Goal: Task Accomplishment & Management: Manage account settings

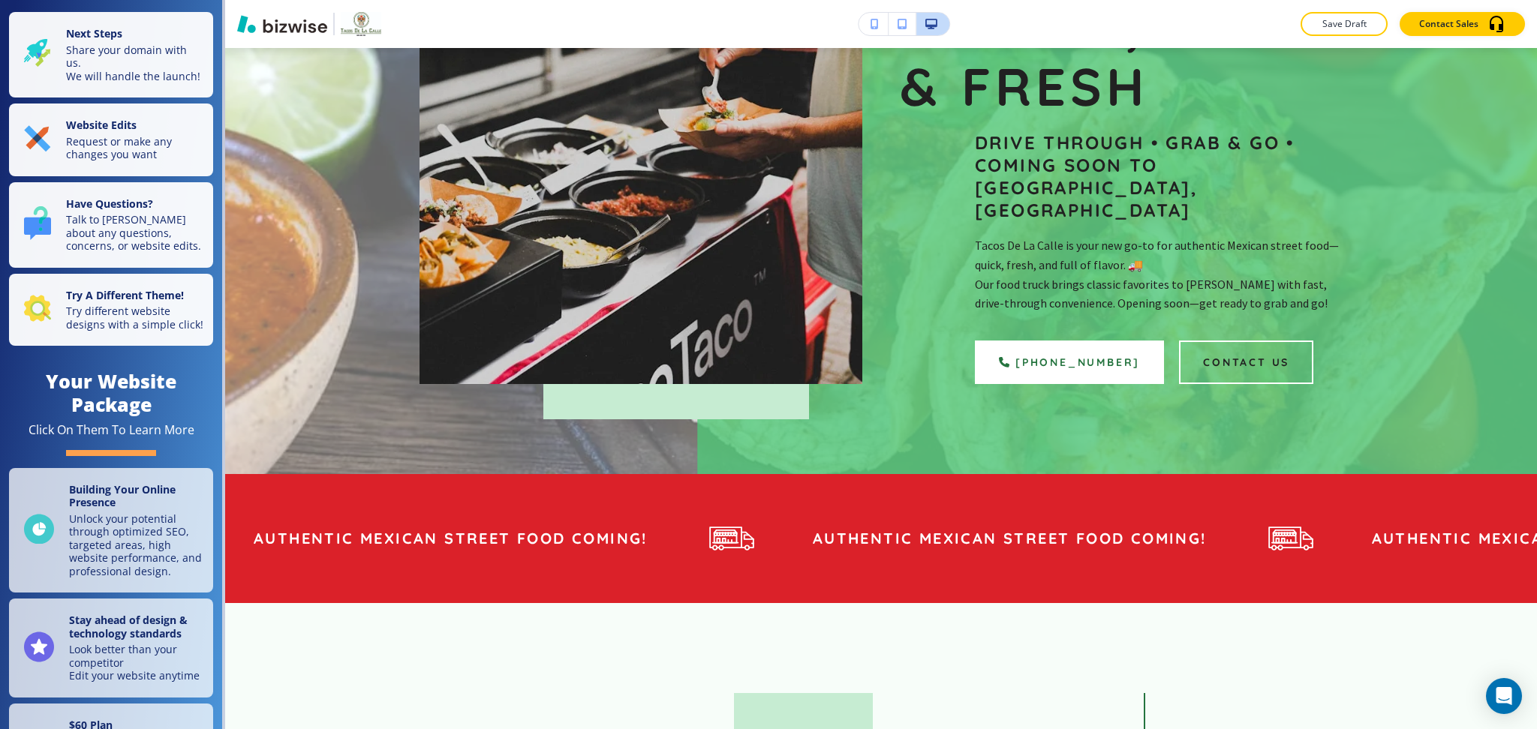
scroll to position [360, 0]
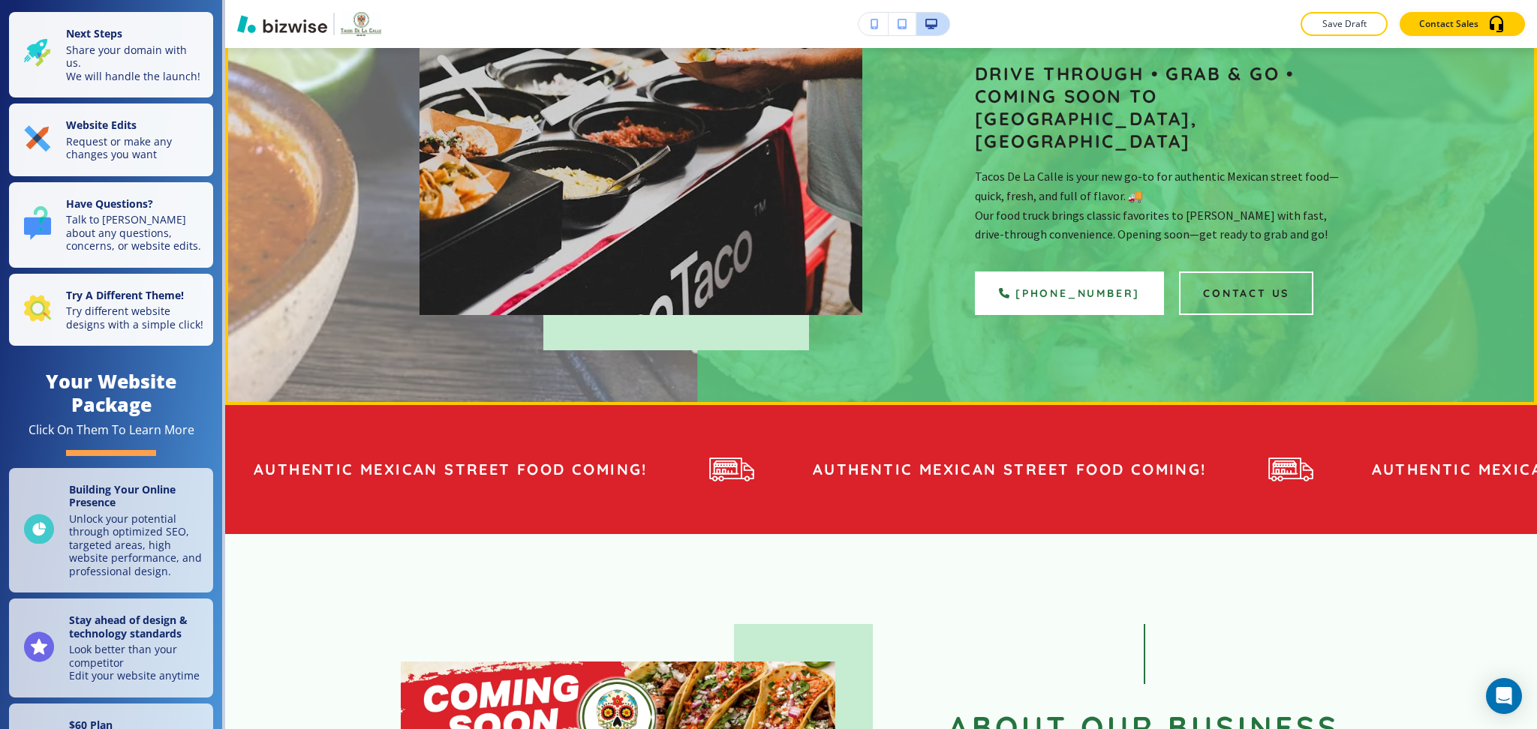
click at [1376, 354] on div "Bold Mexican Flavor, Fast & Fresh Drive Through • Grab & Go • Coming Soon to [G…" at bounding box center [881, 91] width 1312 height 627
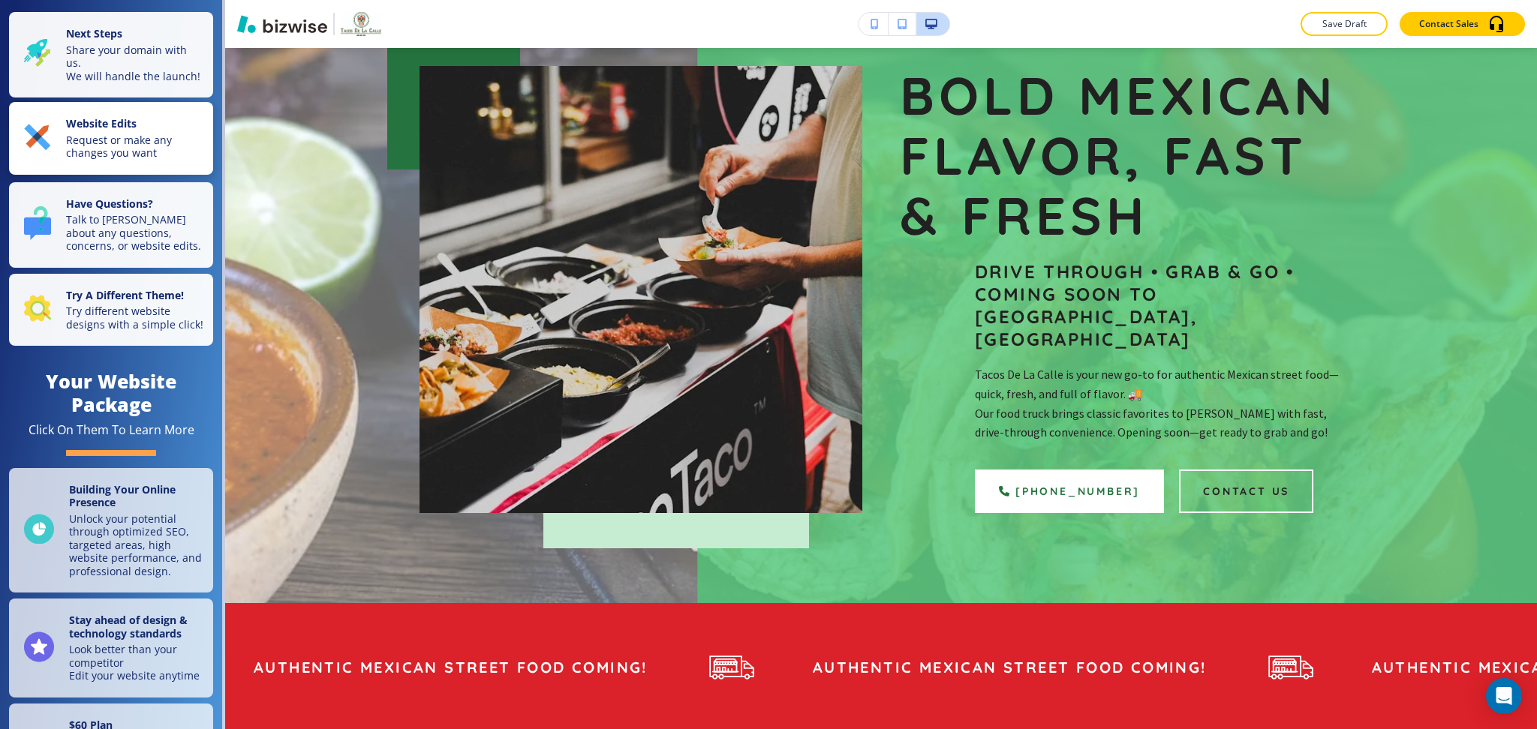
click at [113, 131] on strong "Website Edits" at bounding box center [101, 123] width 71 height 14
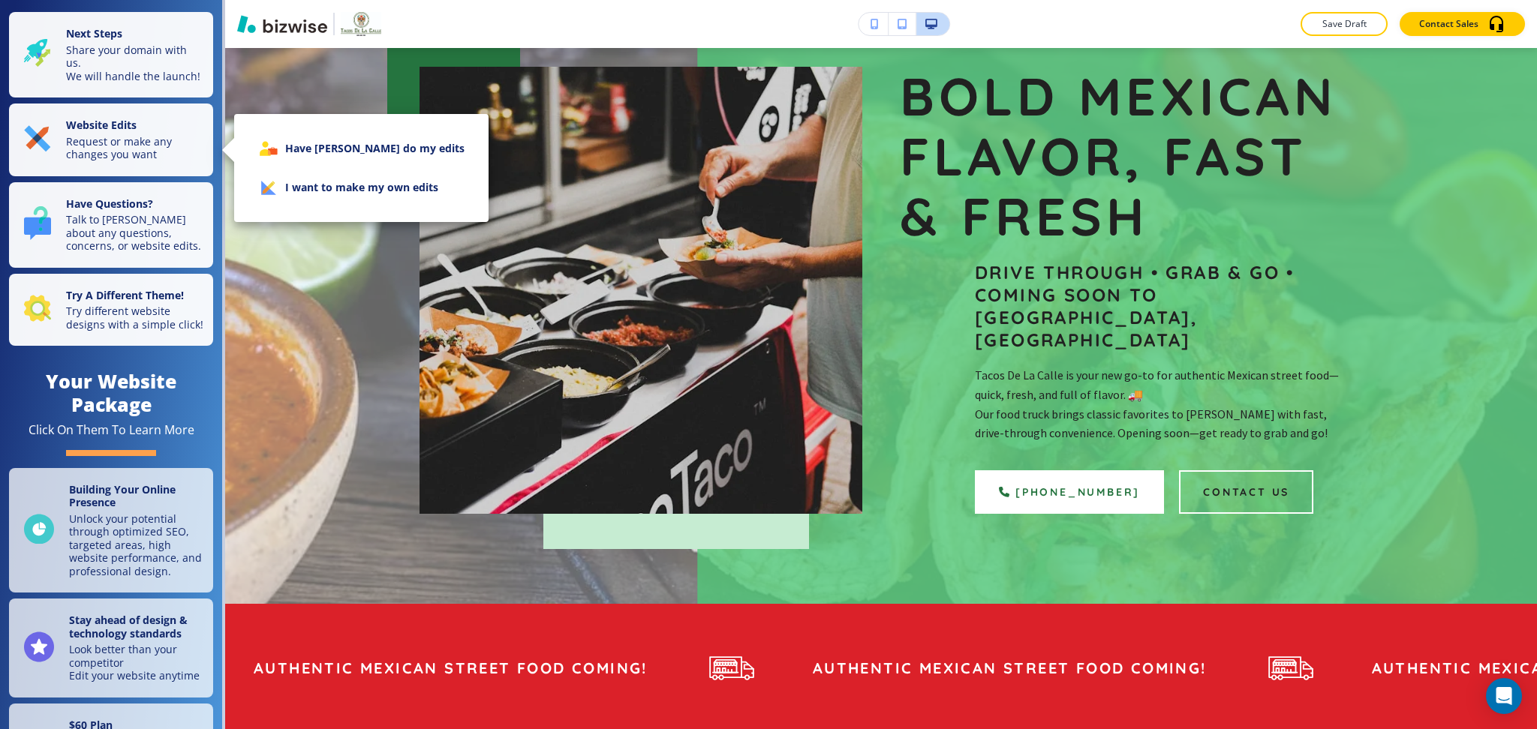
click at [1228, 511] on div at bounding box center [768, 364] width 1537 height 729
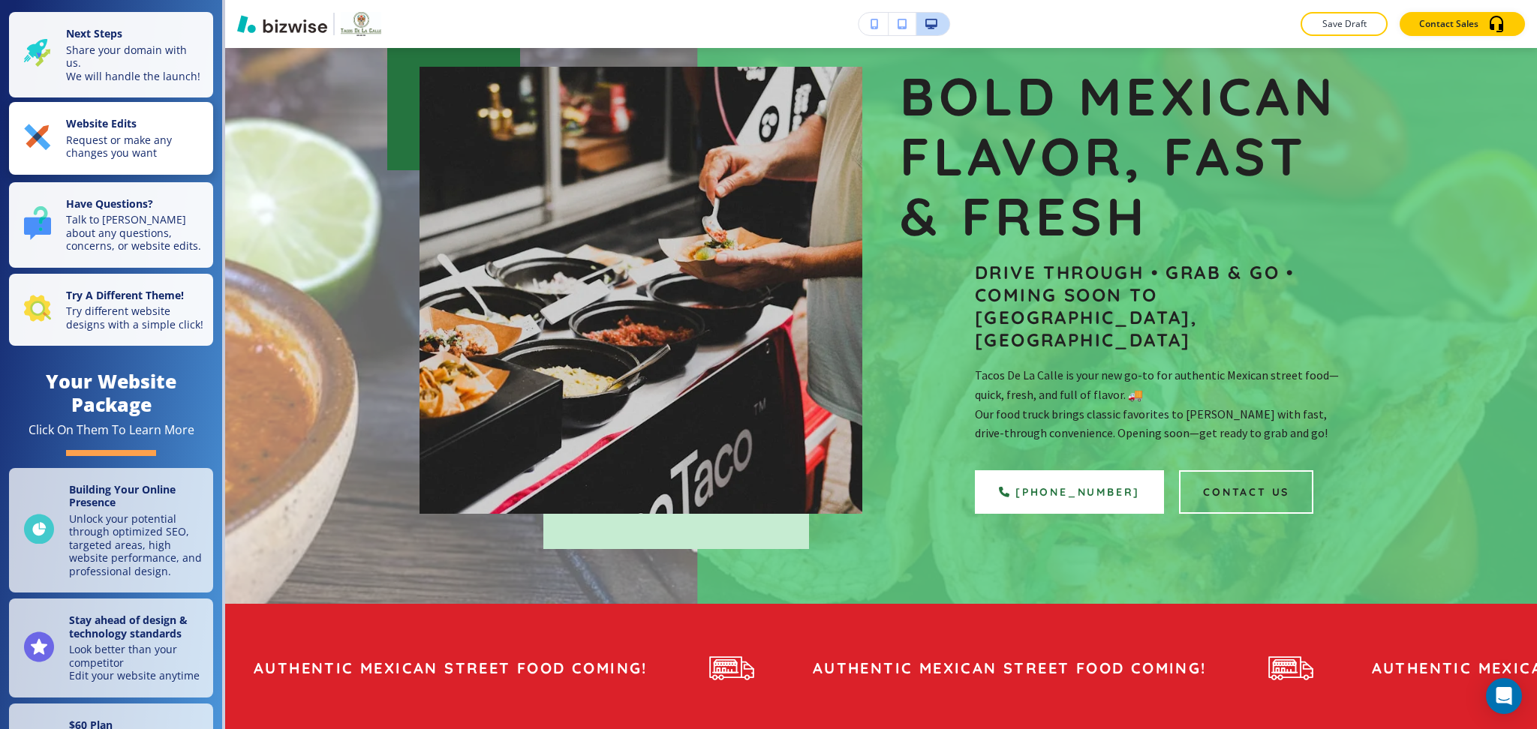
click at [64, 150] on div "Website Edits Request or make any changes you want" at bounding box center [114, 138] width 180 height 43
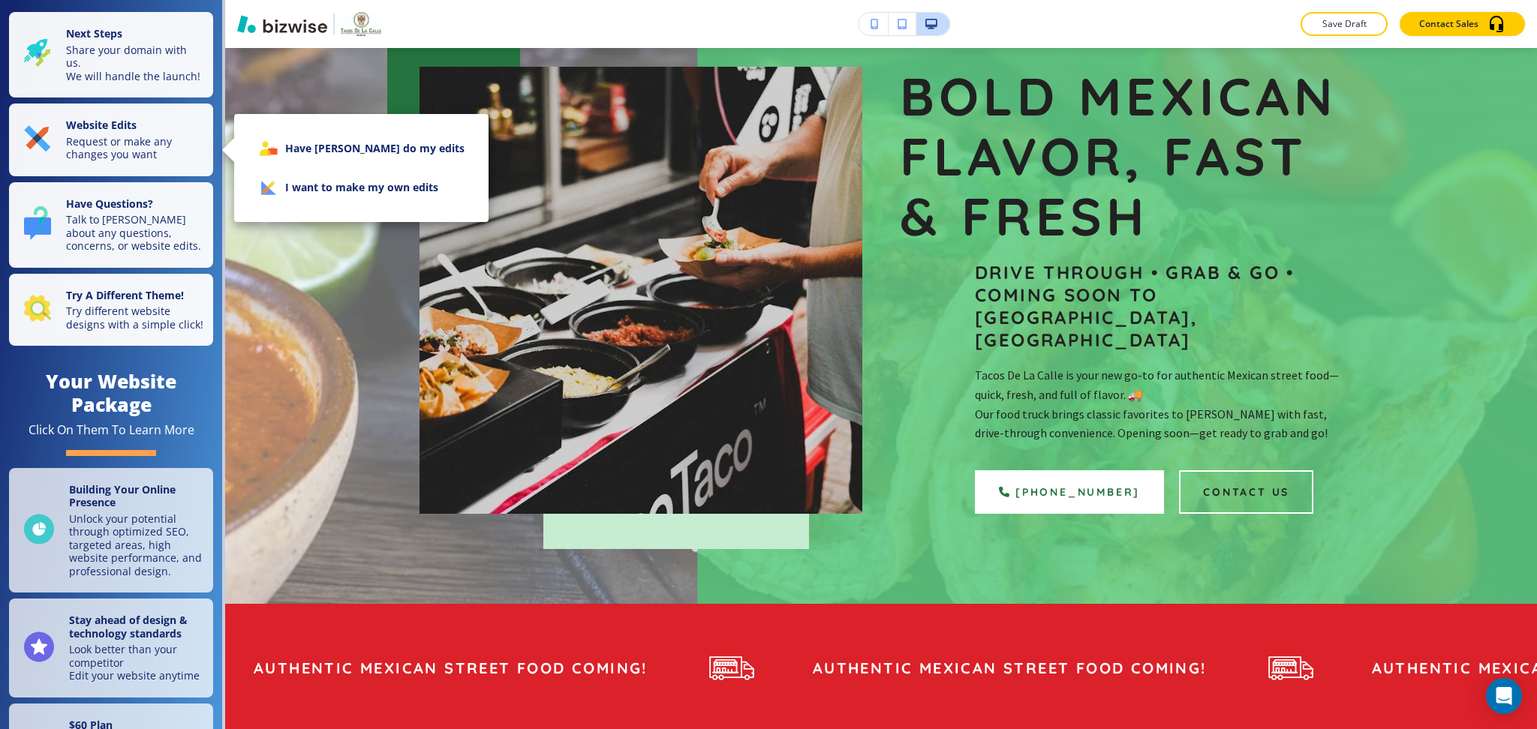
click at [304, 180] on li "I want to make my own edits" at bounding box center [361, 187] width 230 height 39
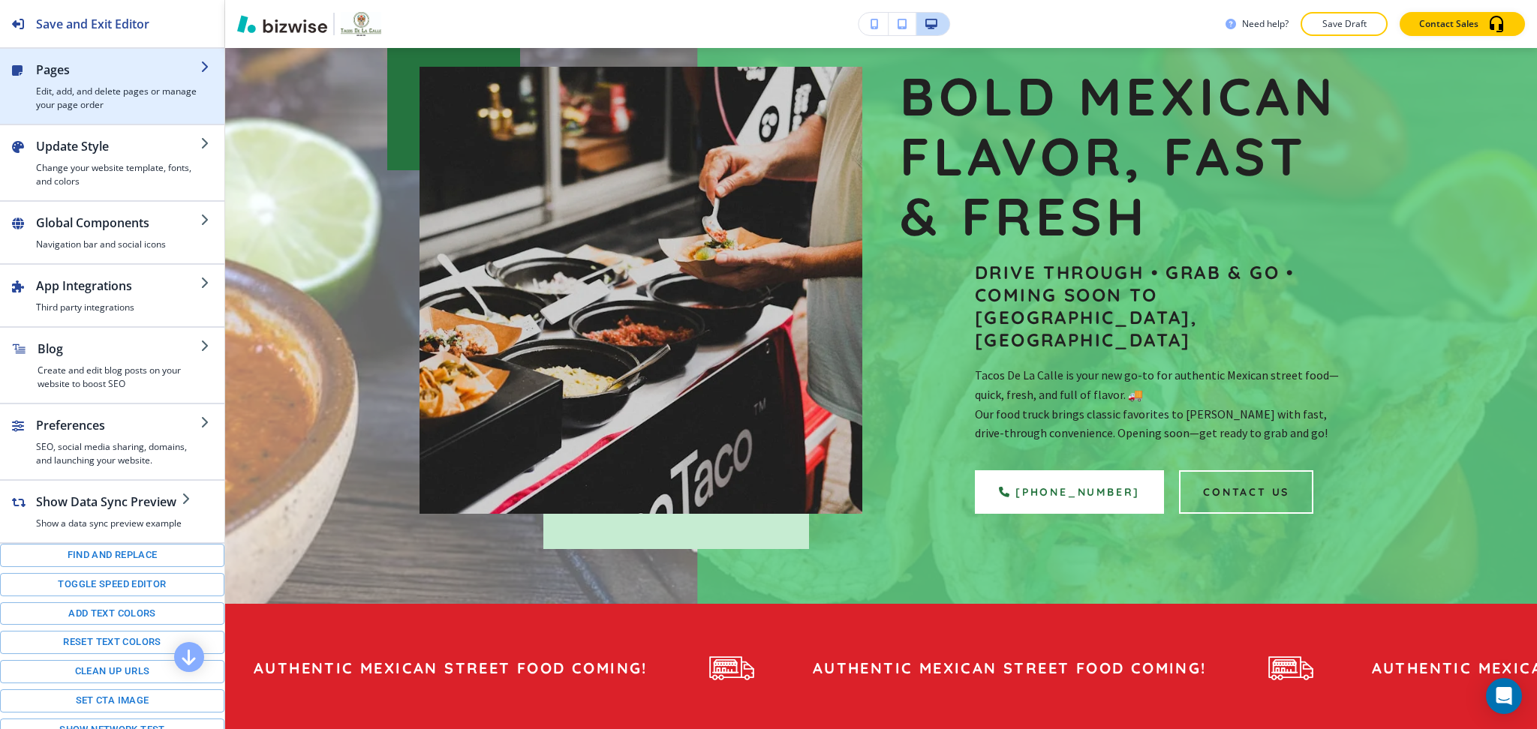
click at [141, 94] on h4 "Edit, add, and delete pages or manage your page order" at bounding box center [118, 98] width 164 height 27
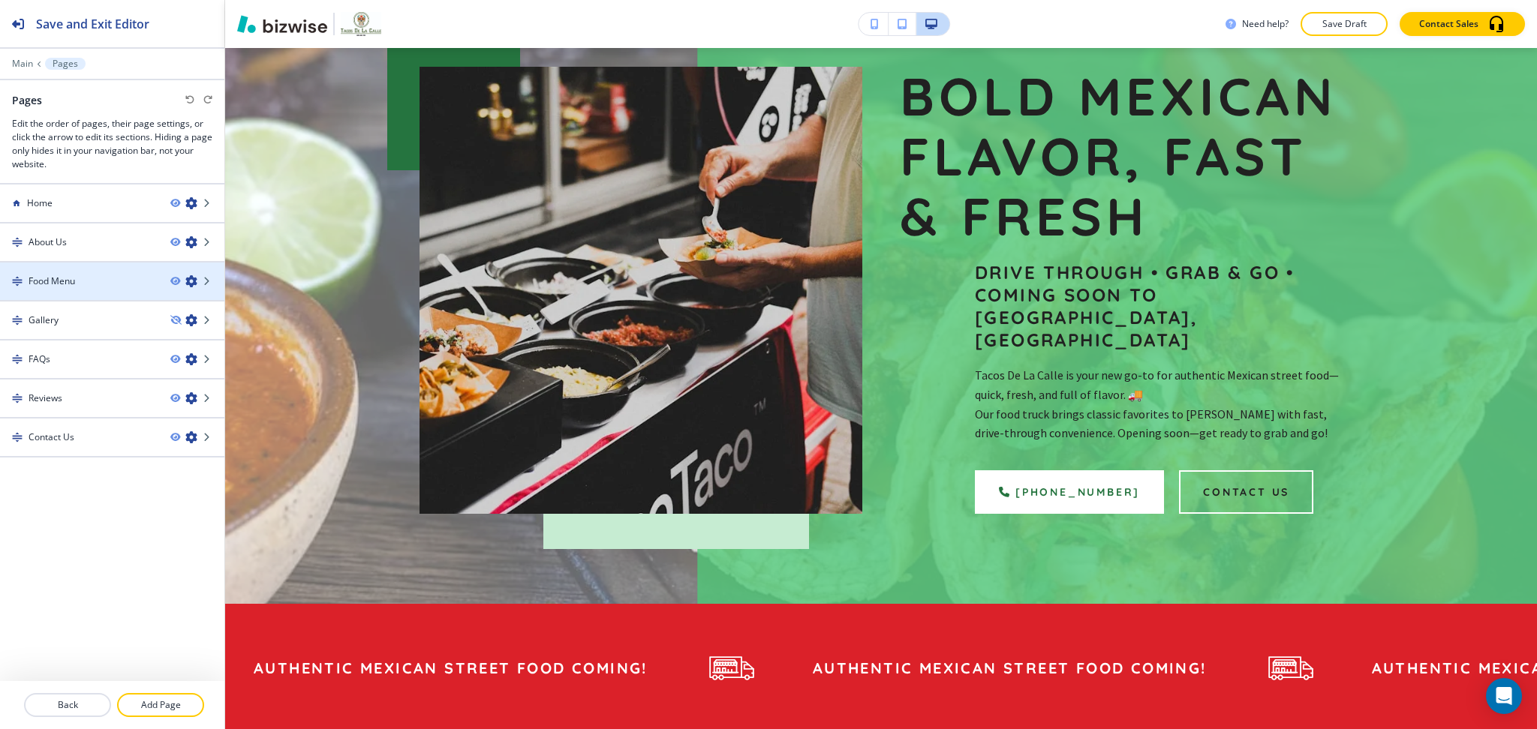
click at [83, 278] on div "Food Menu" at bounding box center [79, 282] width 158 height 14
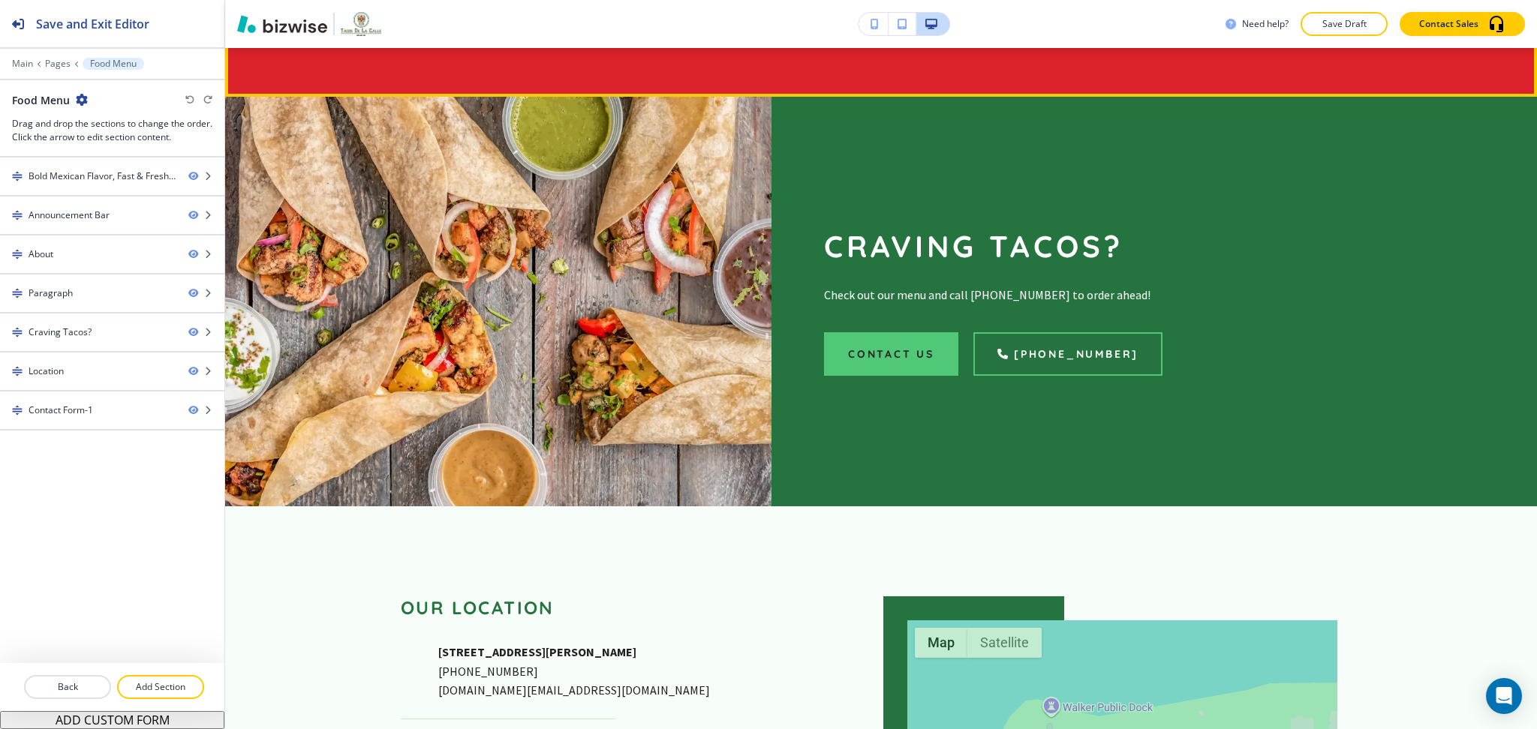
scroll to position [2177, 0]
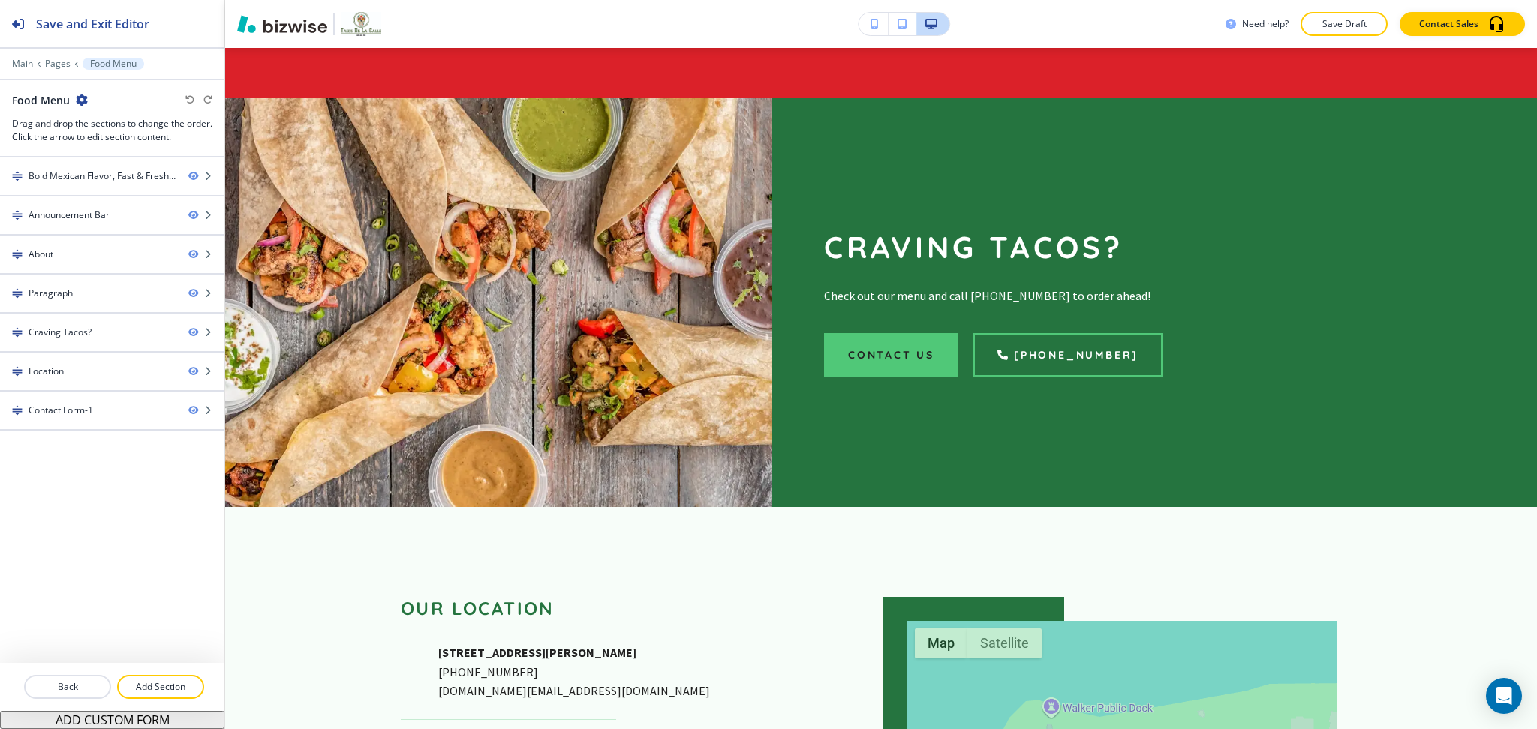
click at [181, 682] on button "Add Section" at bounding box center [160, 687] width 87 height 24
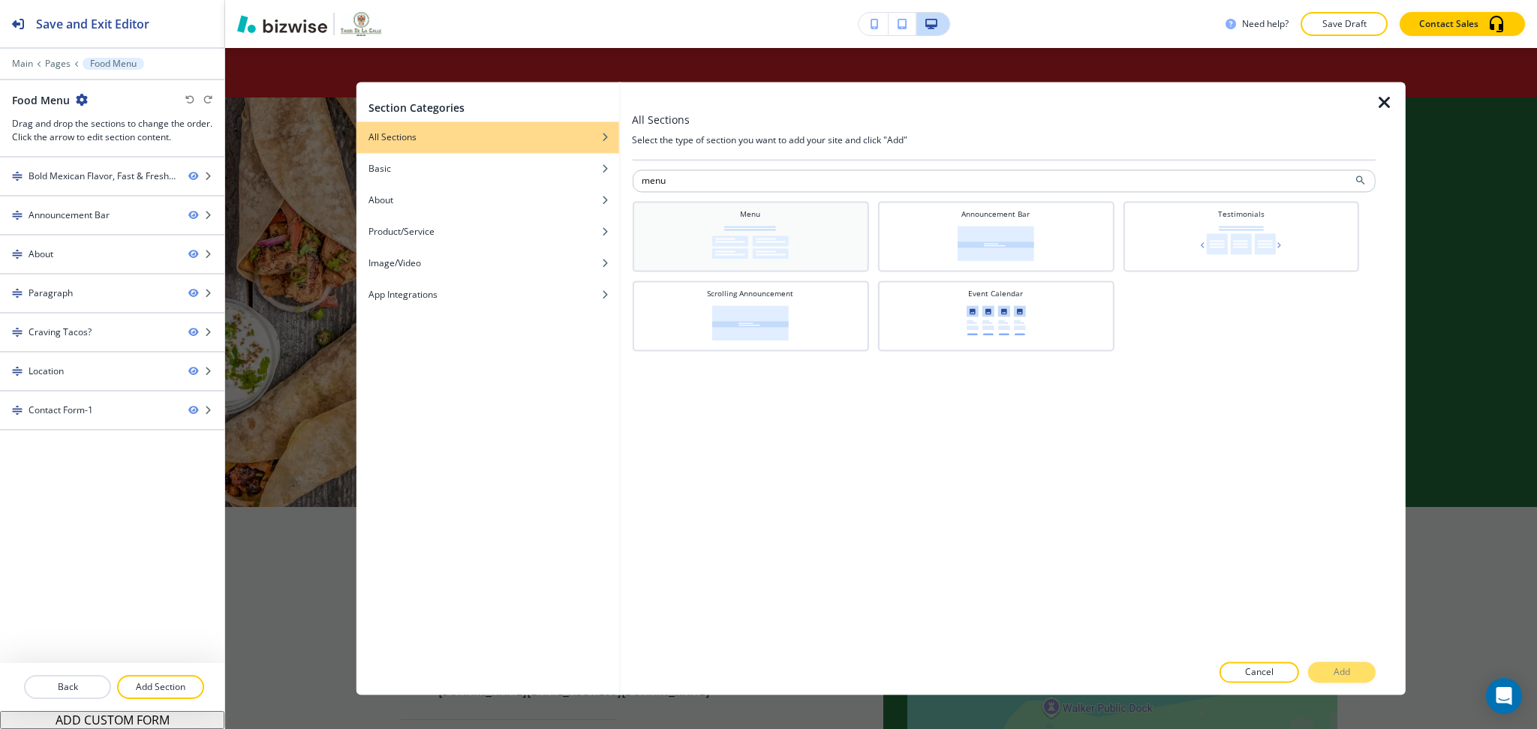
type input "menu"
click at [751, 210] on h4 "Menu" at bounding box center [750, 214] width 20 height 11
click at [1341, 686] on div at bounding box center [1004, 690] width 744 height 12
click at [1345, 670] on p "Add" at bounding box center [1341, 673] width 17 height 14
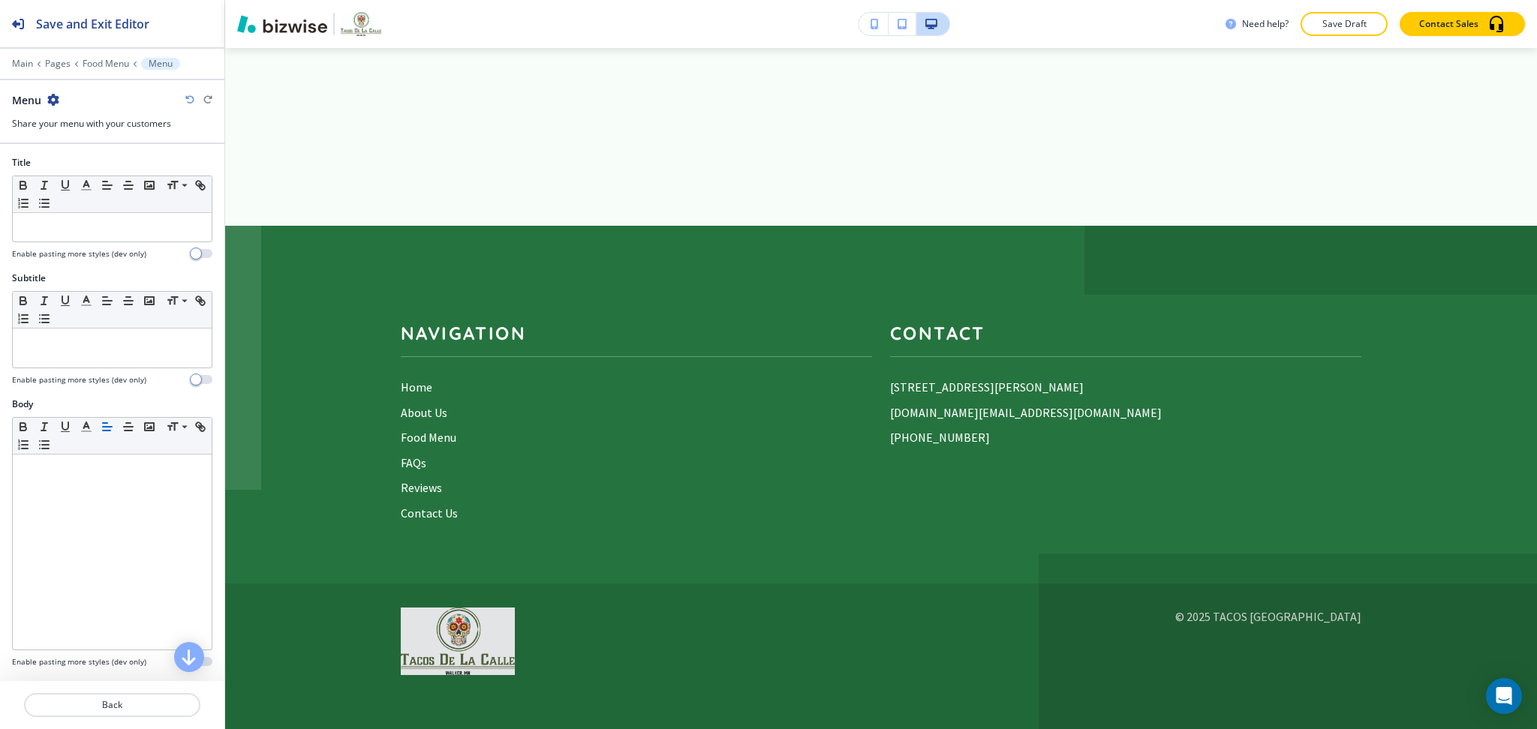
scroll to position [4425, 0]
click at [104, 64] on p "Food Menu" at bounding box center [106, 64] width 47 height 11
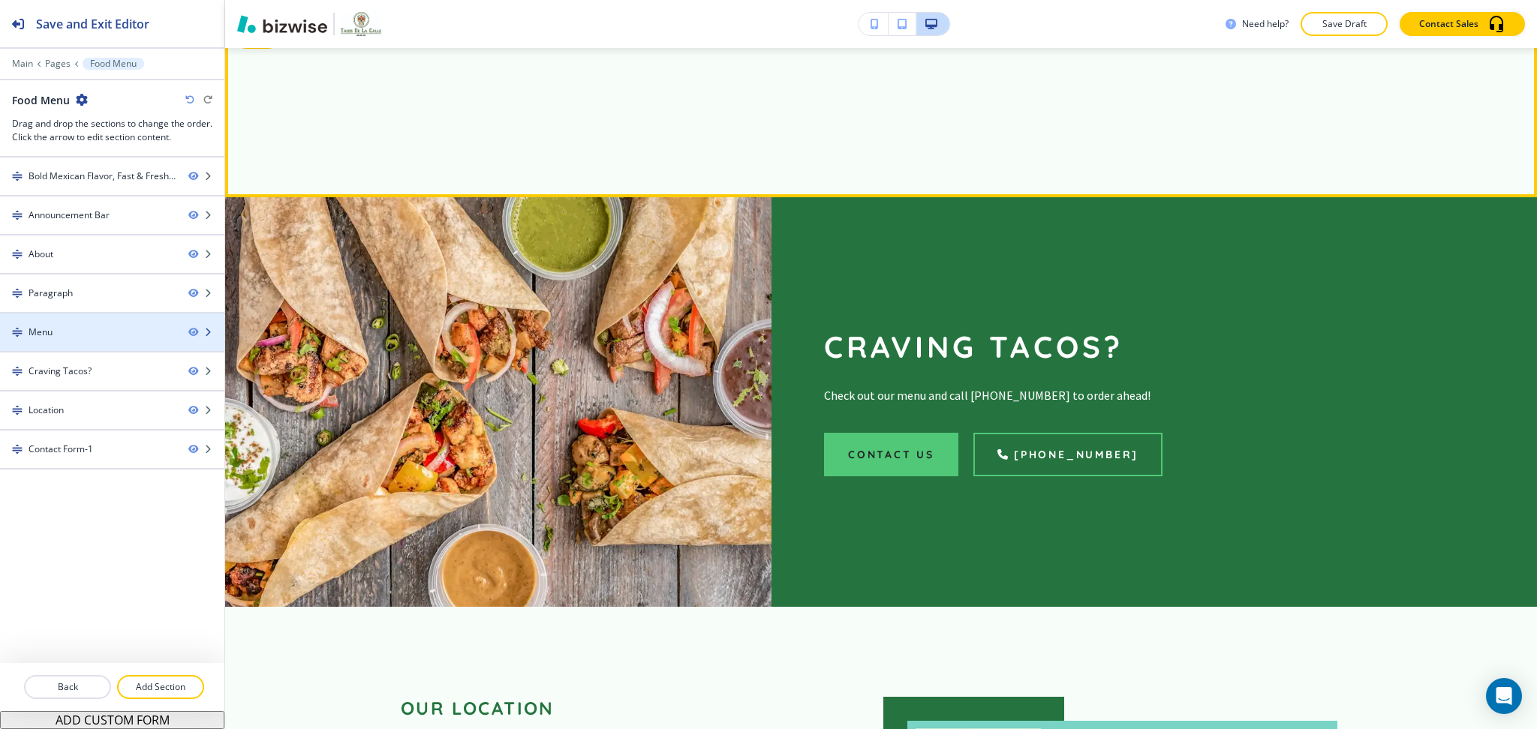
click at [99, 324] on div at bounding box center [112, 320] width 224 height 12
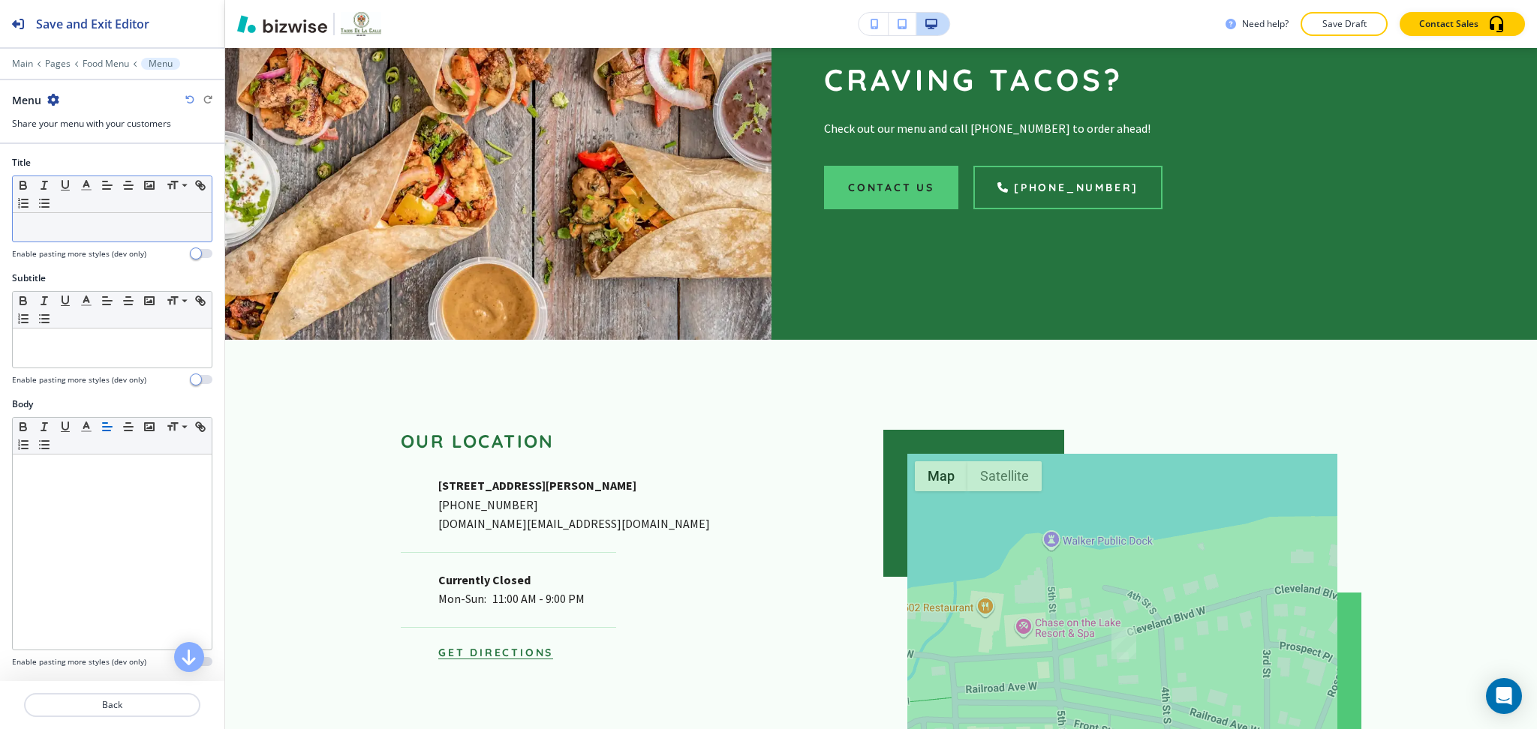
scroll to position [2530, 0]
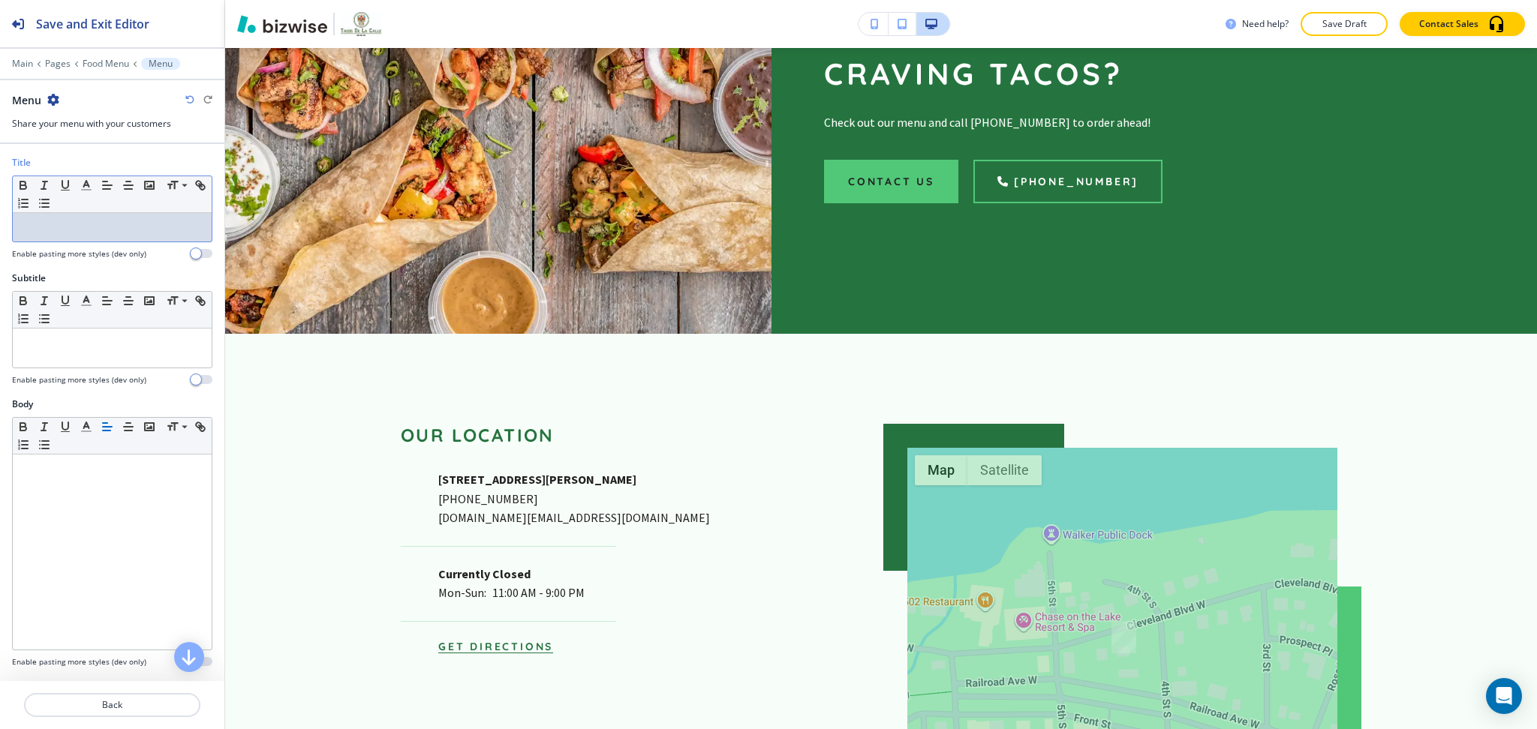
click at [93, 216] on div at bounding box center [112, 227] width 199 height 29
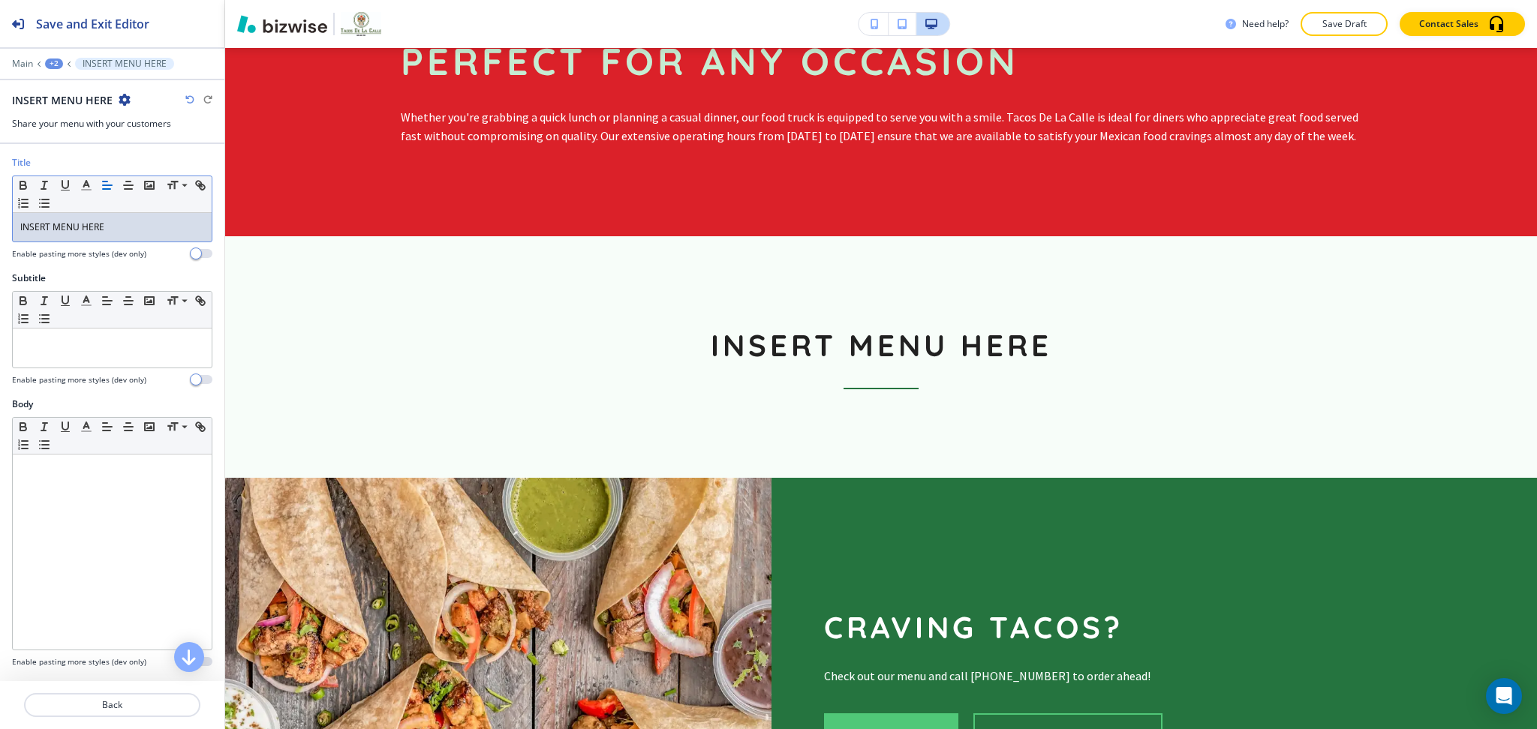
scroll to position [2039, 0]
click at [52, 227] on p "INSERT MENU HERE" at bounding box center [112, 228] width 184 height 14
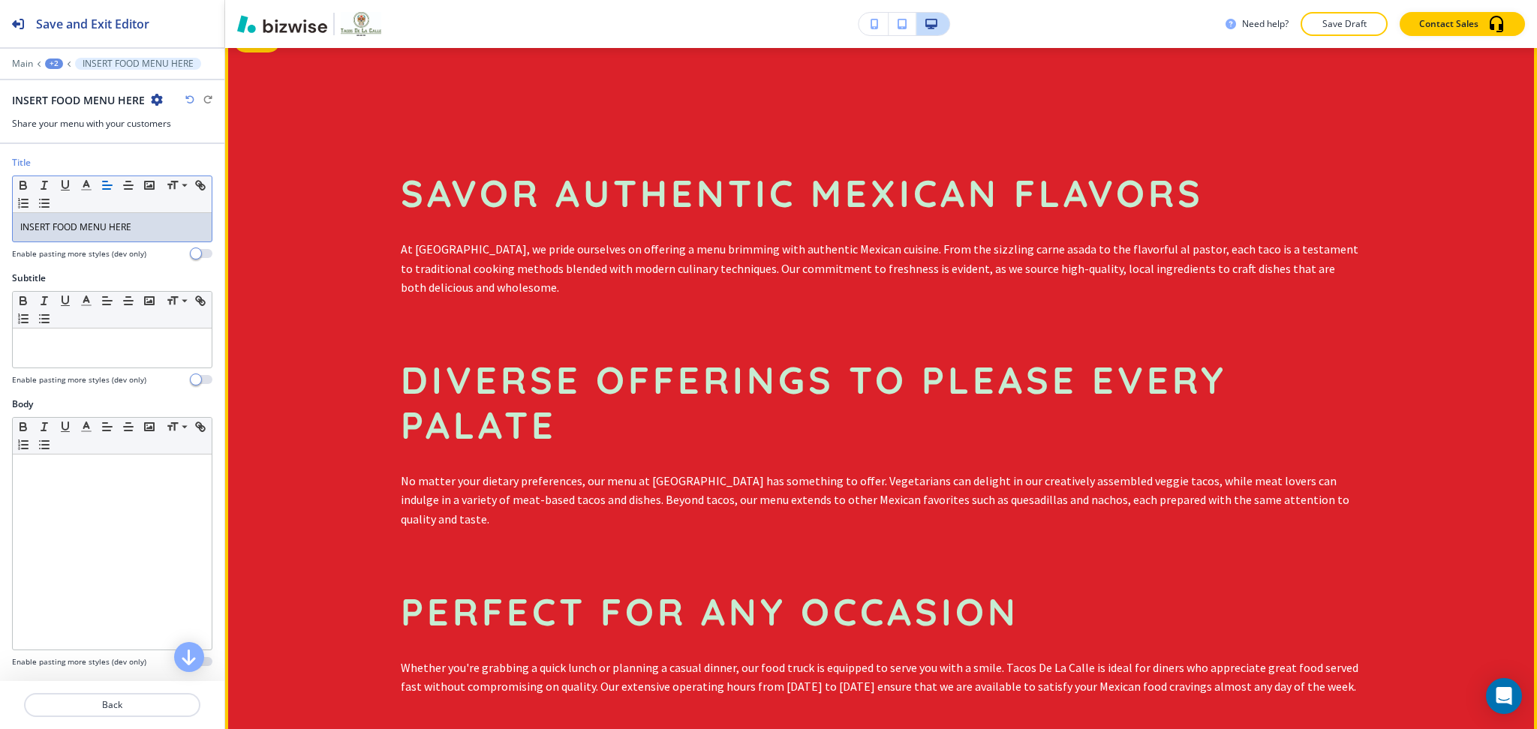
scroll to position [1486, 0]
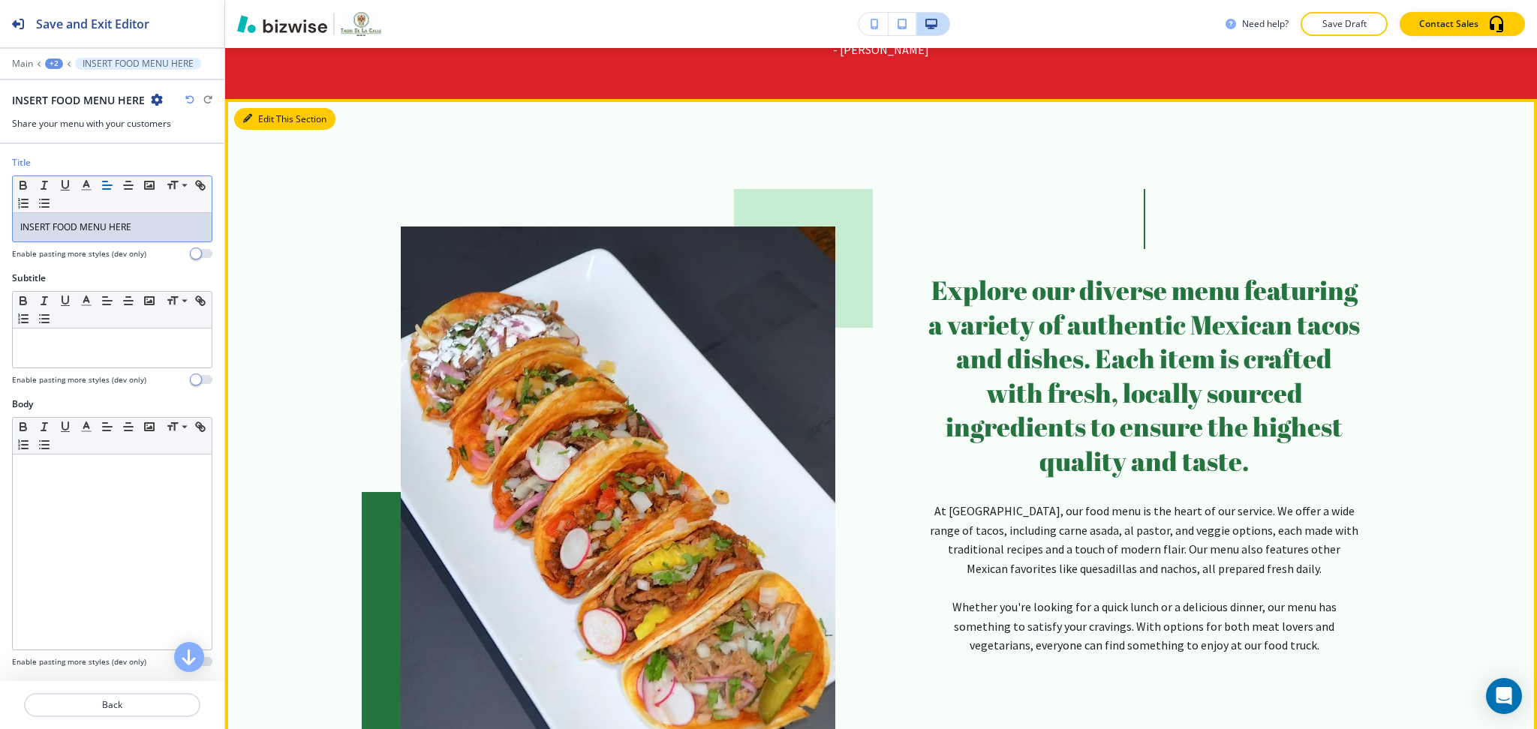
click at [254, 131] on button "Edit This Section" at bounding box center [284, 119] width 101 height 23
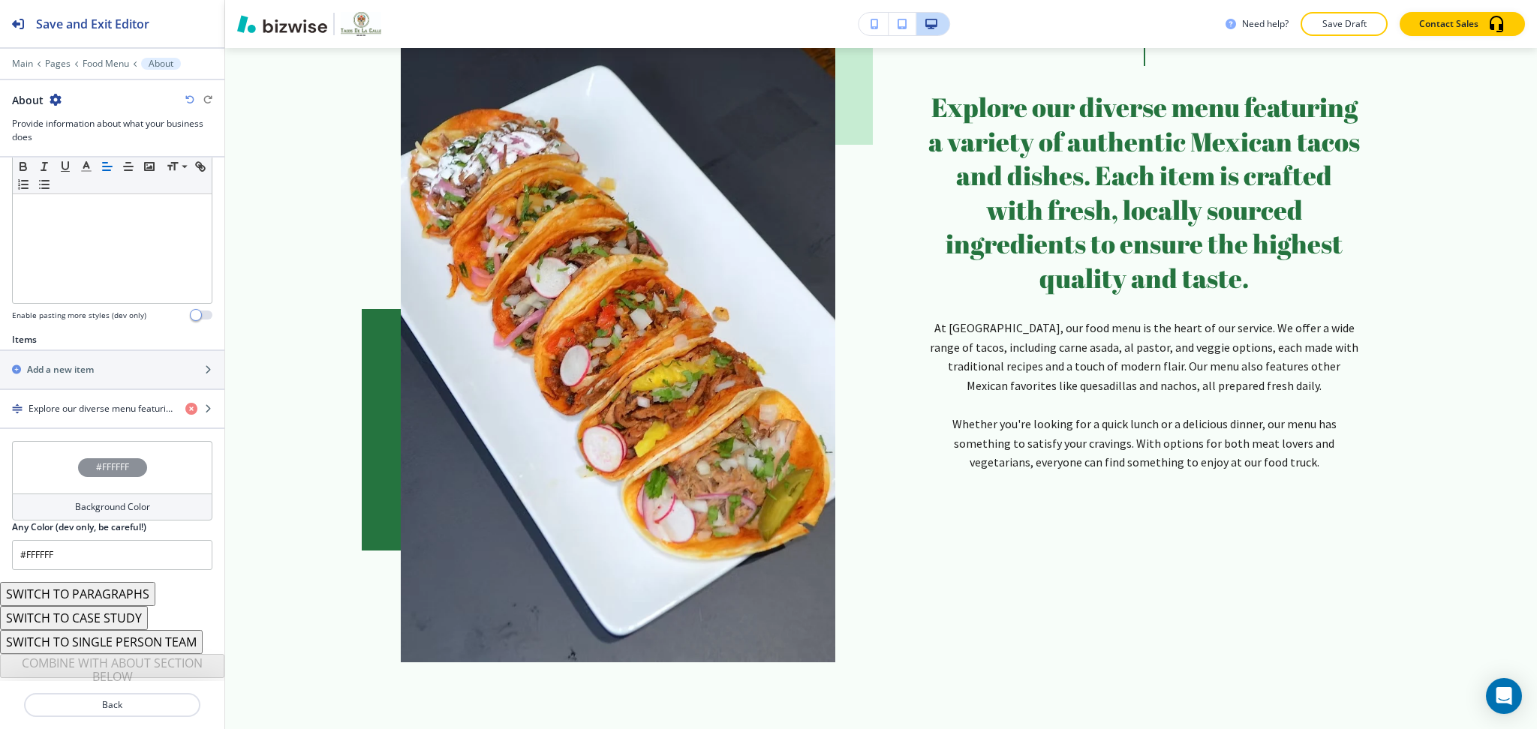
scroll to position [363, 0]
click at [46, 419] on div "button" at bounding box center [112, 419] width 224 height 12
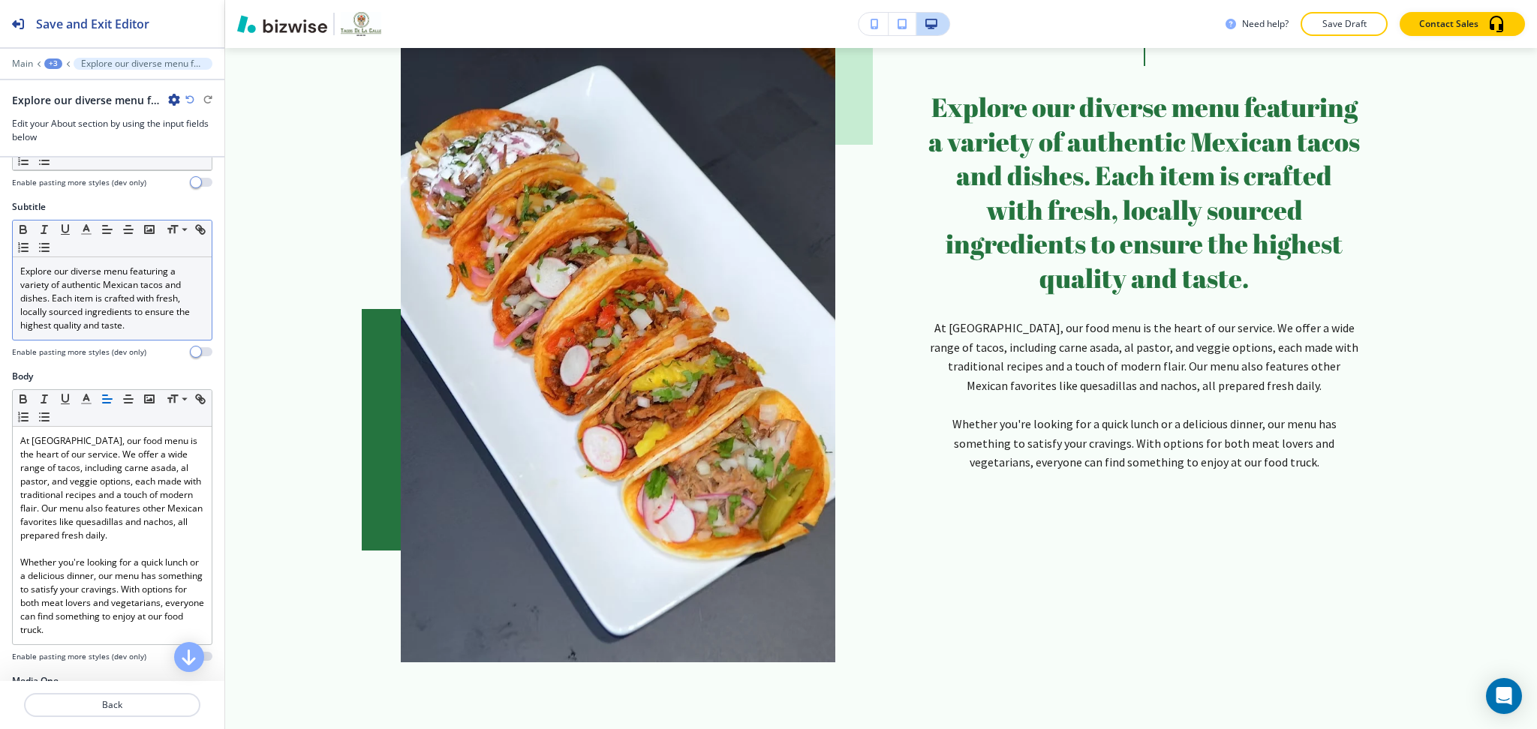
scroll to position [0, 0]
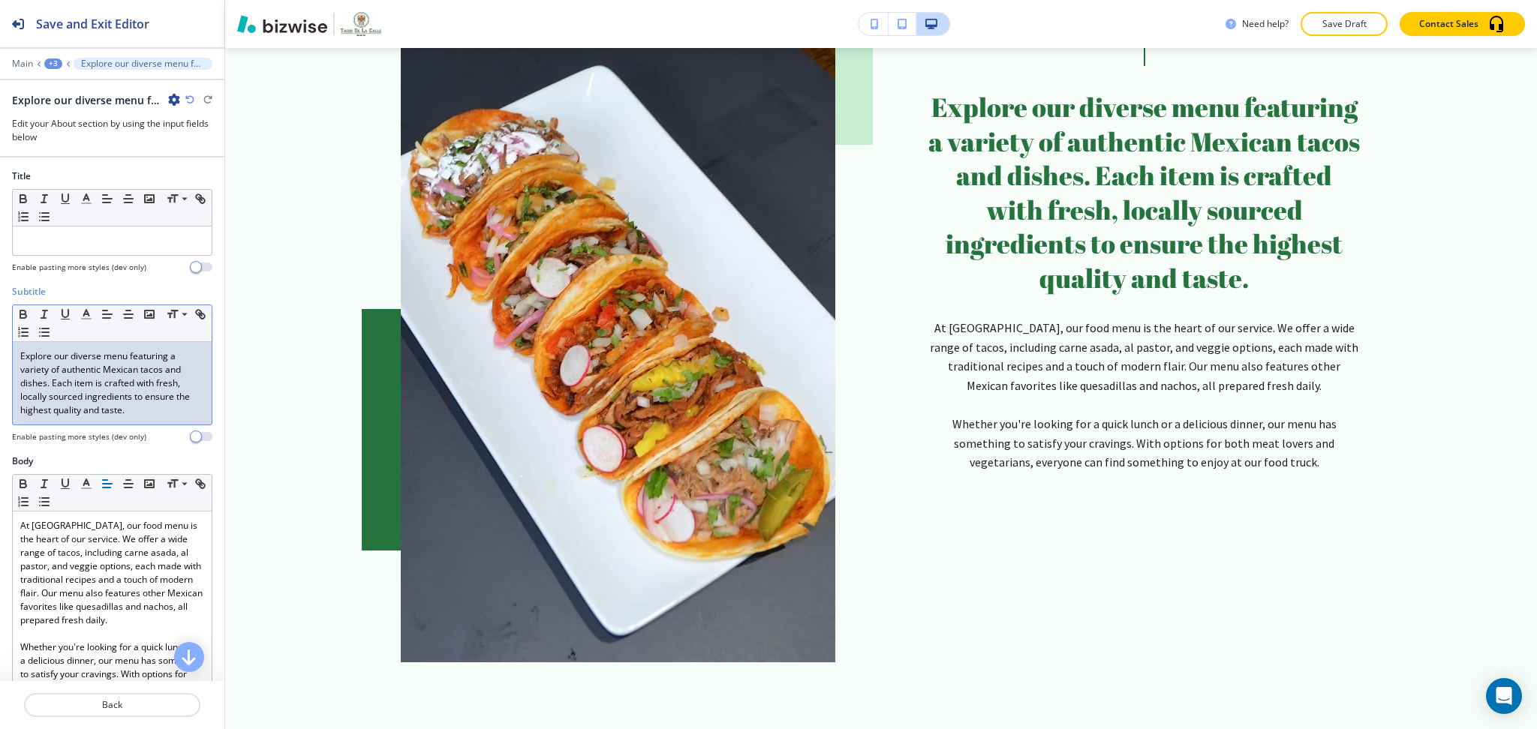
click at [151, 414] on p "Explore our diverse menu featuring a variety of authentic Mexican tacos and dis…" at bounding box center [112, 384] width 184 height 68
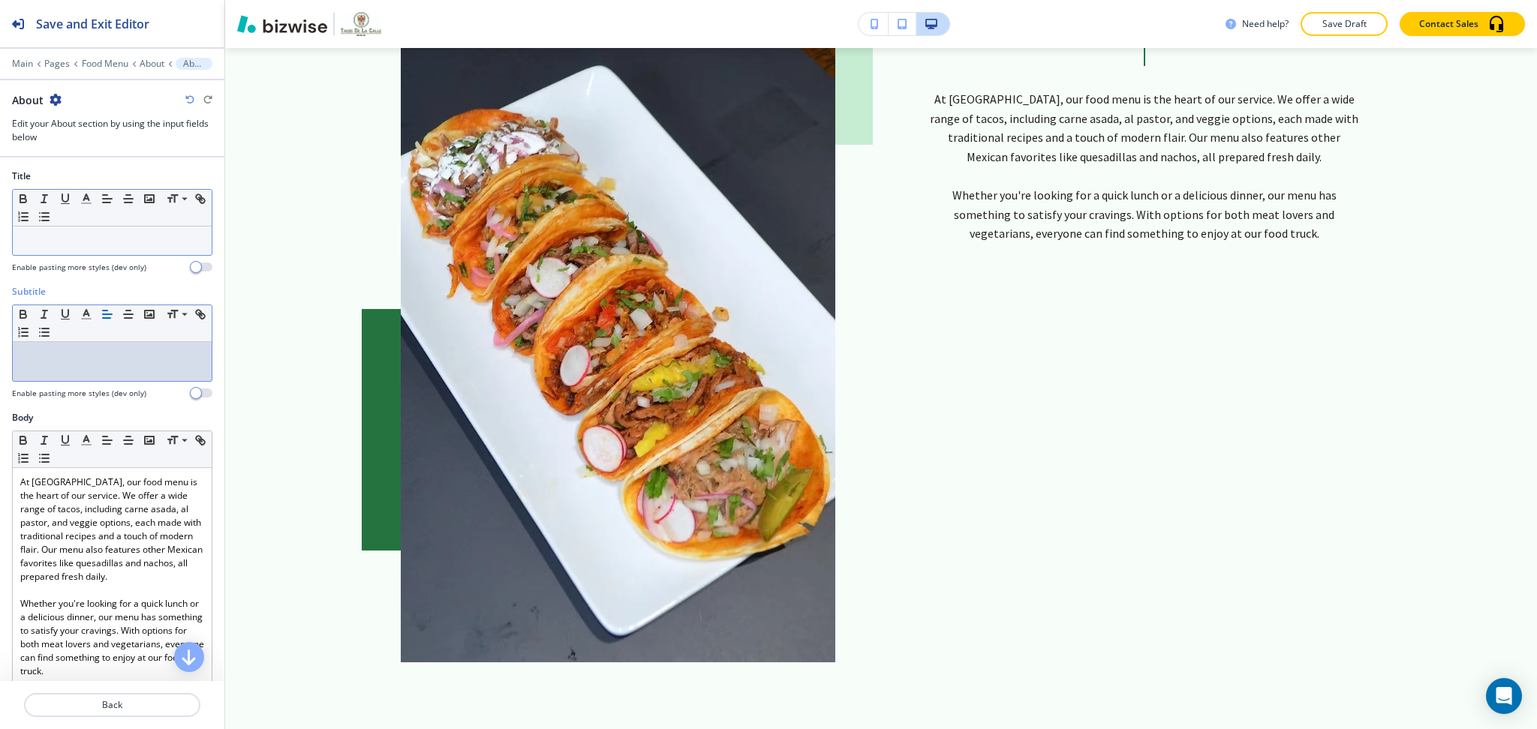
click at [137, 234] on p at bounding box center [112, 241] width 184 height 14
paste div
click at [156, 365] on div at bounding box center [112, 361] width 199 height 39
paste div
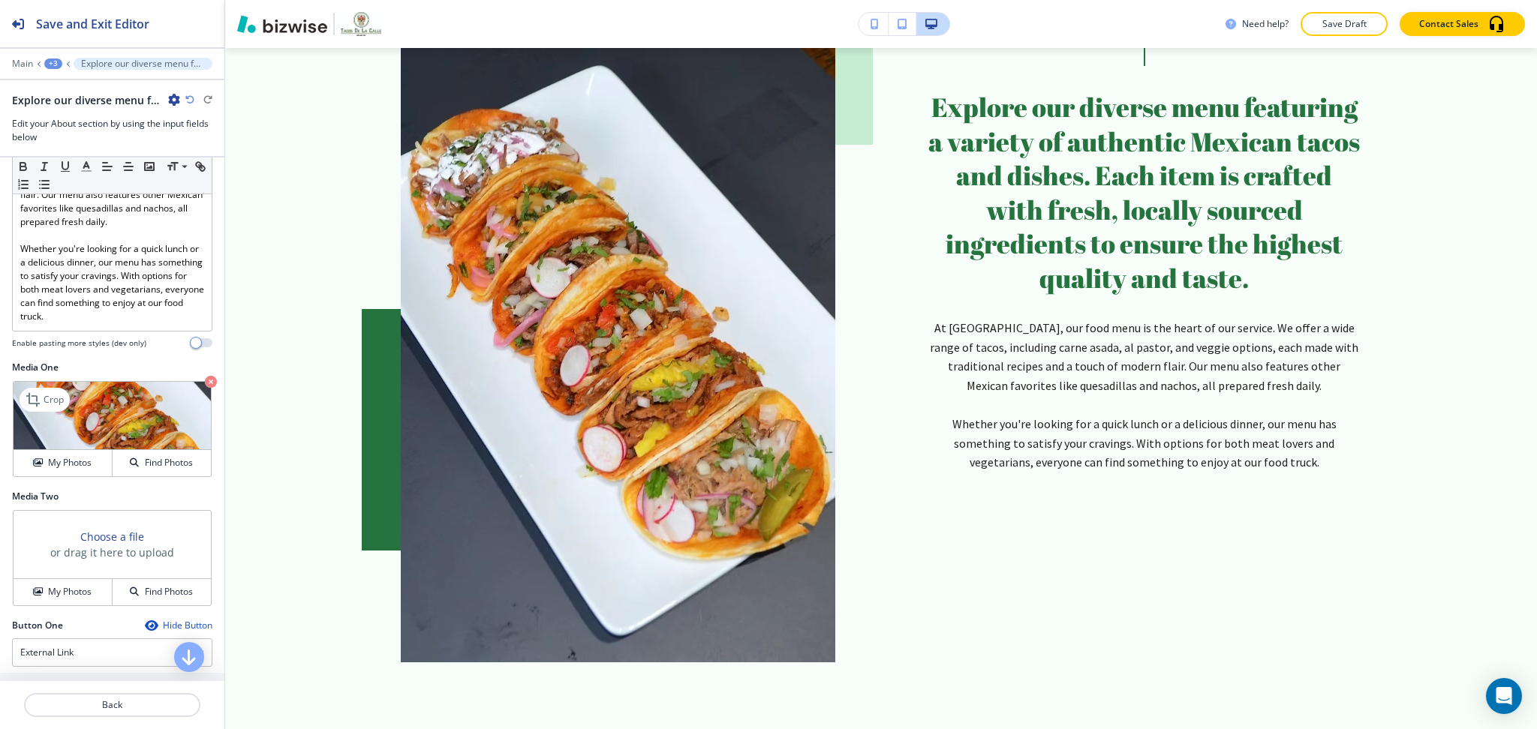
scroll to position [399, 0]
click at [44, 400] on p "Crop" at bounding box center [54, 399] width 20 height 14
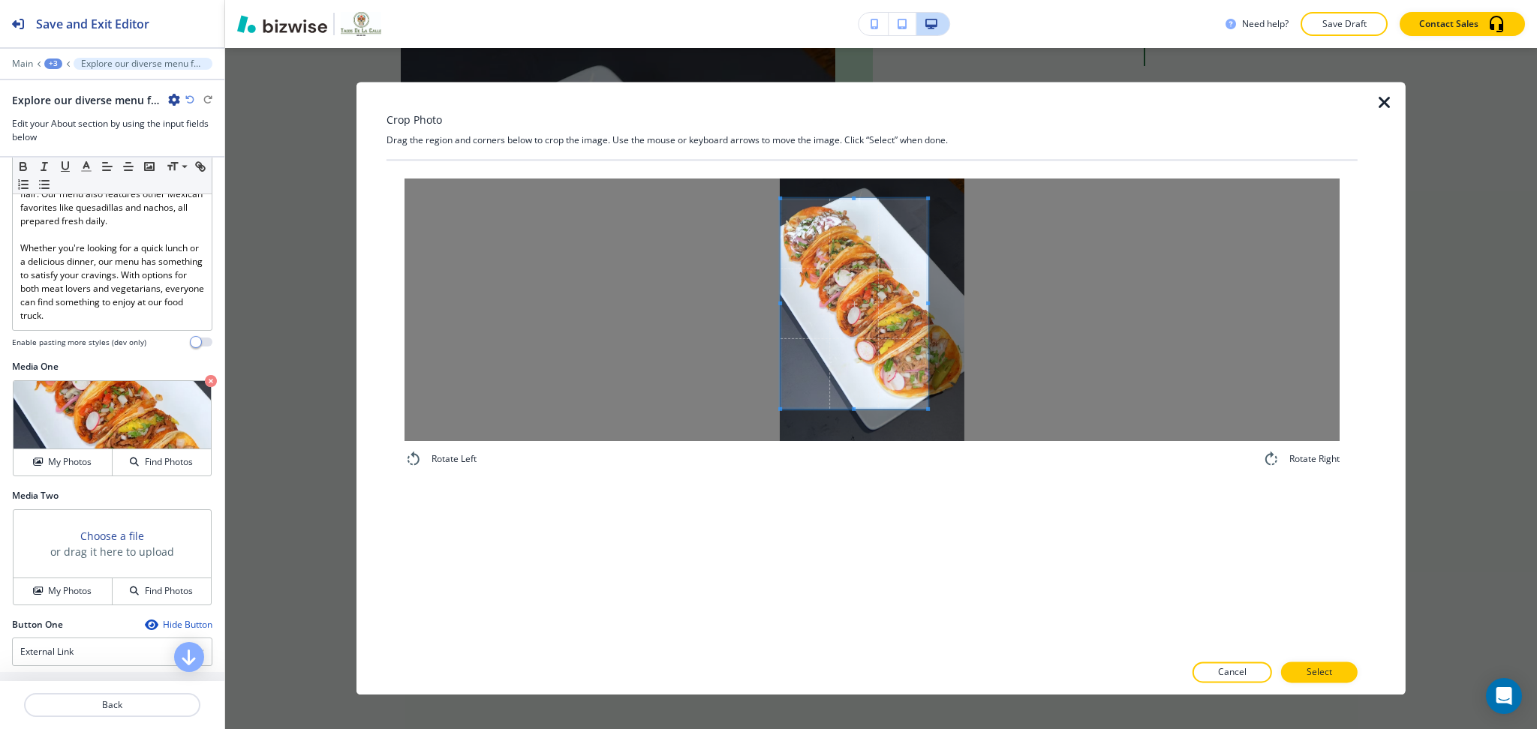
click at [813, 325] on span at bounding box center [853, 304] width 147 height 210
click at [1081, 290] on div at bounding box center [871, 310] width 935 height 263
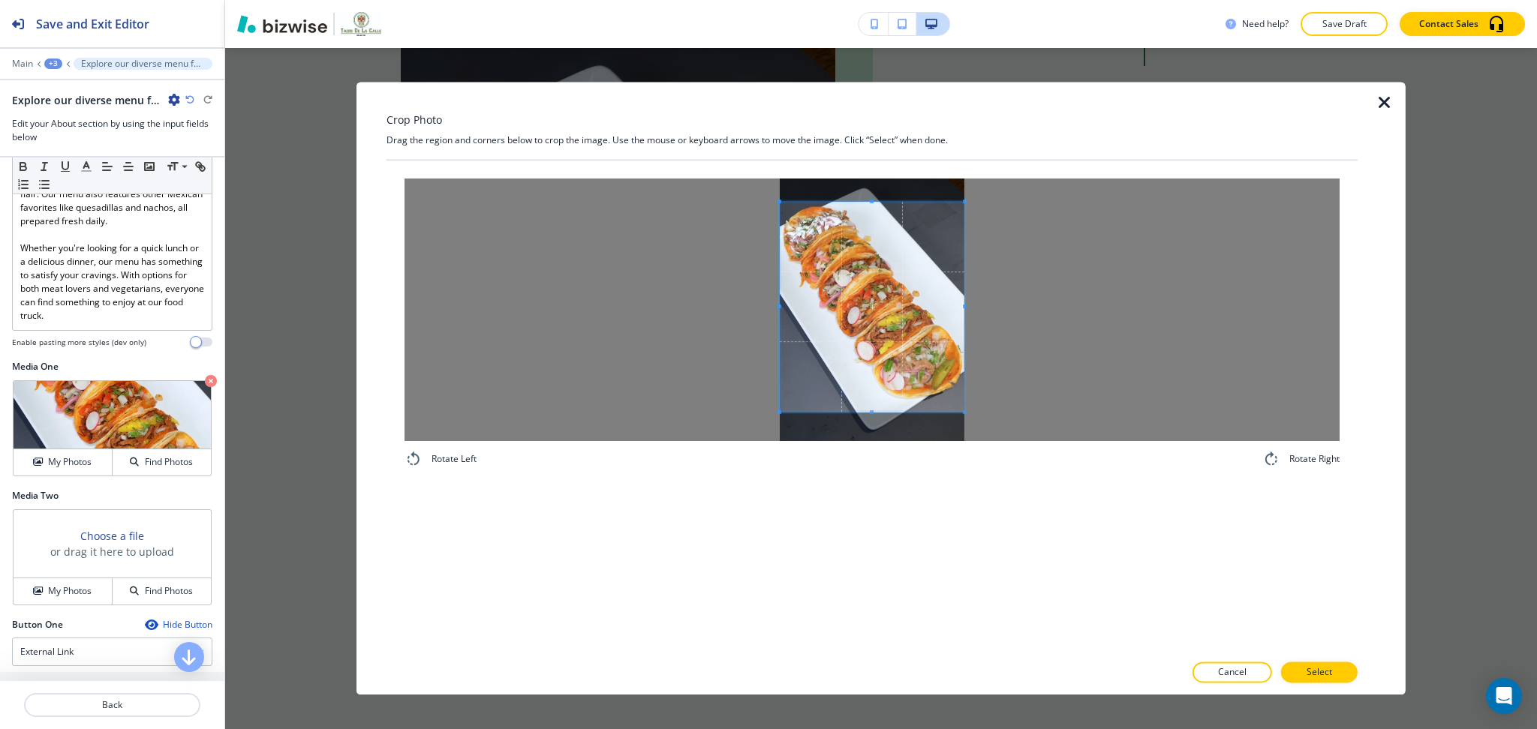
click at [909, 344] on span at bounding box center [872, 307] width 185 height 210
click at [1347, 672] on button "Select" at bounding box center [1319, 673] width 77 height 21
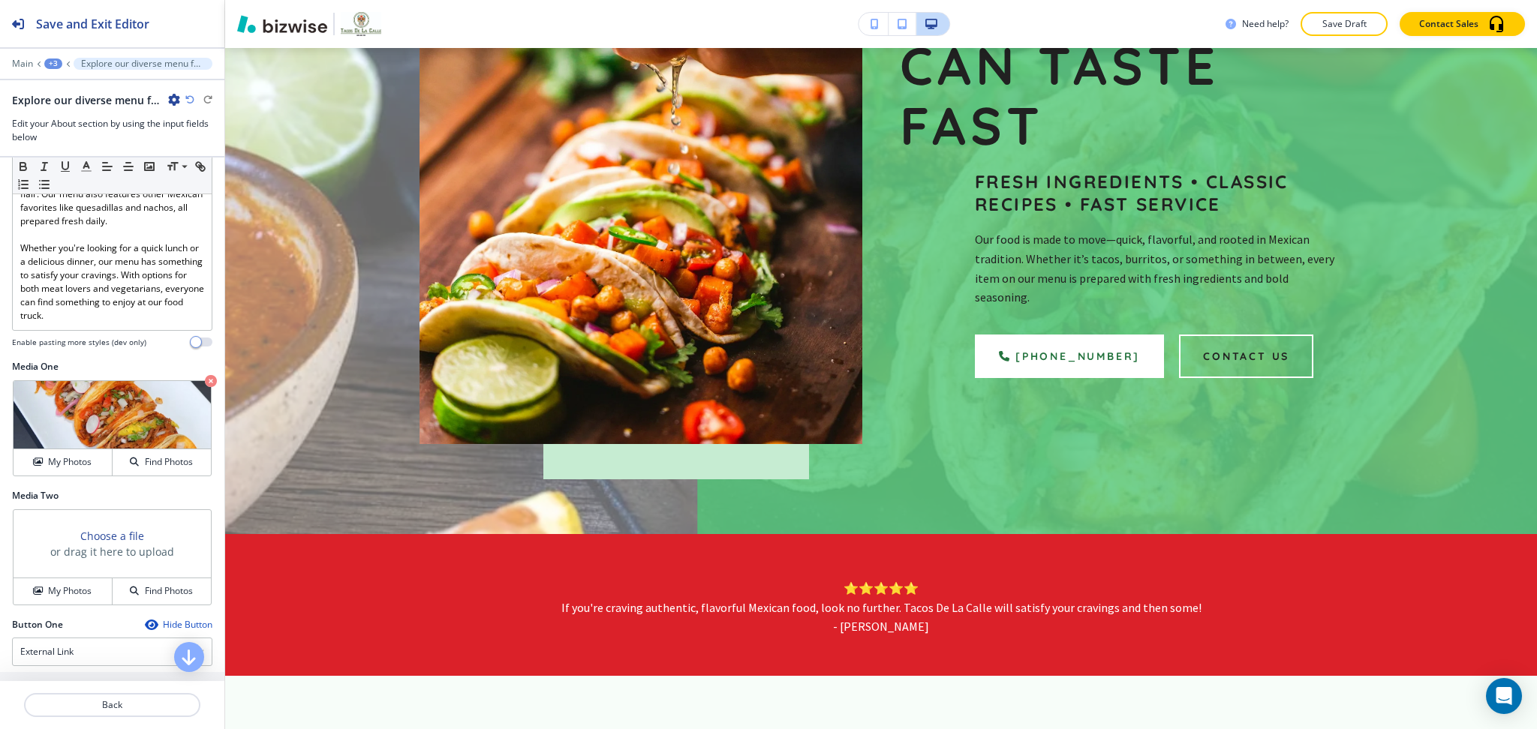
scroll to position [0, 0]
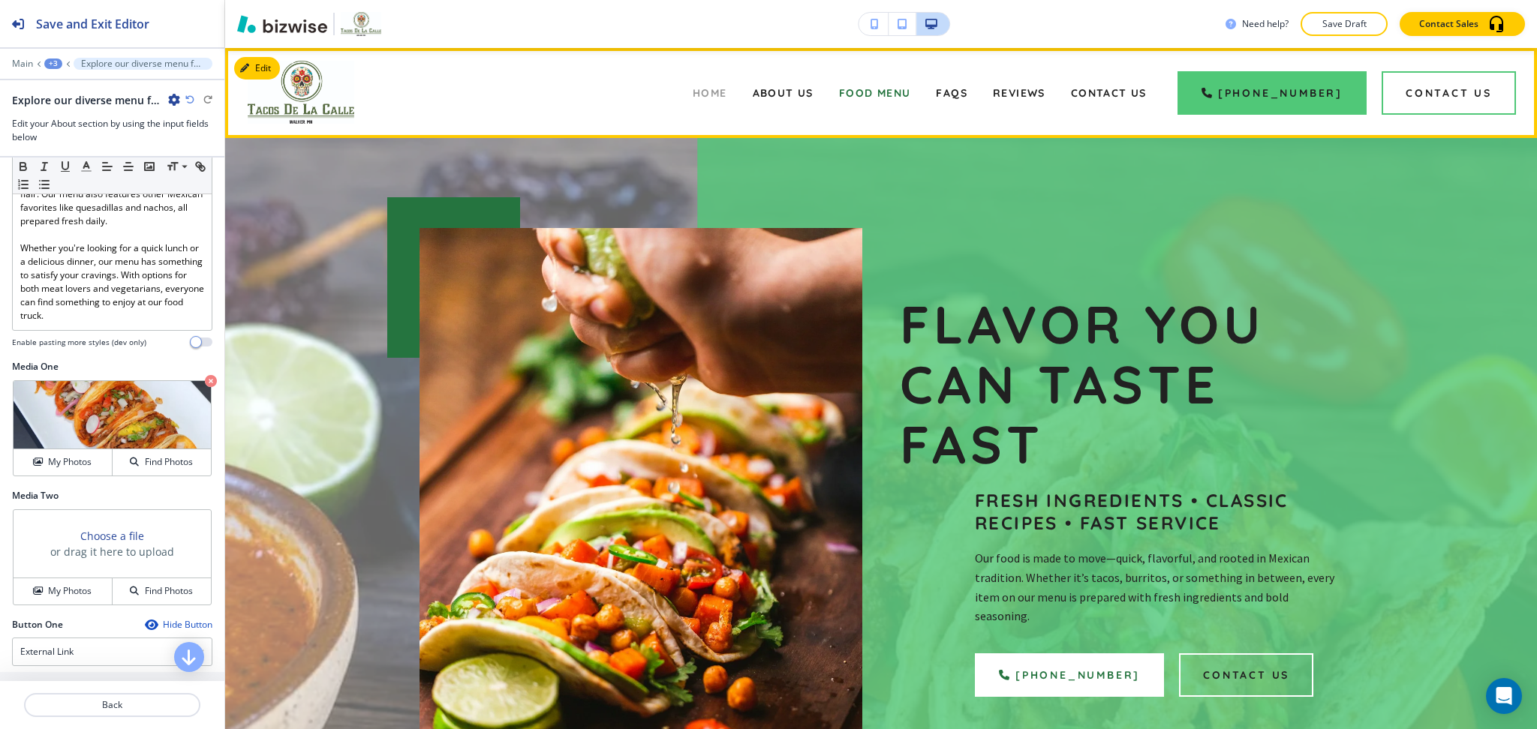
click at [723, 89] on span "Home" at bounding box center [710, 93] width 35 height 14
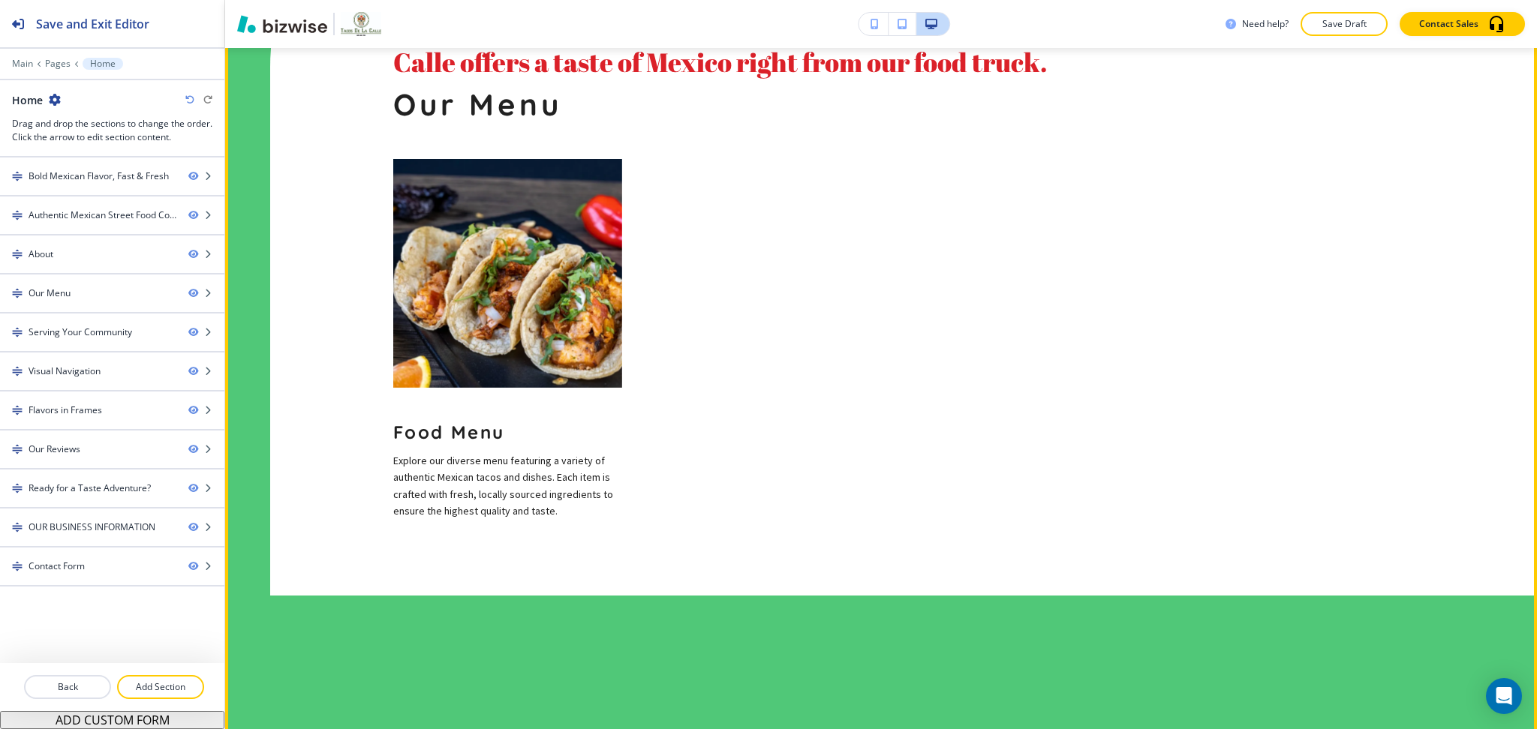
scroll to position [1600, 0]
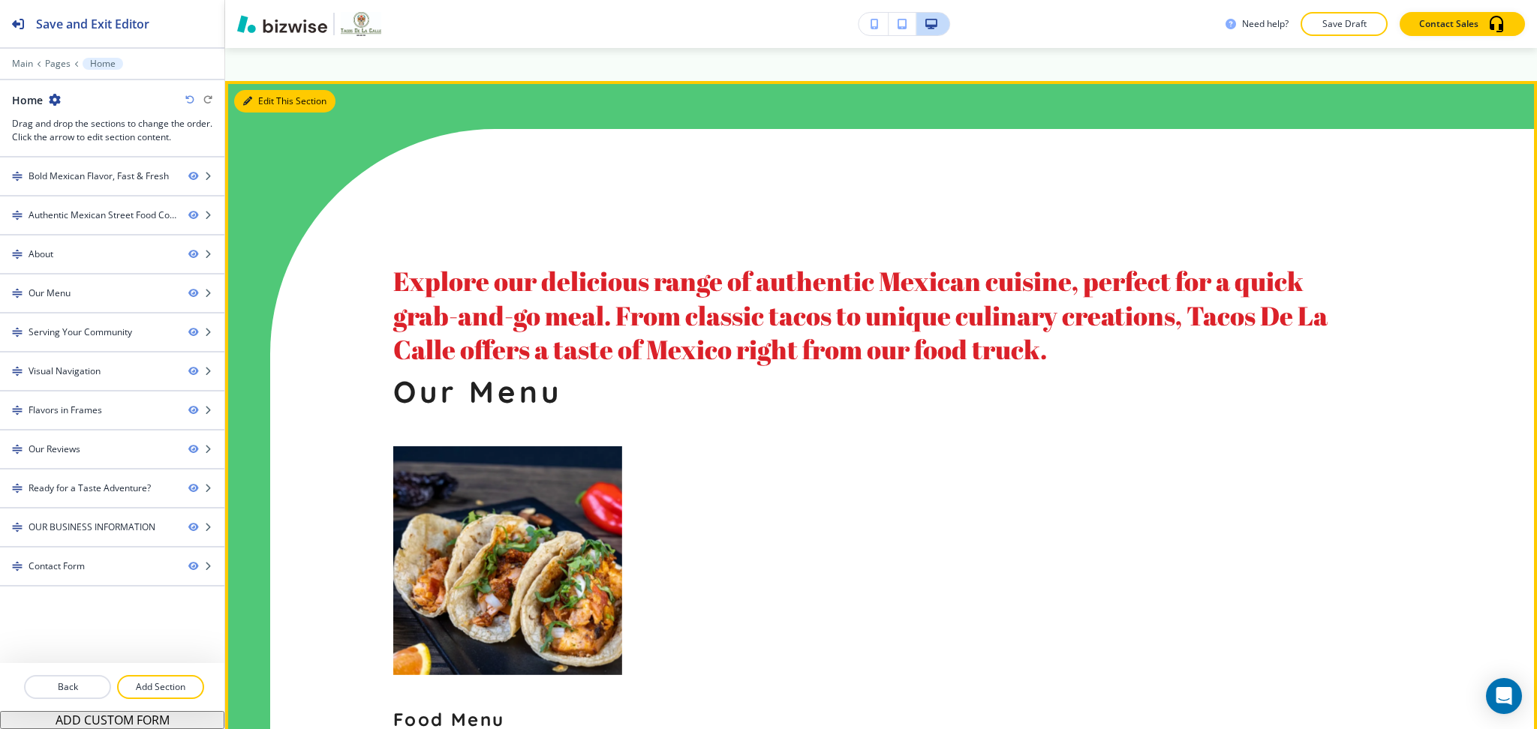
click at [253, 90] on button "Edit This Section" at bounding box center [284, 101] width 101 height 23
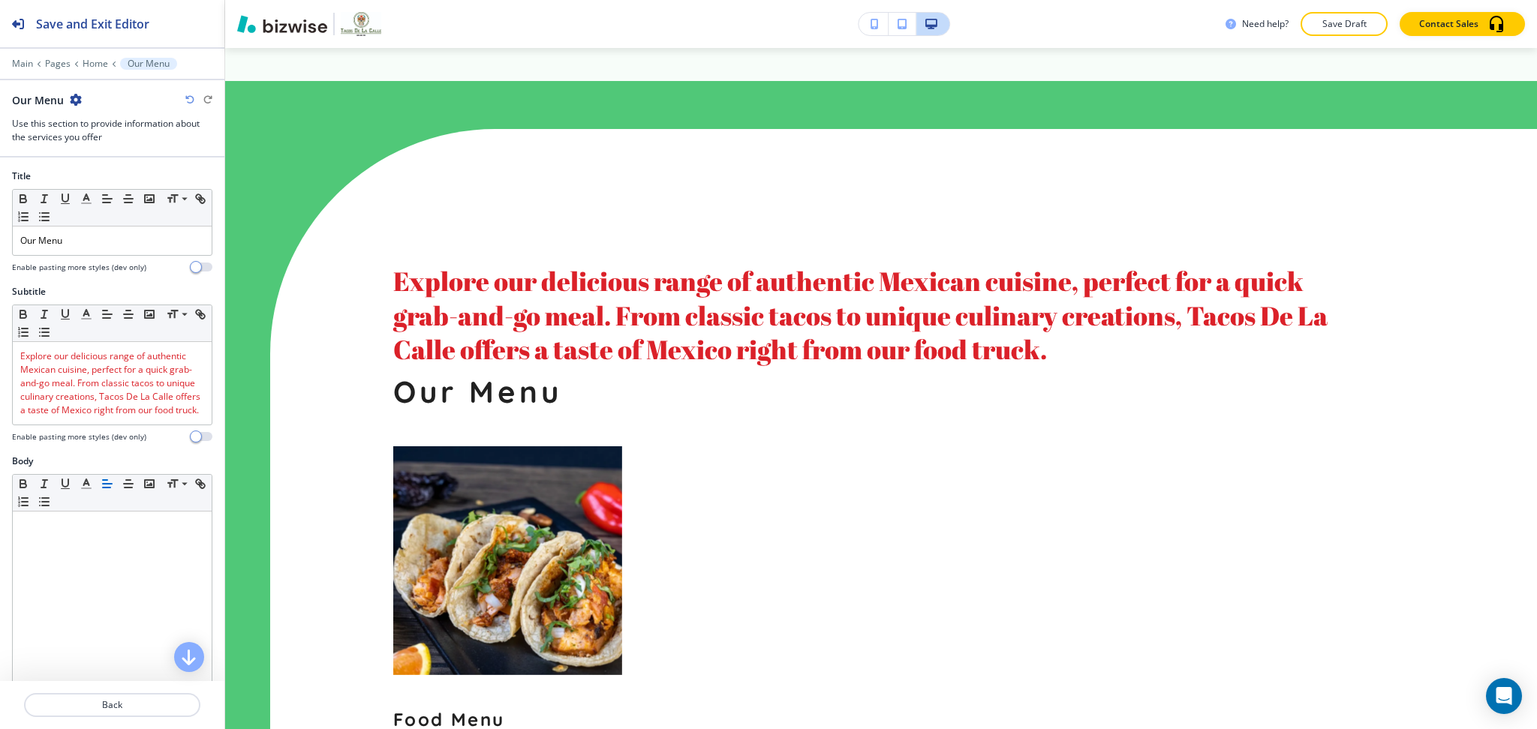
scroll to position [1300, 0]
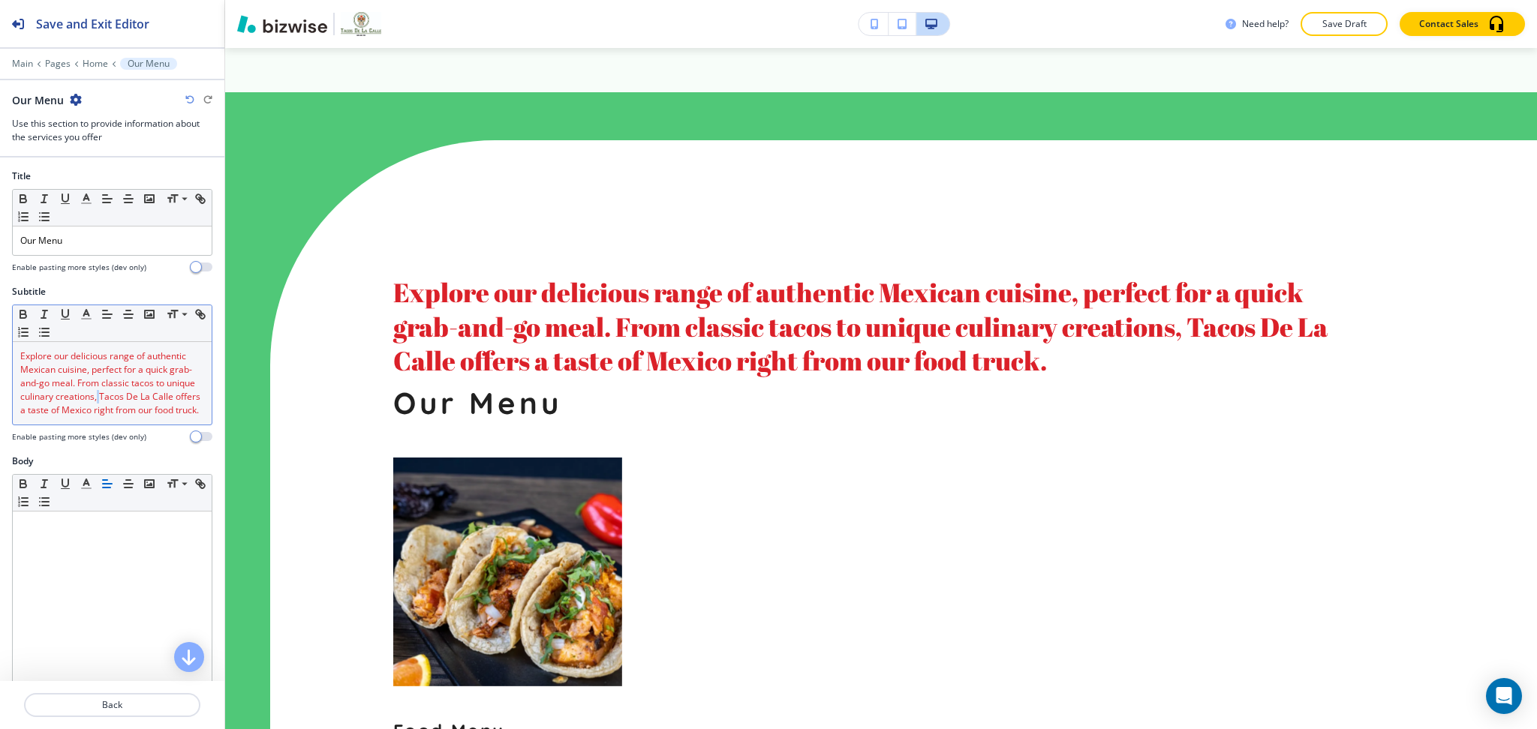
click at [131, 394] on span "Explore our delicious range of authentic Mexican cuisine, perfect for a quick g…" at bounding box center [111, 383] width 182 height 67
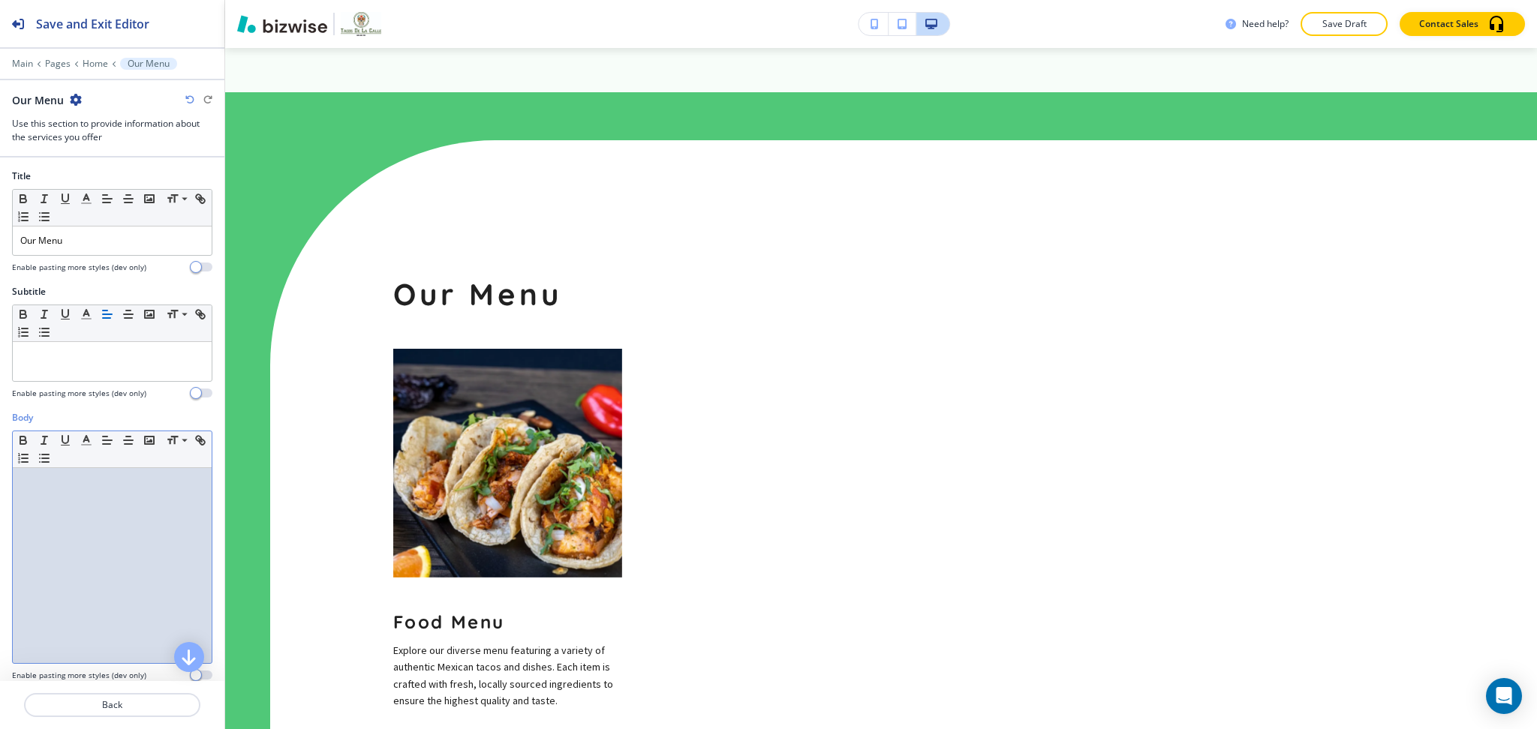
click at [106, 545] on div at bounding box center [112, 565] width 199 height 195
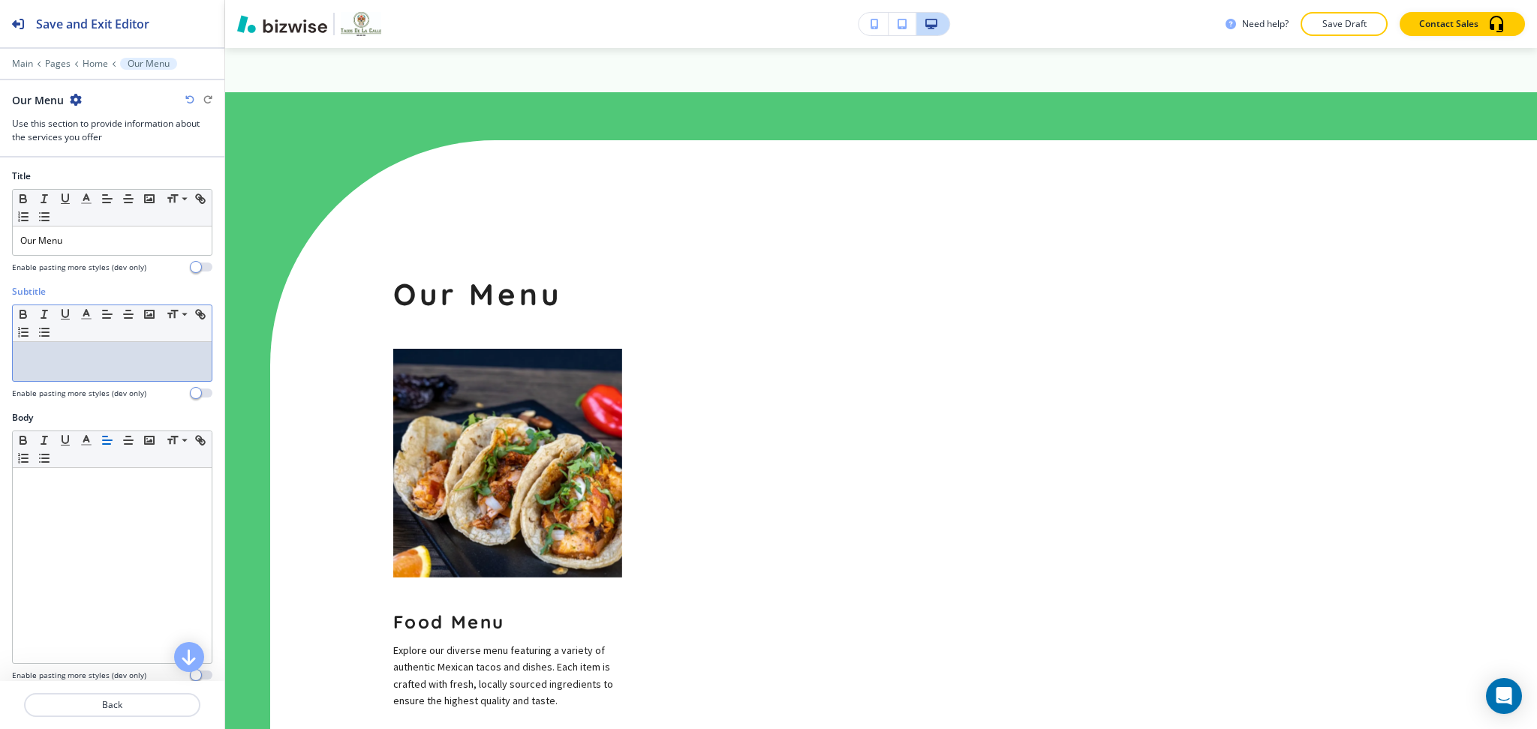
click at [163, 355] on p at bounding box center [112, 357] width 184 height 14
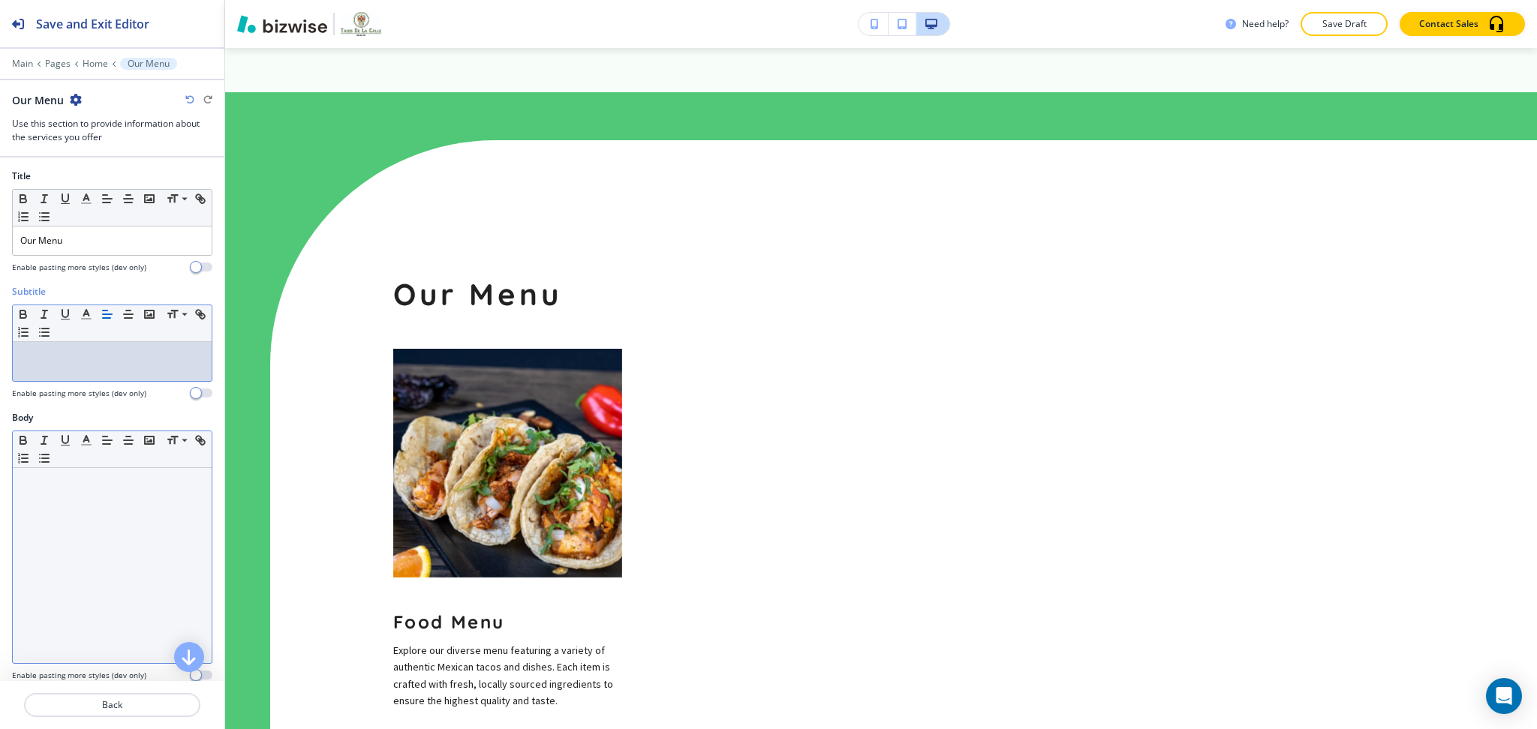
click at [108, 569] on div at bounding box center [112, 565] width 199 height 195
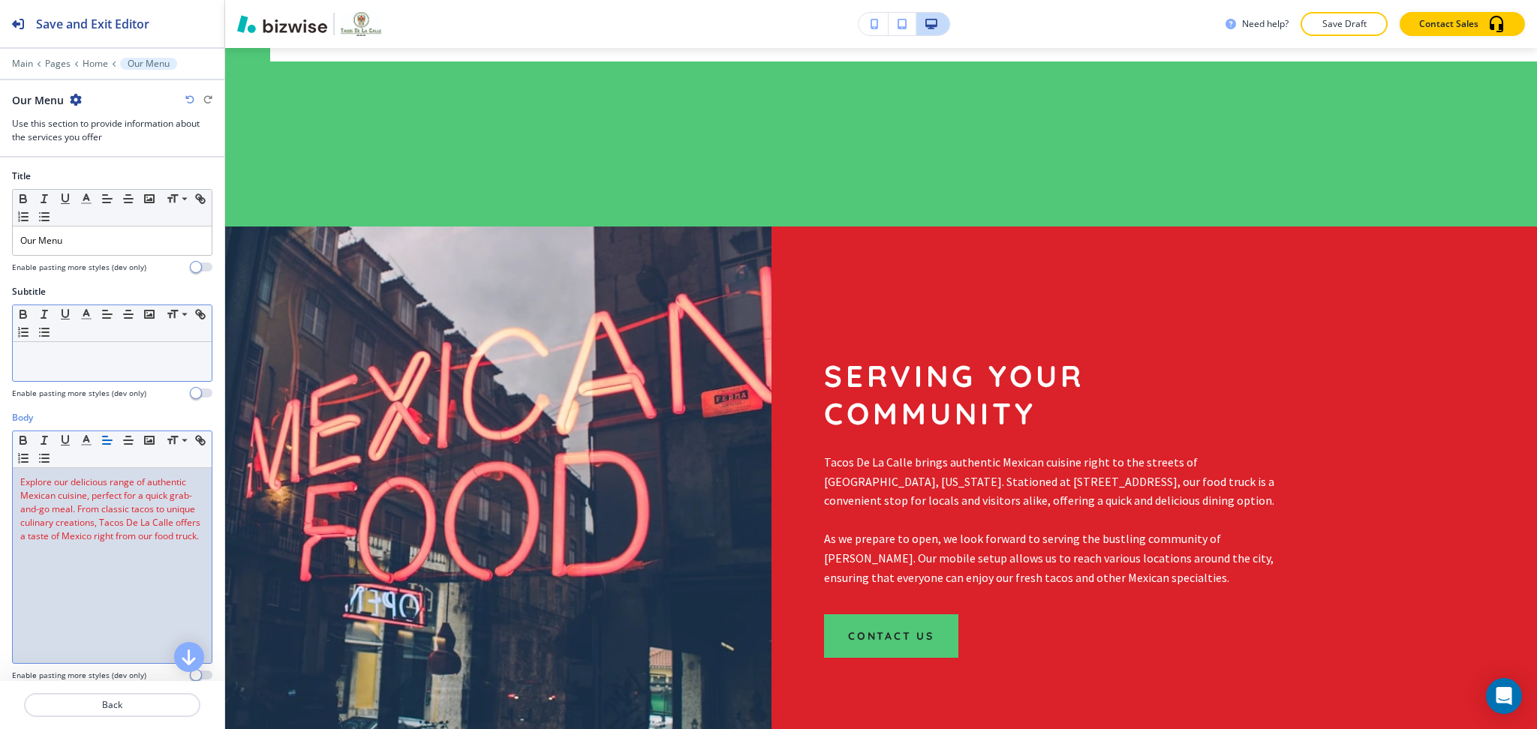
scroll to position [2050, 0]
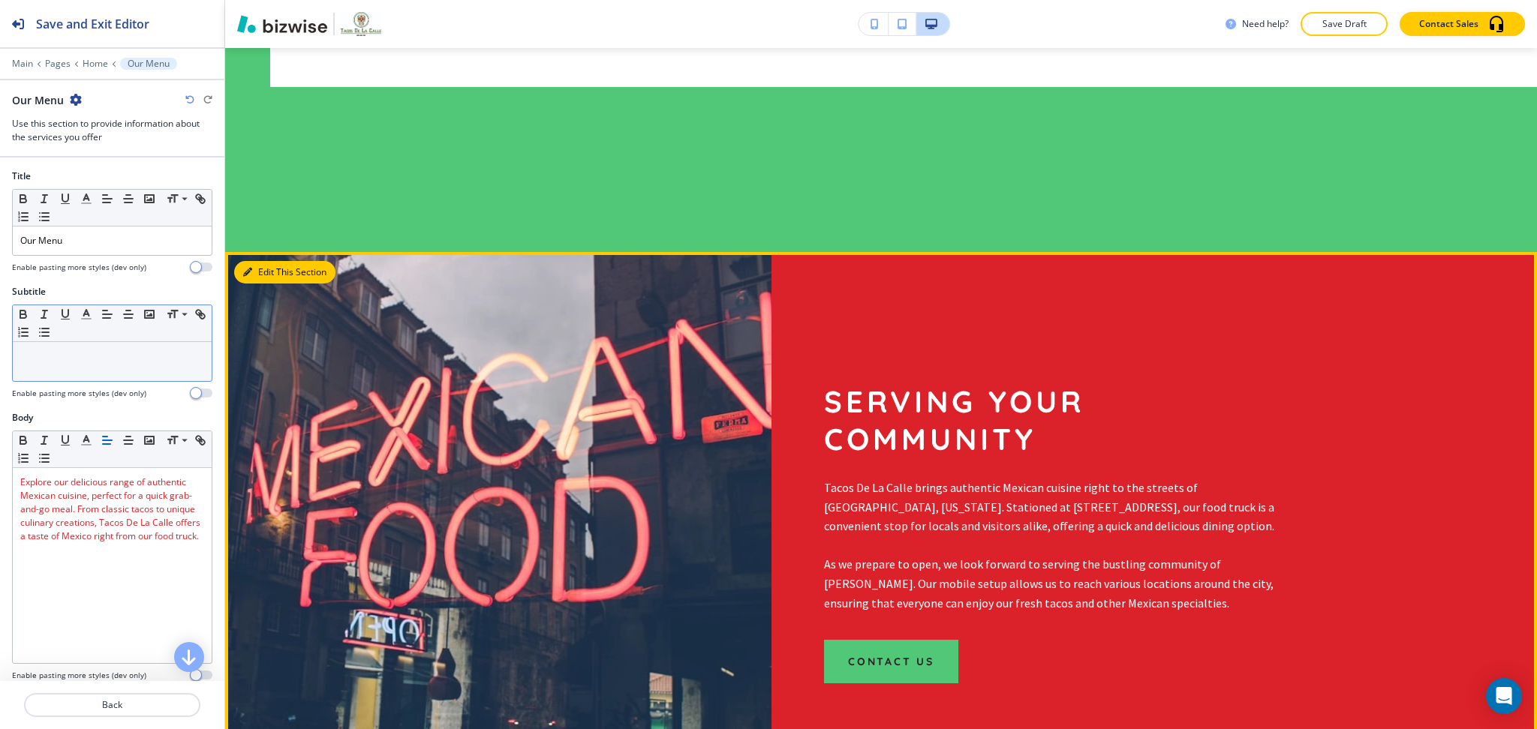
click at [254, 261] on button "Edit This Section" at bounding box center [284, 272] width 101 height 23
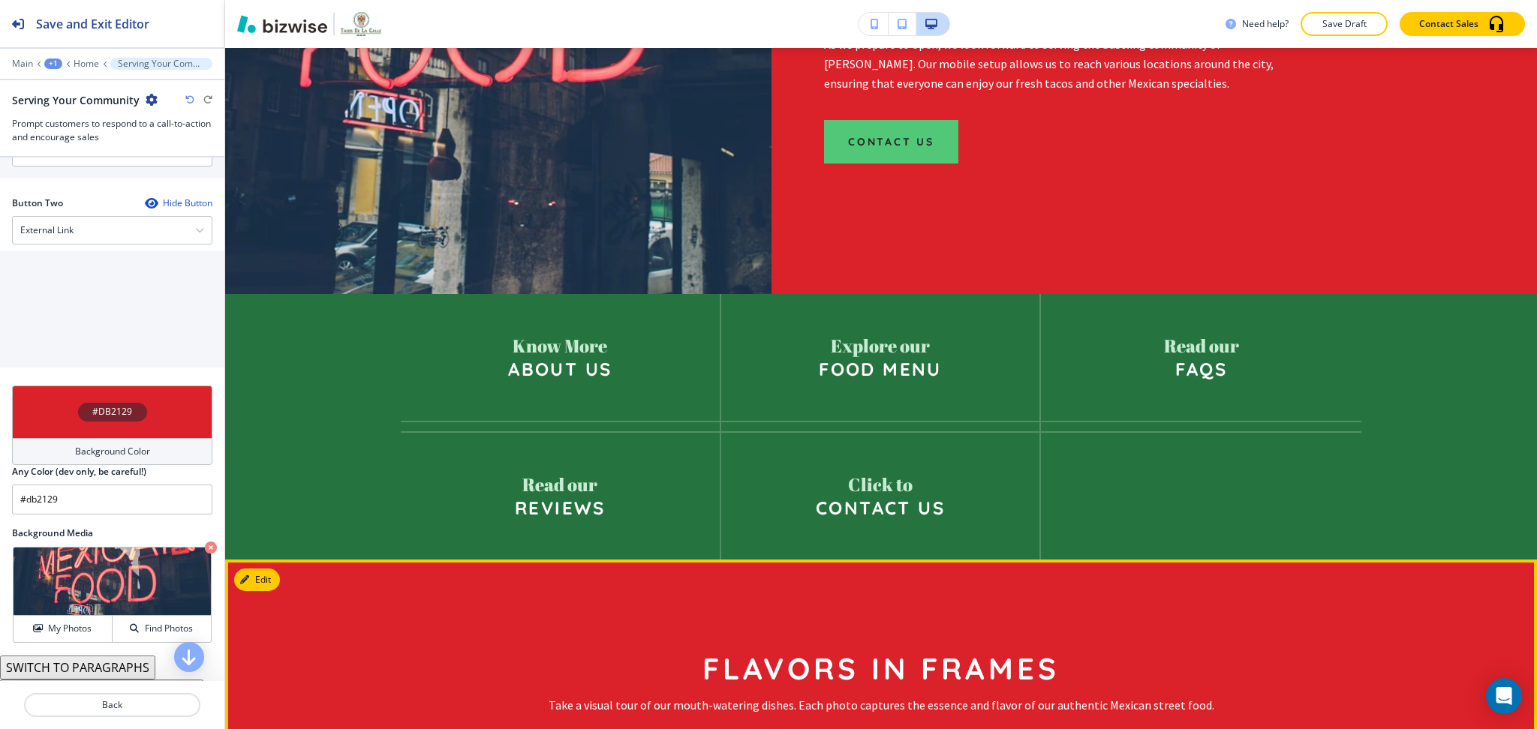
scroll to position [707, 0]
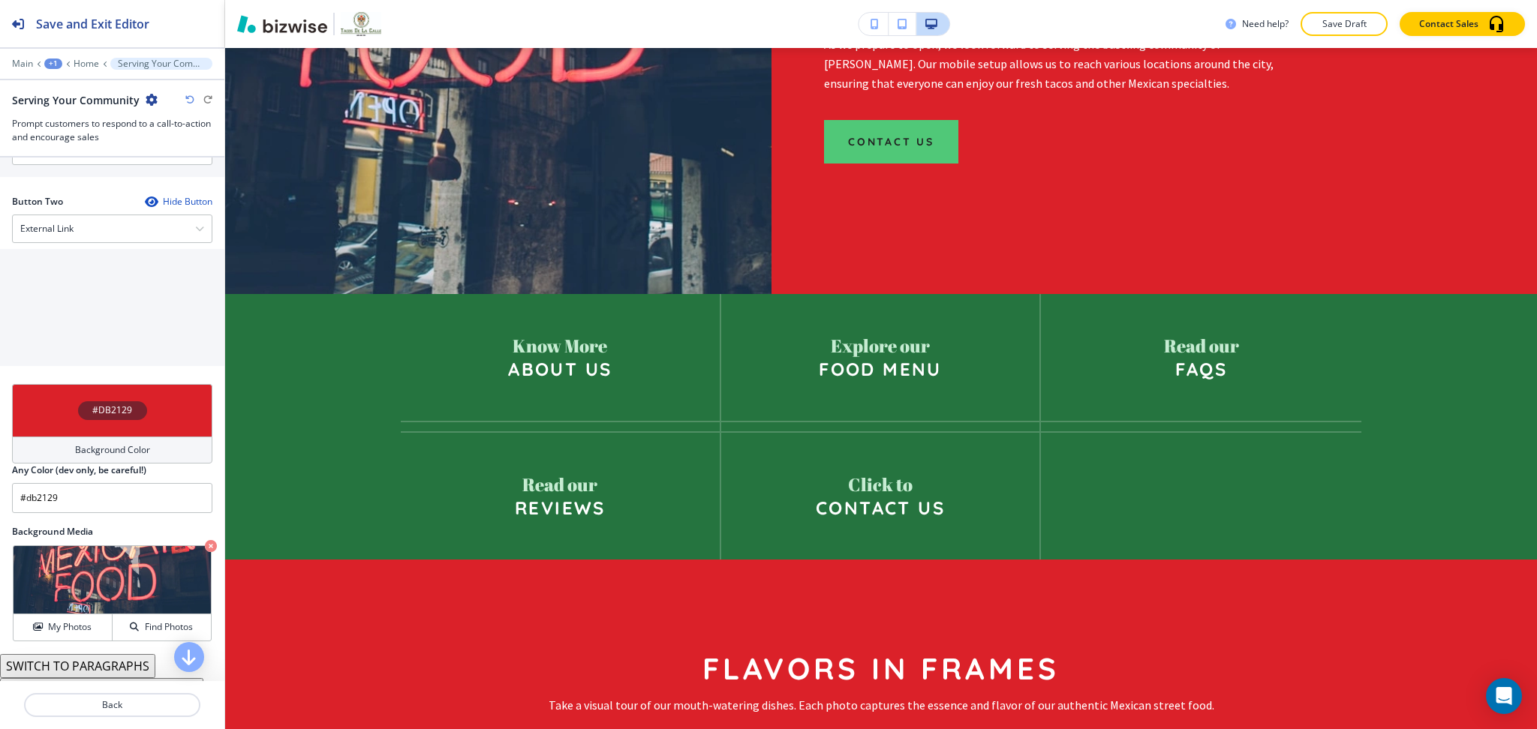
click at [122, 457] on h4 "Background Color" at bounding box center [112, 450] width 75 height 14
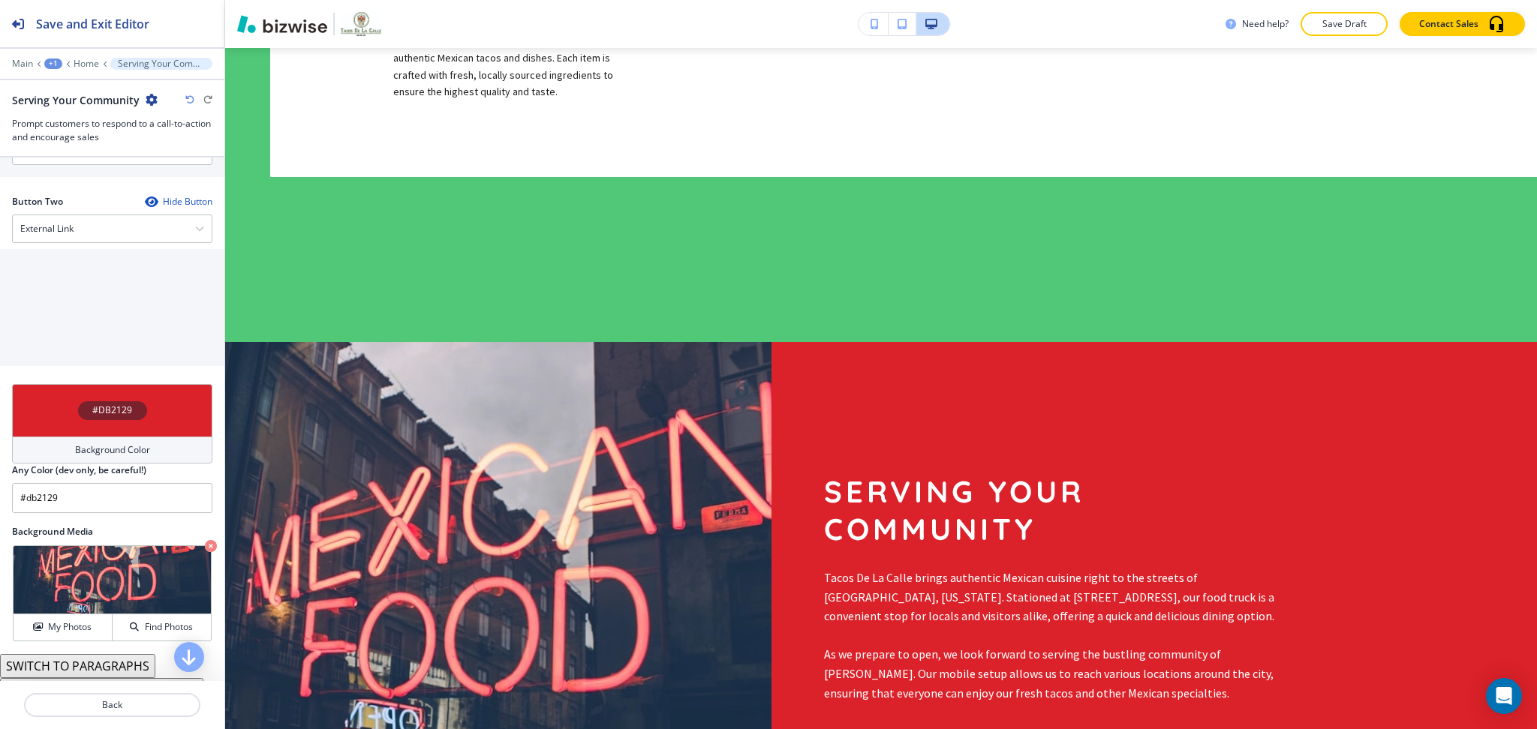
scroll to position [1336, 0]
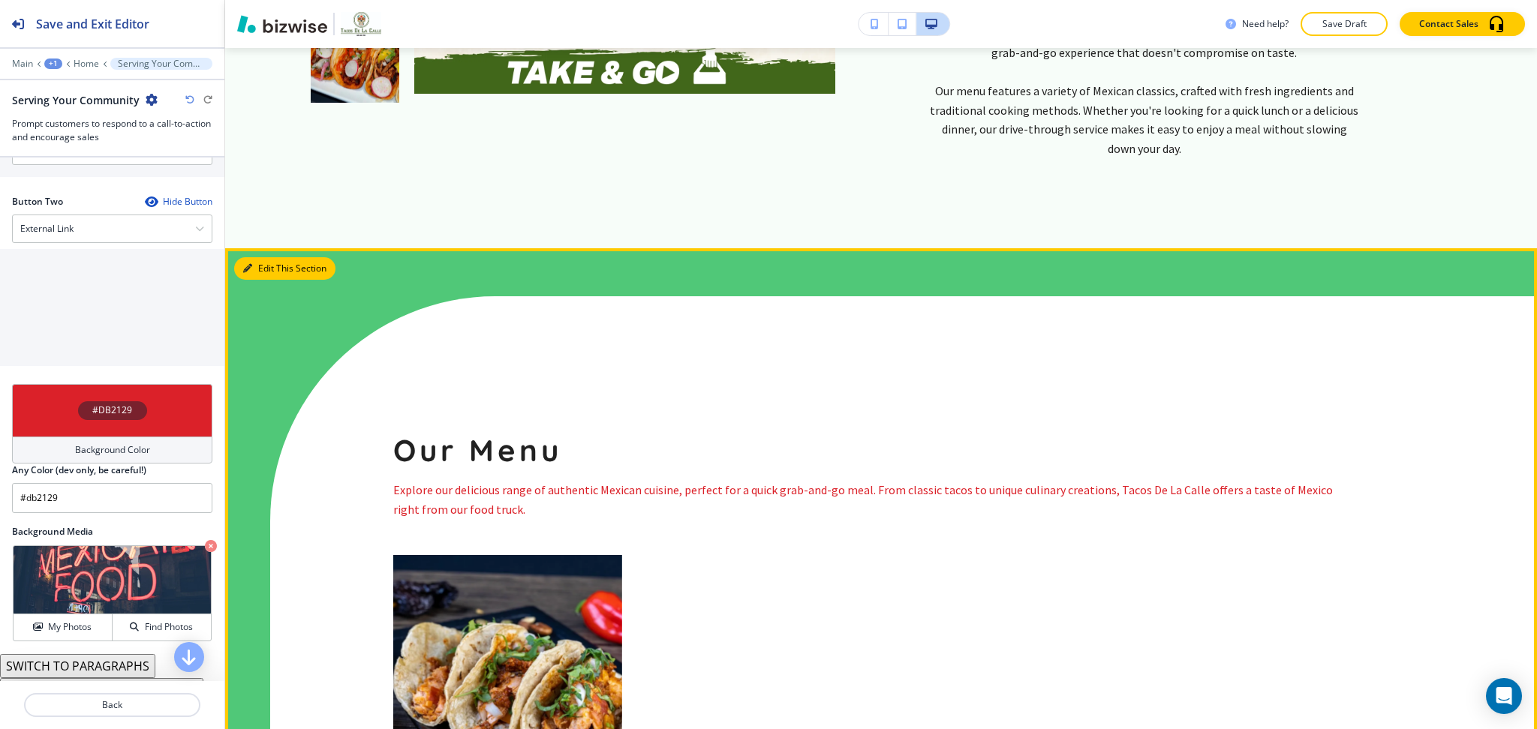
click at [266, 257] on button "Edit This Section" at bounding box center [284, 268] width 101 height 23
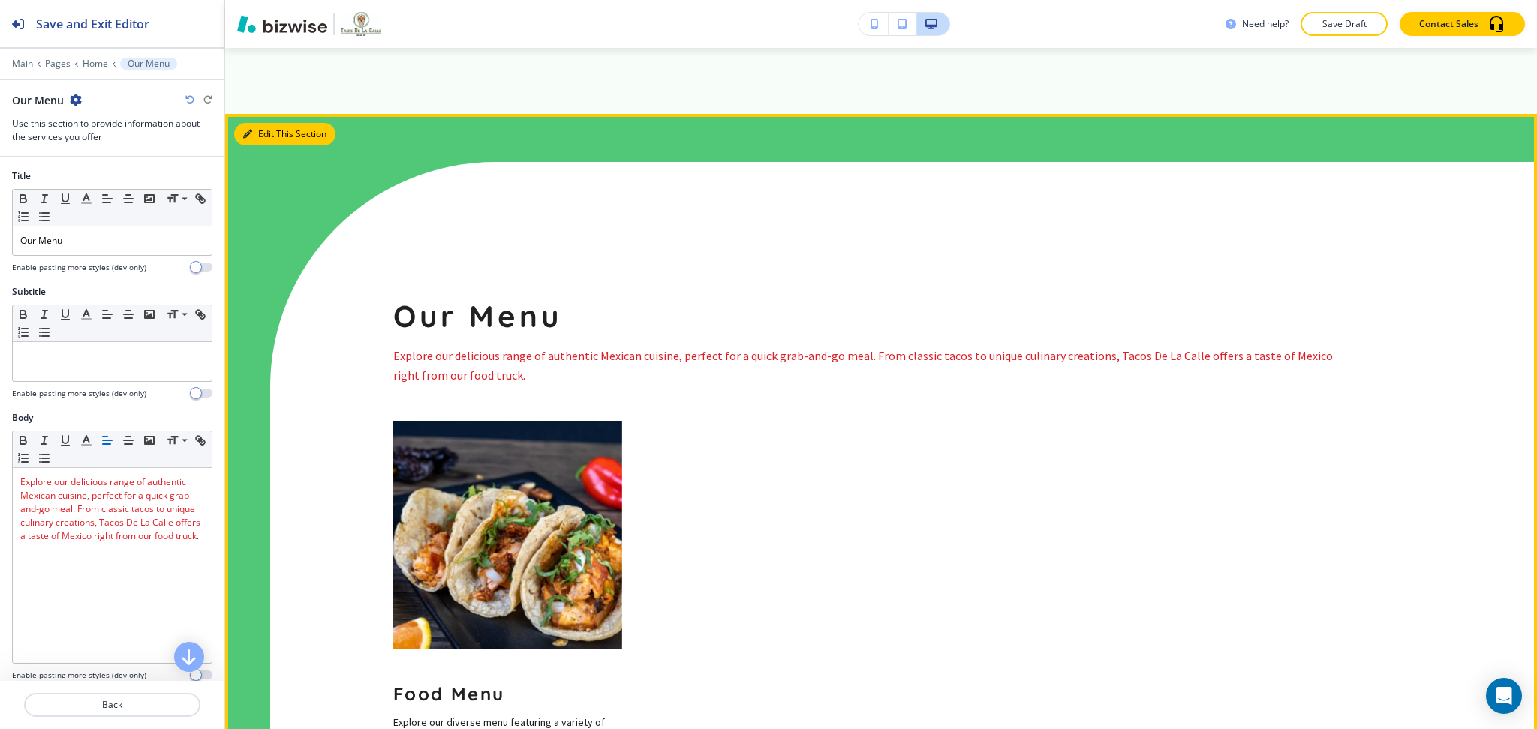
scroll to position [1300, 0]
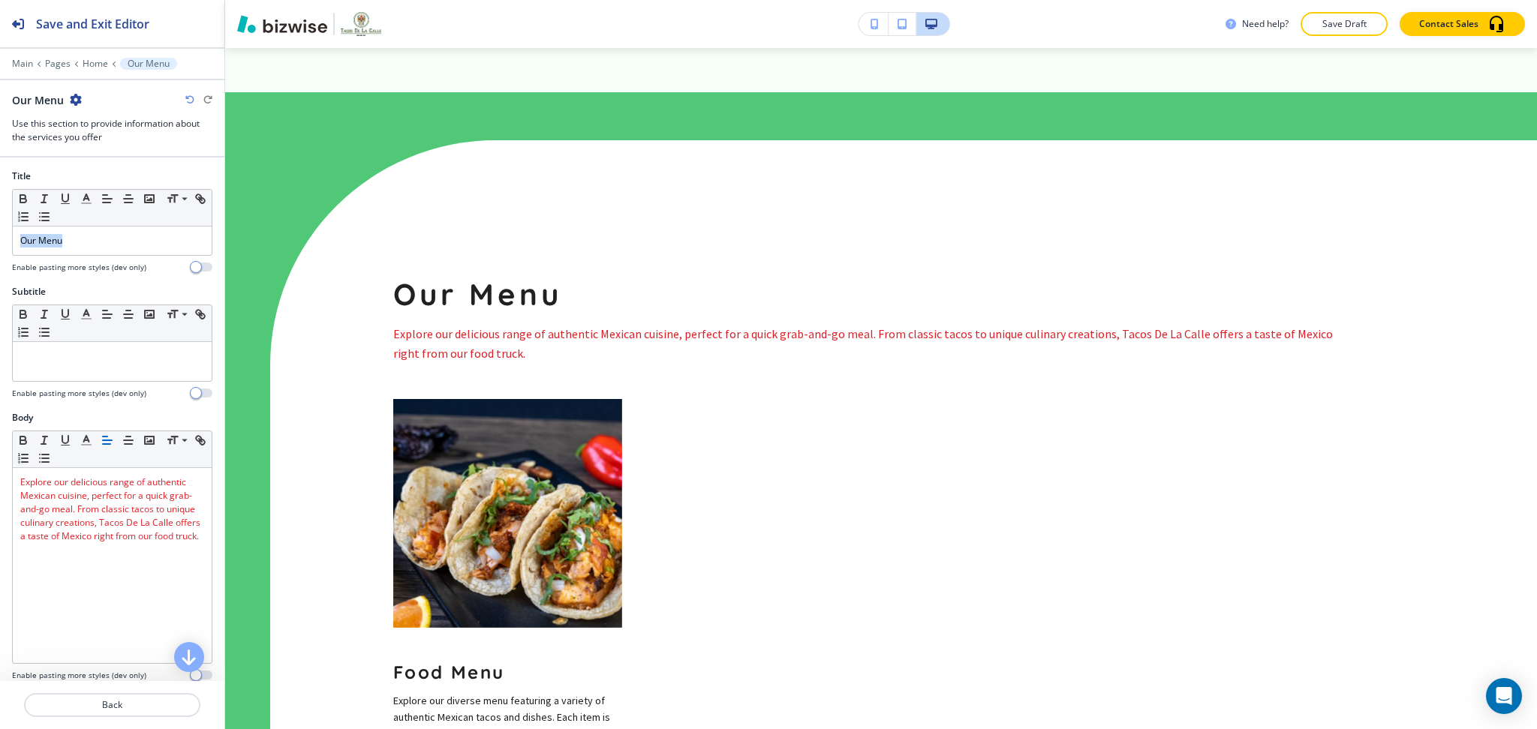
drag, startPoint x: 148, startPoint y: 248, endPoint x: 0, endPoint y: 248, distance: 147.8
click at [0, 248] on div "Title Small Normal Large Huge Our Menu Enable pasting more styles (dev only)" at bounding box center [112, 228] width 224 height 116
click at [89, 203] on icon "button" at bounding box center [87, 199] width 14 height 14
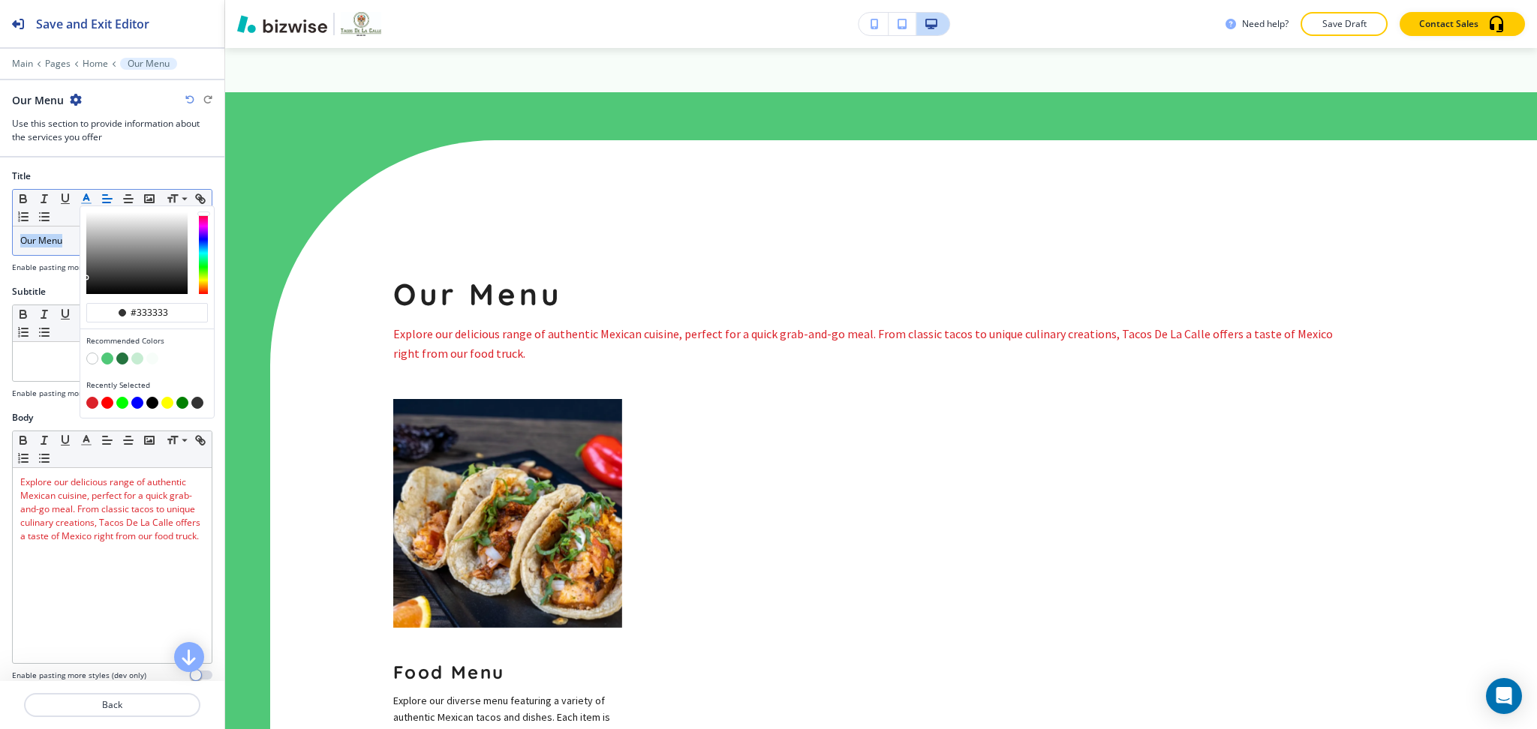
click at [125, 360] on button "button" at bounding box center [122, 359] width 12 height 12
type input "#25743f"
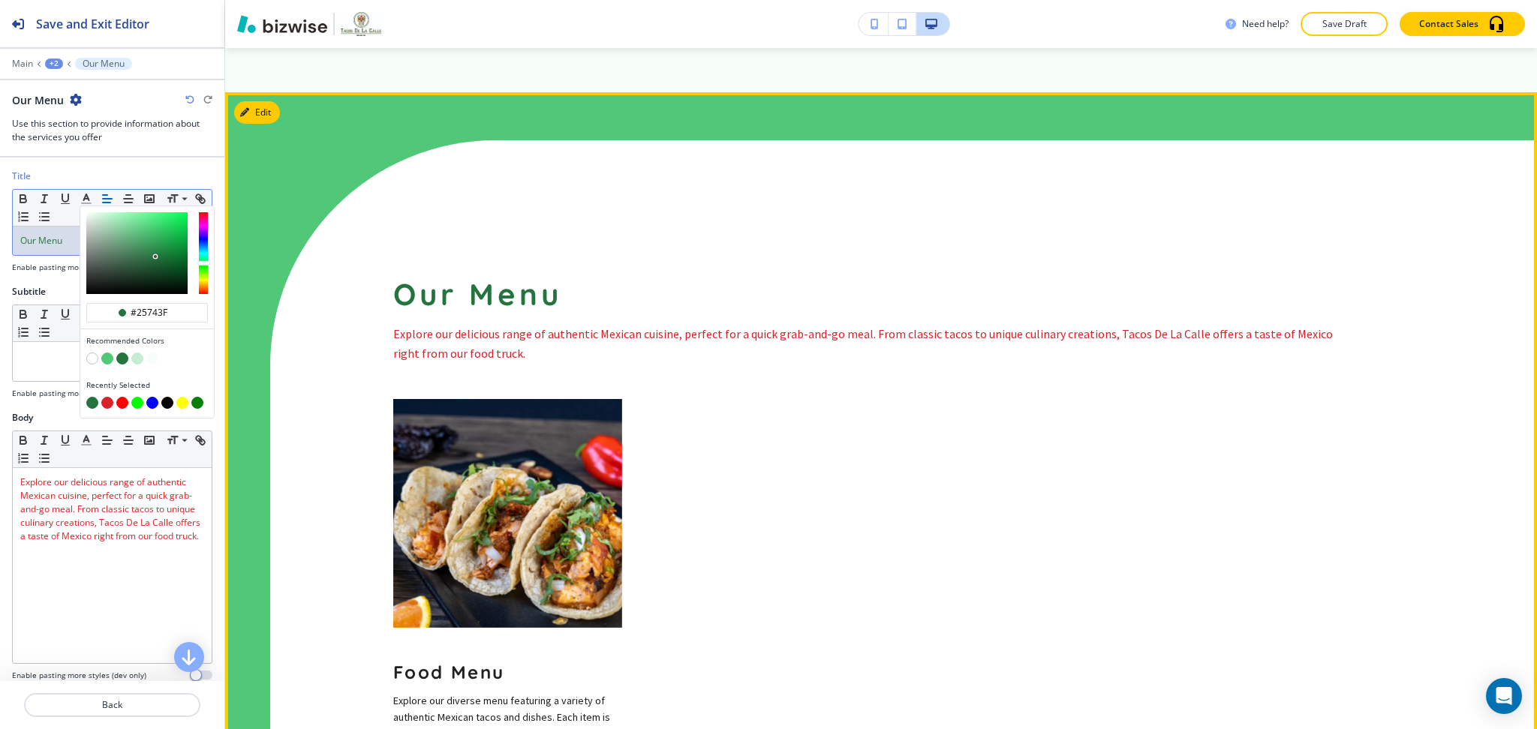
click at [950, 350] on div "Our Menu Explore our delicious range of authentic Mexican cuisine, perfect for …" at bounding box center [903, 488] width 1267 height 696
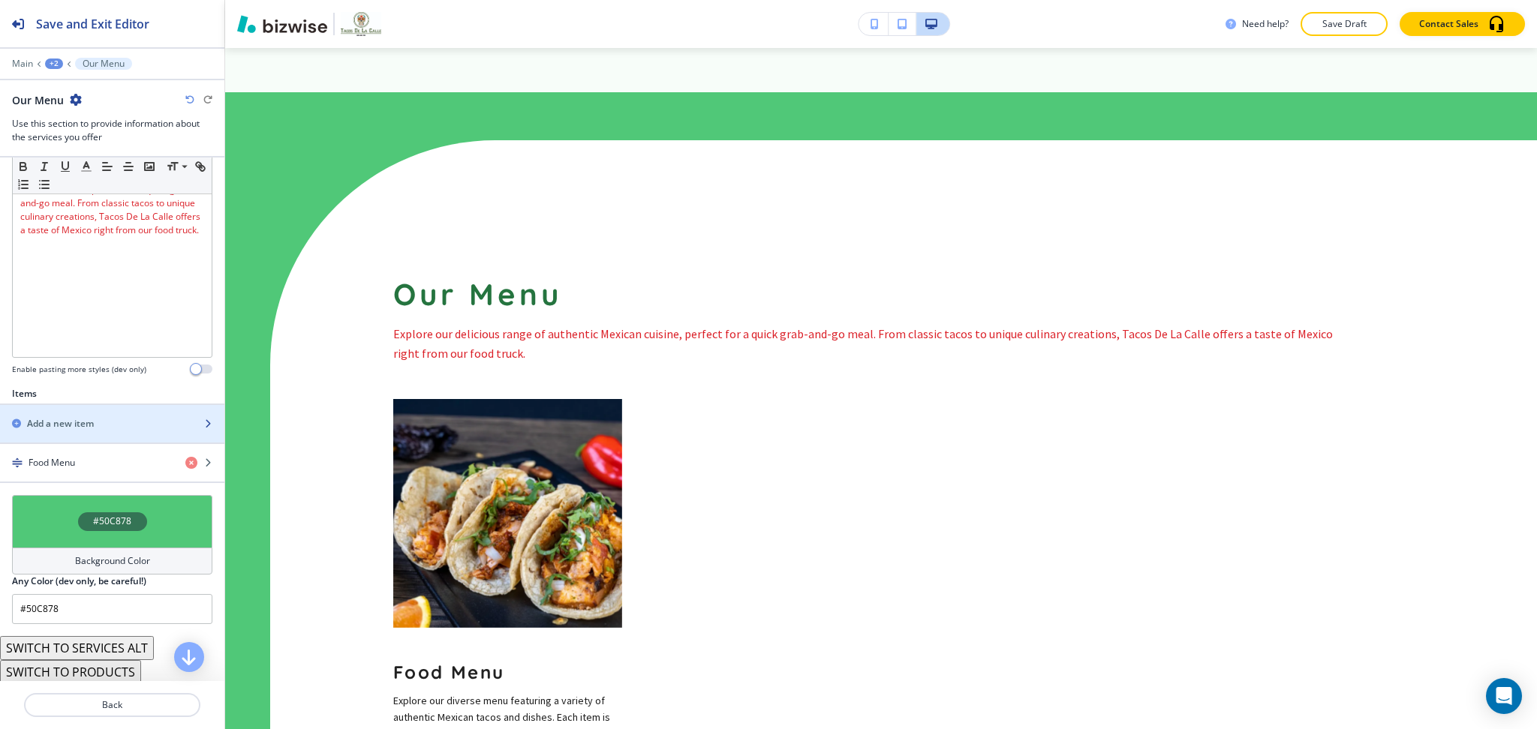
scroll to position [357, 0]
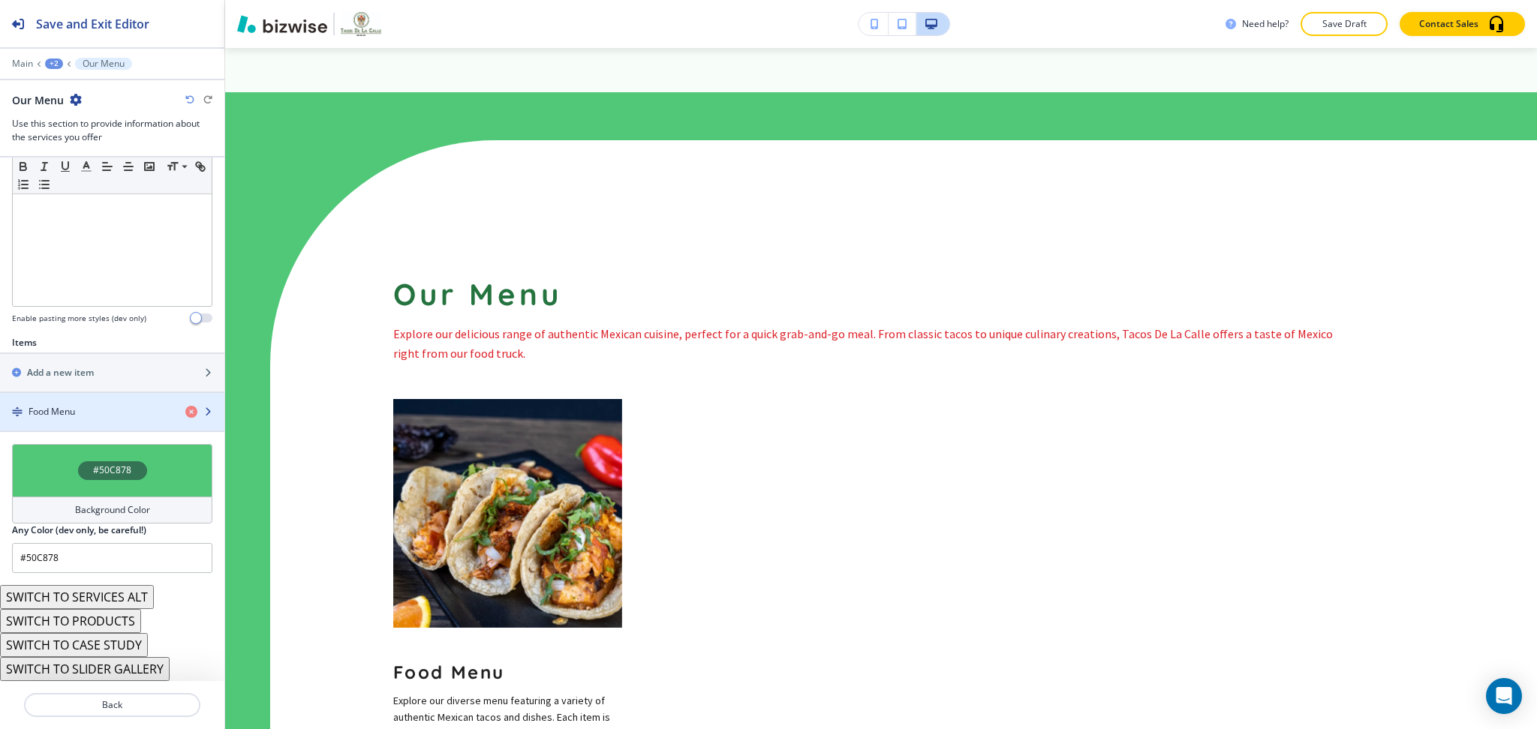
click at [74, 427] on div "button" at bounding box center [112, 425] width 224 height 12
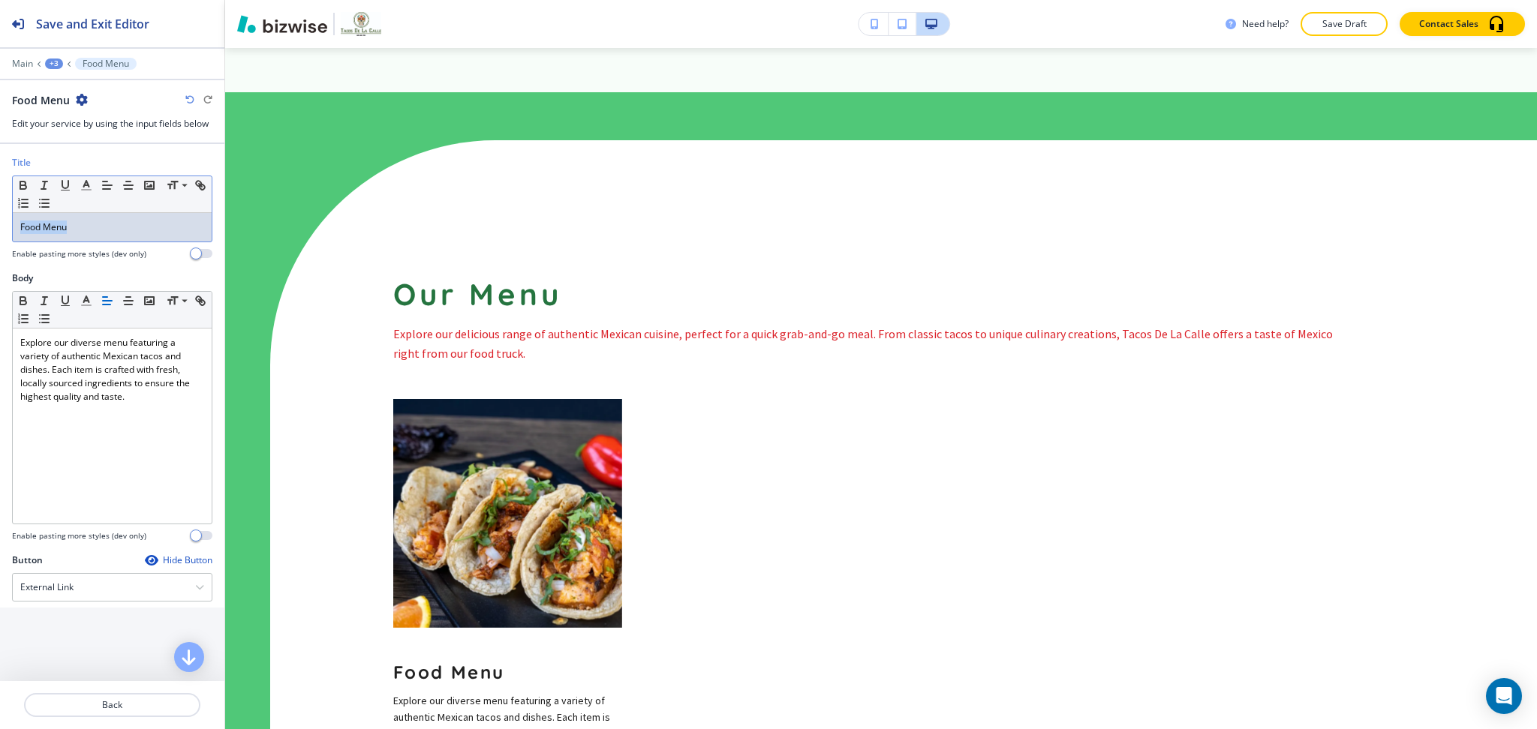
drag, startPoint x: 86, startPoint y: 228, endPoint x: 0, endPoint y: 221, distance: 86.5
click at [0, 221] on div "Title Small Normal Large Huge Food Menu Enable pasting more styles (dev only)" at bounding box center [112, 214] width 224 height 116
click at [84, 185] on icon "button" at bounding box center [87, 186] width 14 height 14
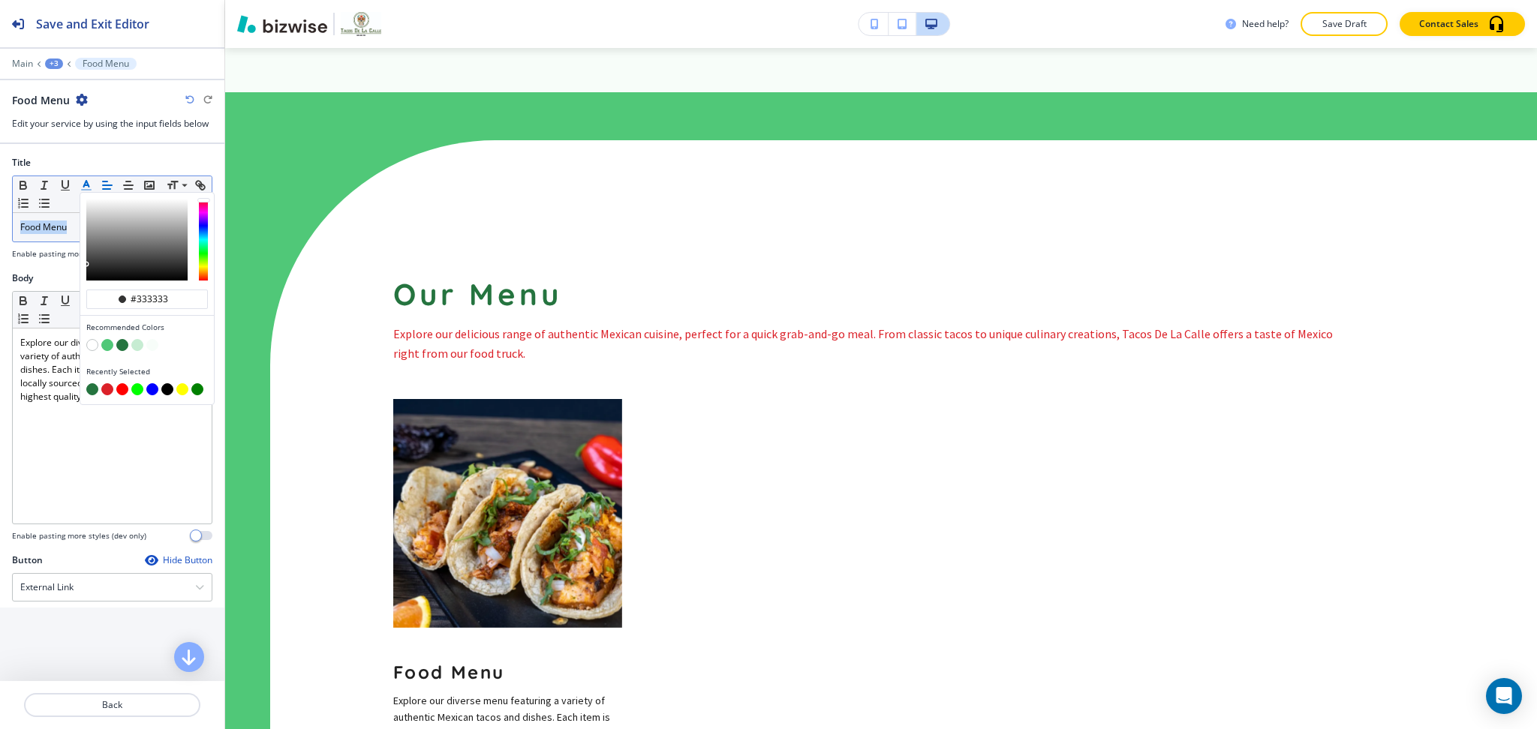
click at [122, 348] on button "button" at bounding box center [122, 345] width 12 height 12
type input "#25743f"
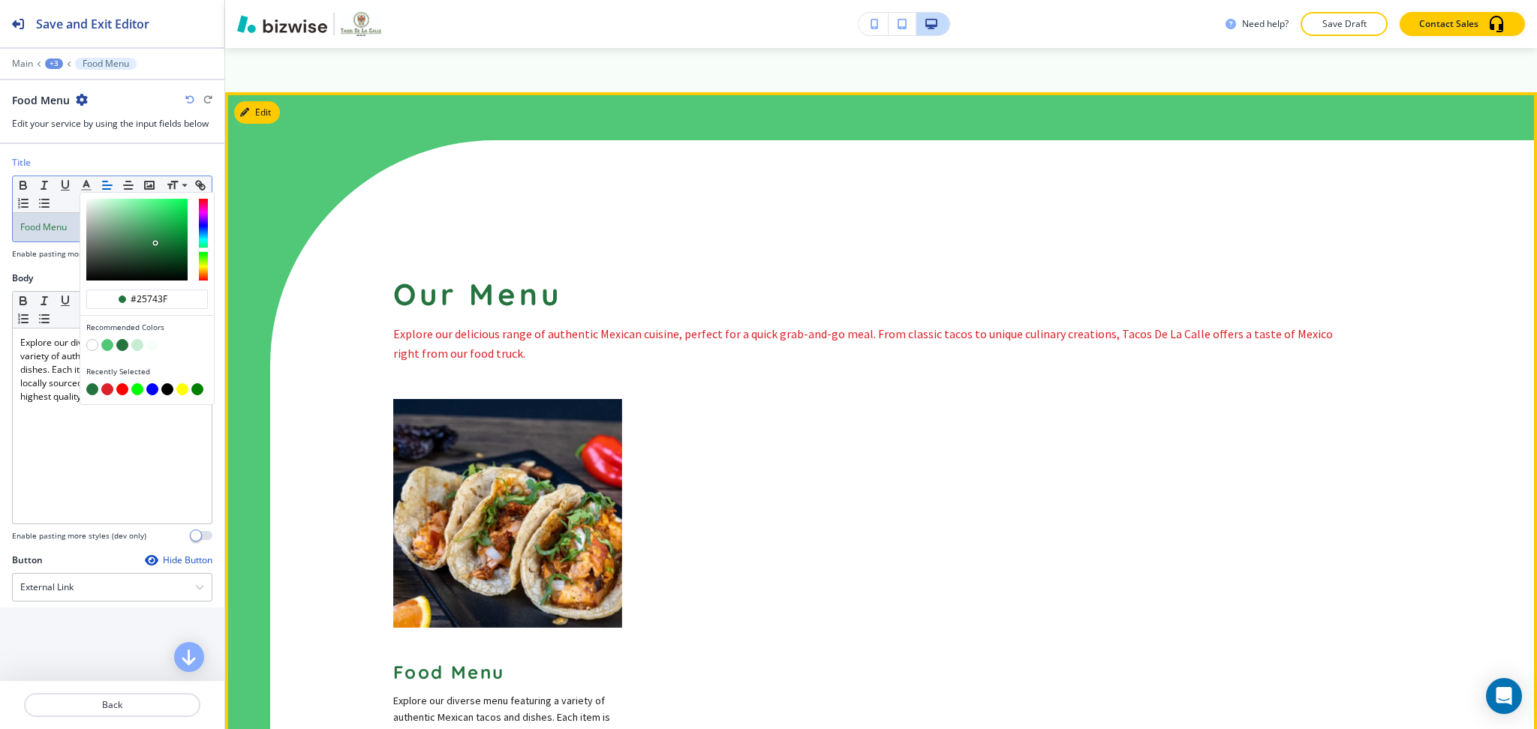
click at [945, 399] on div "Food Menu Explore our diverse menu featuring a variety of authentic Mexican tac…" at bounding box center [1066, 579] width 1347 height 361
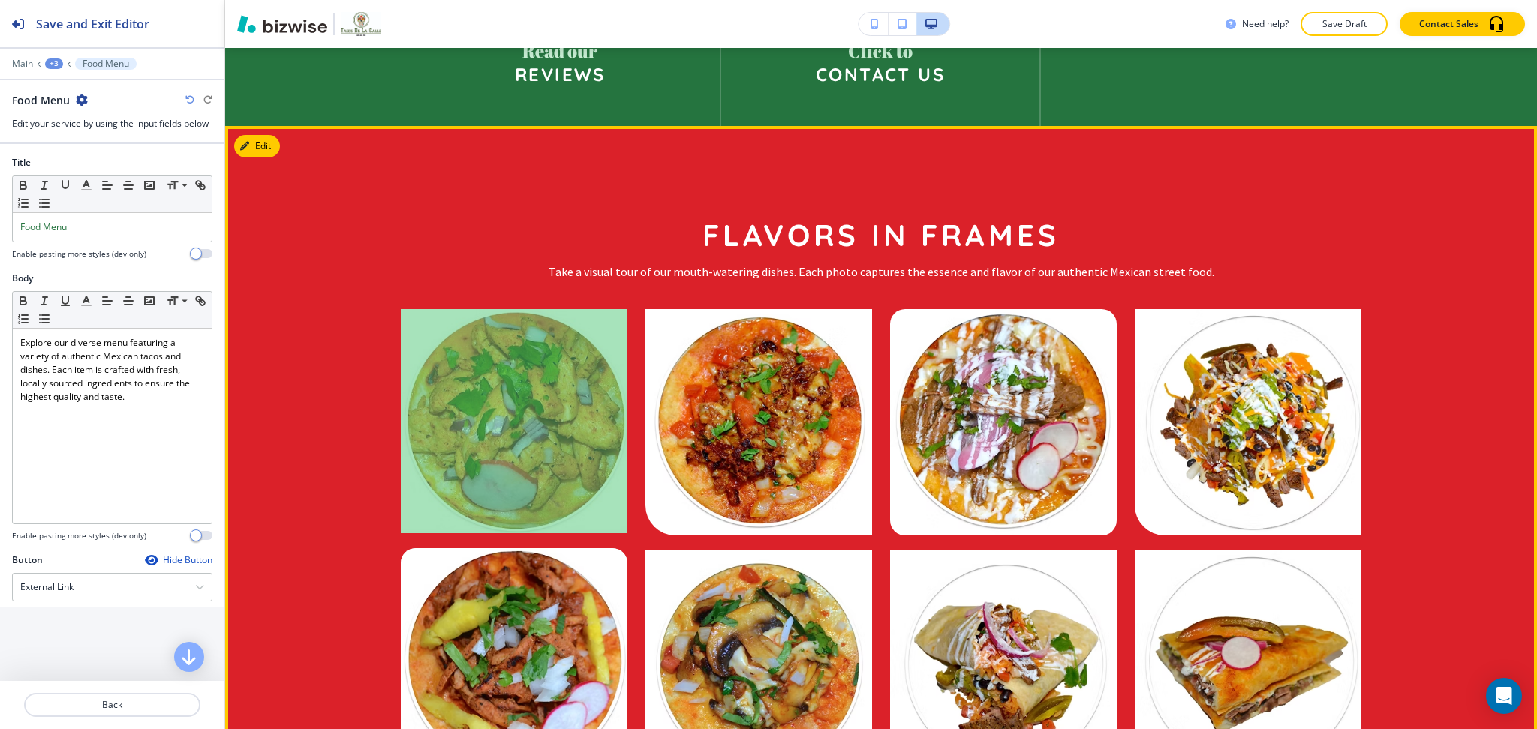
scroll to position [3003, 0]
click at [448, 391] on div at bounding box center [514, 422] width 227 height 224
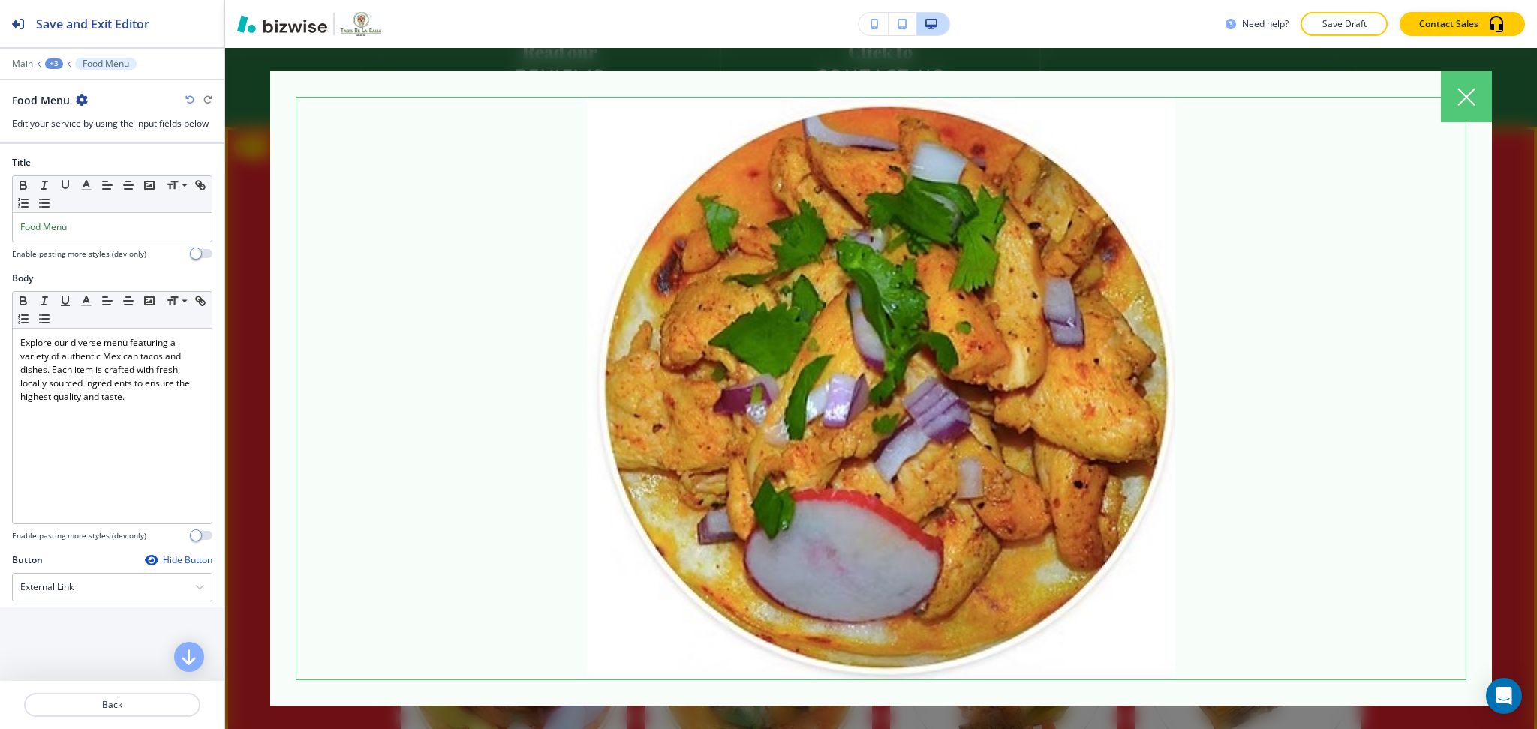
click at [1483, 99] on div at bounding box center [1466, 96] width 51 height 51
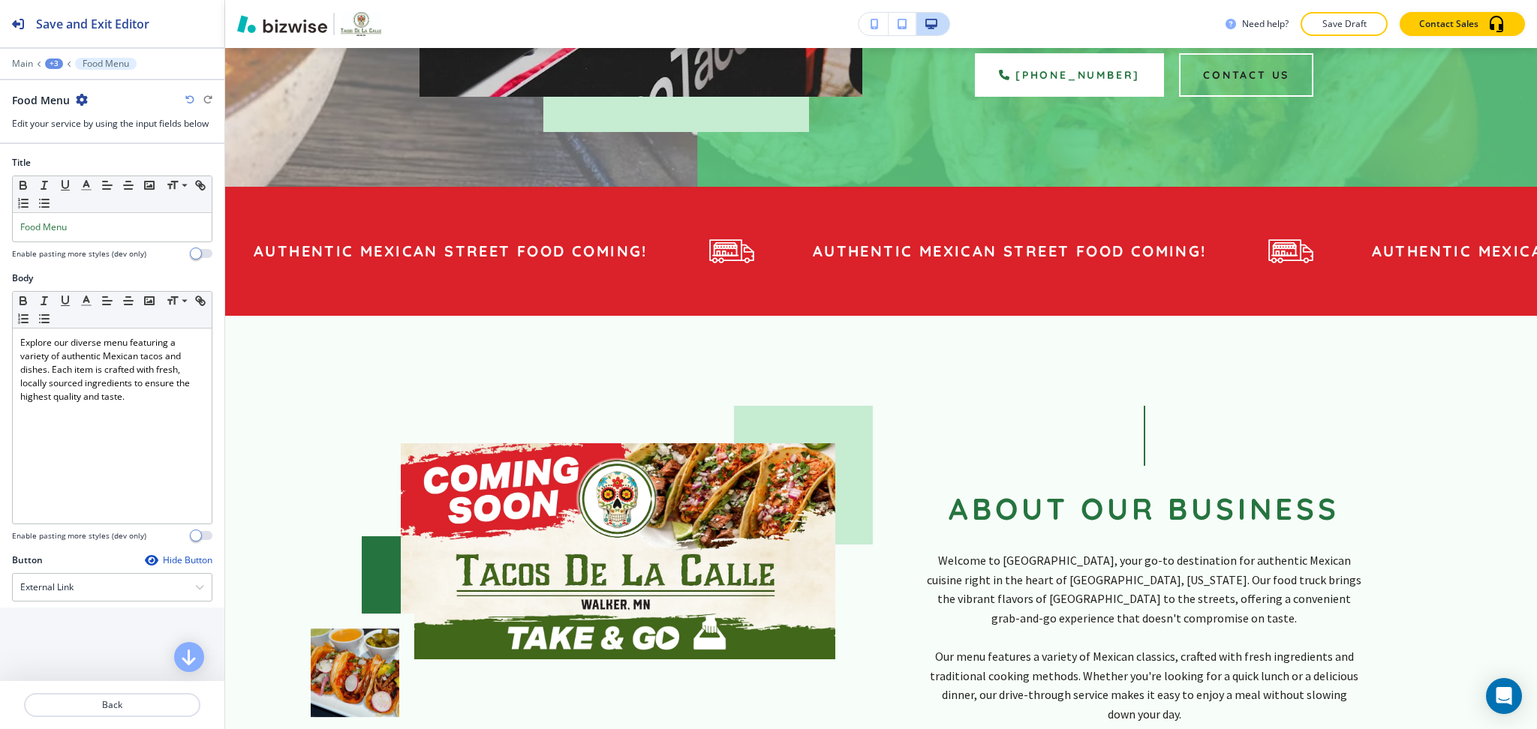
scroll to position [0, 0]
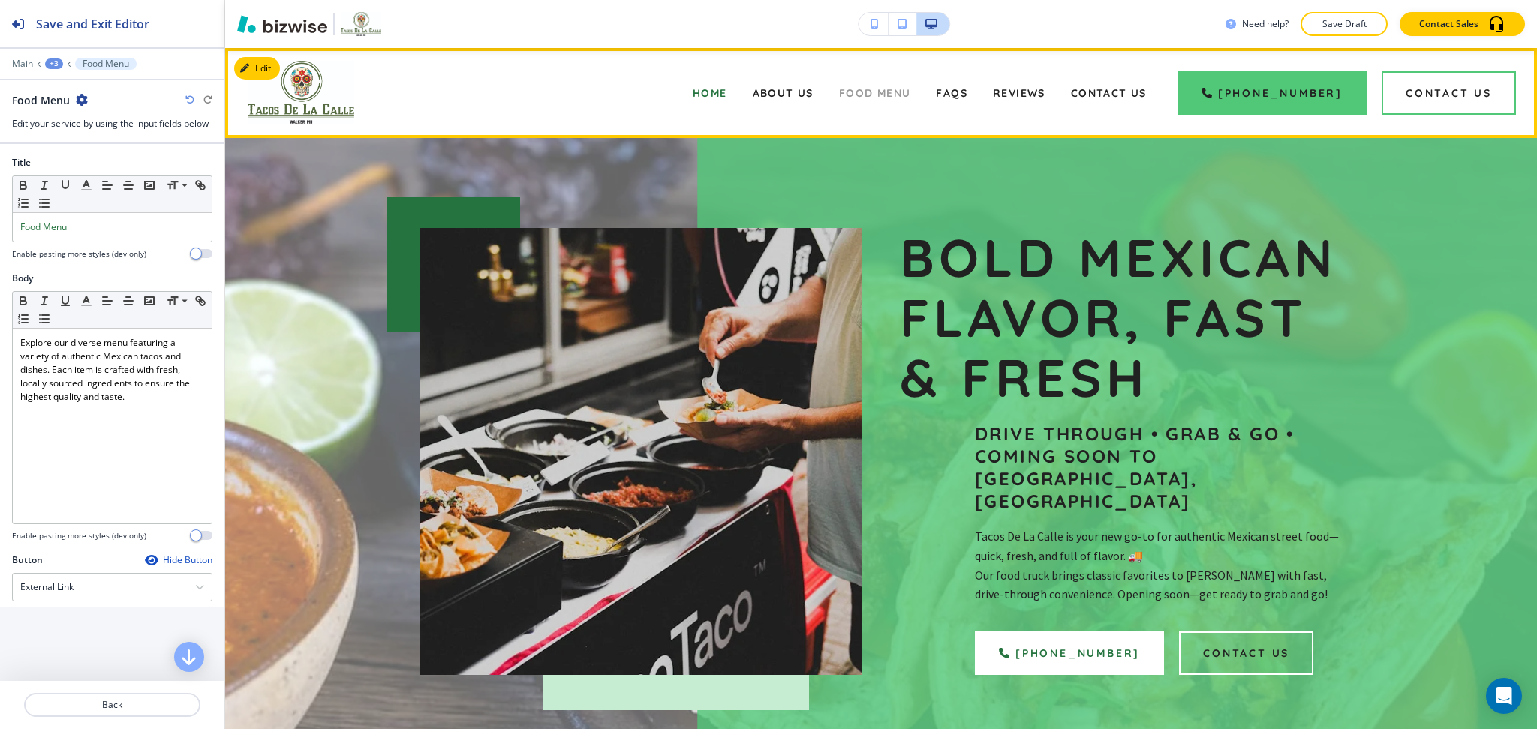
click at [907, 93] on span "Food Menu" at bounding box center [875, 93] width 72 height 14
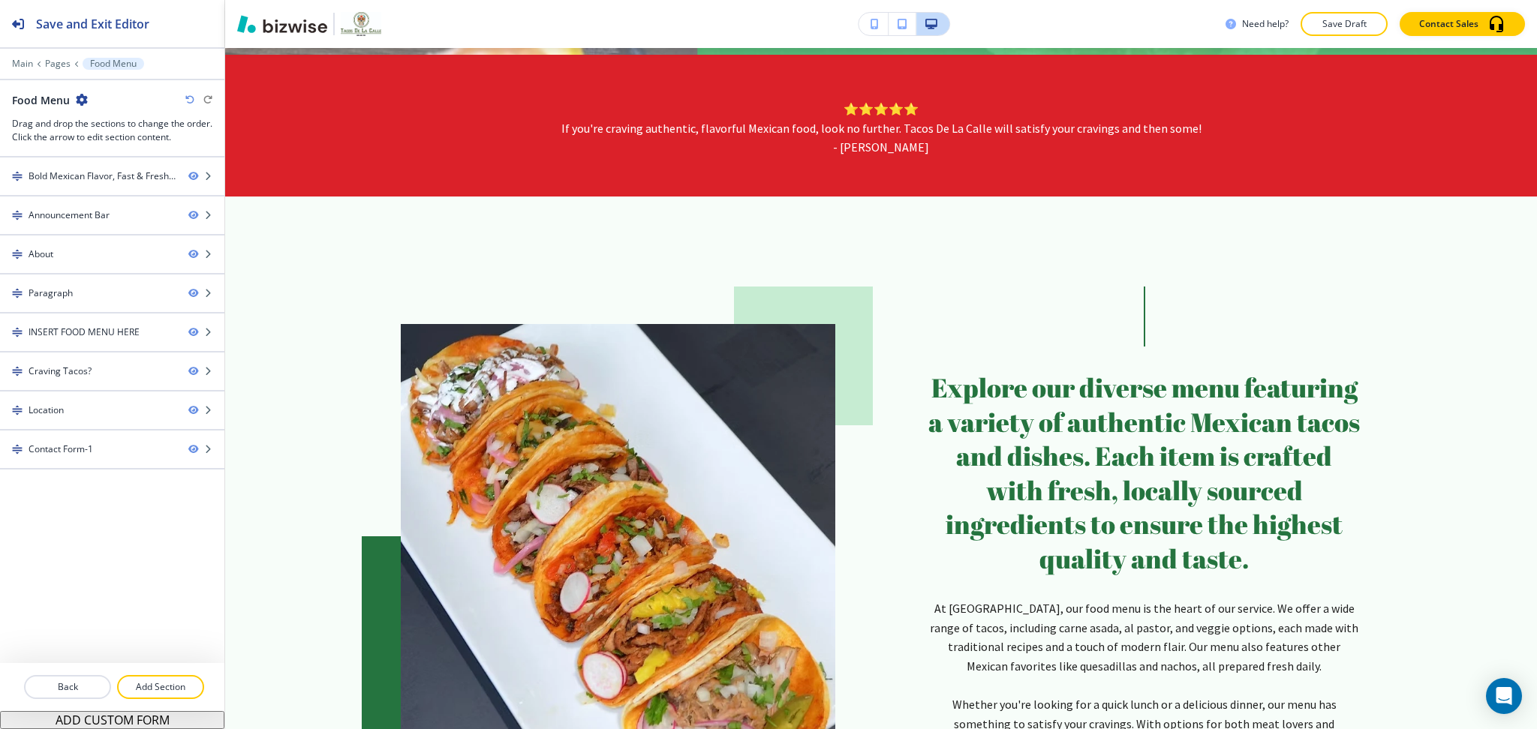
scroll to position [799, 0]
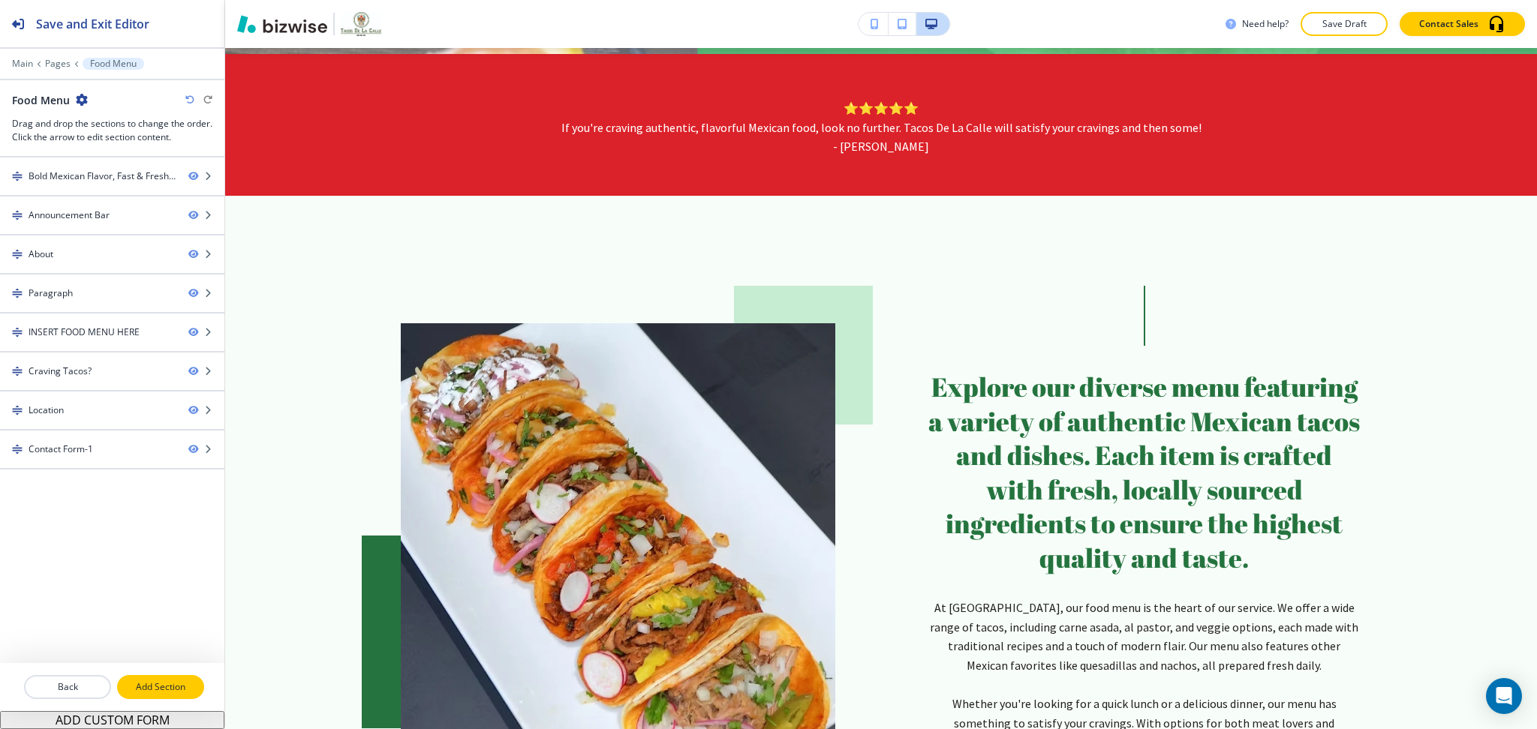
click at [146, 687] on p "Add Section" at bounding box center [161, 688] width 84 height 14
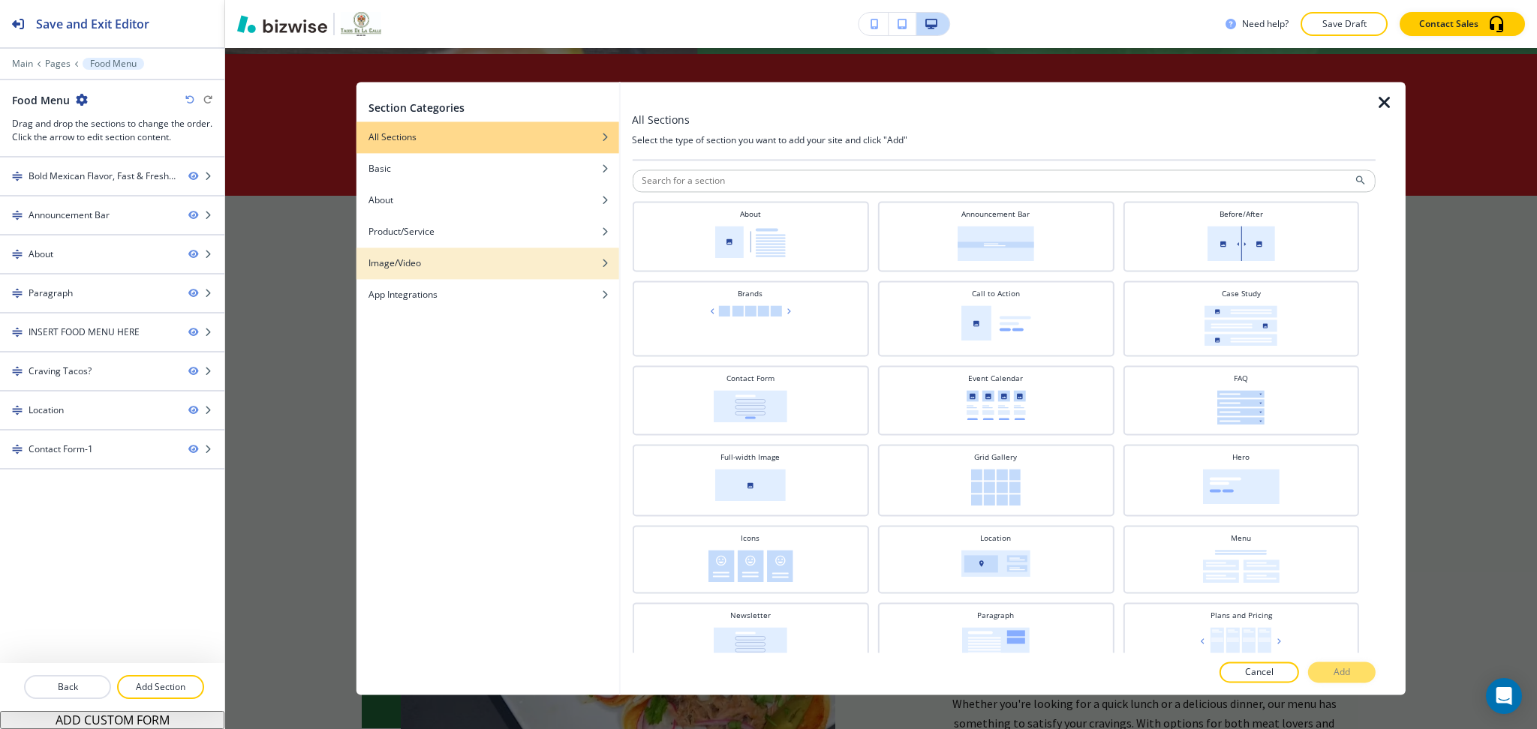
click at [519, 263] on div "Image/Video" at bounding box center [487, 264] width 263 height 14
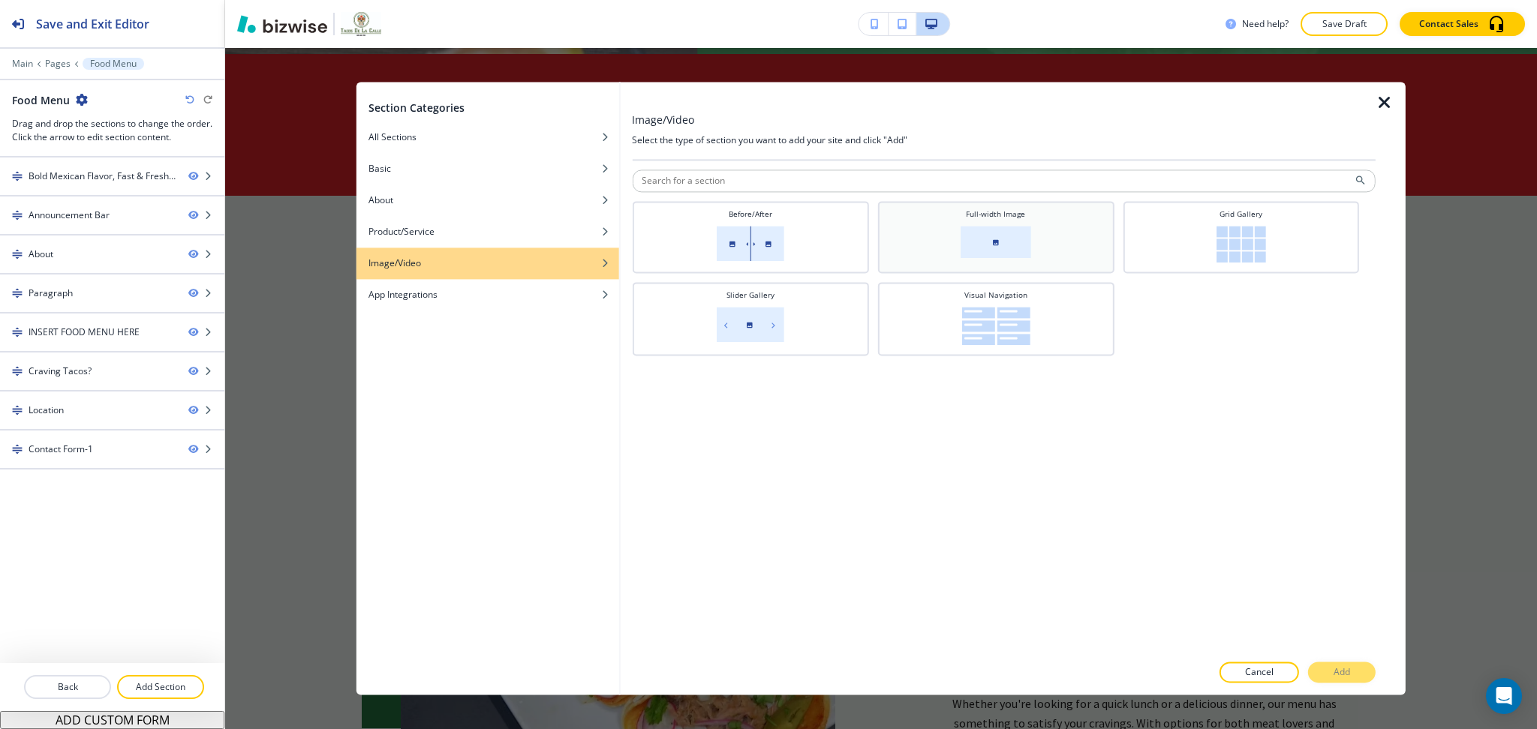
click at [951, 218] on div "Full-width Image" at bounding box center [995, 236] width 221 height 54
drag, startPoint x: 1358, startPoint y: 676, endPoint x: 1384, endPoint y: 651, distance: 36.1
click at [1357, 672] on button "Add" at bounding box center [1342, 673] width 68 height 21
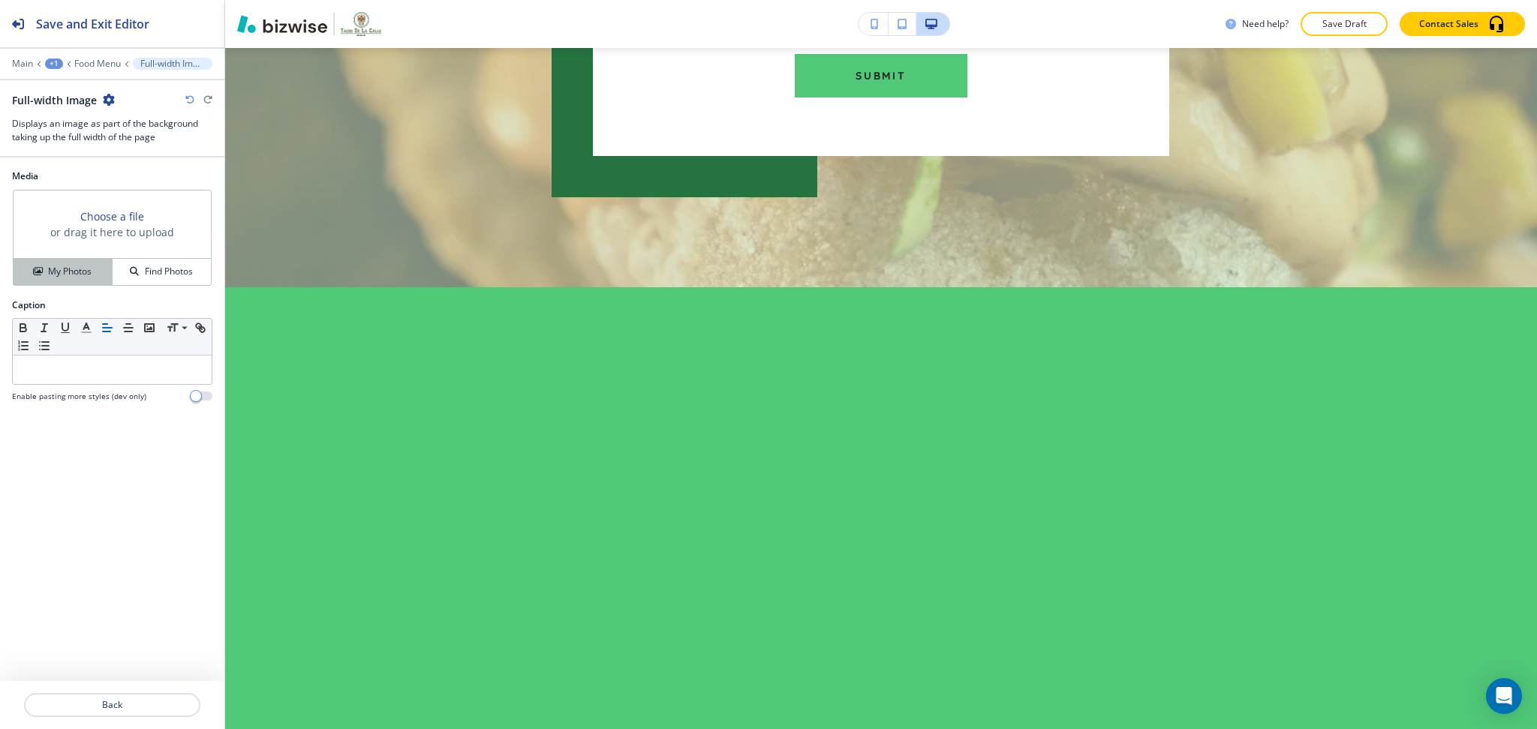
scroll to position [4340, 0]
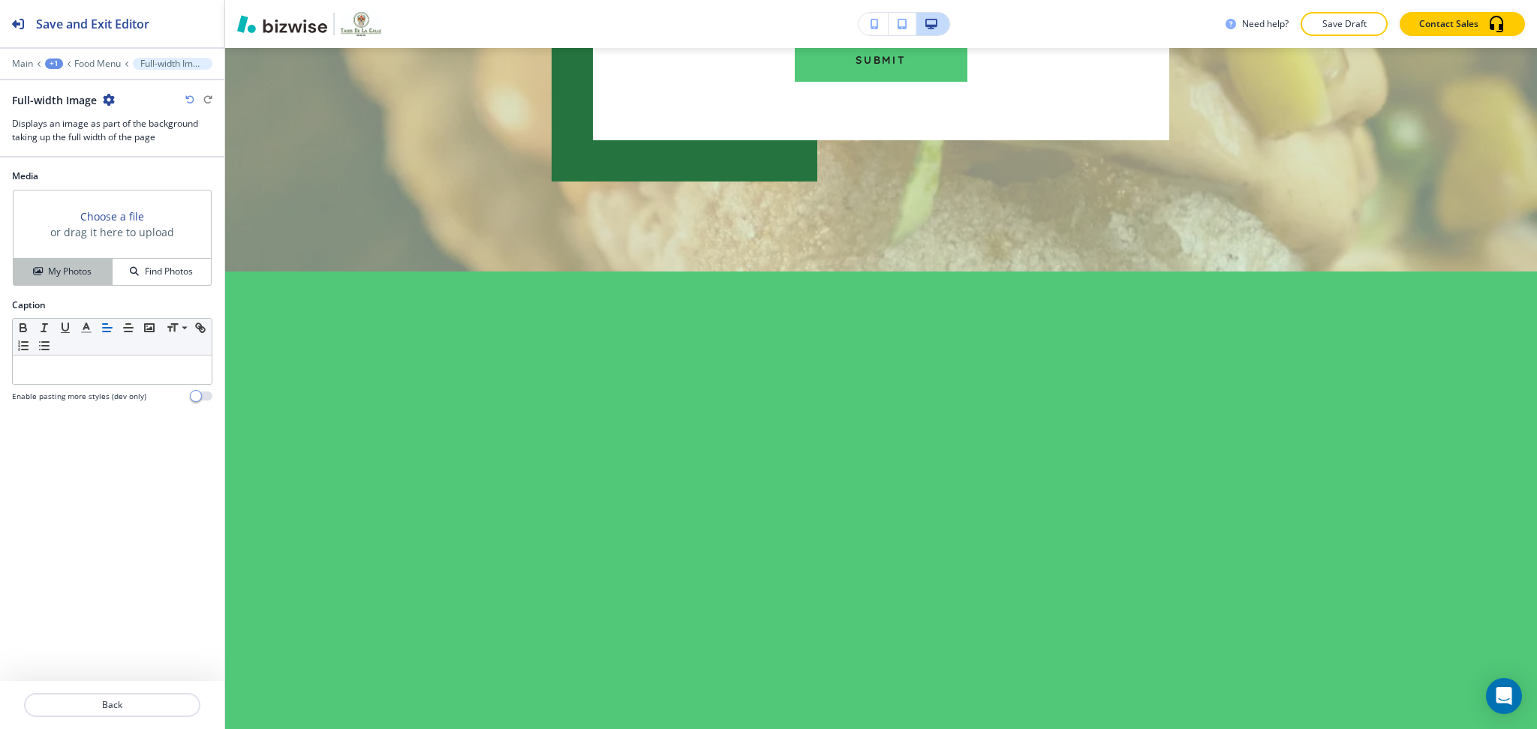
click at [34, 274] on icon "button" at bounding box center [37, 271] width 9 height 9
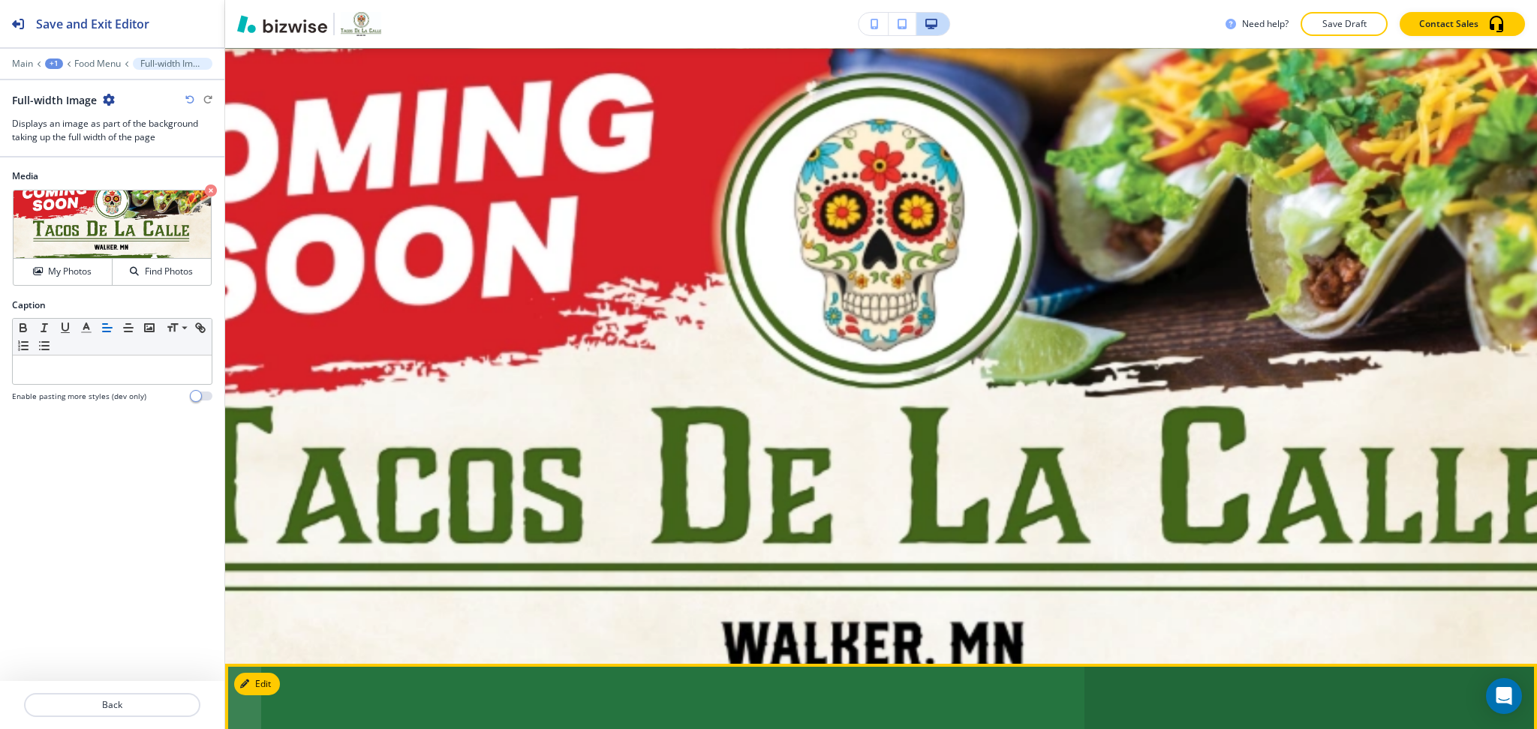
scroll to position [4540, 0]
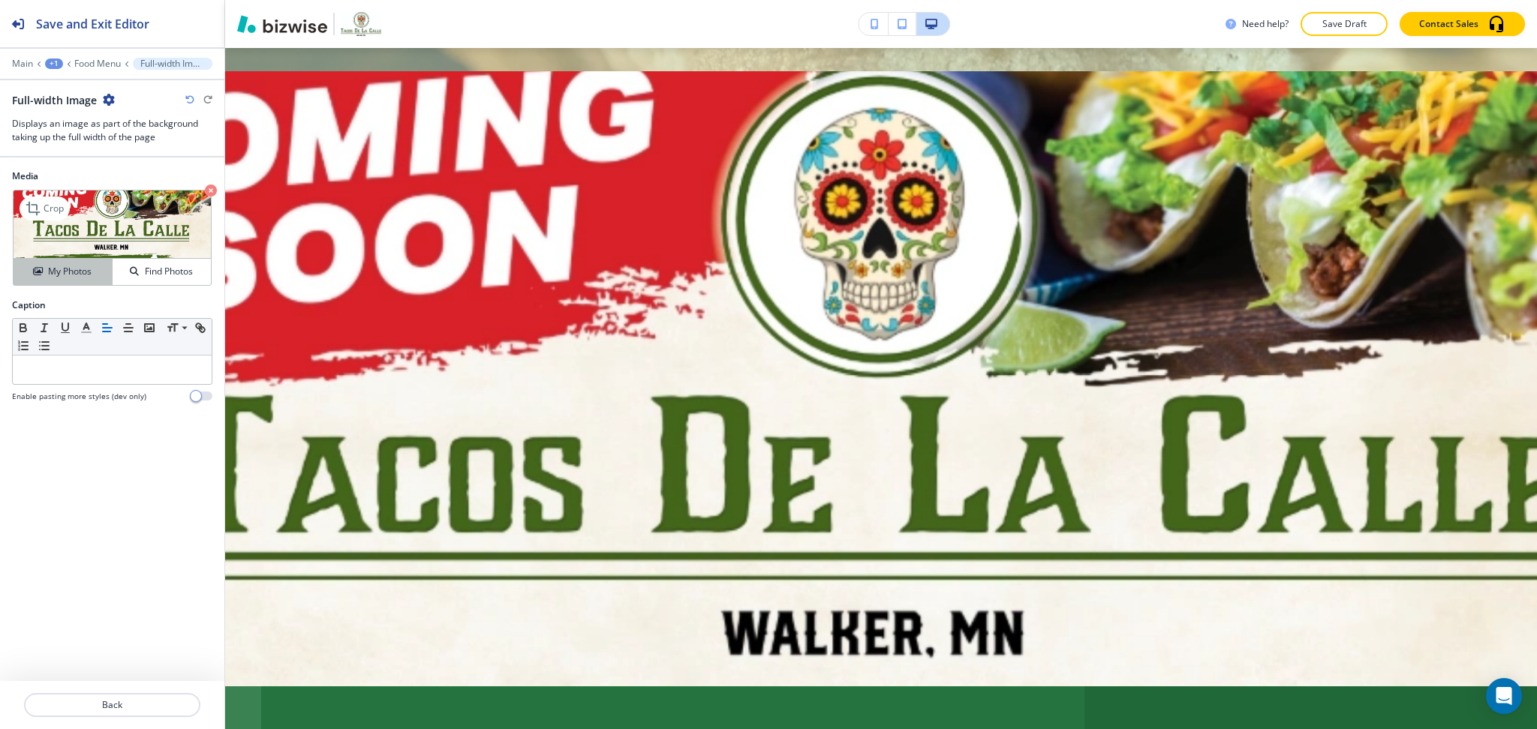
click at [58, 279] on button "My Photos" at bounding box center [63, 272] width 99 height 26
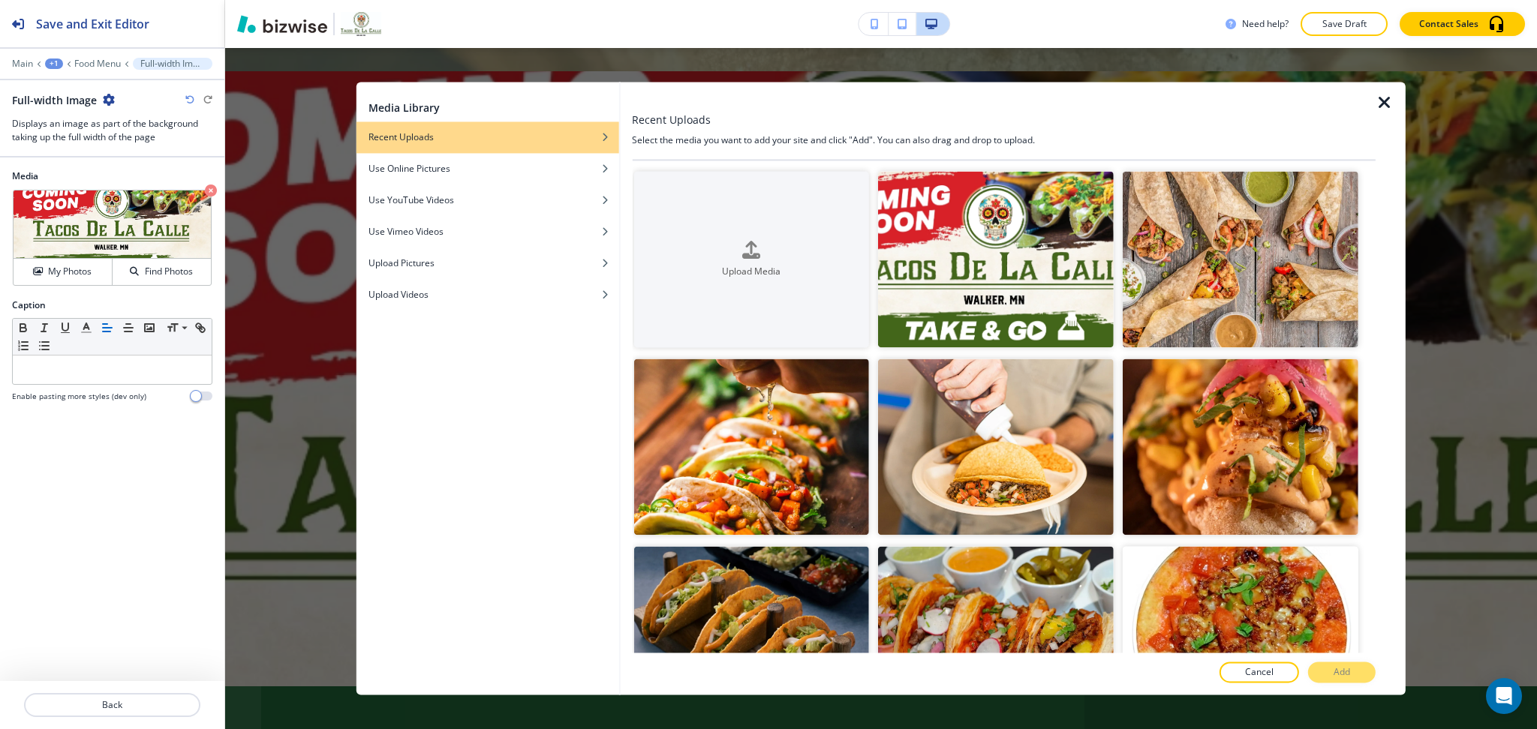
click at [1387, 95] on icon "button" at bounding box center [1384, 103] width 18 height 18
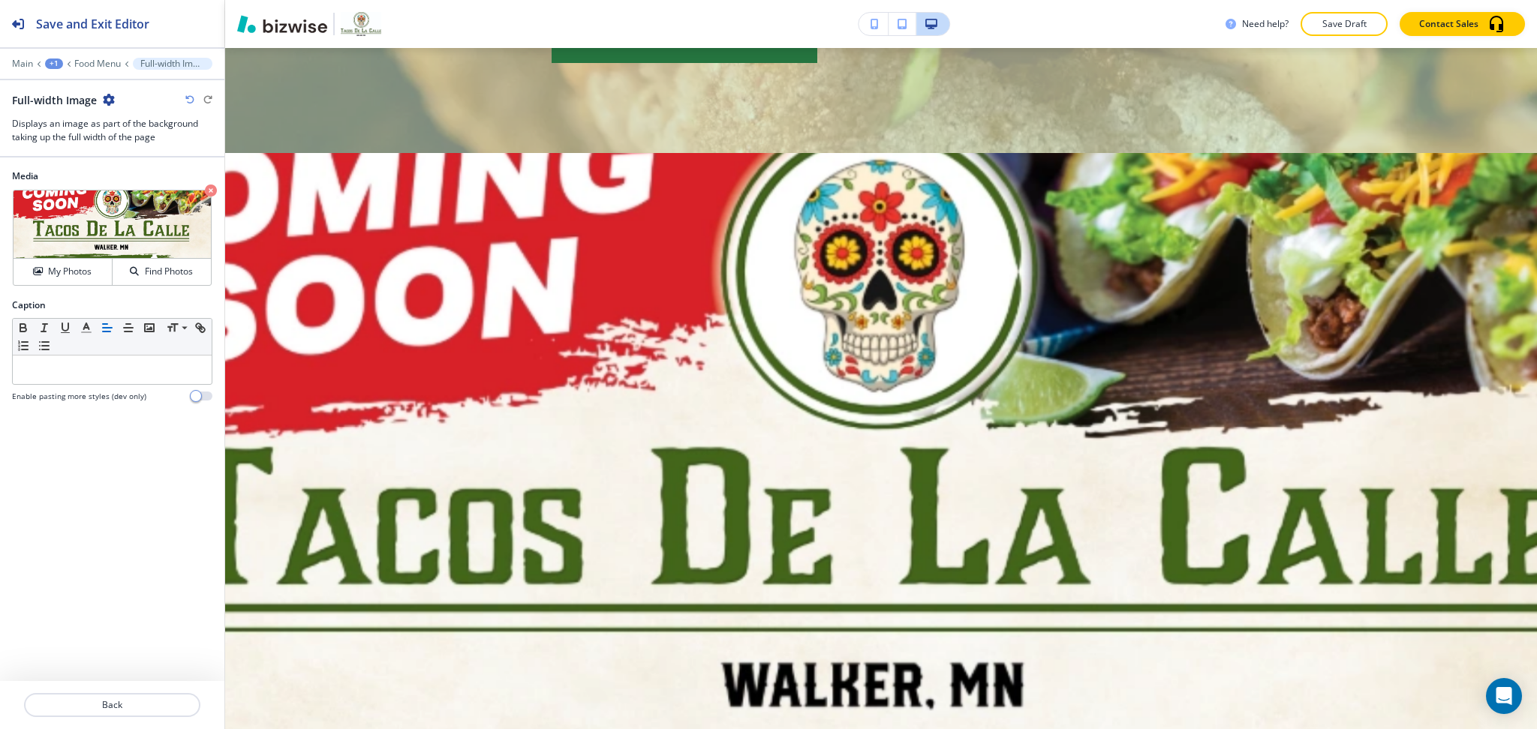
scroll to position [4240, 0]
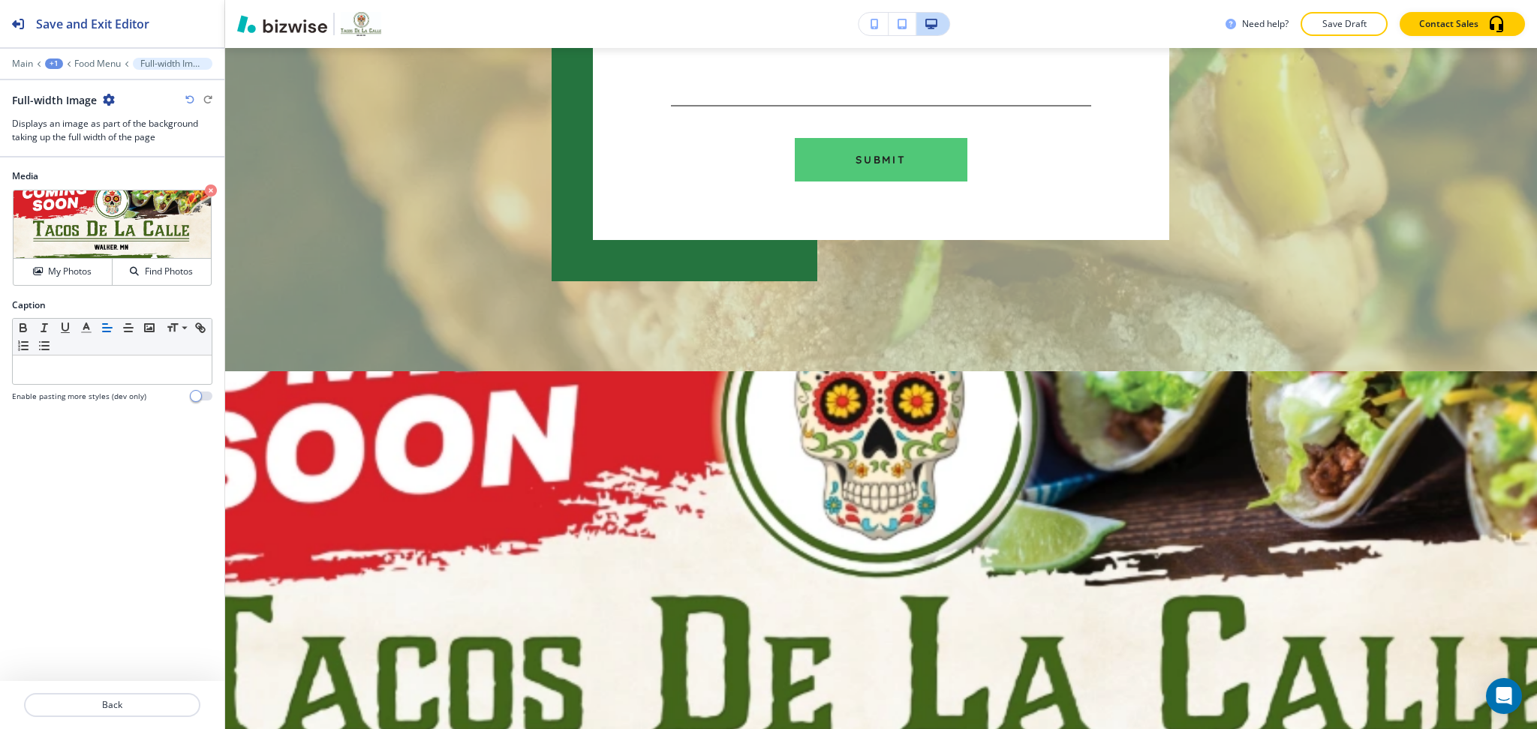
click at [108, 99] on icon "button" at bounding box center [109, 100] width 12 height 12
click at [134, 180] on p "Delete Section" at bounding box center [151, 179] width 77 height 14
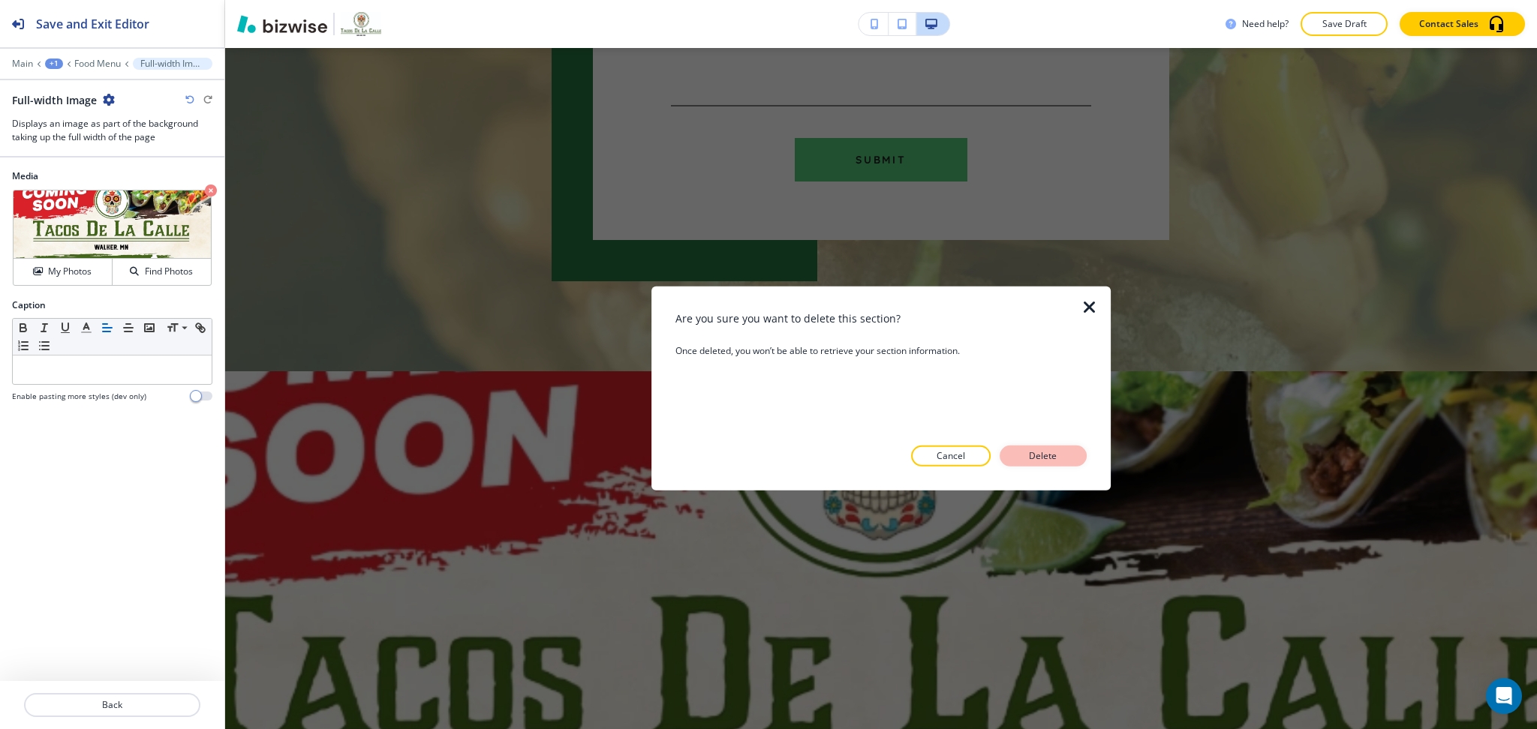
click at [1059, 454] on p "Delete" at bounding box center [1043, 456] width 36 height 14
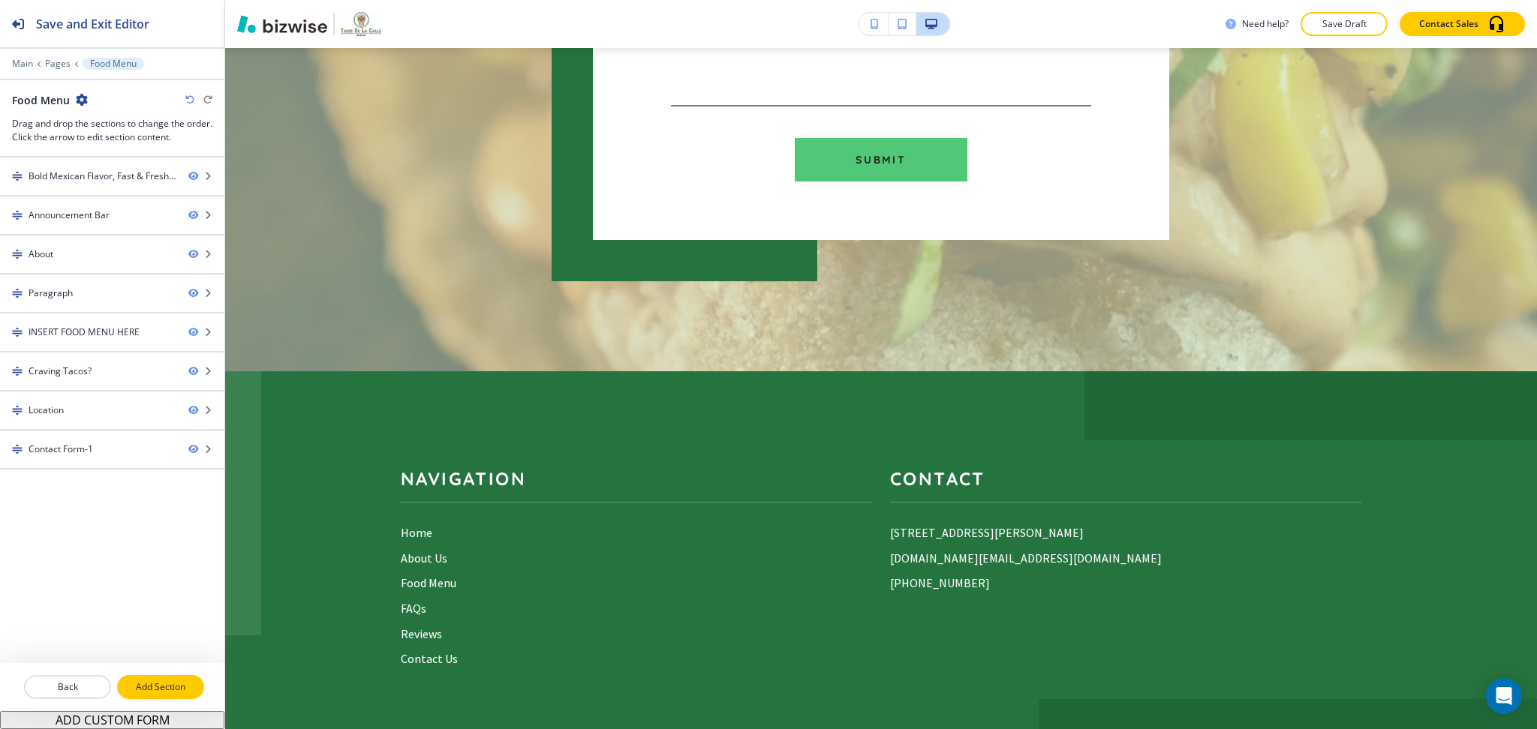
click at [152, 690] on p "Add Section" at bounding box center [161, 688] width 84 height 14
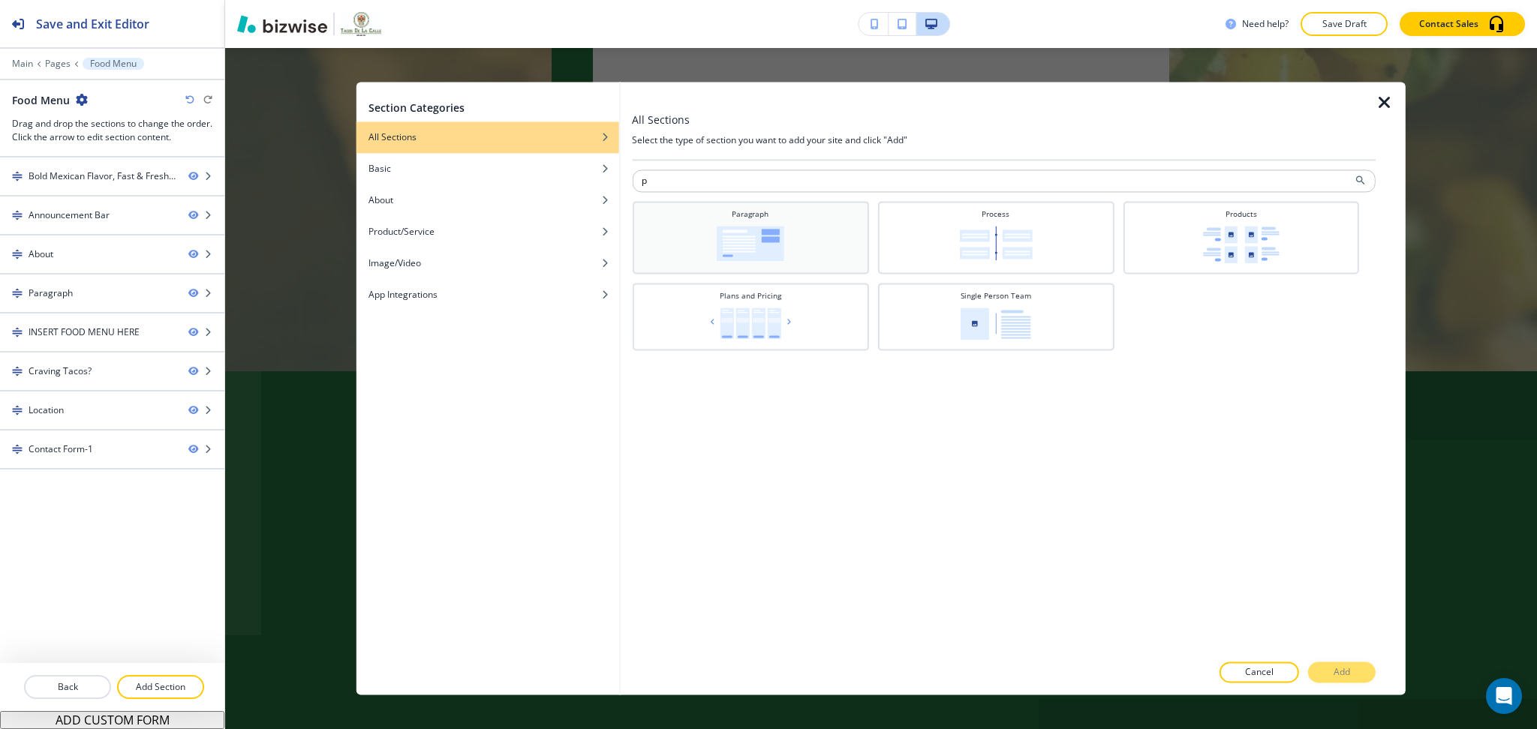
type input "p"
click at [752, 263] on div "Paragraph" at bounding box center [749, 236] width 221 height 55
click at [1343, 663] on button "Add" at bounding box center [1342, 673] width 68 height 21
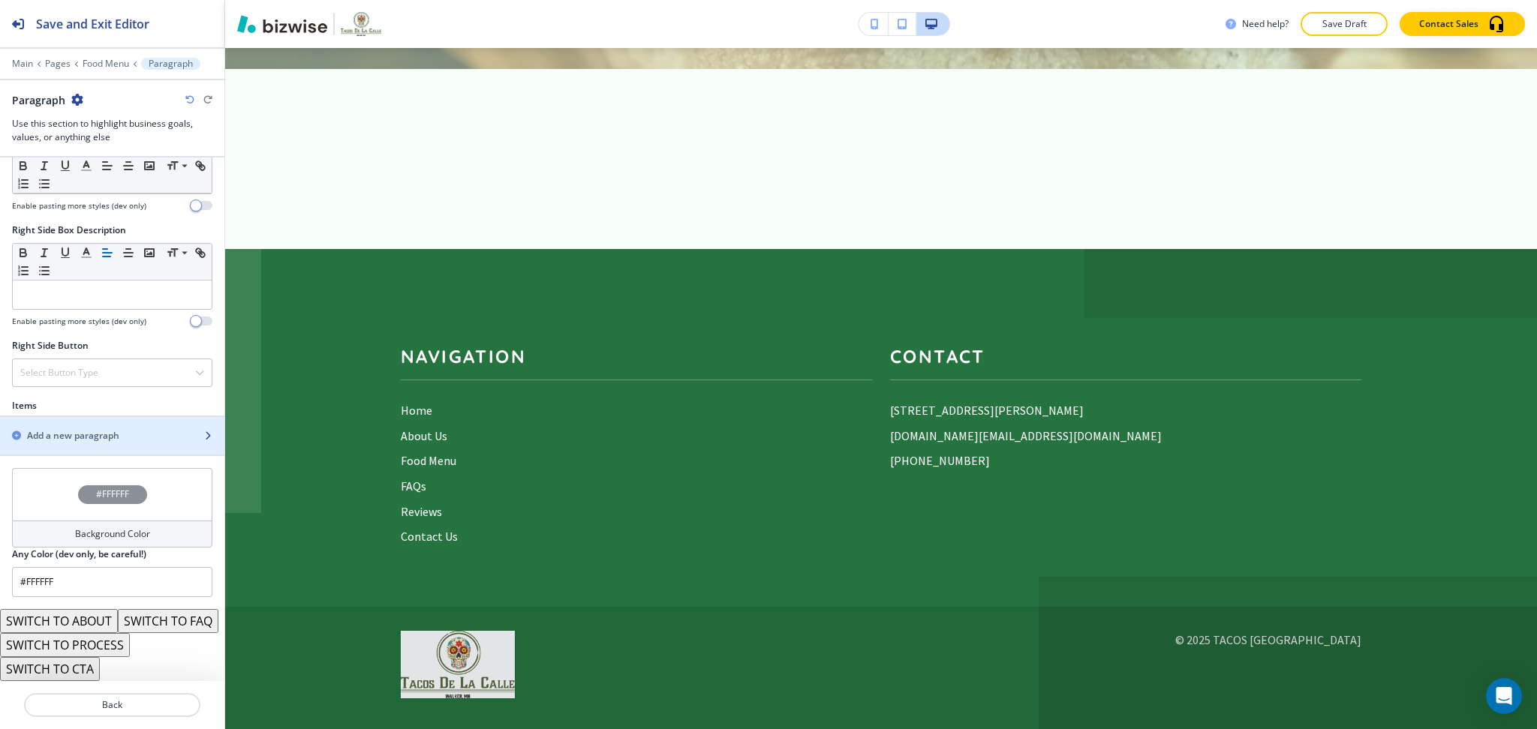
scroll to position [726, 0]
click at [75, 417] on div "button" at bounding box center [112, 423] width 224 height 12
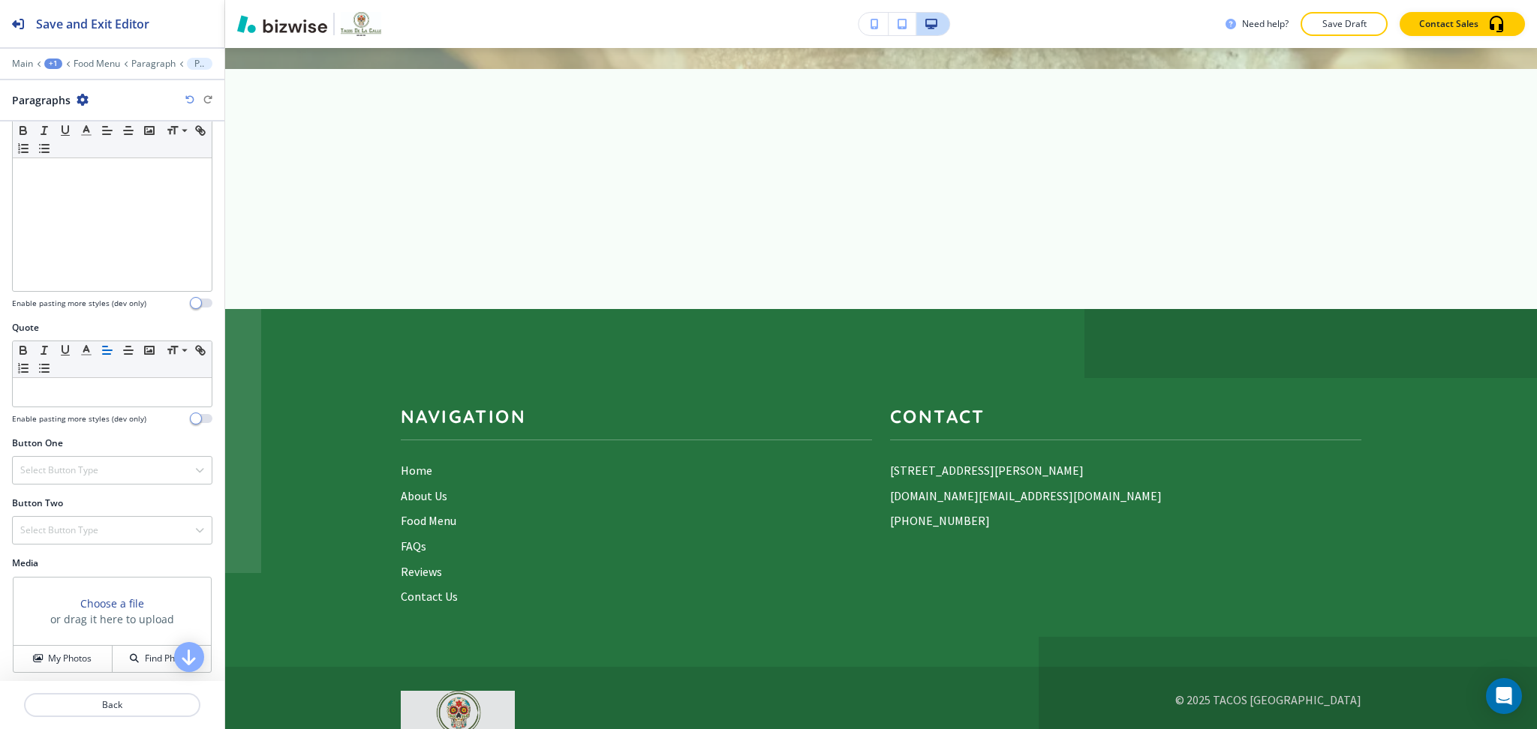
scroll to position [457, 0]
click at [48, 661] on h4 "My Photos" at bounding box center [70, 655] width 44 height 14
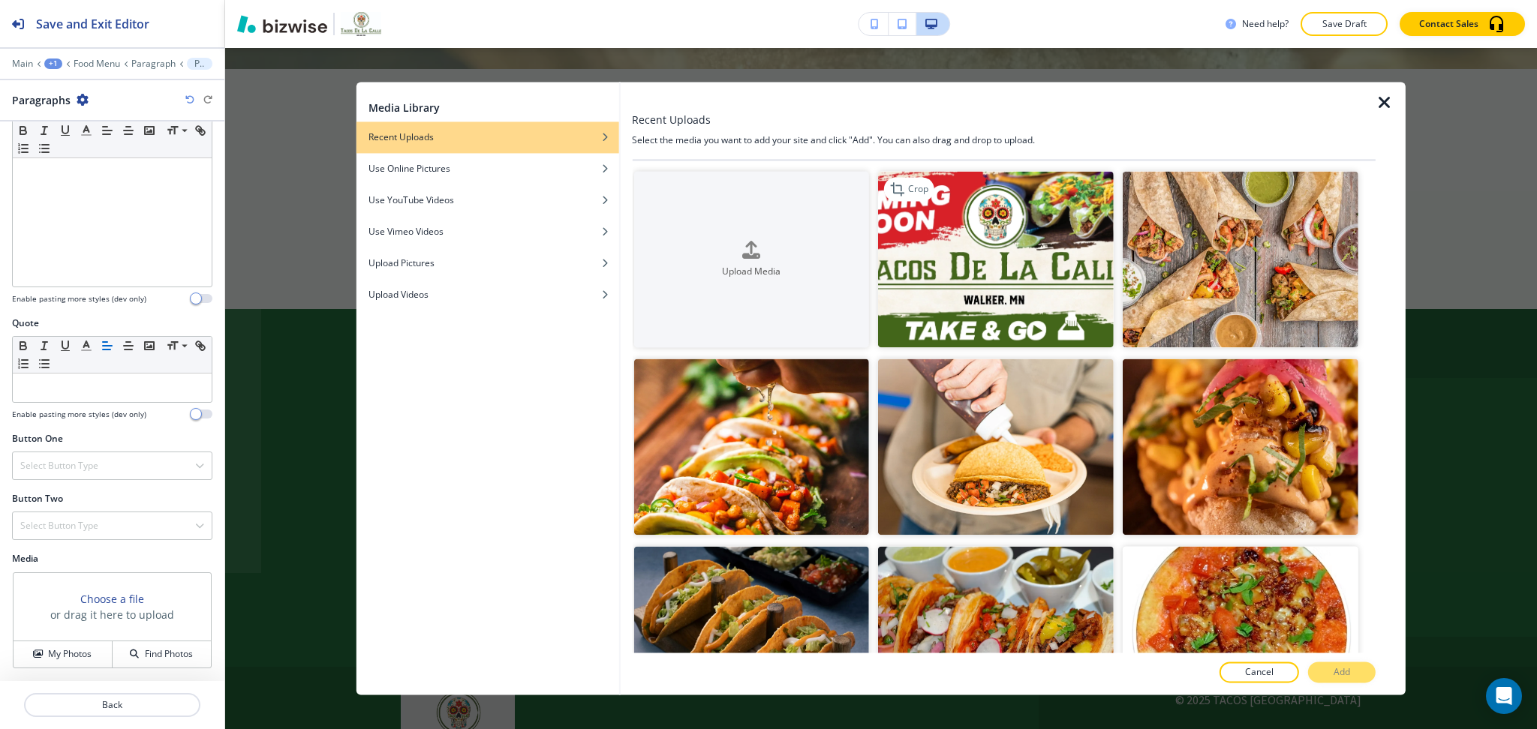
click at [983, 302] on img "button" at bounding box center [996, 259] width 236 height 176
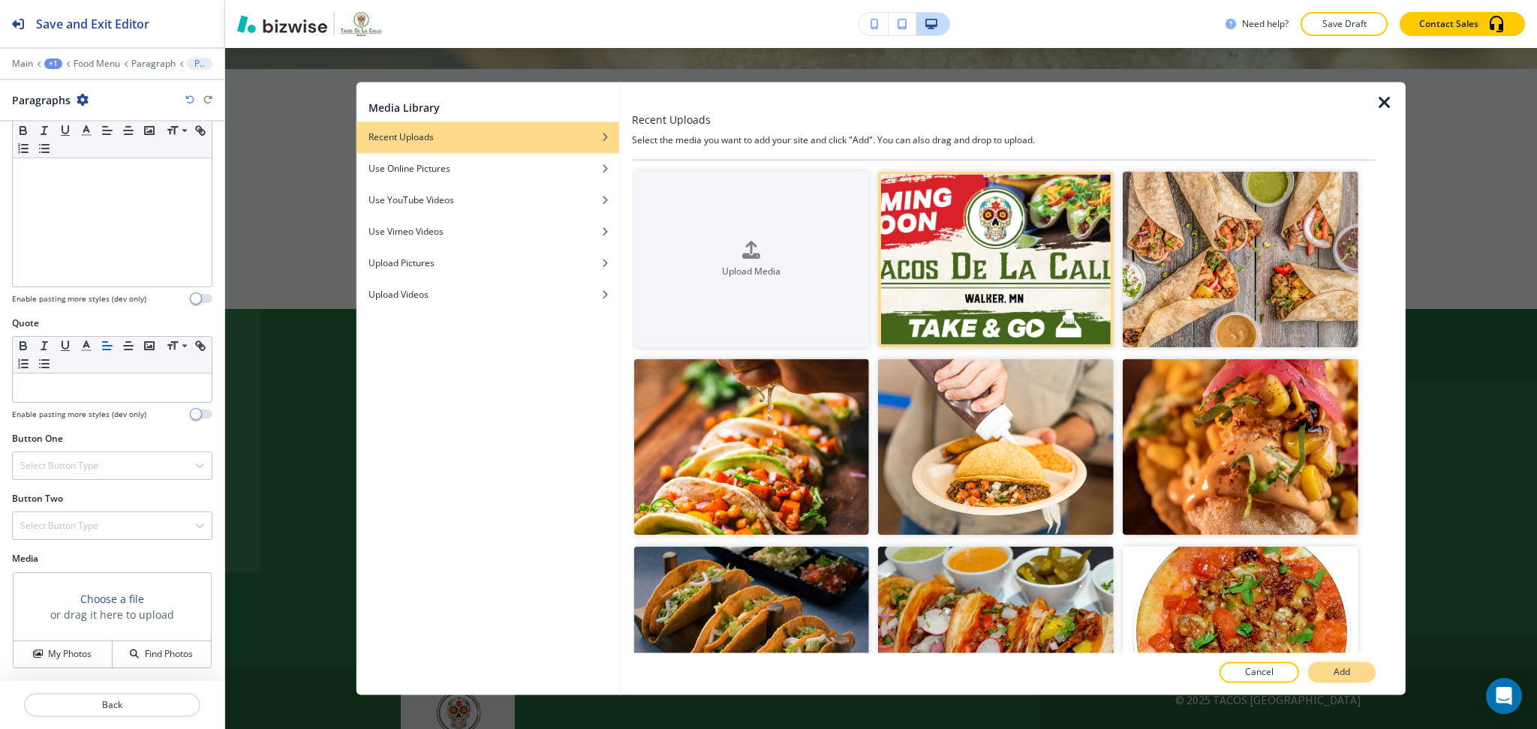
click at [1359, 677] on button "Add" at bounding box center [1342, 673] width 68 height 21
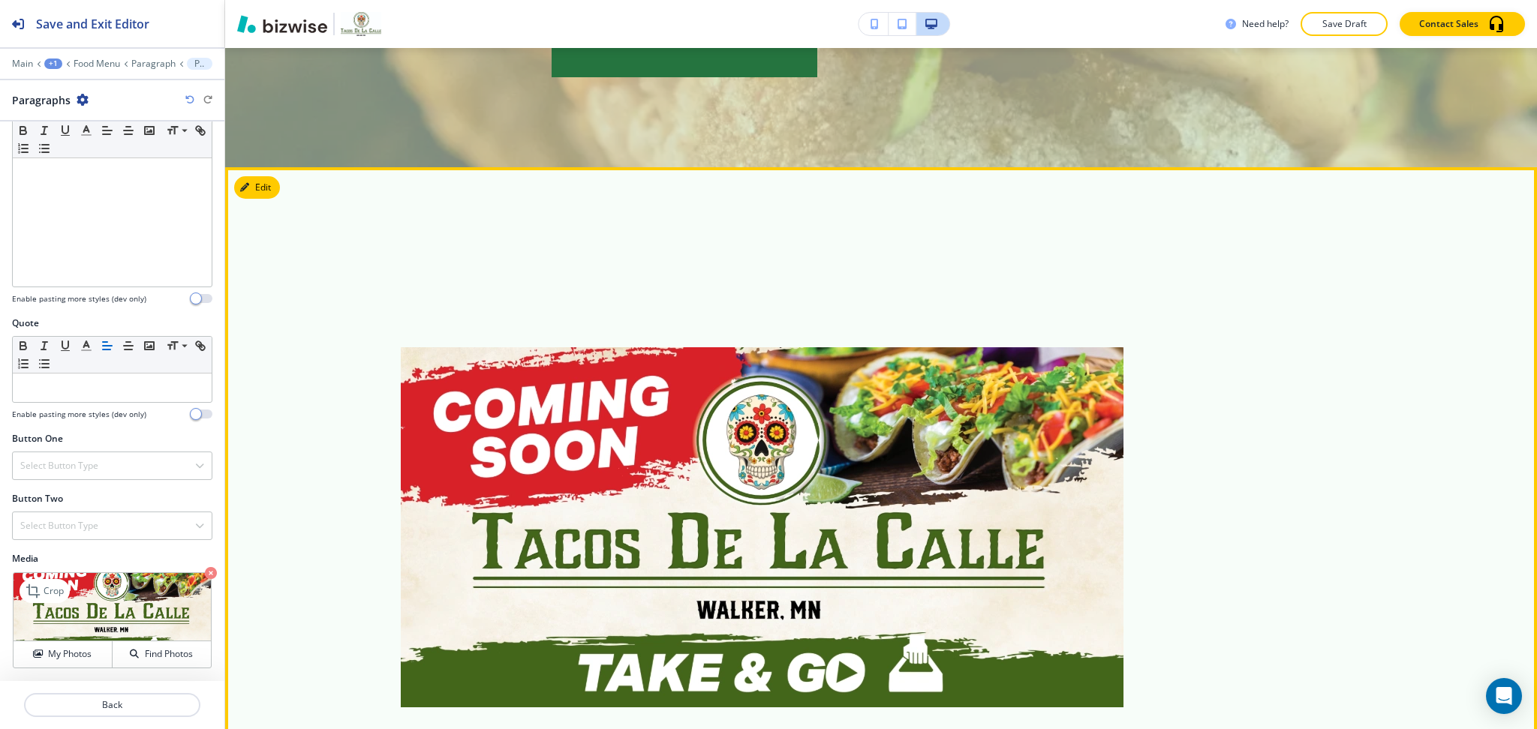
scroll to position [4443, 0]
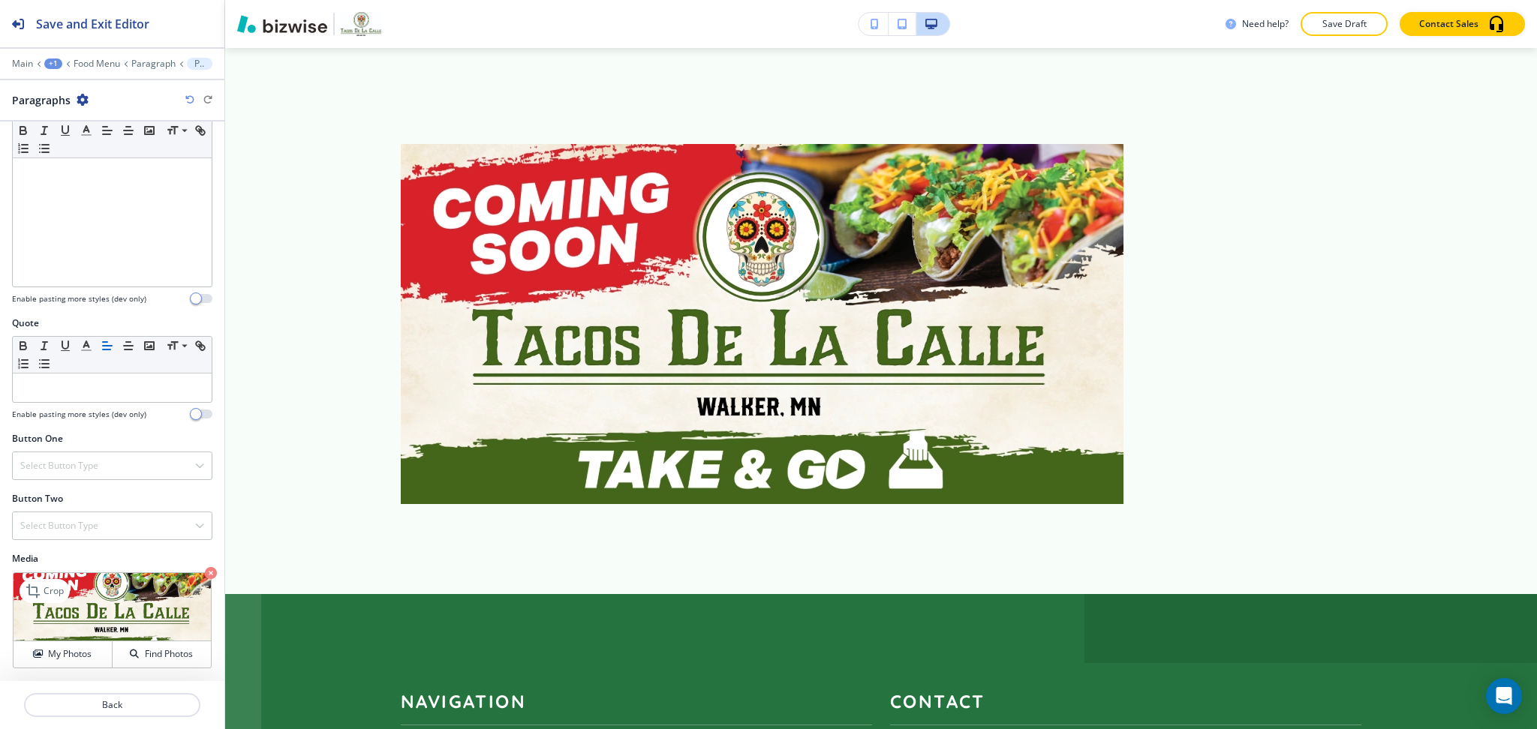
click at [205, 570] on icon "button" at bounding box center [211, 573] width 12 height 12
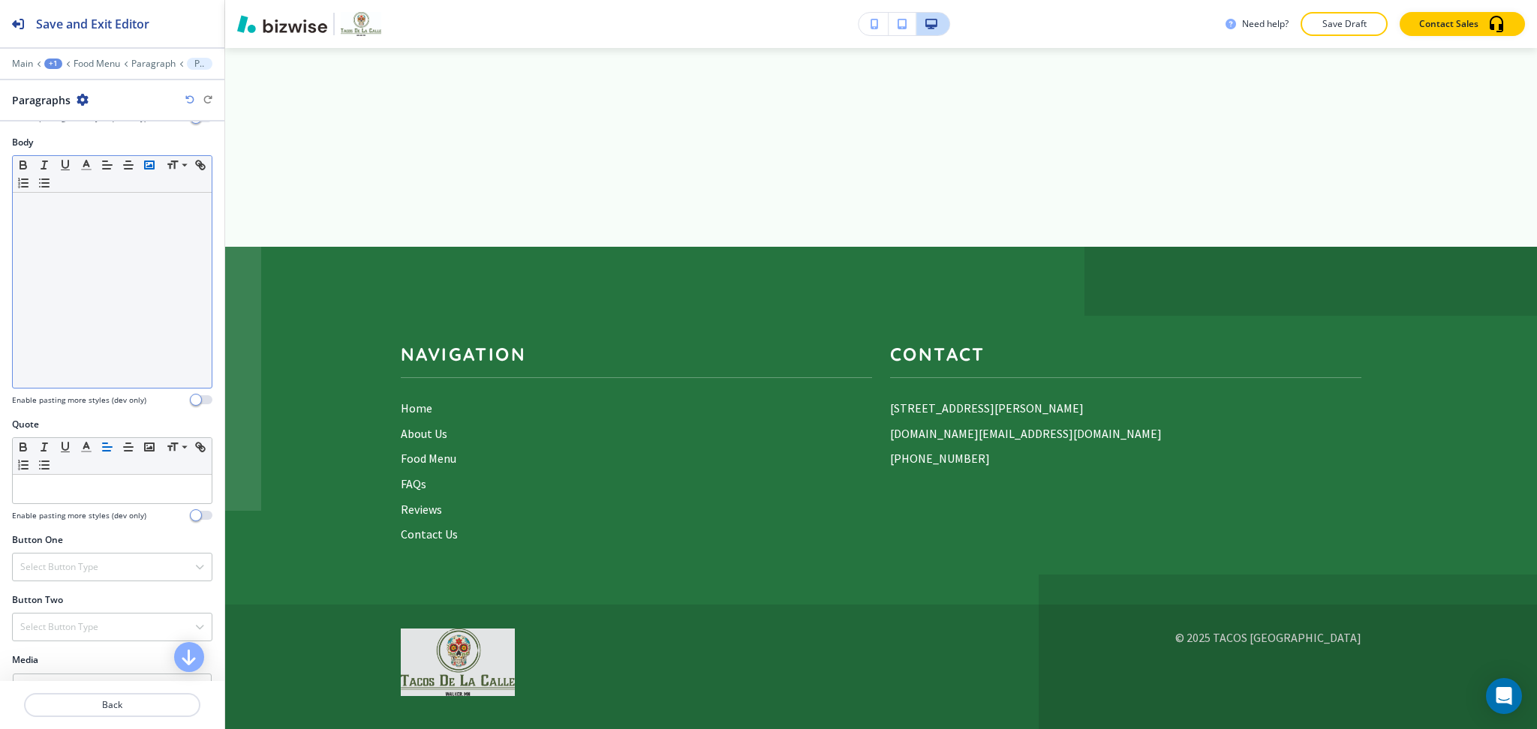
scroll to position [356, 0]
click at [146, 170] on icon "button" at bounding box center [150, 165] width 14 height 14
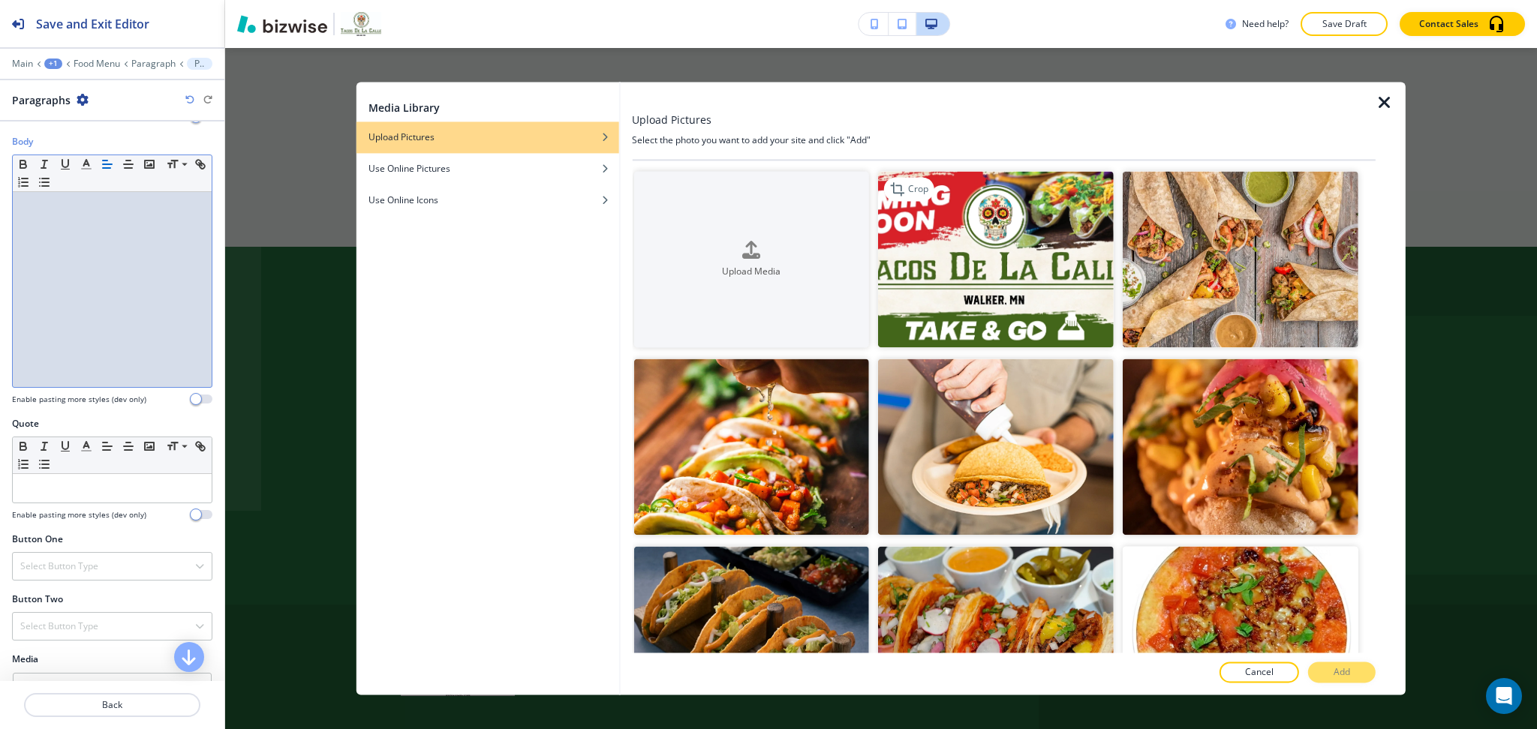
click at [924, 291] on img "button" at bounding box center [996, 259] width 236 height 176
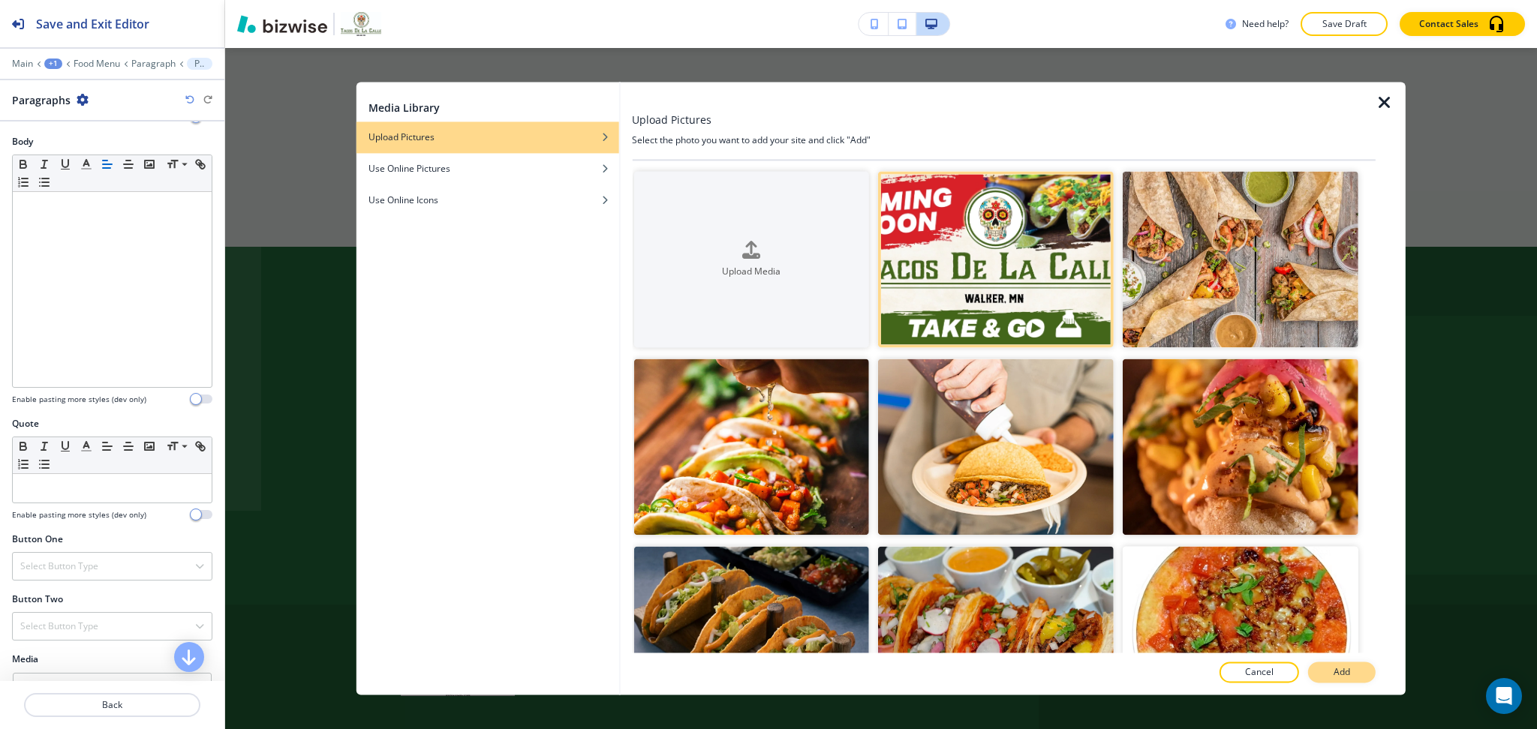
click at [1343, 680] on button "Add" at bounding box center [1342, 673] width 68 height 21
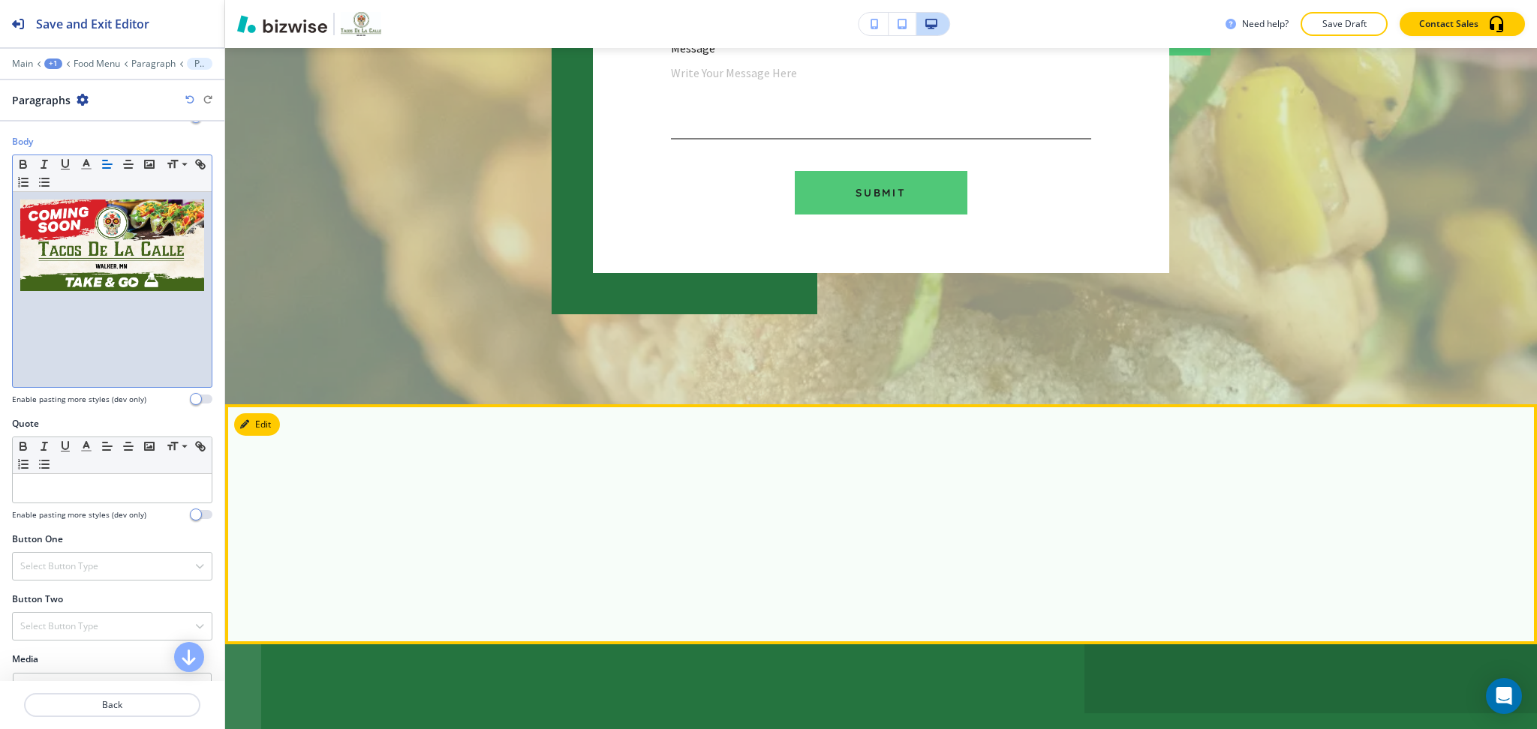
scroll to position [4206, 0]
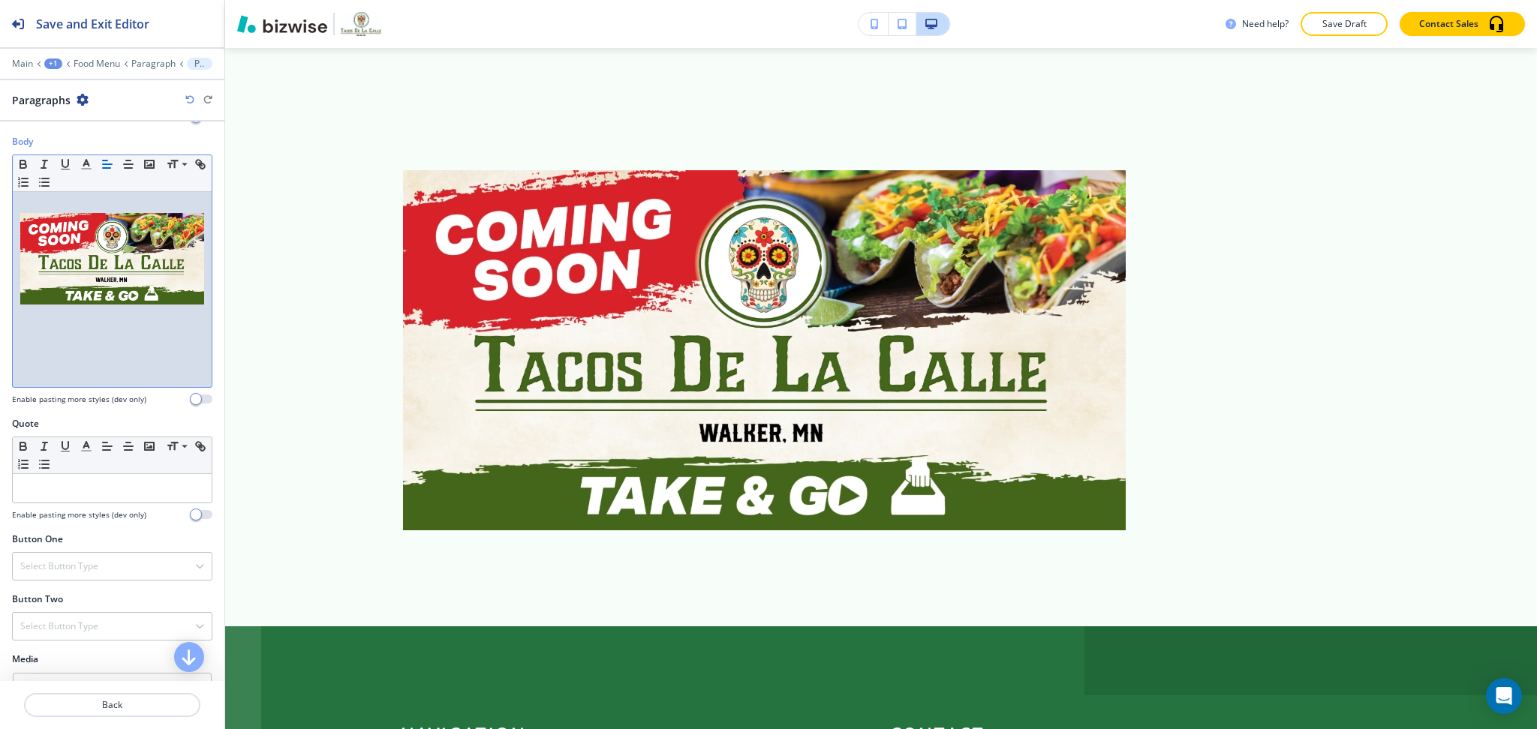
click at [134, 216] on img at bounding box center [112, 259] width 184 height 92
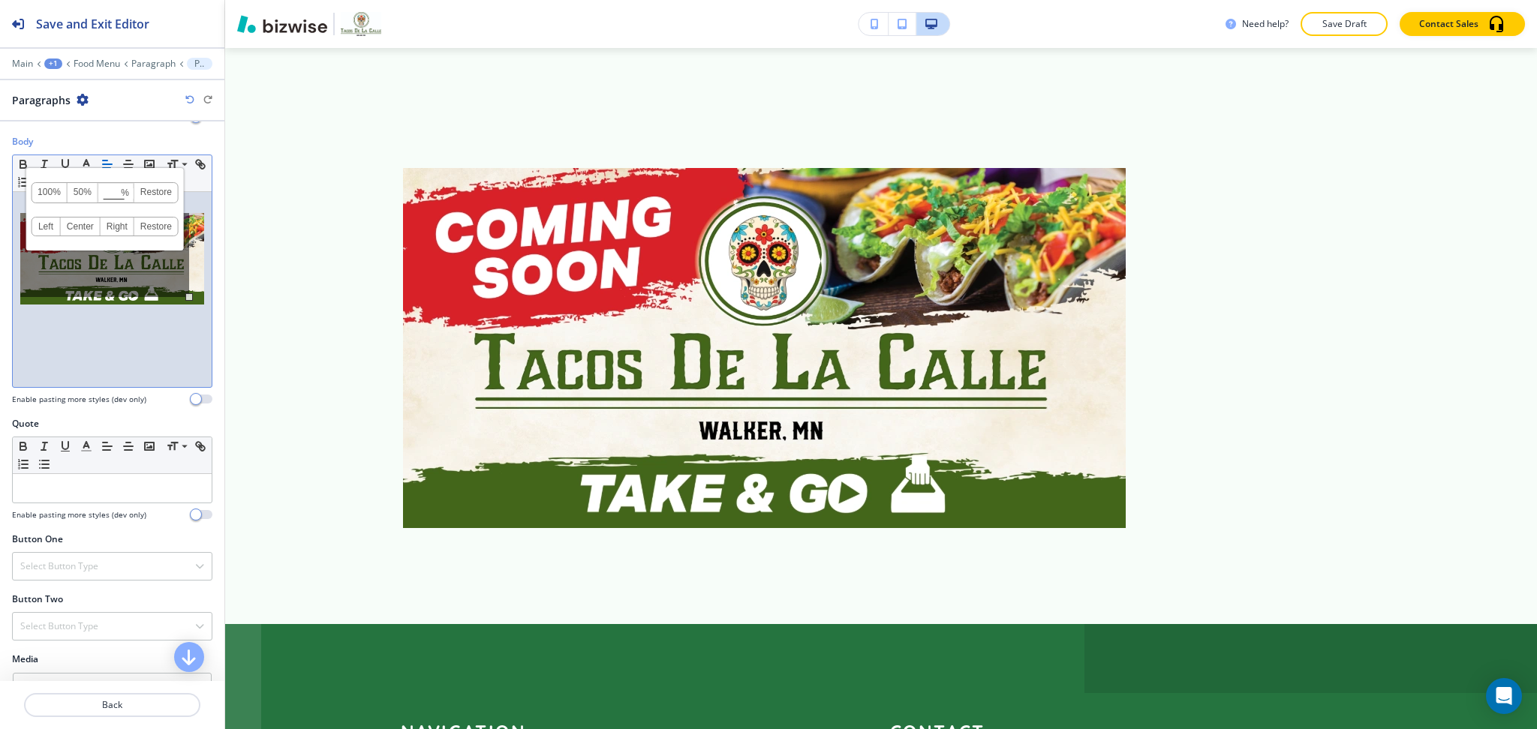
scroll to position [356, 0]
click at [117, 188] on input at bounding box center [116, 193] width 35 height 11
type input "150"
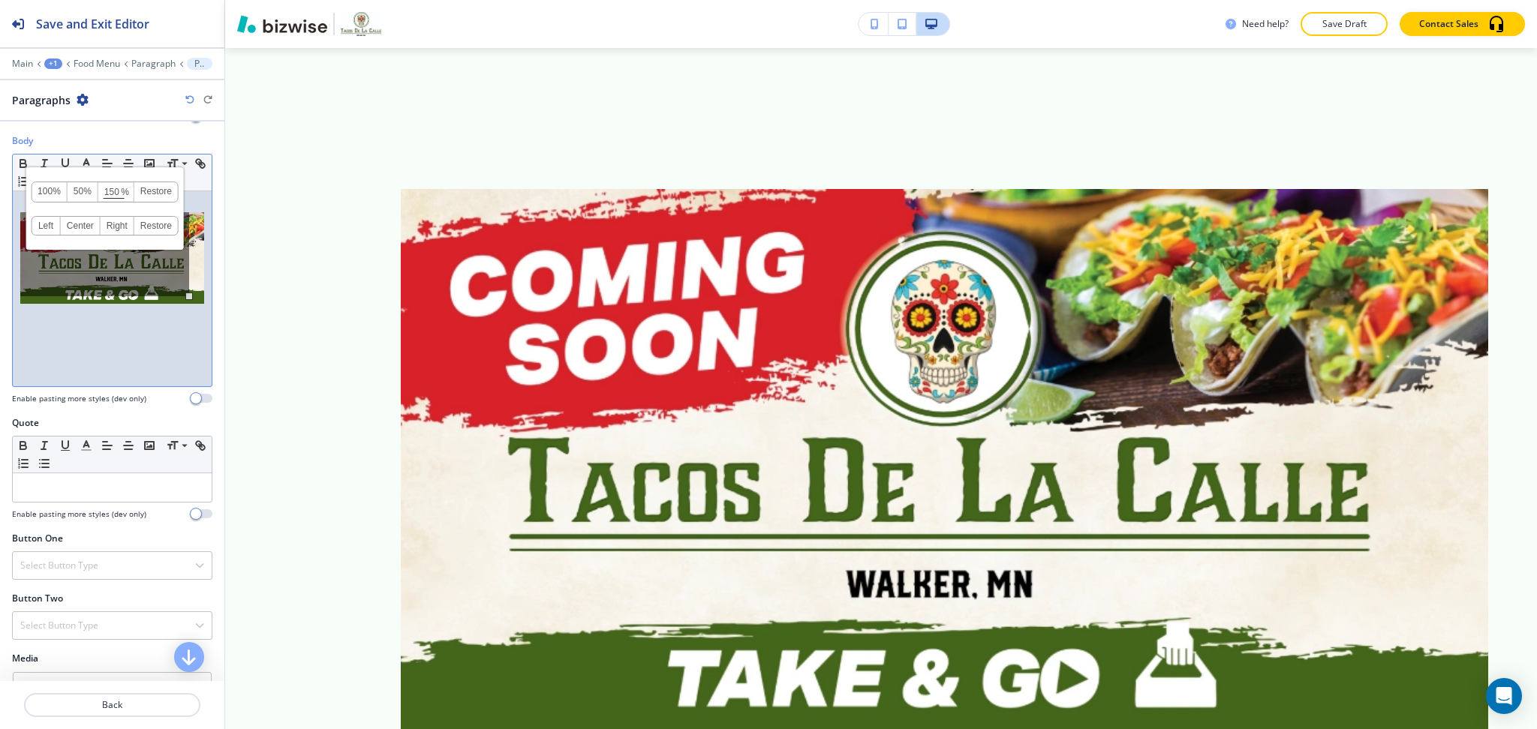
click at [79, 101] on icon "button" at bounding box center [83, 100] width 12 height 12
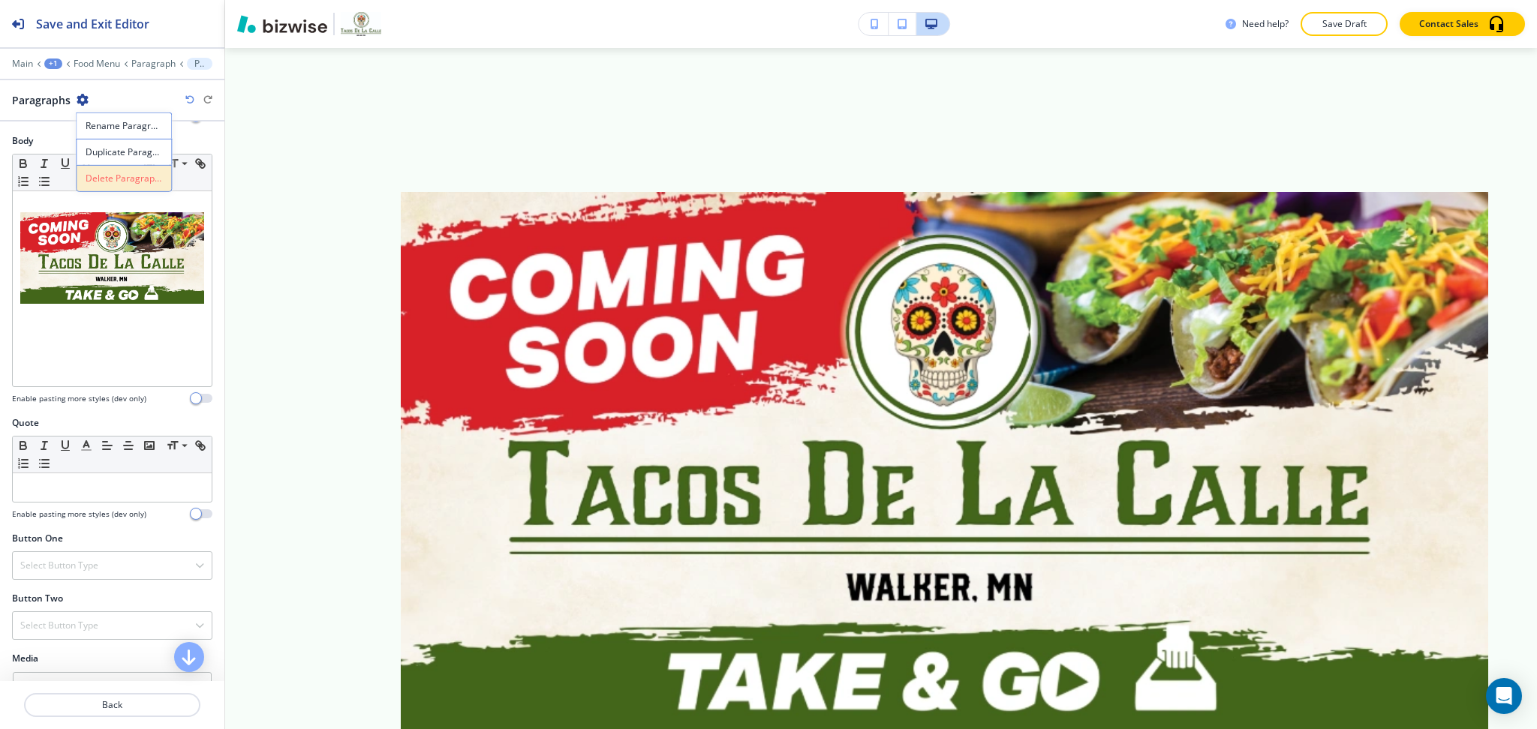
click at [118, 172] on p "Delete Paragraphs" at bounding box center [124, 179] width 77 height 14
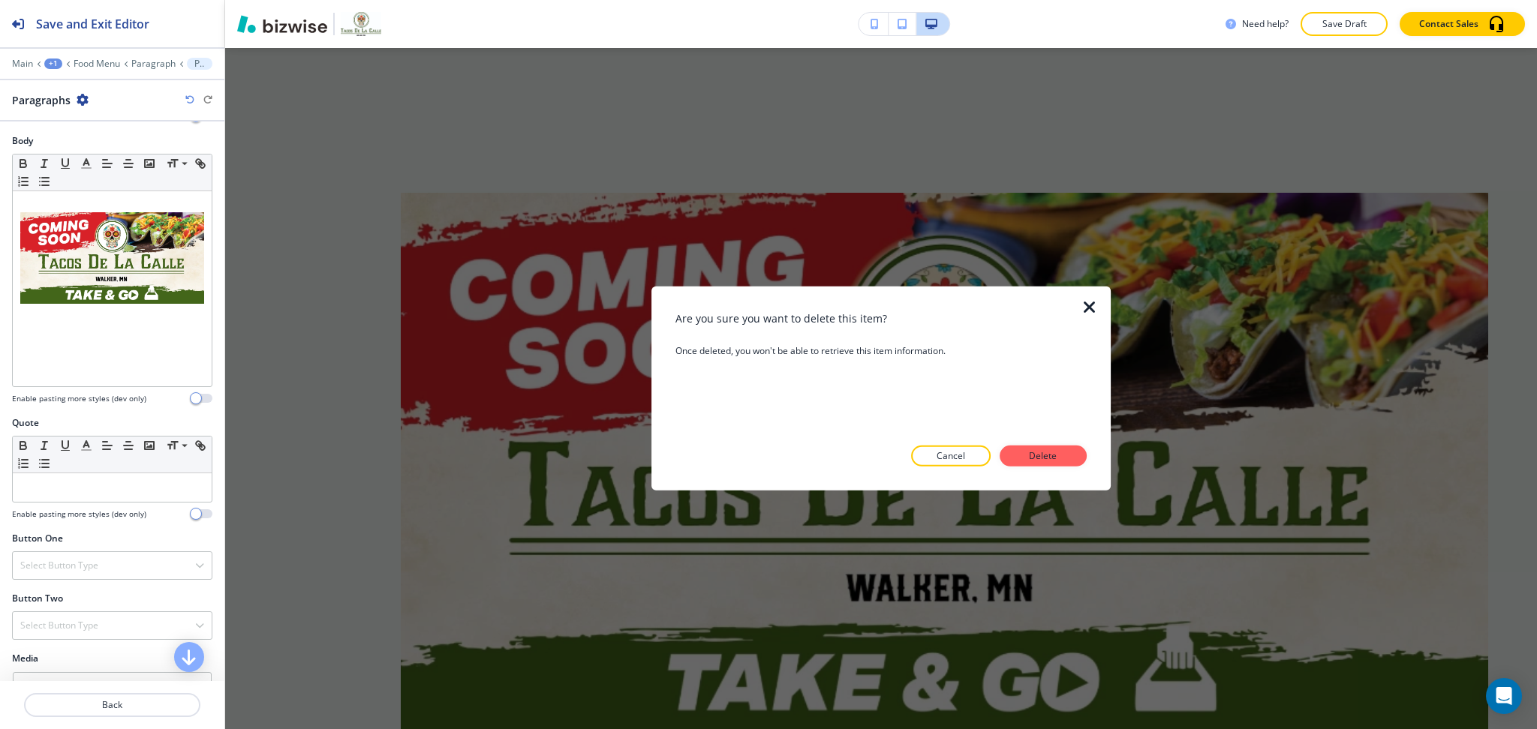
scroll to position [356, 0]
click at [1029, 446] on button "Delete" at bounding box center [1042, 456] width 87 height 21
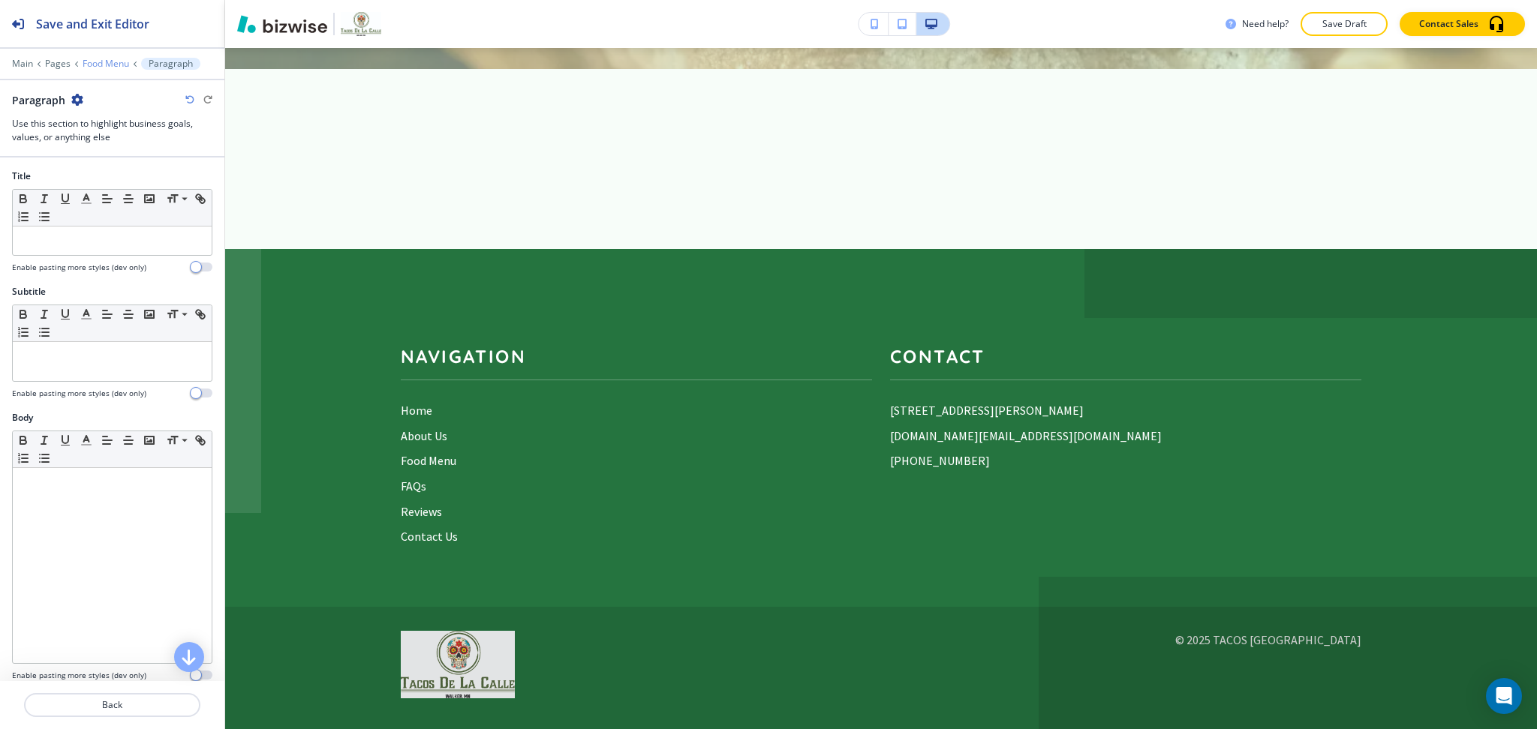
click at [110, 60] on p "Food Menu" at bounding box center [106, 64] width 47 height 11
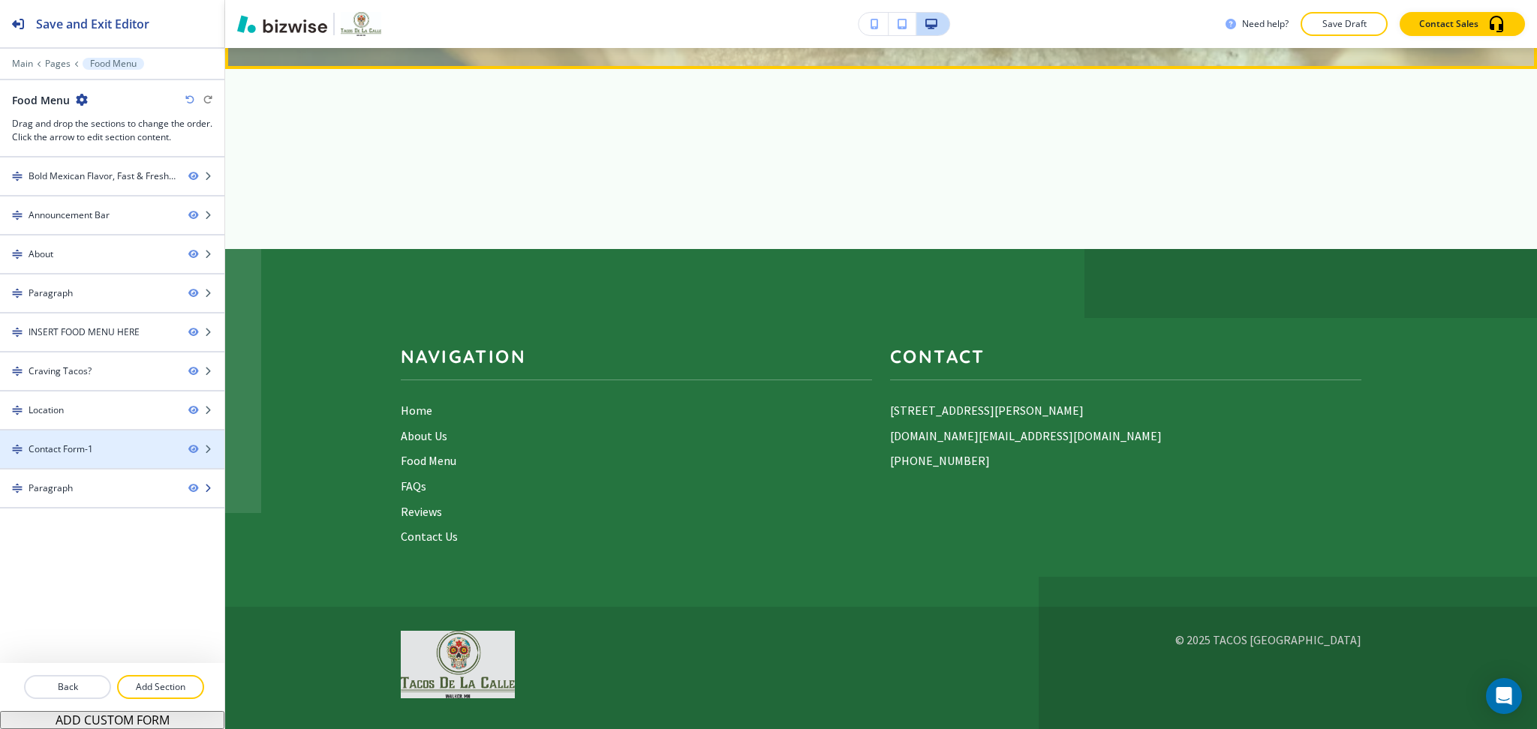
click at [119, 497] on div at bounding box center [112, 501] width 224 height 12
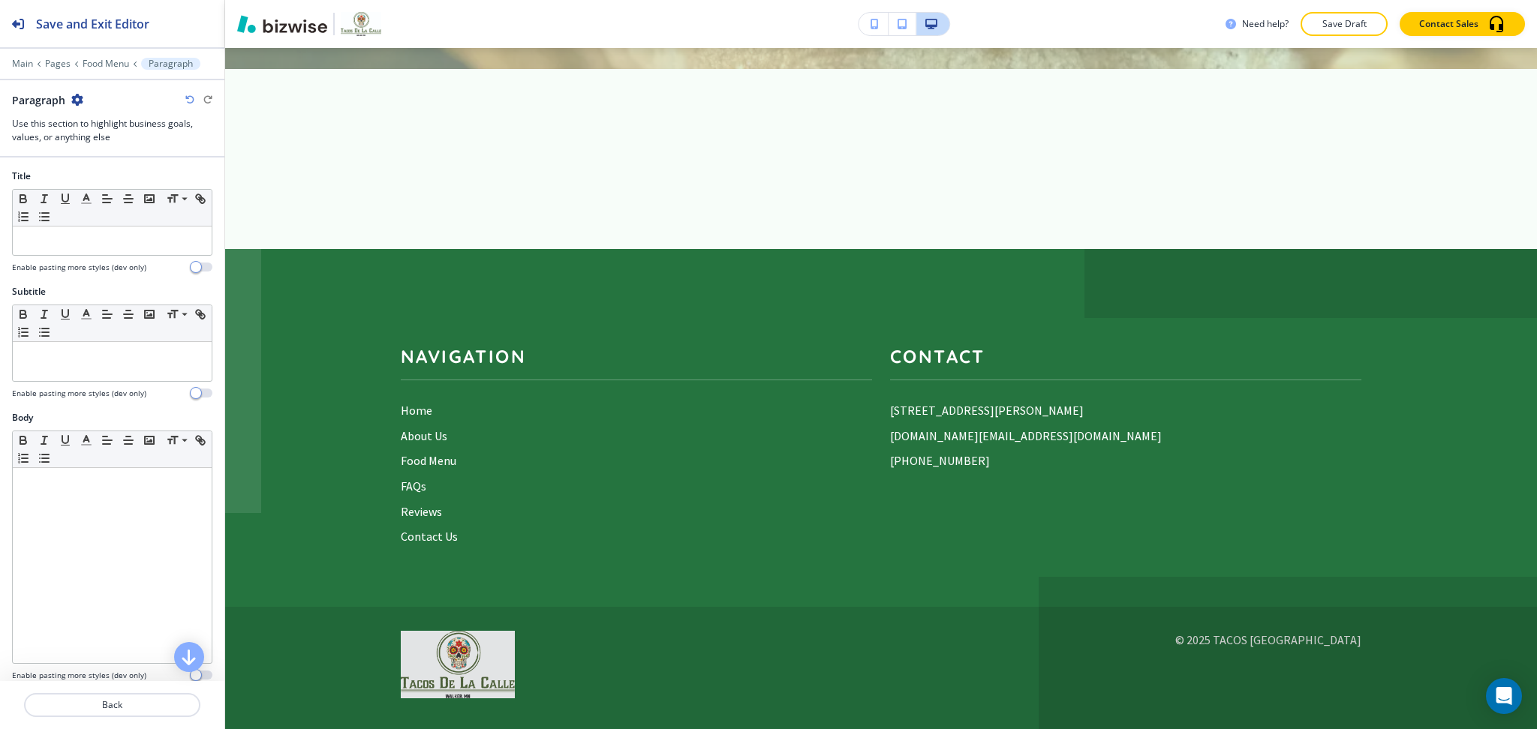
click at [80, 98] on icon "button" at bounding box center [77, 100] width 12 height 12
click at [107, 186] on button "Delete Section" at bounding box center [119, 178] width 96 height 27
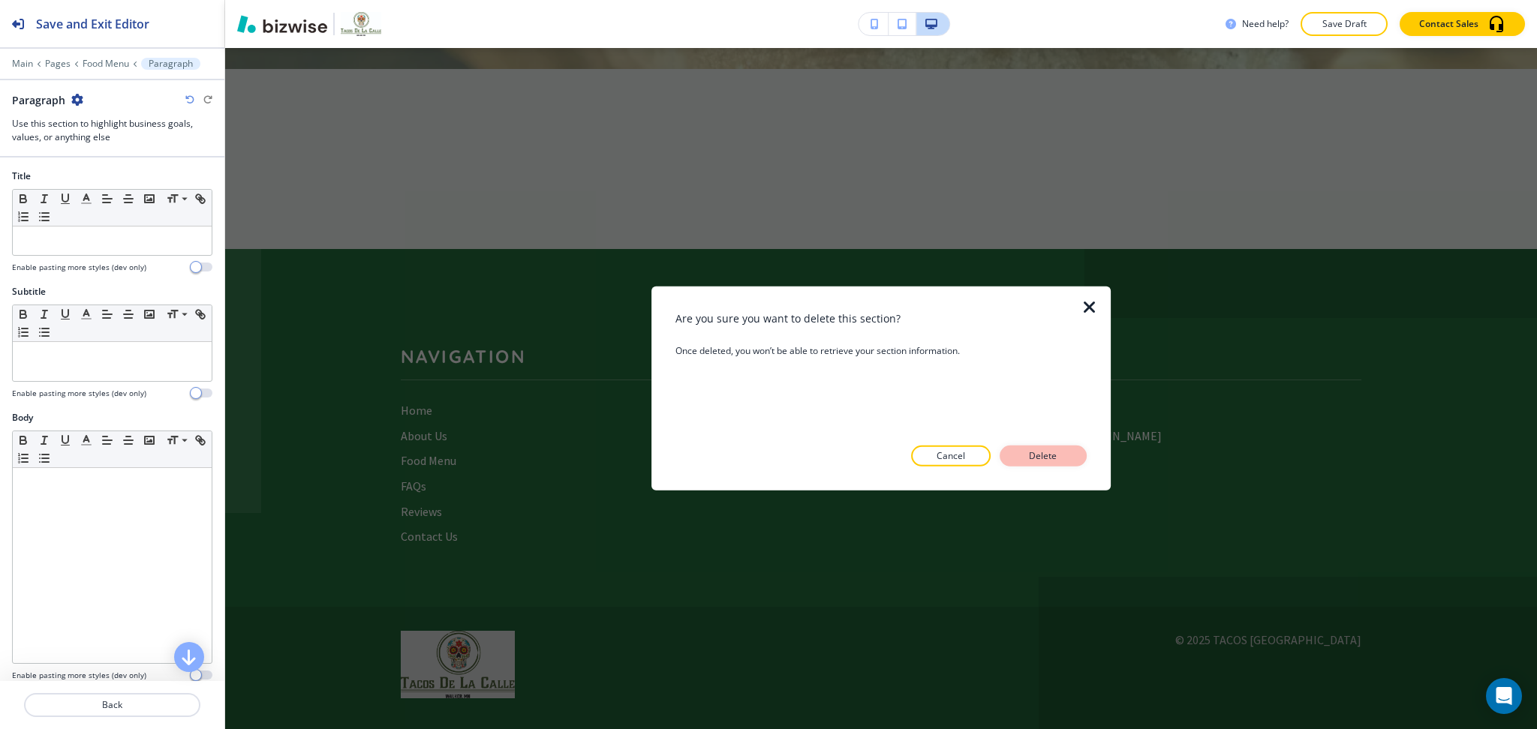
click at [1043, 453] on p "Delete" at bounding box center [1043, 456] width 36 height 14
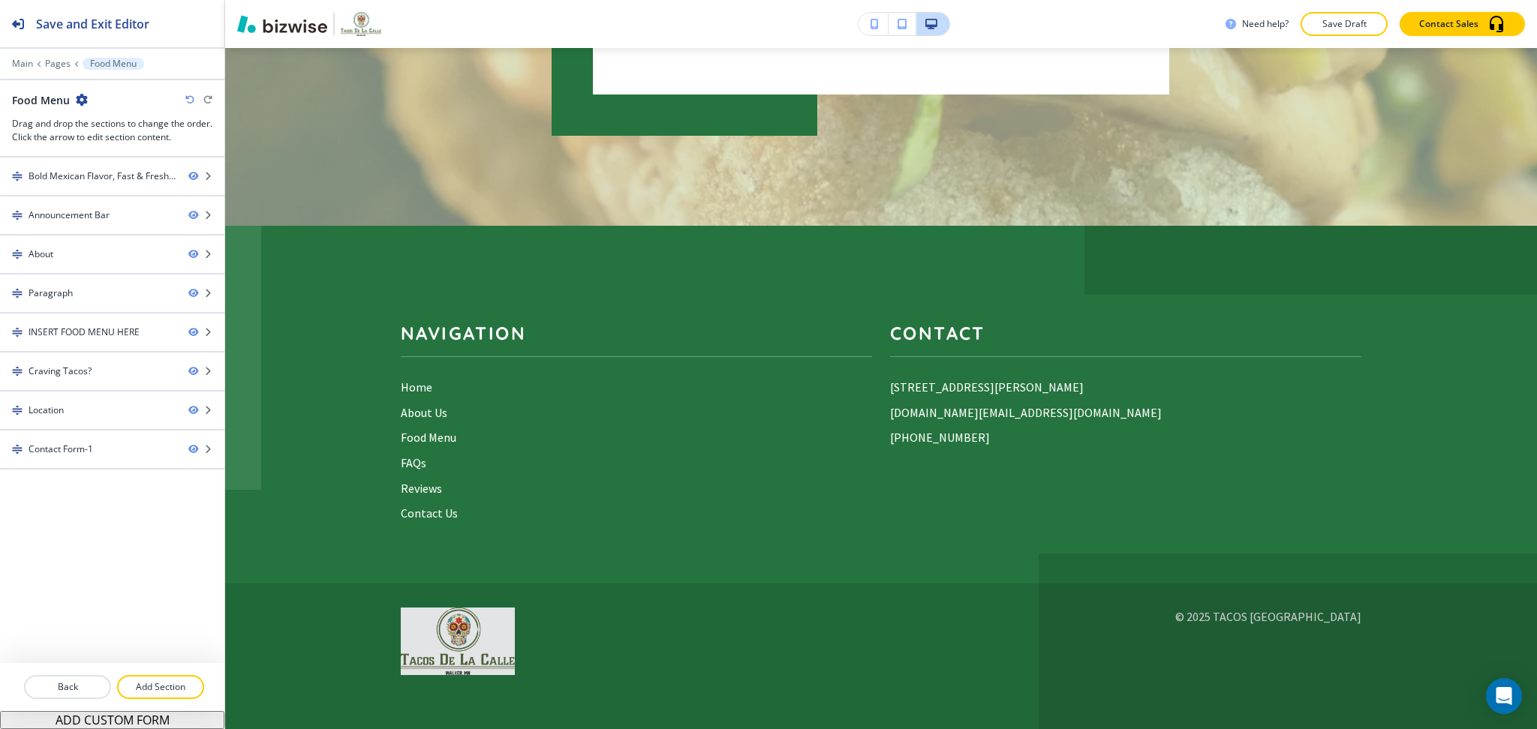
scroll to position [4365, 0]
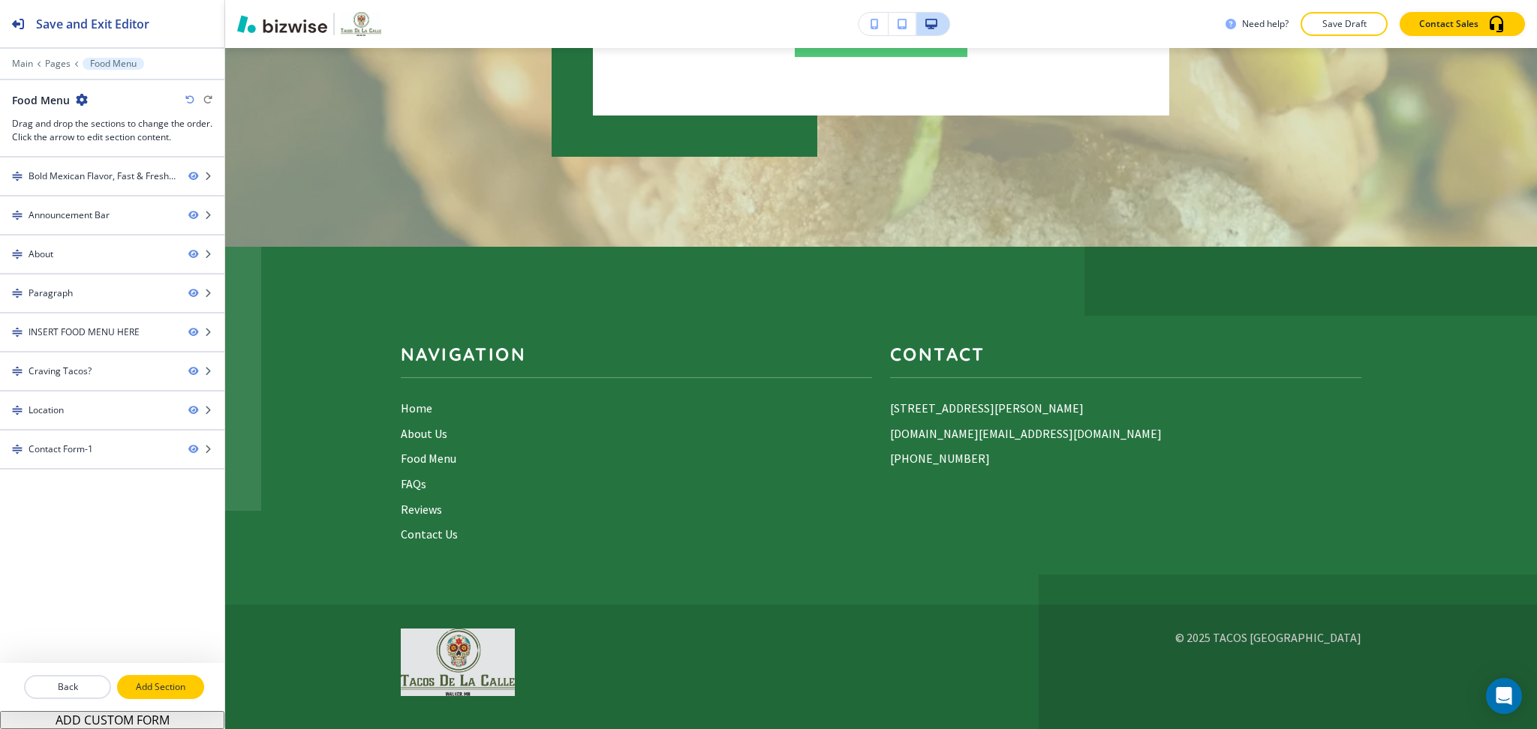
click at [161, 687] on p "Add Section" at bounding box center [161, 688] width 84 height 14
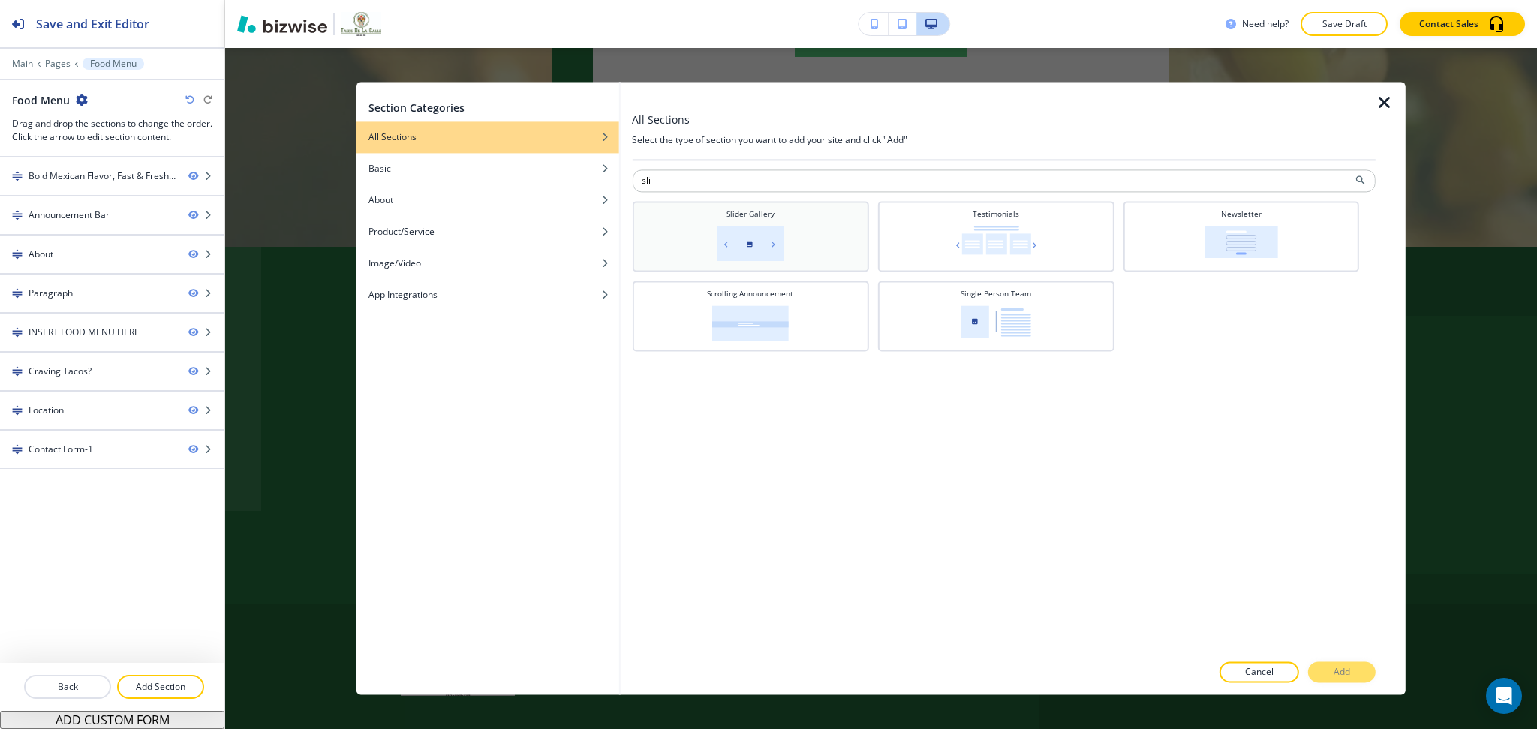
type input "sli"
click at [747, 235] on img at bounding box center [751, 243] width 68 height 35
click at [1347, 667] on p "Add" at bounding box center [1341, 673] width 17 height 14
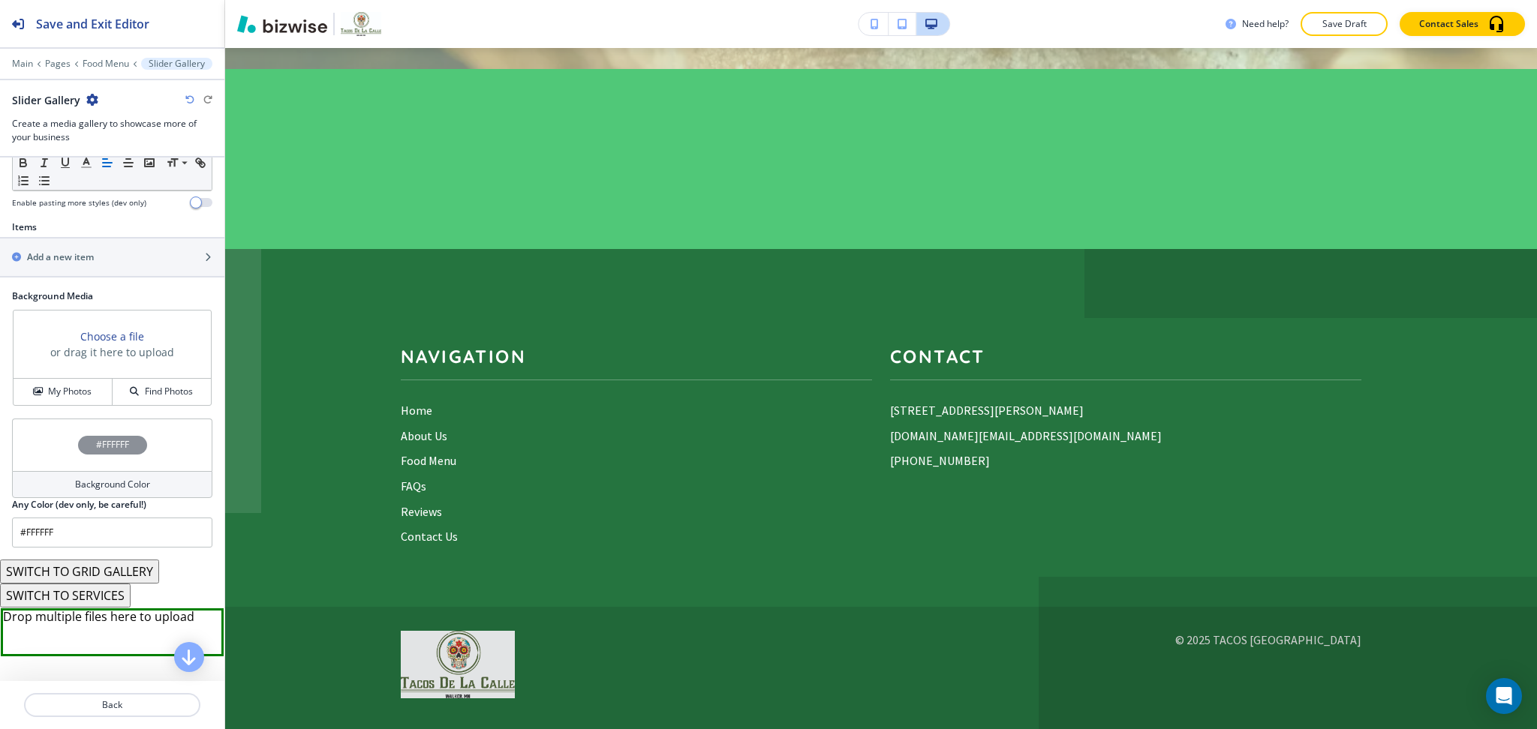
scroll to position [497, 0]
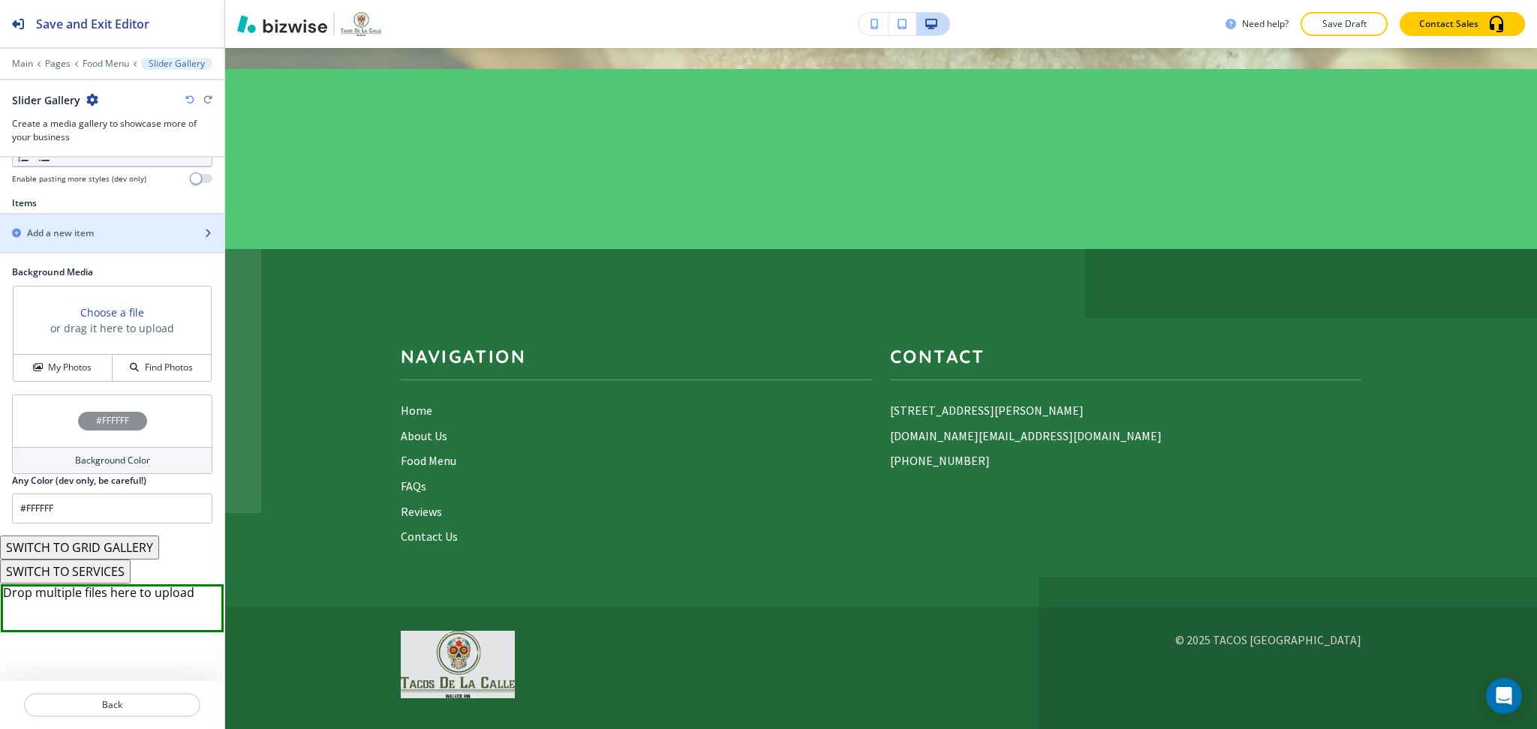
click at [63, 236] on h2 "Add a new item" at bounding box center [60, 234] width 67 height 14
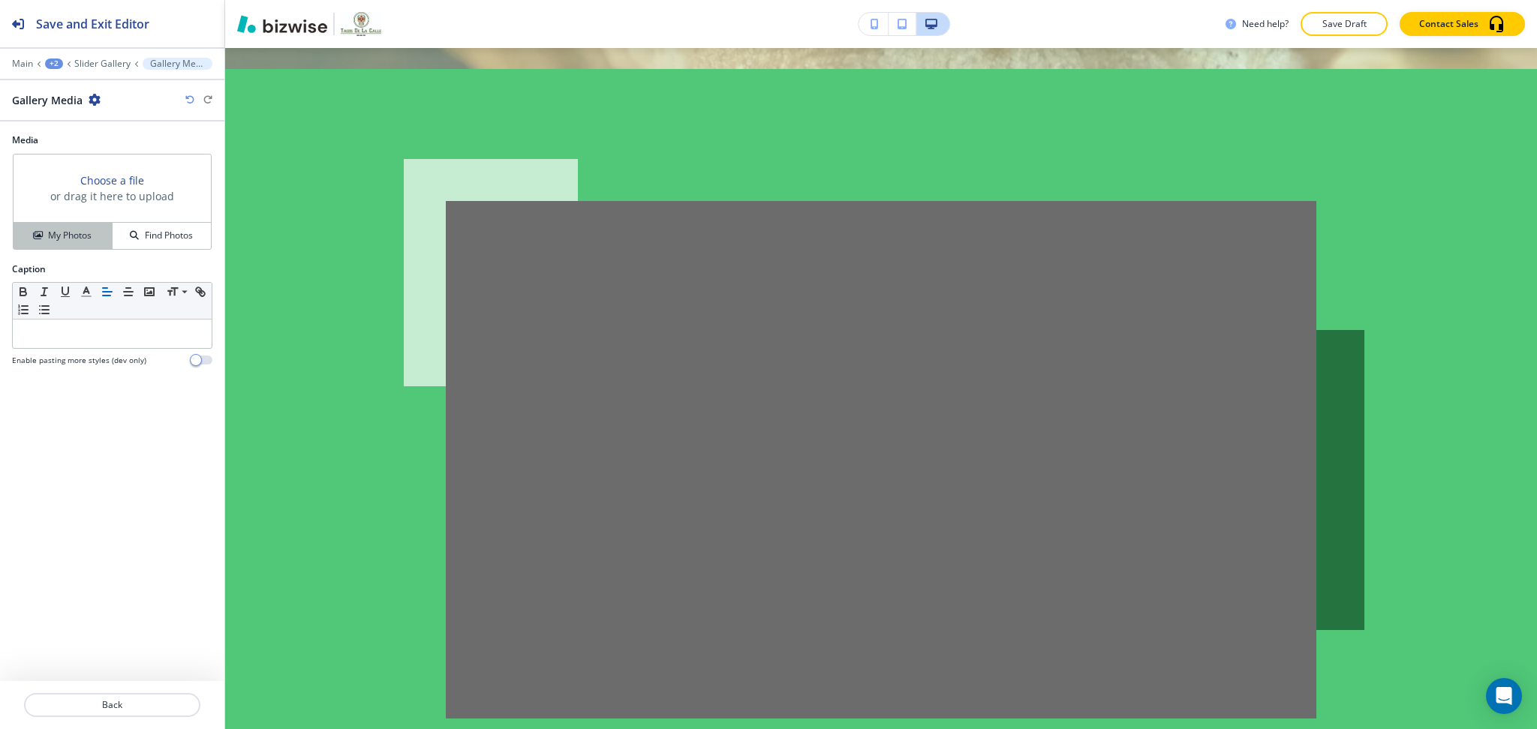
click at [87, 230] on h4 "My Photos" at bounding box center [70, 236] width 44 height 14
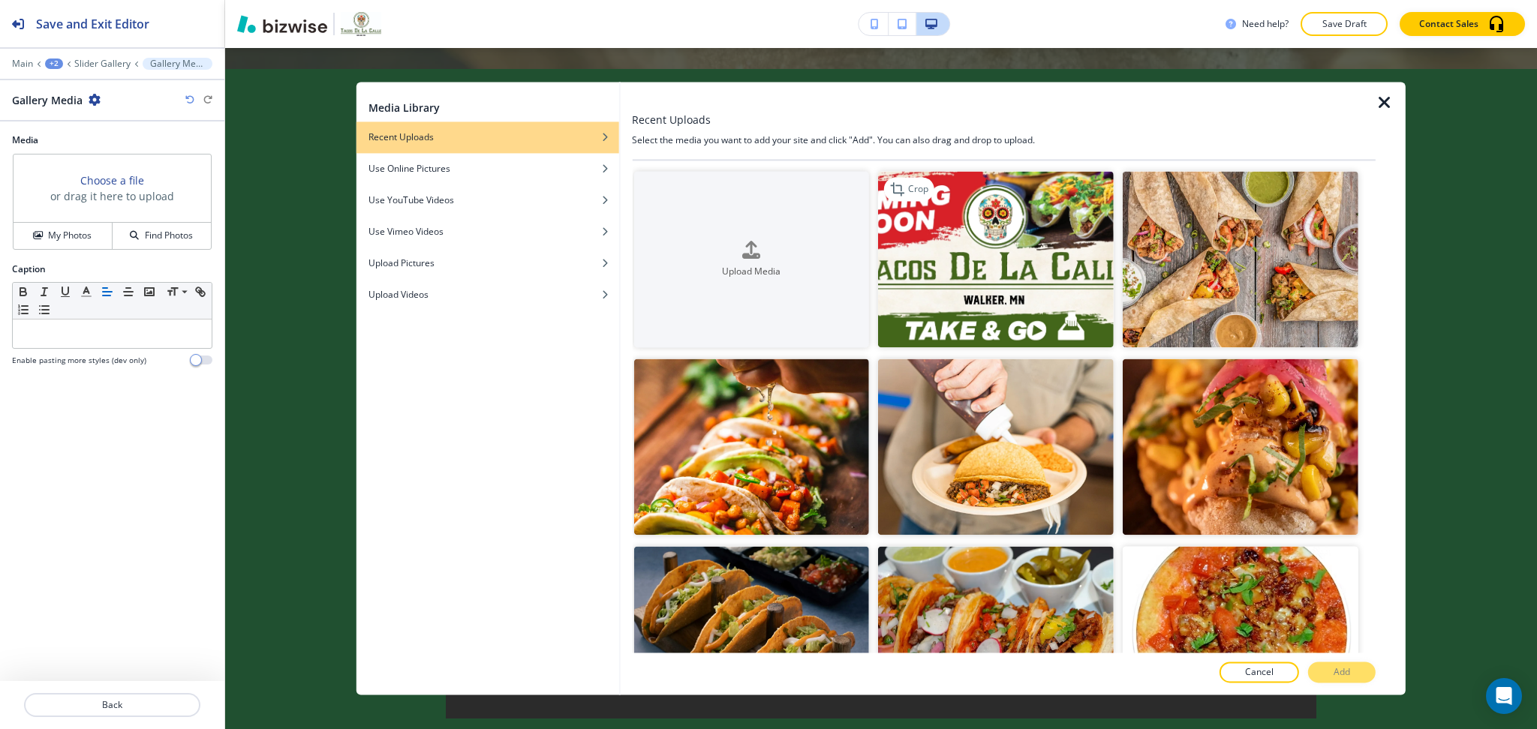
click at [1069, 299] on img "button" at bounding box center [996, 259] width 236 height 176
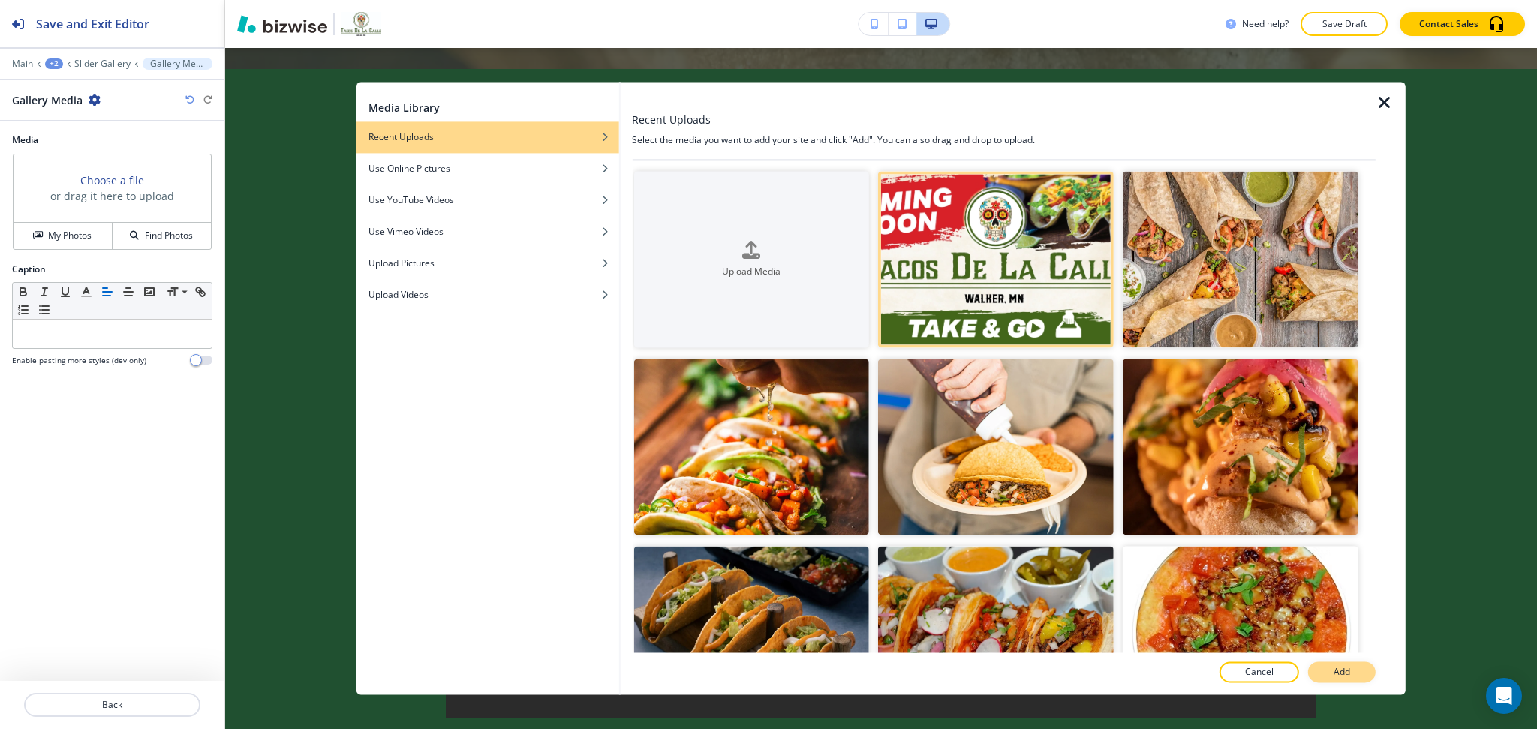
click at [1354, 675] on button "Add" at bounding box center [1342, 673] width 68 height 21
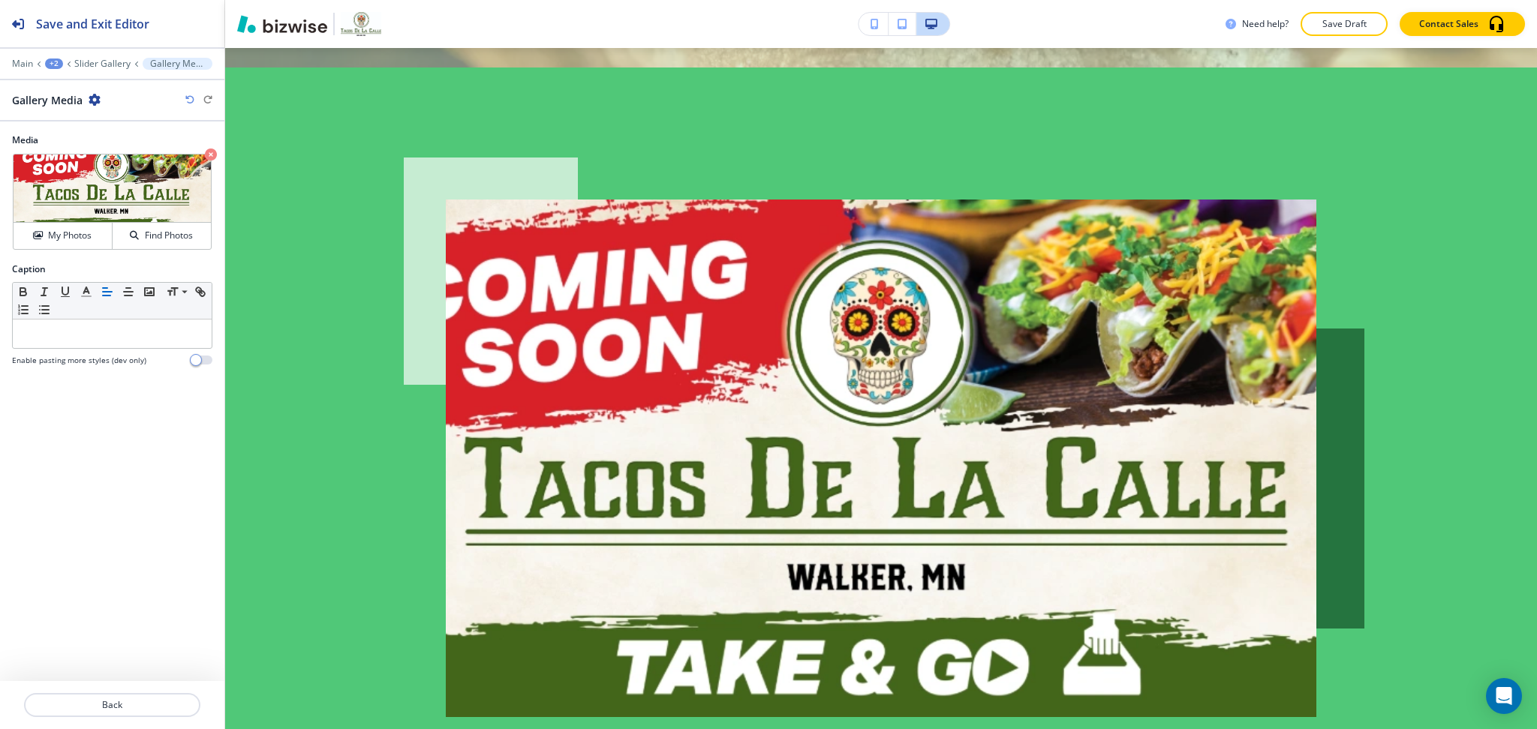
scroll to position [4543, 0]
click at [46, 169] on p "Crop" at bounding box center [54, 173] width 20 height 14
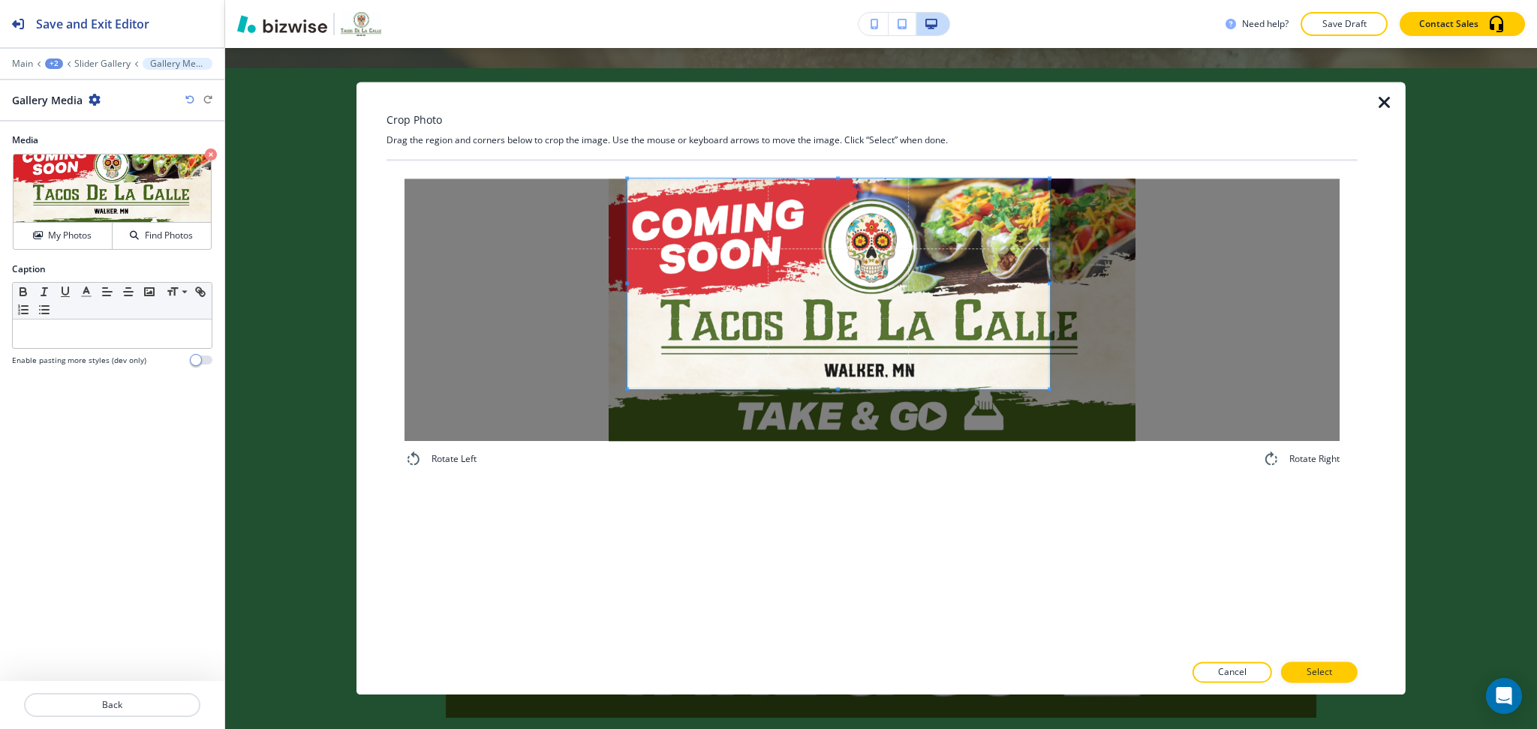
click at [857, 296] on span at bounding box center [838, 284] width 422 height 210
click at [844, 516] on div "Rotate Left Rotate Right" at bounding box center [871, 407] width 971 height 492
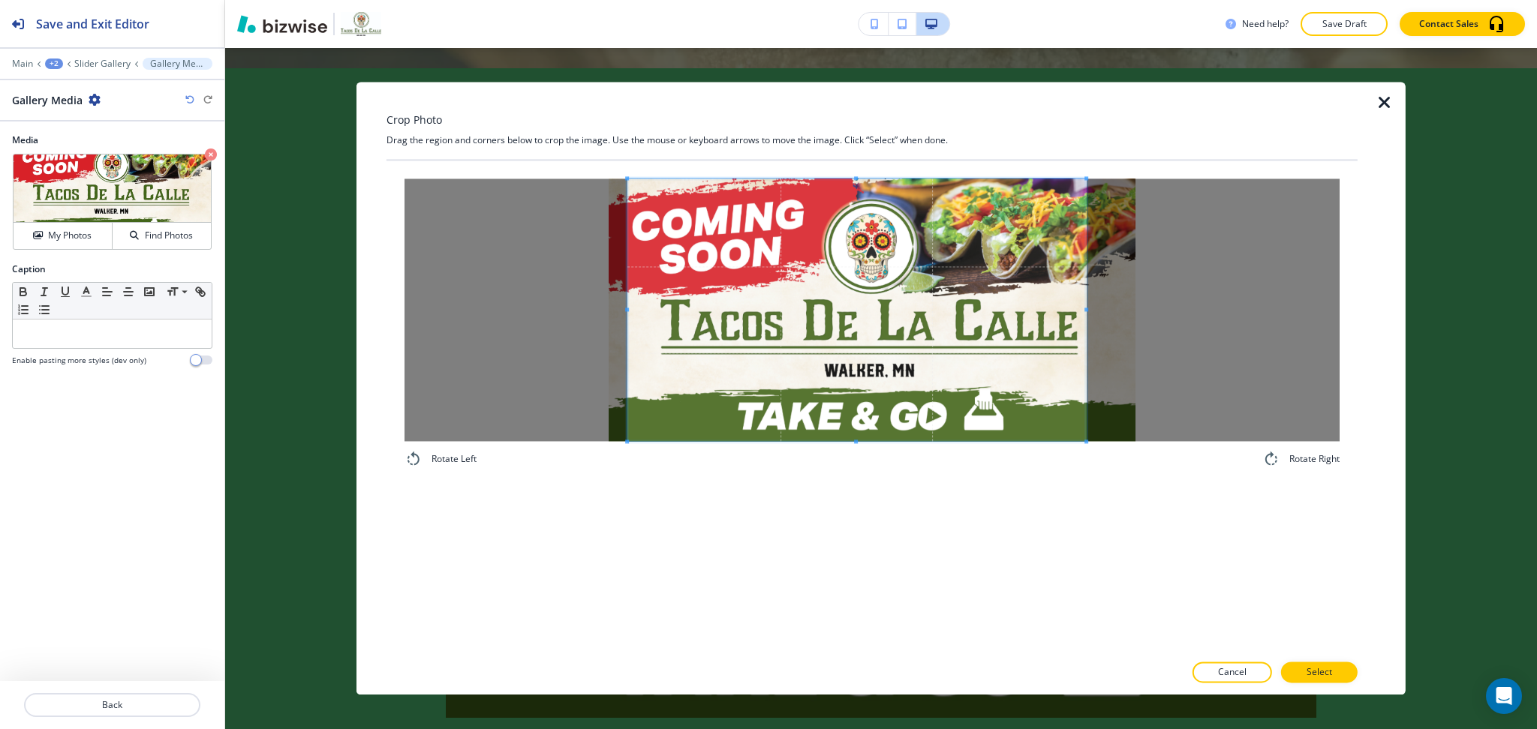
click at [1085, 309] on span at bounding box center [1086, 310] width 4 height 4
click at [1331, 673] on p "Select" at bounding box center [1319, 673] width 26 height 14
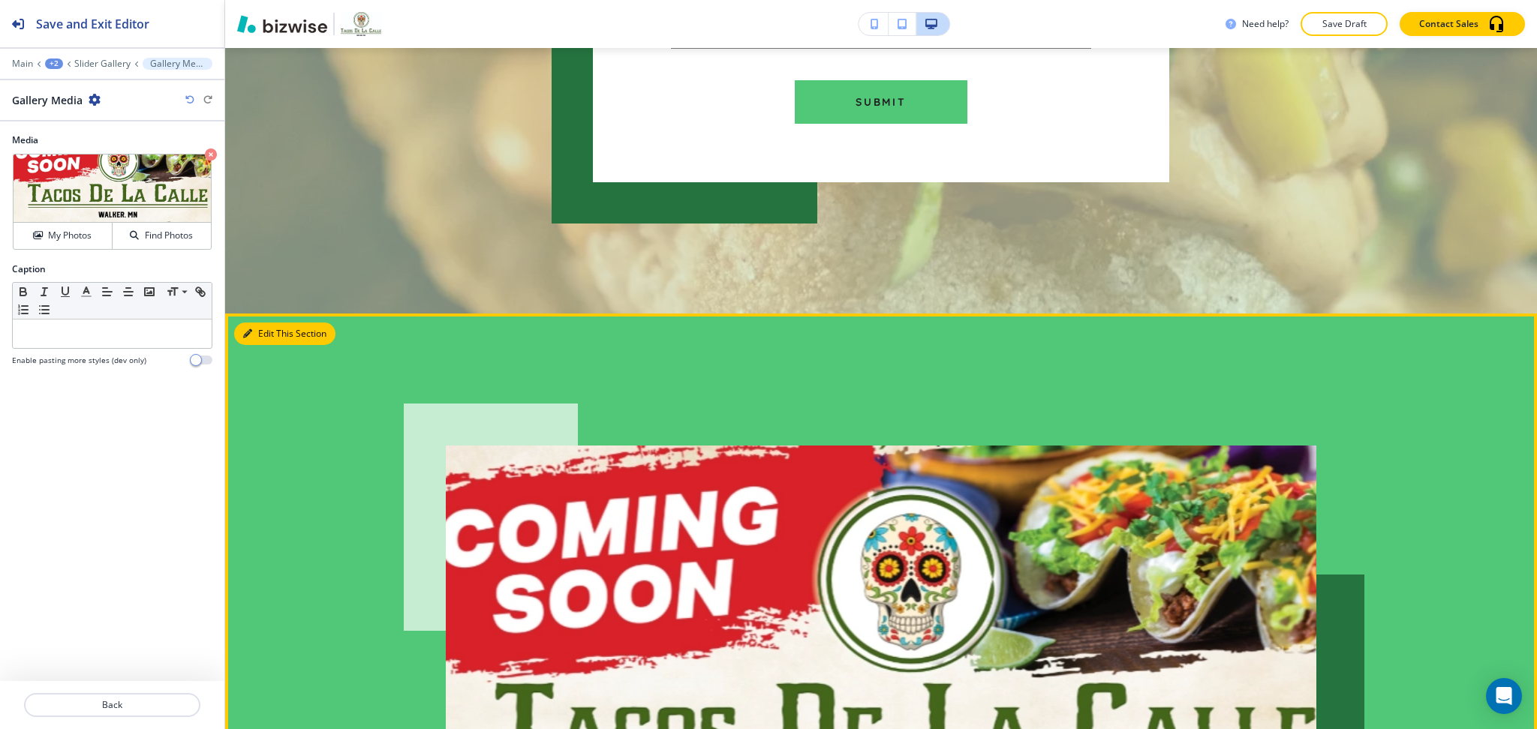
click at [260, 323] on button "Edit This Section" at bounding box center [284, 334] width 101 height 23
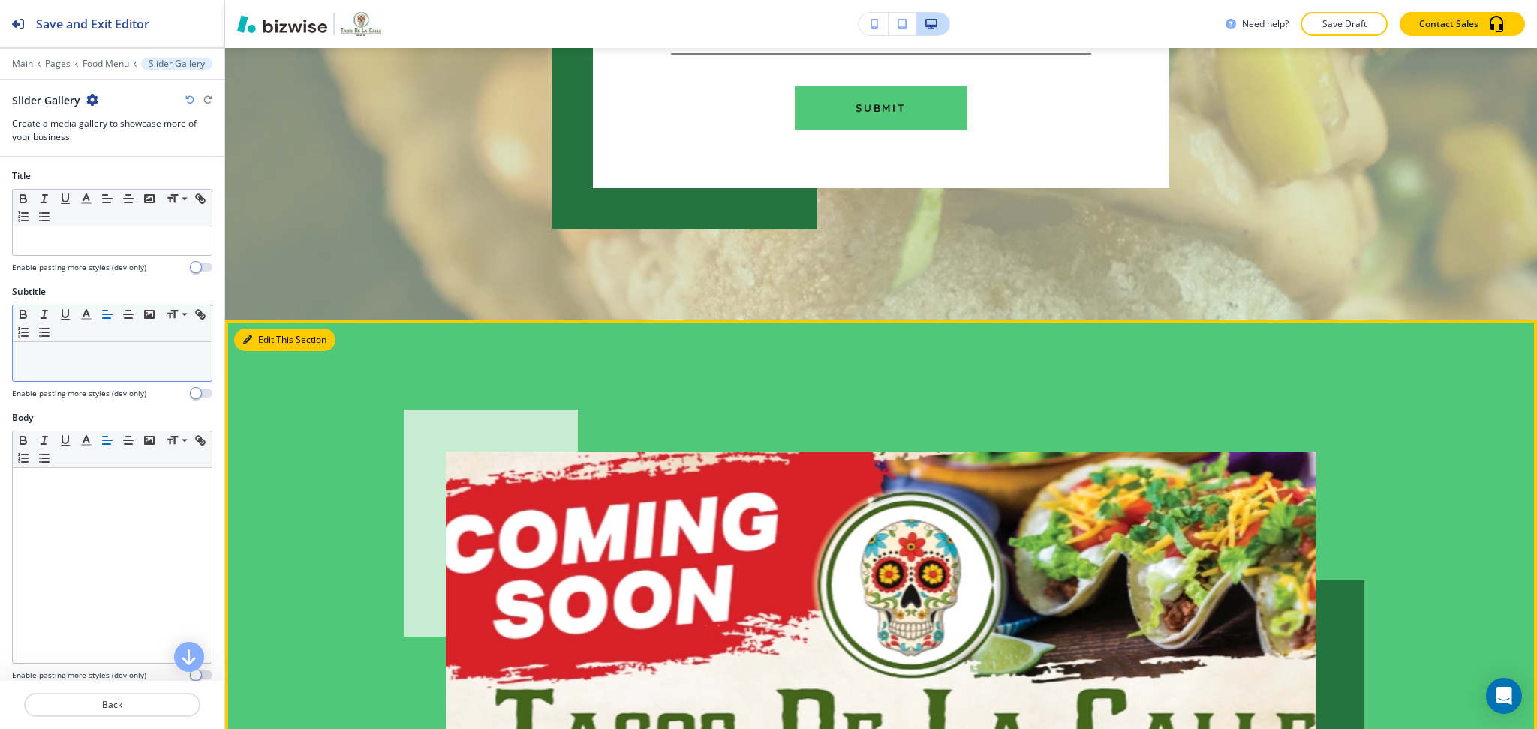
scroll to position [4291, 0]
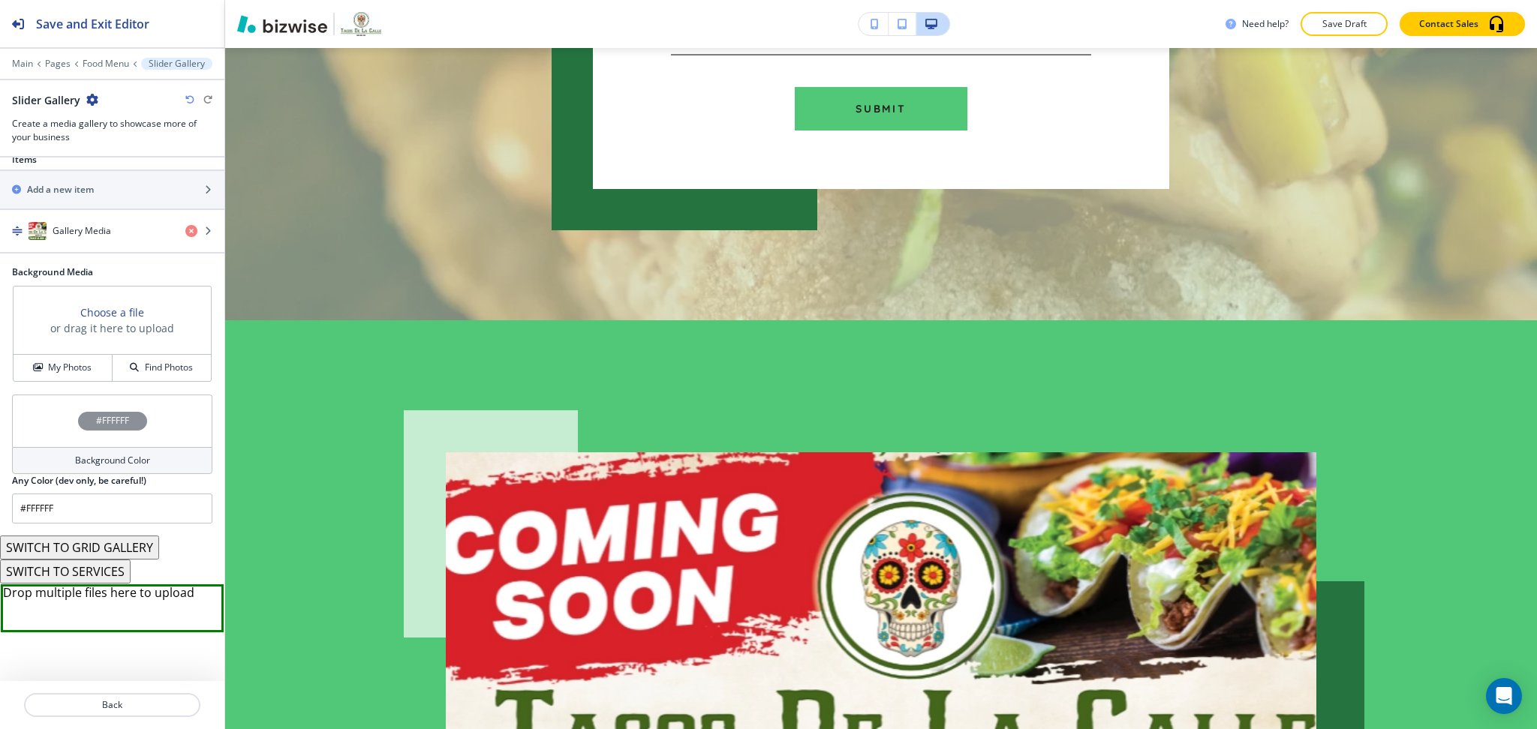
click at [131, 457] on h4 "Background Color" at bounding box center [112, 461] width 75 height 14
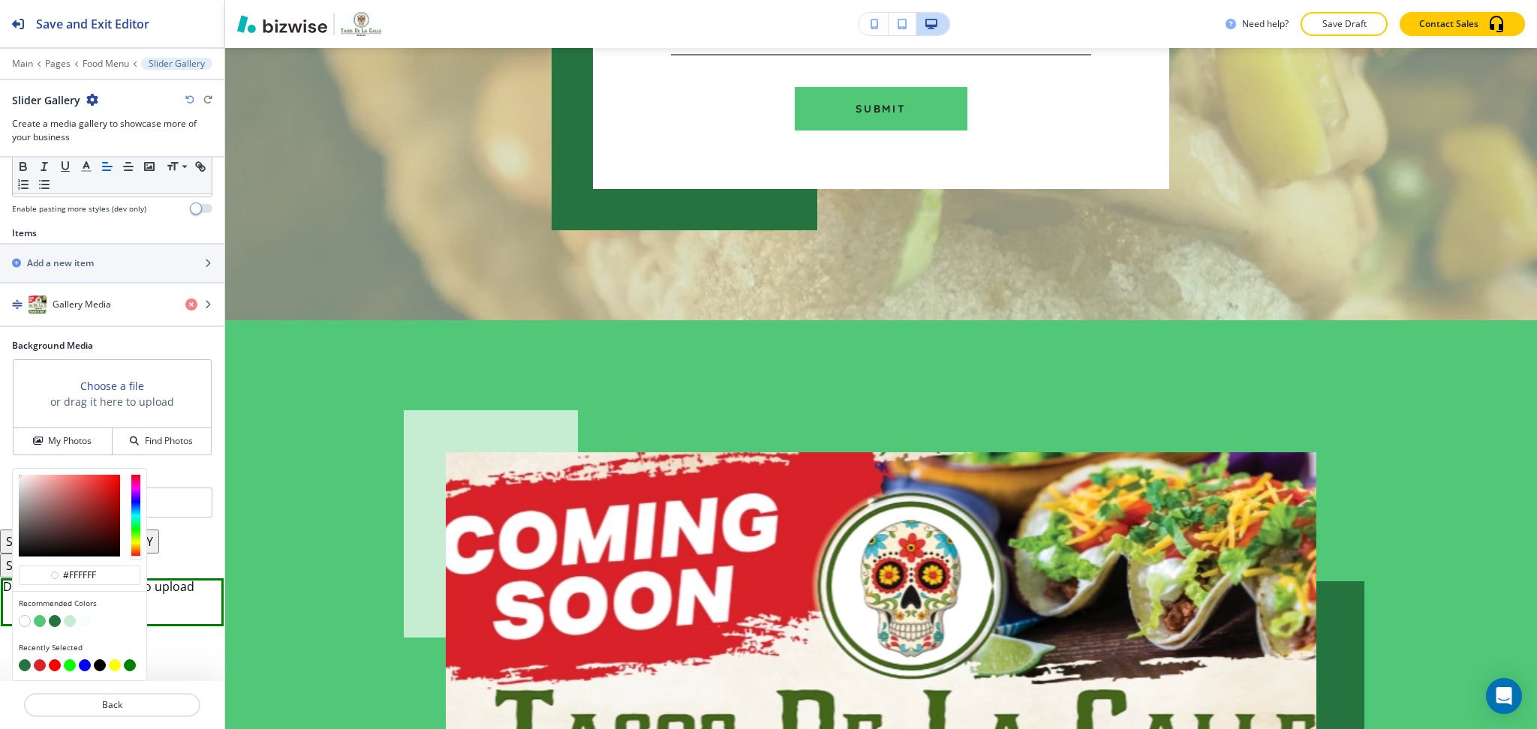
click at [70, 624] on button "button" at bounding box center [70, 621] width 12 height 12
type input "#c6ecd2"
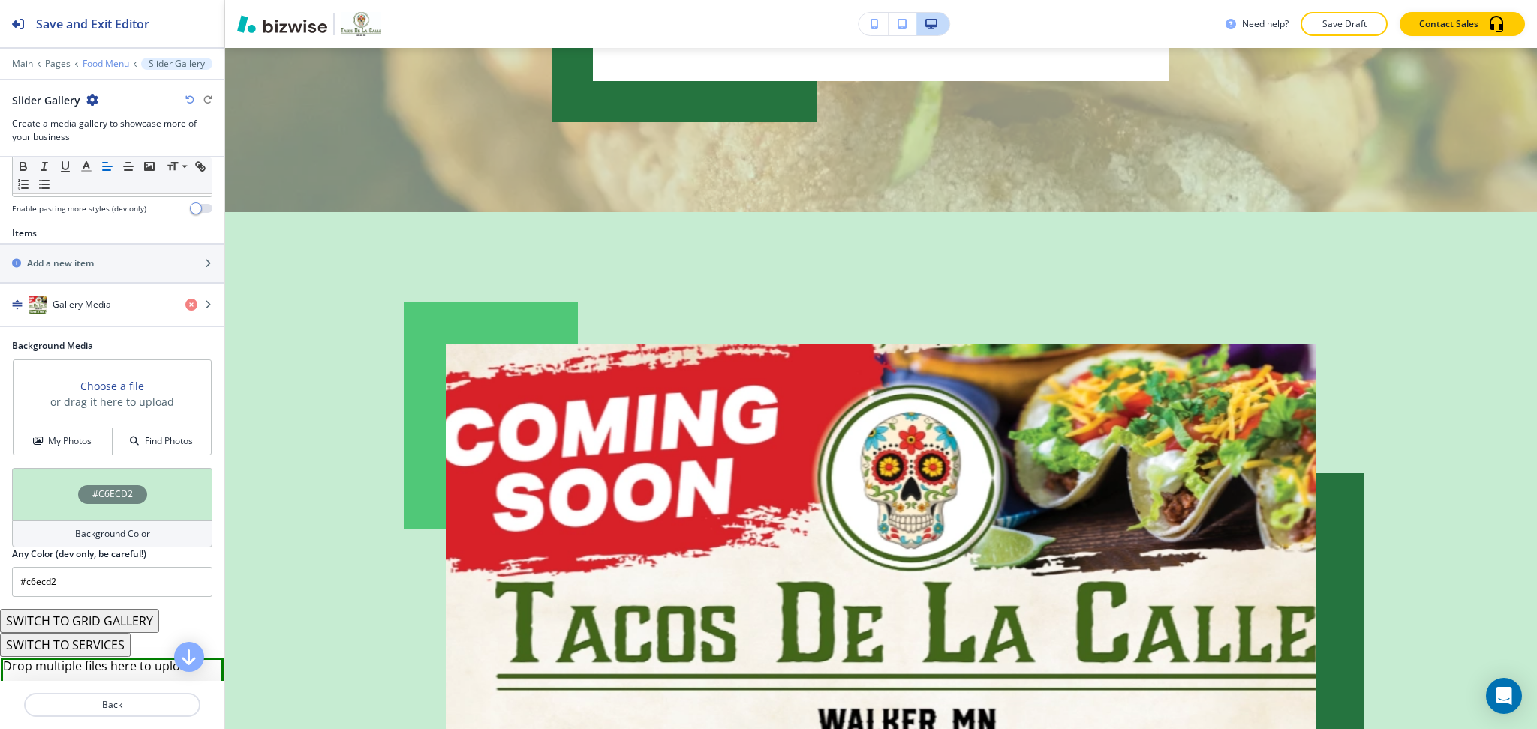
click at [101, 65] on p "Food Menu" at bounding box center [106, 64] width 47 height 11
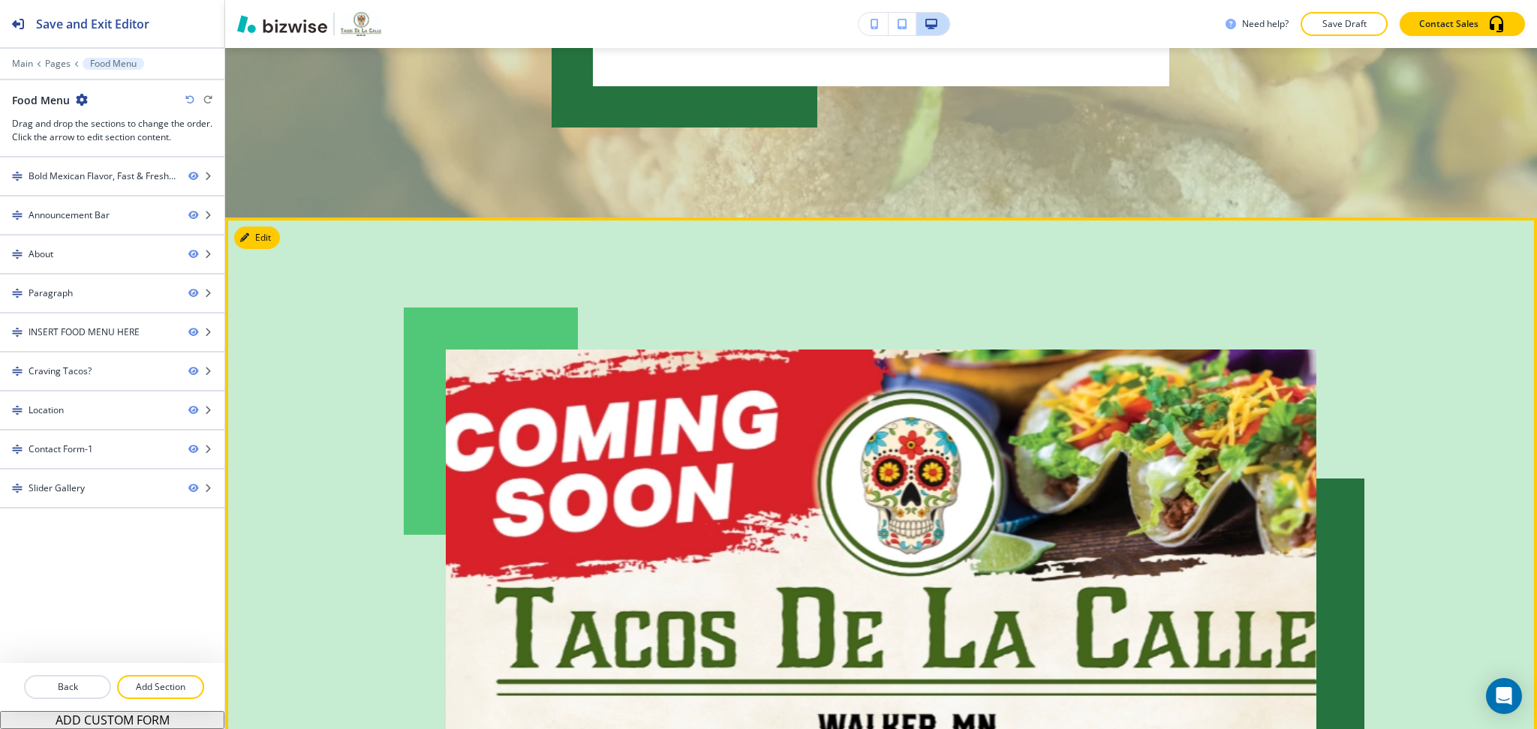
scroll to position [4392, 0]
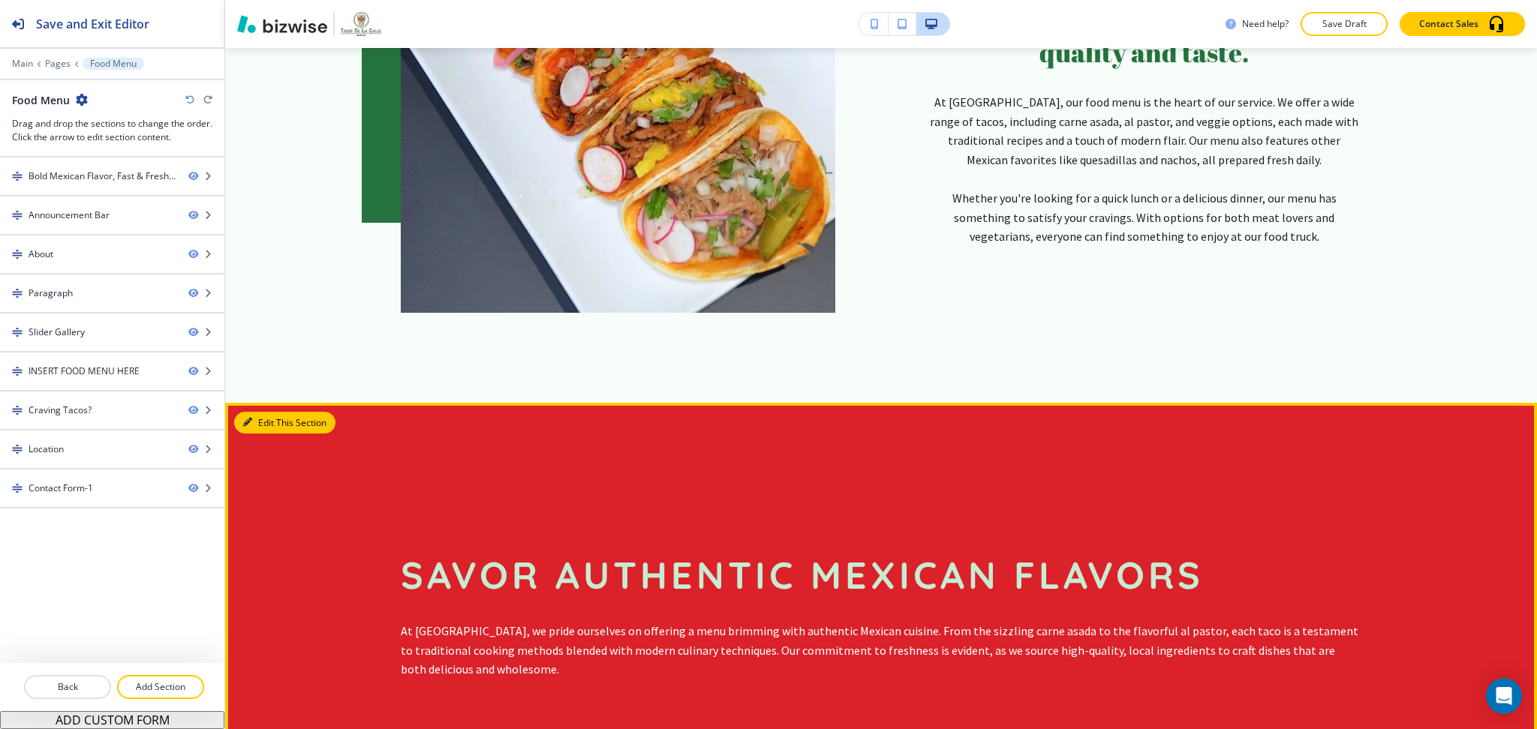
click at [276, 426] on button "Edit This Section" at bounding box center [284, 423] width 101 height 23
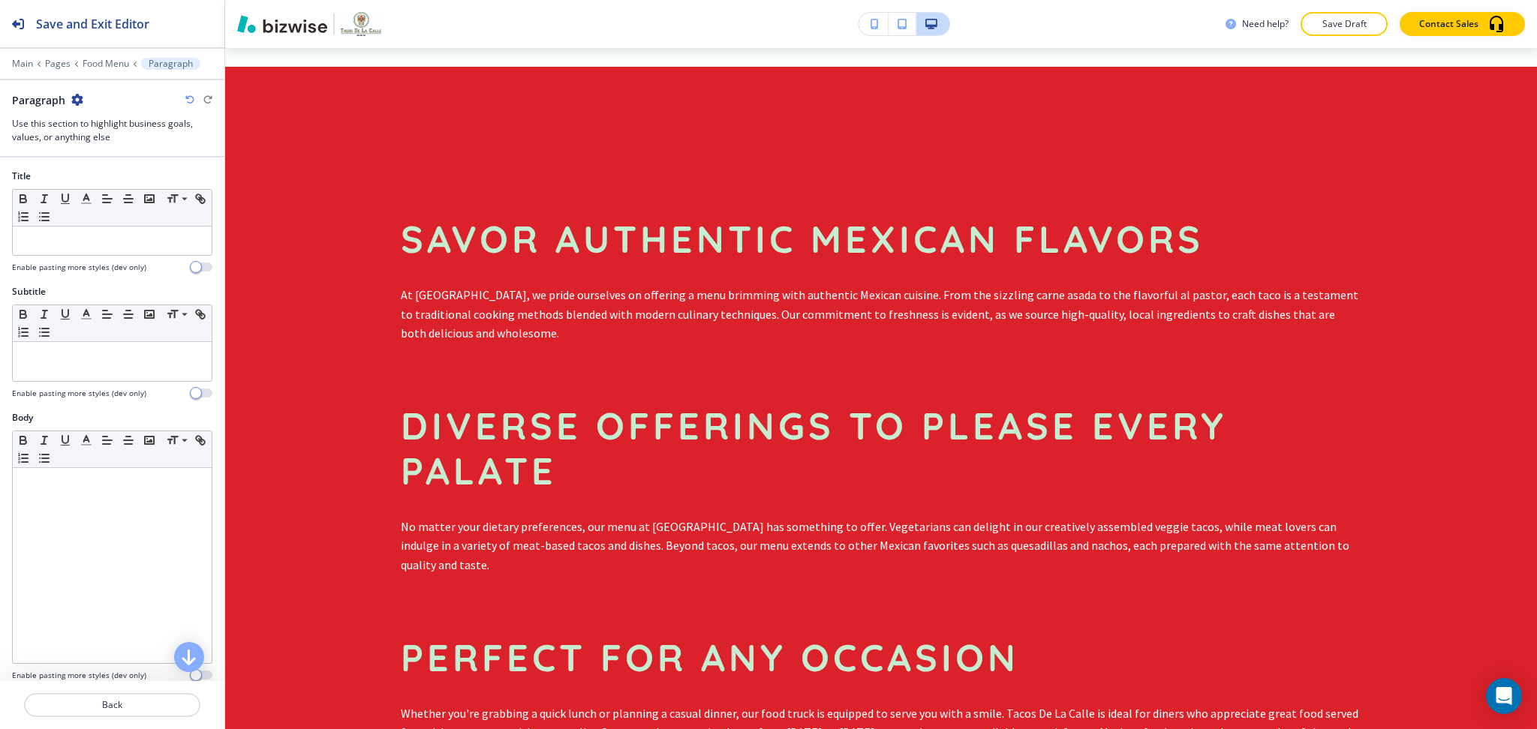
scroll to position [1659, 0]
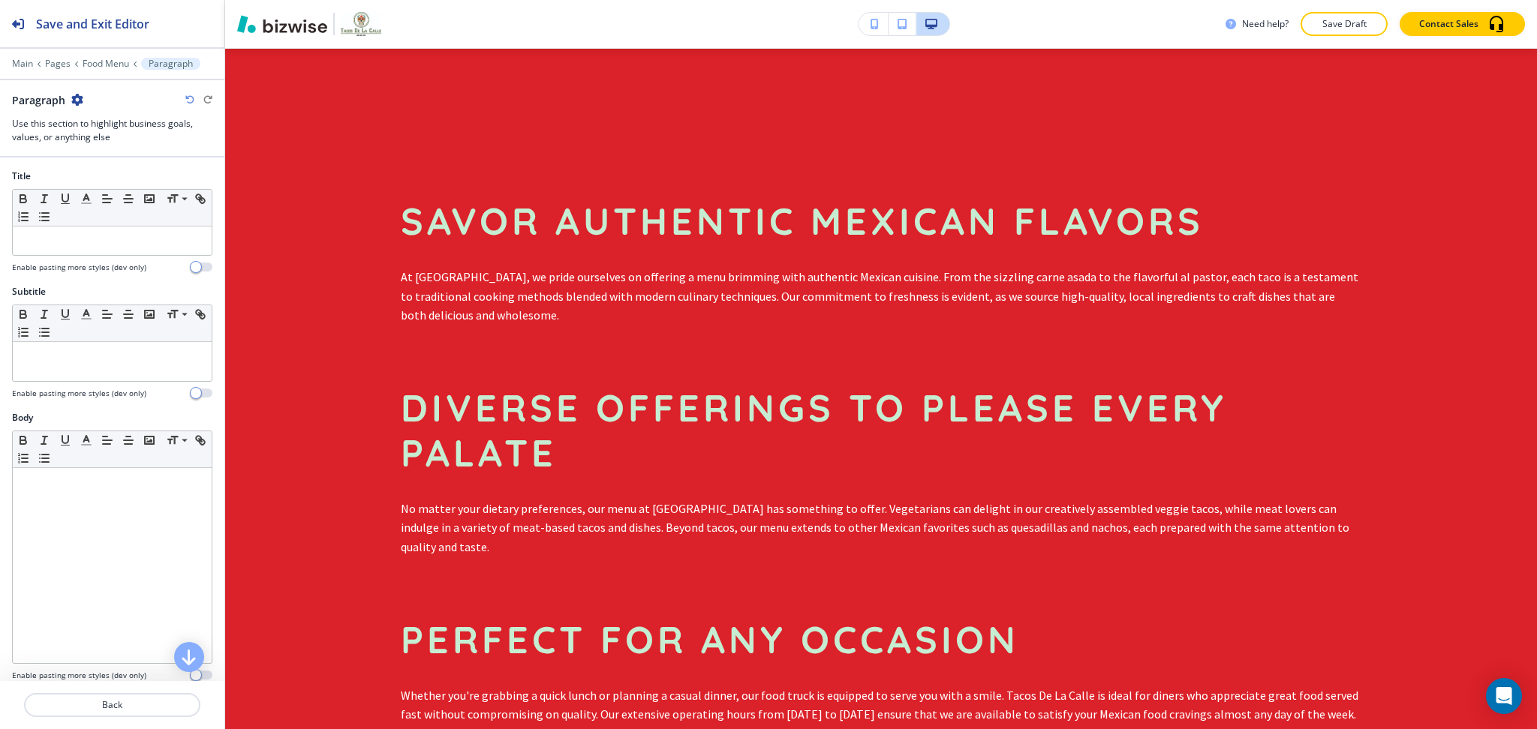
click at [77, 99] on icon "button" at bounding box center [77, 100] width 12 height 12
click at [98, 185] on p "Delete Section" at bounding box center [119, 179] width 77 height 14
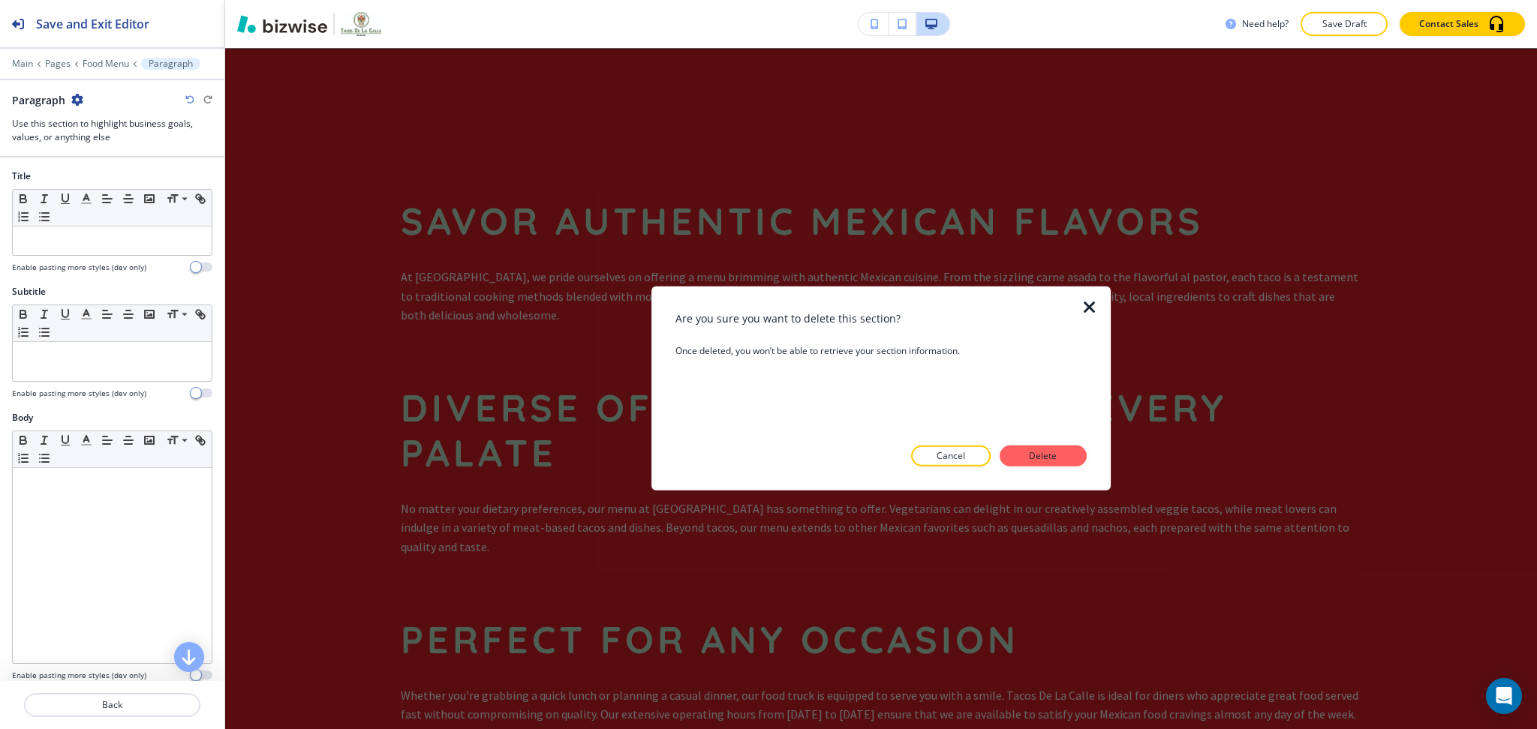
click at [1065, 443] on div "Are you sure you want to delete this section? Once deleted, you won’t be able t…" at bounding box center [880, 389] width 411 height 156
click at [1065, 457] on button "Delete" at bounding box center [1042, 456] width 87 height 21
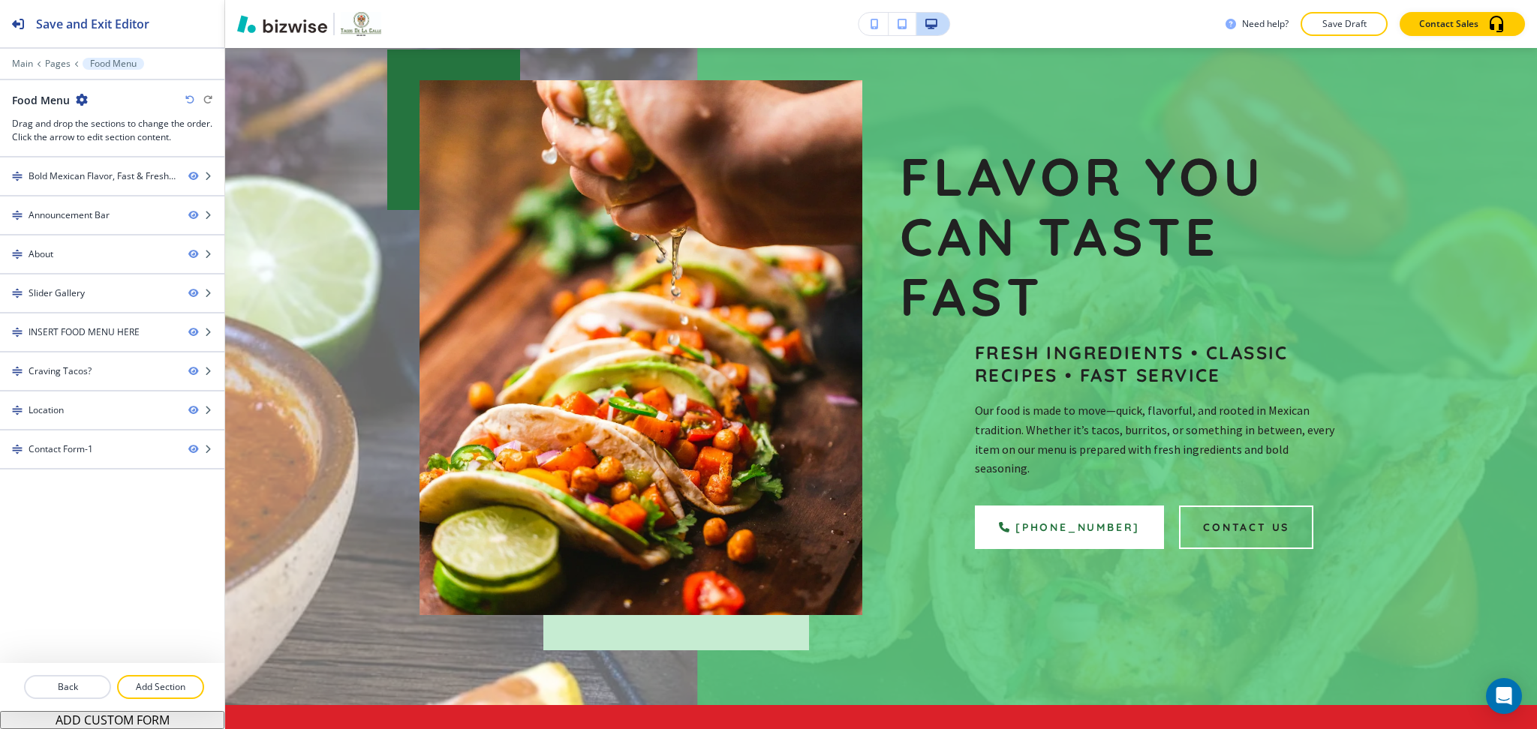
scroll to position [0, 0]
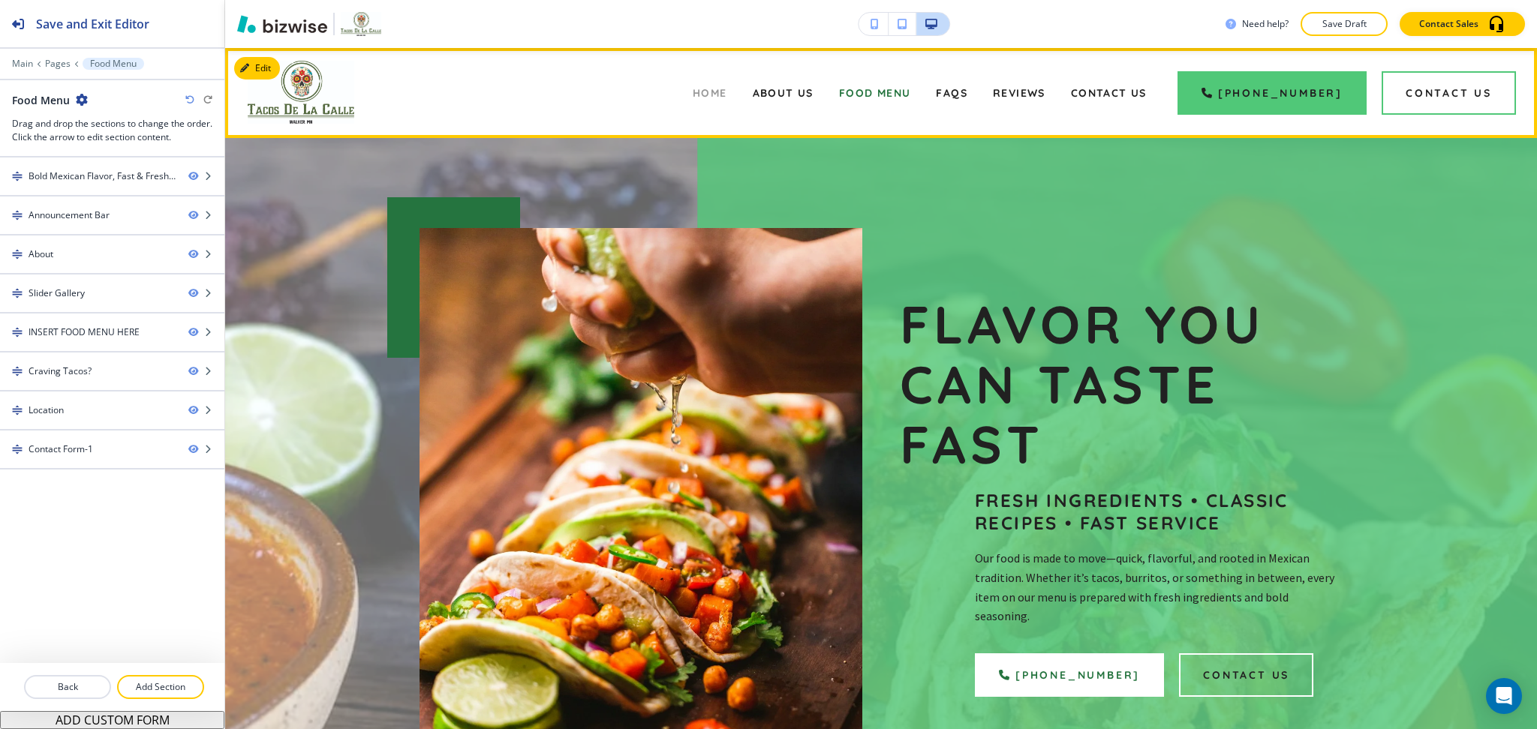
click at [725, 89] on span "Home" at bounding box center [710, 93] width 35 height 14
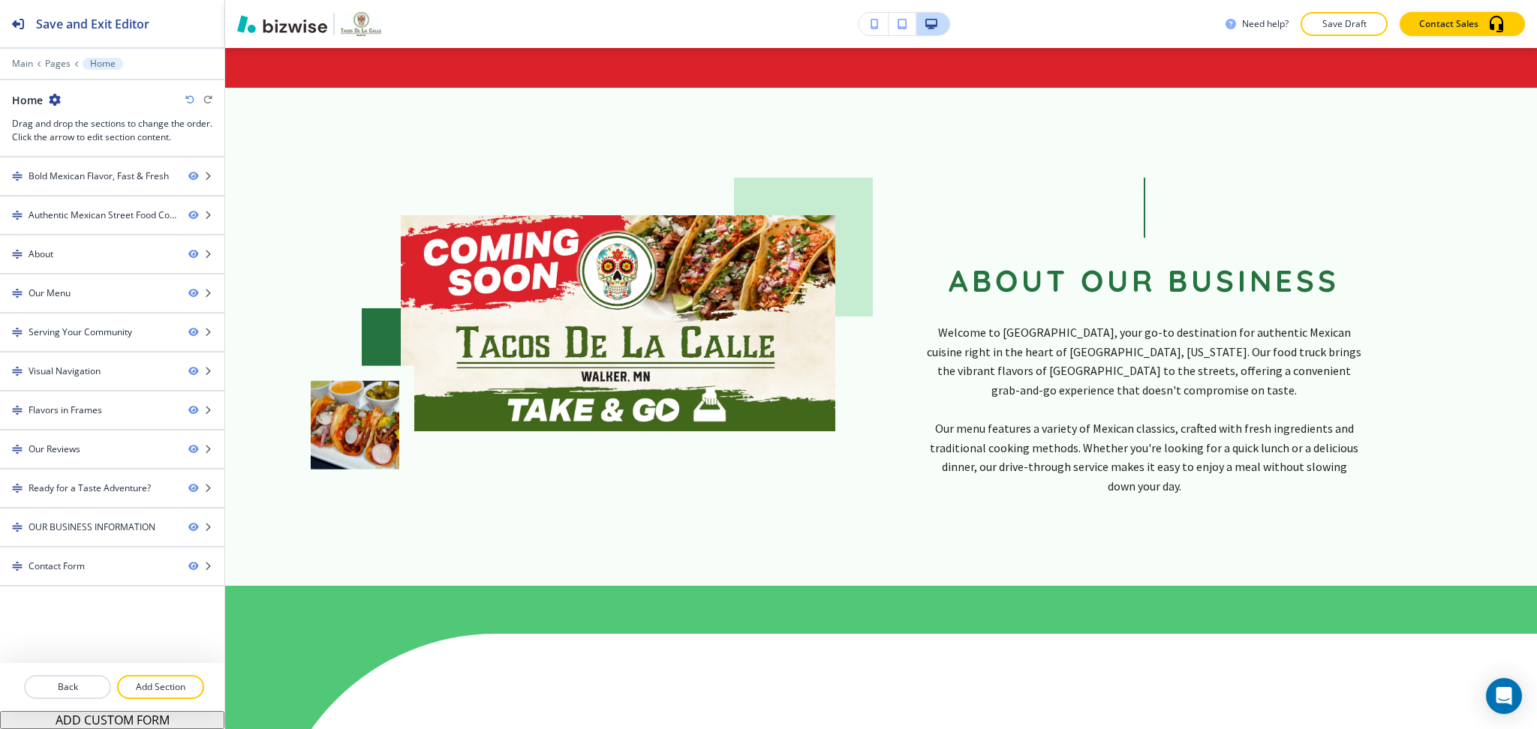
scroll to position [856, 0]
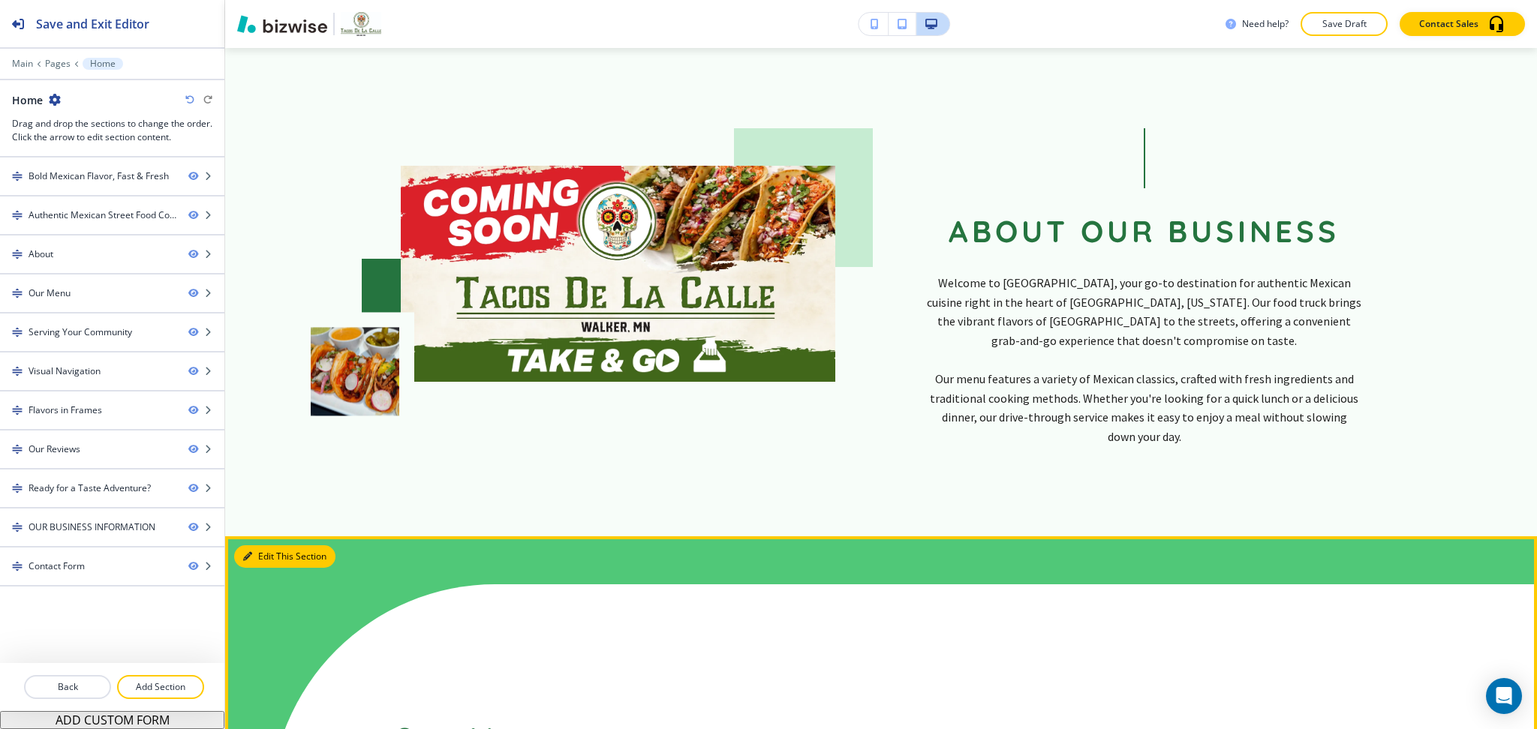
click at [269, 545] on button "Edit This Section" at bounding box center [284, 556] width 101 height 23
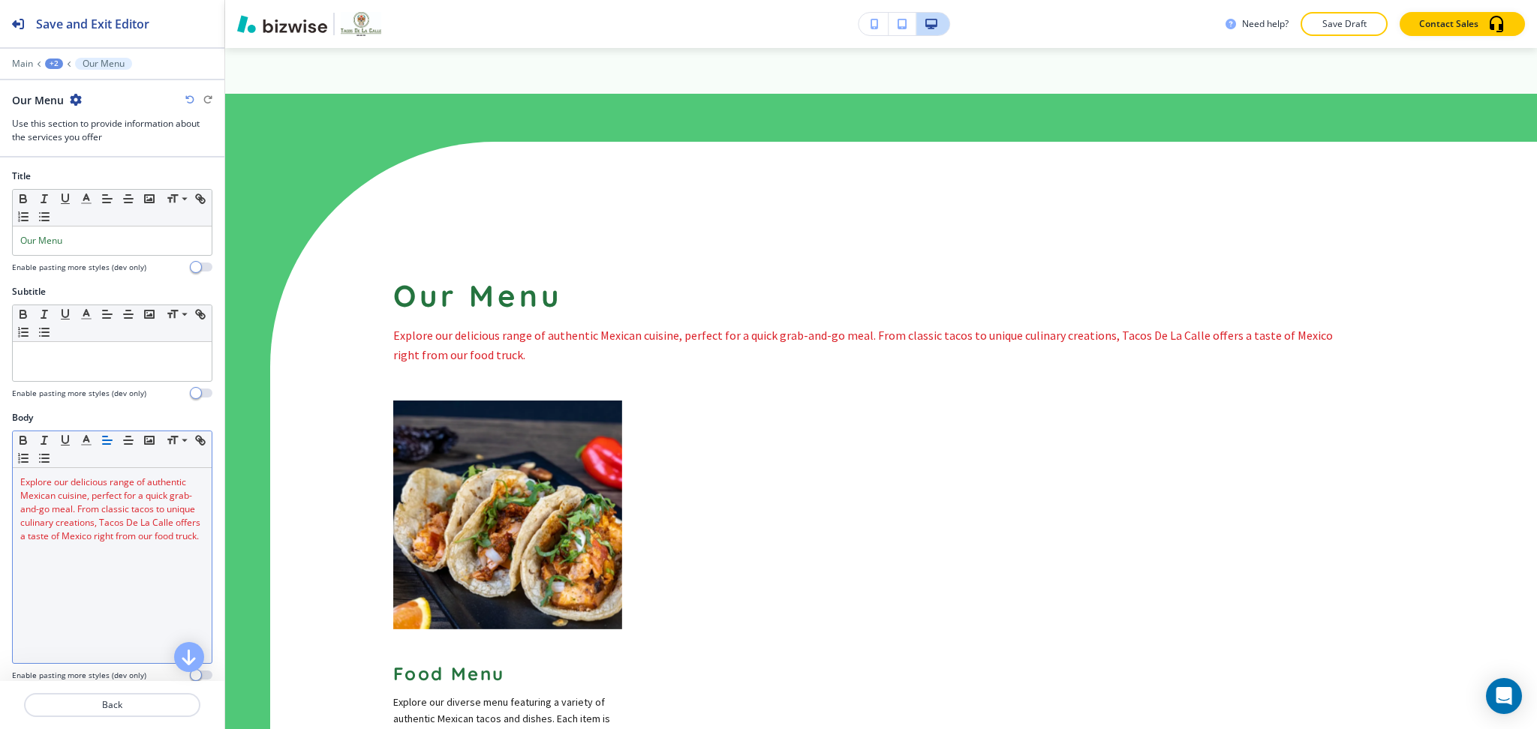
scroll to position [1300, 0]
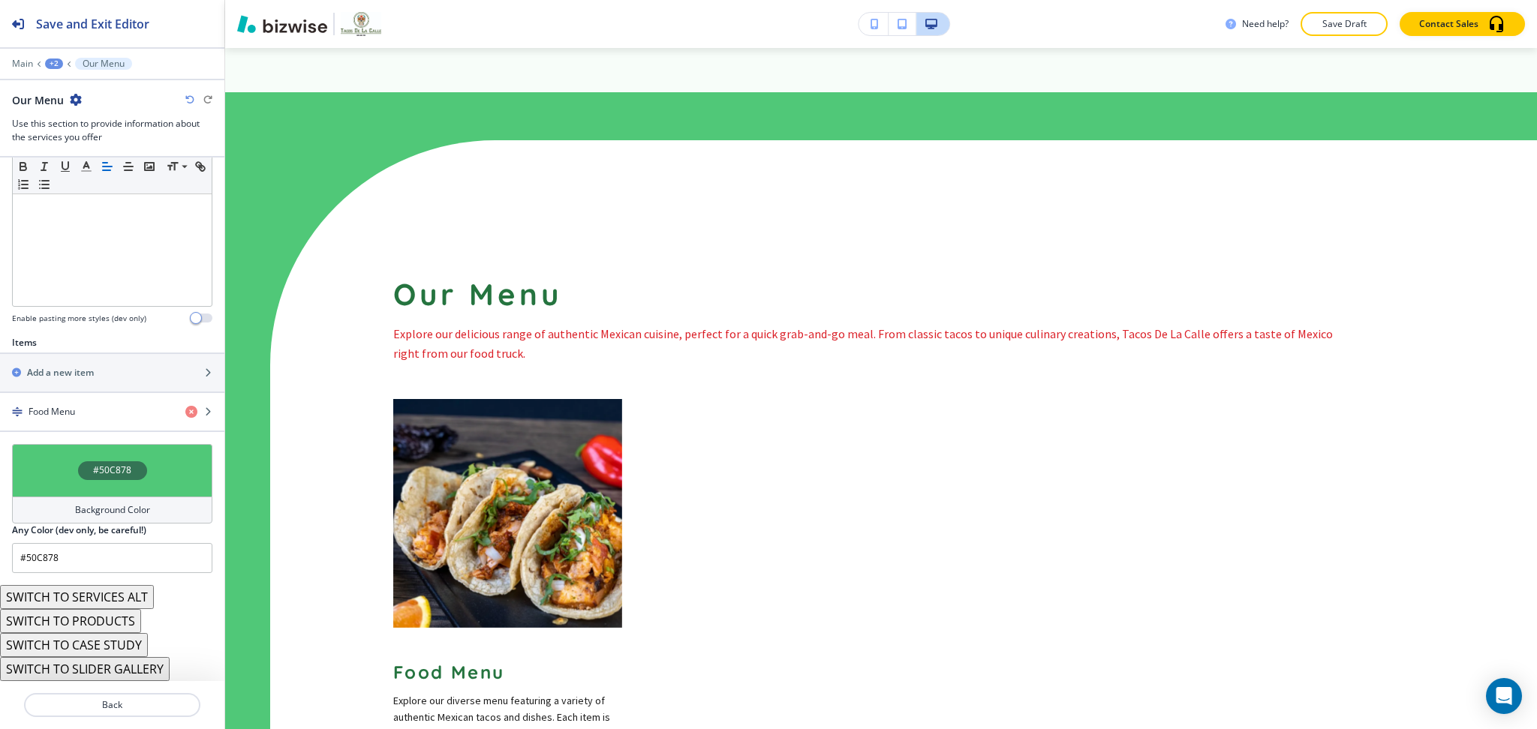
click at [93, 509] on h4 "Background Color" at bounding box center [112, 510] width 75 height 14
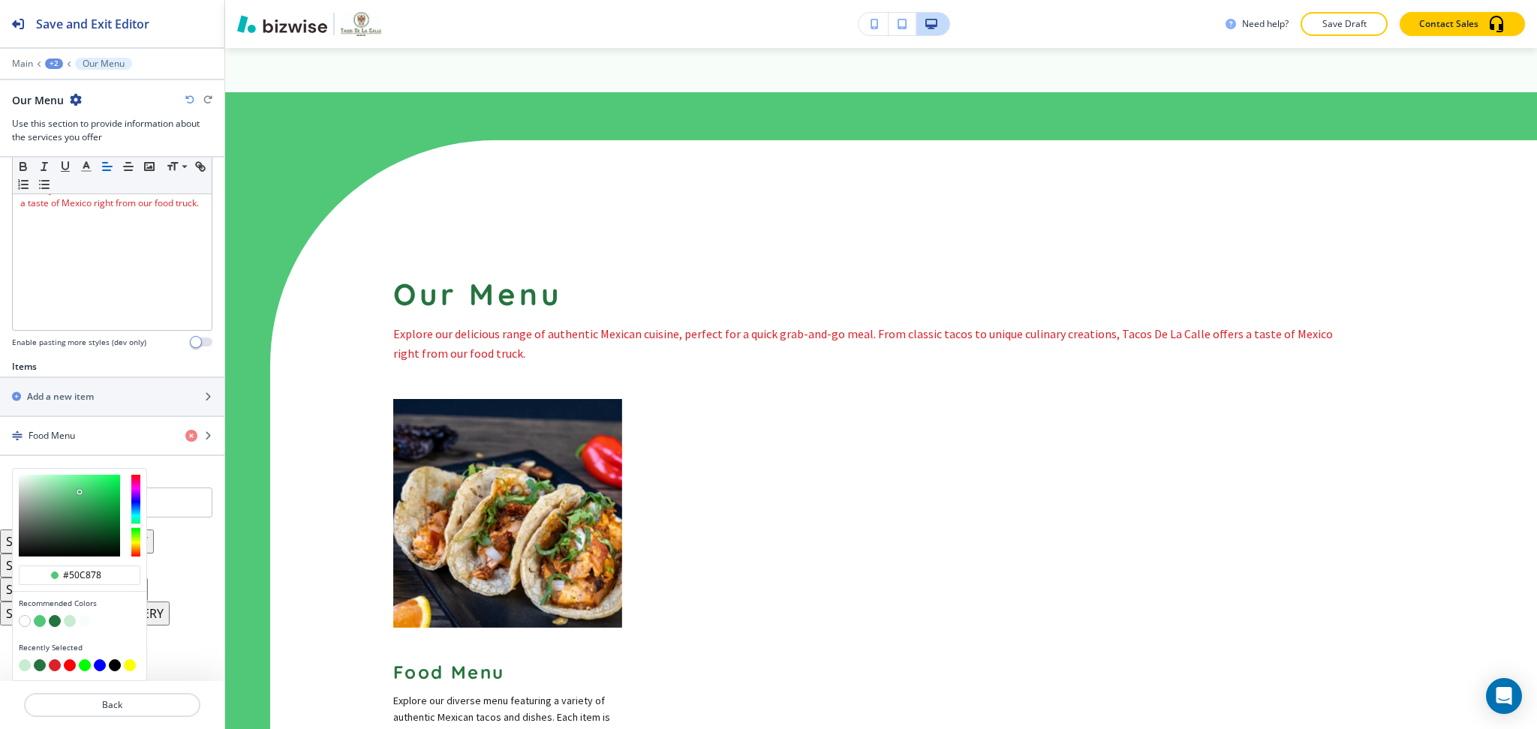
scroll to position [333, 0]
click at [73, 623] on button "button" at bounding box center [70, 621] width 12 height 12
type input "#c6ecd2"
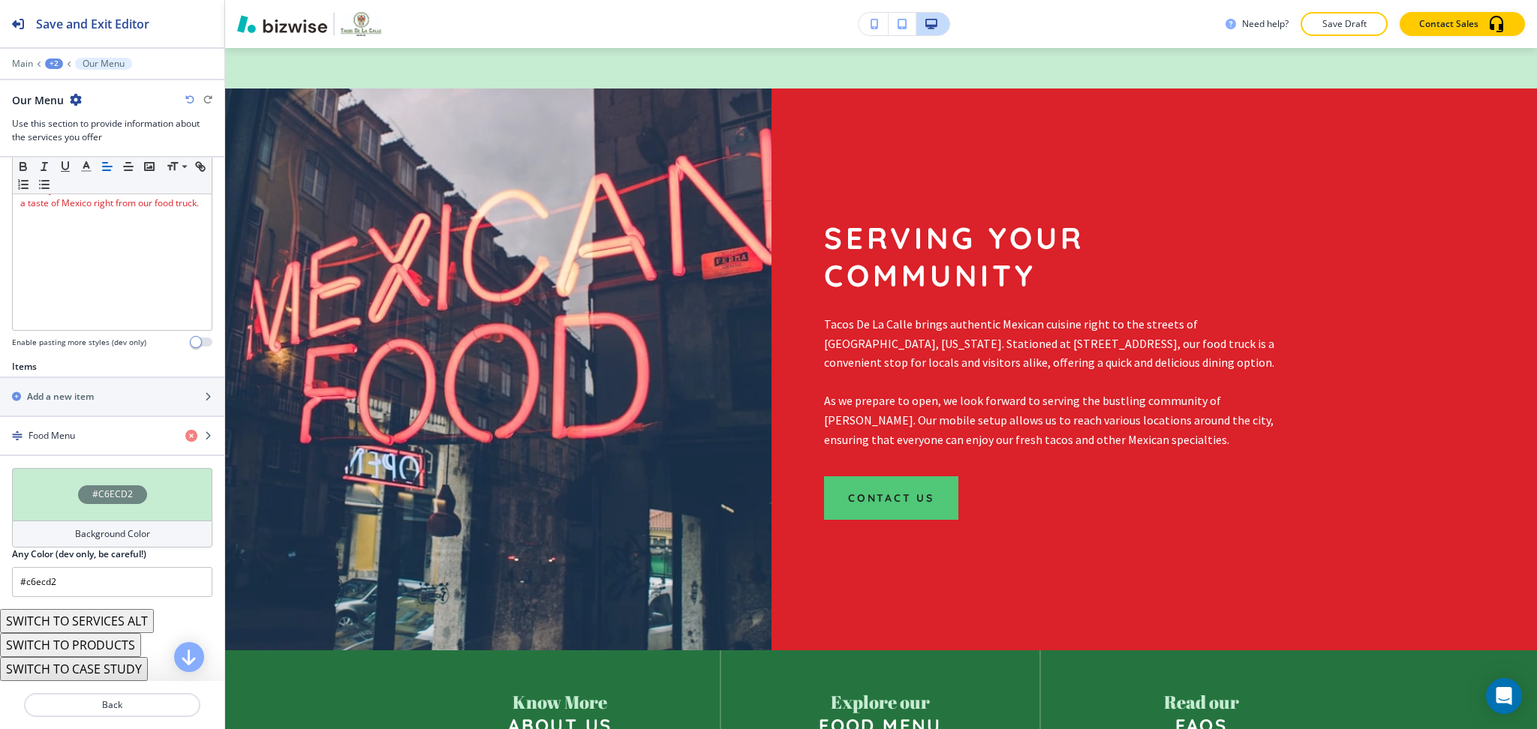
scroll to position [2096, 0]
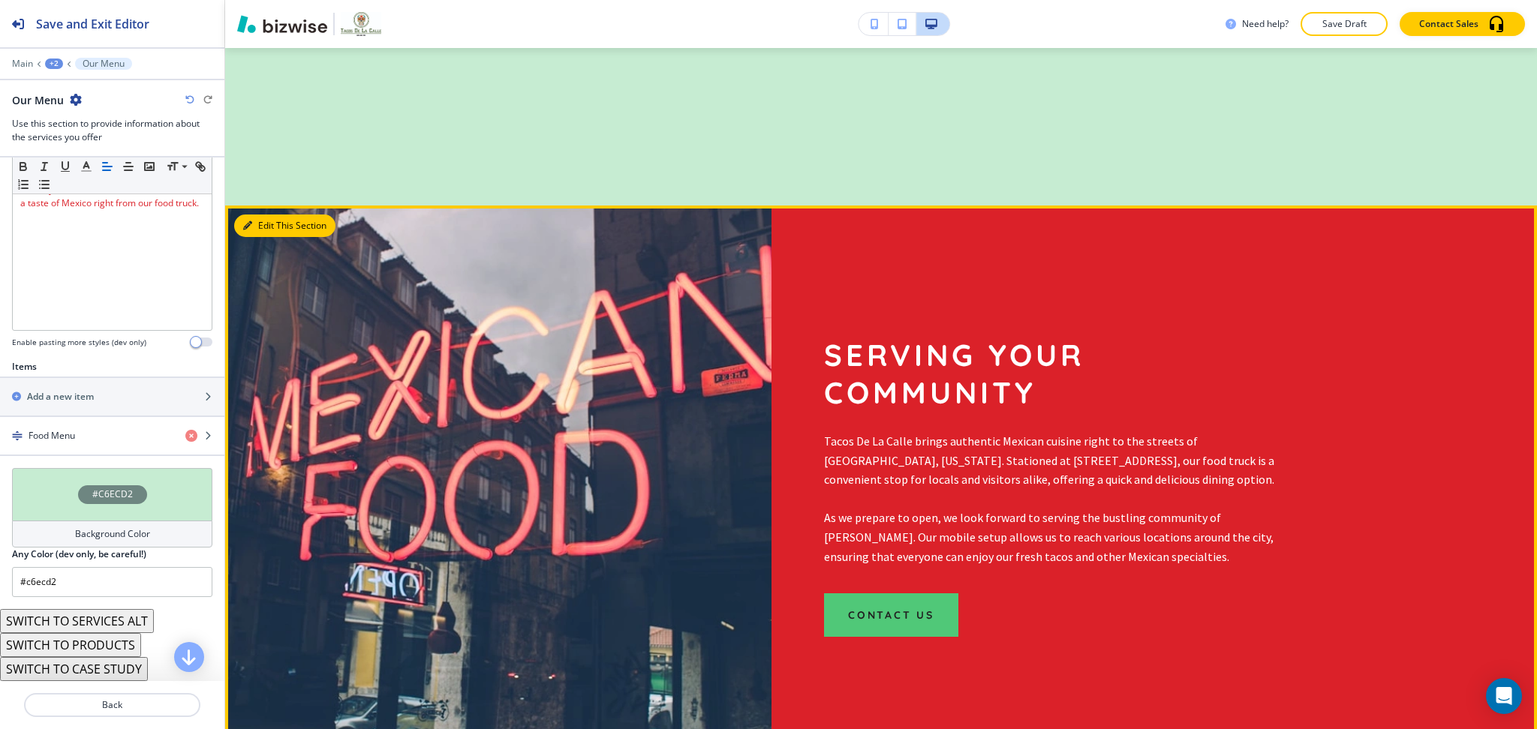
click at [272, 215] on button "Edit This Section" at bounding box center [284, 226] width 101 height 23
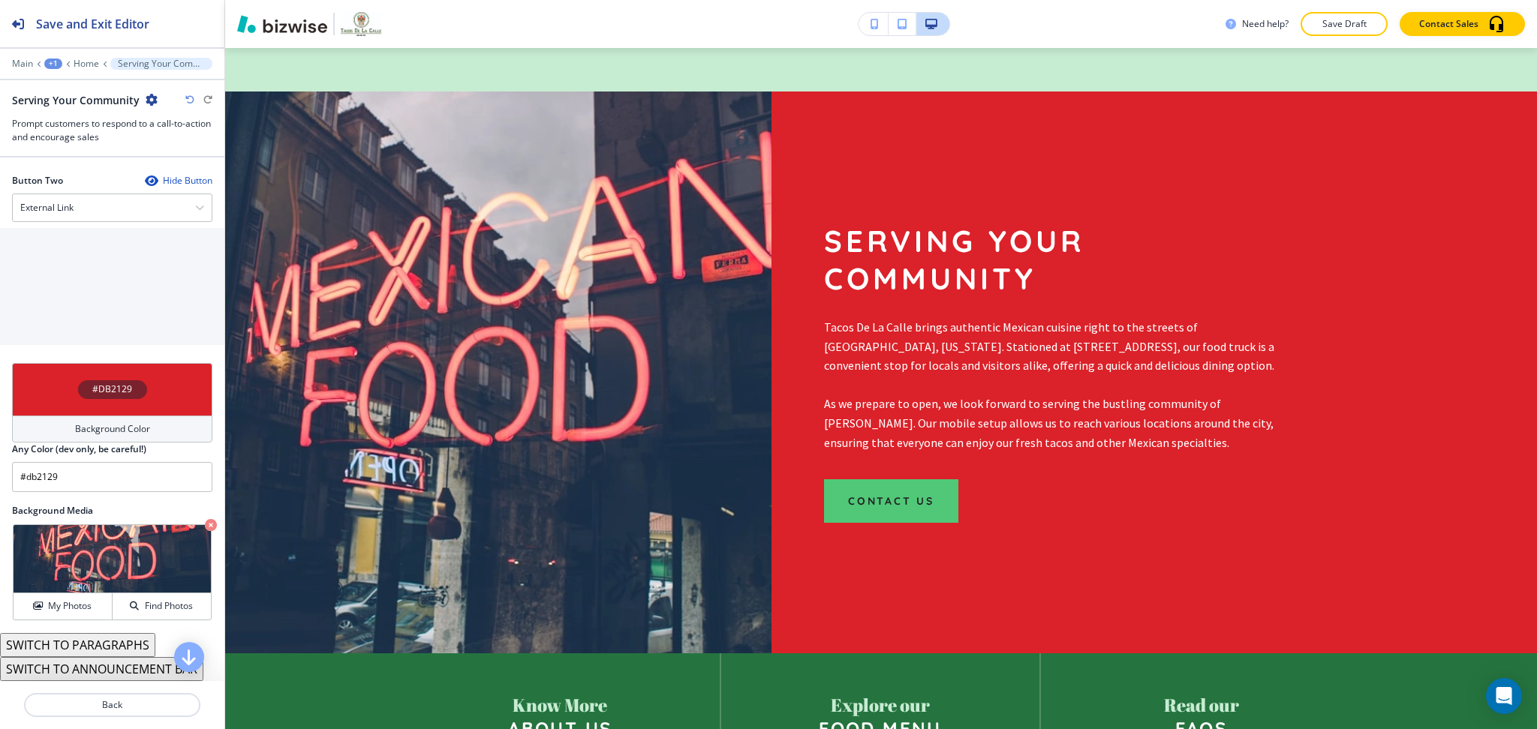
scroll to position [741, 0]
click at [131, 646] on button "SWITCH TO PARAGRAPHS" at bounding box center [77, 645] width 155 height 24
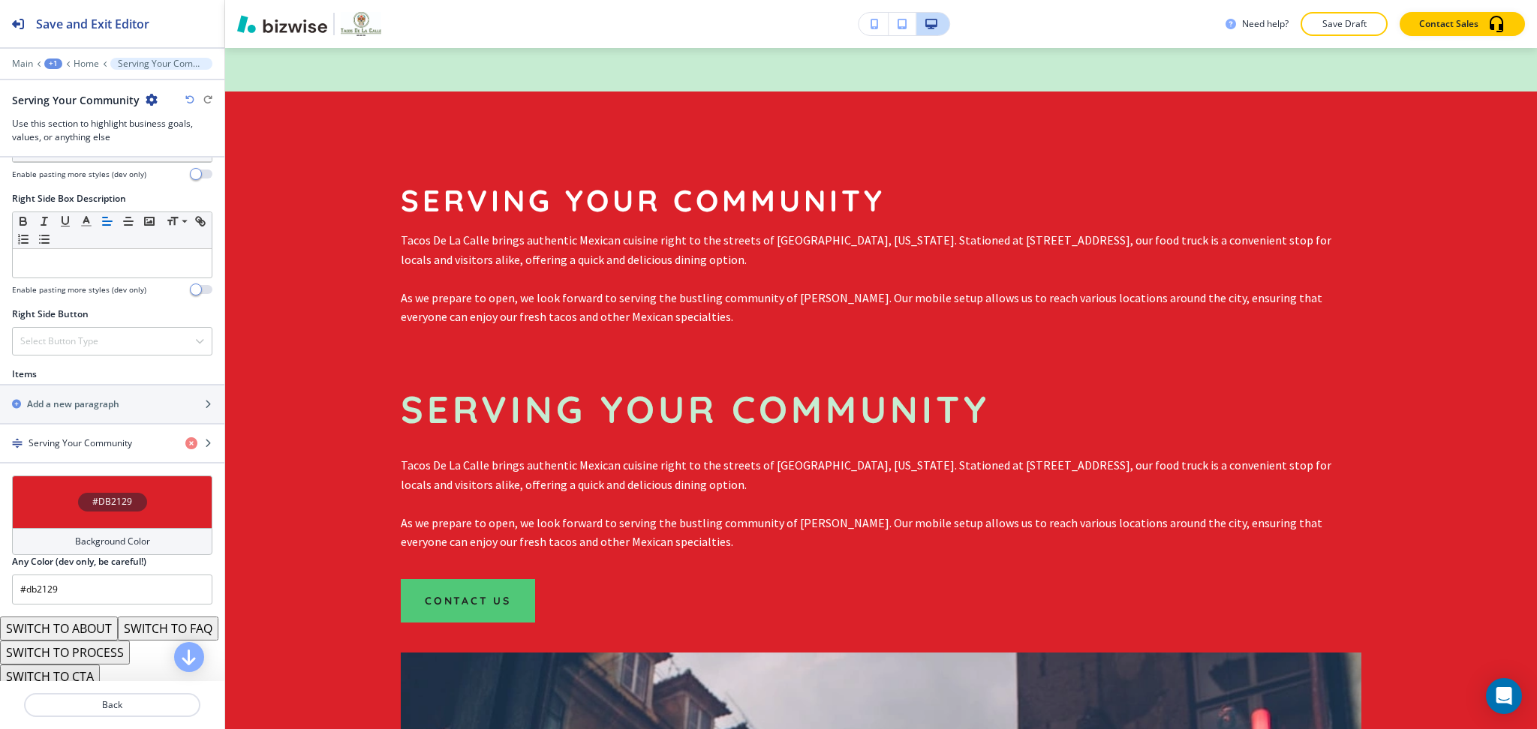
scroll to position [739, 0]
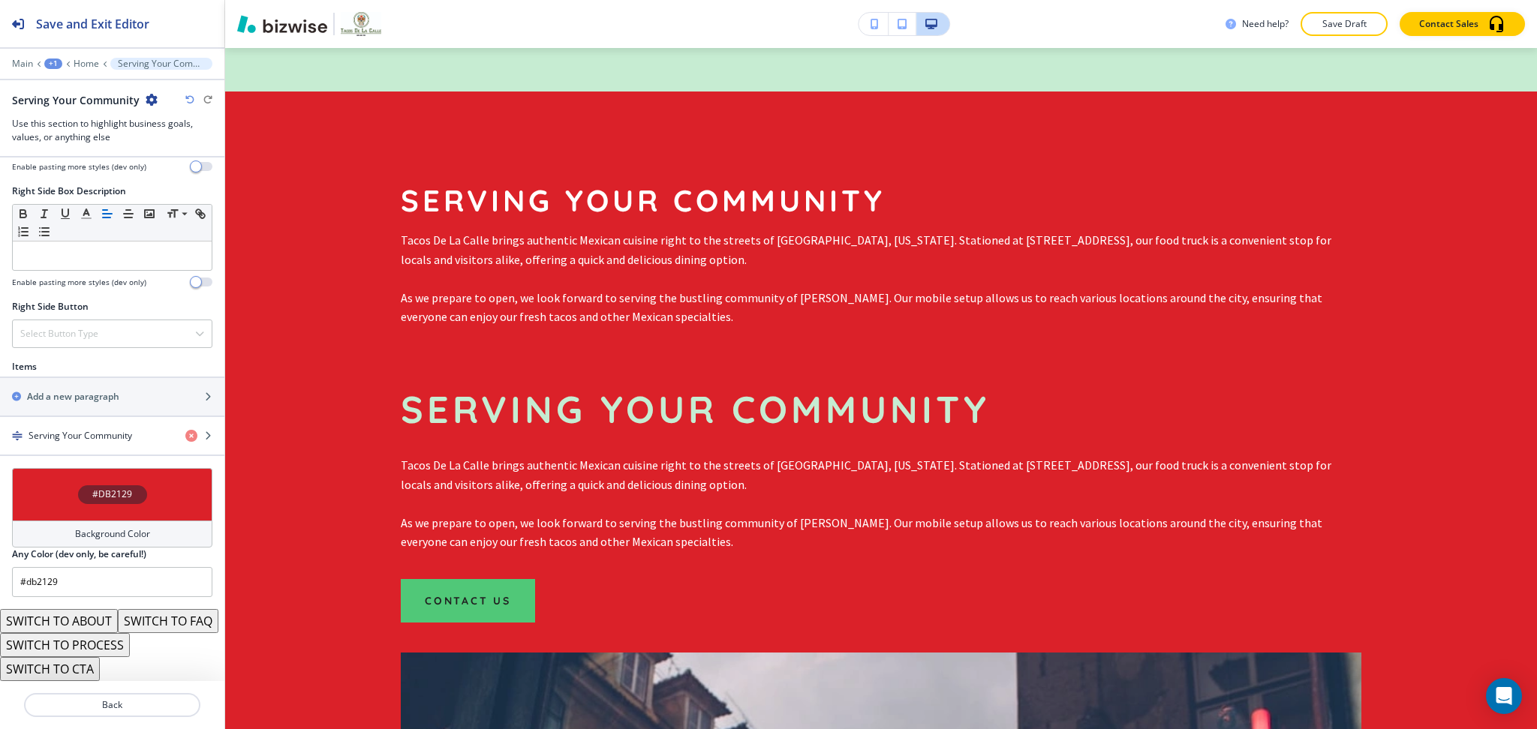
click at [110, 648] on button "SWITCH TO PROCESS" at bounding box center [65, 645] width 130 height 24
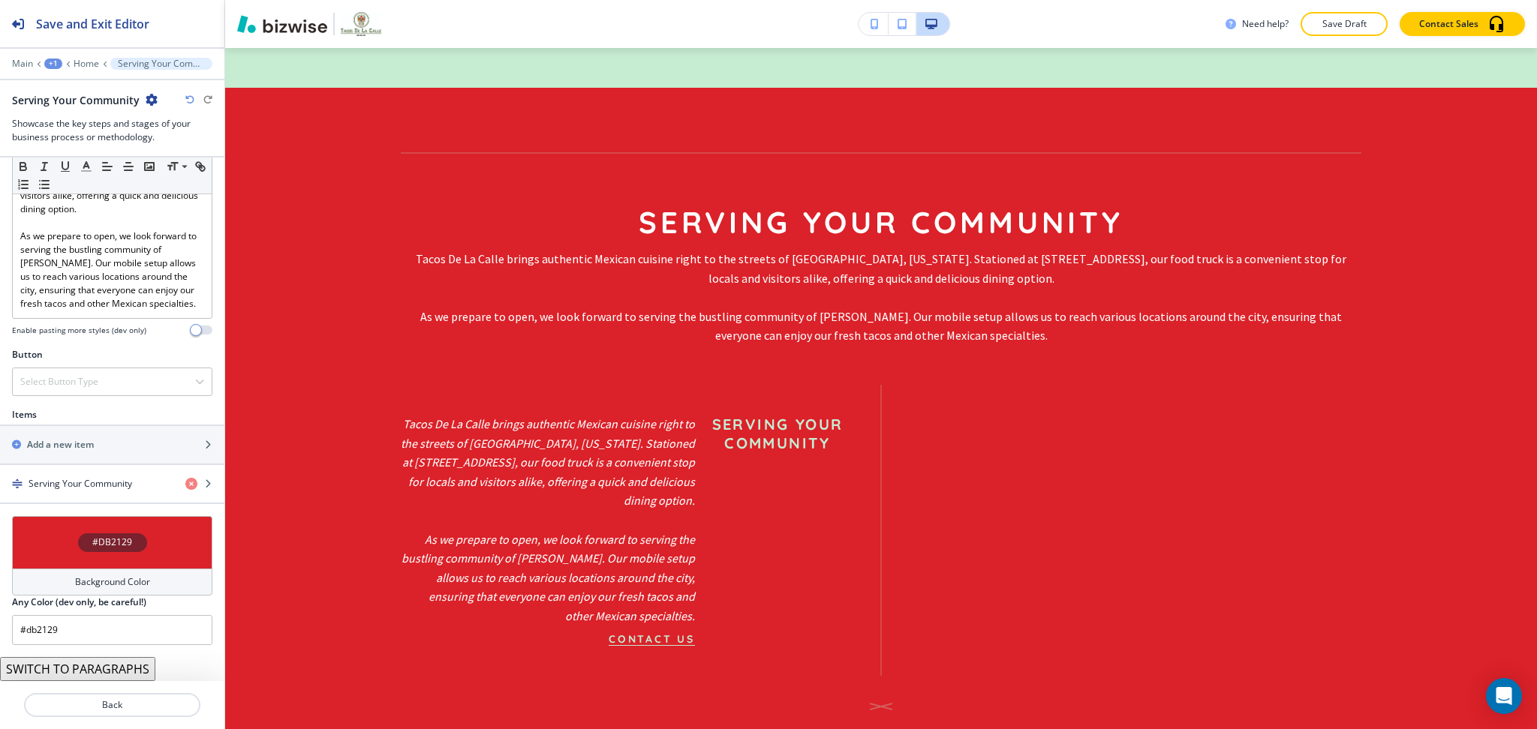
scroll to position [2215, 0]
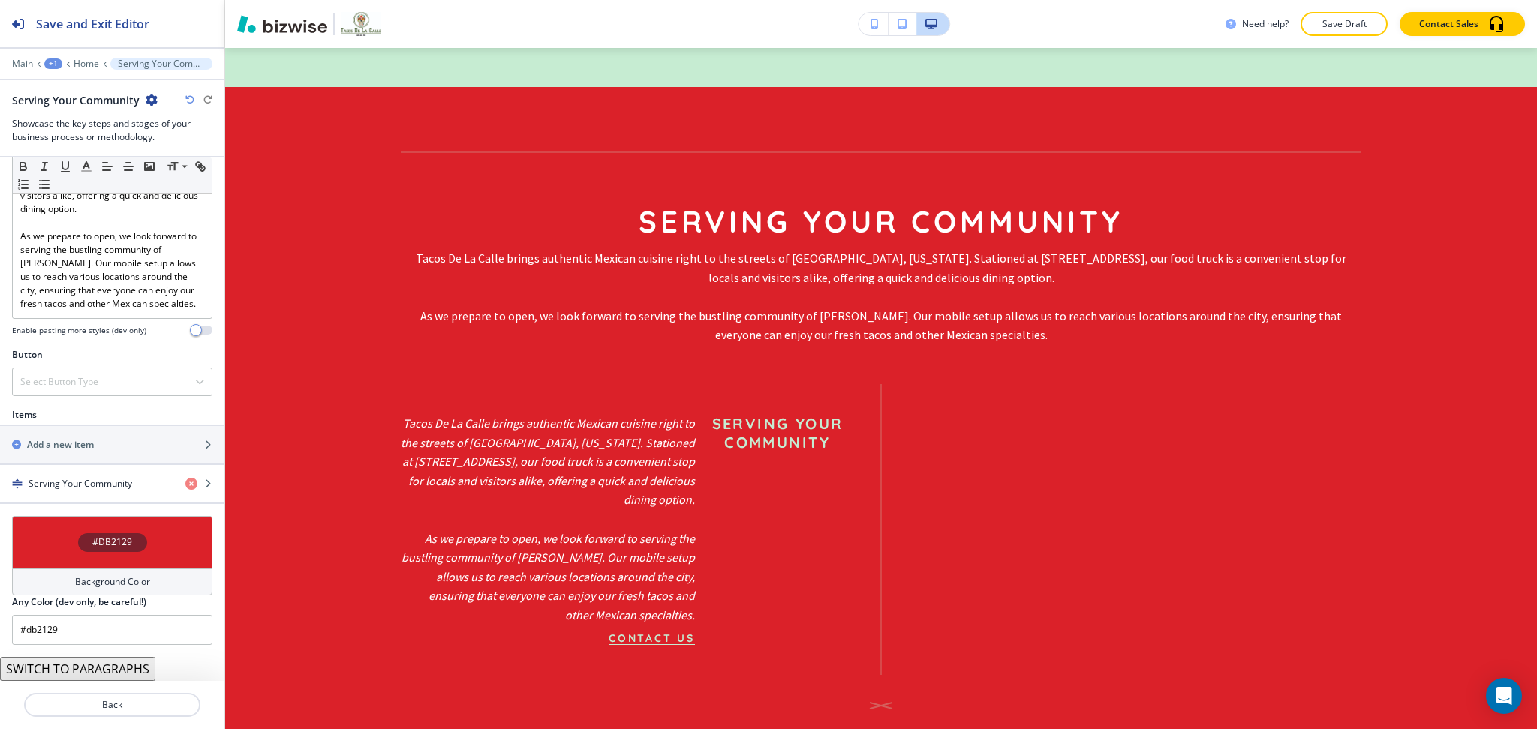
click at [92, 669] on button "SWITCH TO PARAGRAPHS" at bounding box center [77, 669] width 155 height 24
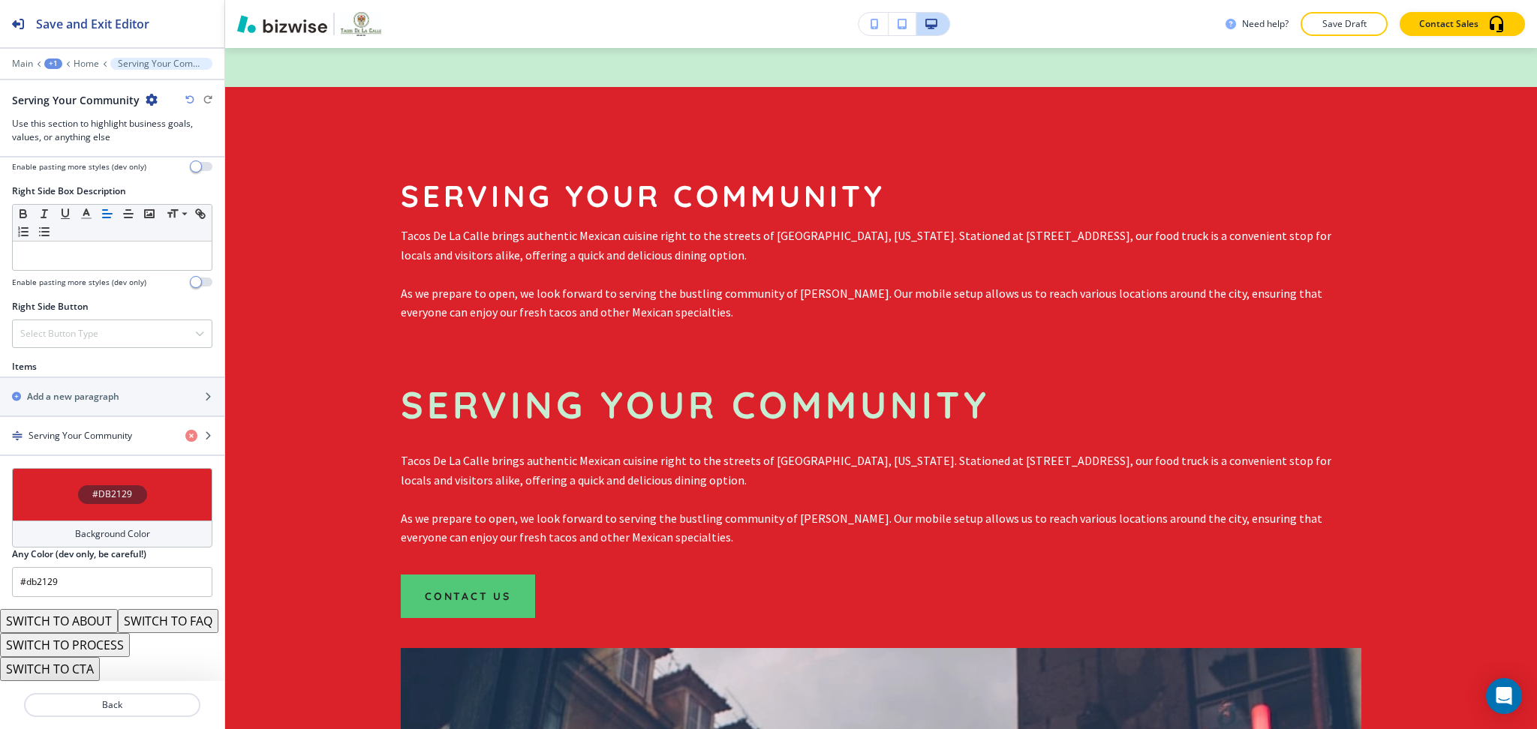
scroll to position [787, 0]
click at [71, 663] on button "SWITCH TO CTA" at bounding box center [50, 669] width 100 height 24
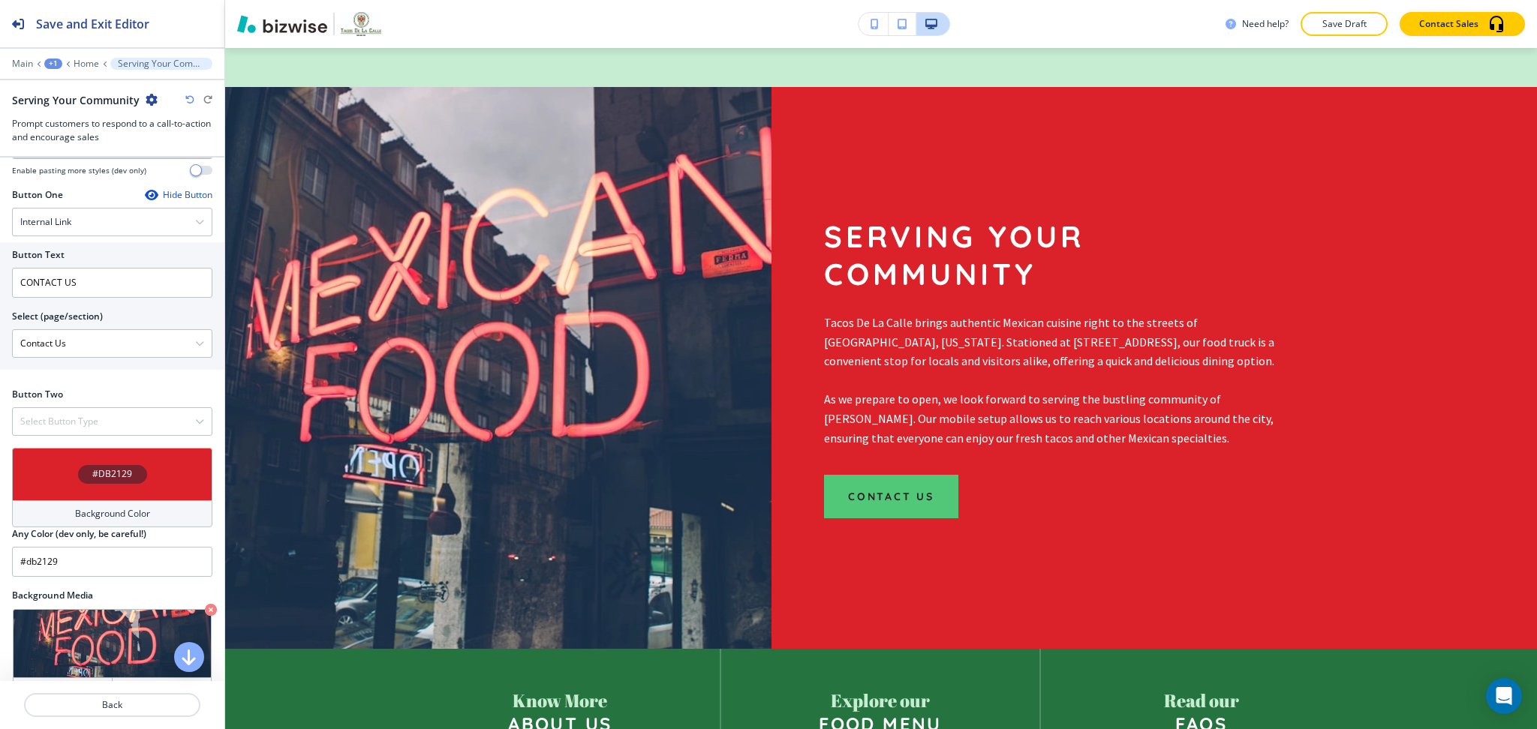
click at [179, 201] on div "Hide Button" at bounding box center [179, 195] width 68 height 12
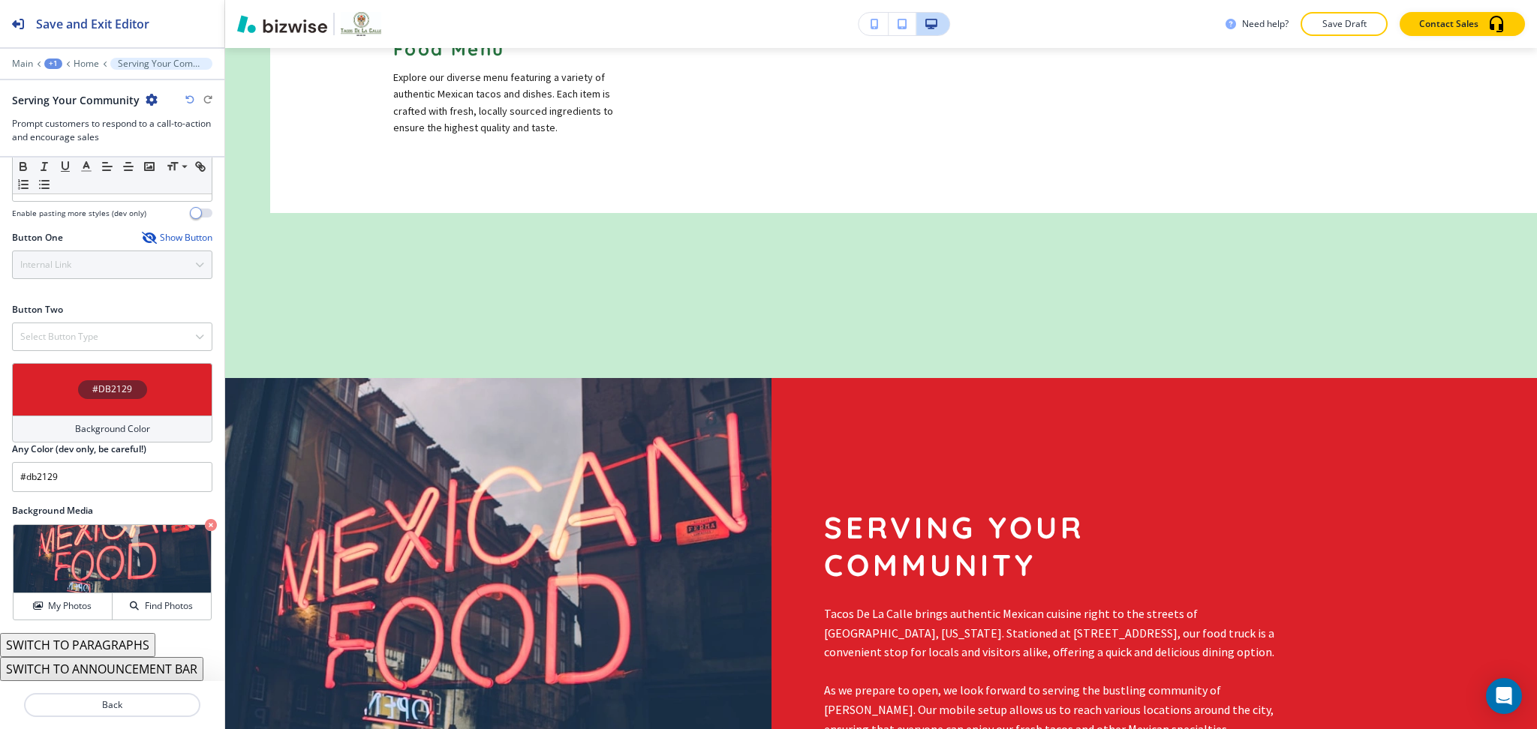
scroll to position [2102, 0]
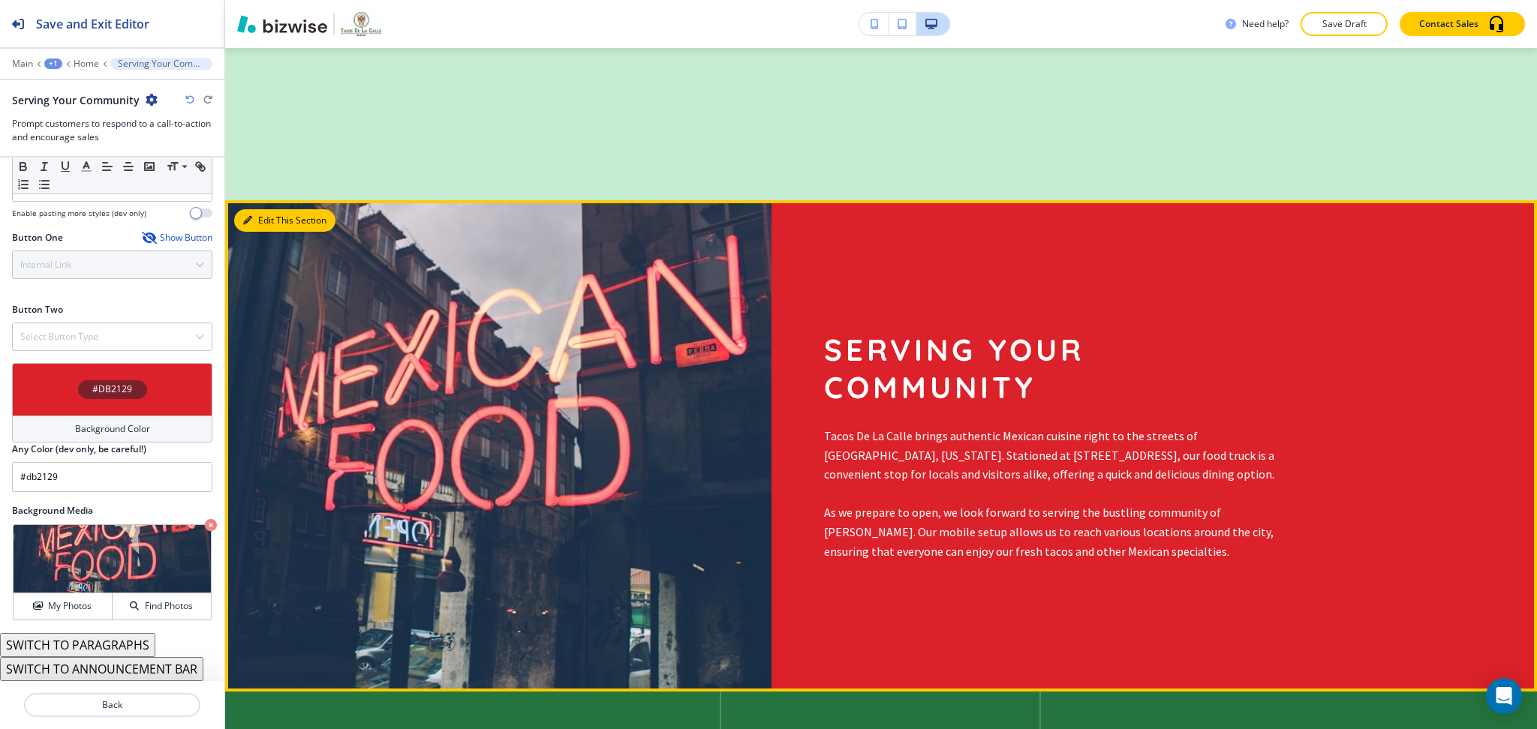
click at [272, 209] on button "Edit This Section" at bounding box center [284, 220] width 101 height 23
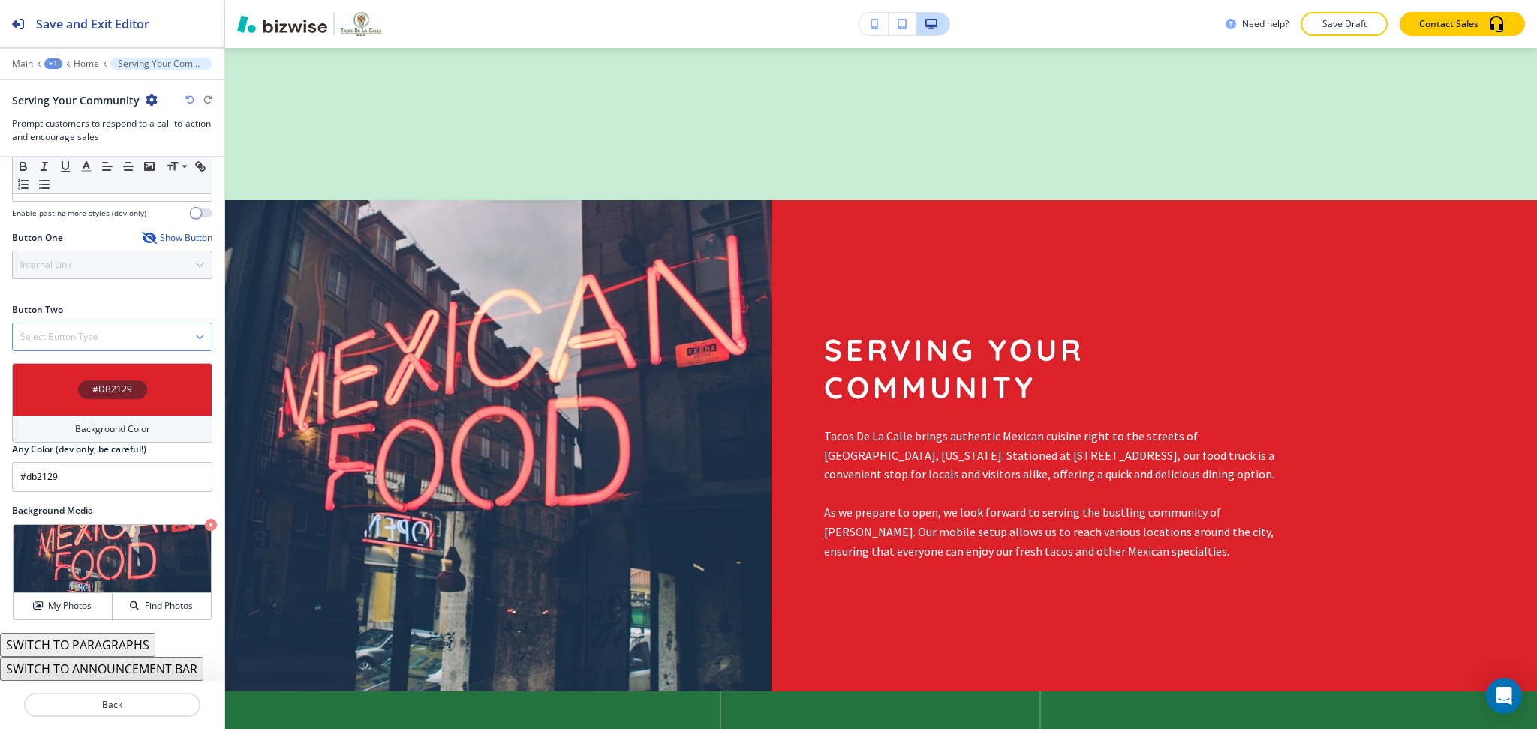
click at [115, 425] on h4 "Background Color" at bounding box center [112, 429] width 75 height 14
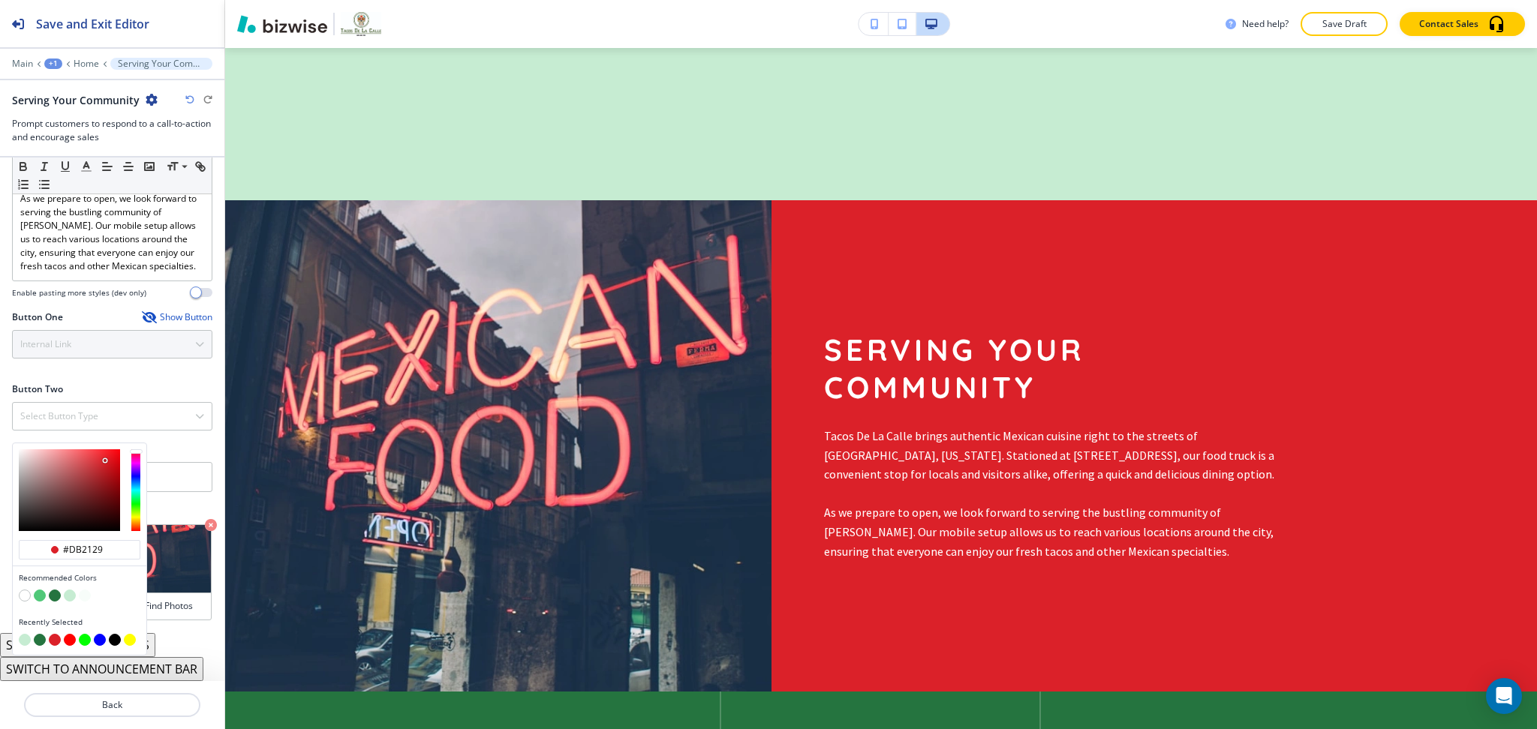
scroll to position [405, 0]
click at [26, 599] on button "button" at bounding box center [25, 596] width 12 height 12
type input "#FFFFFF"
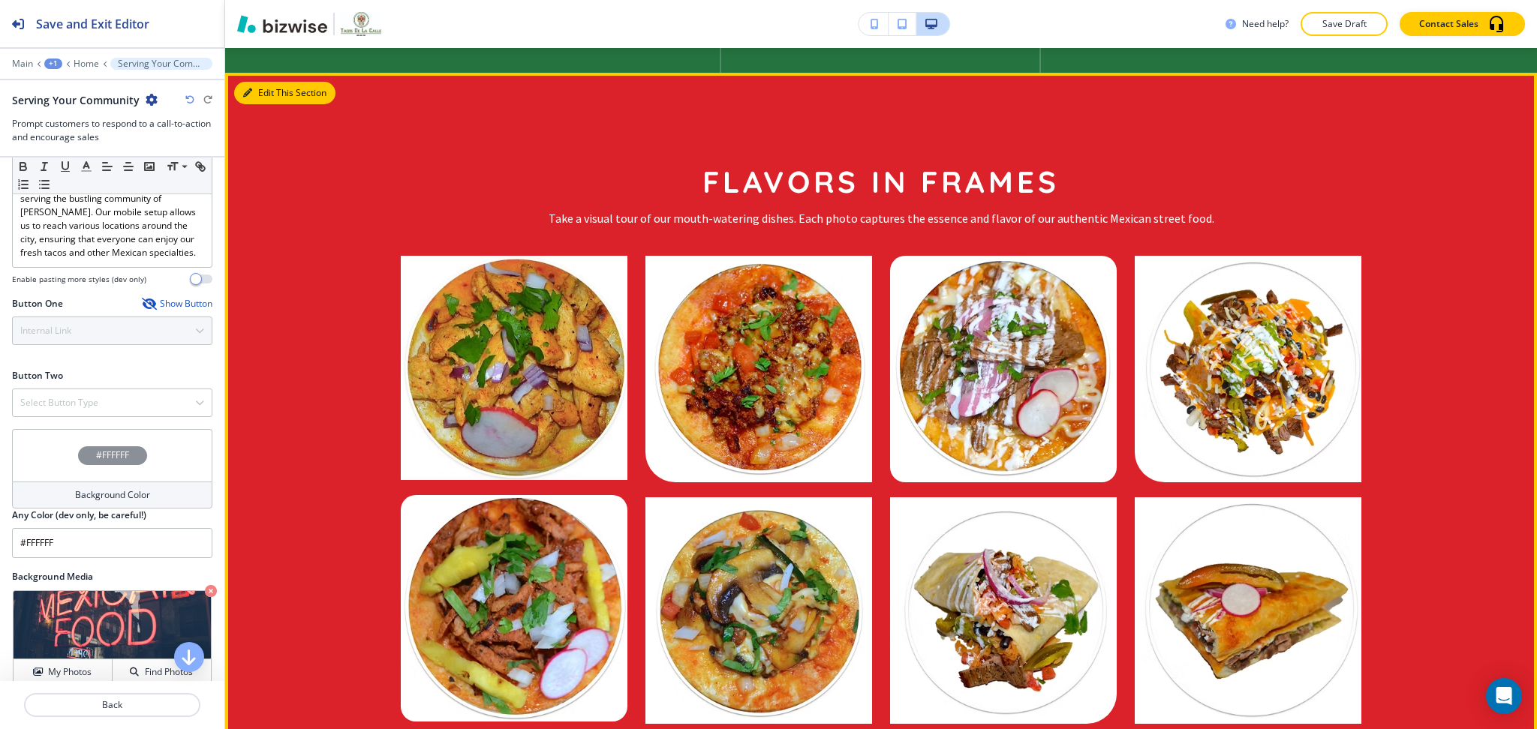
click at [260, 82] on button "Edit This Section" at bounding box center [284, 93] width 101 height 23
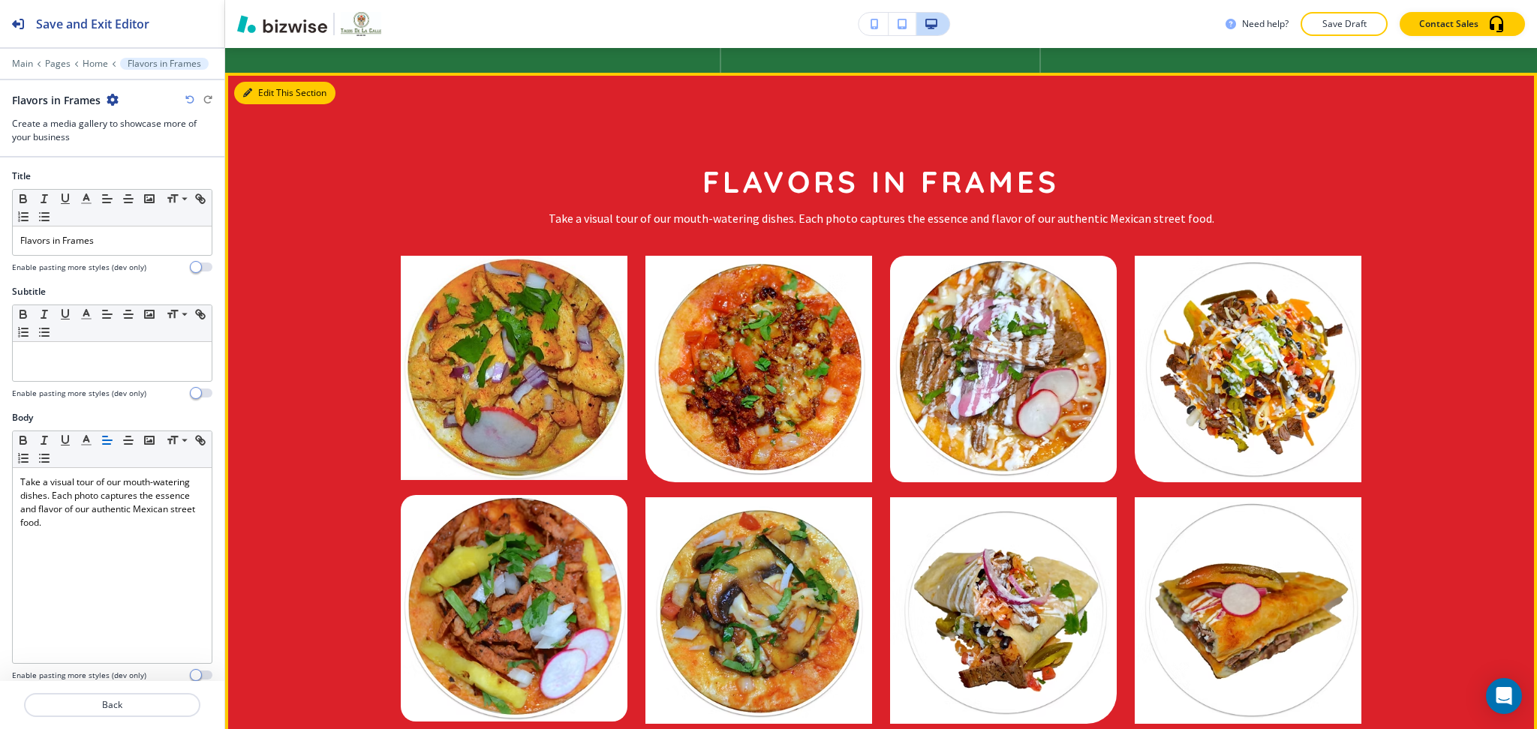
scroll to position [2968, 0]
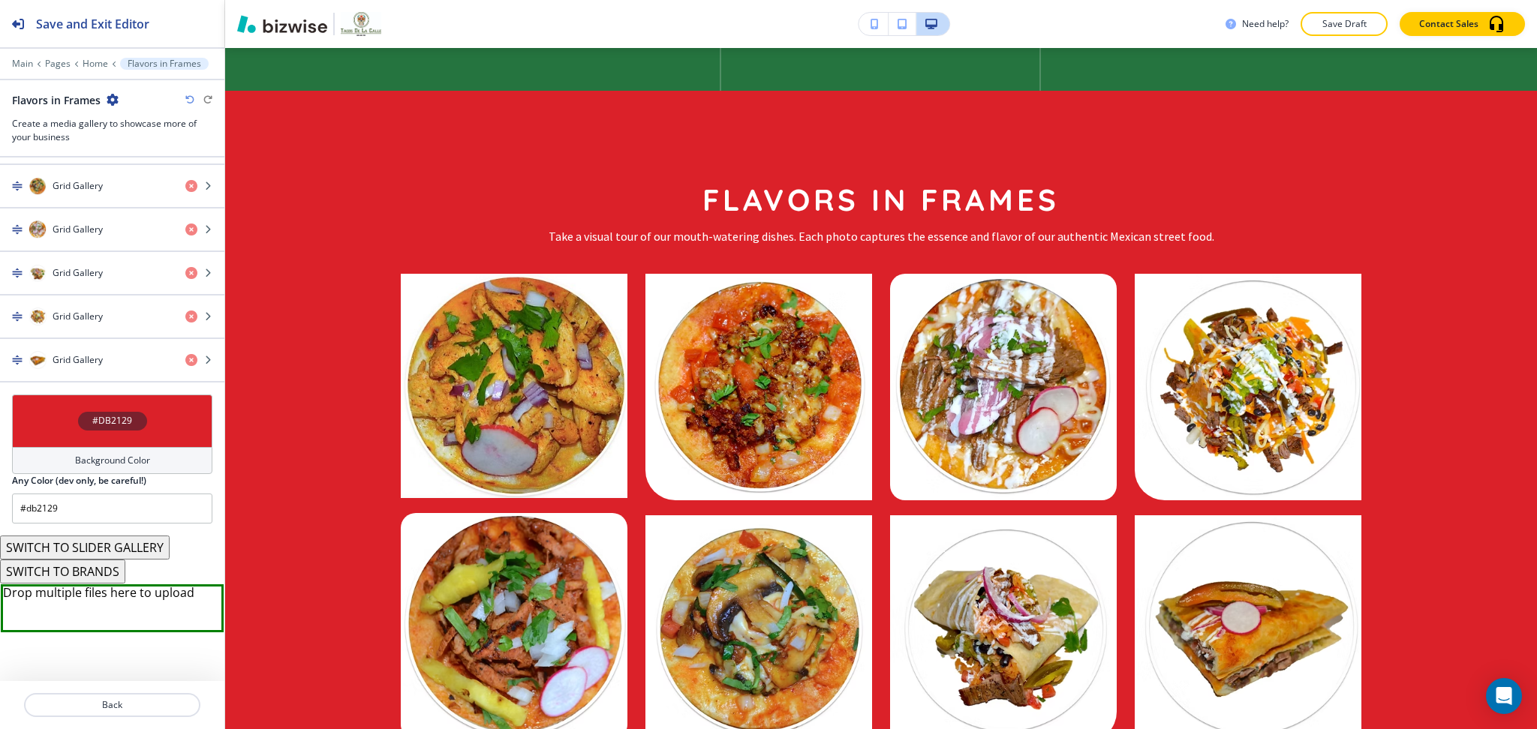
click at [124, 462] on h4 "Background Color" at bounding box center [112, 461] width 75 height 14
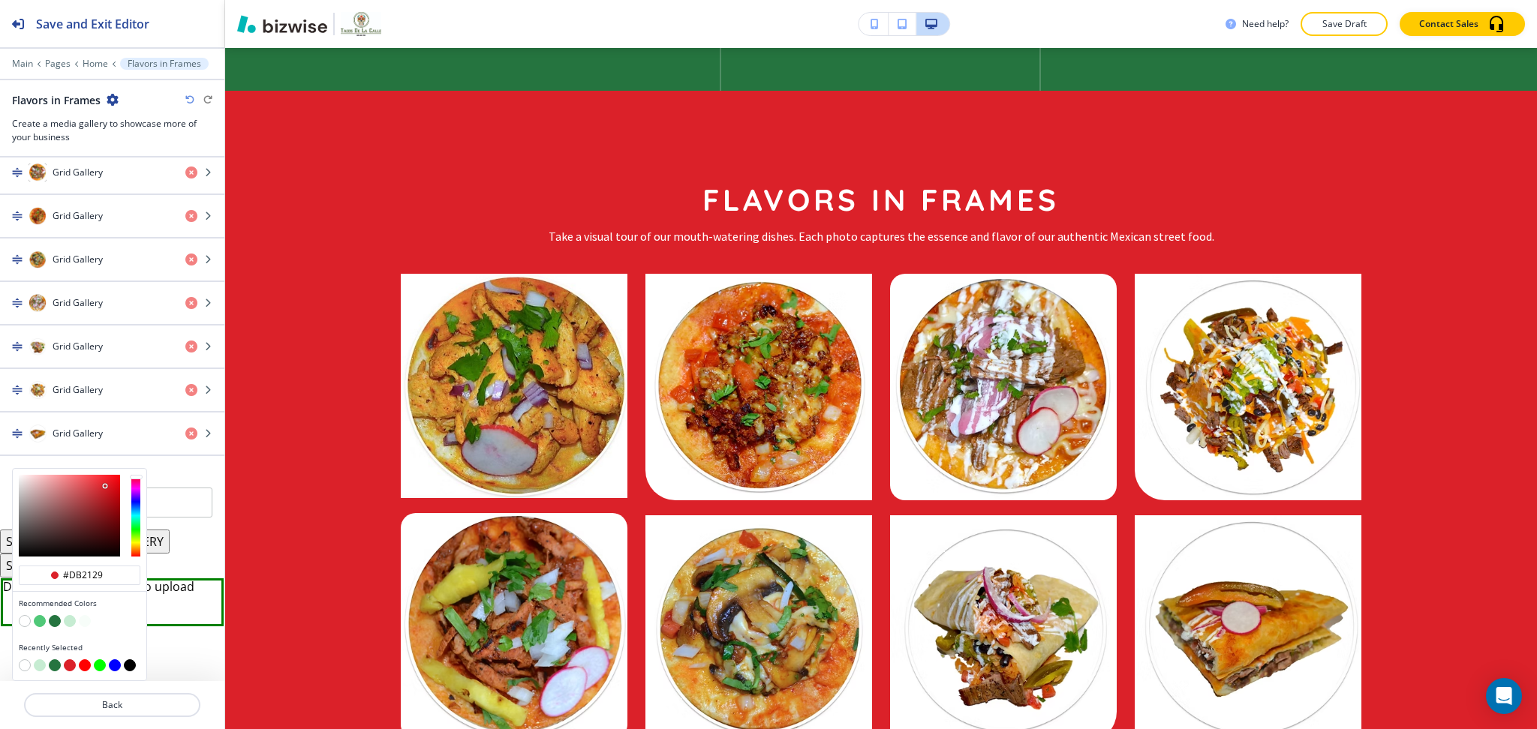
click at [72, 623] on button "button" at bounding box center [70, 621] width 12 height 12
type input "#c6ecd2"
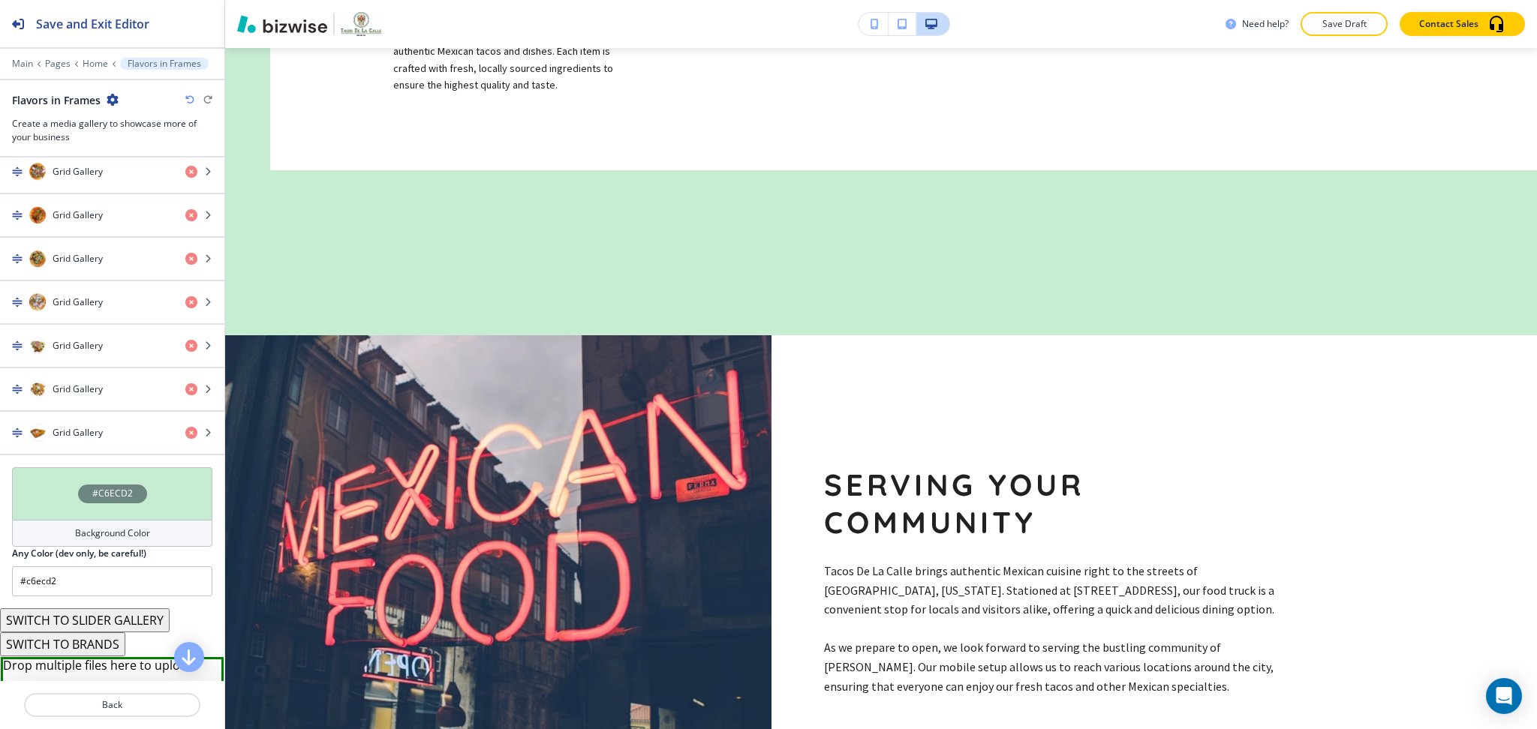
scroll to position [2018, 0]
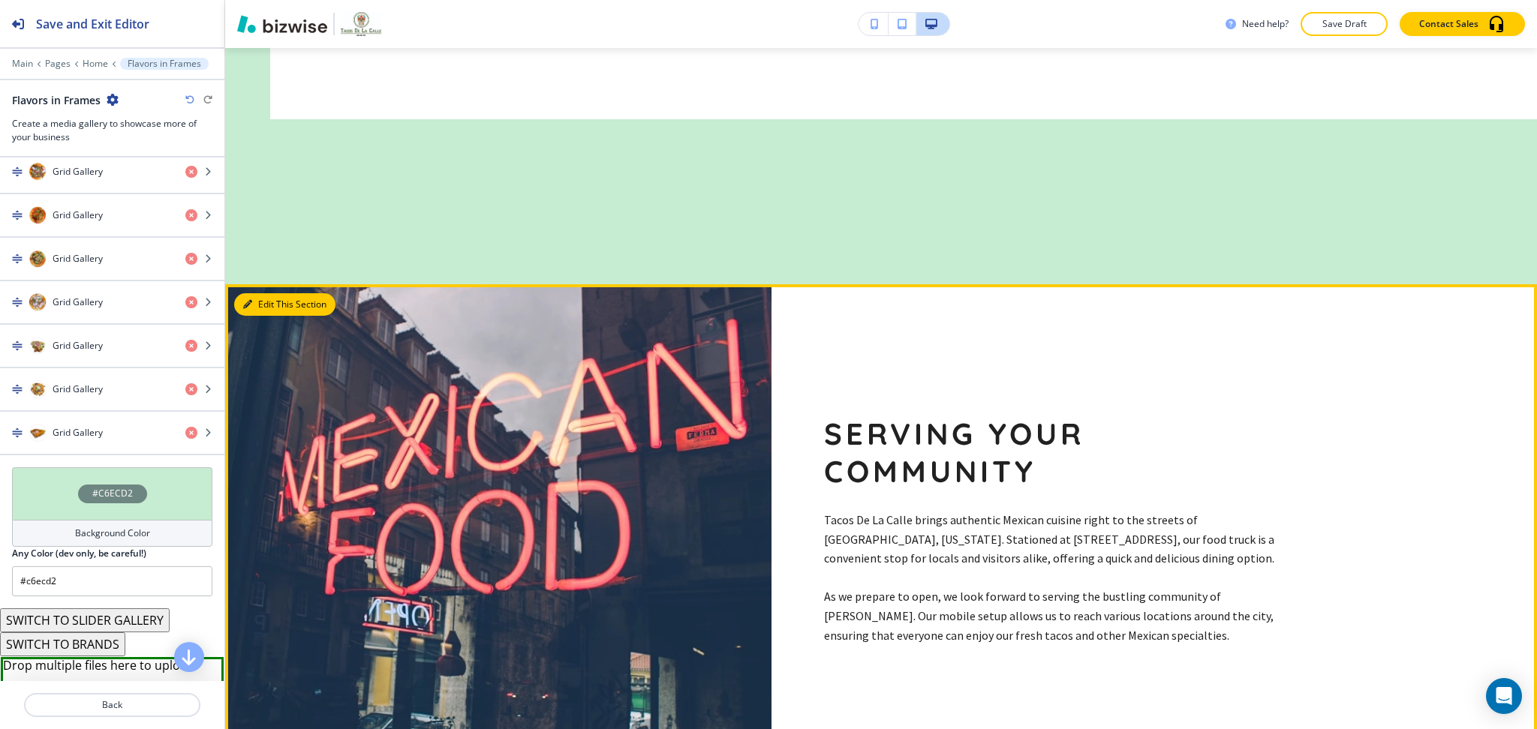
click at [269, 293] on button "Edit This Section" at bounding box center [284, 304] width 101 height 23
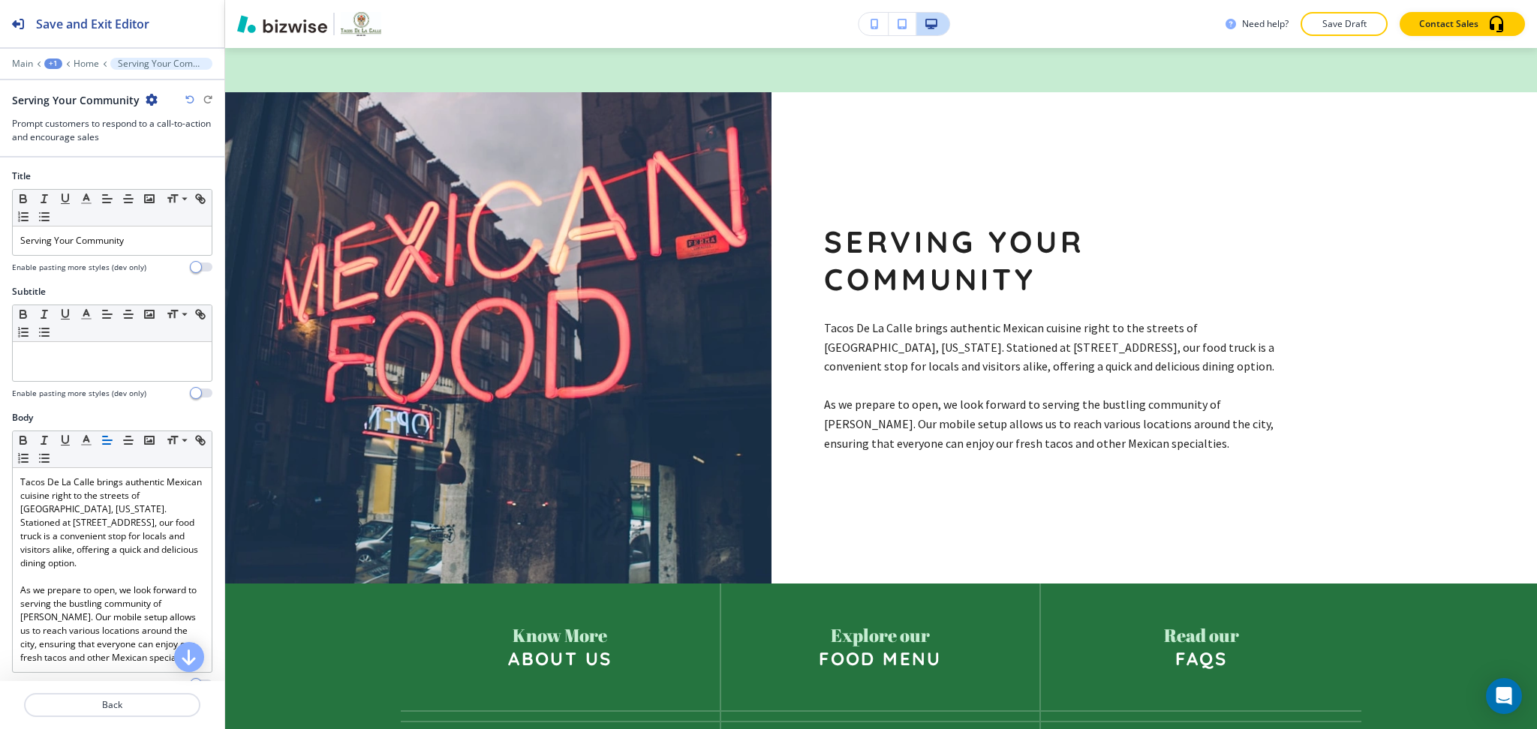
scroll to position [2210, 0]
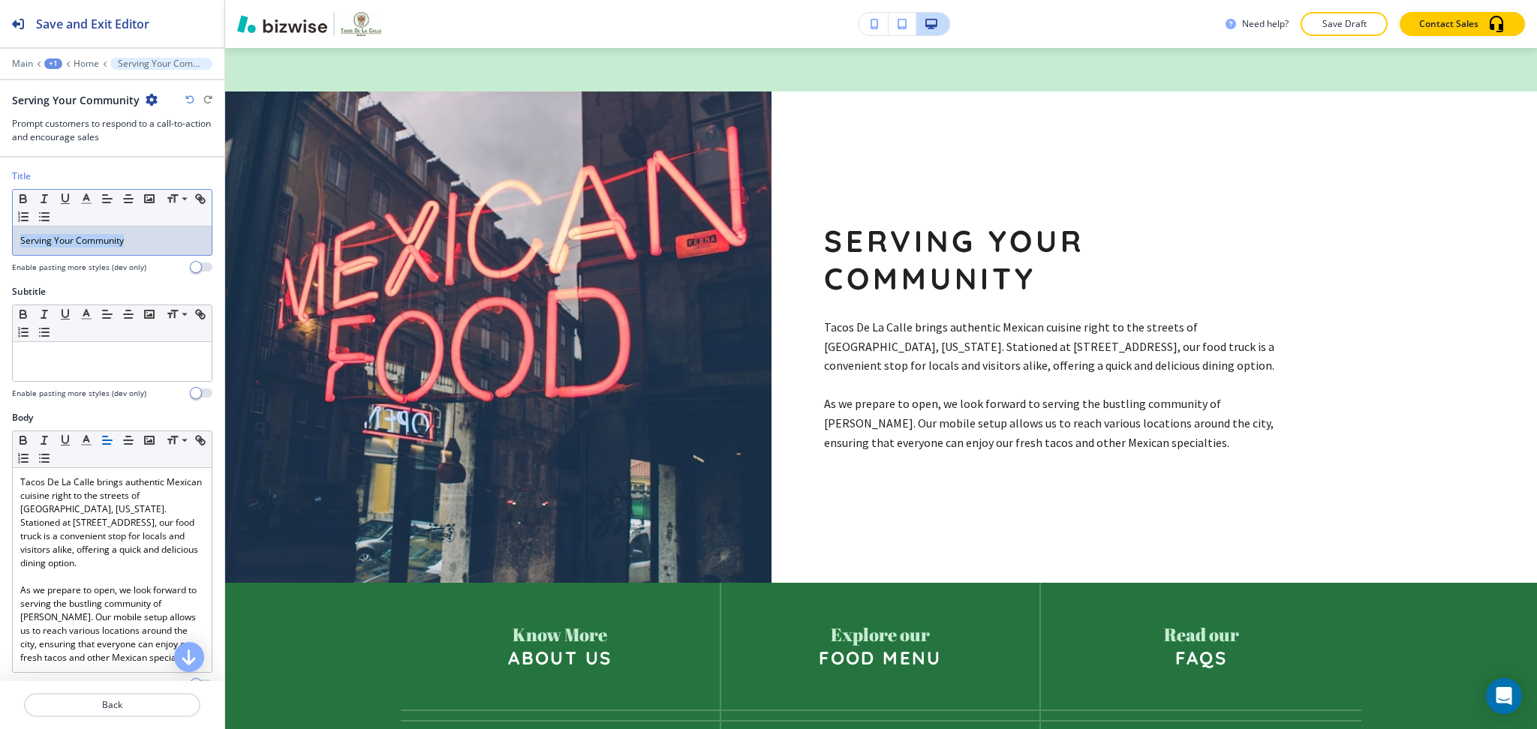
drag, startPoint x: 154, startPoint y: 238, endPoint x: 0, endPoint y: 233, distance: 153.9
click at [0, 233] on div "Title Small Normal Large Huge Serving Your Community Enable pasting more styles…" at bounding box center [112, 228] width 224 height 116
click at [81, 202] on icon "button" at bounding box center [87, 199] width 14 height 14
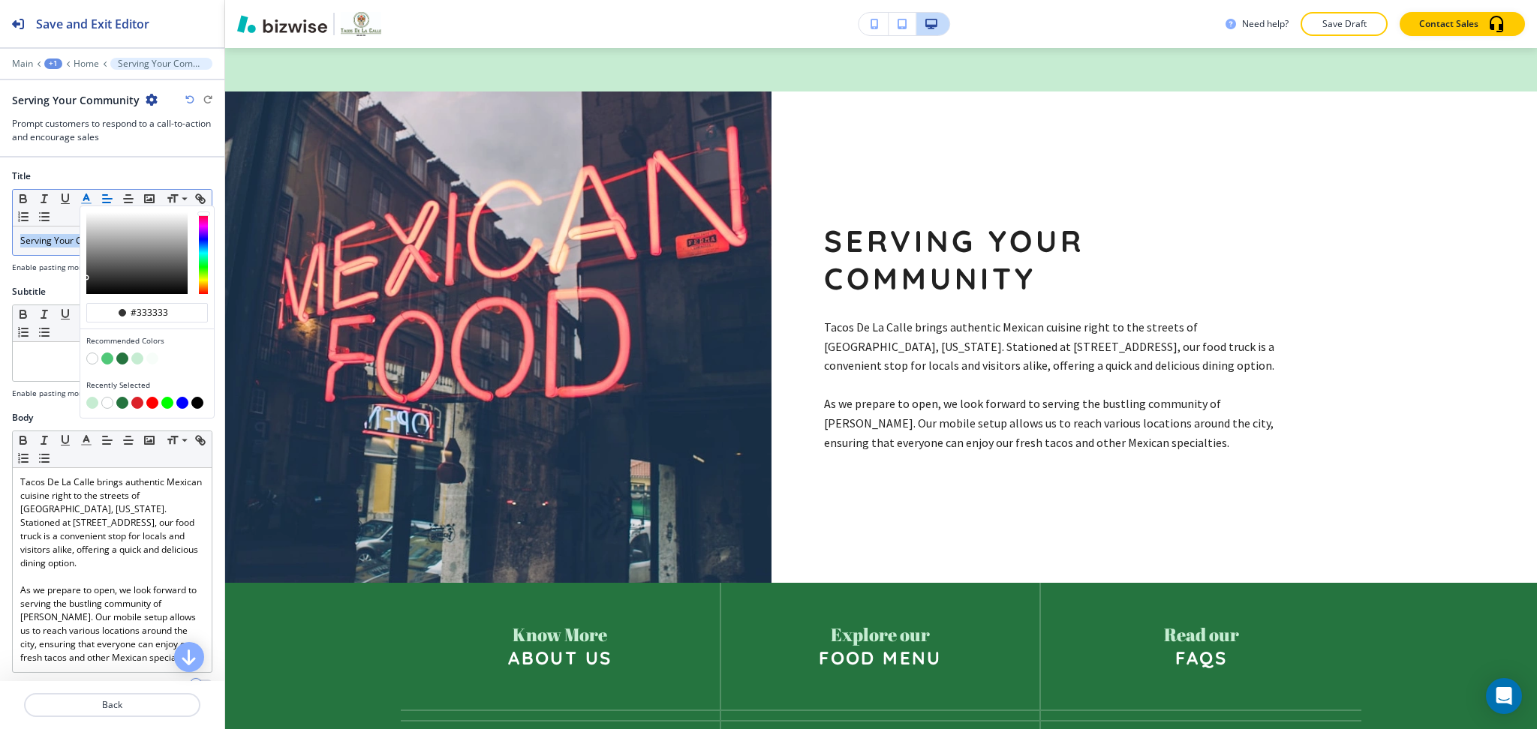
click at [121, 358] on button "button" at bounding box center [122, 359] width 12 height 12
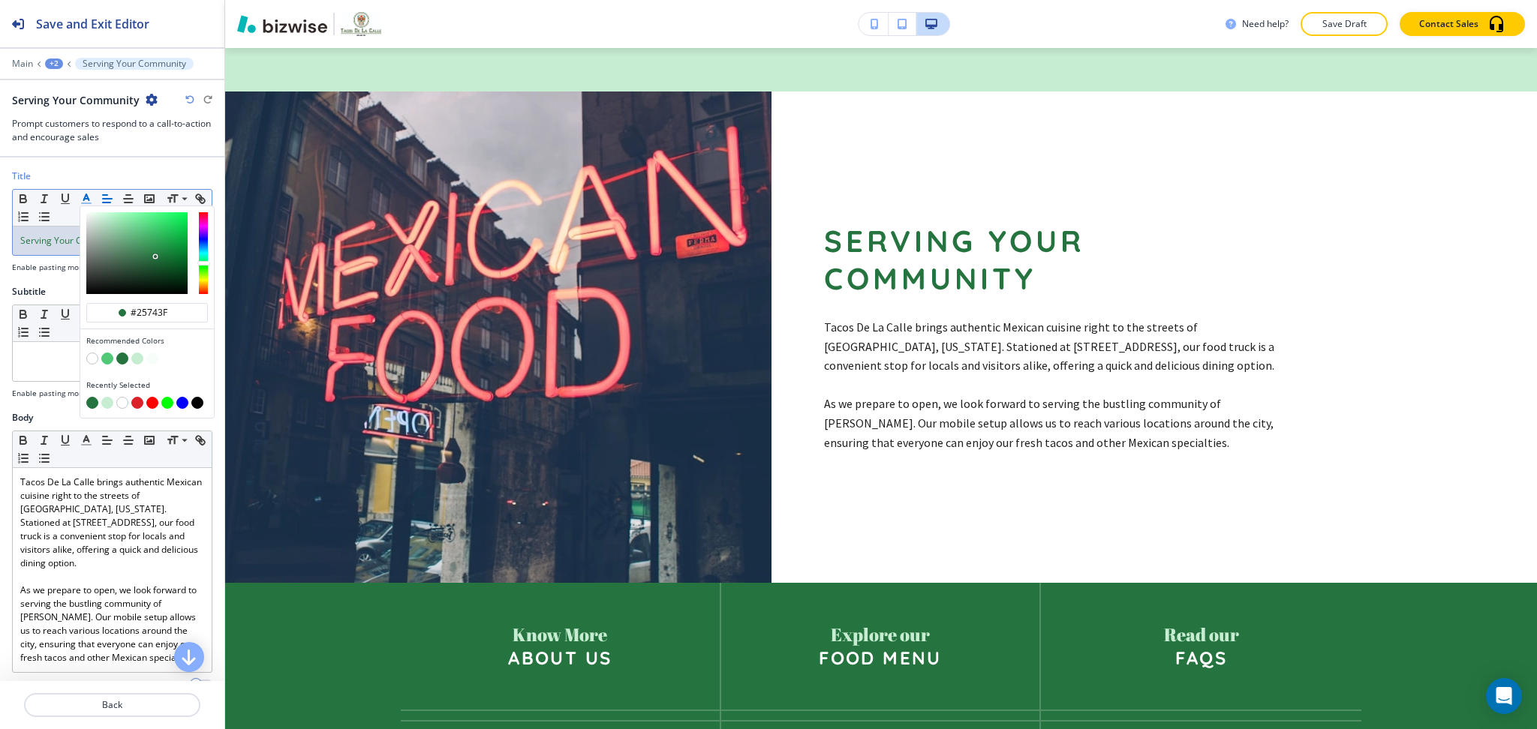
type input "#25743f"
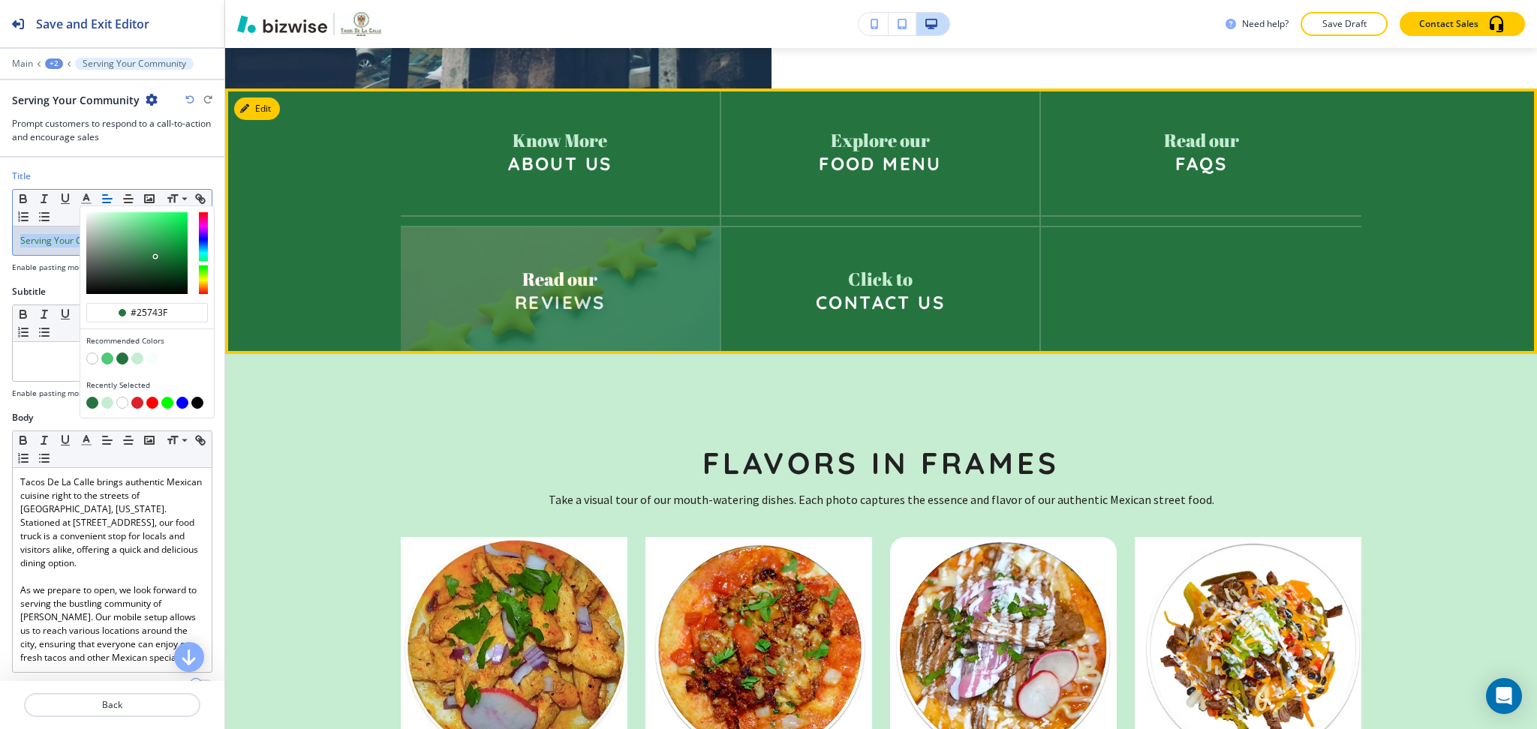
scroll to position [2707, 0]
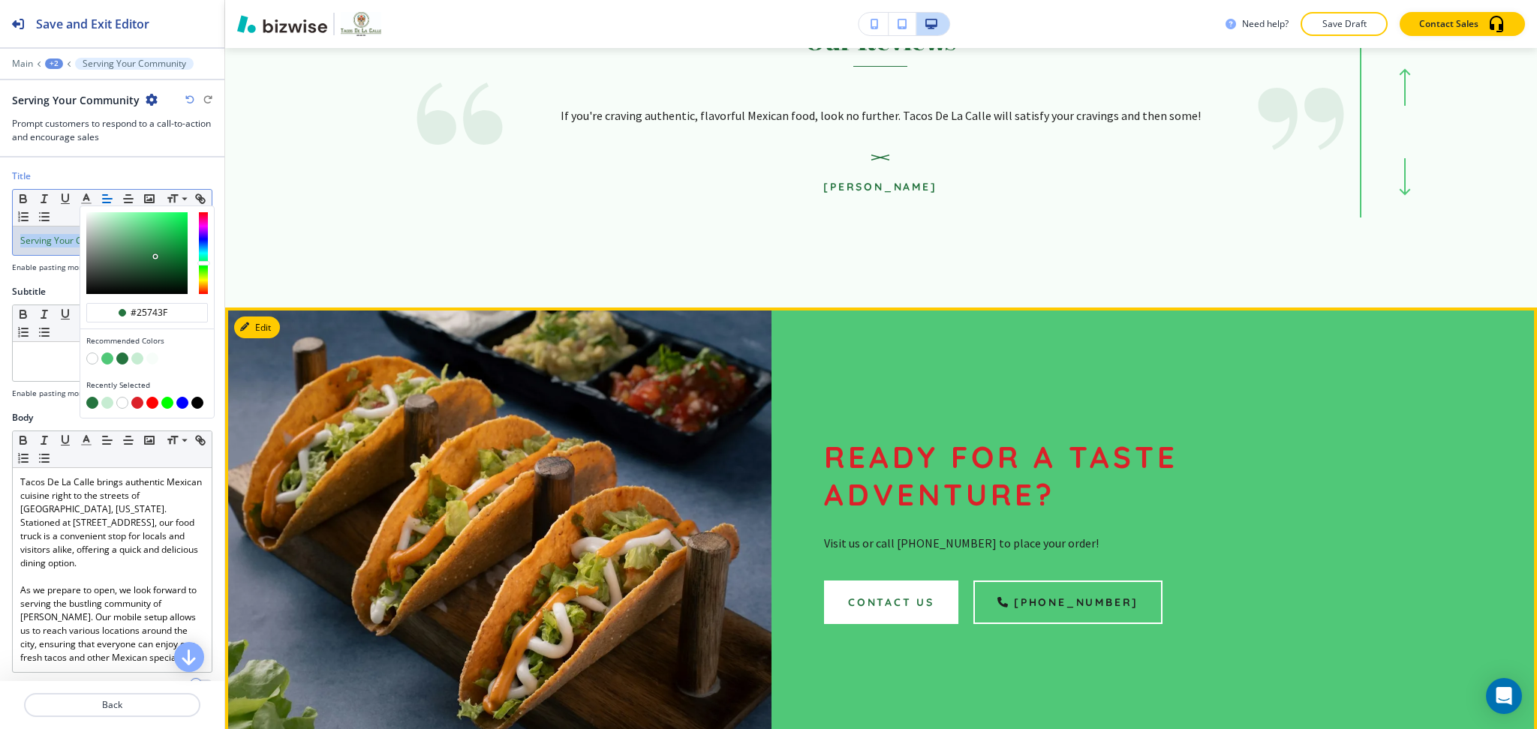
click at [258, 317] on button "Edit" at bounding box center [257, 328] width 46 height 23
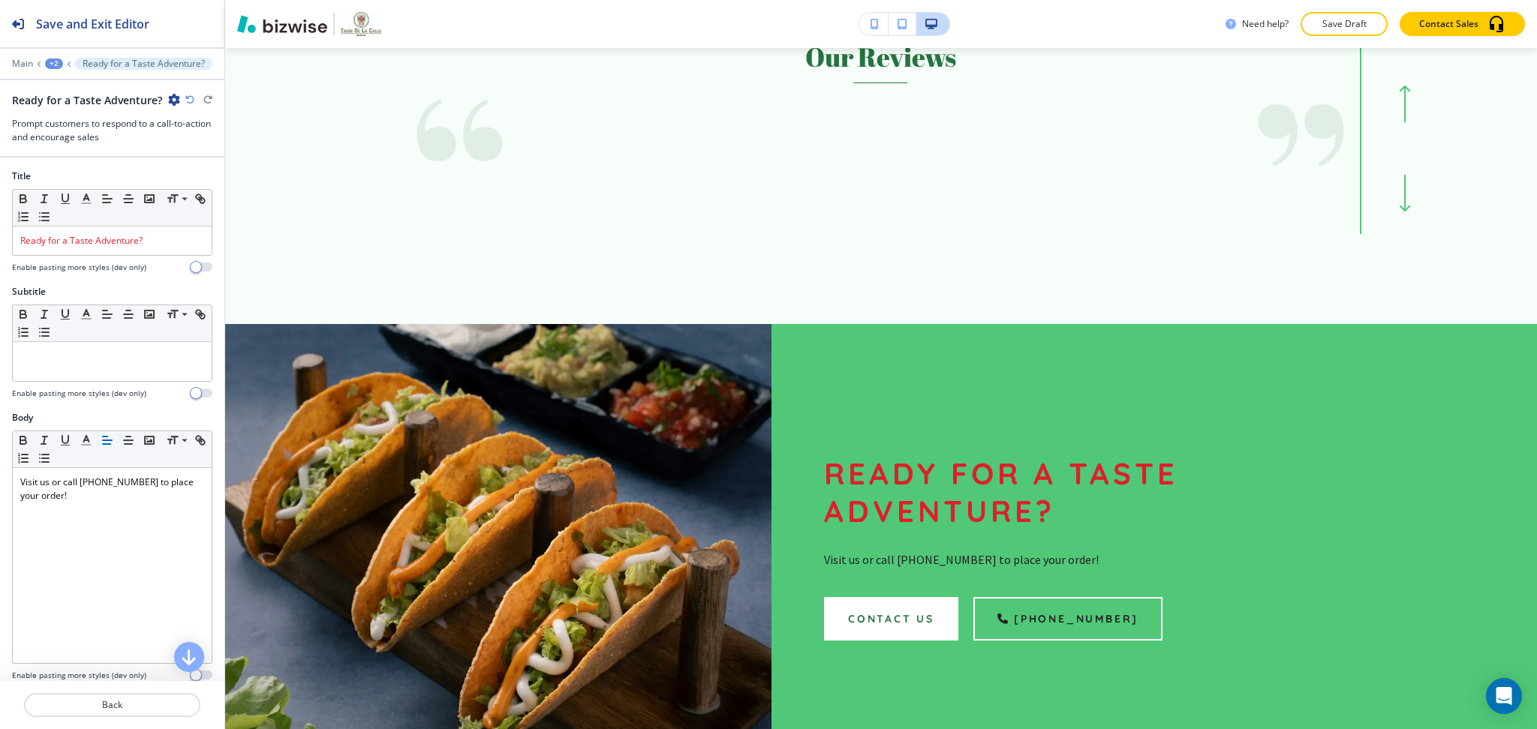
scroll to position [4089, 0]
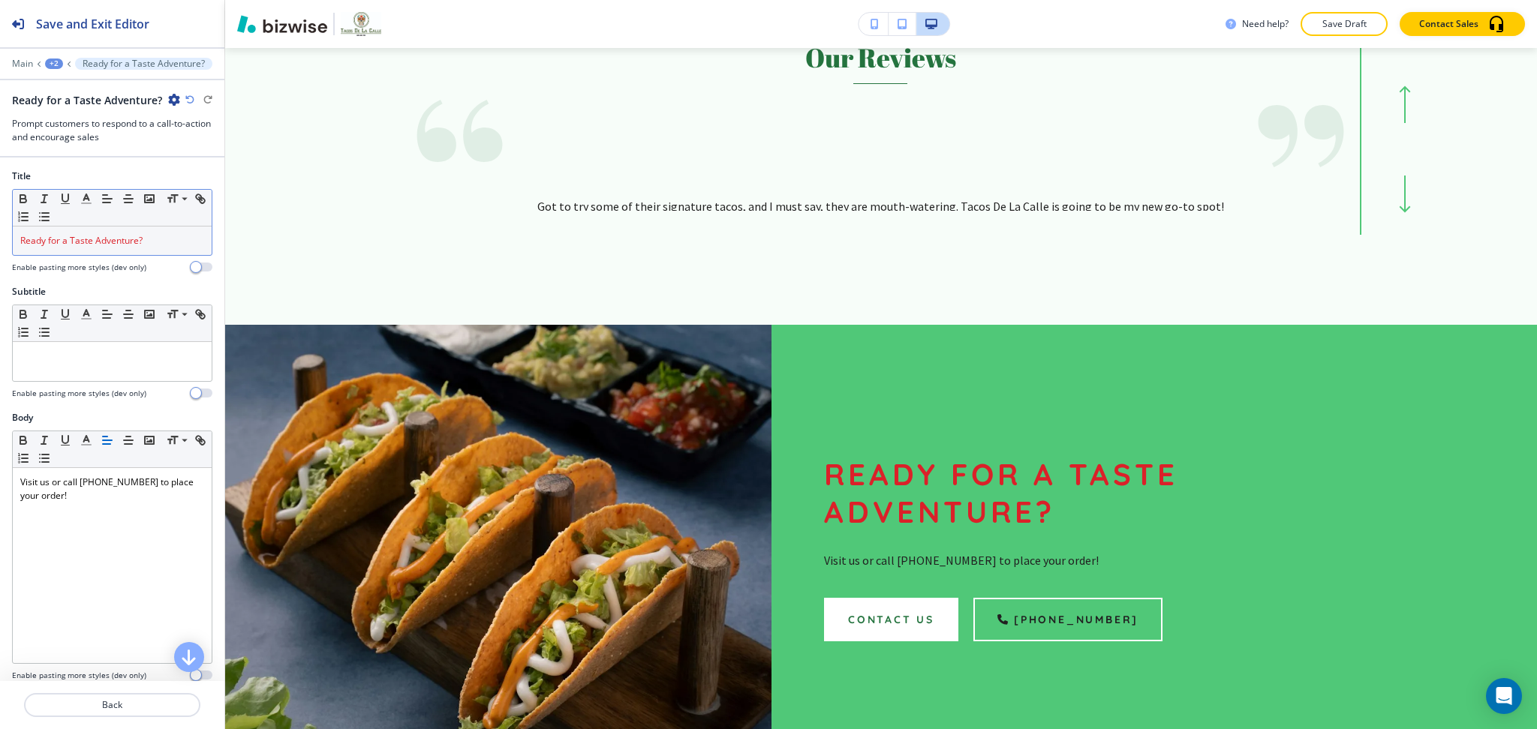
click at [108, 235] on span "Ready for a Taste Adventure?" at bounding box center [81, 240] width 122 height 13
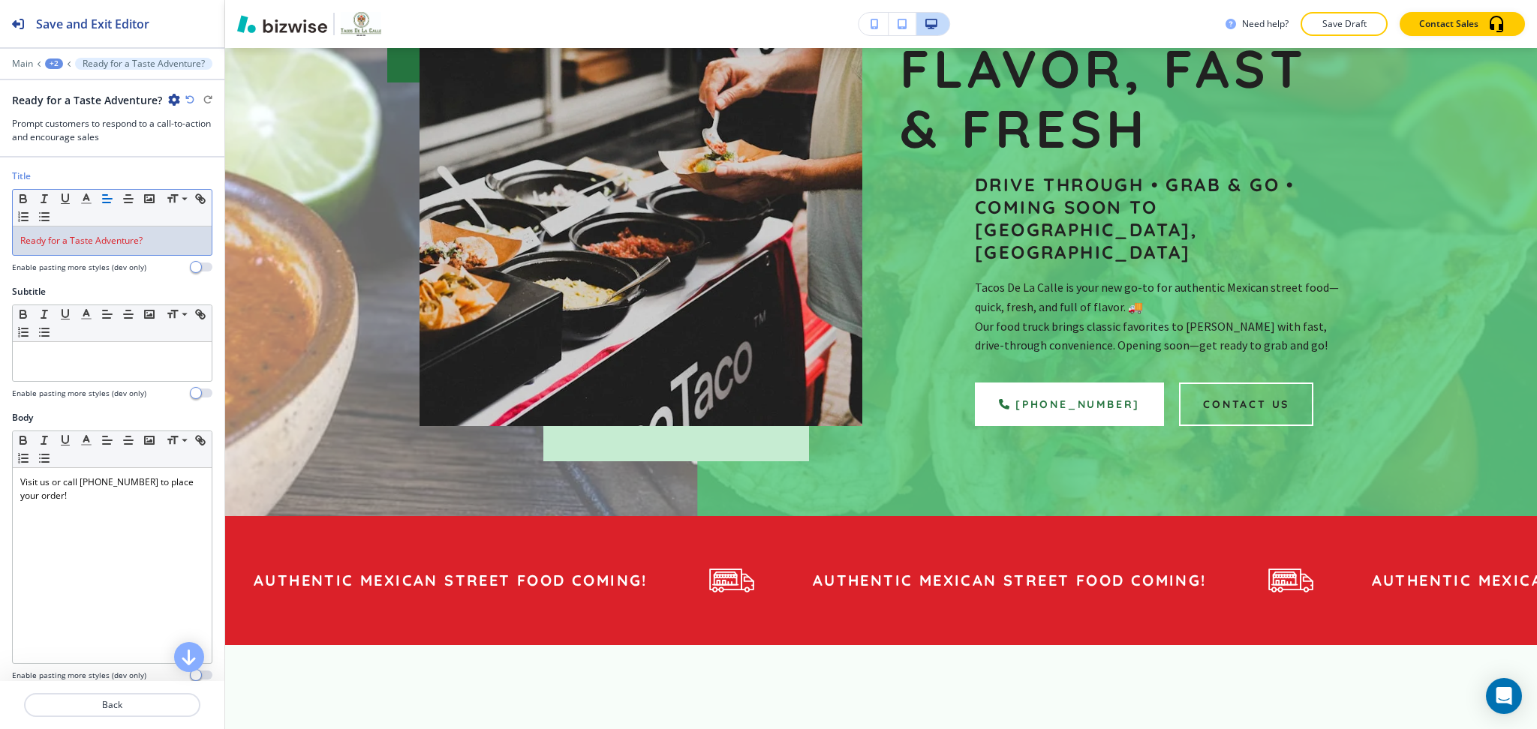
scroll to position [0, 0]
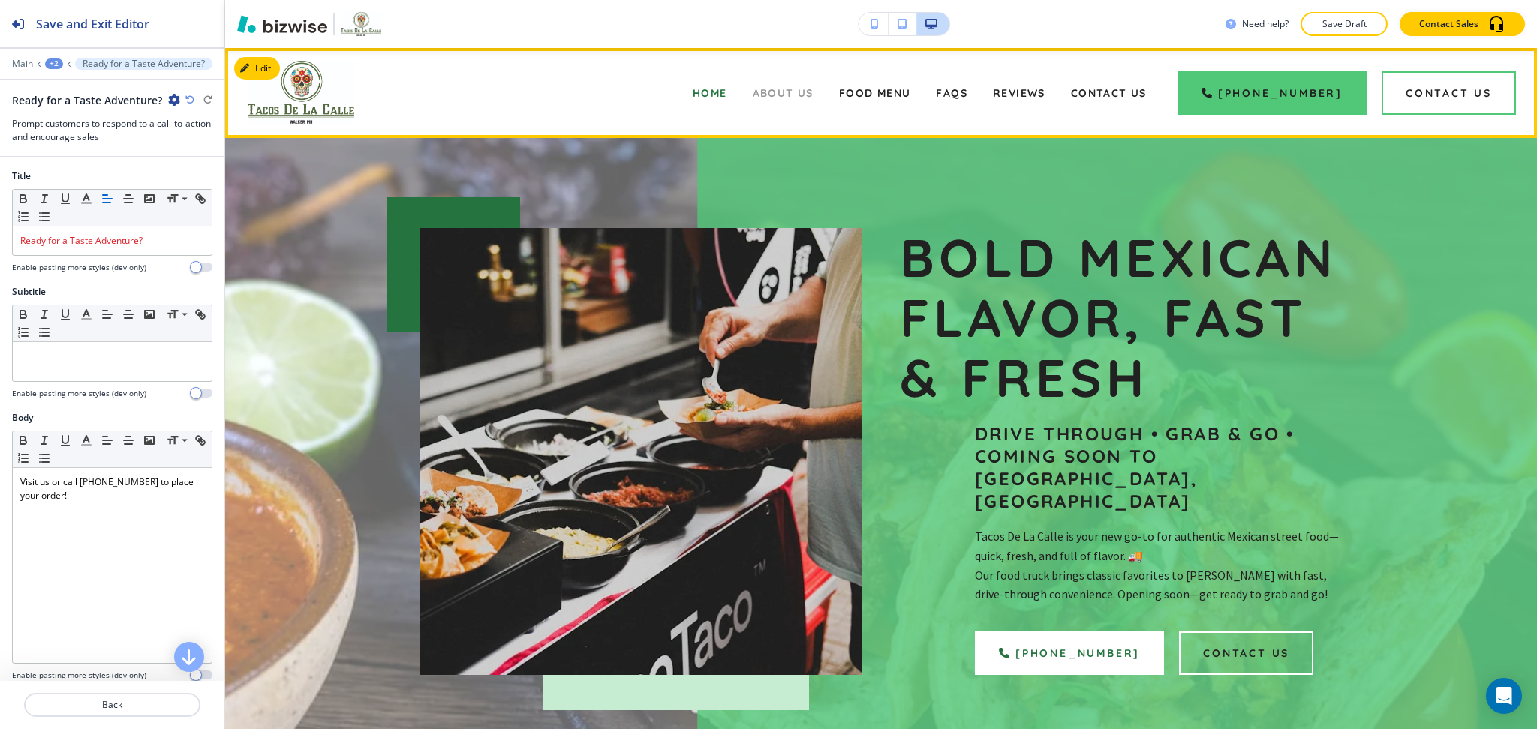
click at [789, 89] on span "About Us" at bounding box center [783, 93] width 61 height 14
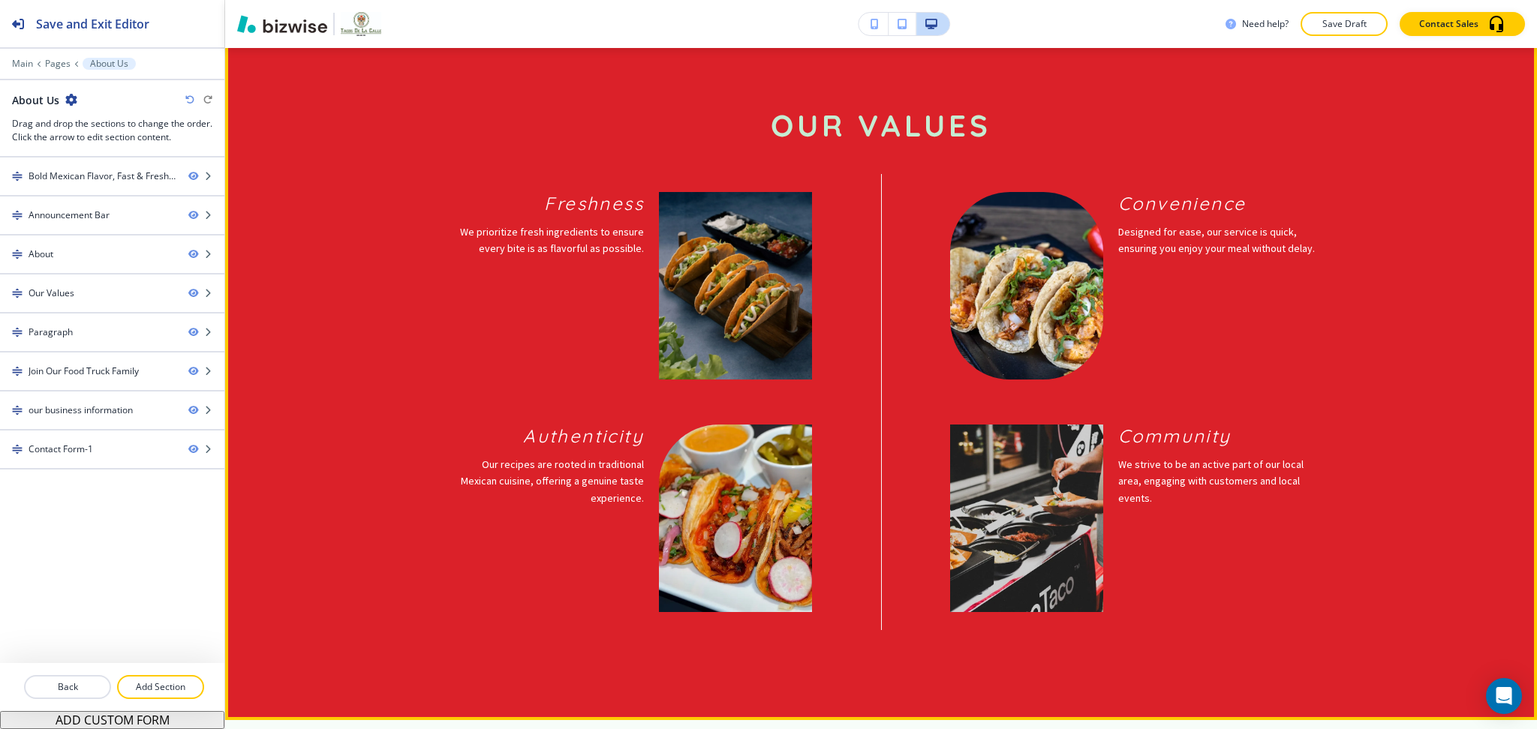
click at [263, 48] on button "Edit This Section" at bounding box center [284, 37] width 101 height 23
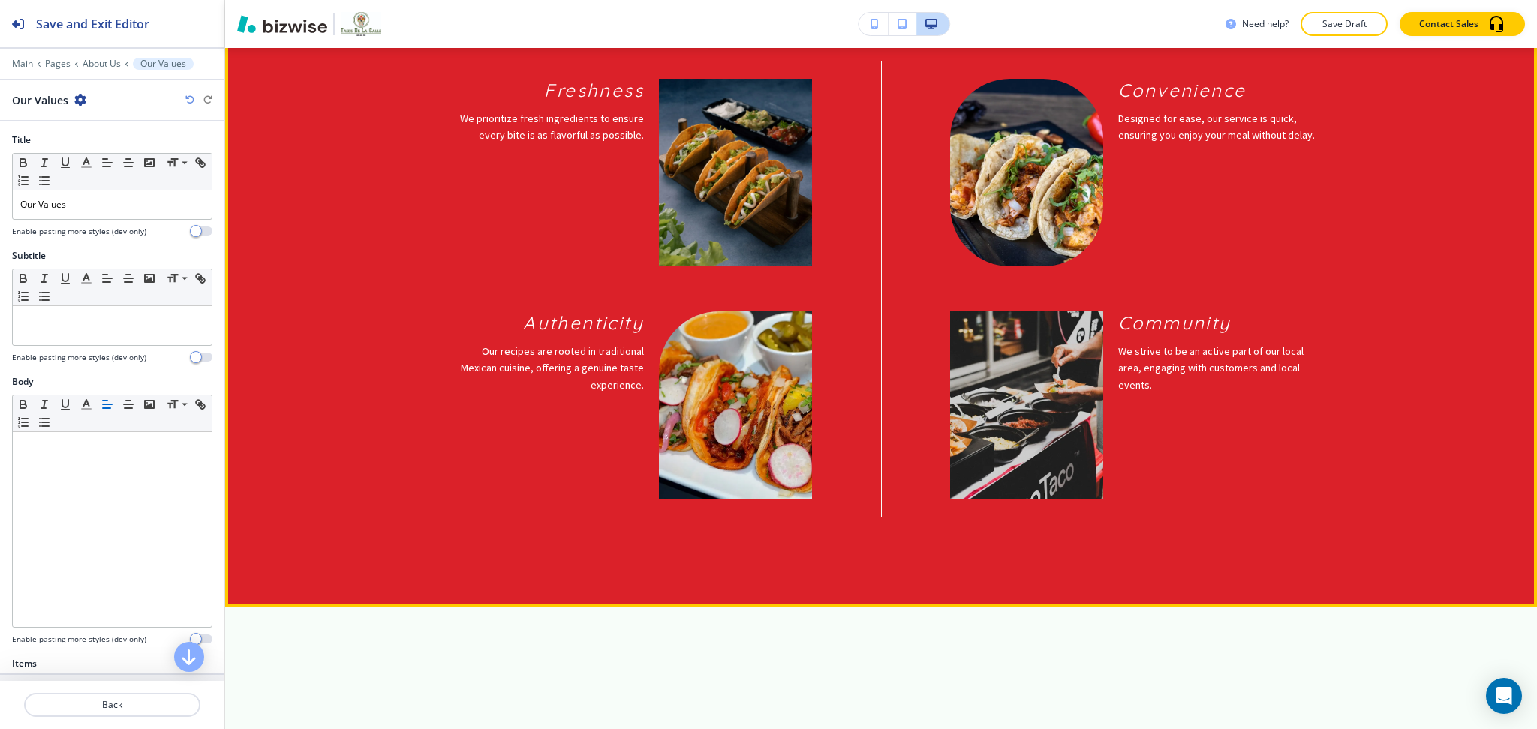
scroll to position [1925, 0]
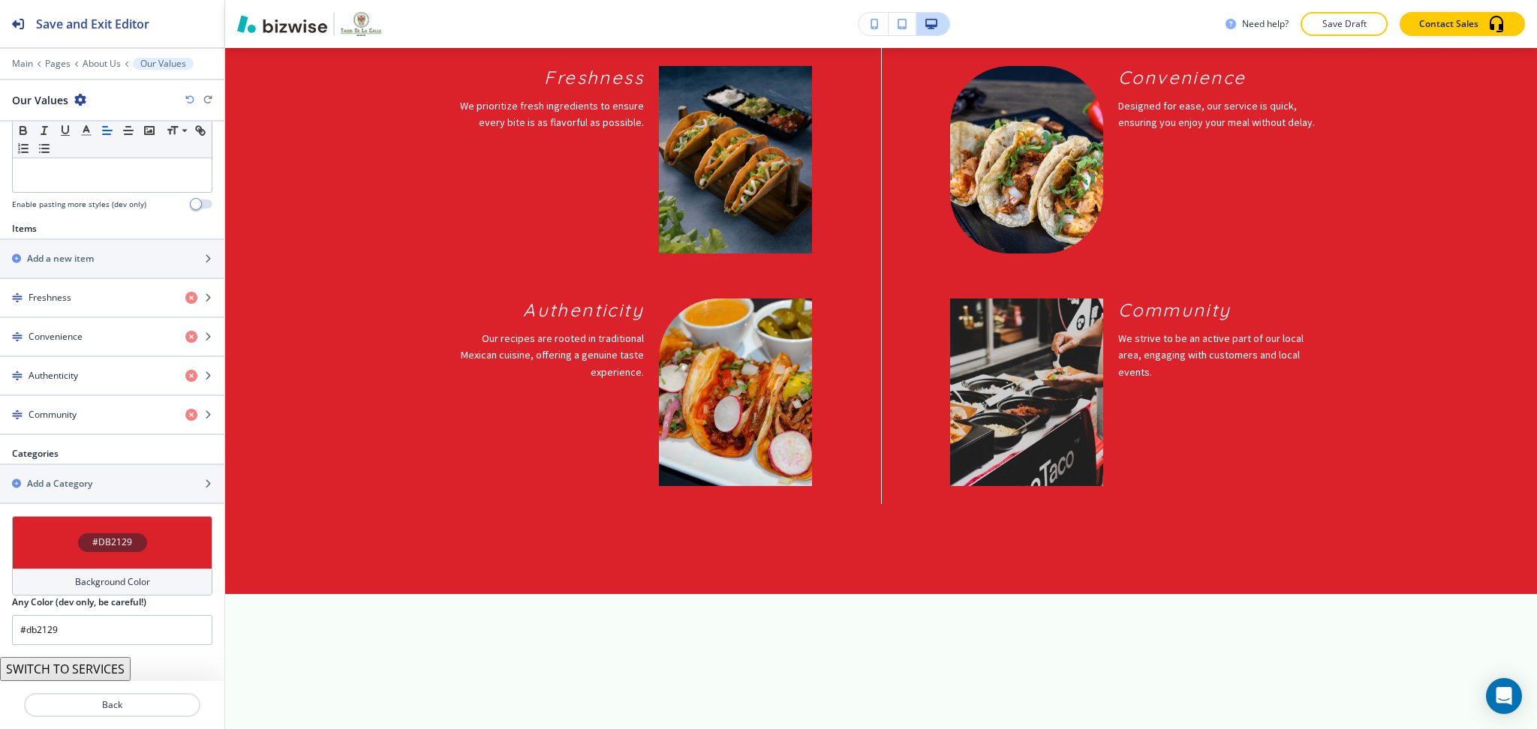
click at [122, 587] on h4 "Background Color" at bounding box center [112, 582] width 75 height 14
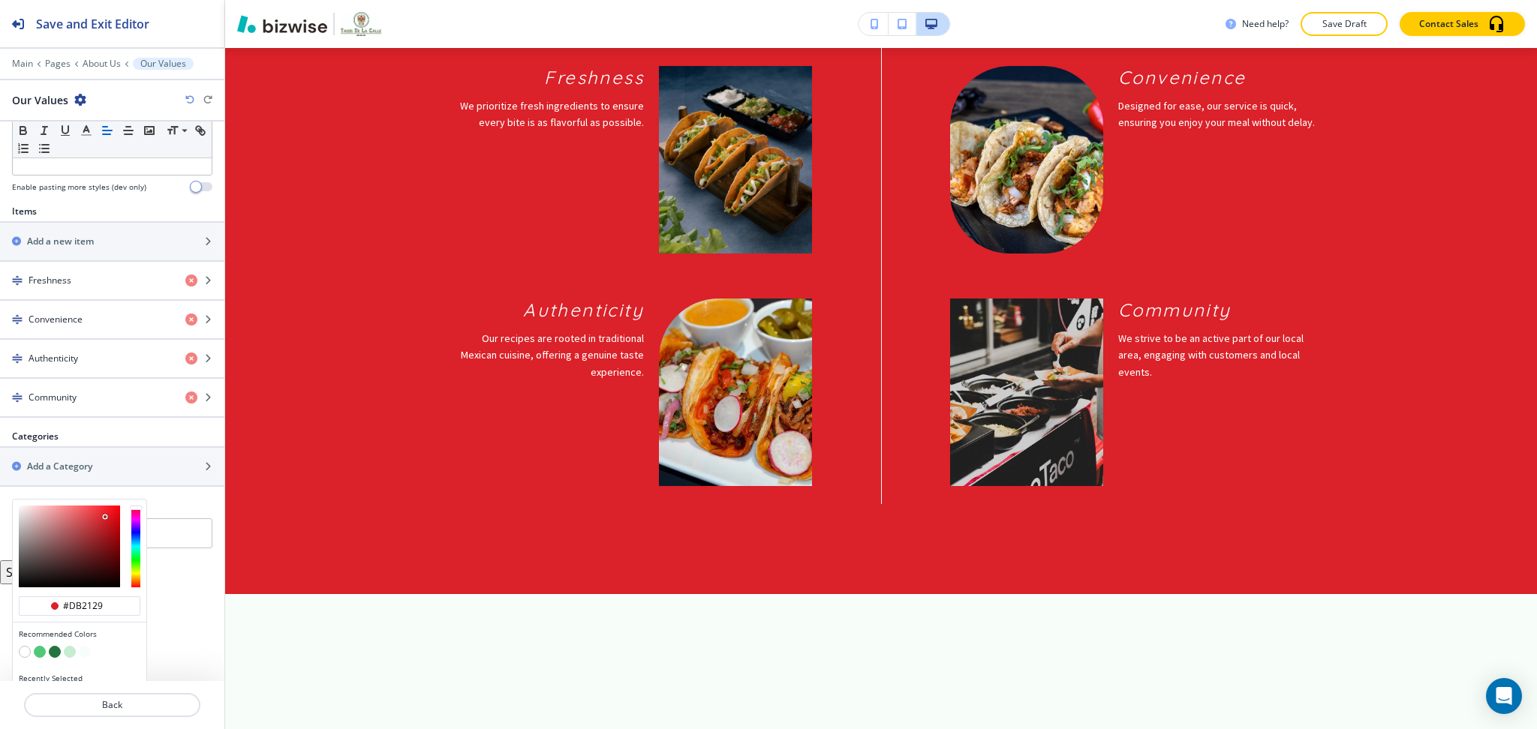
click at [68, 648] on button "button" at bounding box center [70, 652] width 12 height 12
type input "#c6ecd2"
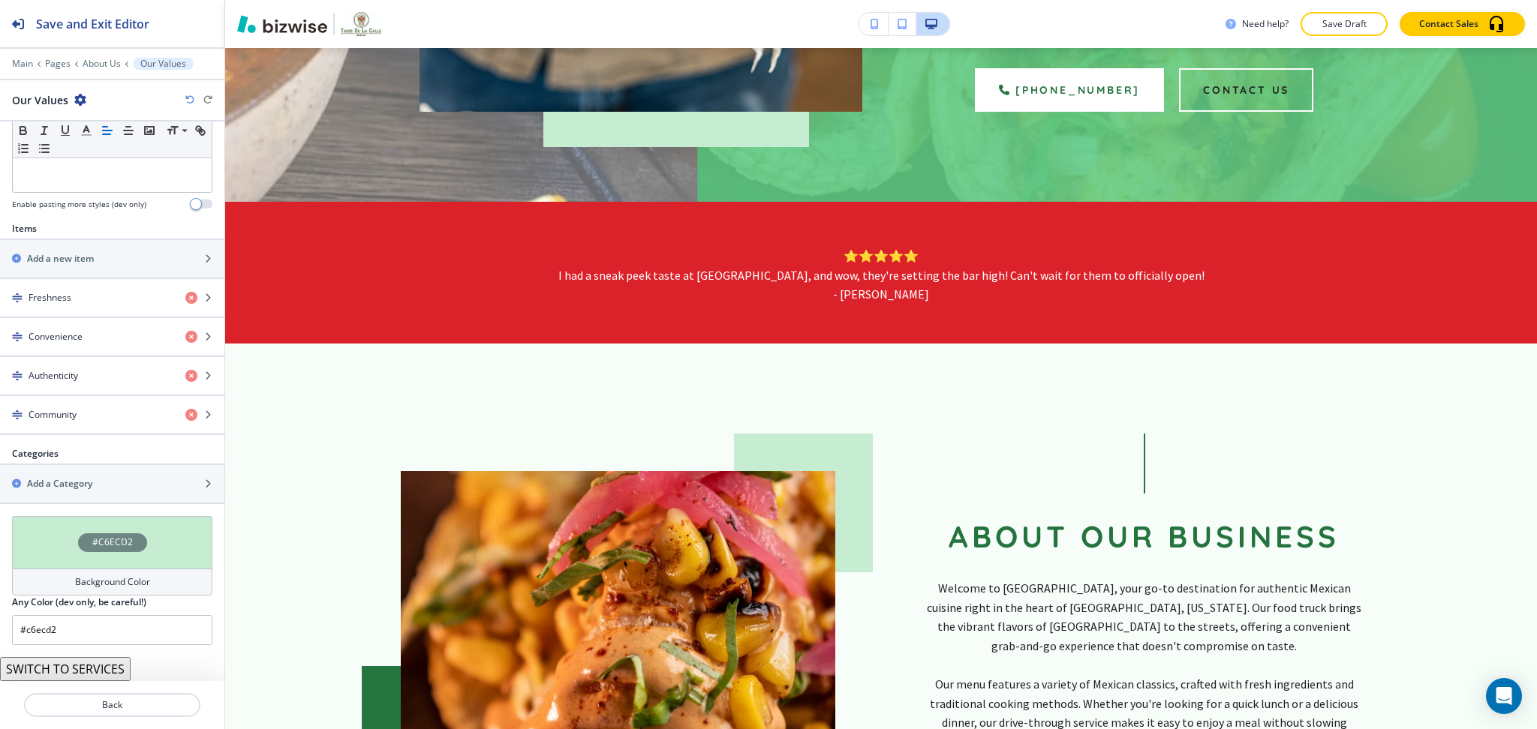
scroll to position [0, 0]
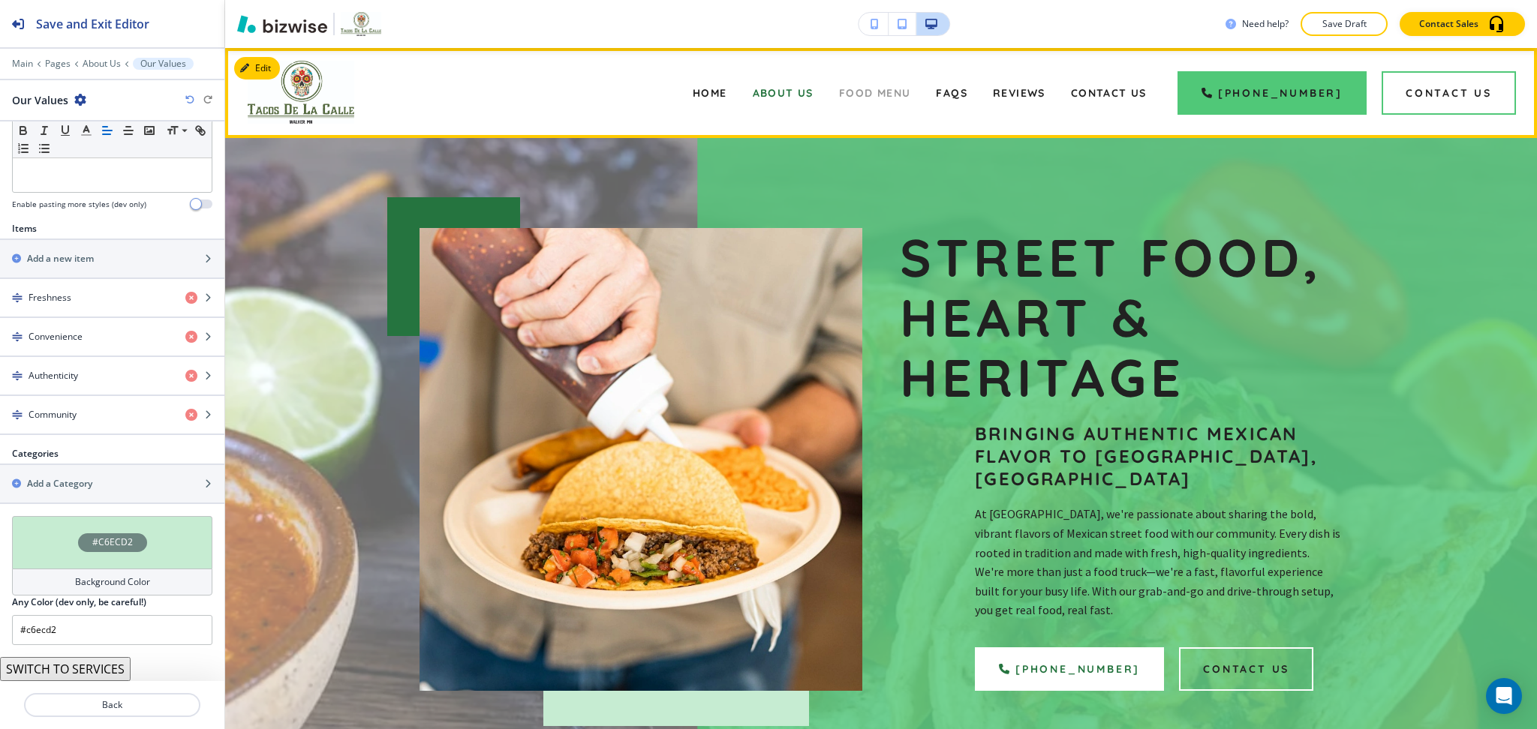
click at [877, 94] on span "Food Menu" at bounding box center [875, 93] width 72 height 14
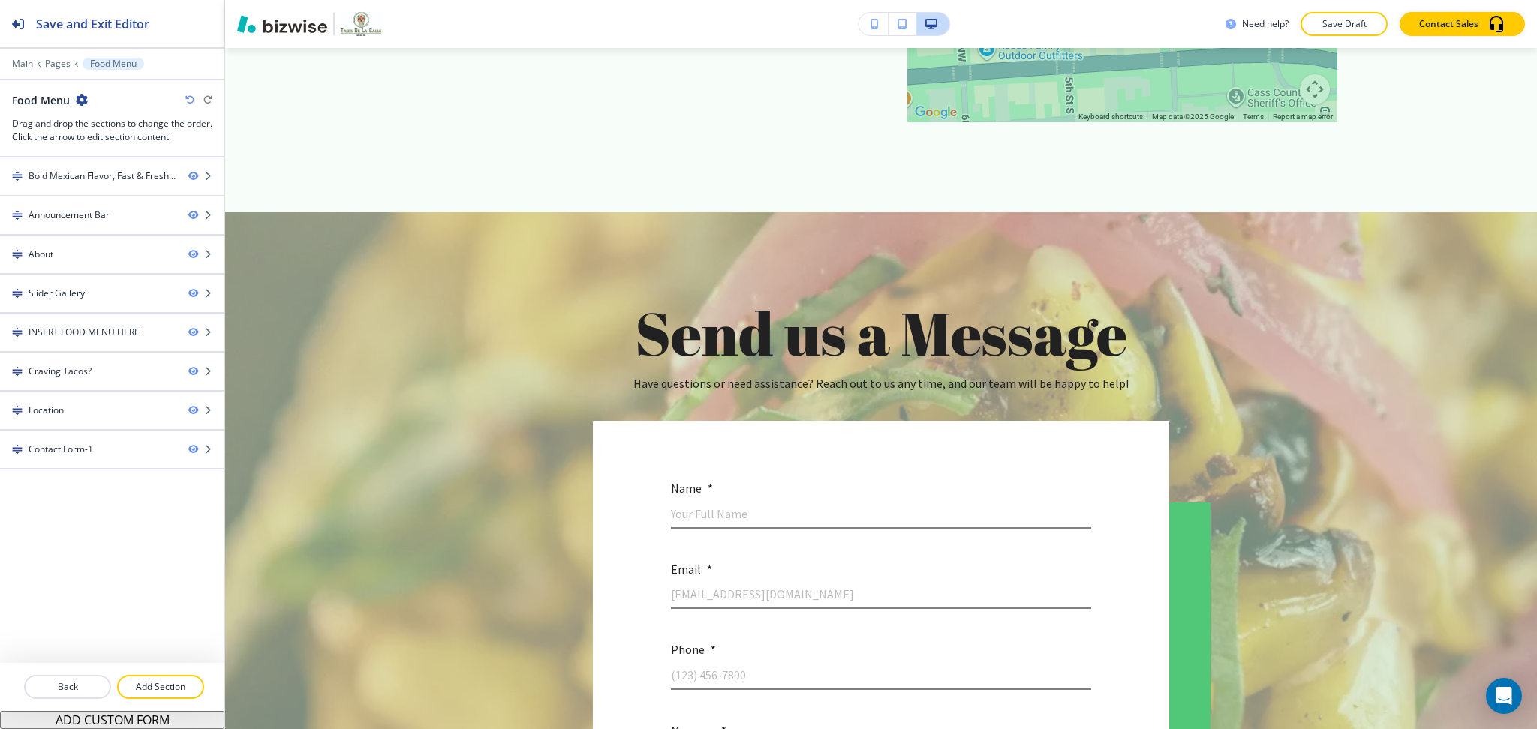
scroll to position [2929, 0]
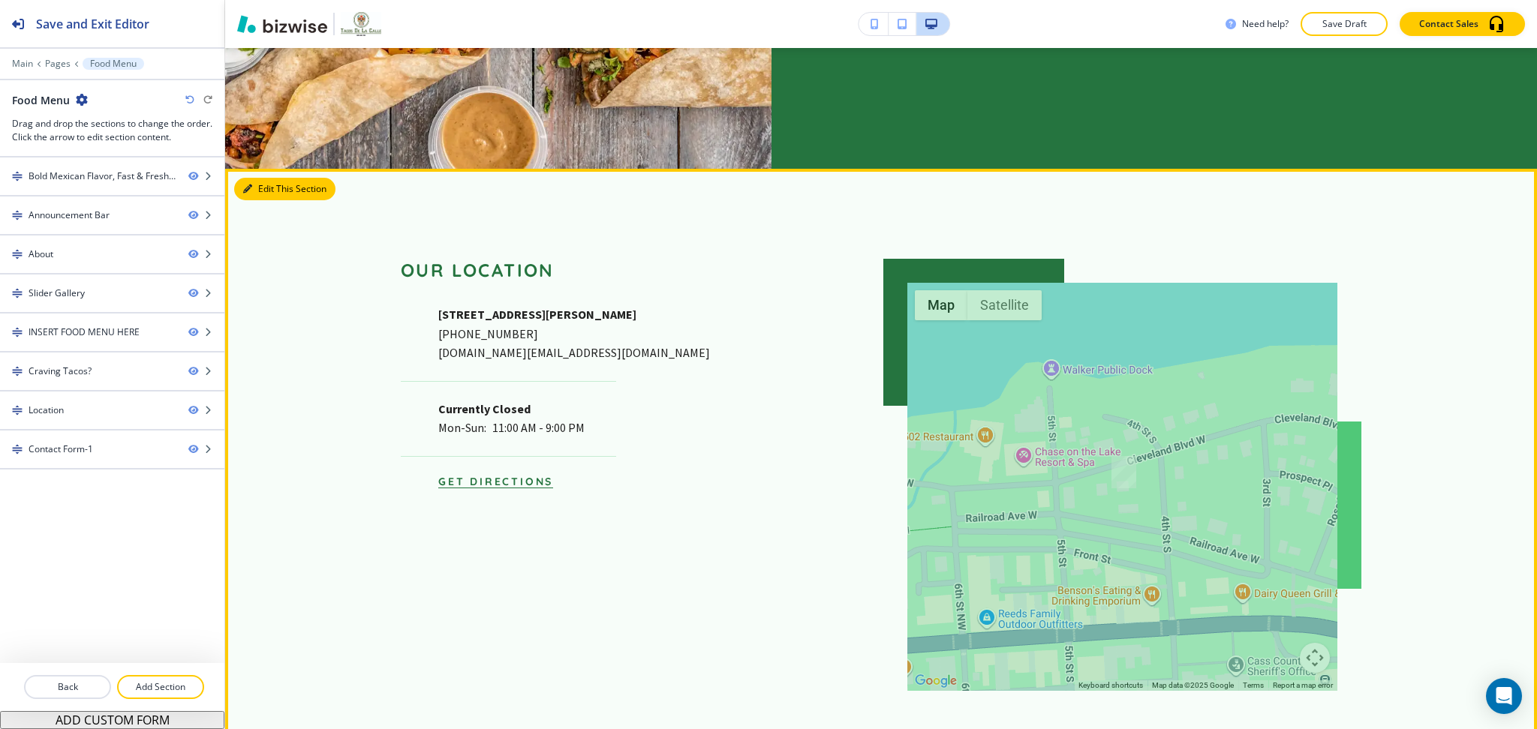
click at [285, 191] on button "Edit This Section" at bounding box center [284, 189] width 101 height 23
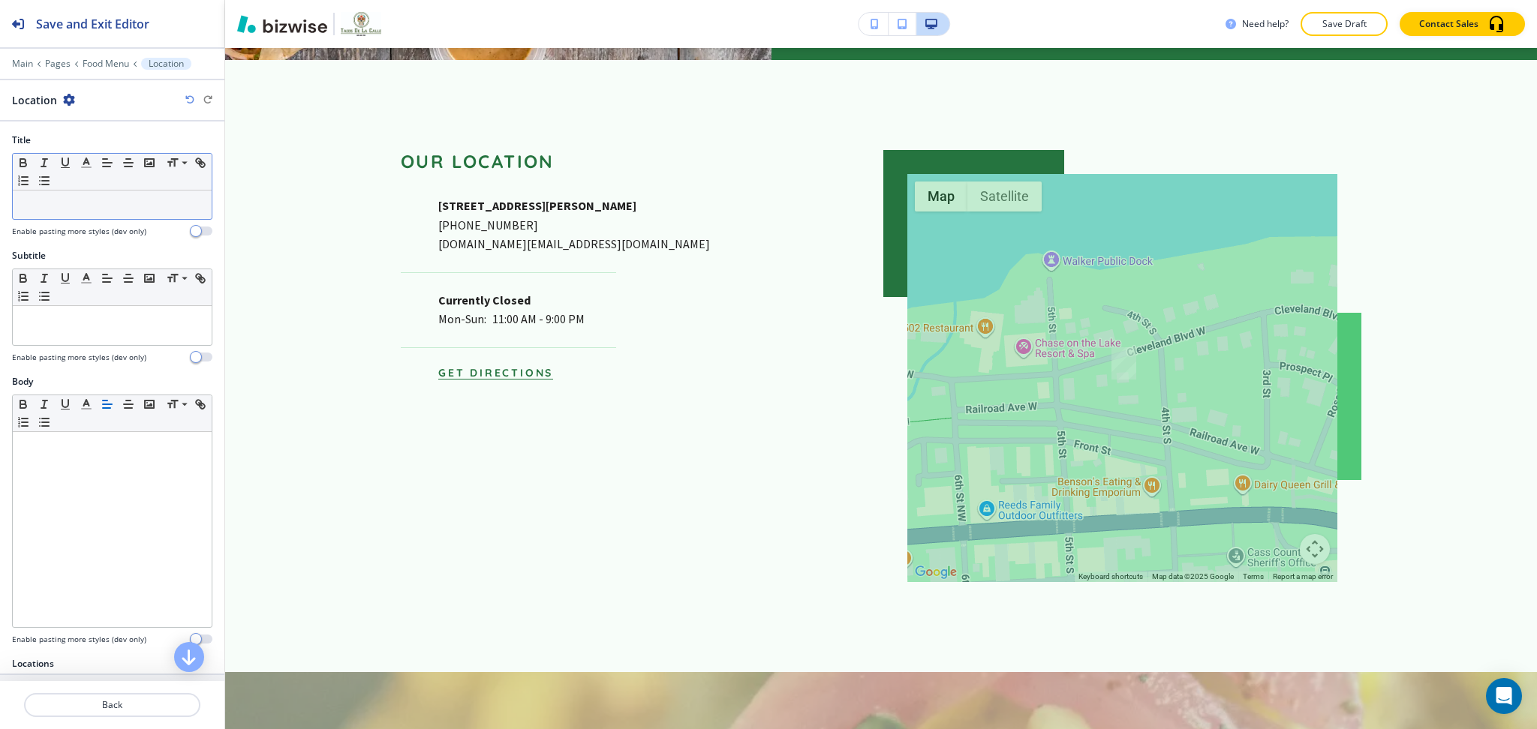
scroll to position [3049, 0]
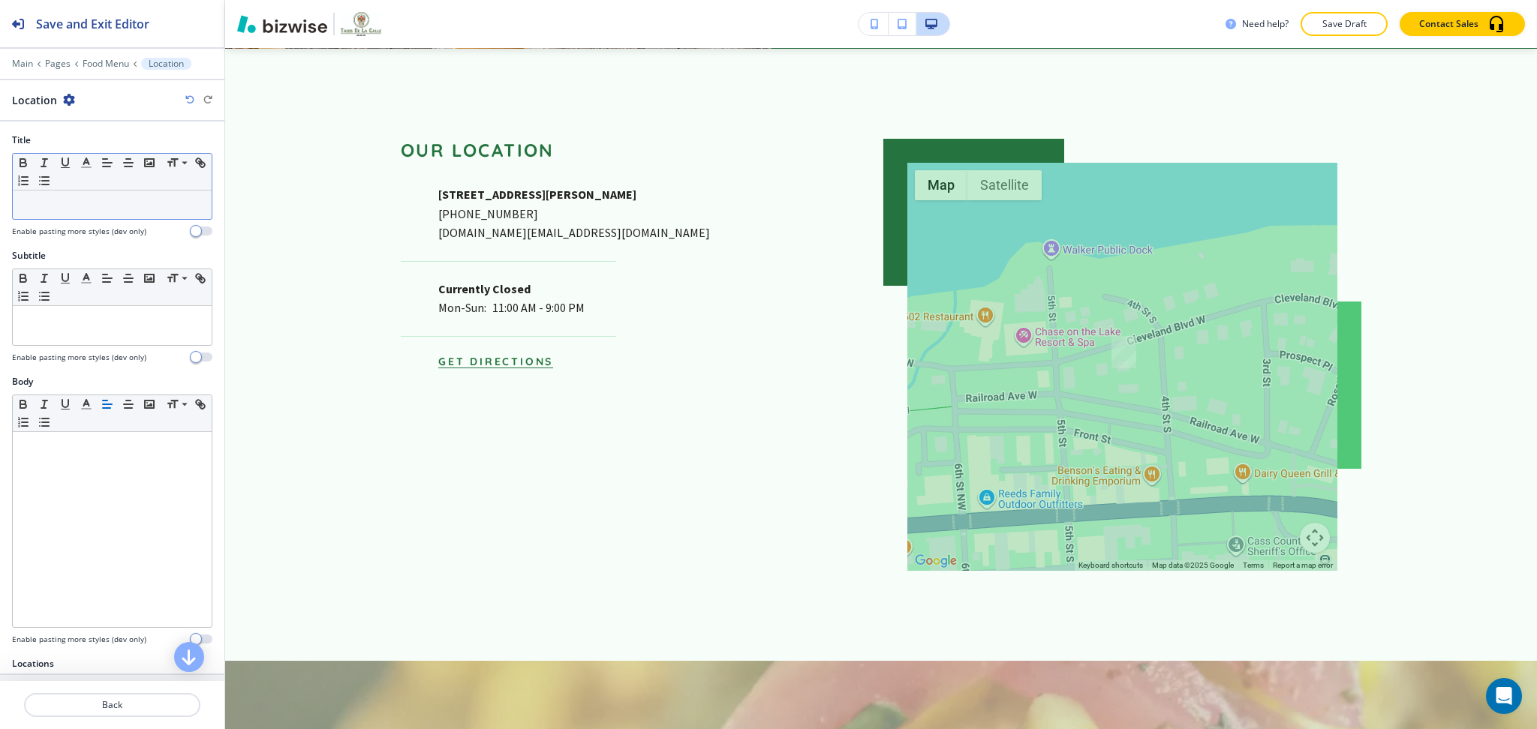
click at [65, 215] on div at bounding box center [112, 205] width 199 height 29
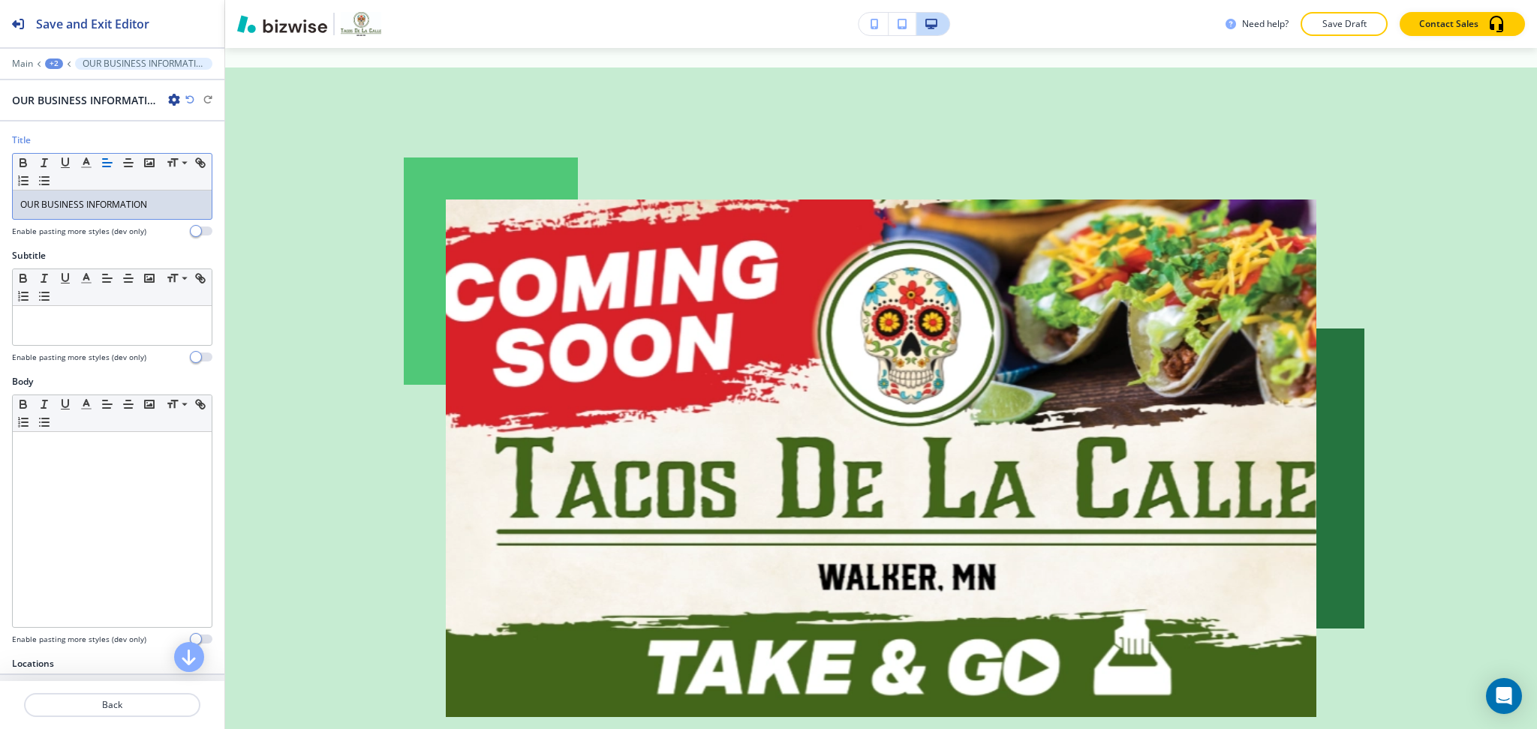
scroll to position [0, 0]
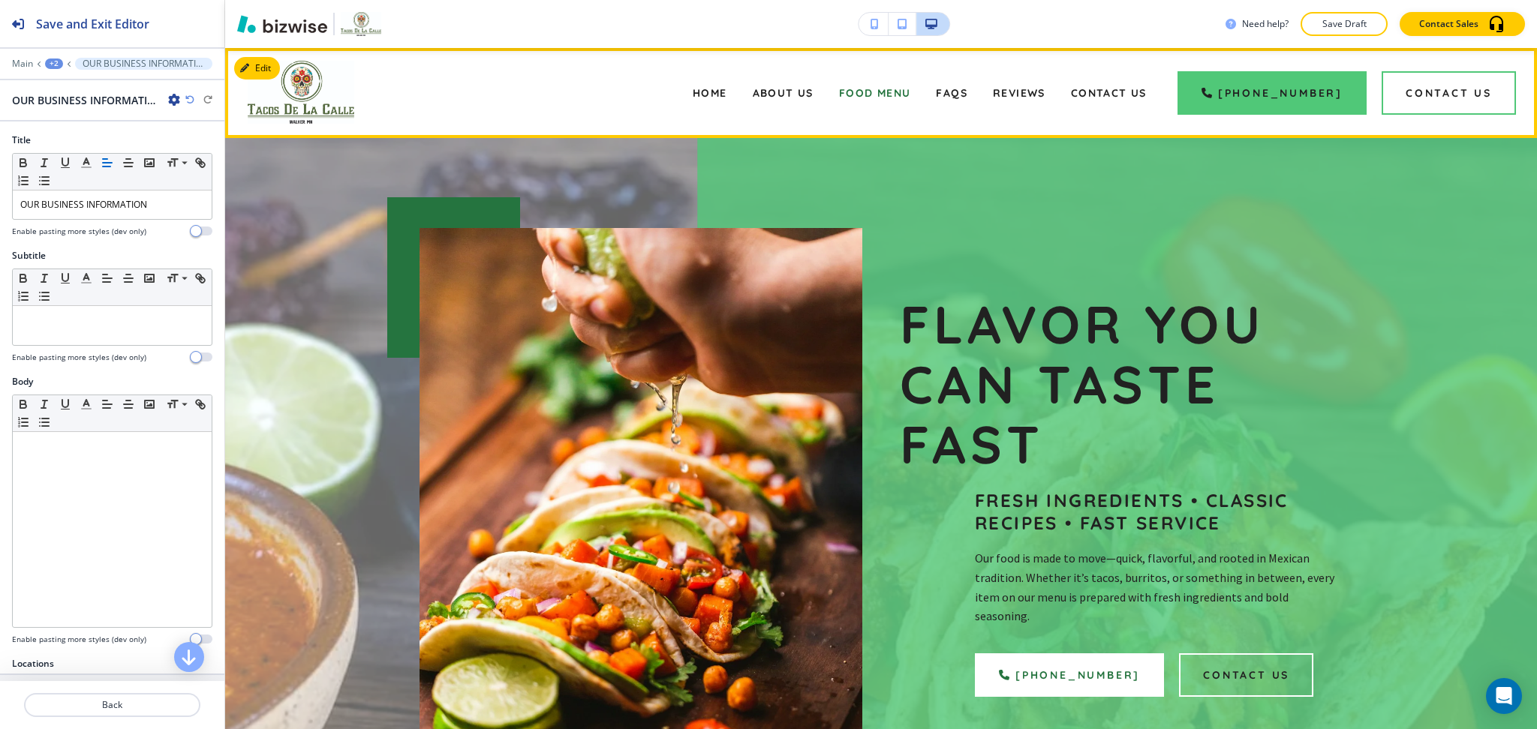
click at [722, 83] on div "Home" at bounding box center [710, 93] width 60 height 60
click at [726, 90] on span "Home" at bounding box center [710, 93] width 35 height 14
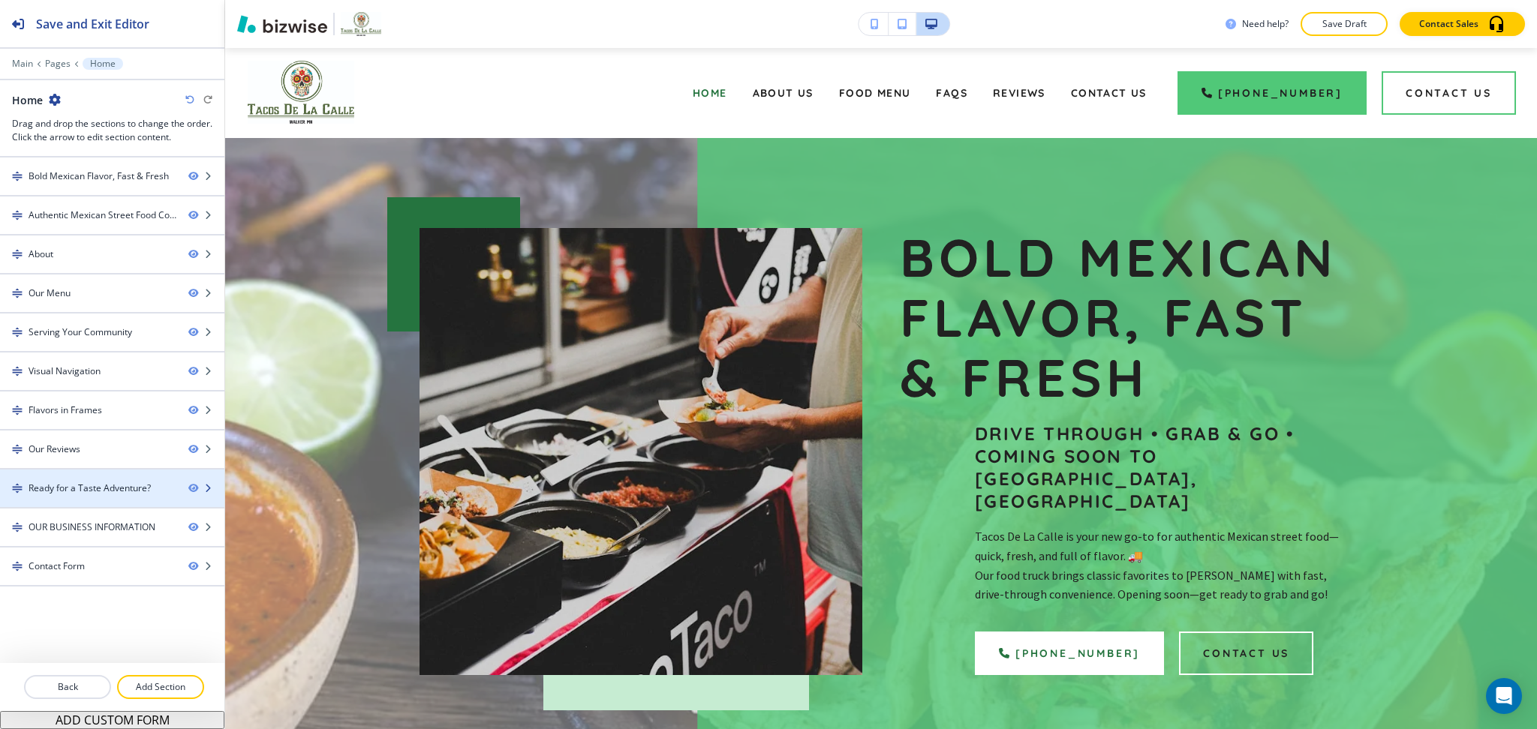
click at [100, 486] on div "Ready for a Taste Adventure?" at bounding box center [90, 489] width 122 height 14
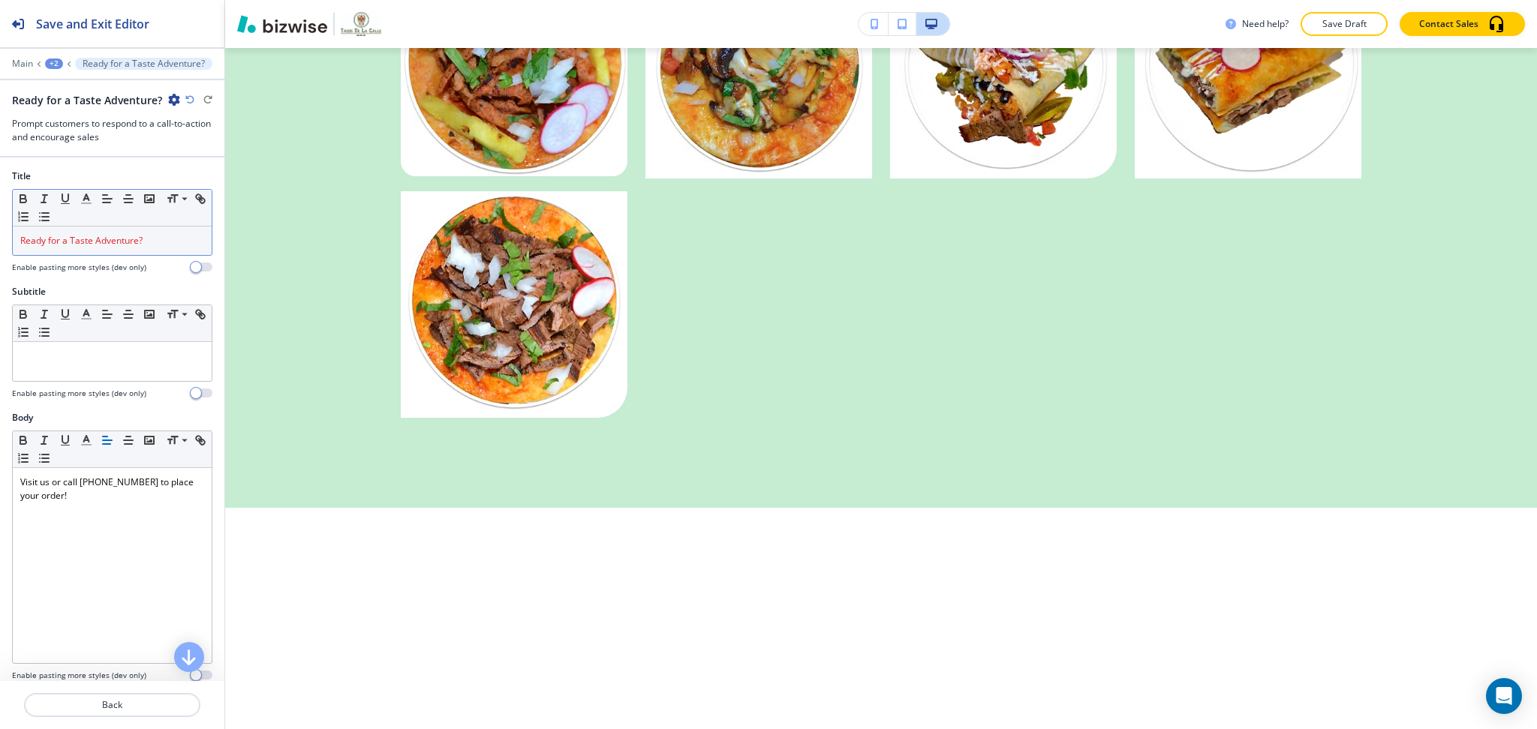
click at [125, 236] on span "Ready for a Taste Adventure?" at bounding box center [81, 240] width 122 height 13
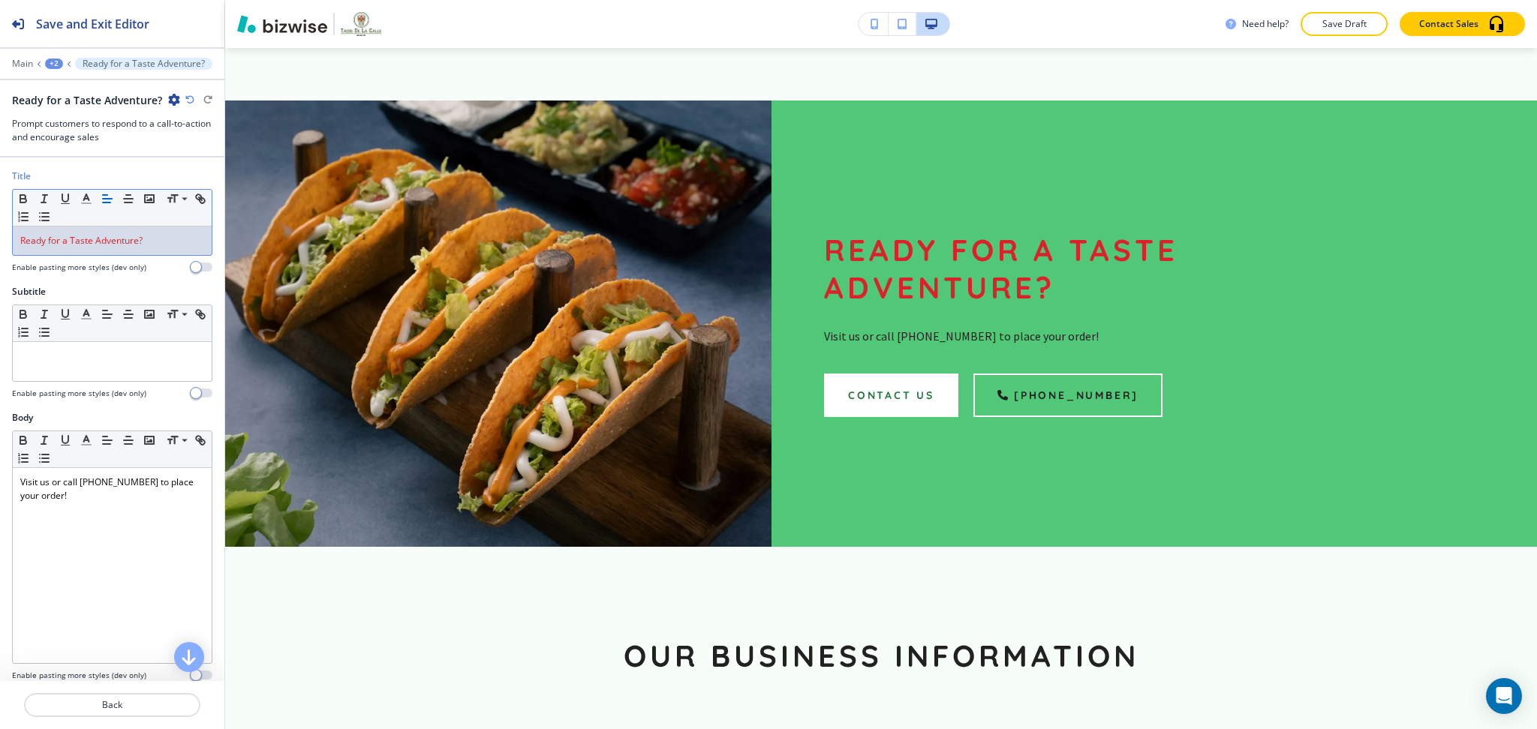
scroll to position [4323, 0]
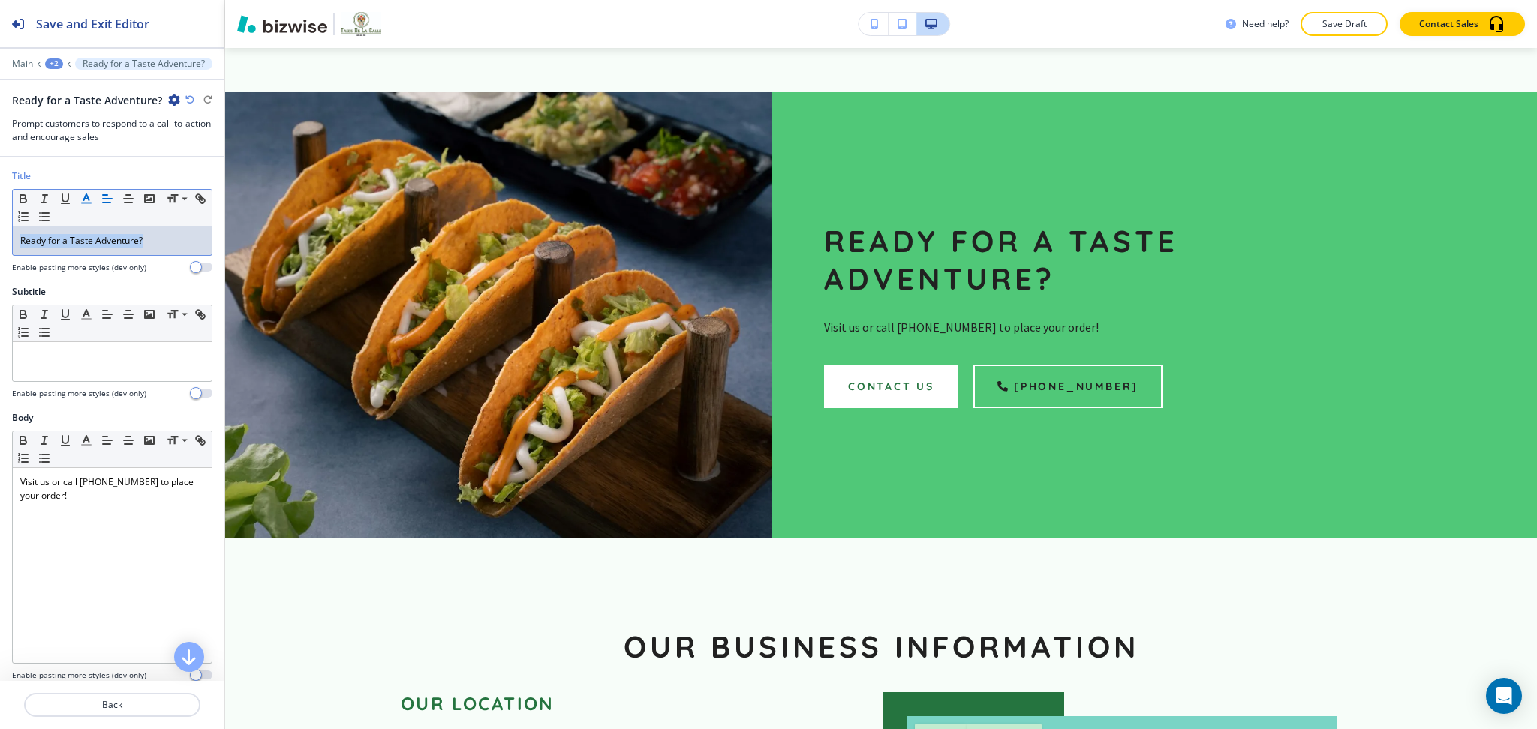
click at [80, 197] on icon "button" at bounding box center [87, 199] width 14 height 14
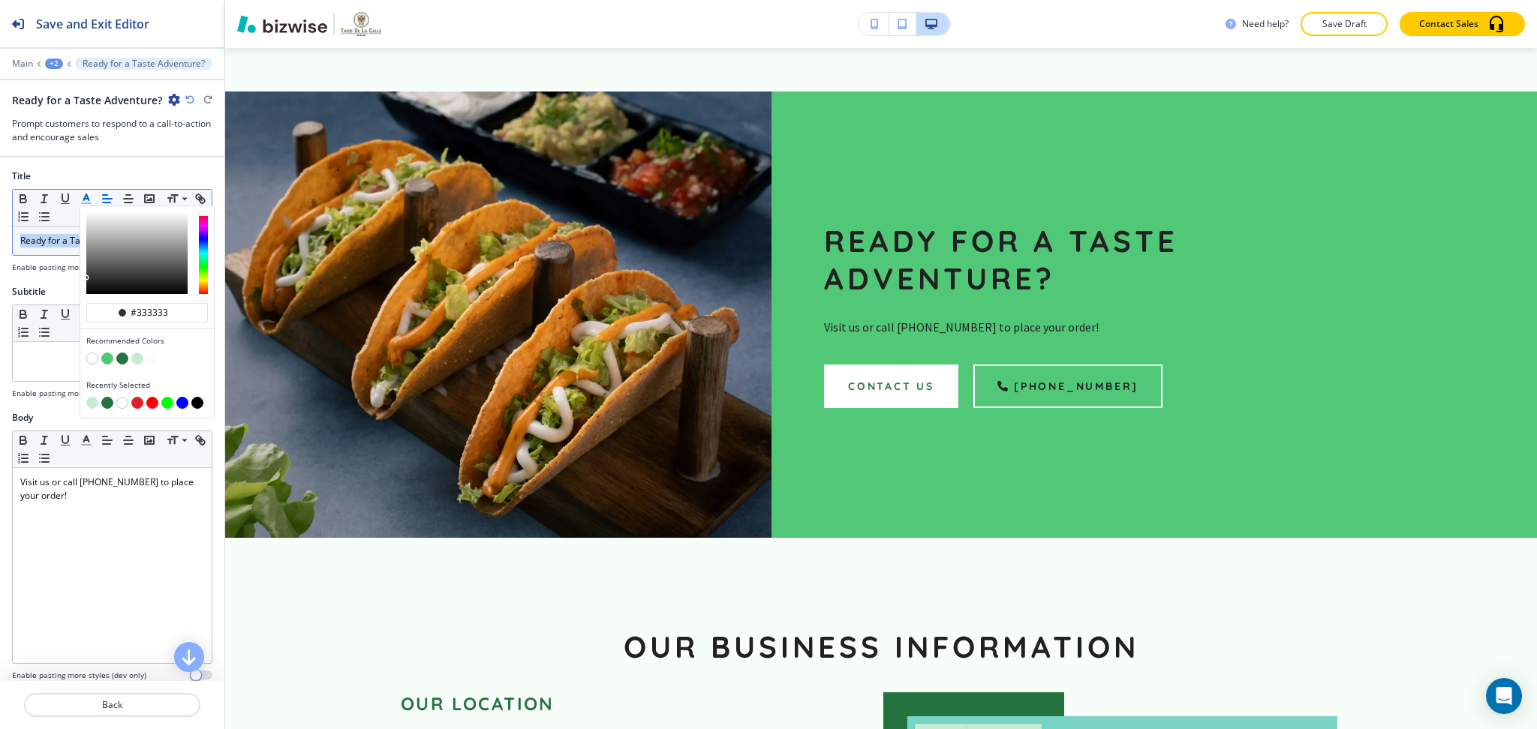
click at [89, 362] on button "button" at bounding box center [92, 359] width 12 height 12
type input "#ffffff"
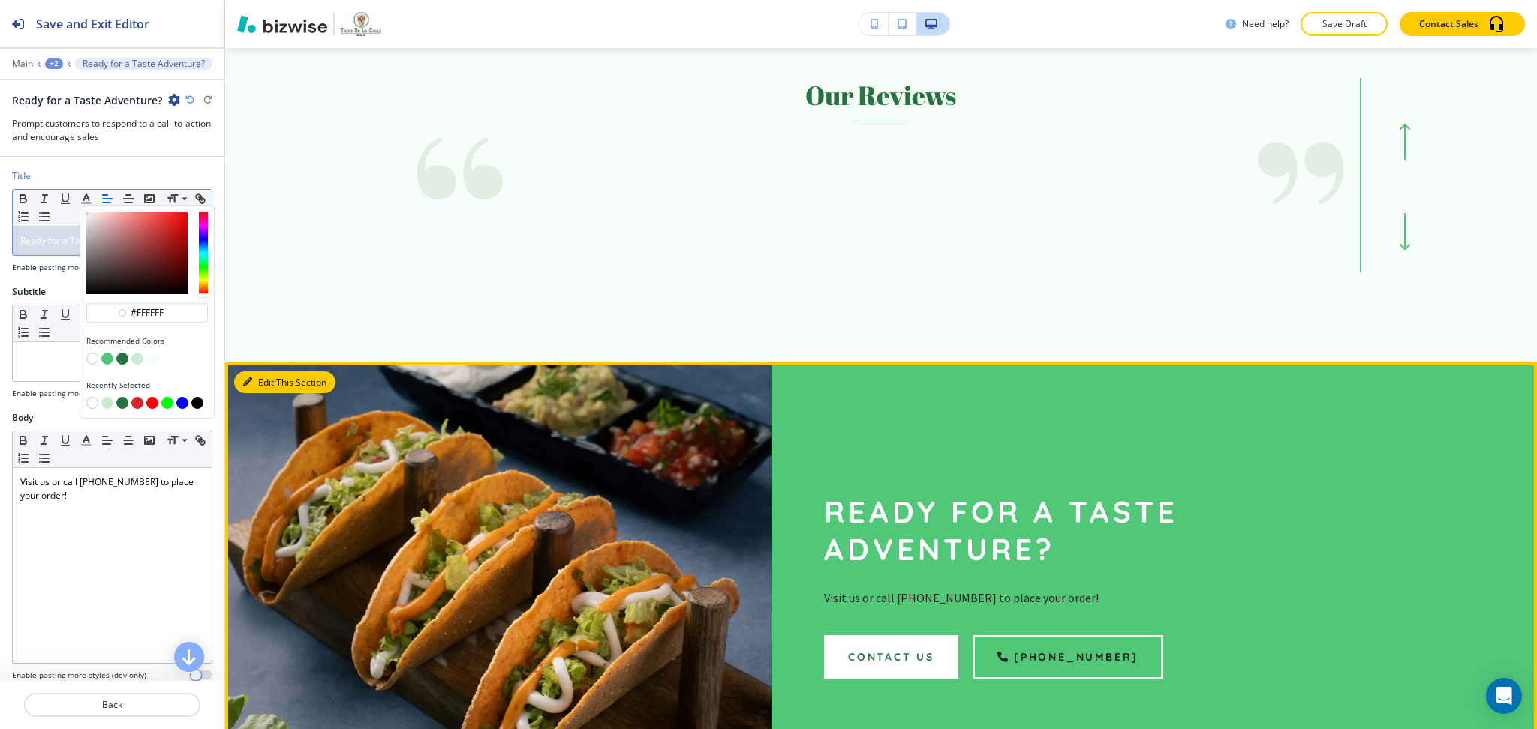
scroll to position [4051, 0]
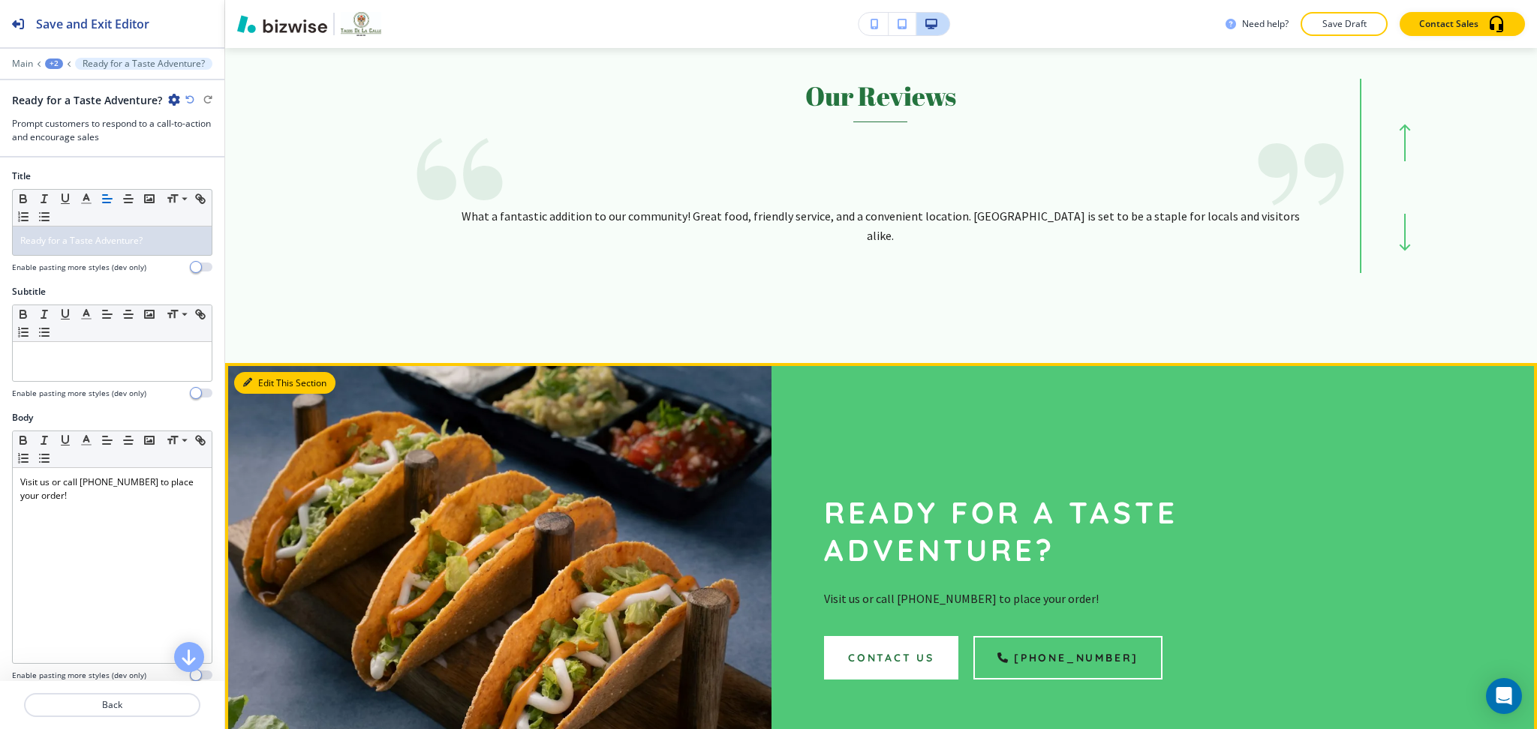
click at [260, 372] on button "Edit This Section" at bounding box center [284, 383] width 101 height 23
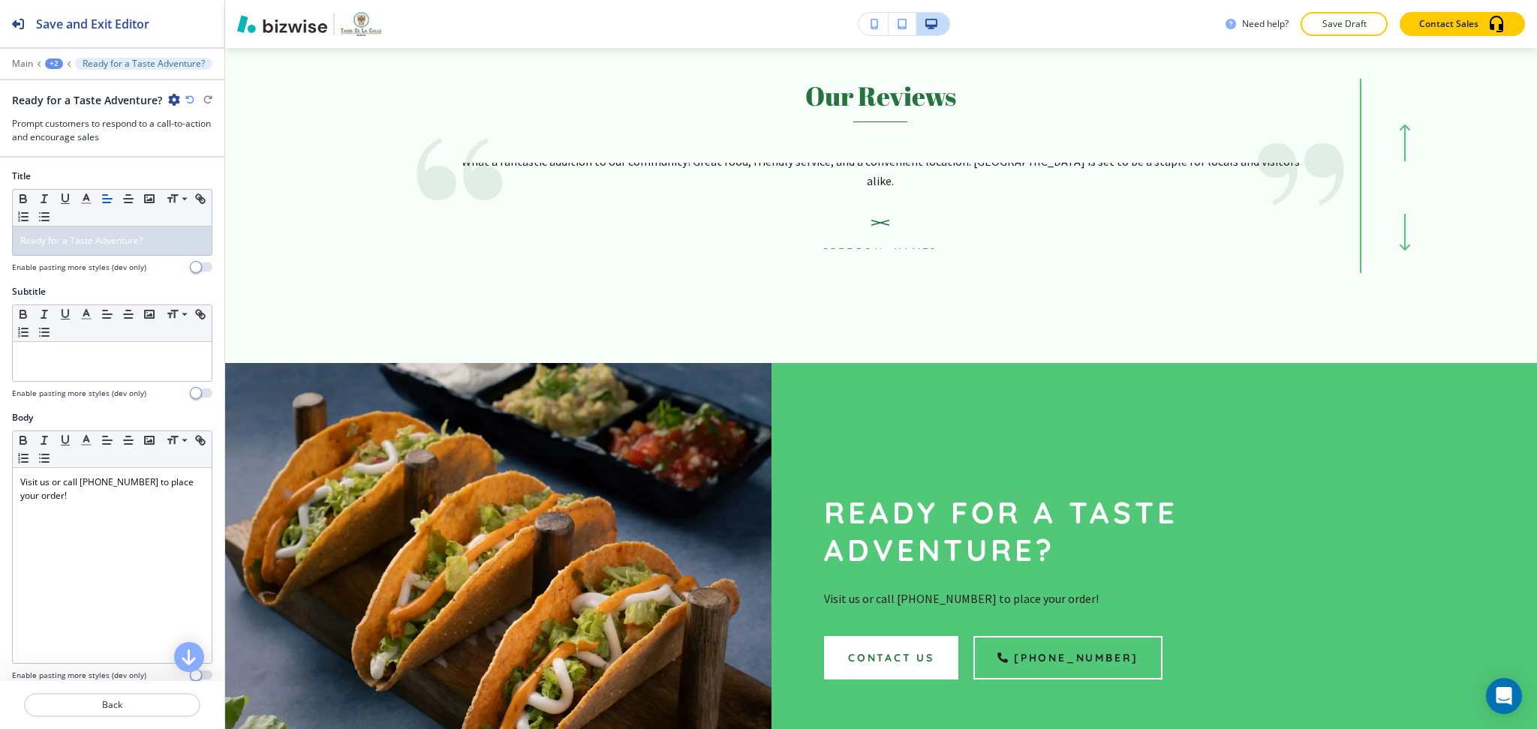
scroll to position [669, 0]
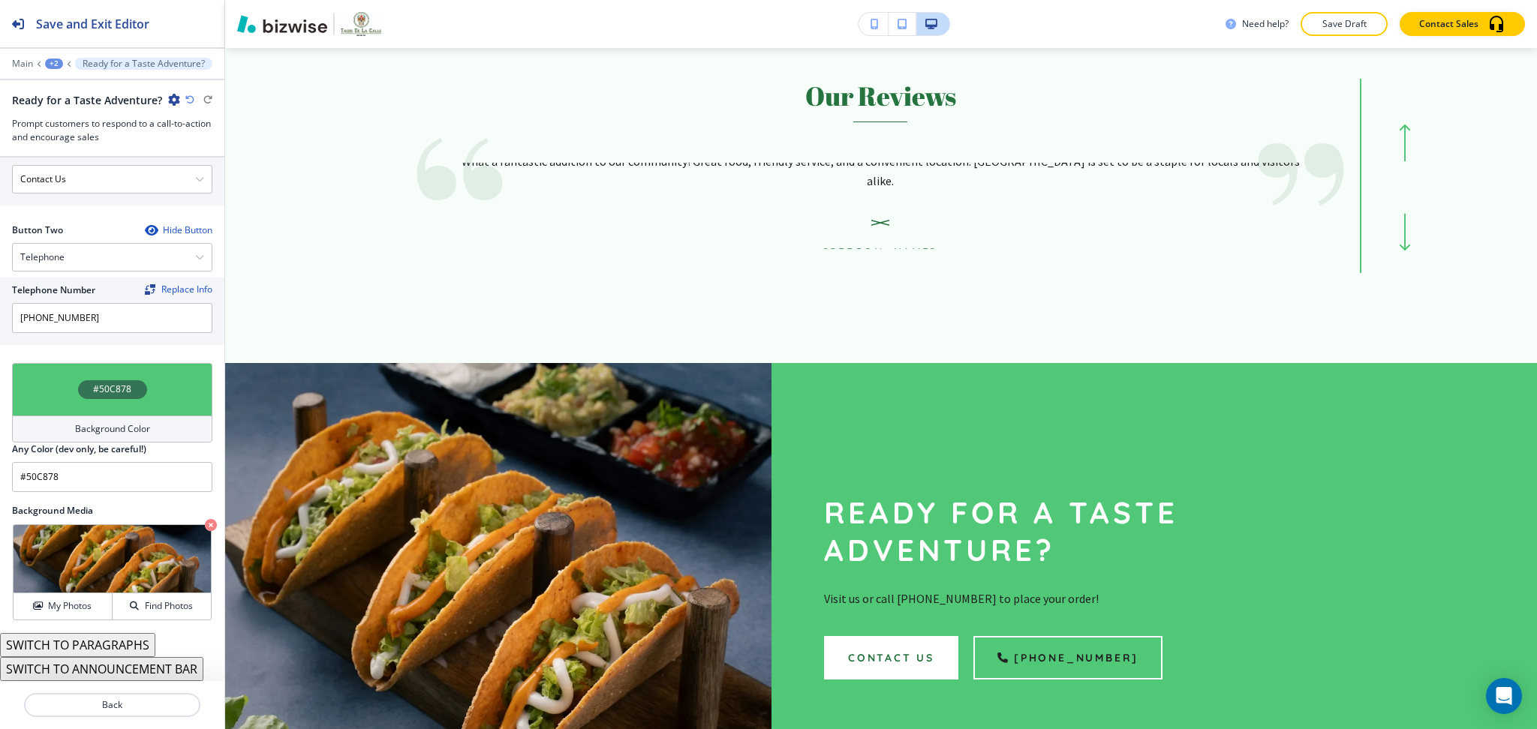
click at [101, 434] on h4 "Background Color" at bounding box center [112, 429] width 75 height 14
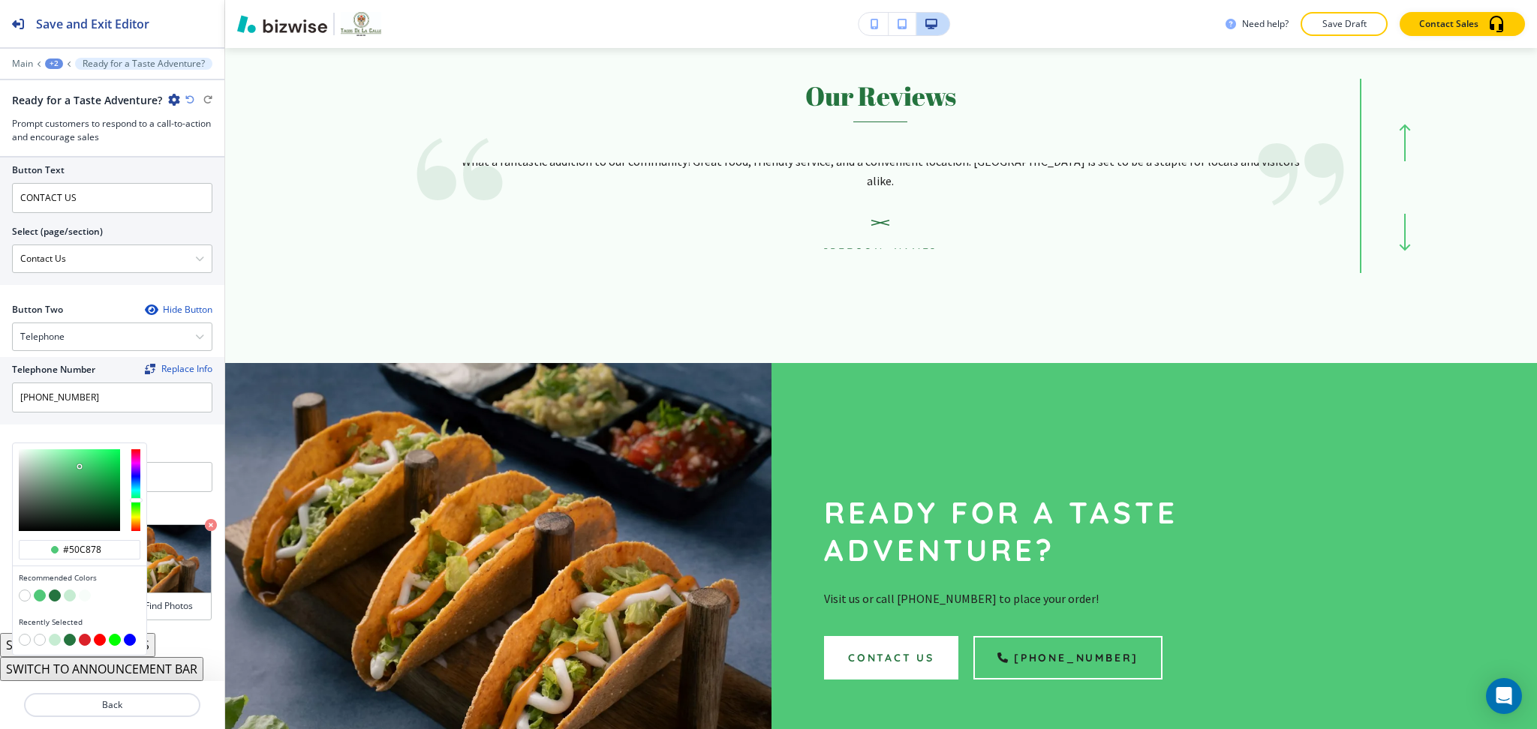
click at [55, 593] on button "button" at bounding box center [55, 596] width 12 height 12
type input "#25743f"
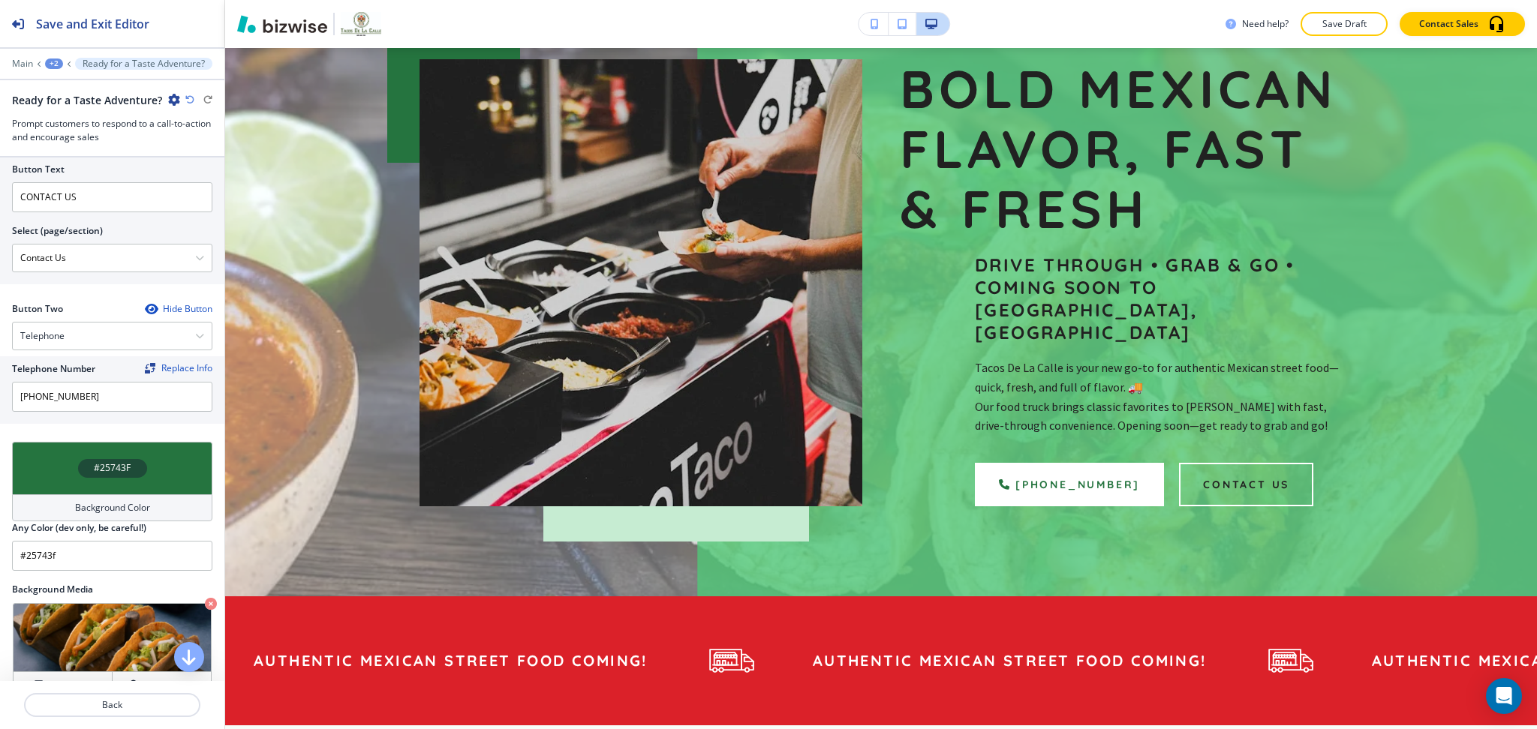
scroll to position [0, 0]
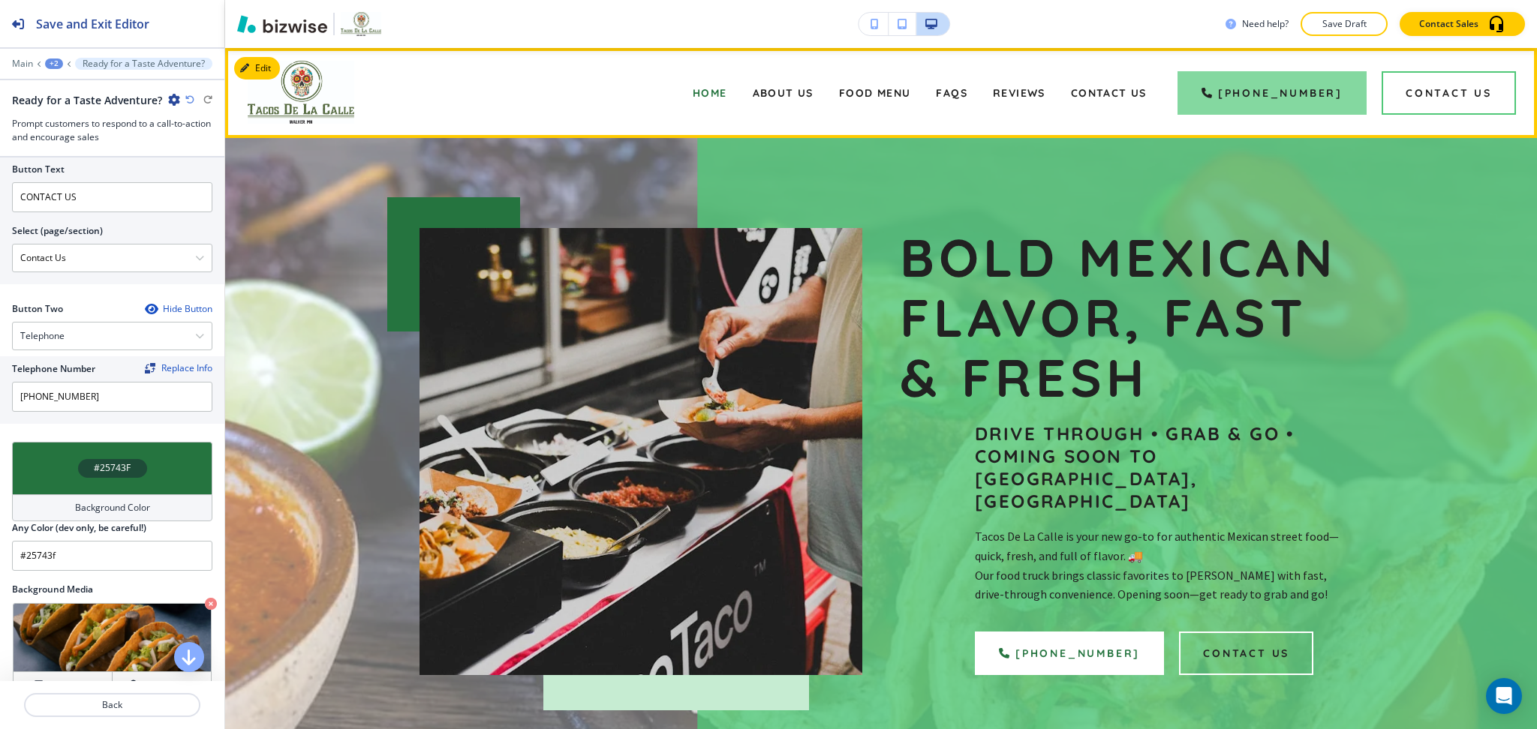
drag, startPoint x: 814, startPoint y: 92, endPoint x: 1267, endPoint y: 74, distance: 453.5
click at [813, 92] on span "About Us" at bounding box center [783, 93] width 61 height 14
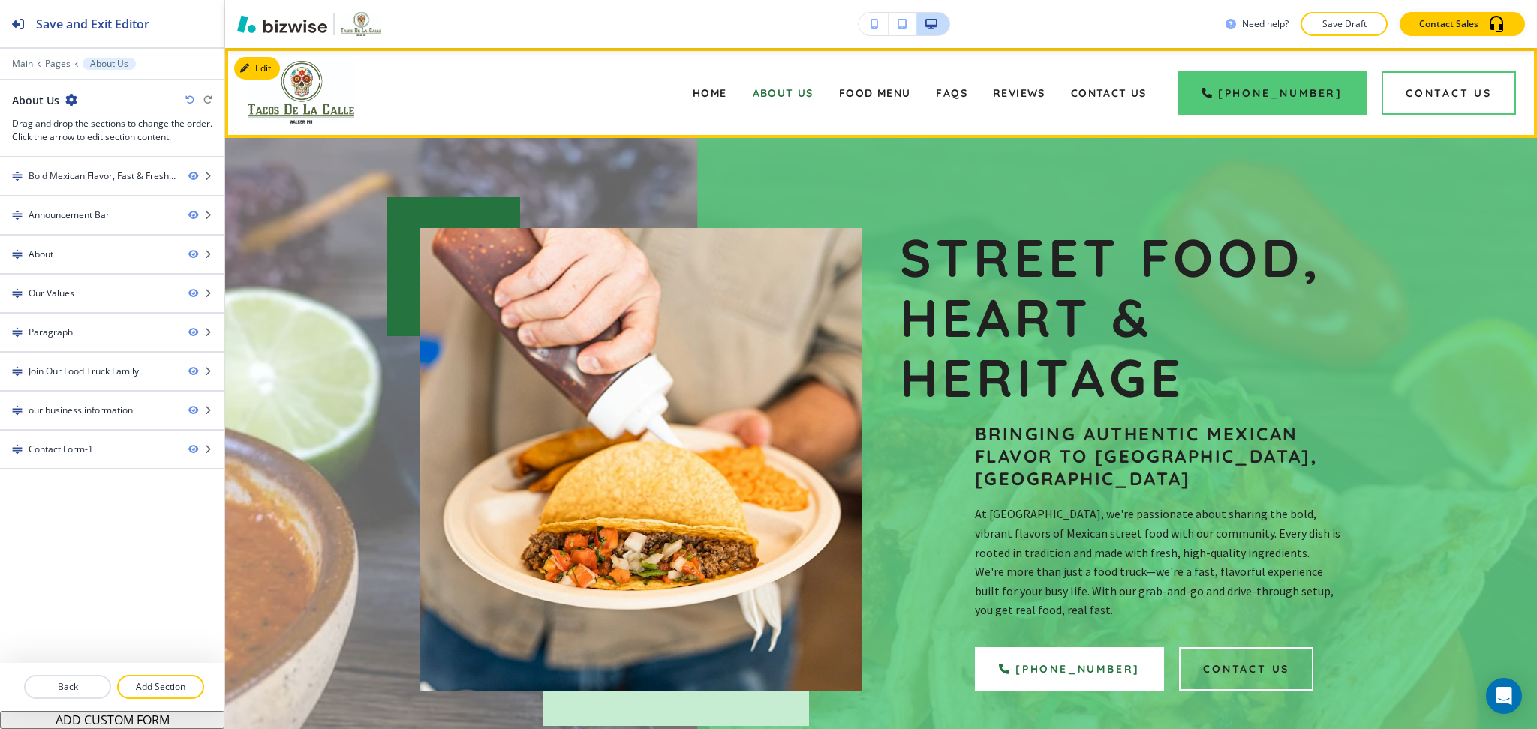
click at [874, 100] on div "Food Menu" at bounding box center [875, 93] width 98 height 60
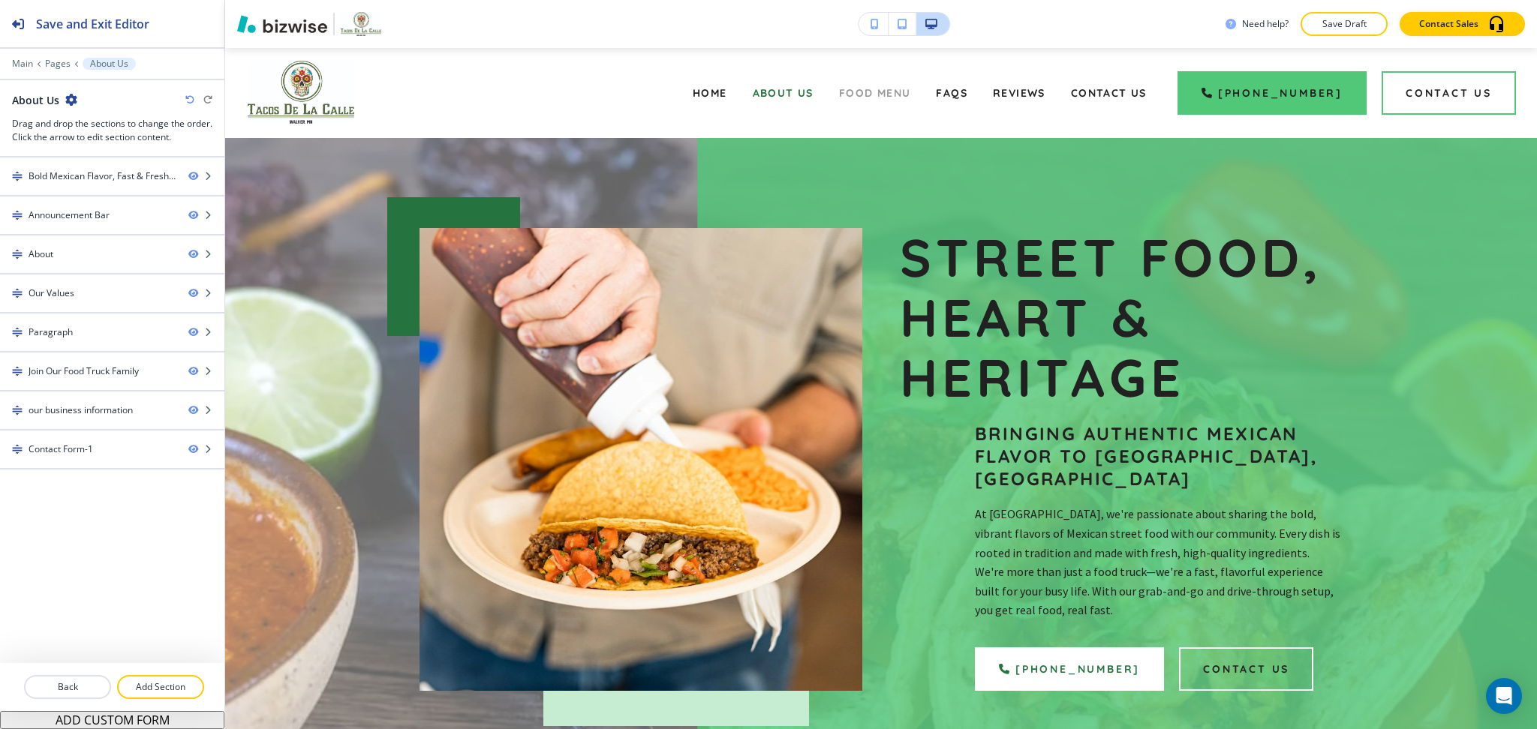
click at [875, 89] on span "Food Menu" at bounding box center [875, 93] width 72 height 14
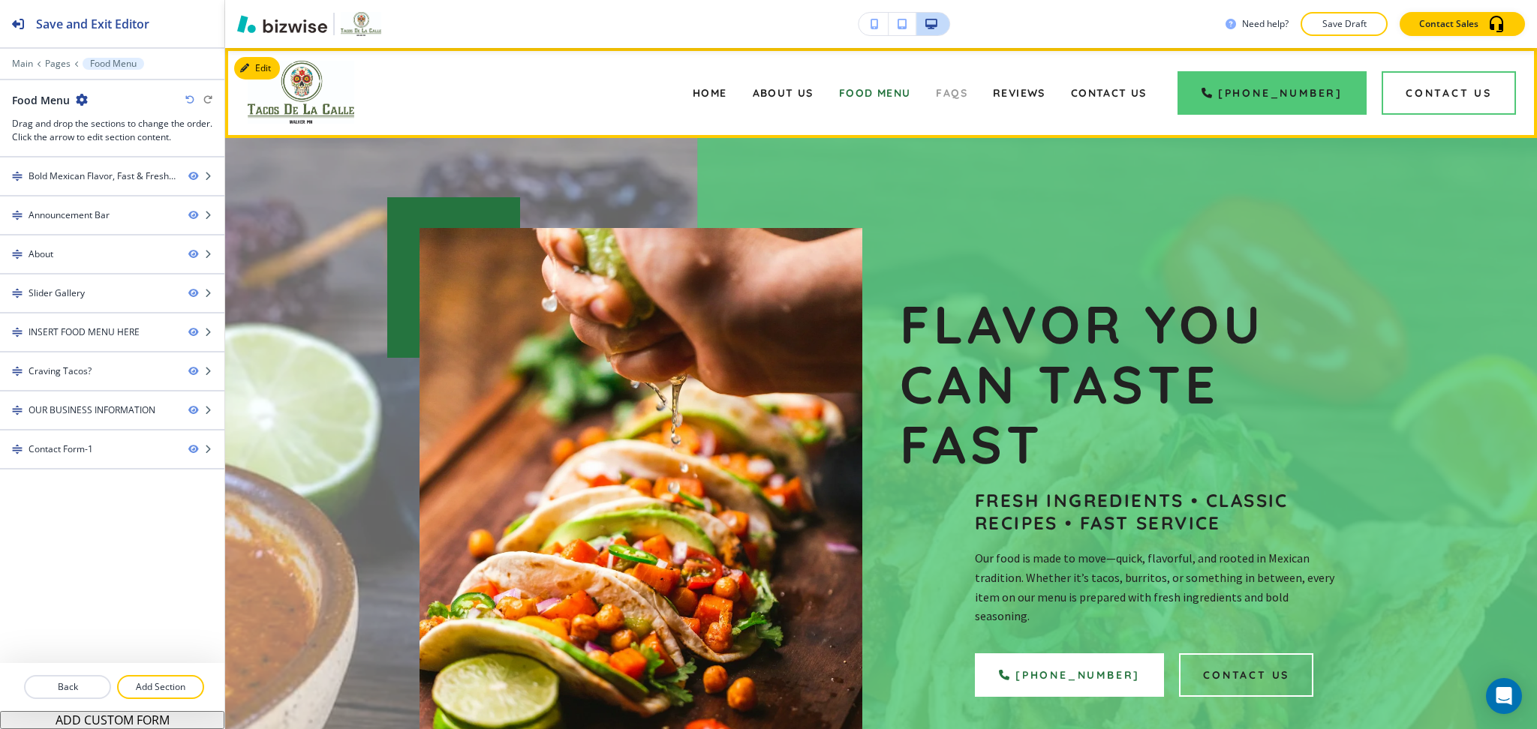
click at [966, 93] on span "FAQs" at bounding box center [952, 93] width 32 height 14
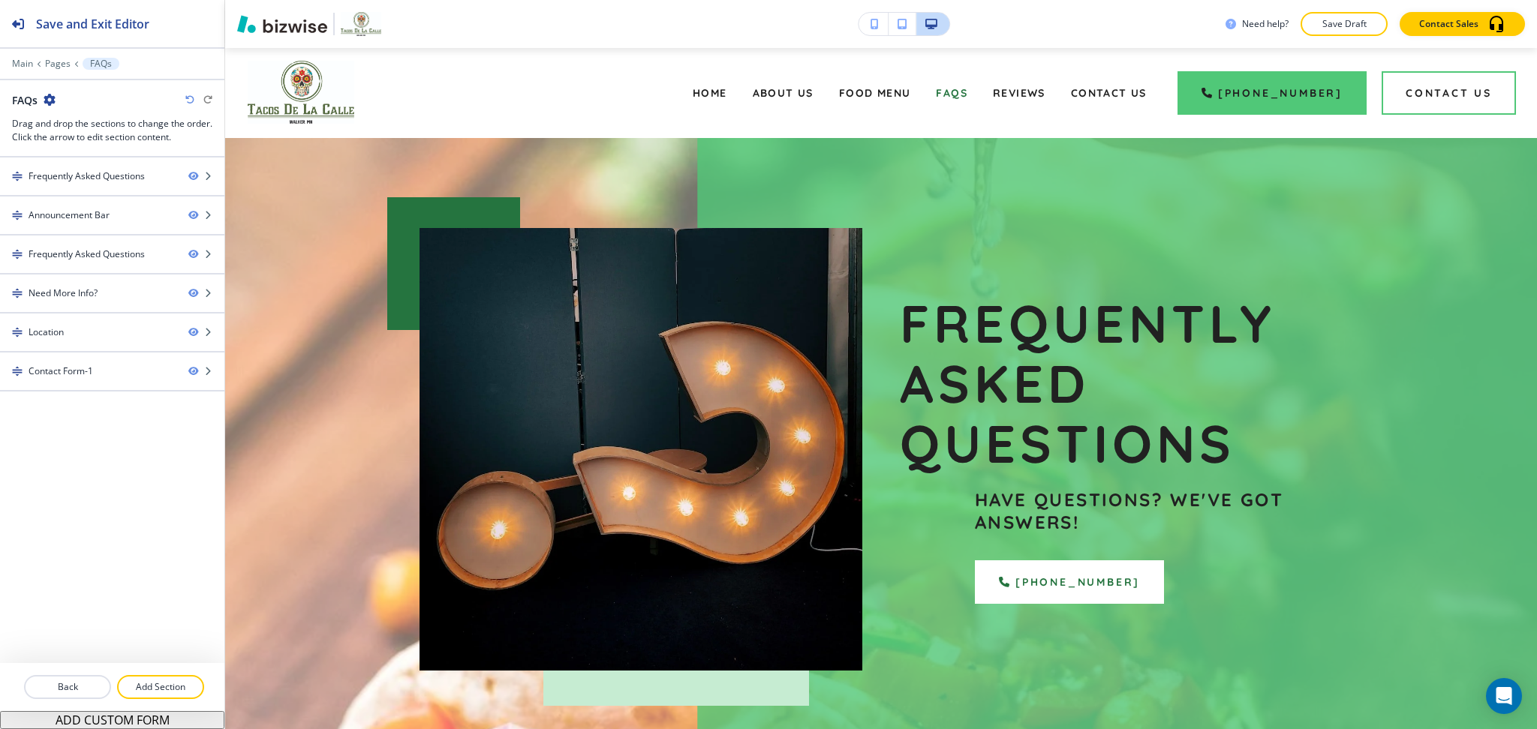
scroll to position [23, 0]
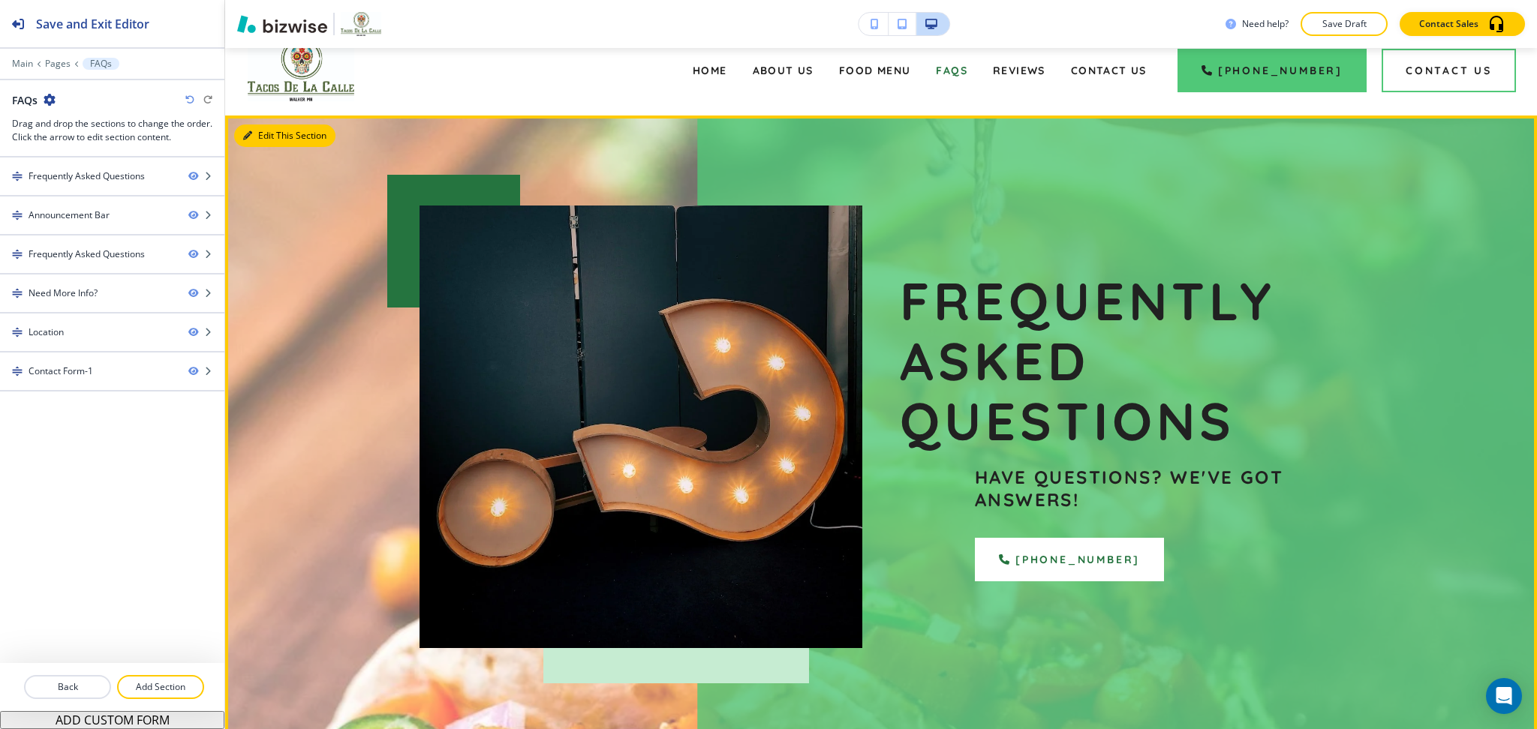
click at [269, 134] on button "Edit This Section" at bounding box center [284, 136] width 101 height 23
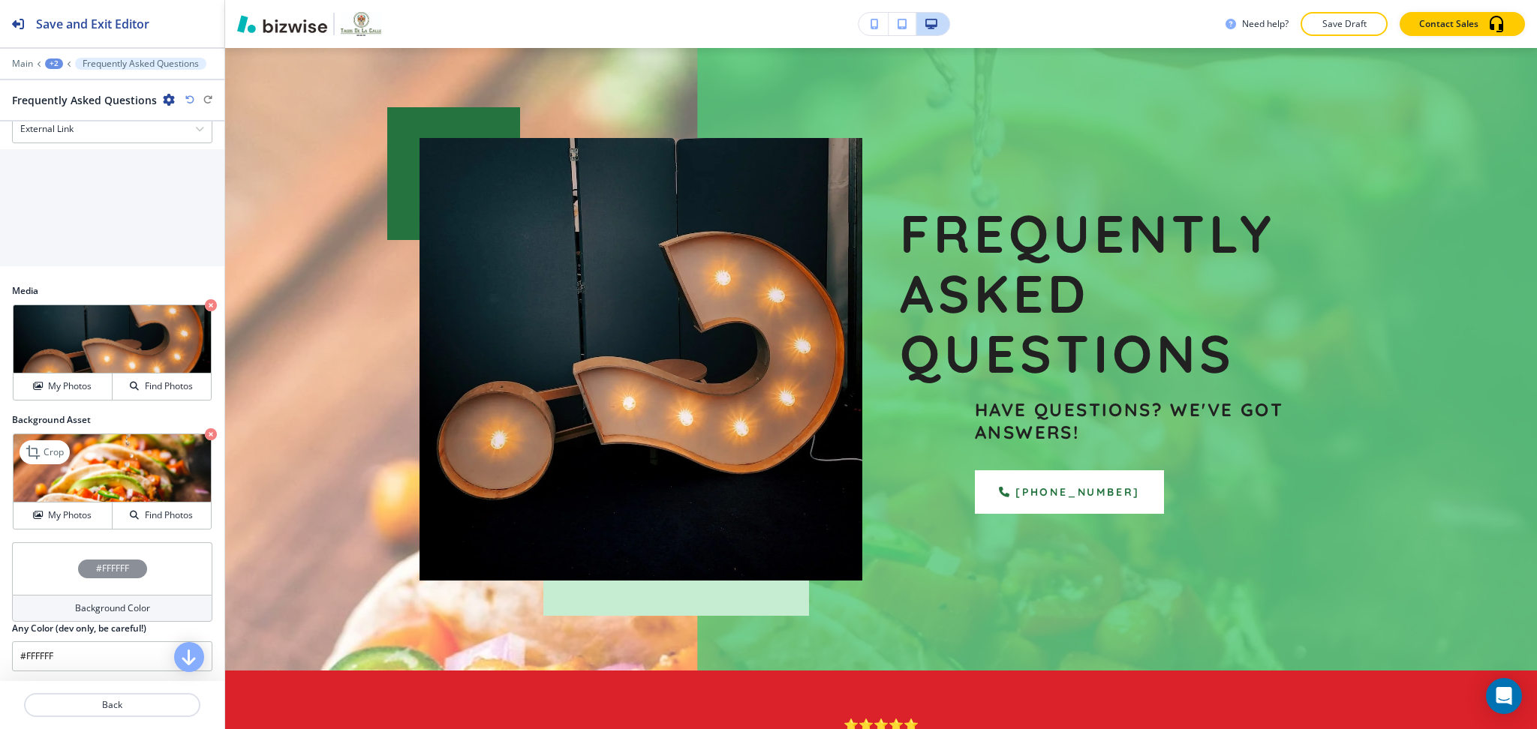
scroll to position [704, 0]
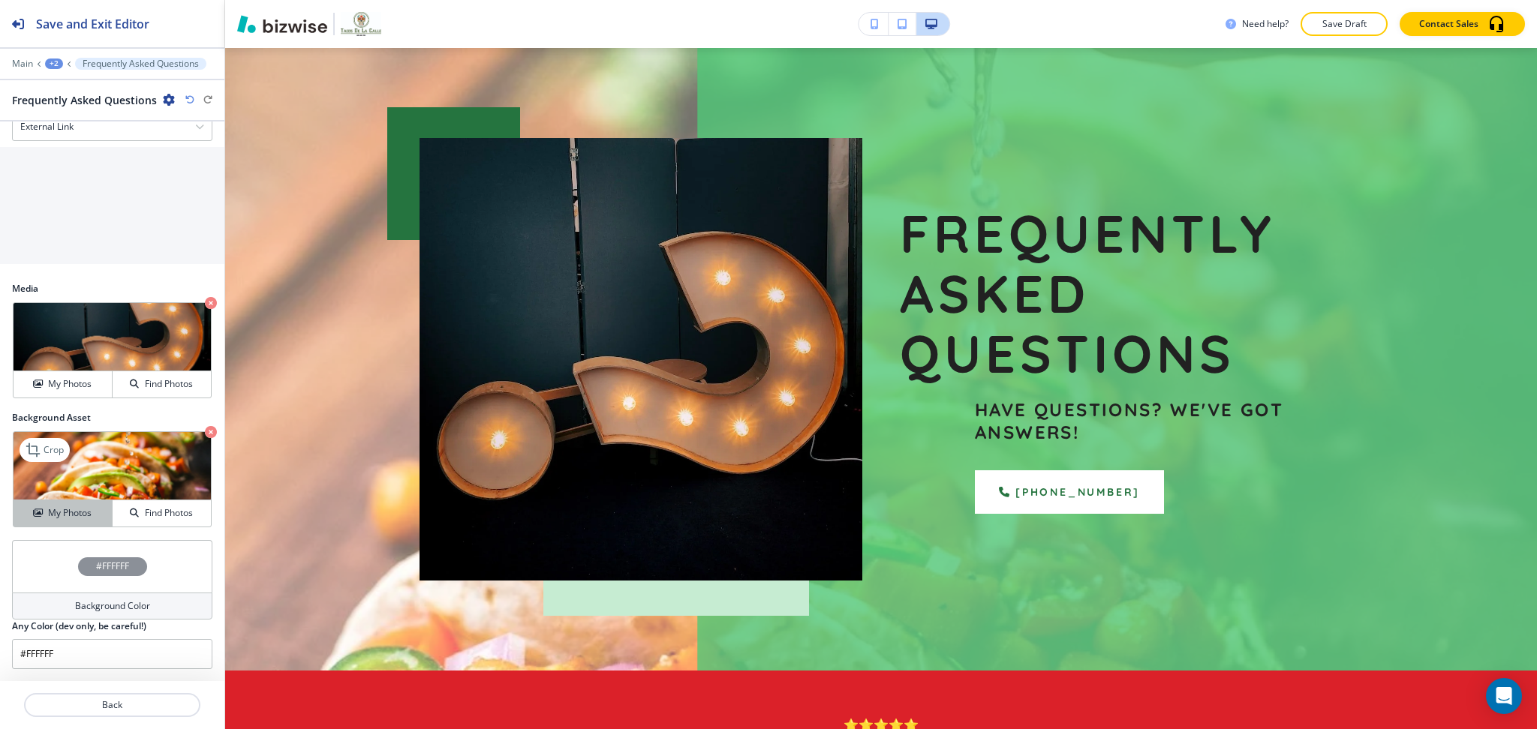
click at [62, 515] on h4 "My Photos" at bounding box center [70, 513] width 44 height 14
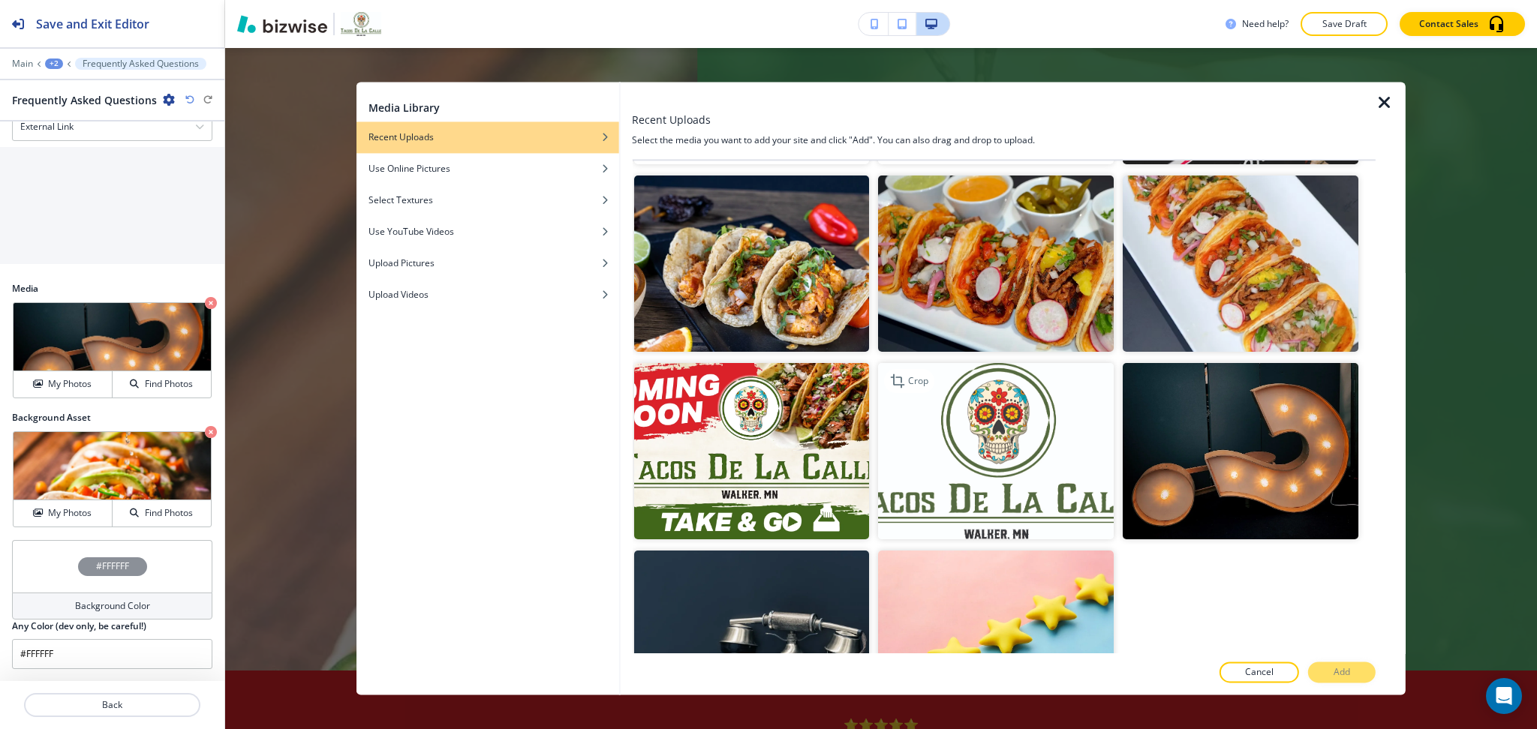
scroll to position [1731, 0]
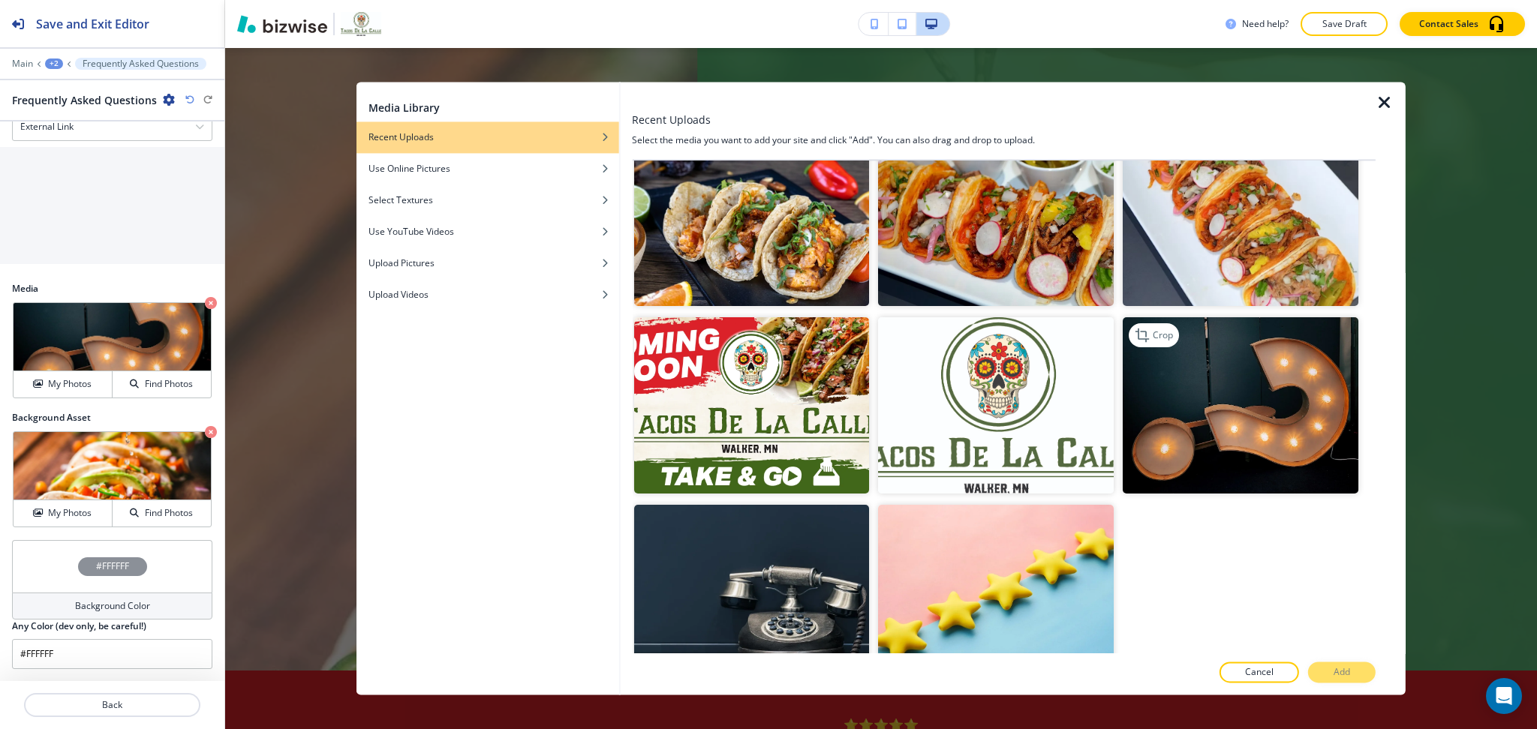
click at [1214, 368] on img "button" at bounding box center [1240, 406] width 236 height 176
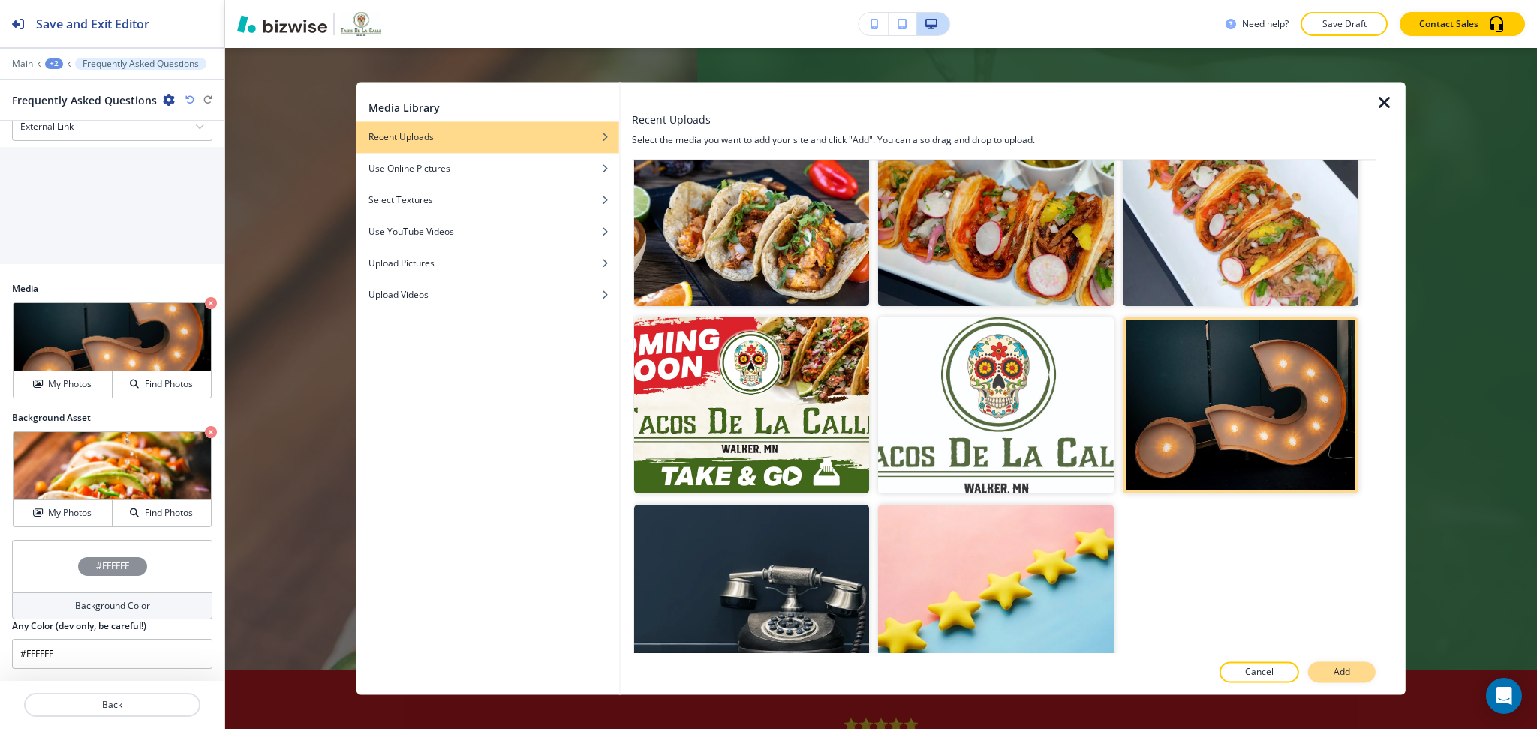
click at [1353, 663] on button "Add" at bounding box center [1342, 673] width 68 height 21
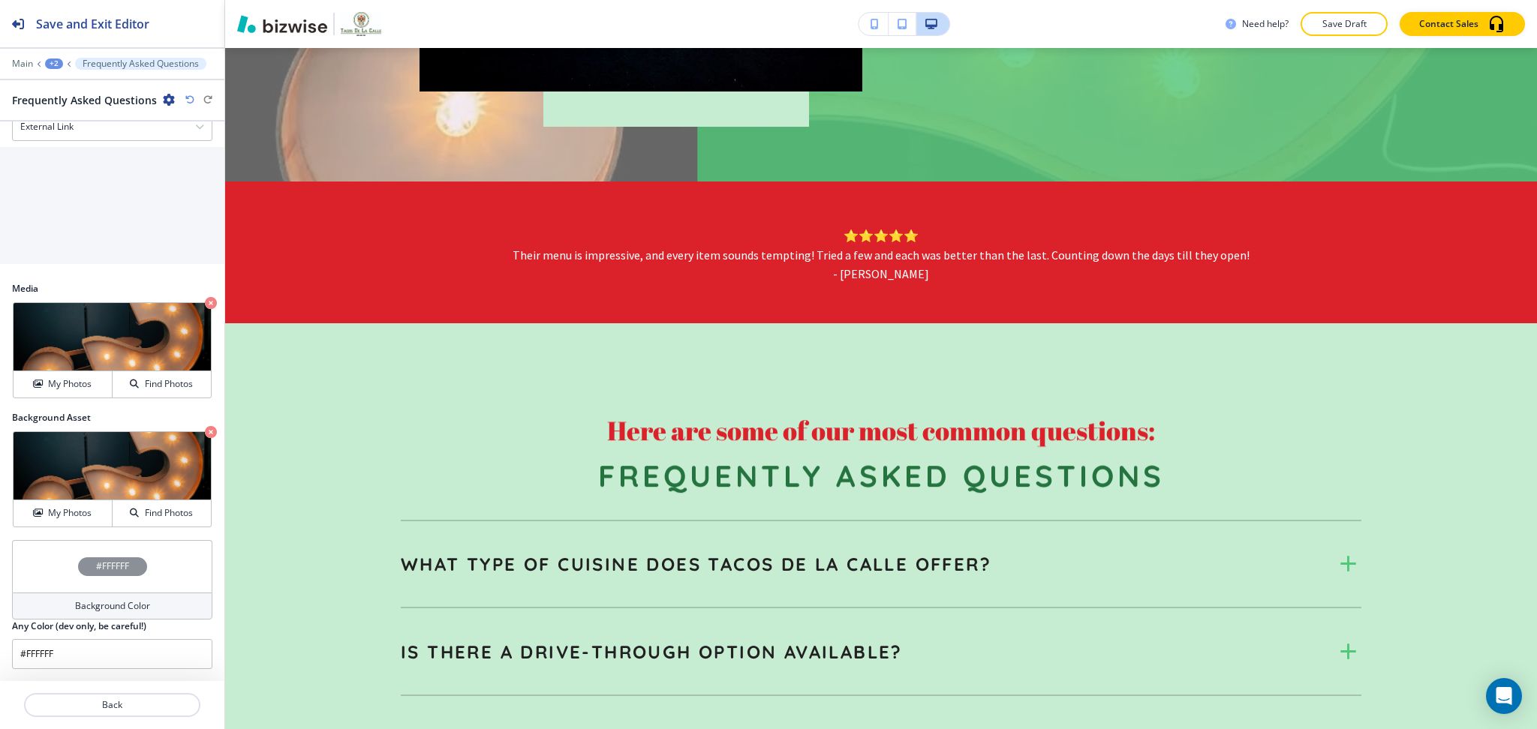
scroll to position [580, 0]
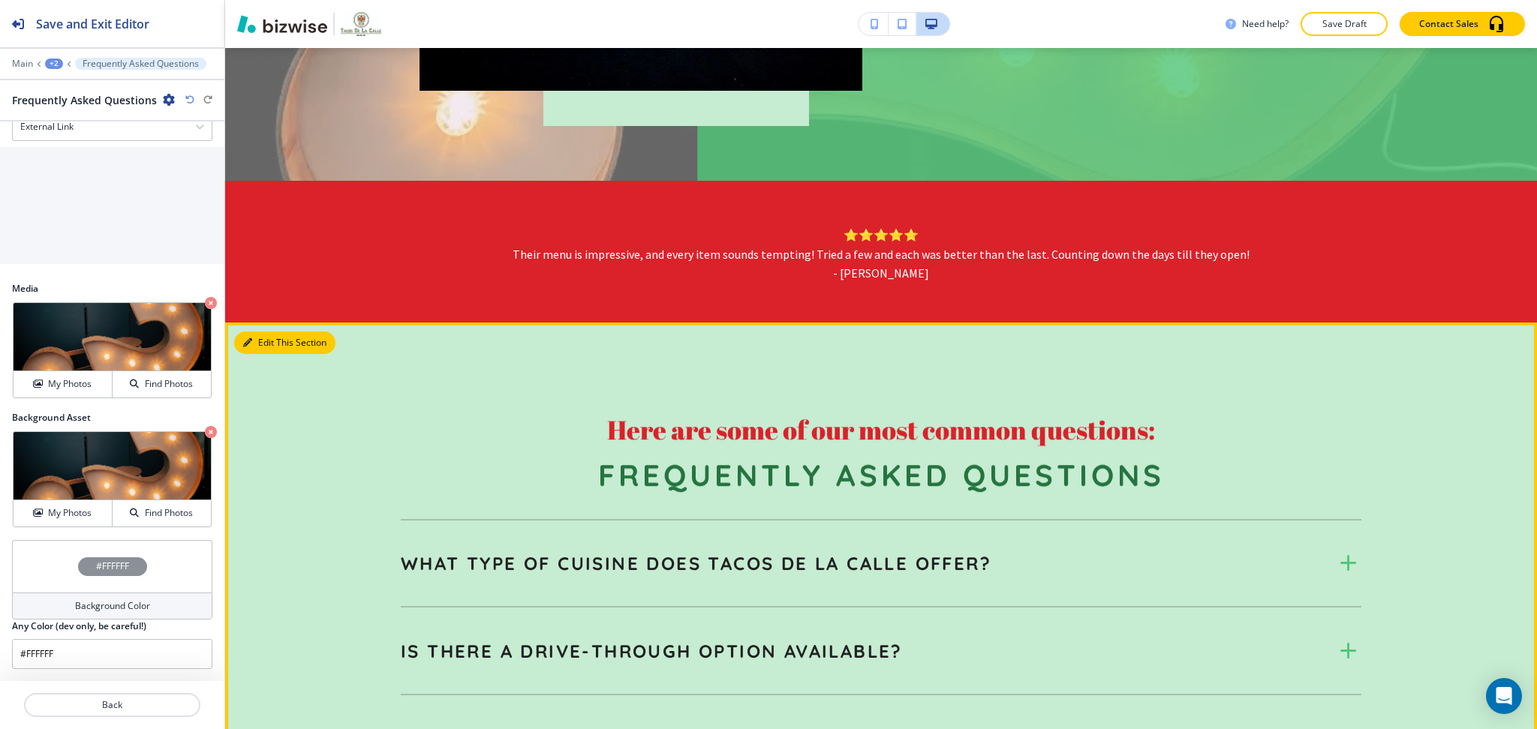
click at [262, 344] on button "Edit This Section" at bounding box center [284, 343] width 101 height 23
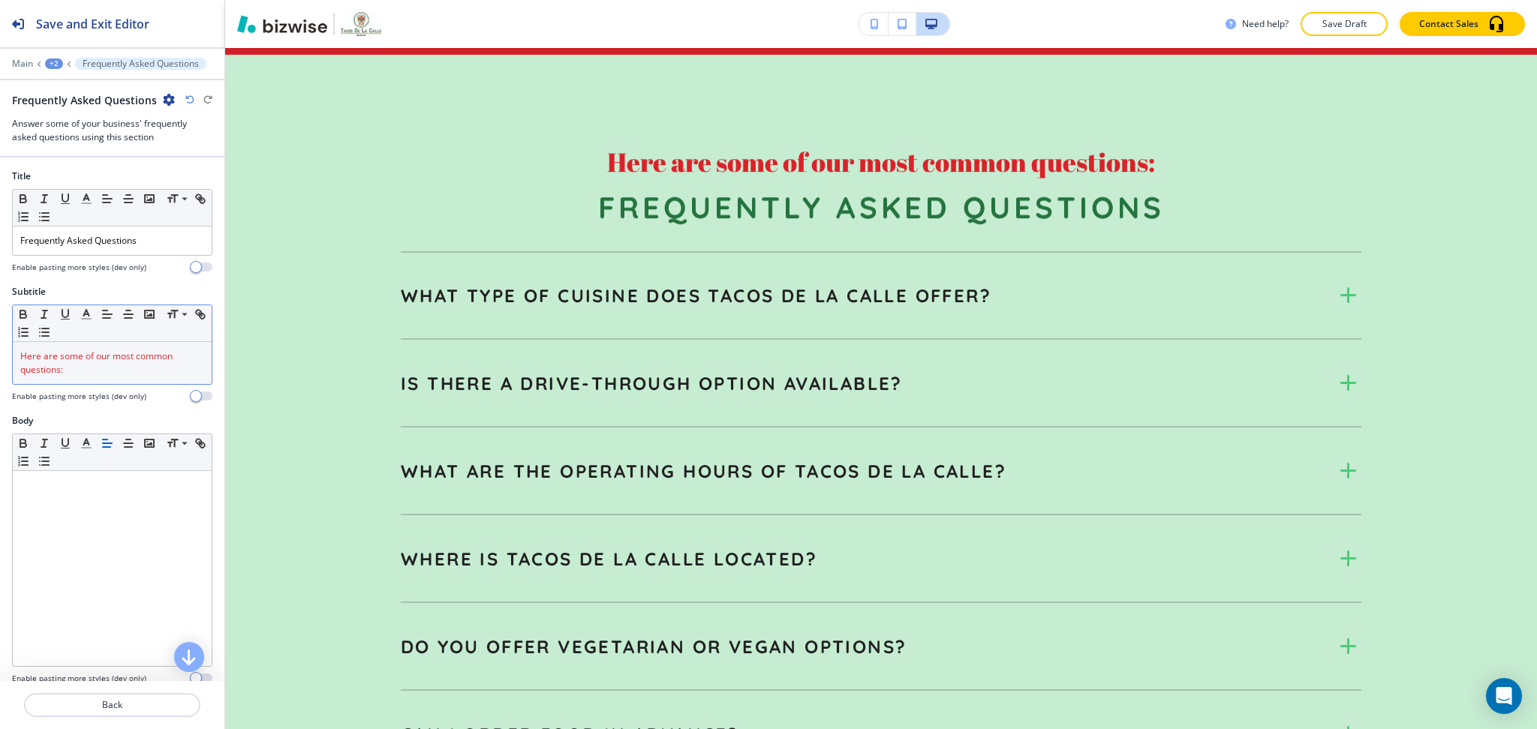
scroll to position [855, 0]
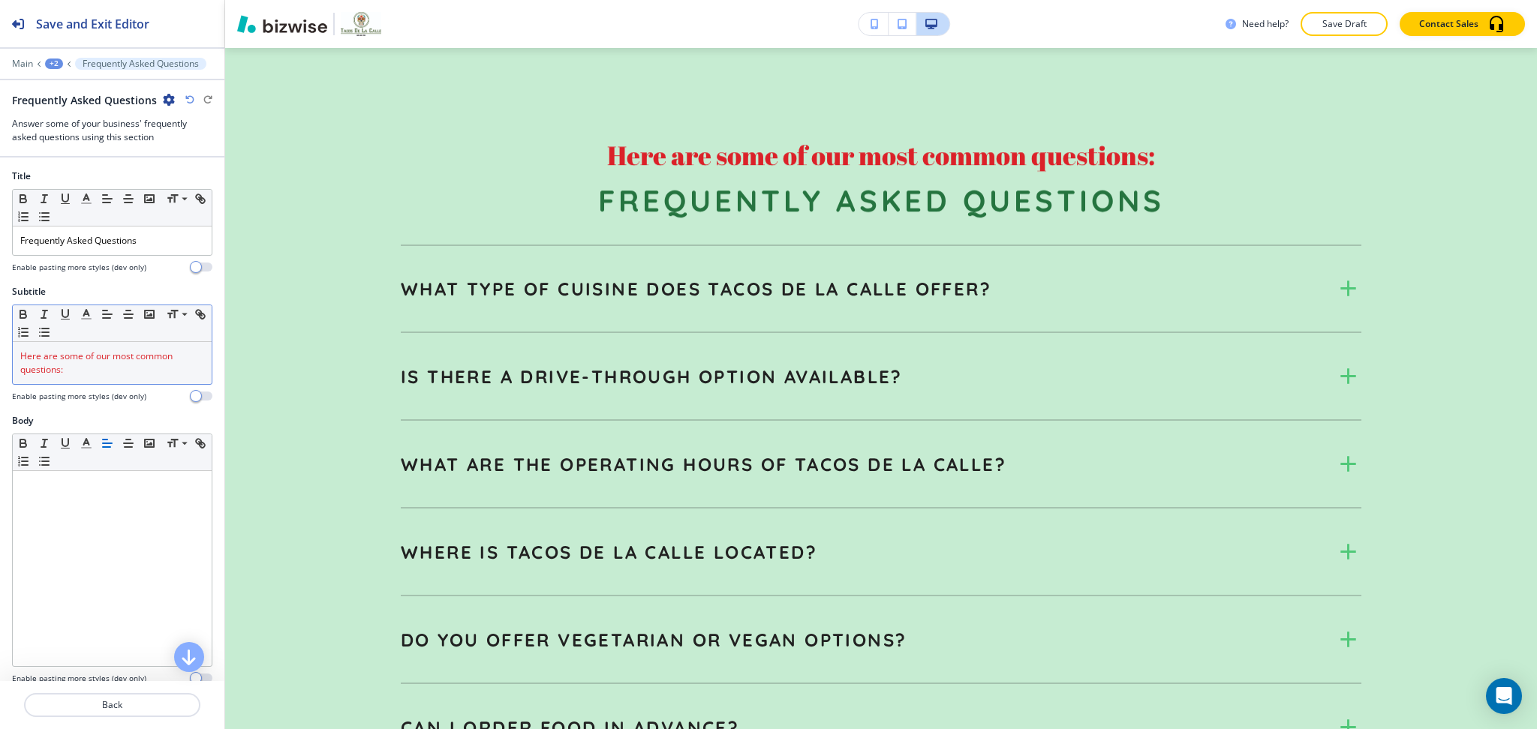
click at [147, 358] on span "Here are some of our most common questions:" at bounding box center [97, 363] width 155 height 26
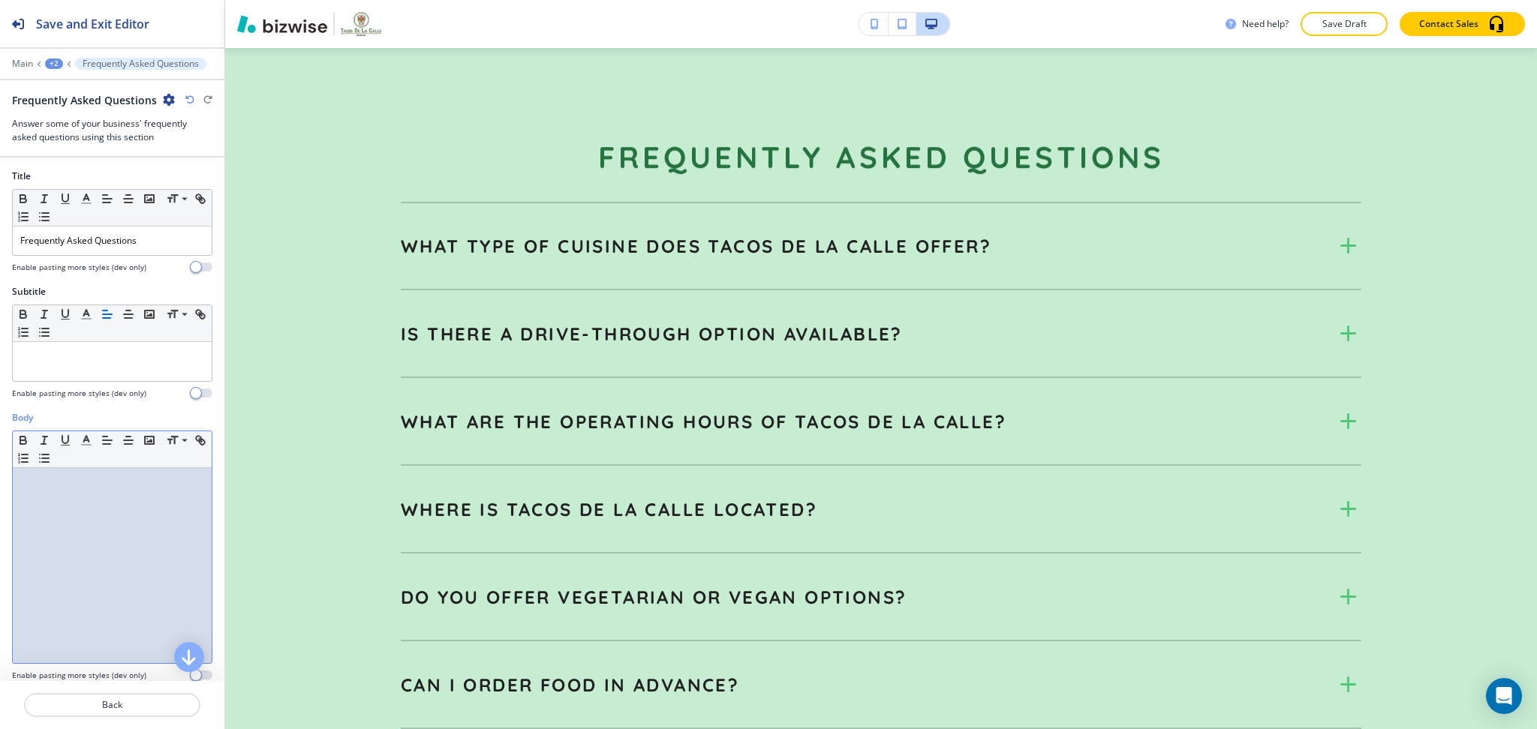
click at [146, 509] on div at bounding box center [112, 565] width 199 height 195
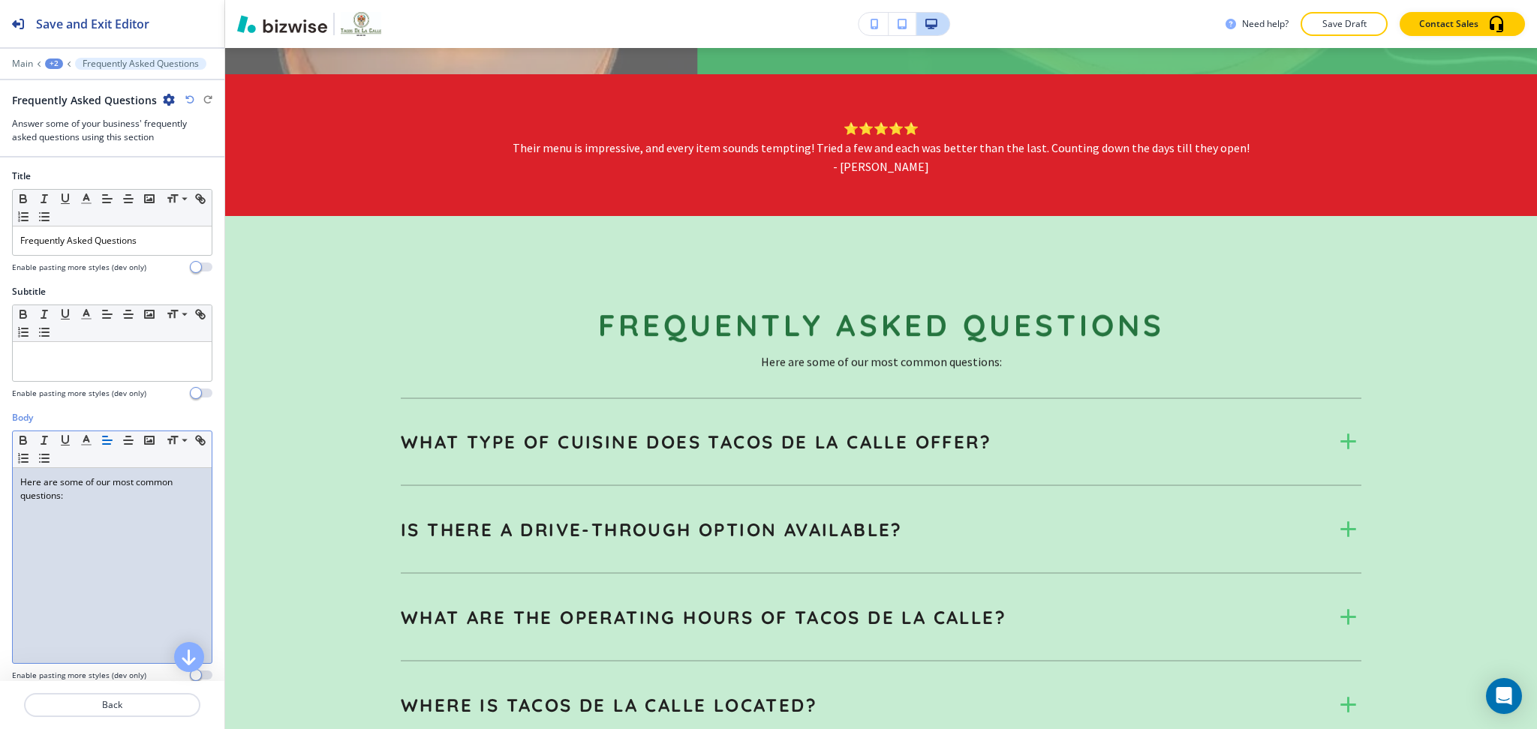
scroll to position [609, 0]
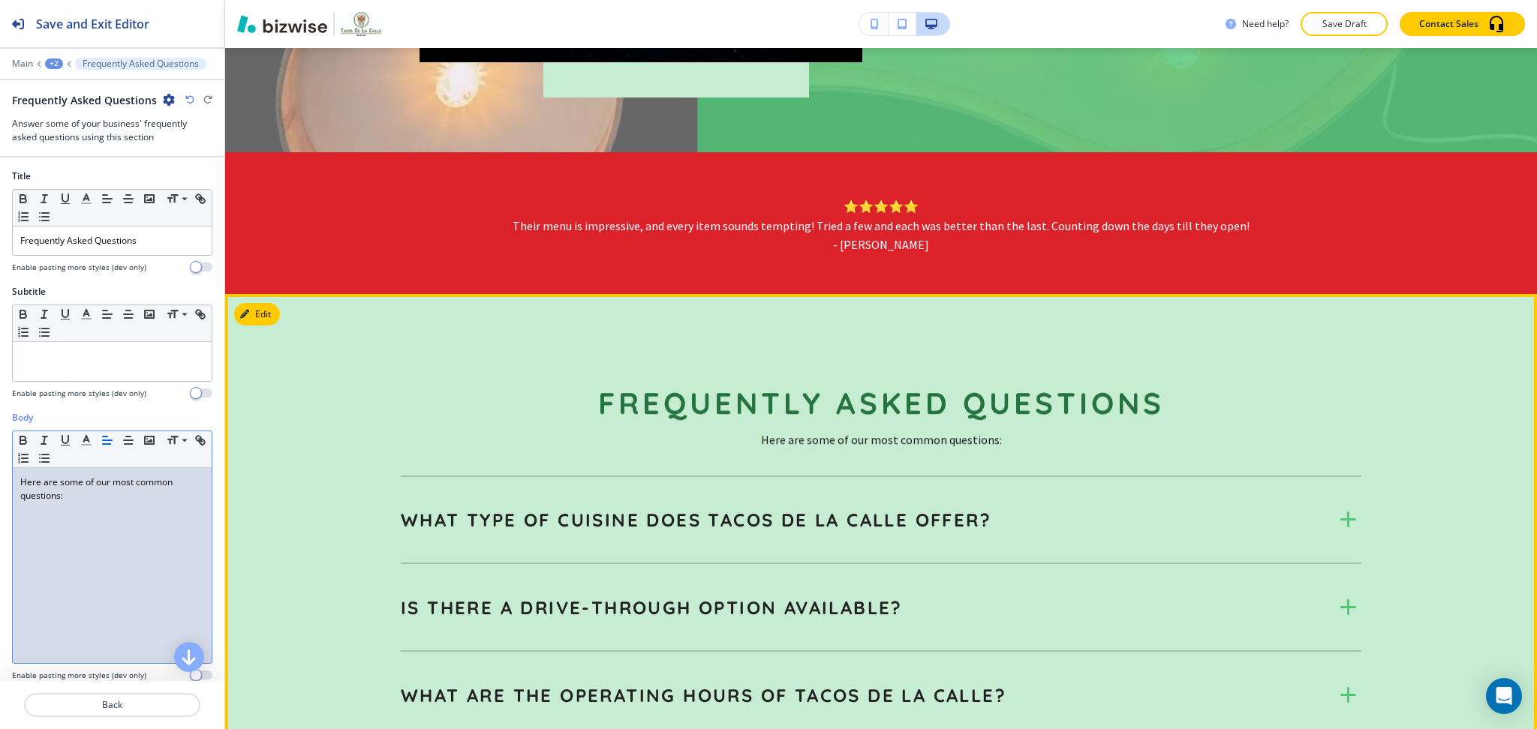
click at [256, 322] on button "Edit" at bounding box center [257, 314] width 46 height 23
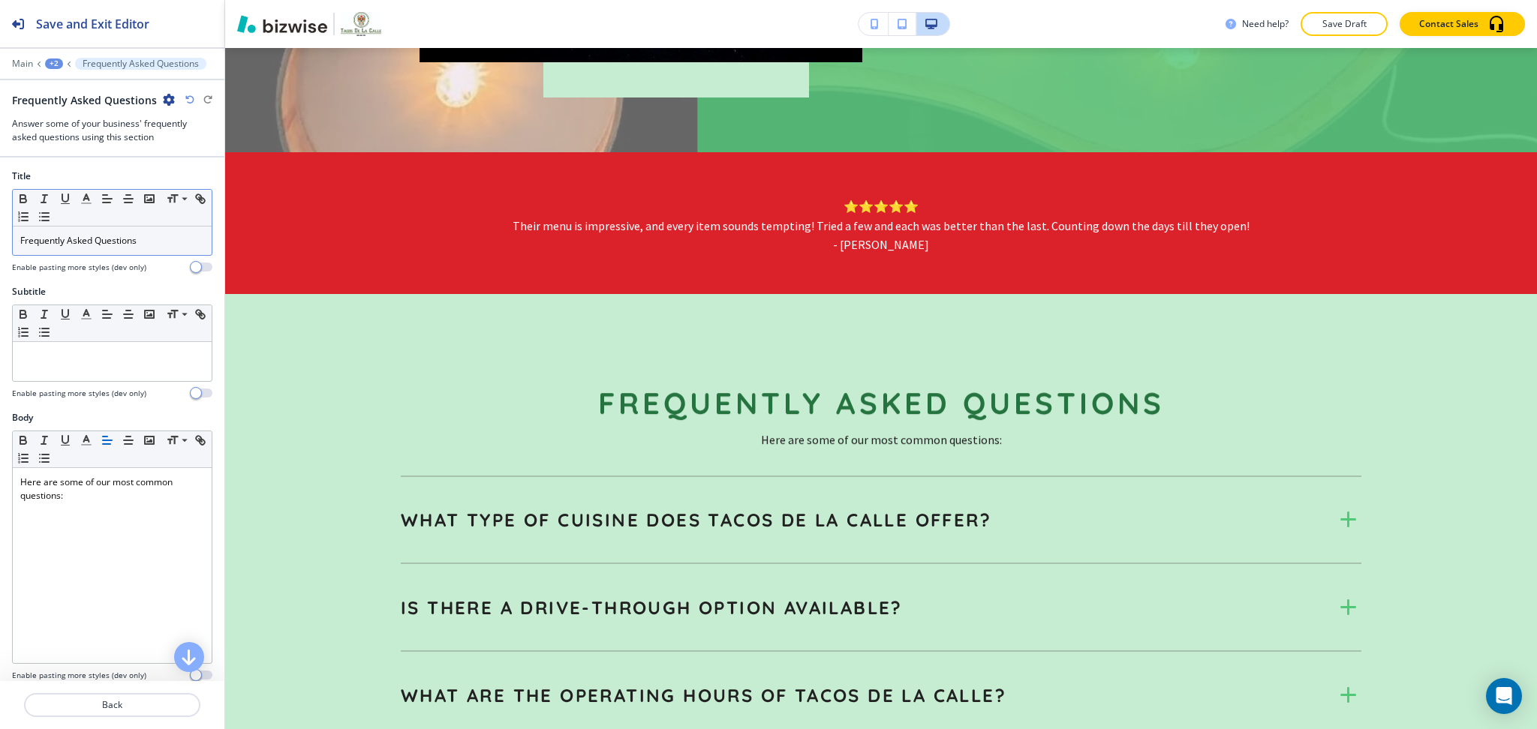
click at [104, 245] on p "Frequently Asked Questions" at bounding box center [112, 241] width 184 height 14
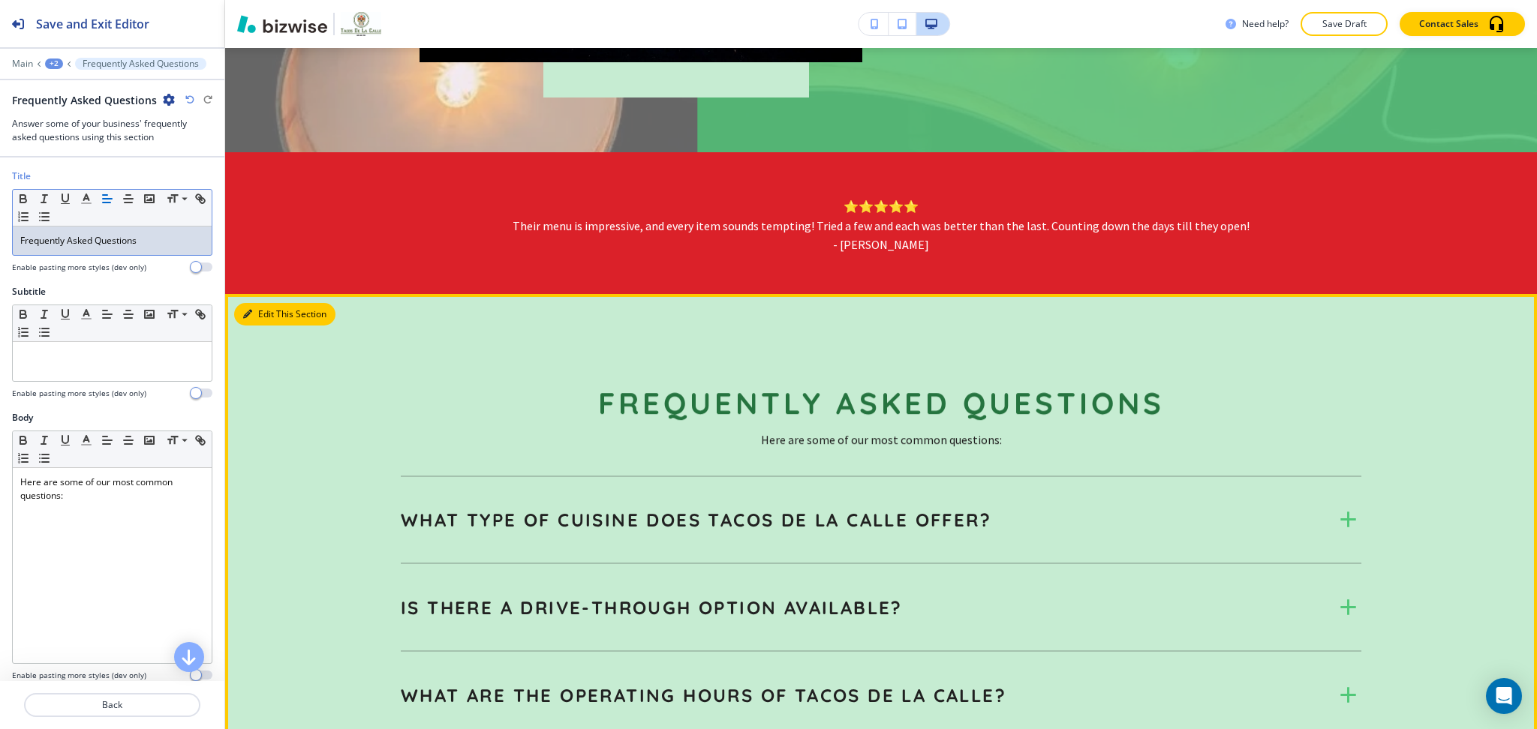
click at [247, 304] on button "Edit This Section" at bounding box center [284, 314] width 101 height 23
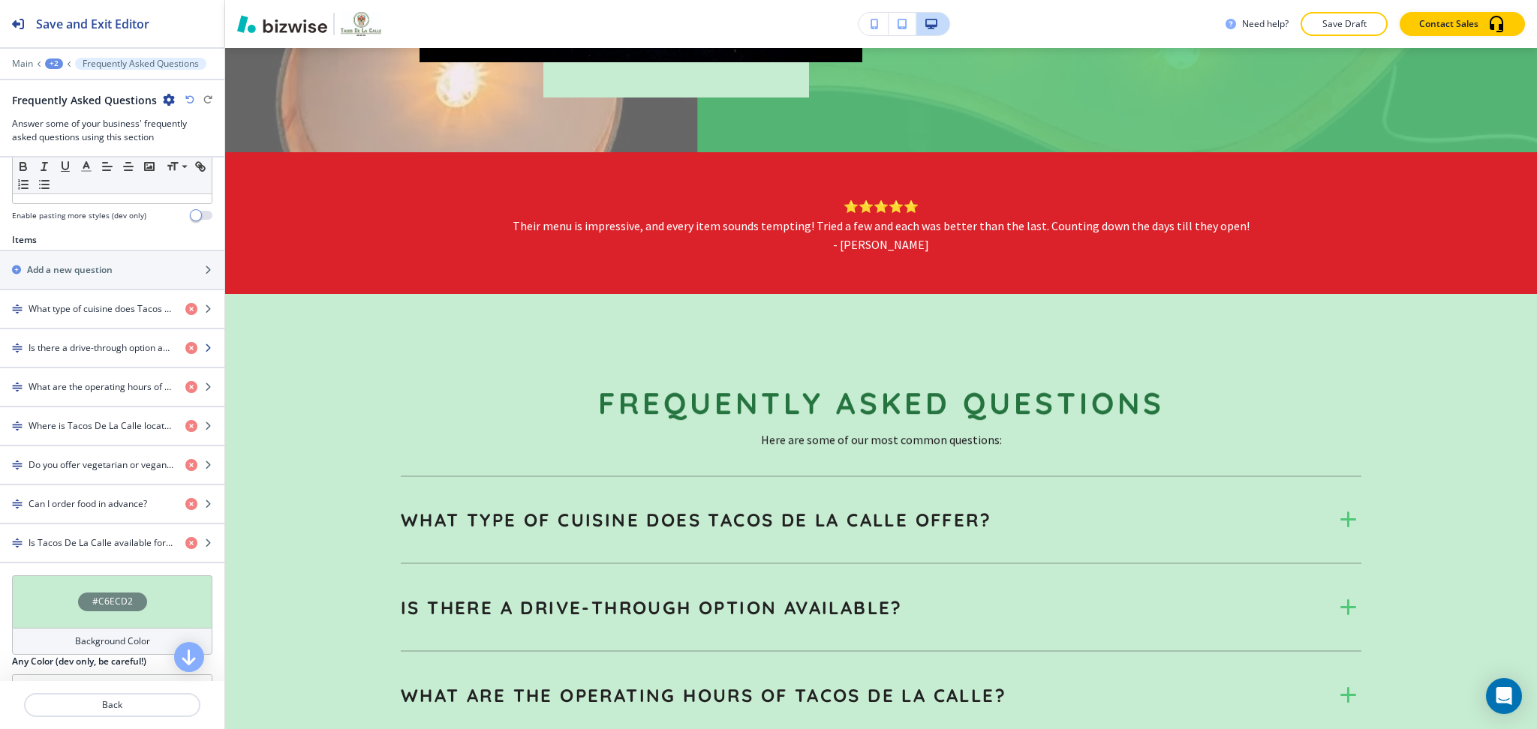
scroll to position [520, 0]
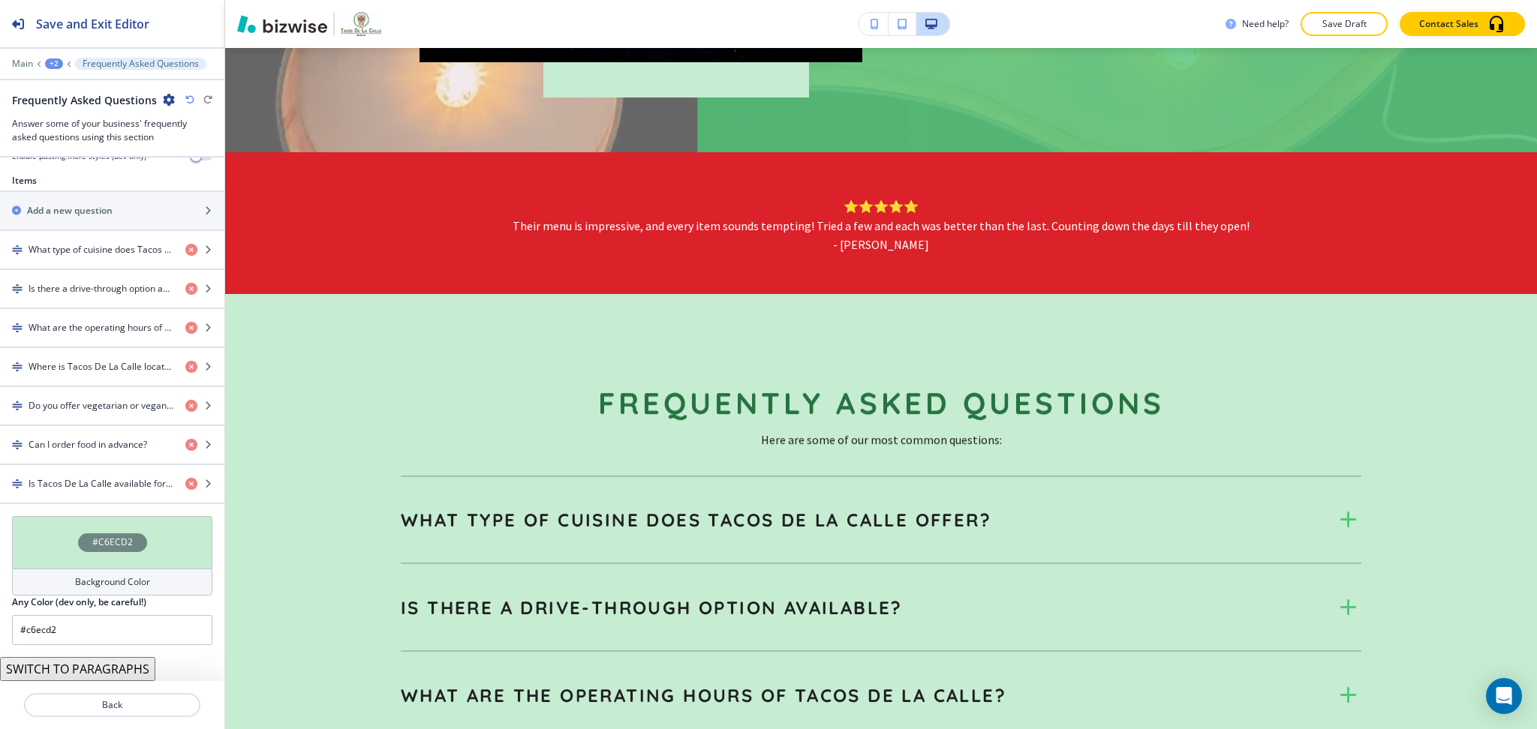
click at [74, 590] on div "Background Color" at bounding box center [112, 582] width 200 height 27
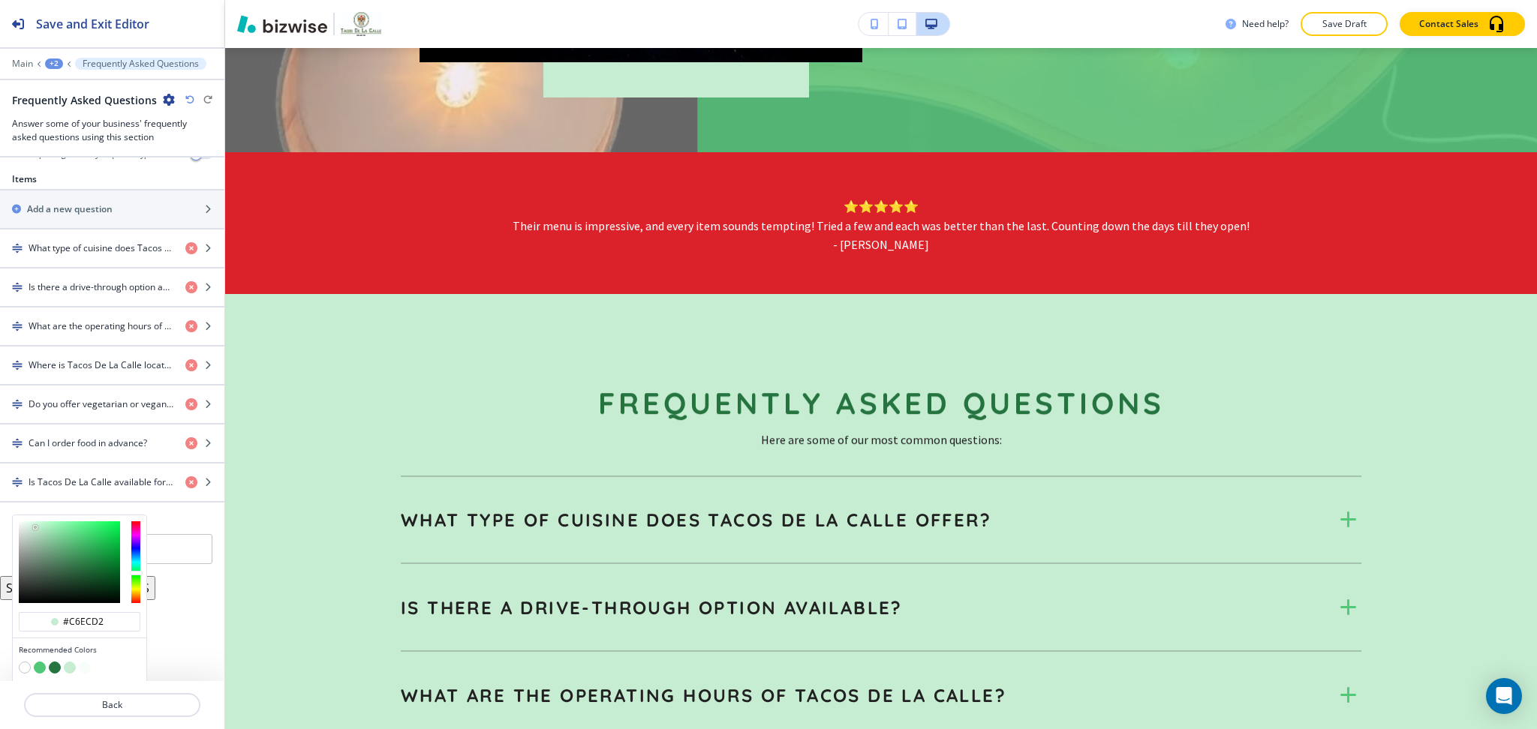
click at [66, 672] on button "button" at bounding box center [70, 668] width 12 height 12
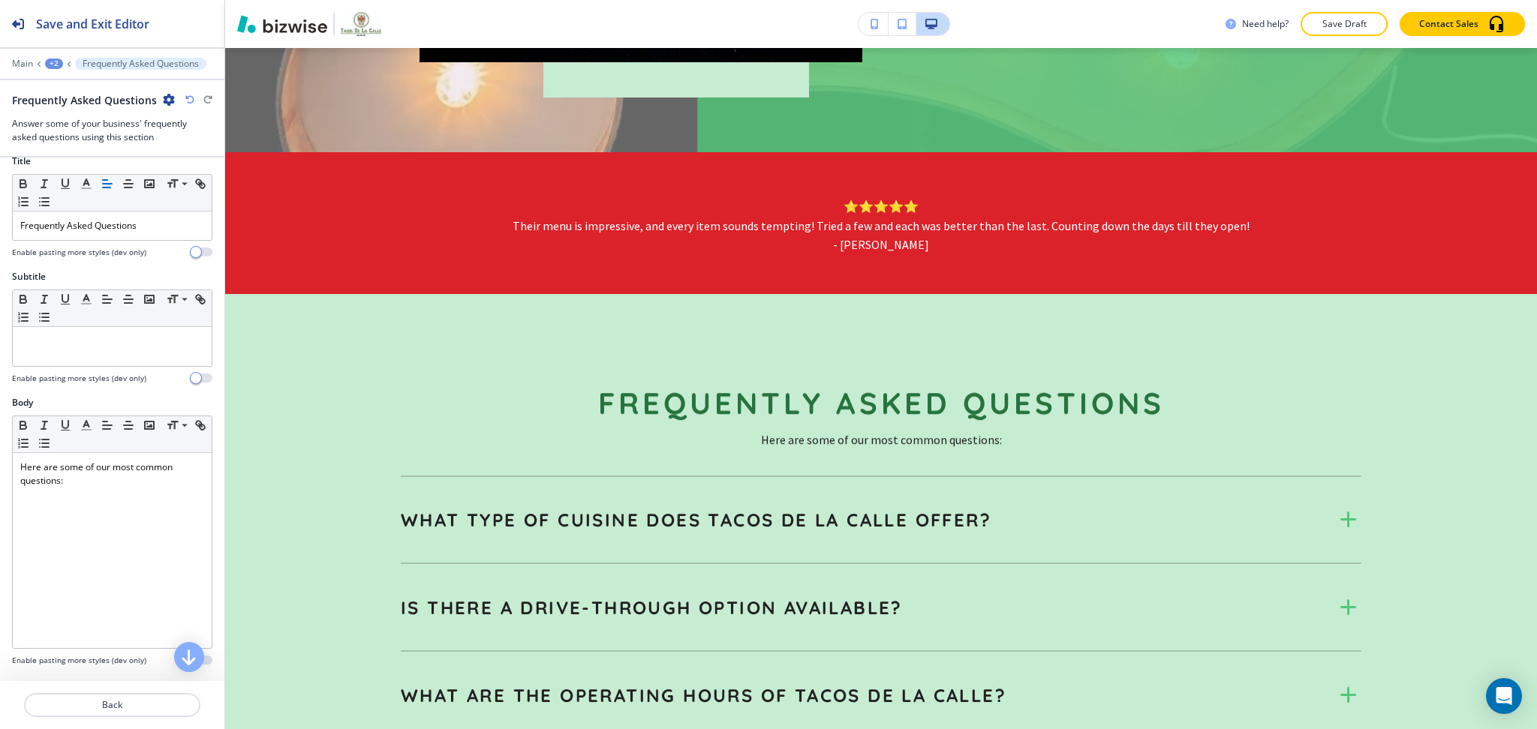
scroll to position [0, 0]
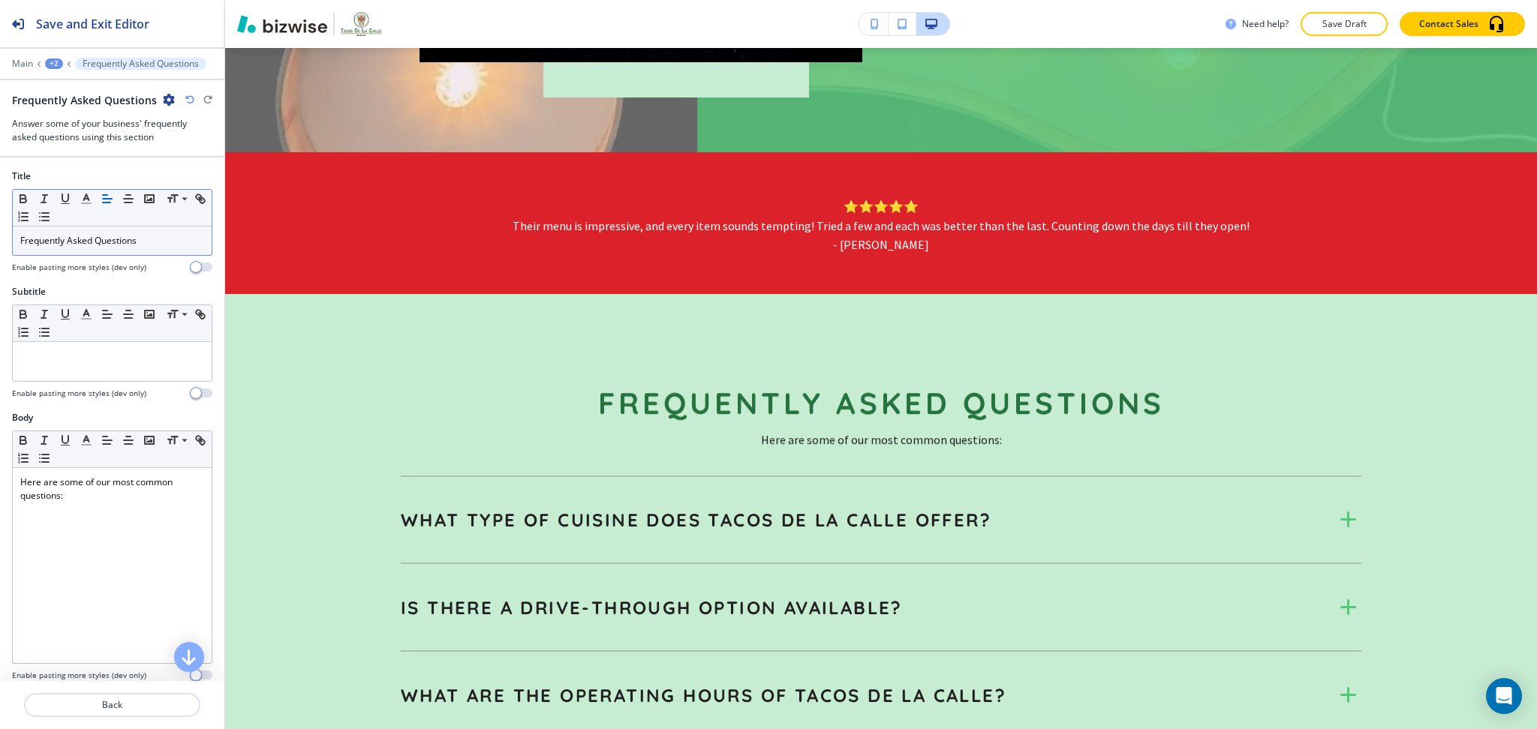
click at [137, 242] on p "Frequently Asked Questions" at bounding box center [112, 241] width 184 height 14
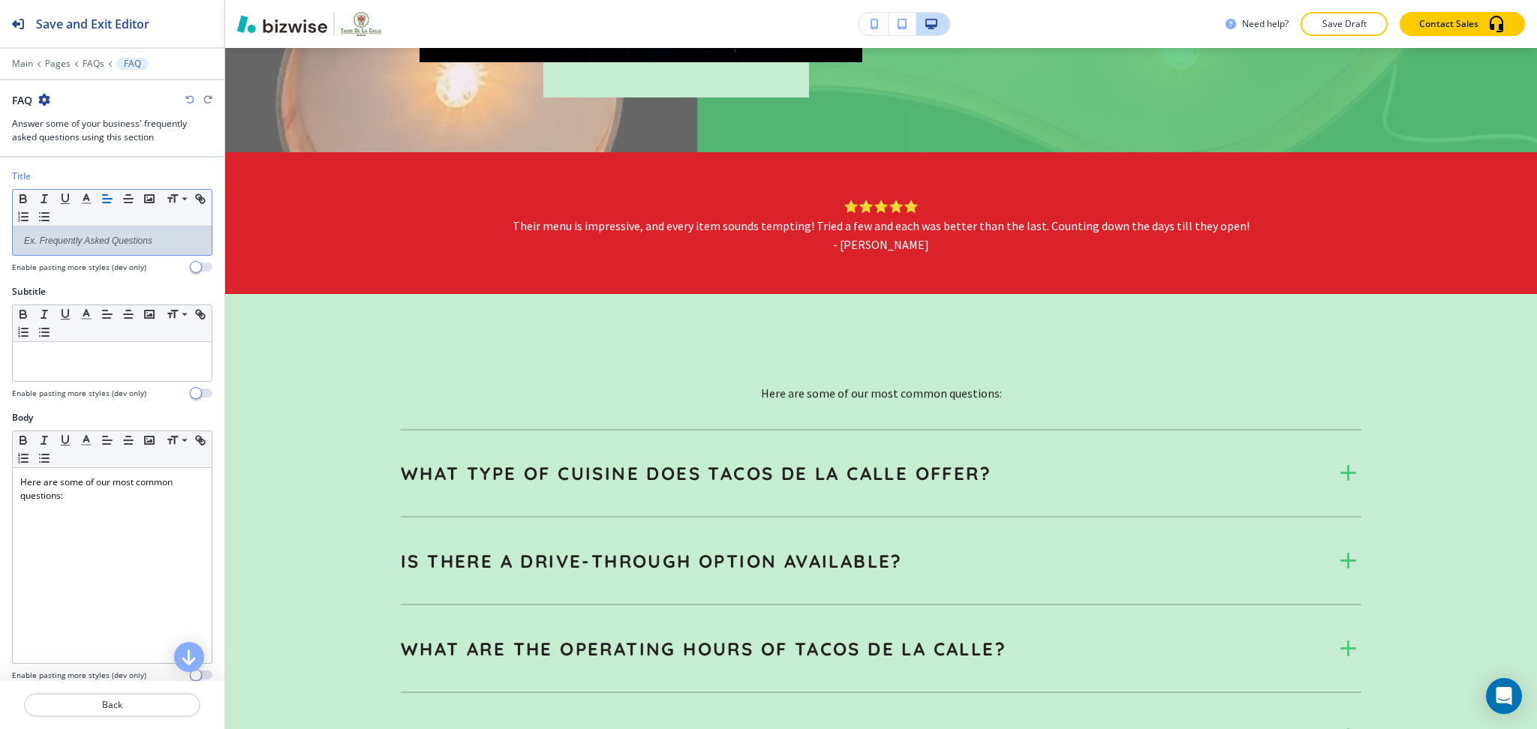
paste div
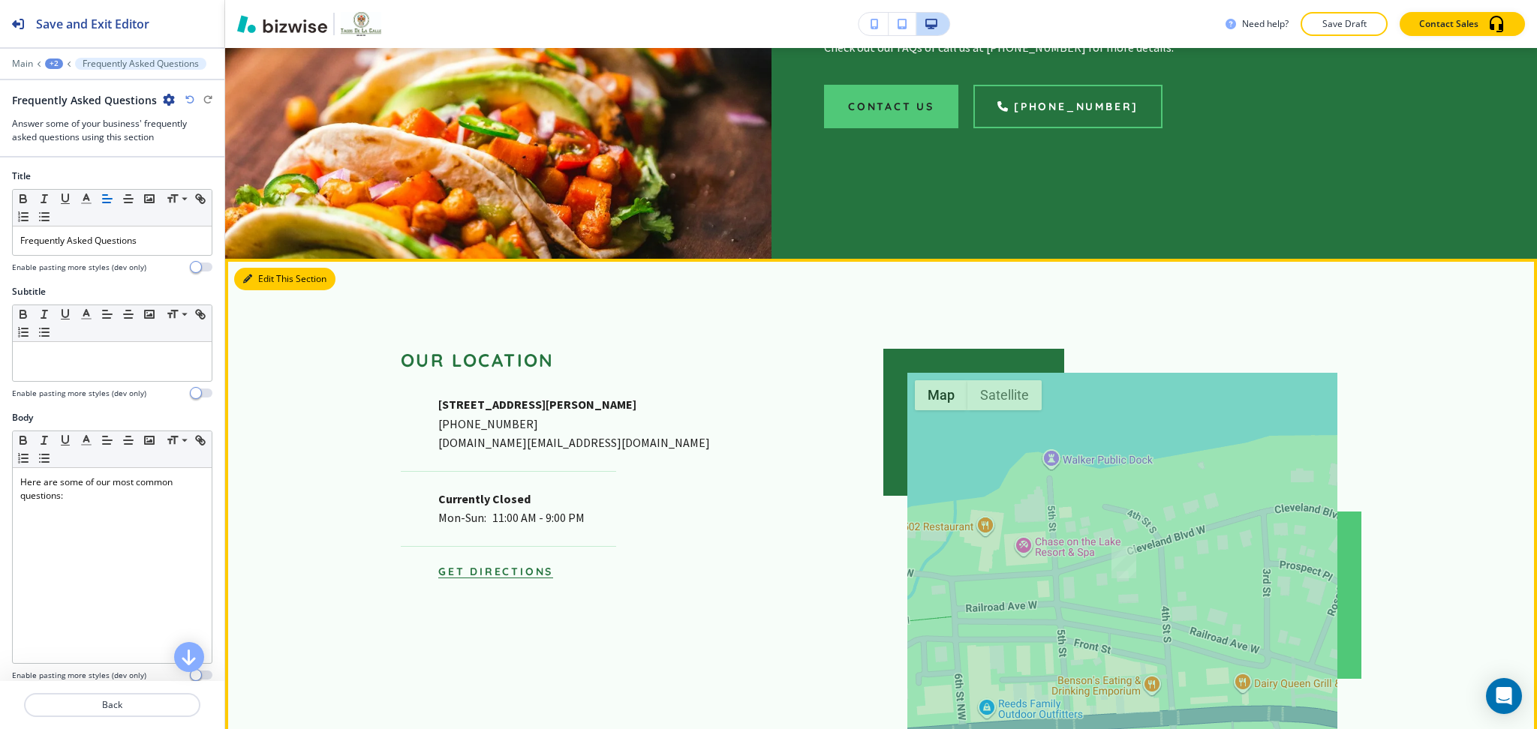
click at [258, 282] on button "Edit This Section" at bounding box center [284, 279] width 101 height 23
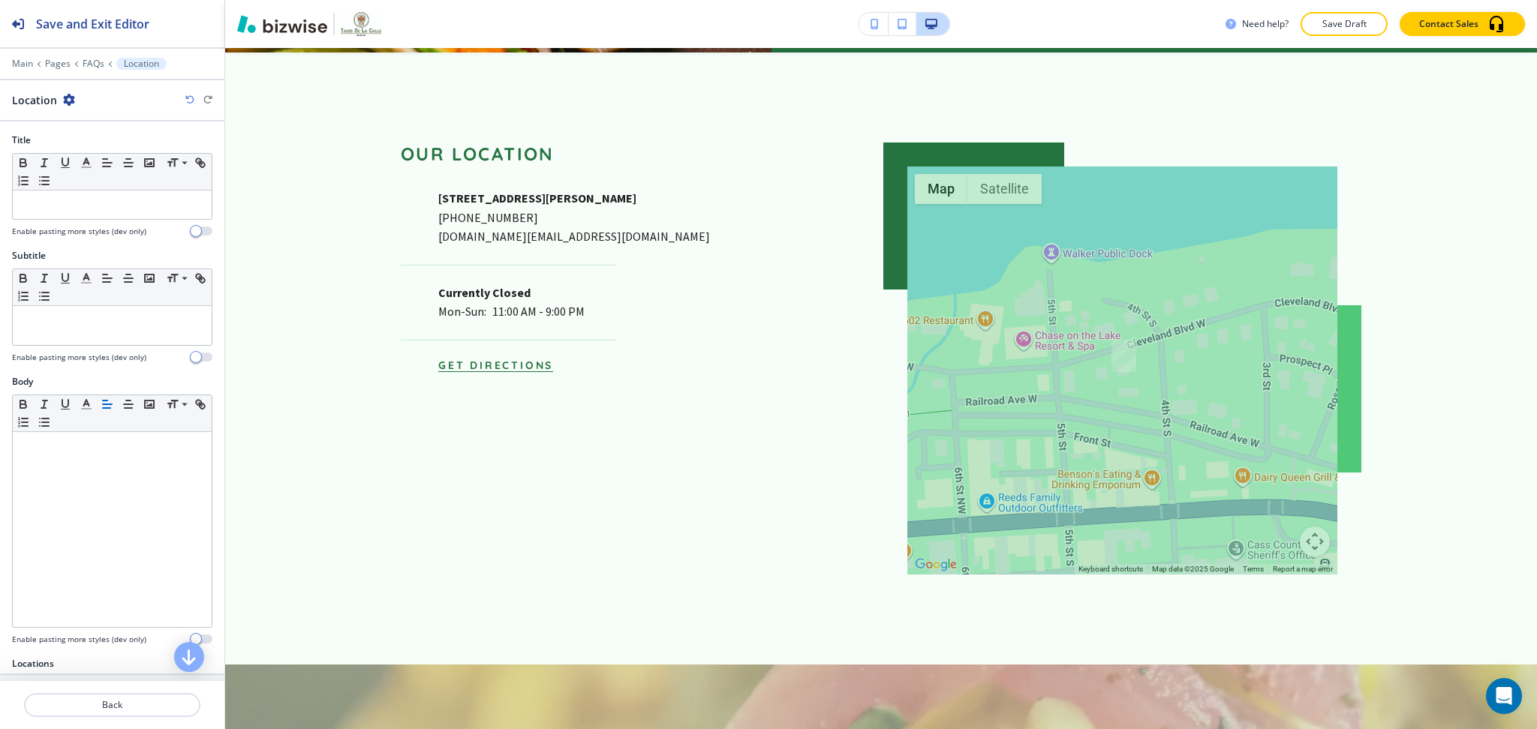
scroll to position [2150, 0]
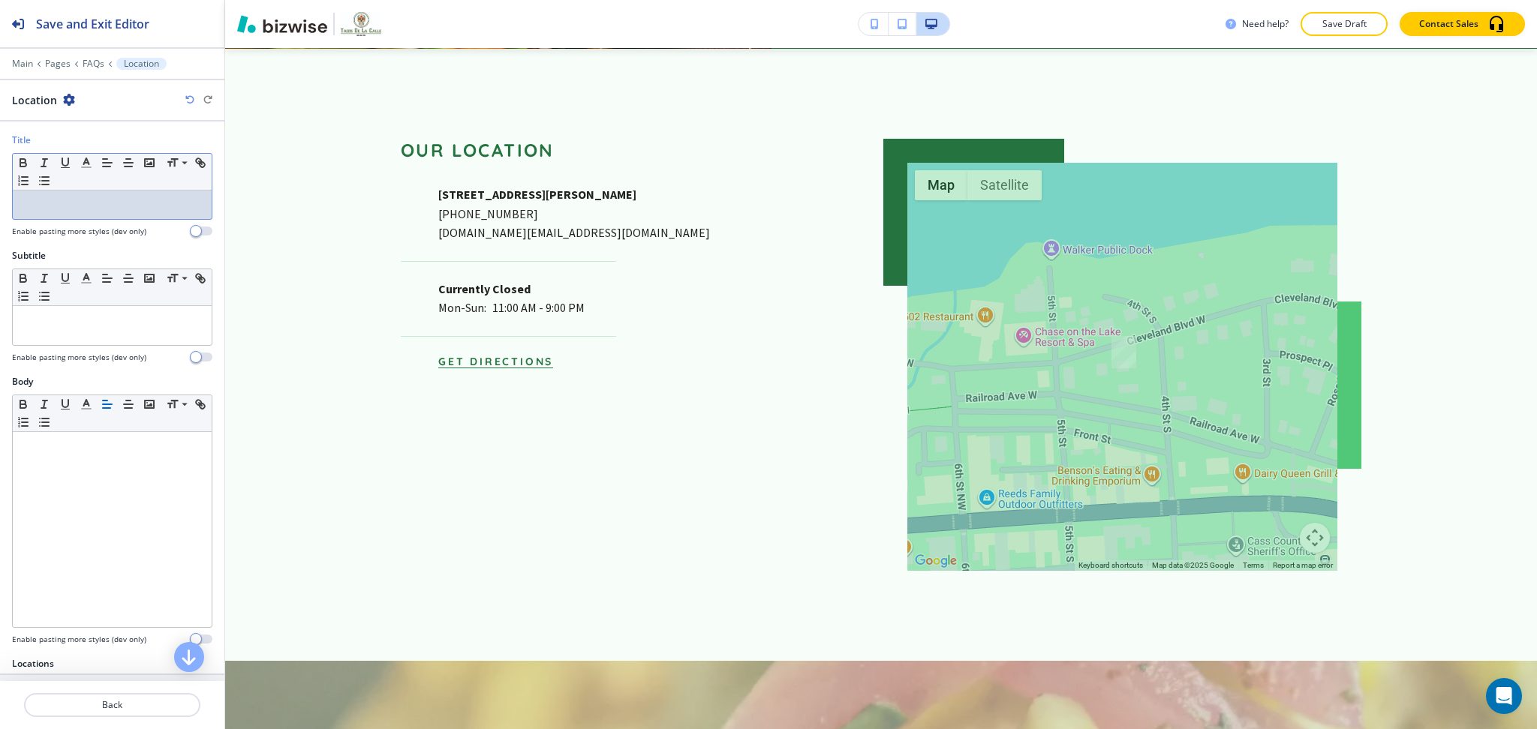
click at [115, 210] on p at bounding box center [112, 205] width 184 height 14
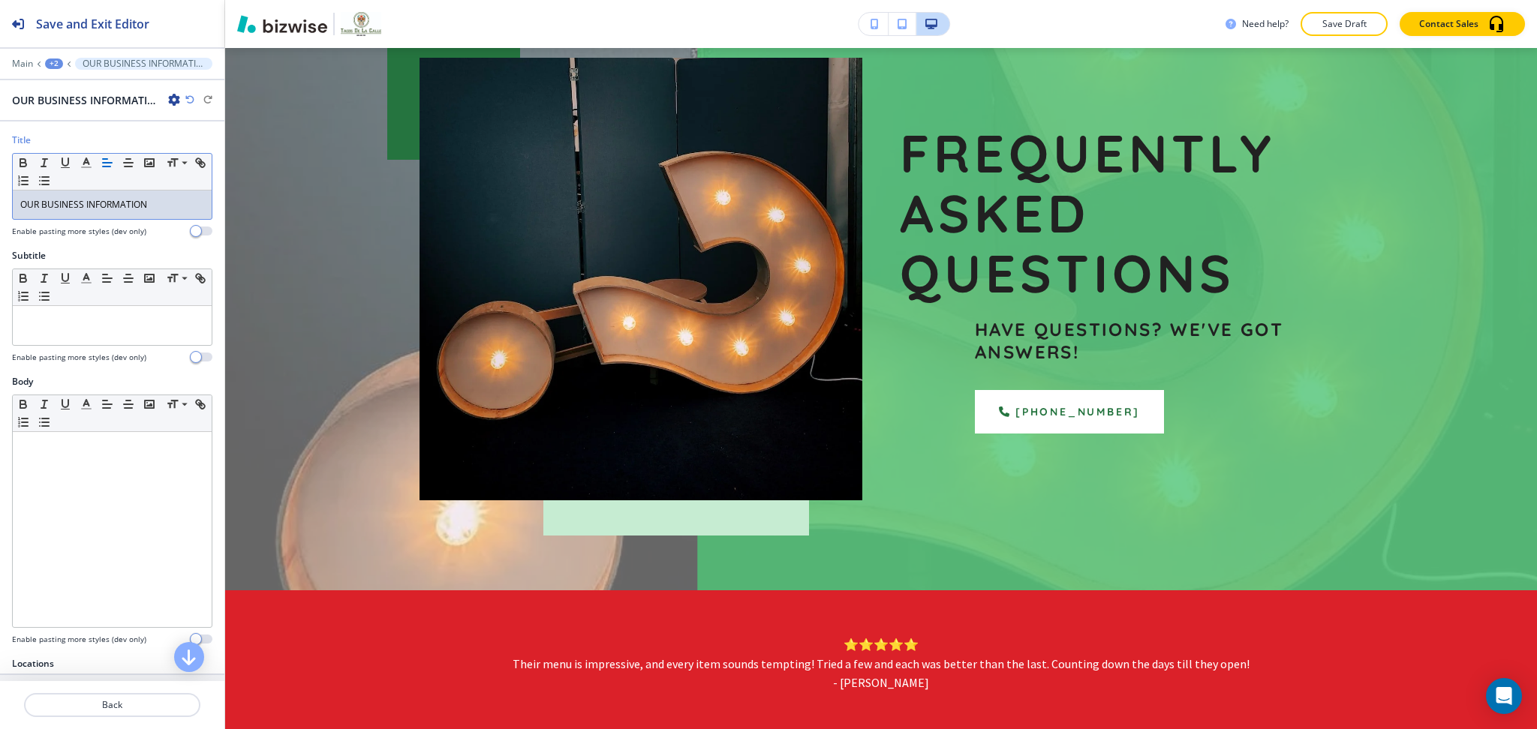
scroll to position [62, 0]
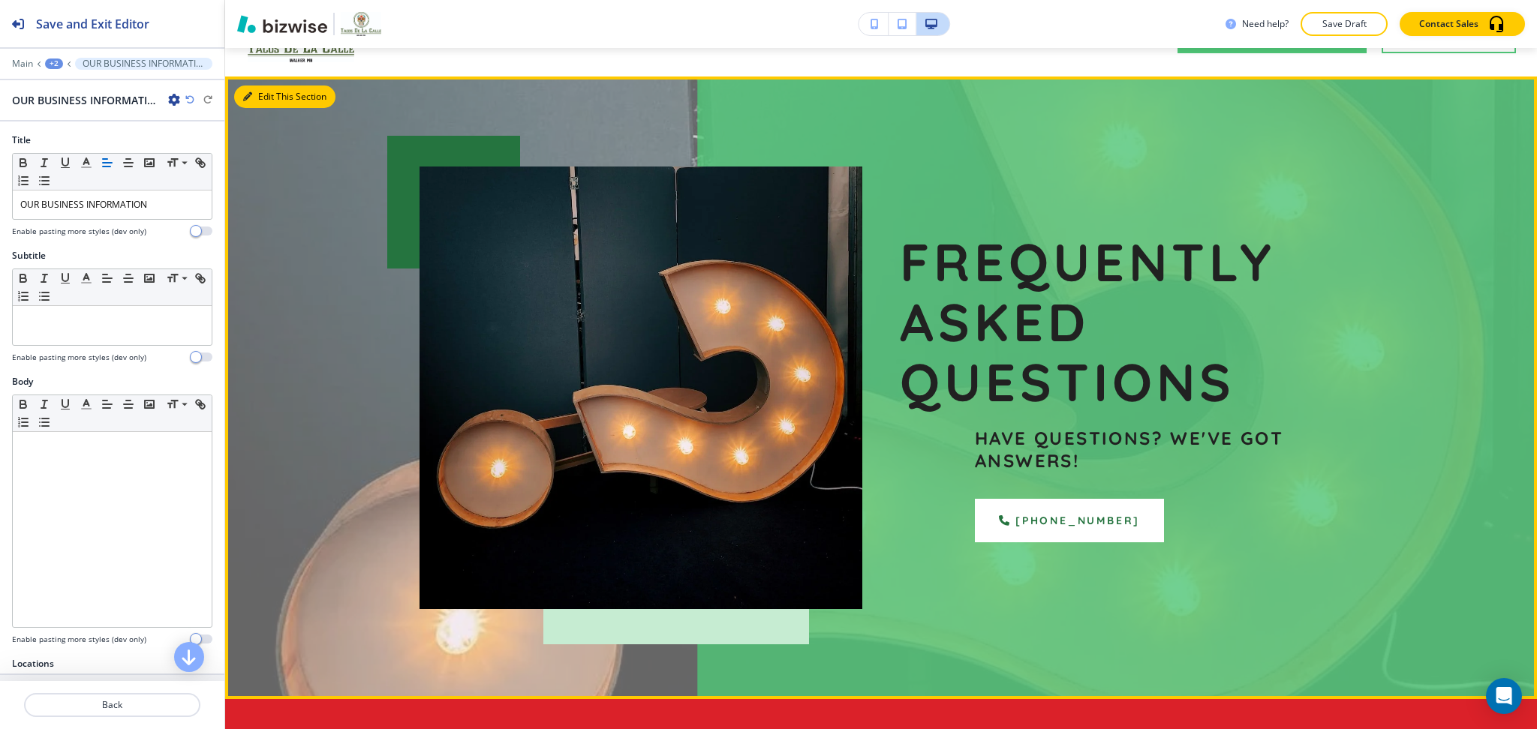
click at [253, 89] on button "Edit This Section" at bounding box center [284, 97] width 101 height 23
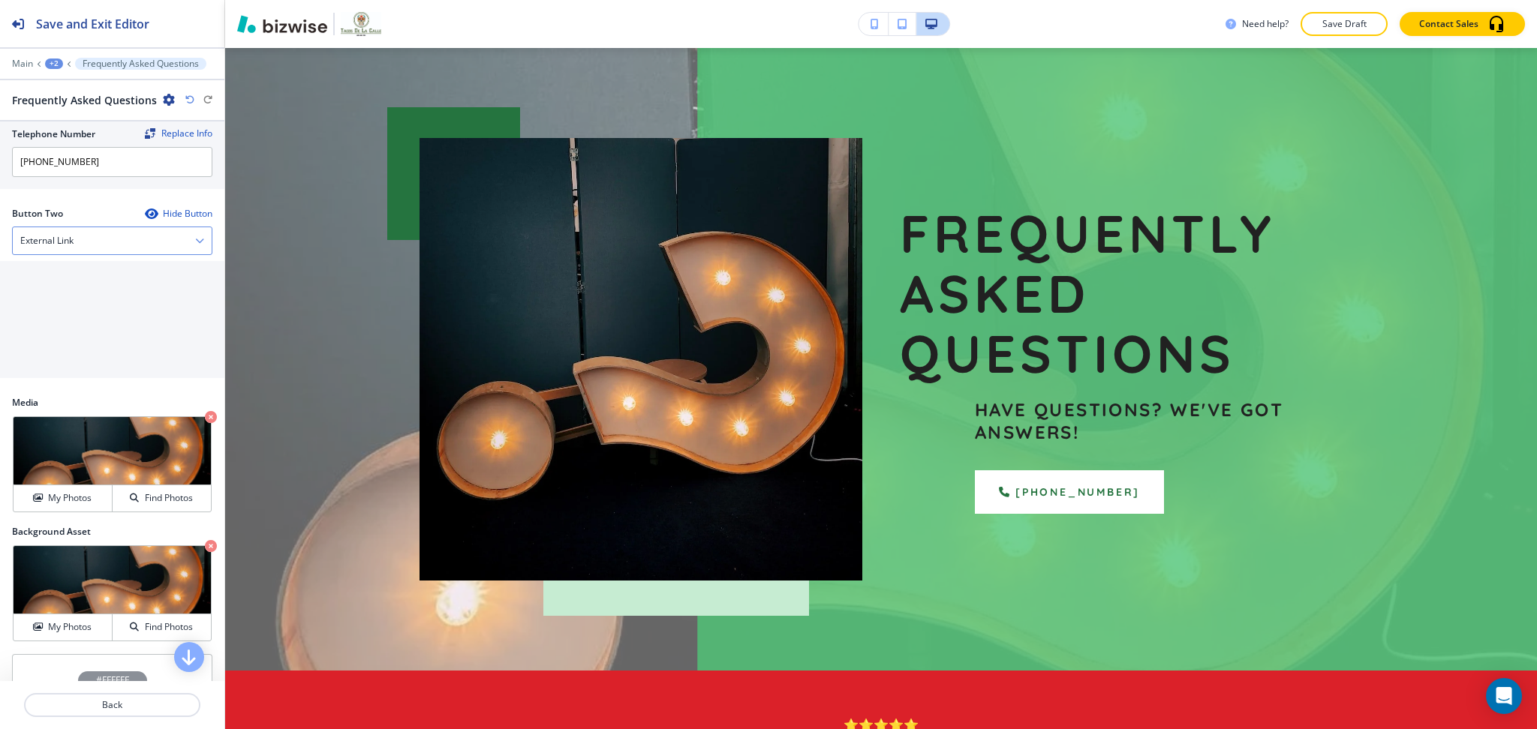
click at [94, 256] on div "Button Two Hide Button External Link Telephone External Link Social Media Email…" at bounding box center [112, 295] width 200 height 177
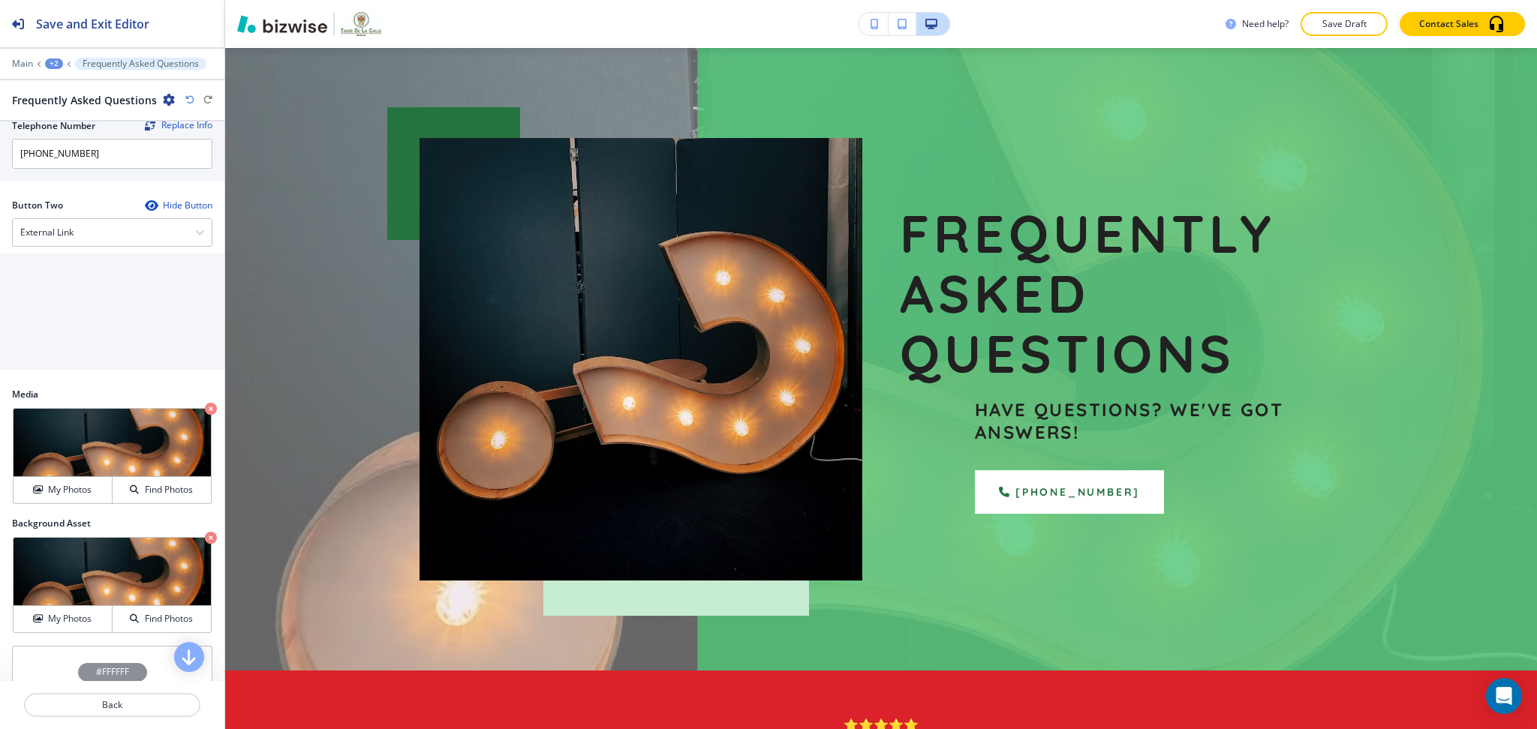
scroll to position [599, 0]
click at [59, 237] on h4 "External Link" at bounding box center [46, 232] width 53 height 14
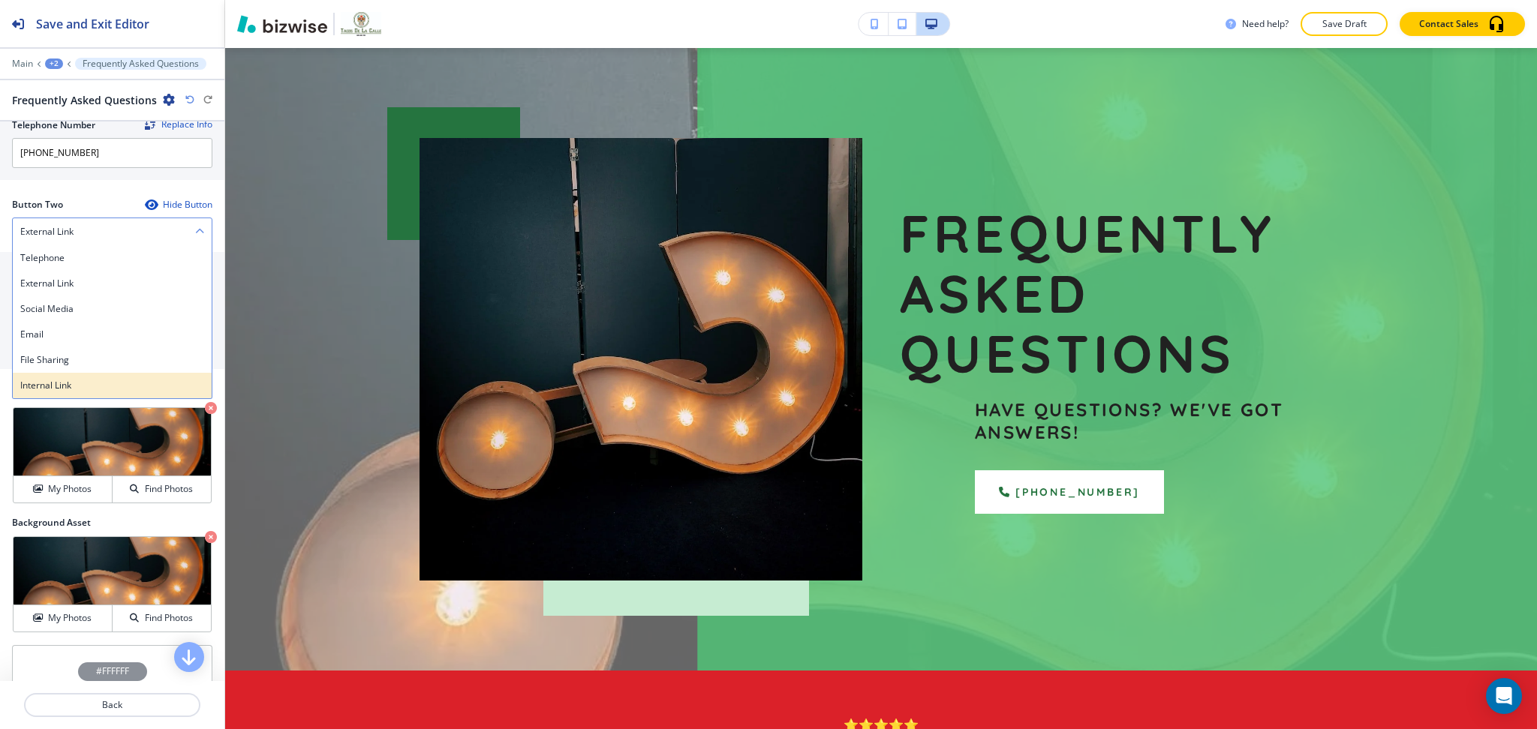
click at [73, 384] on h4 "Internal Link" at bounding box center [112, 386] width 184 height 14
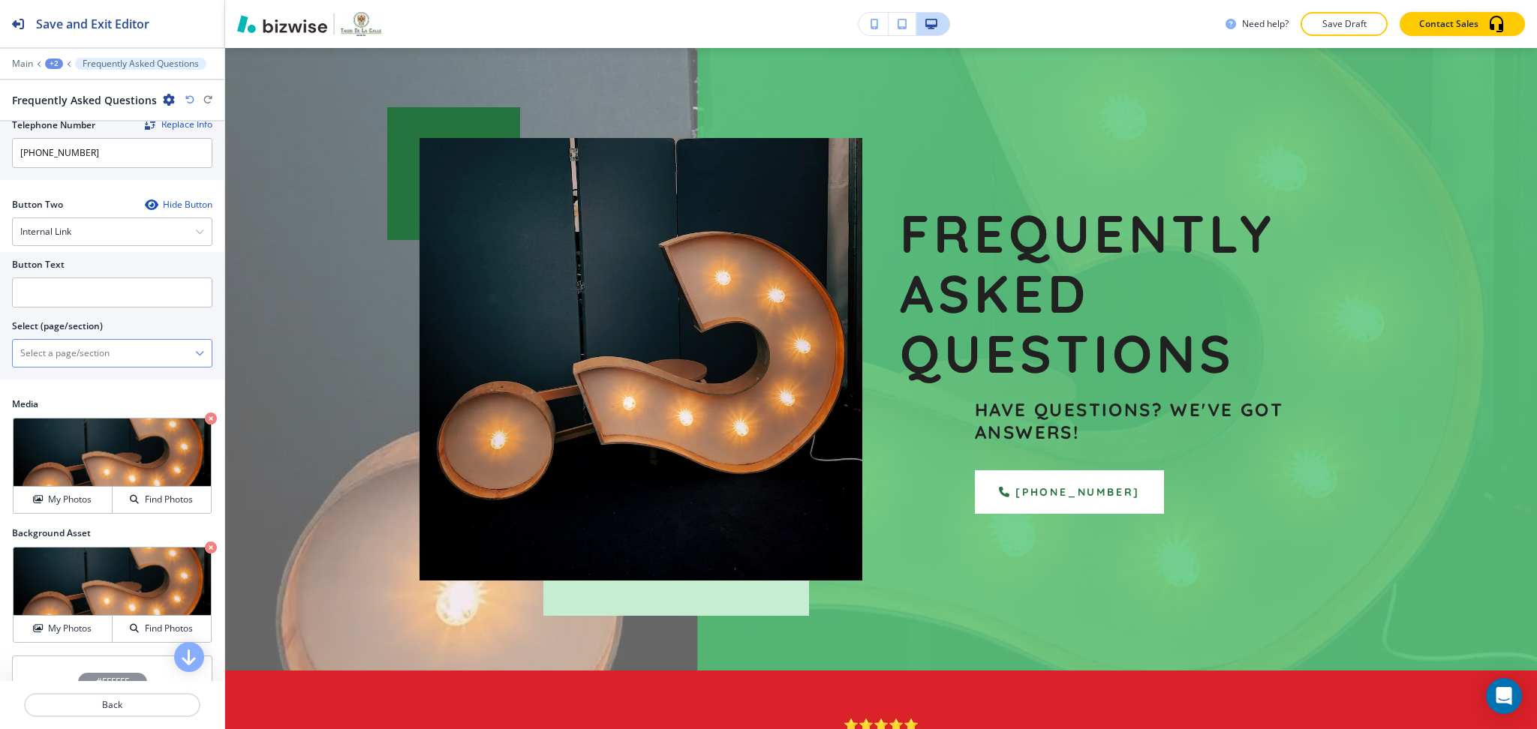
drag, startPoint x: 77, startPoint y: 359, endPoint x: 89, endPoint y: 342, distance: 20.9
click at [77, 359] on \(page\/section\) "Manual Input" at bounding box center [104, 354] width 182 height 26
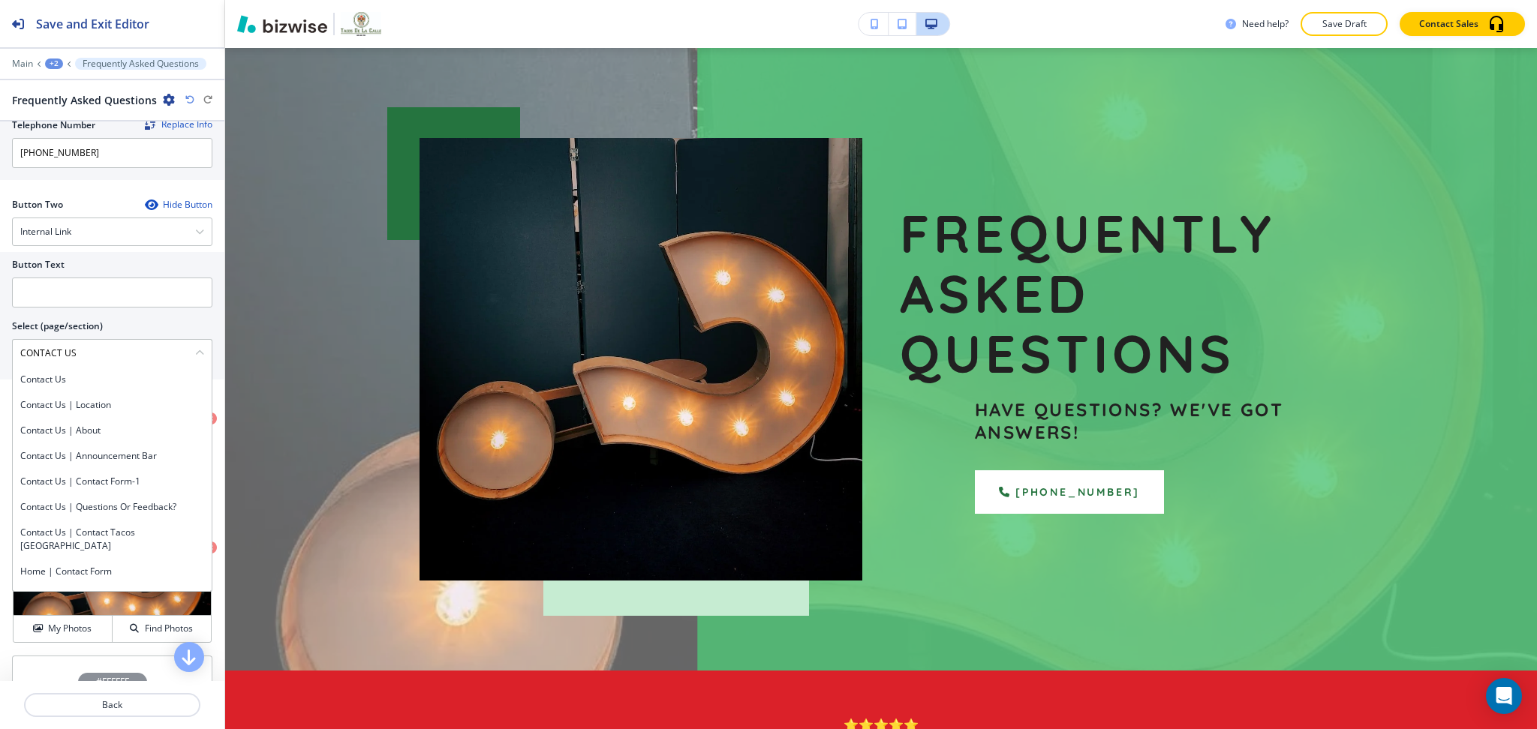
drag, startPoint x: 117, startPoint y: 351, endPoint x: 0, endPoint y: 354, distance: 117.1
click at [0, 354] on div "Button Text Select (page/section) CONTACT US Contact Us Contact Us | Location C…" at bounding box center [112, 316] width 224 height 128
click at [48, 378] on h4 "Contact Us" at bounding box center [112, 380] width 184 height 14
type \(page\/section\) "Contact Us"
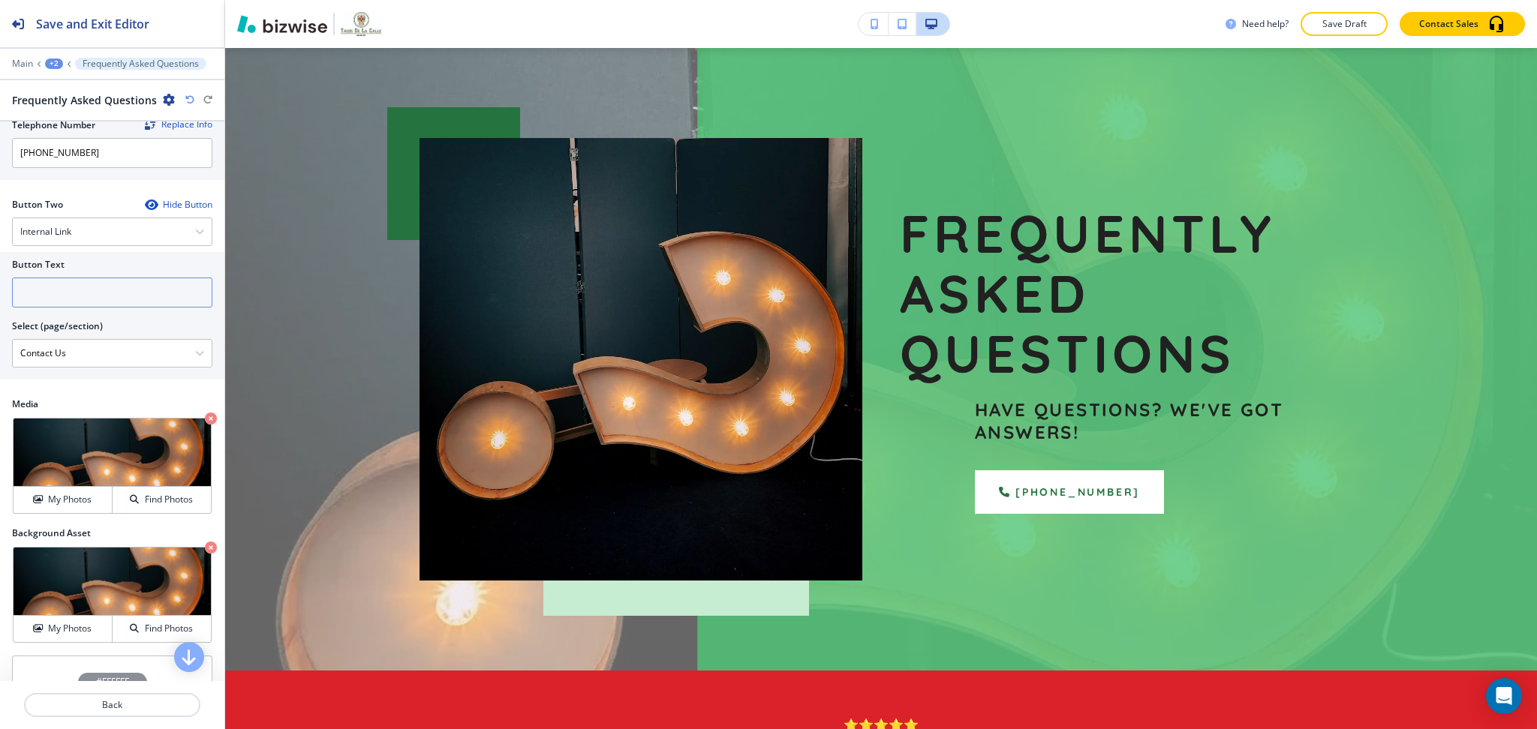
click at [58, 296] on input "text" at bounding box center [112, 293] width 200 height 30
paste input "CONTACT US"
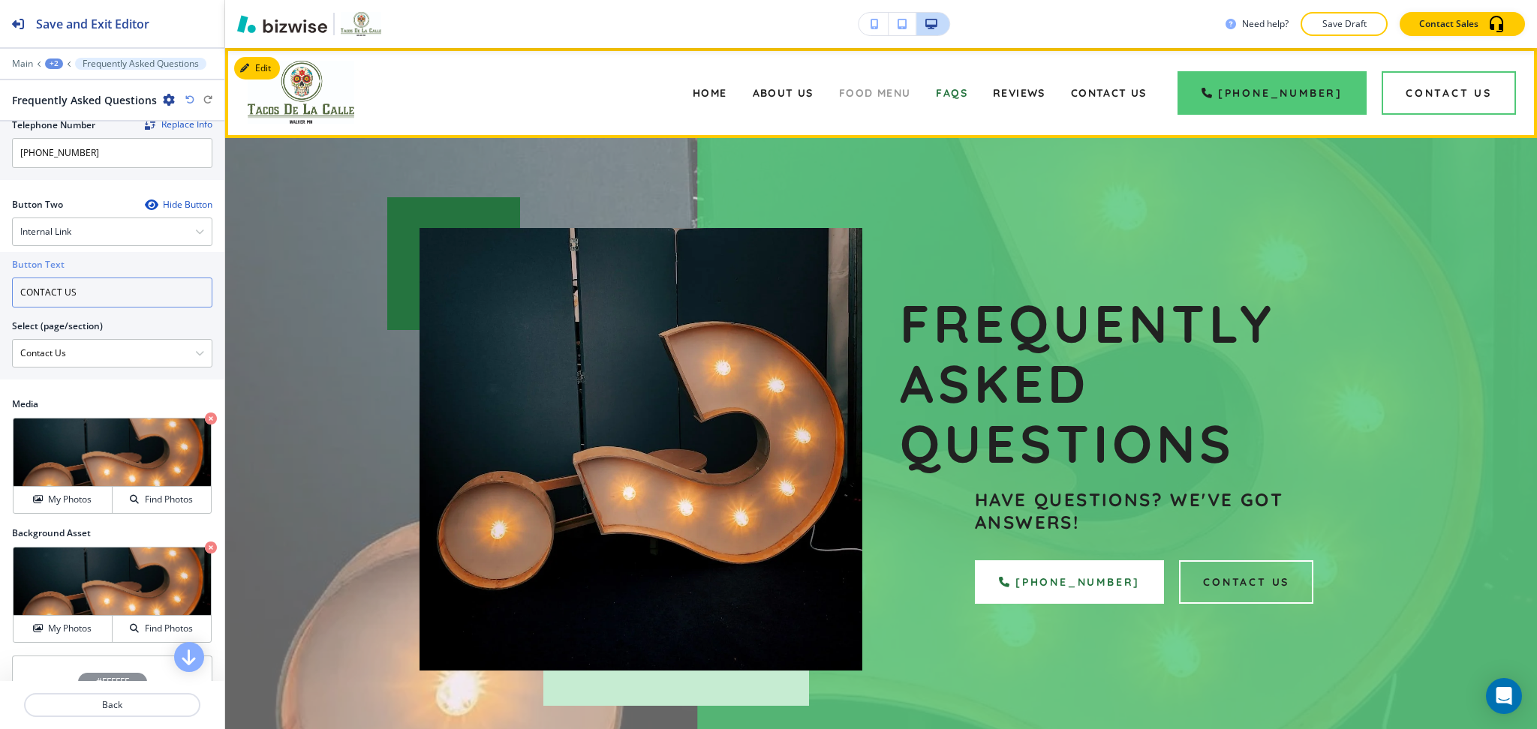
type input "CONTACT US"
click at [898, 89] on span "Food Menu" at bounding box center [875, 93] width 72 height 14
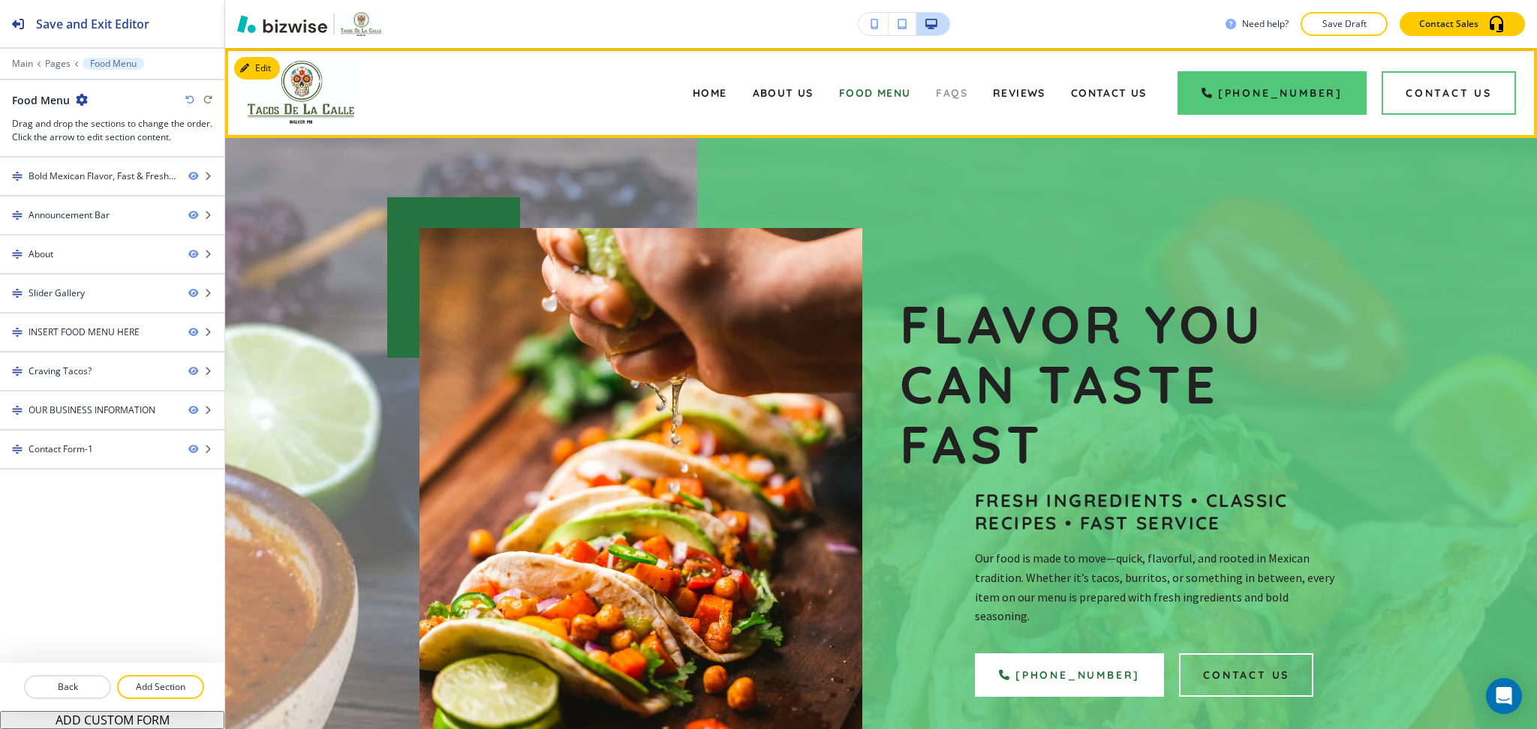
click at [956, 95] on span "FAQs" at bounding box center [952, 93] width 32 height 14
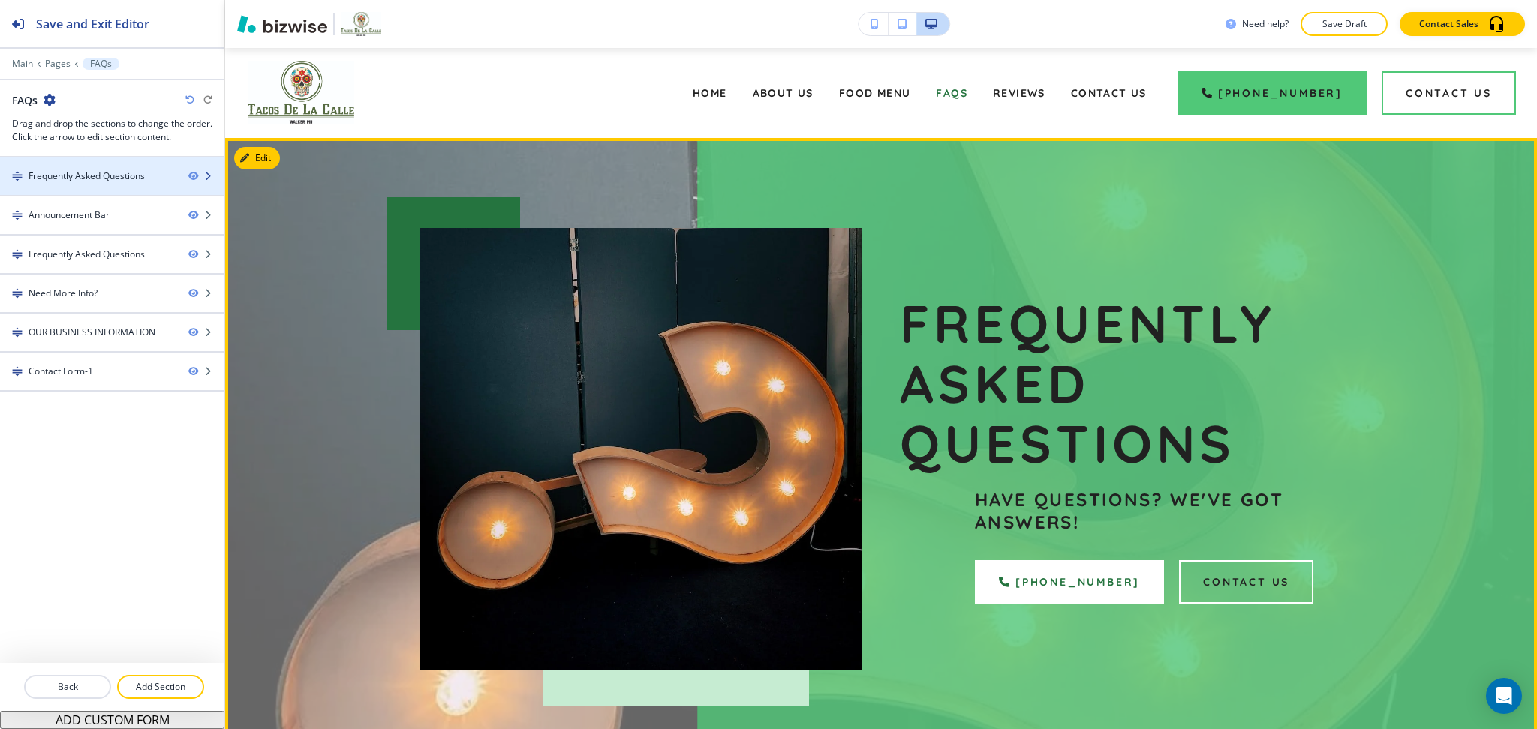
click at [91, 179] on div "Frequently Asked Questions" at bounding box center [87, 177] width 116 height 14
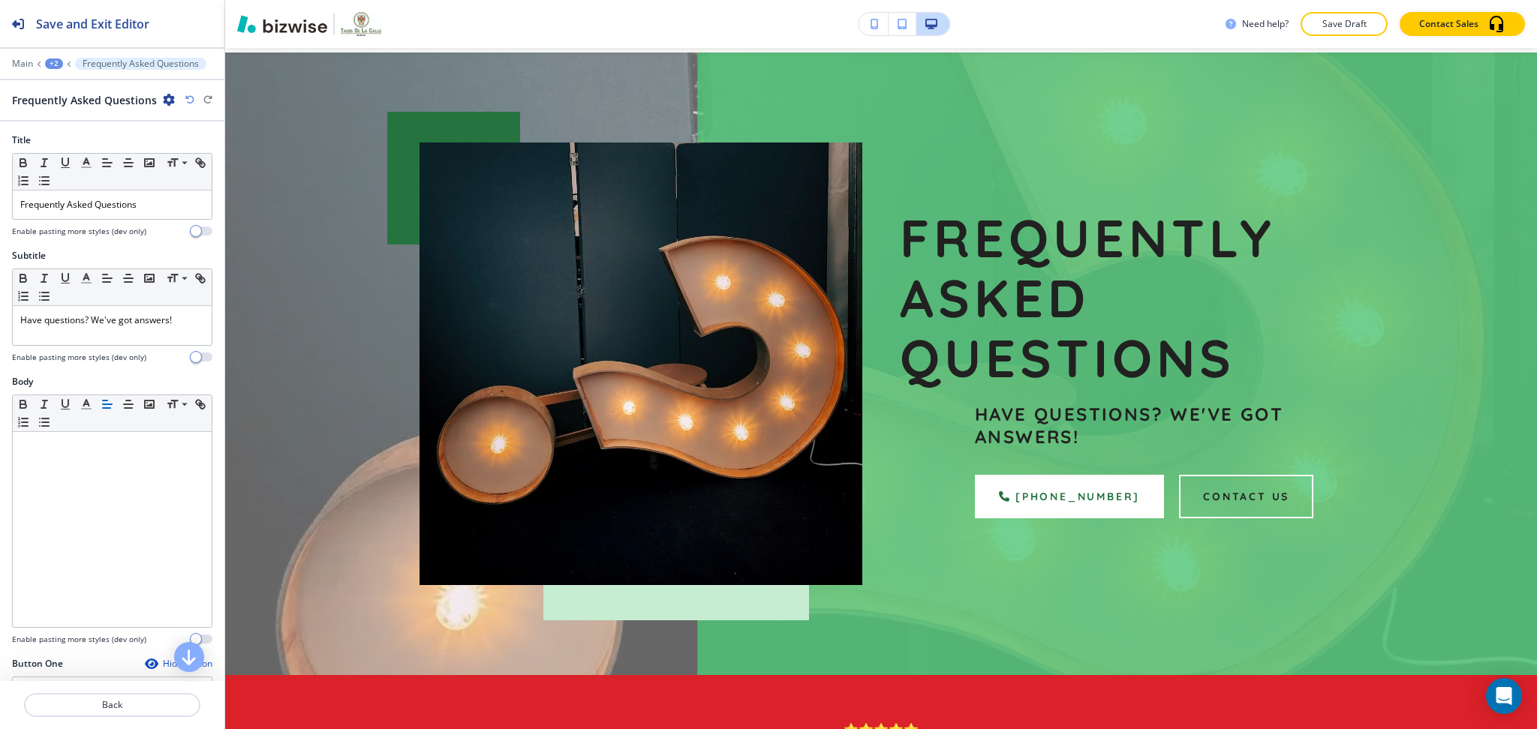
scroll to position [90, 0]
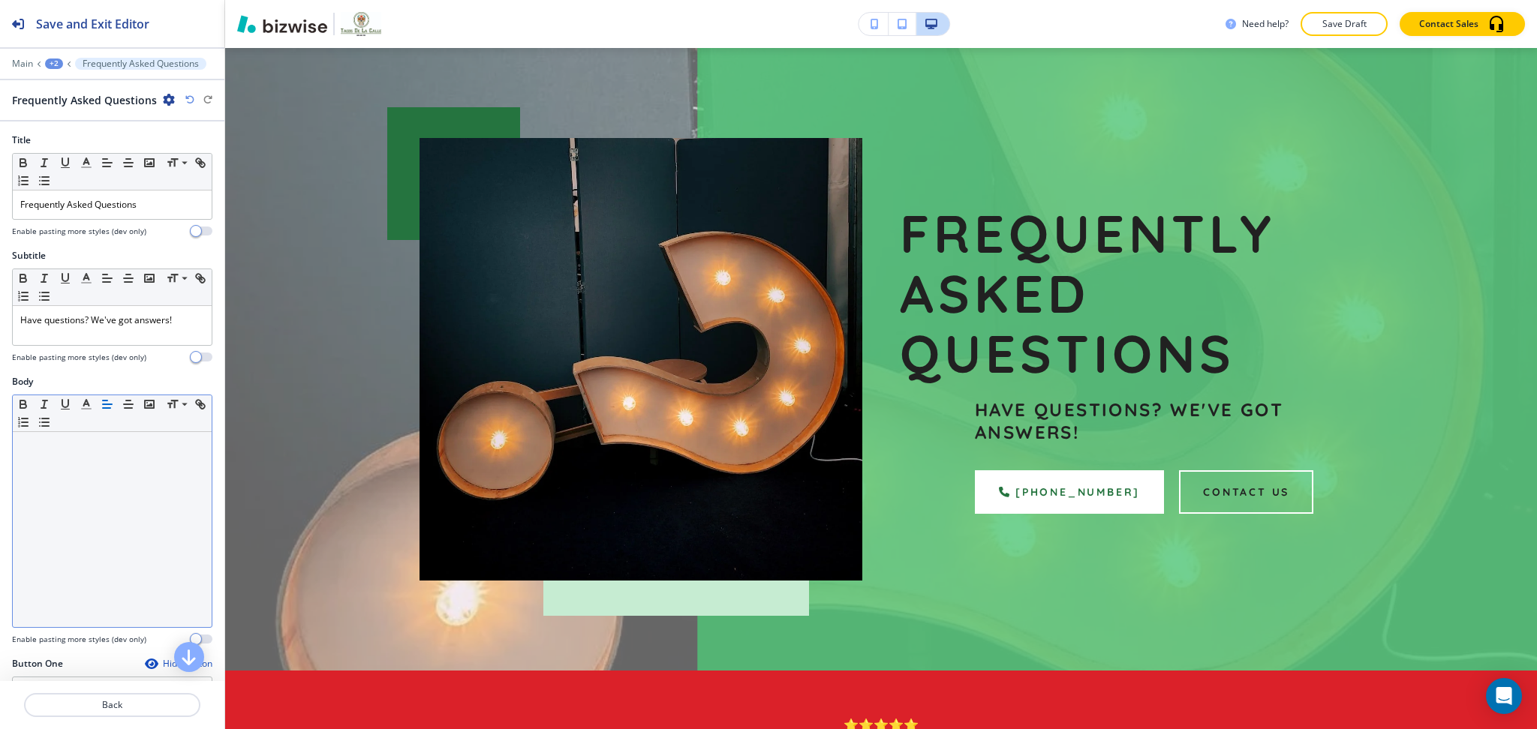
click at [92, 491] on div at bounding box center [112, 529] width 199 height 195
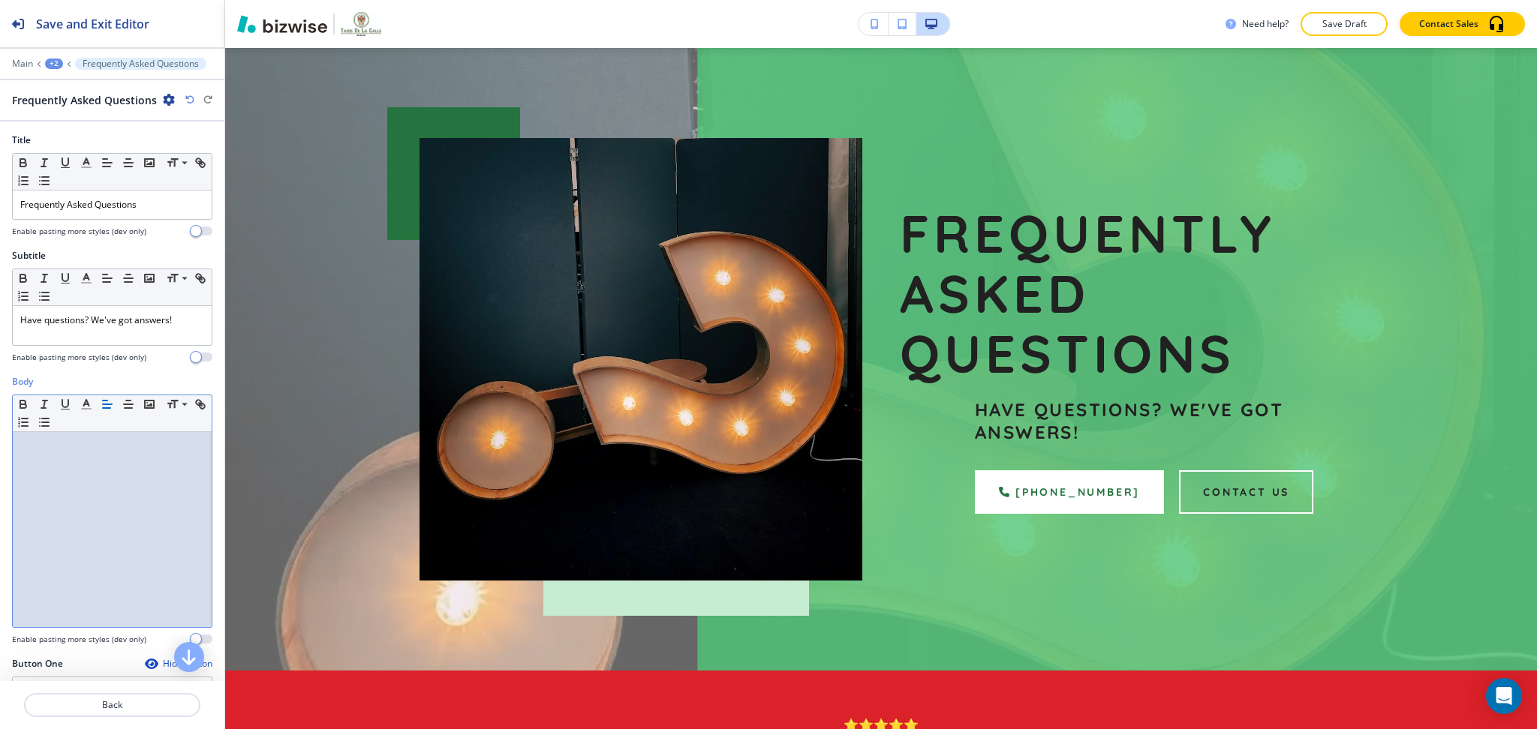
click at [92, 491] on div at bounding box center [112, 529] width 199 height 195
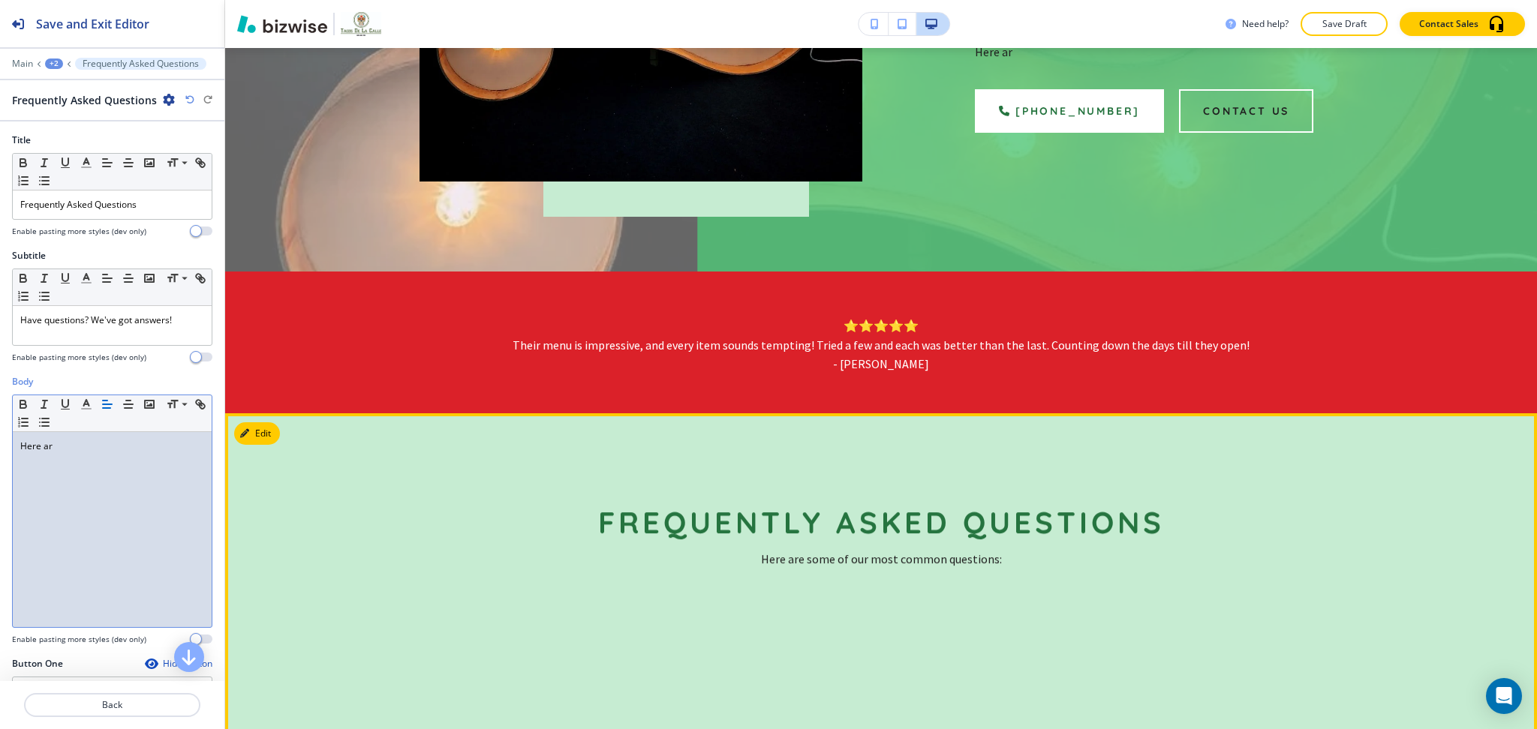
scroll to position [490, 0]
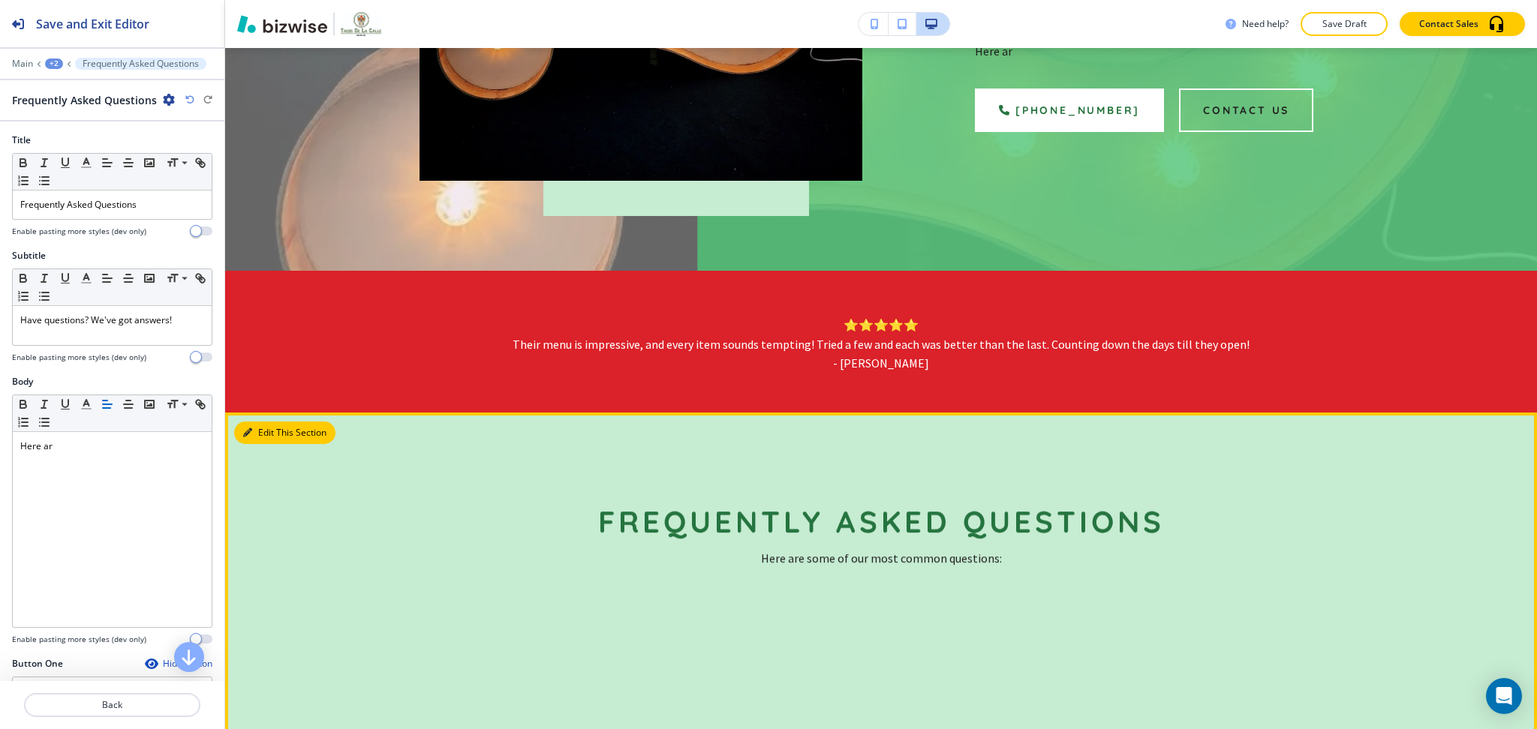
click at [262, 428] on button "Edit This Section" at bounding box center [284, 433] width 101 height 23
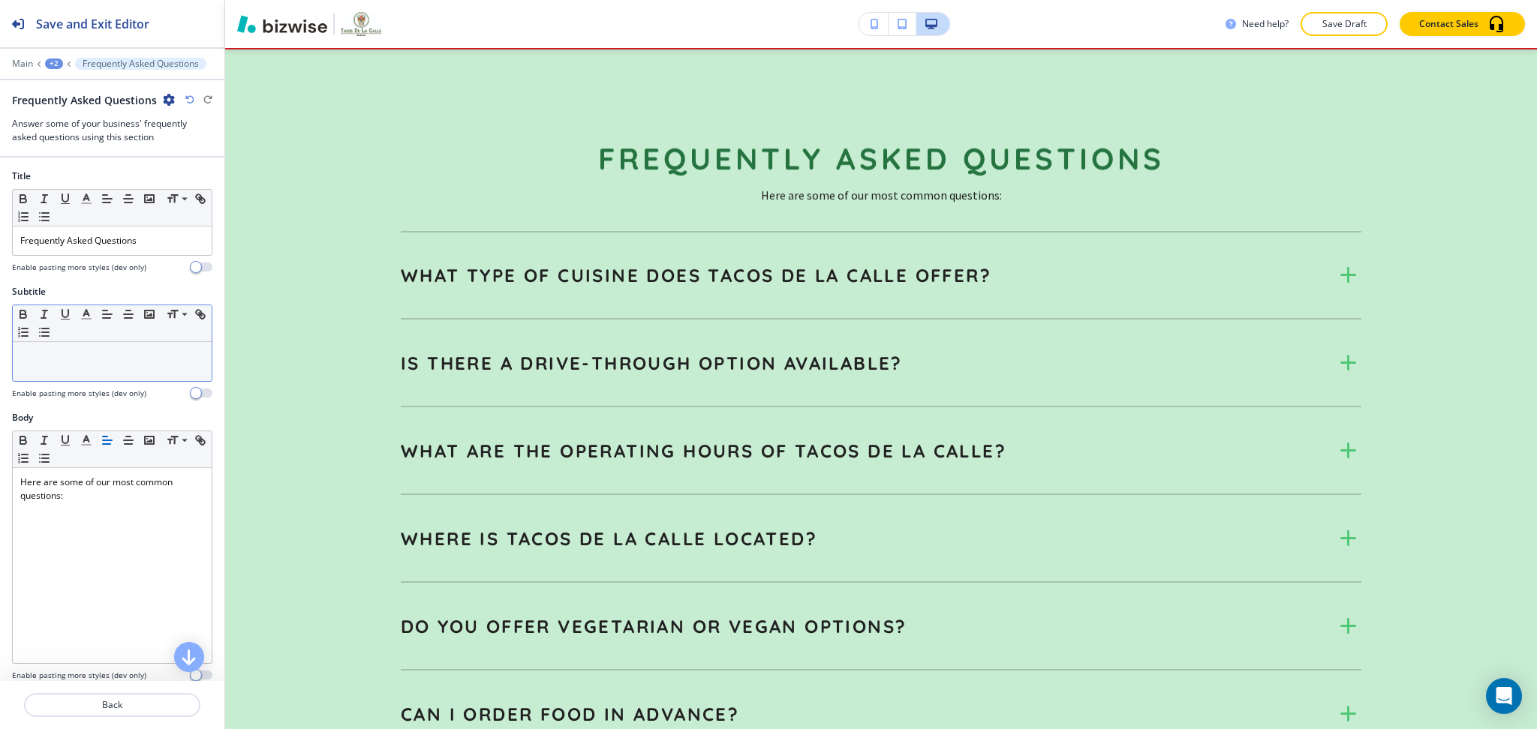
scroll to position [855, 0]
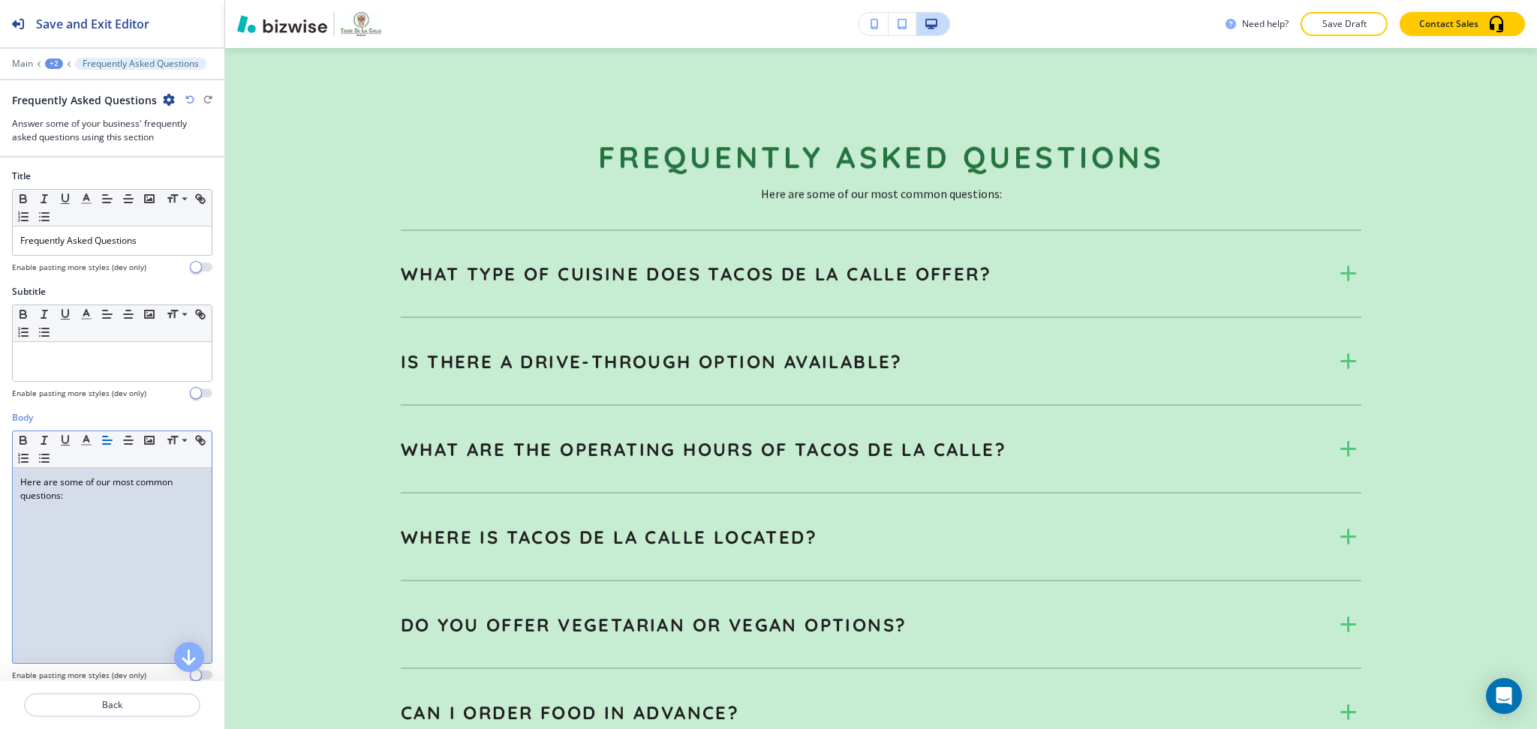
click at [105, 502] on p "Here are some of our most common questions:" at bounding box center [112, 489] width 184 height 27
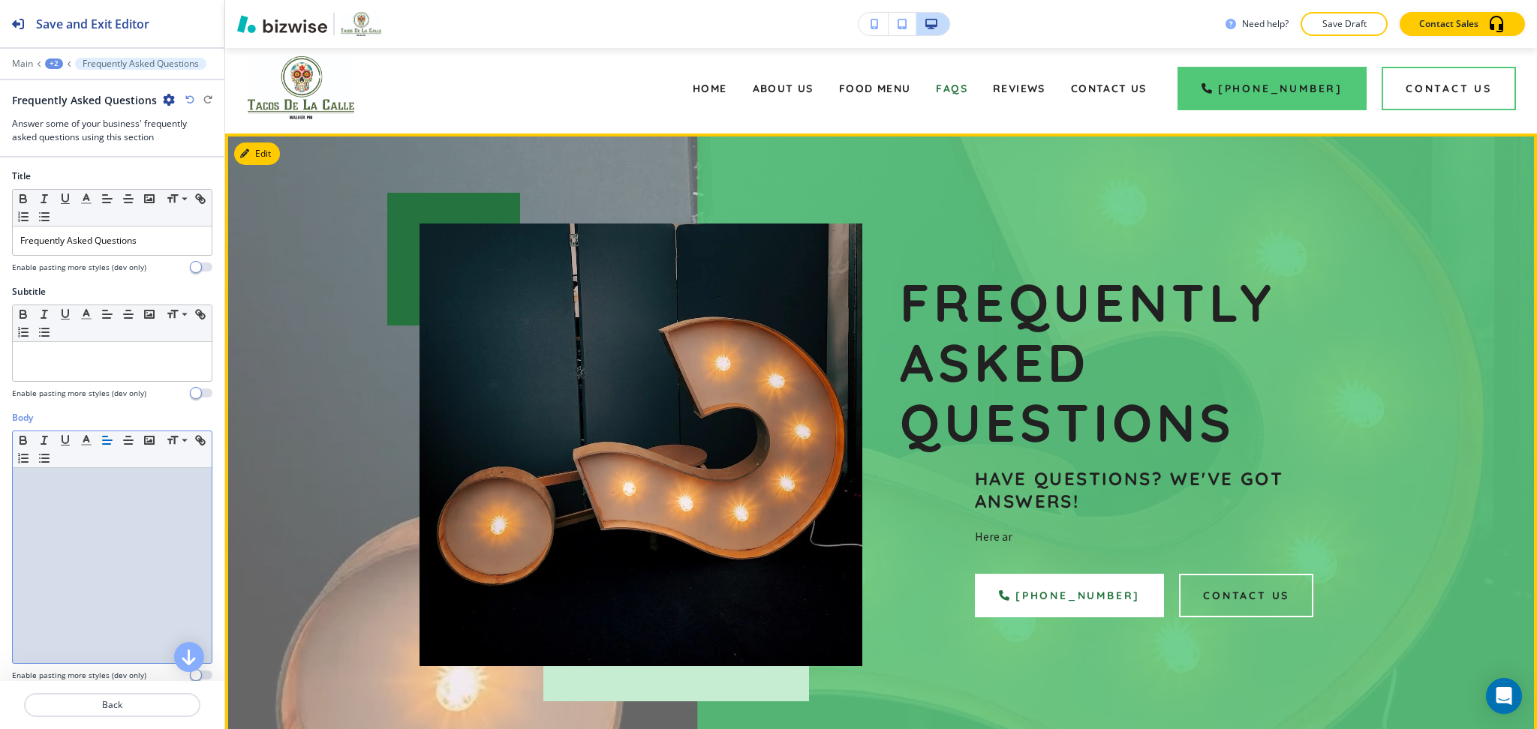
scroll to position [0, 0]
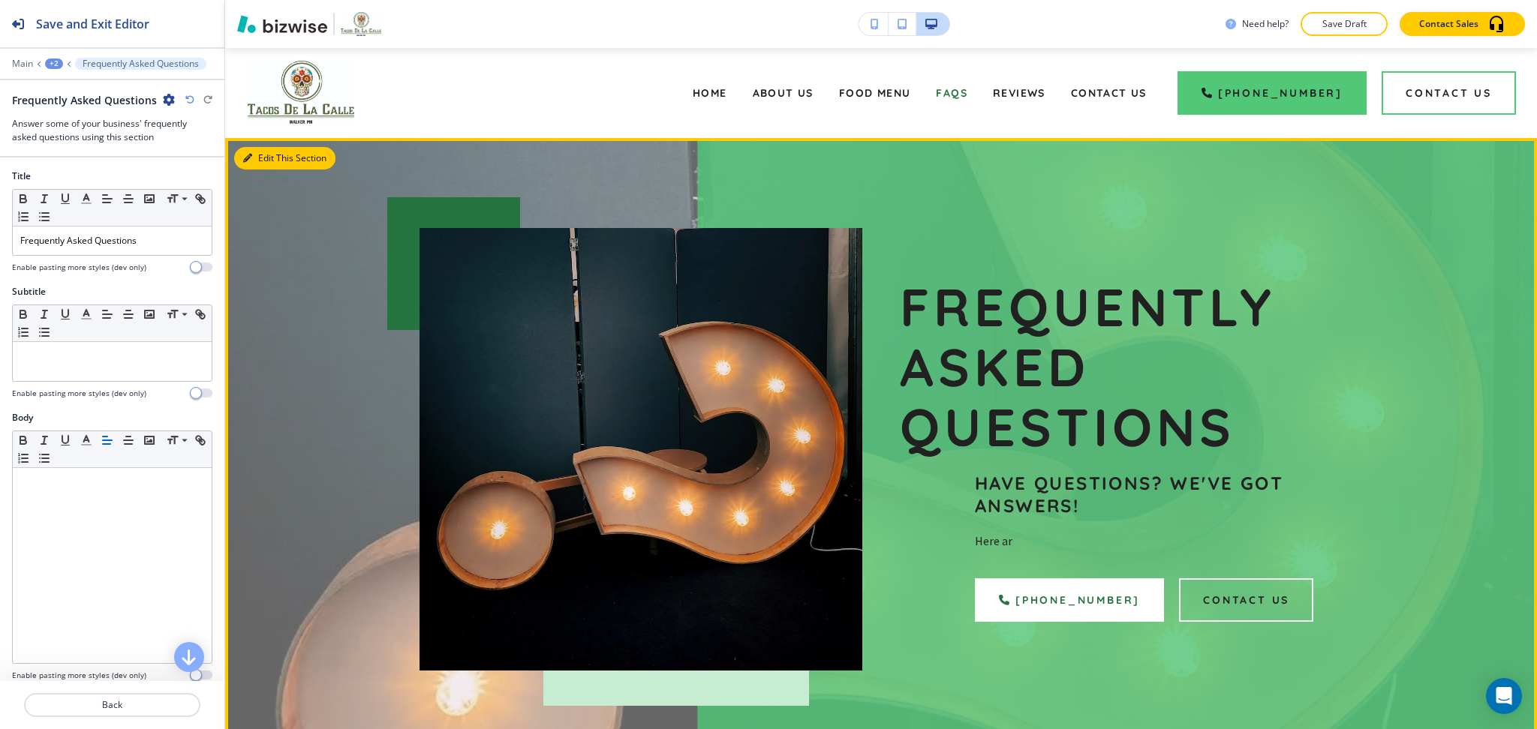
click at [252, 156] on button "Edit This Section" at bounding box center [284, 158] width 101 height 23
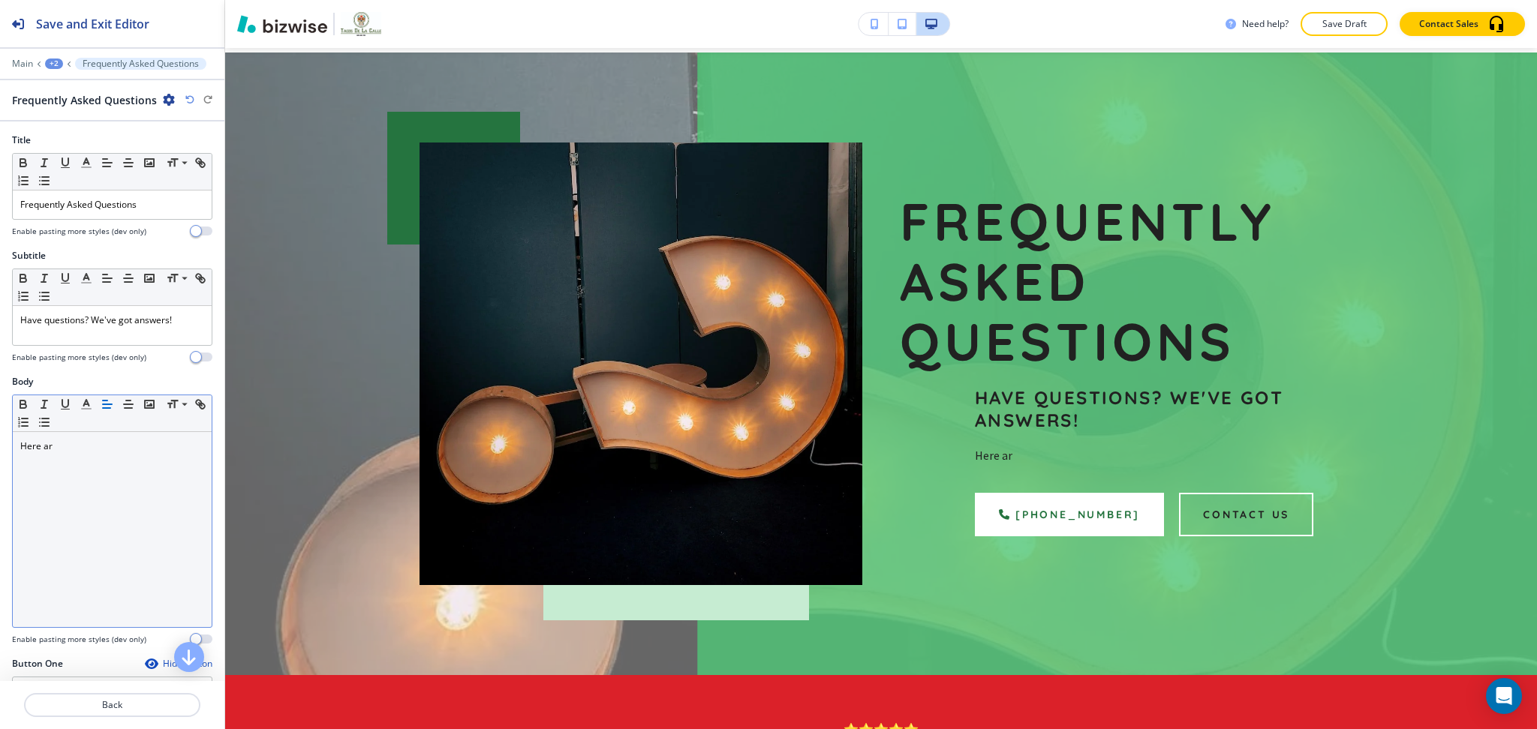
scroll to position [90, 0]
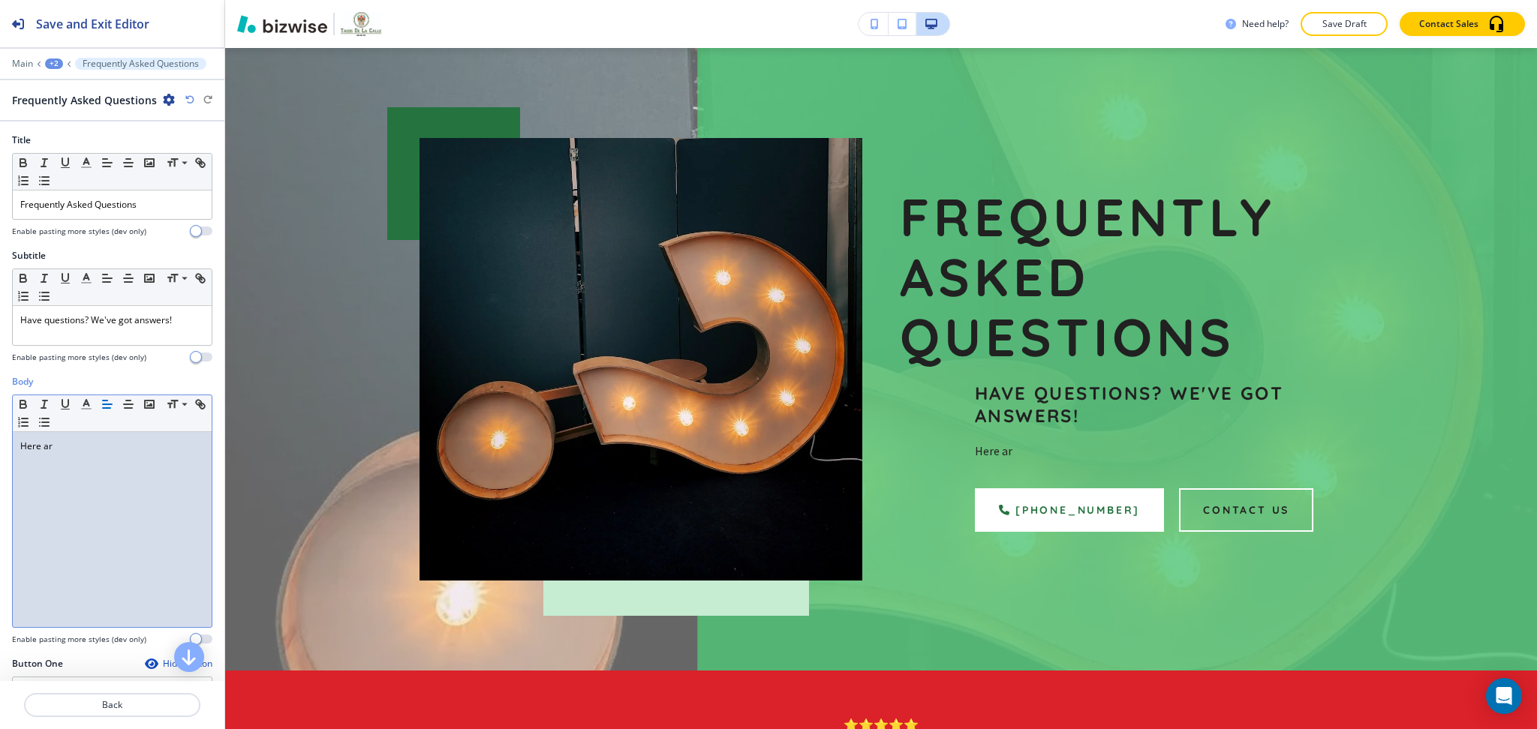
click at [95, 513] on div "Here ar" at bounding box center [112, 529] width 199 height 195
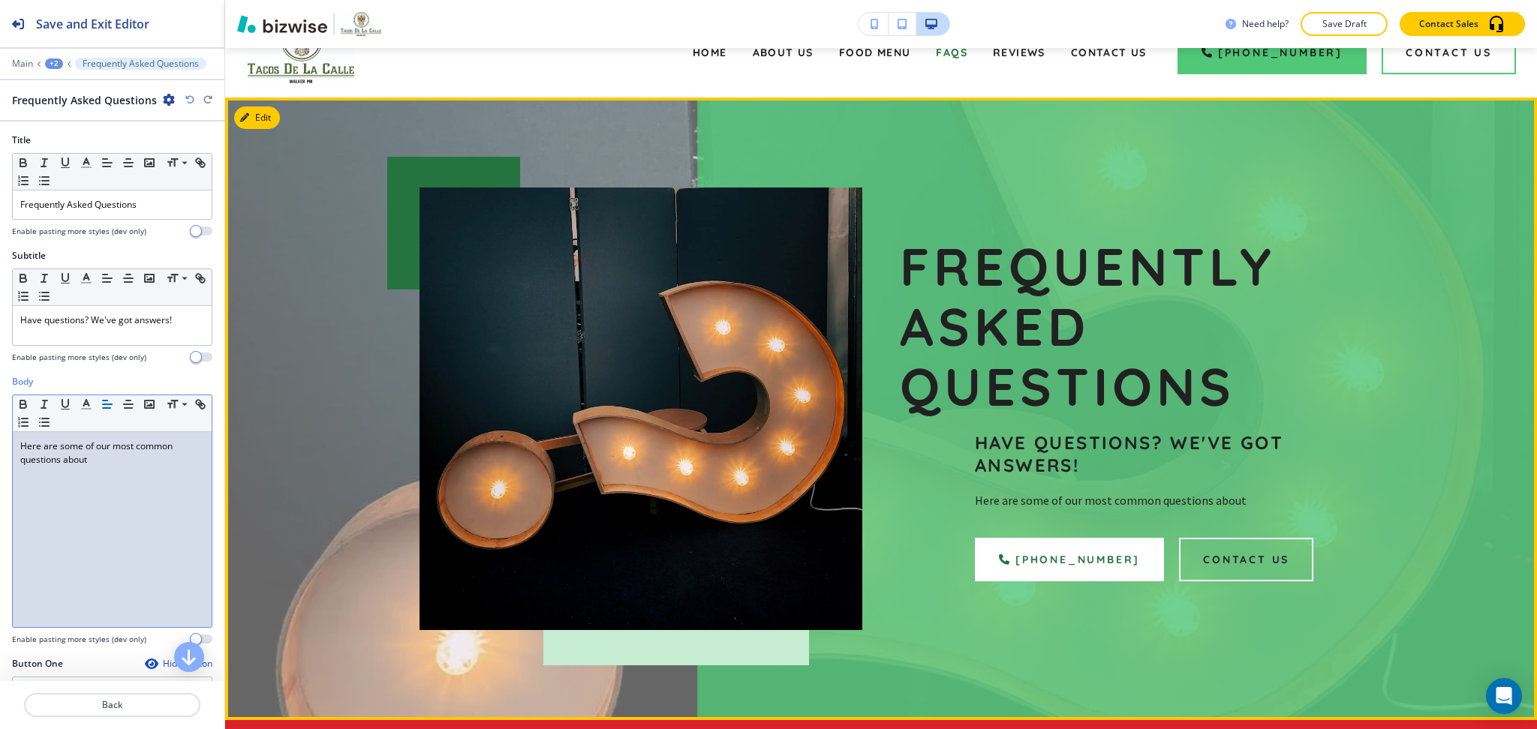
scroll to position [0, 0]
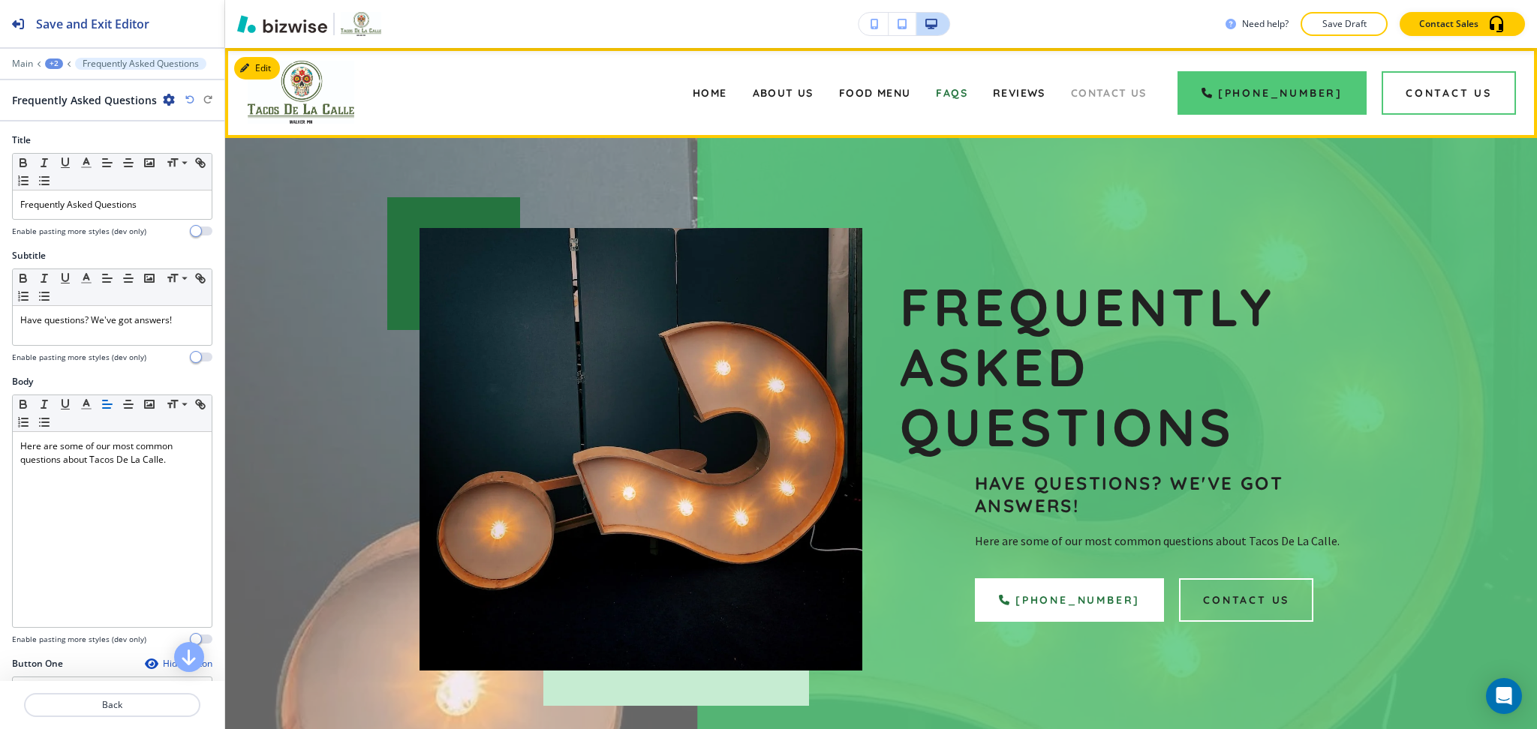
click at [1124, 94] on span "Contact Us" at bounding box center [1109, 93] width 76 height 14
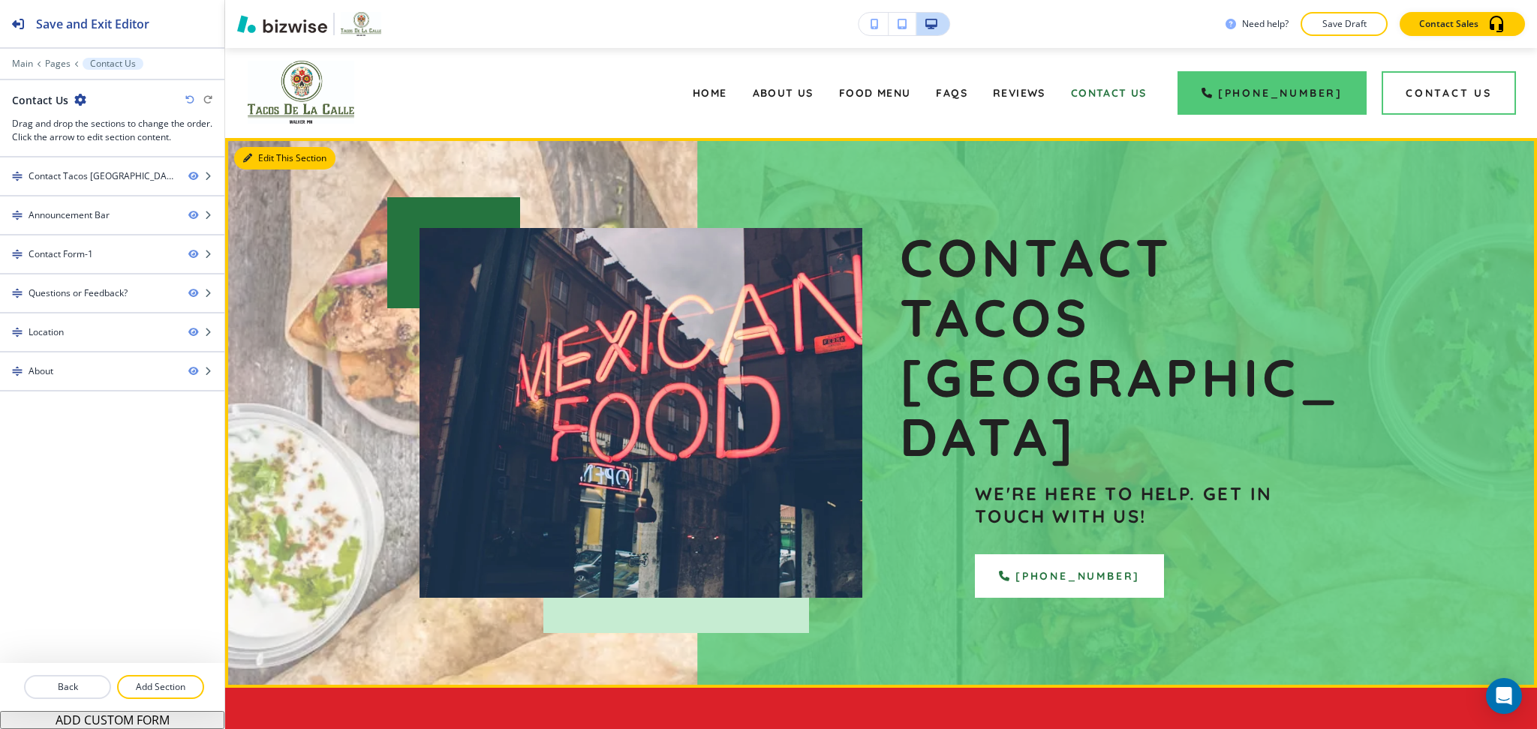
click at [248, 168] on button "Edit This Section" at bounding box center [284, 158] width 101 height 23
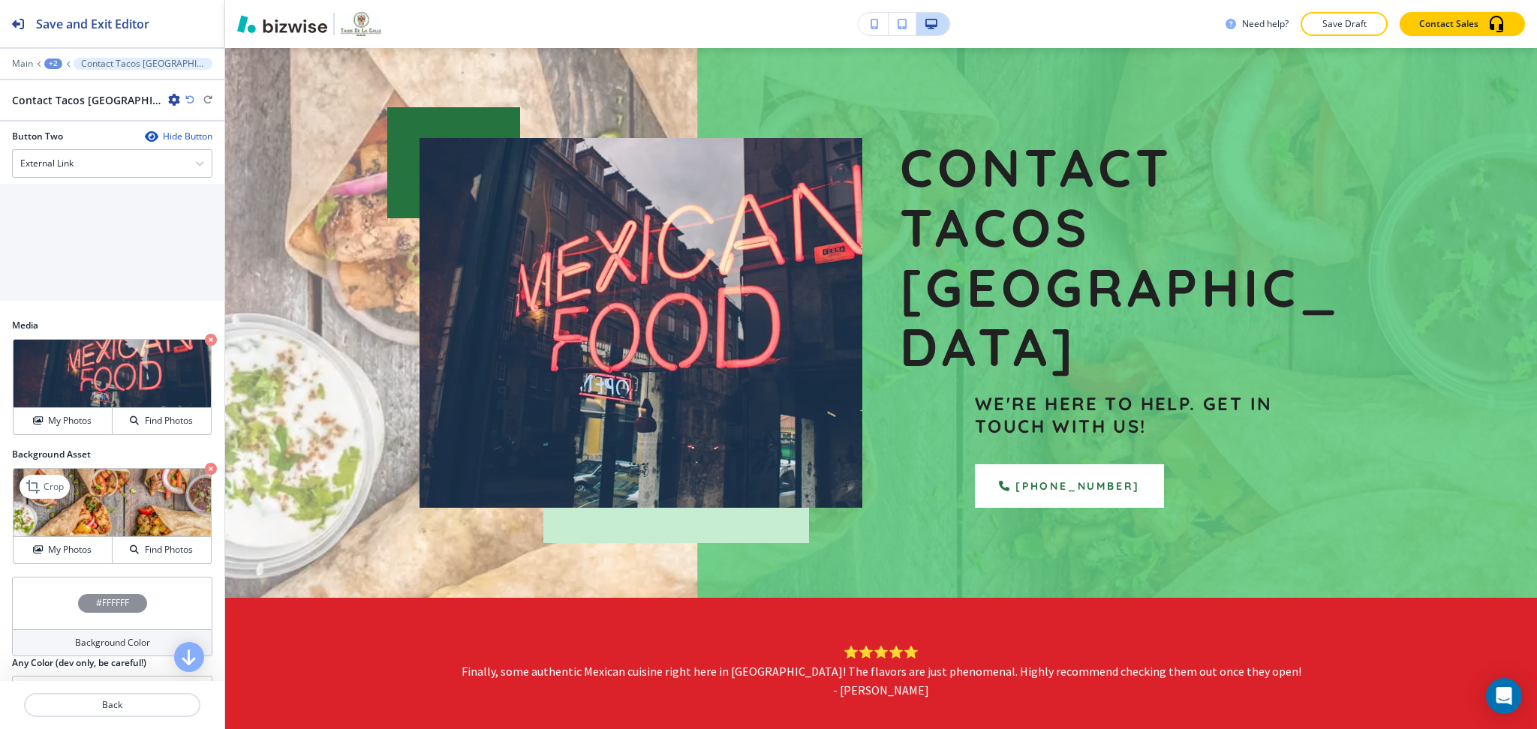
scroll to position [704, 0]
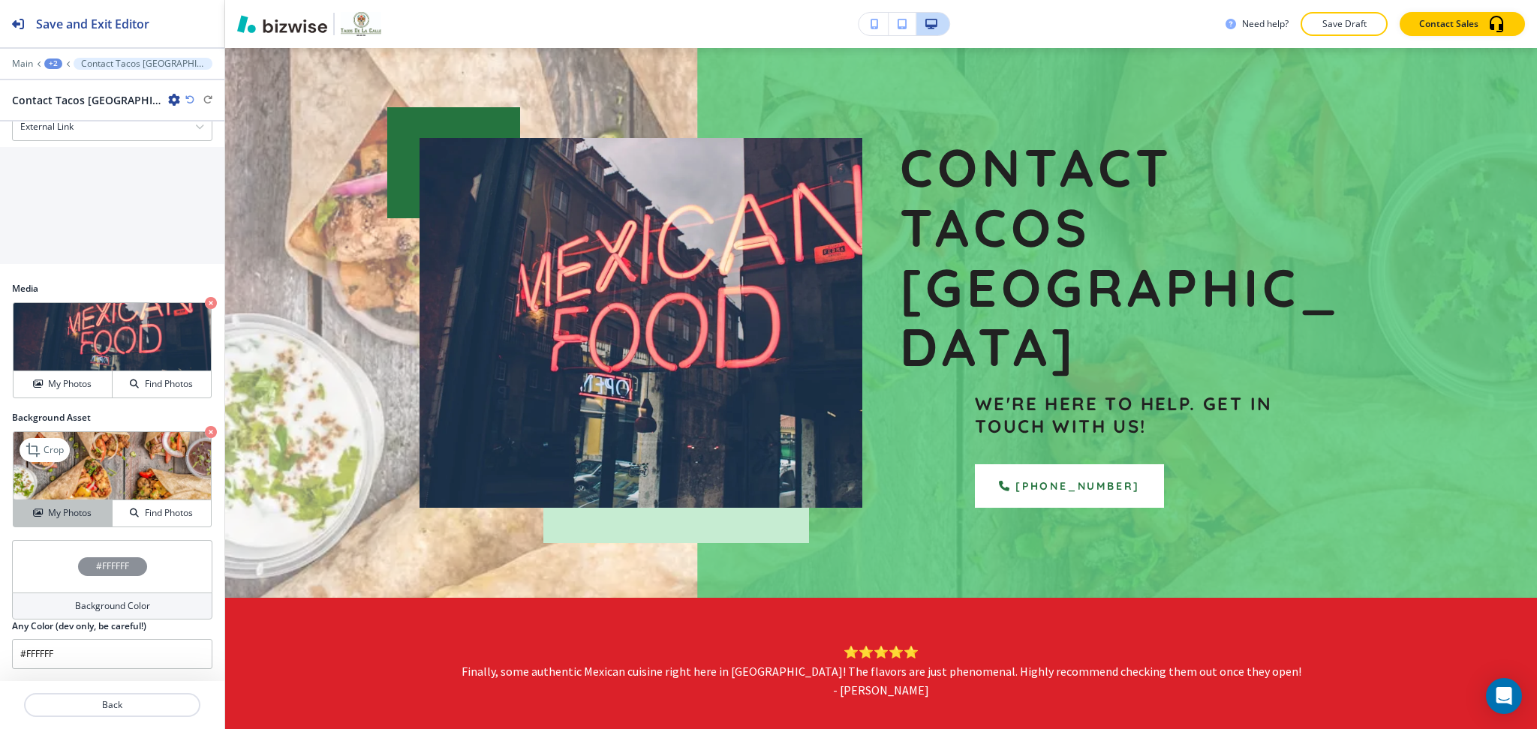
click at [51, 510] on h4 "My Photos" at bounding box center [70, 513] width 44 height 14
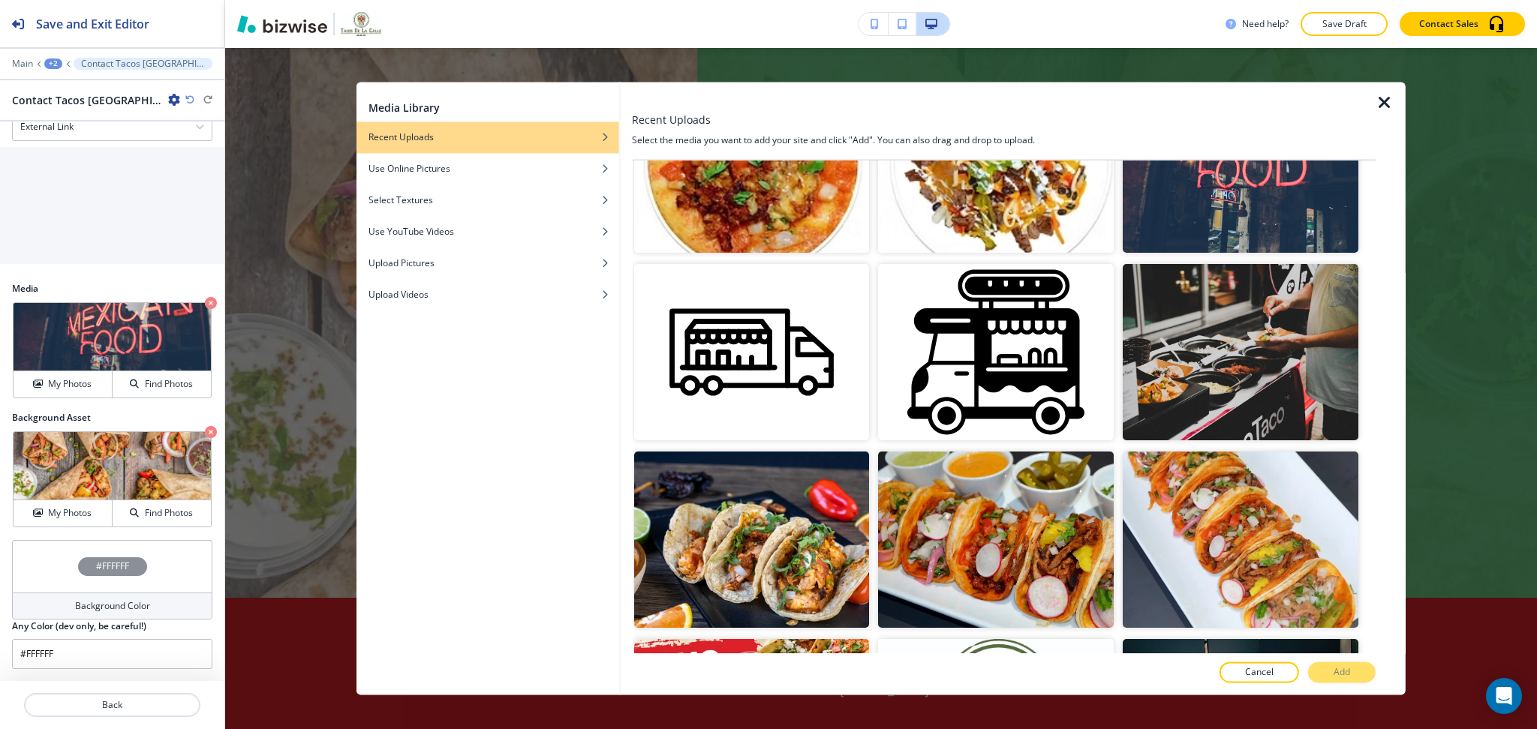
scroll to position [1425, 0]
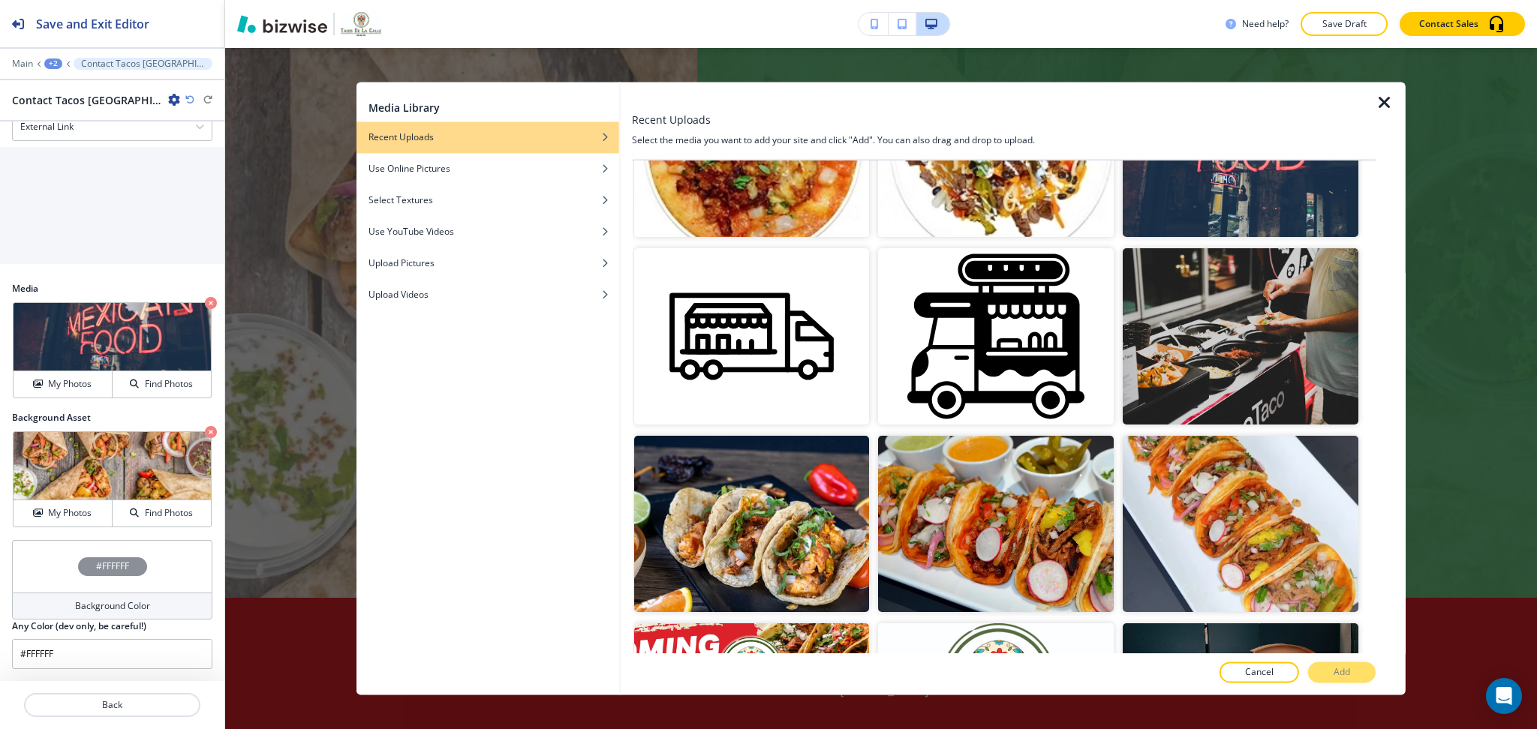
click at [1245, 187] on img "button" at bounding box center [1240, 149] width 236 height 176
click at [1354, 678] on button "Add" at bounding box center [1342, 673] width 68 height 21
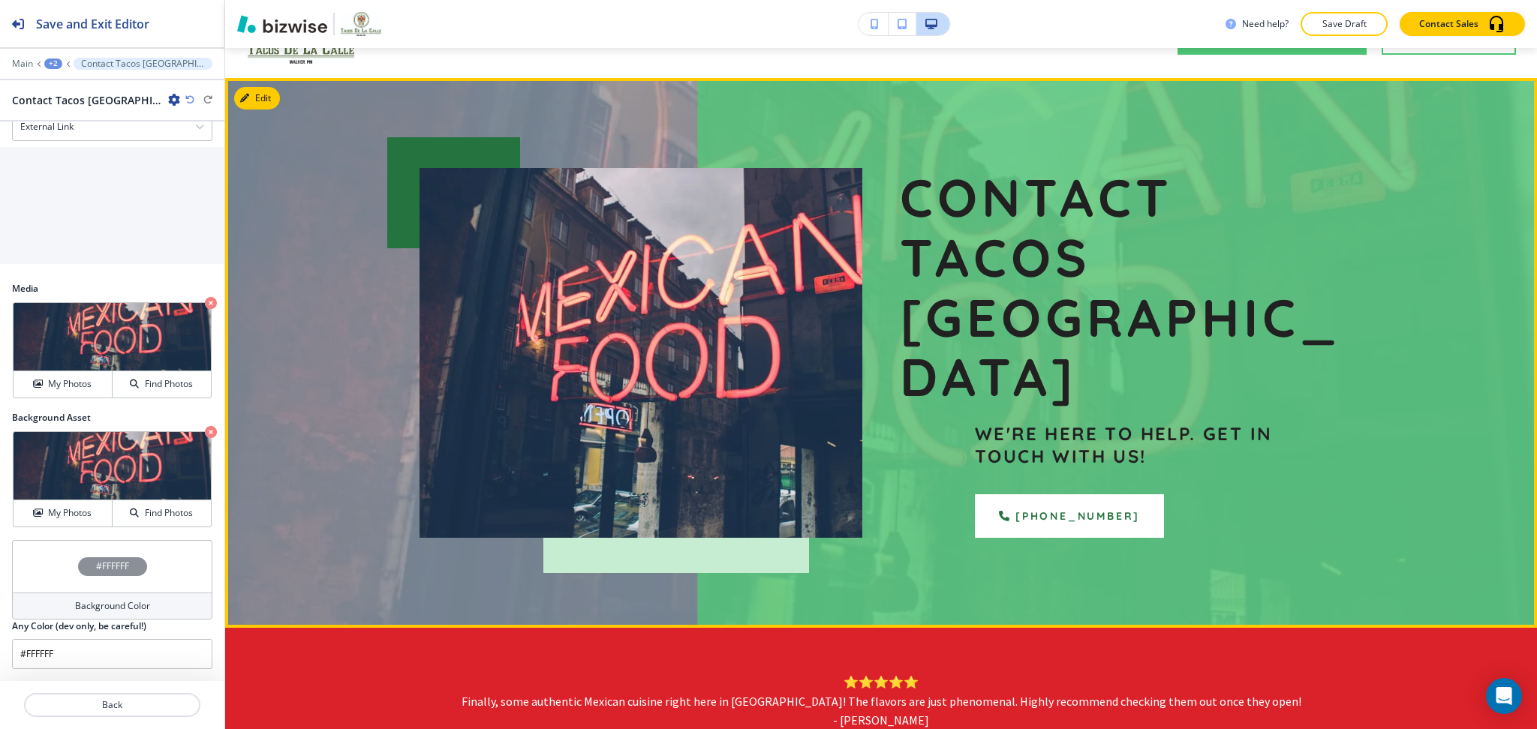
scroll to position [0, 0]
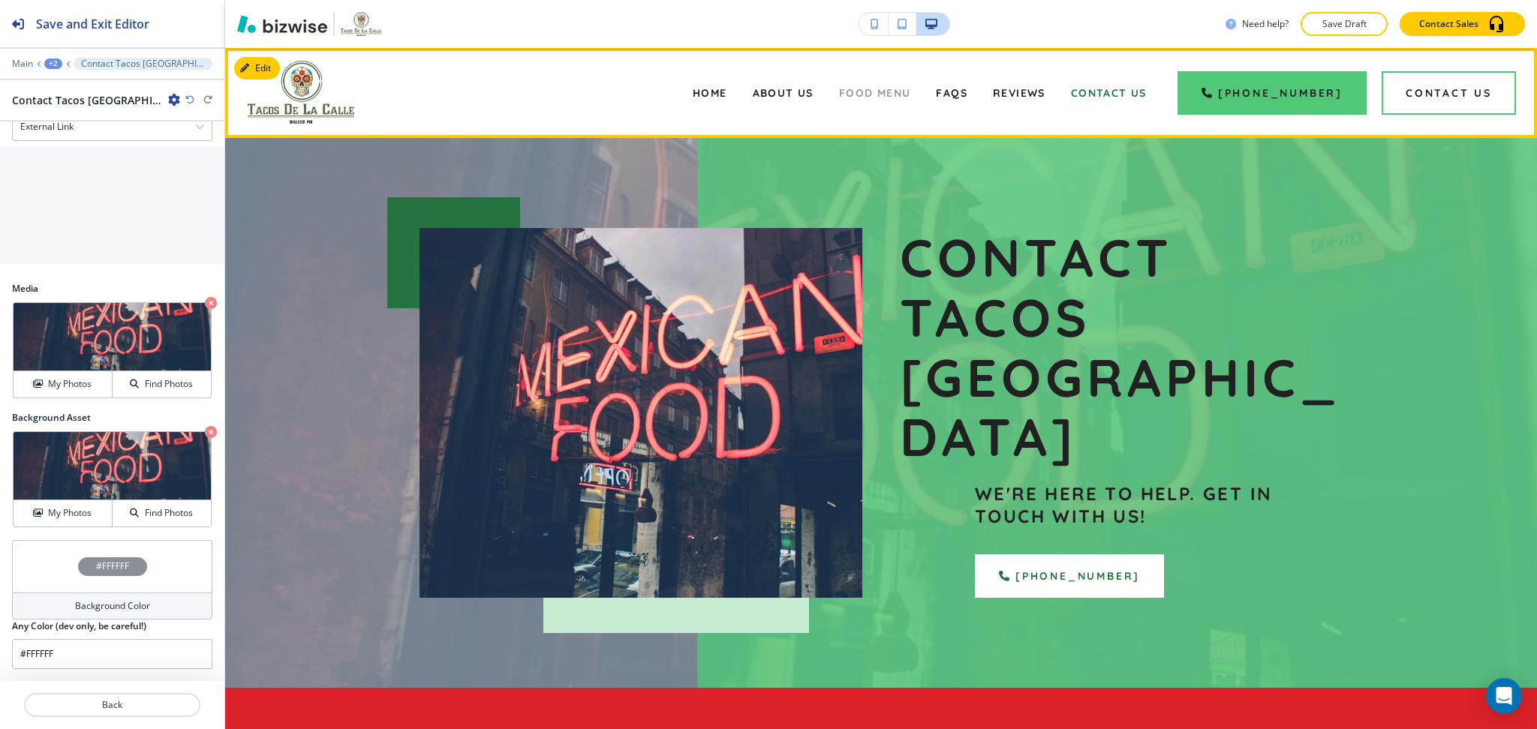
click at [870, 92] on span "Food Menu" at bounding box center [875, 93] width 72 height 14
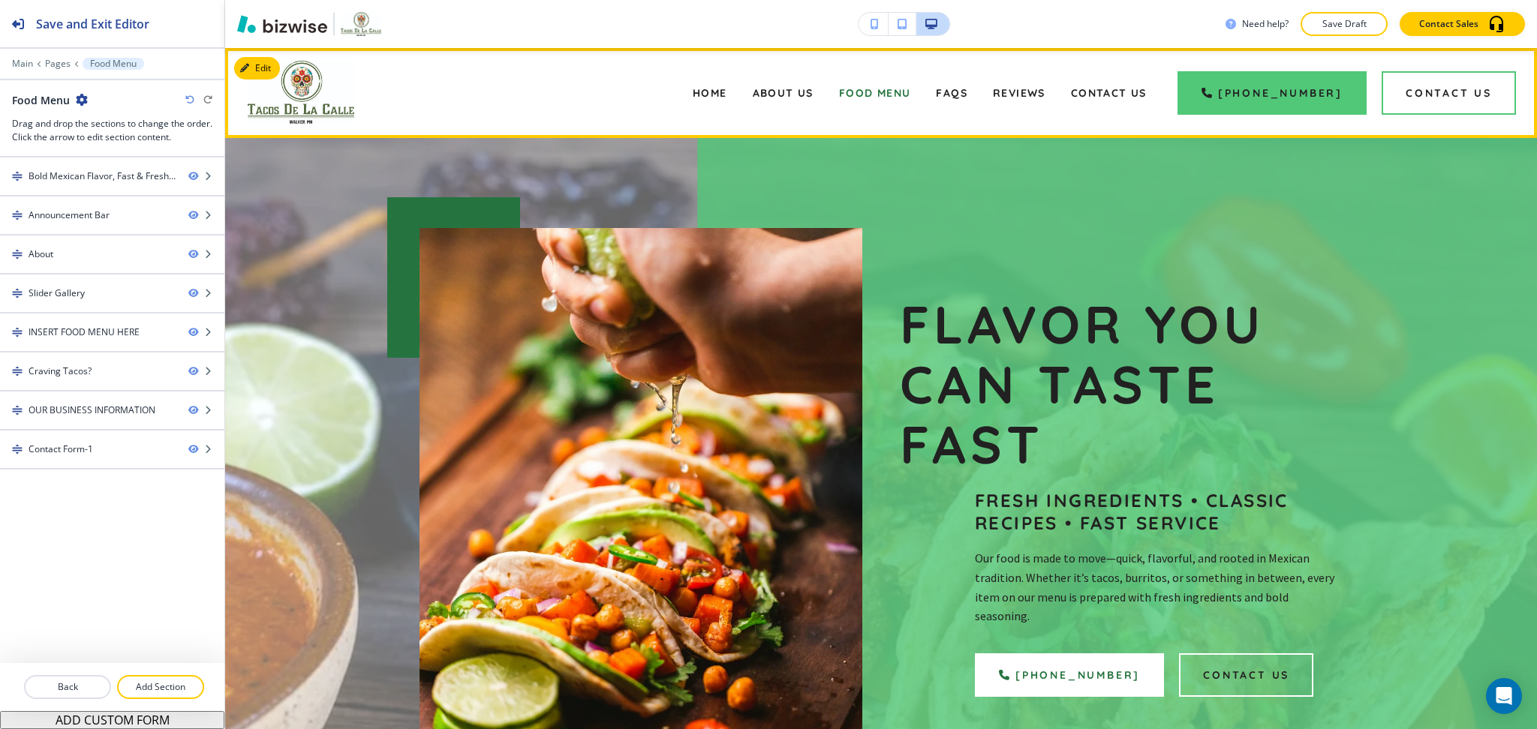
click at [941, 89] on div "FAQs" at bounding box center [951, 93] width 57 height 60
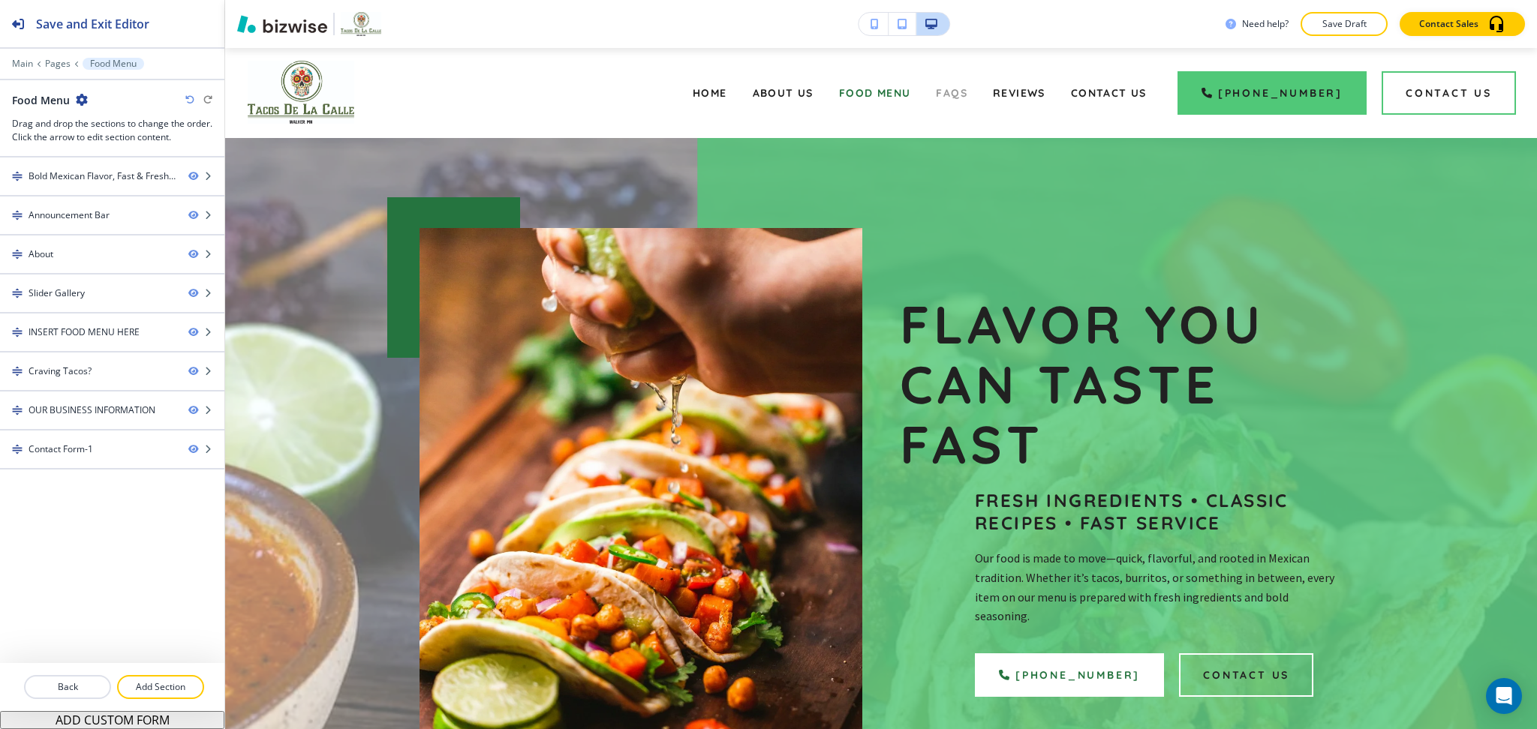
click at [955, 89] on span "FAQs" at bounding box center [952, 93] width 32 height 14
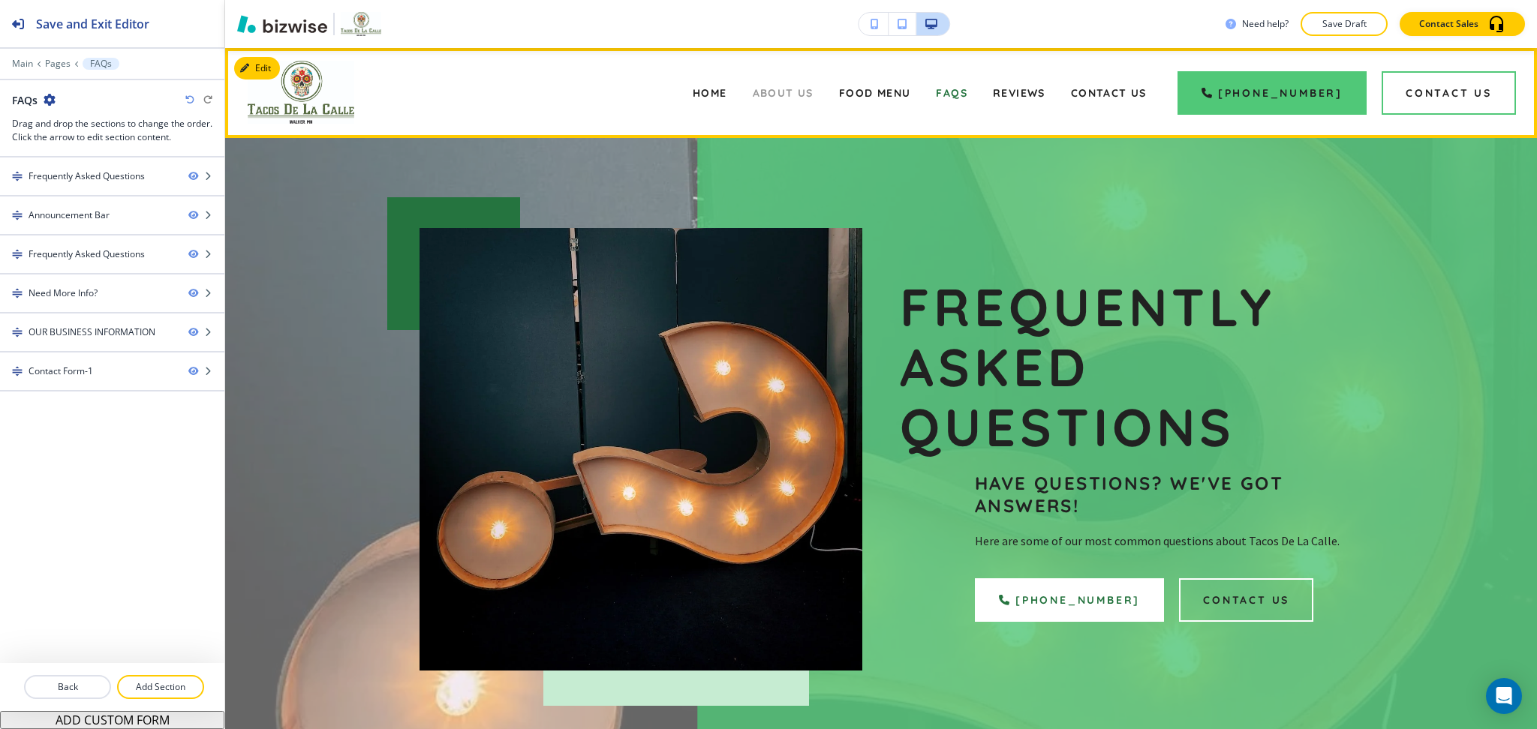
click at [798, 89] on span "About Us" at bounding box center [783, 93] width 61 height 14
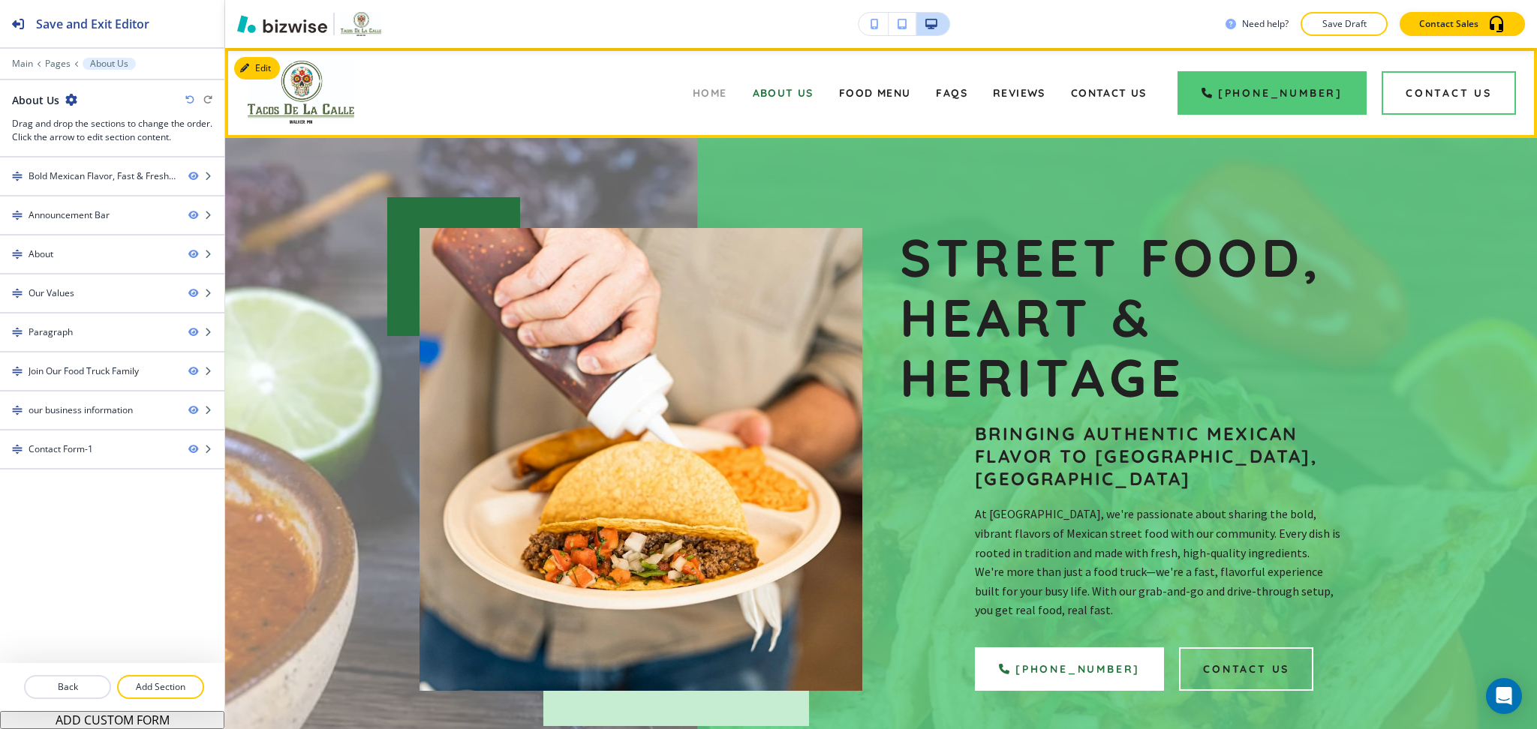
click at [719, 88] on span "Home" at bounding box center [710, 93] width 35 height 14
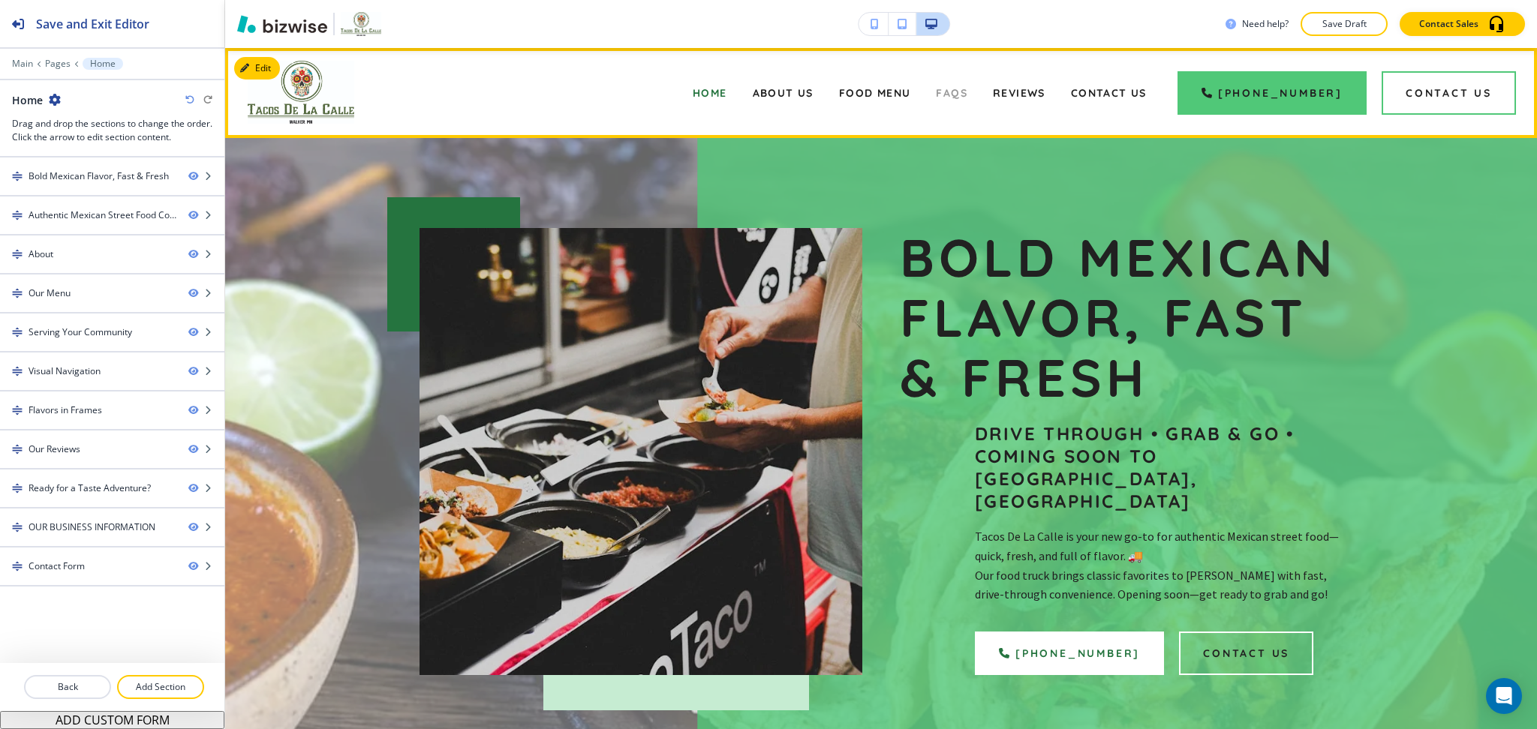
click at [967, 90] on span "FAQs" at bounding box center [952, 93] width 32 height 14
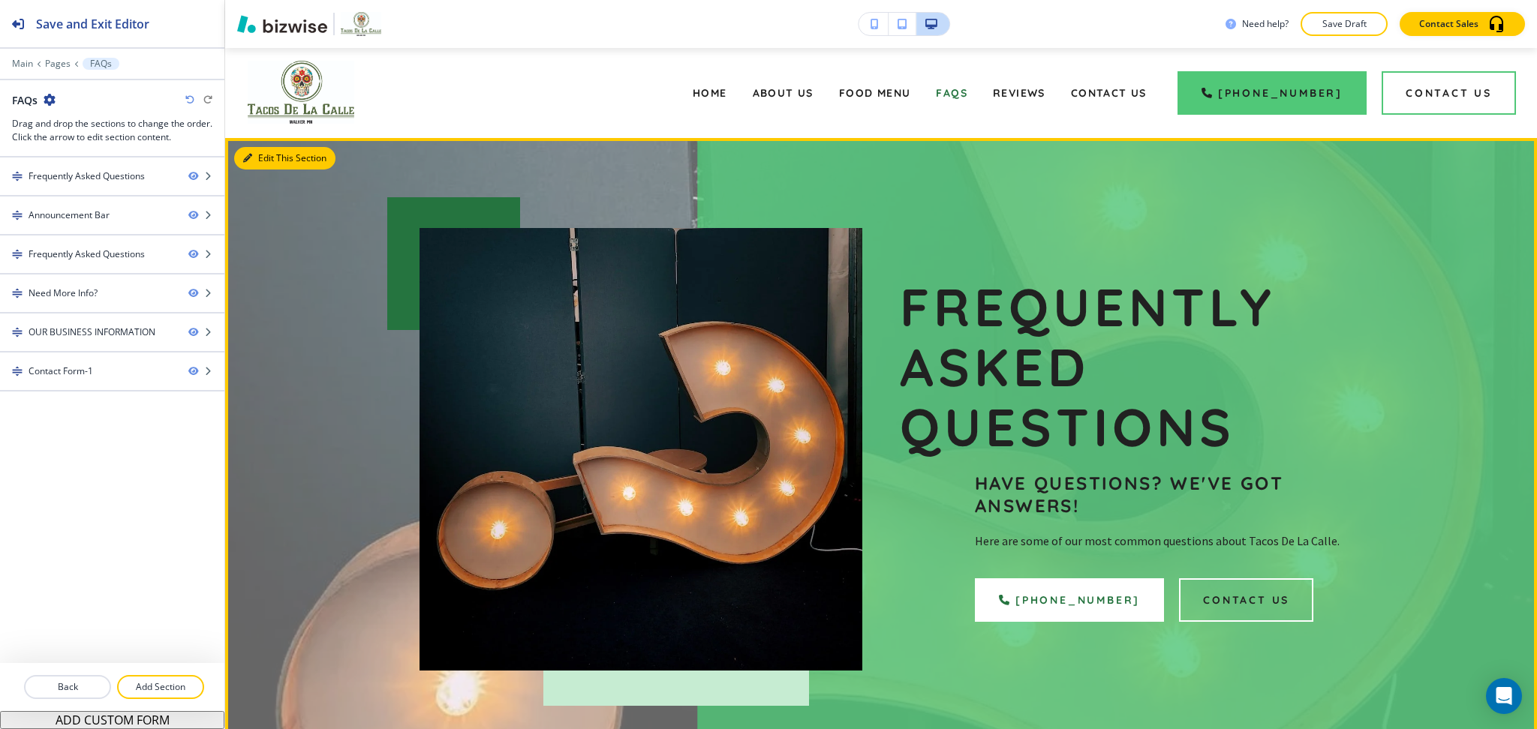
click at [274, 151] on button "Edit This Section" at bounding box center [284, 158] width 101 height 23
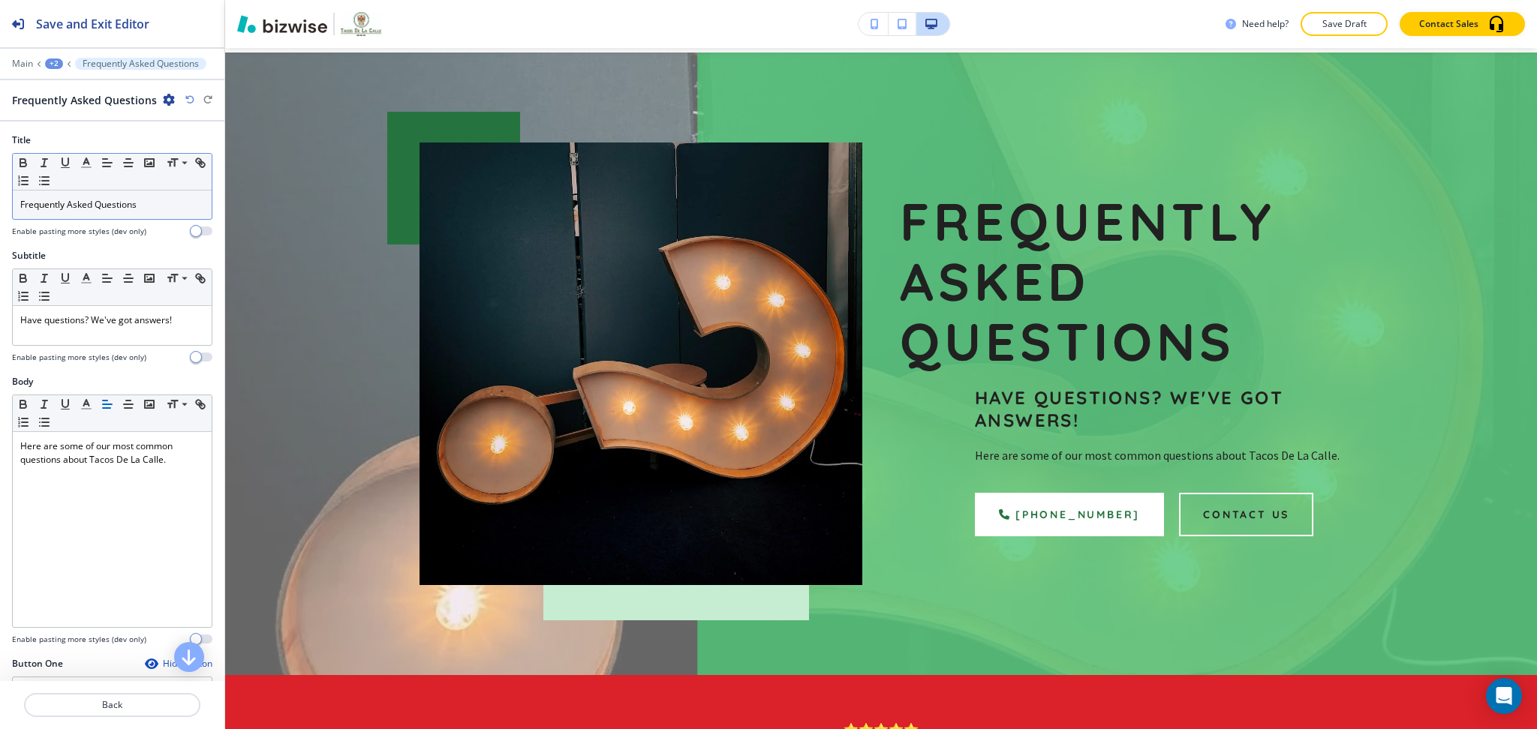
scroll to position [90, 0]
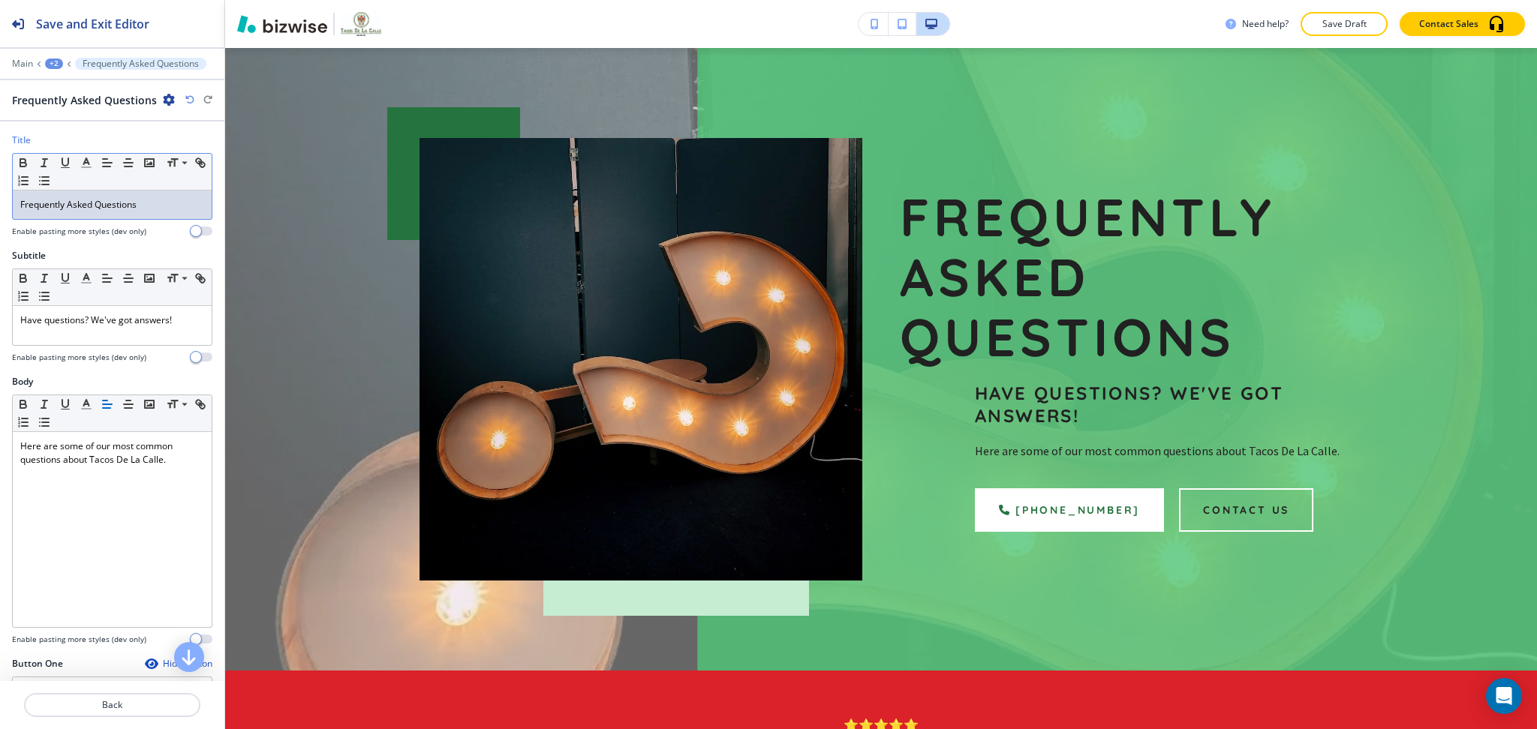
click at [68, 213] on div "Frequently Asked Questions" at bounding box center [112, 205] width 199 height 29
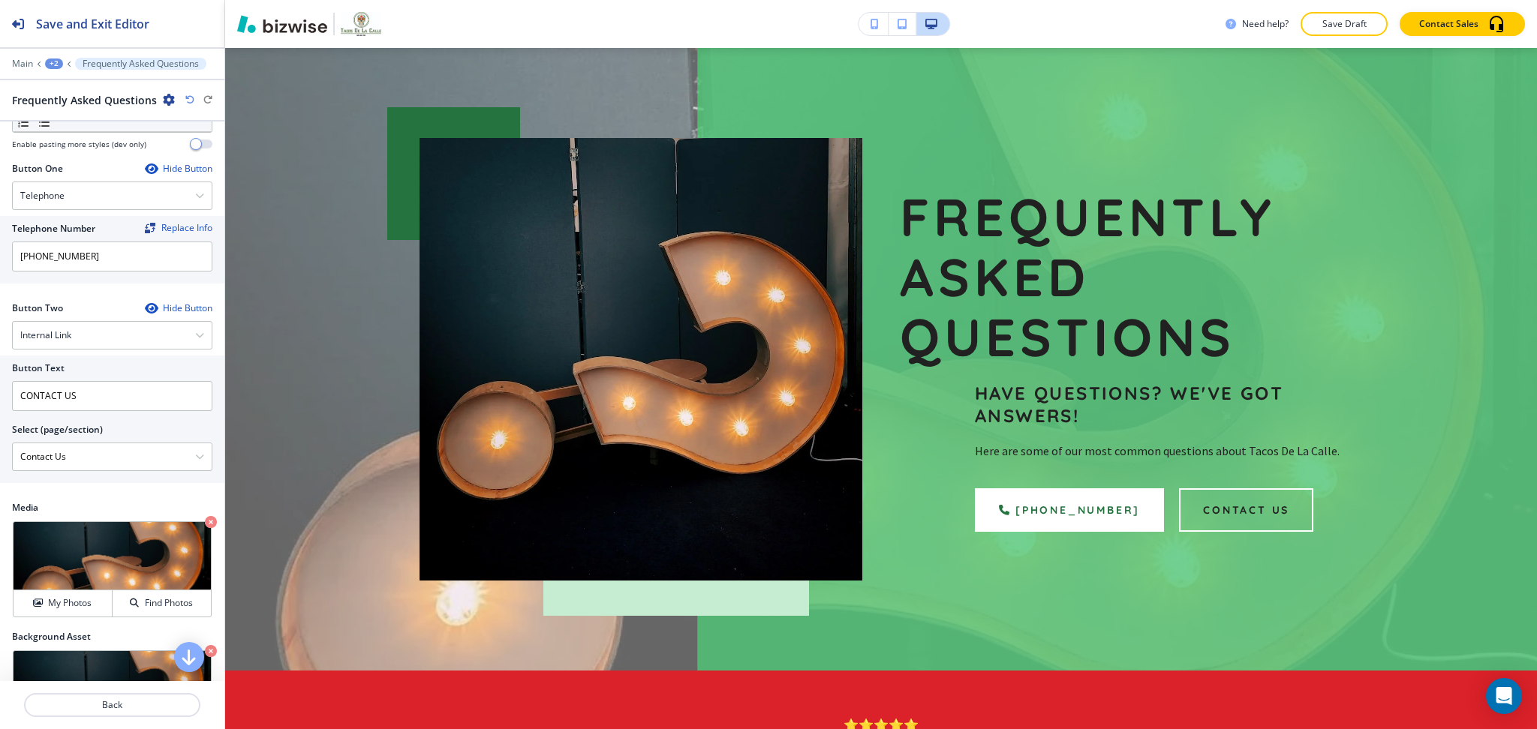
click at [58, 618] on div "Crop My Photos Find Photos" at bounding box center [112, 570] width 200 height 98
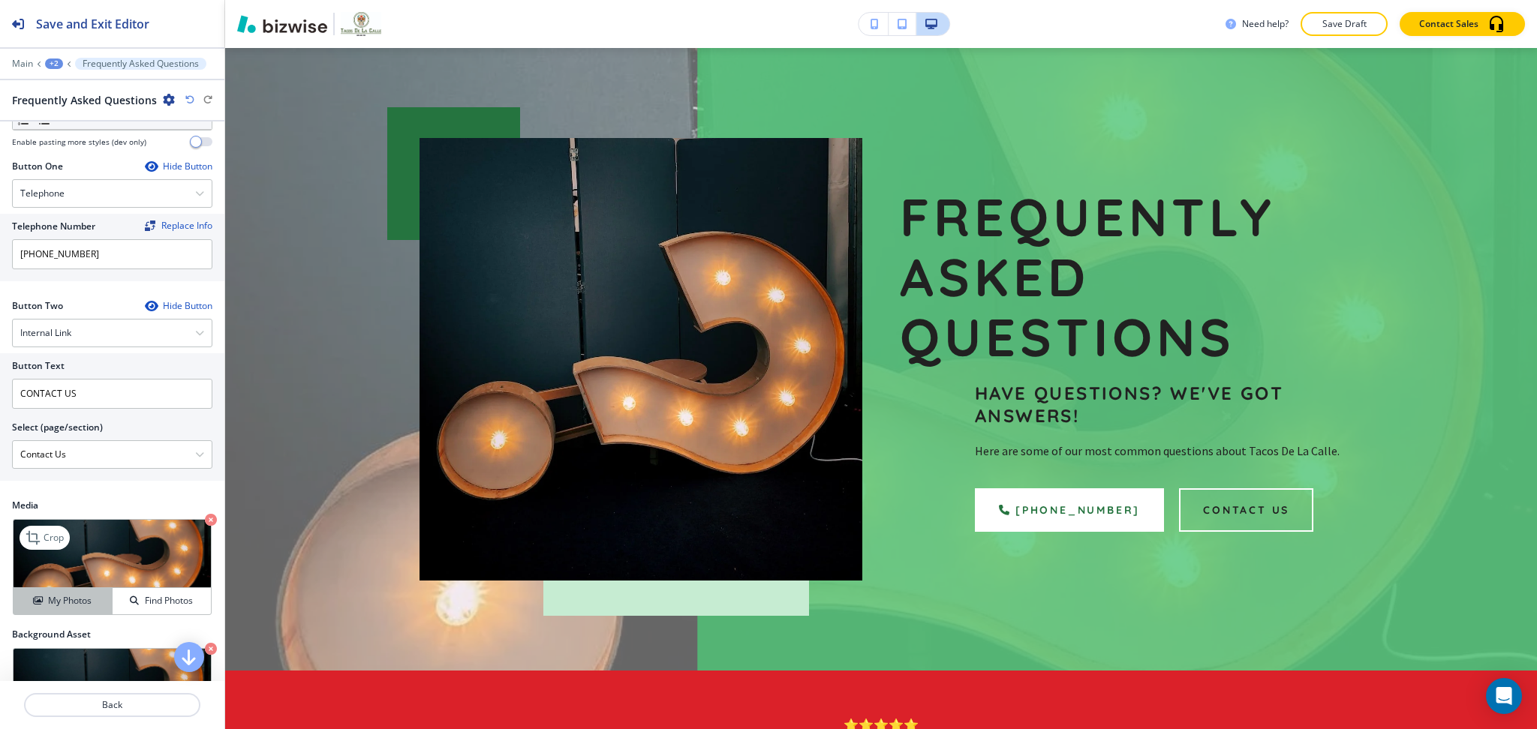
scroll to position [498, 0]
click at [60, 589] on button "My Photos" at bounding box center [63, 600] width 99 height 26
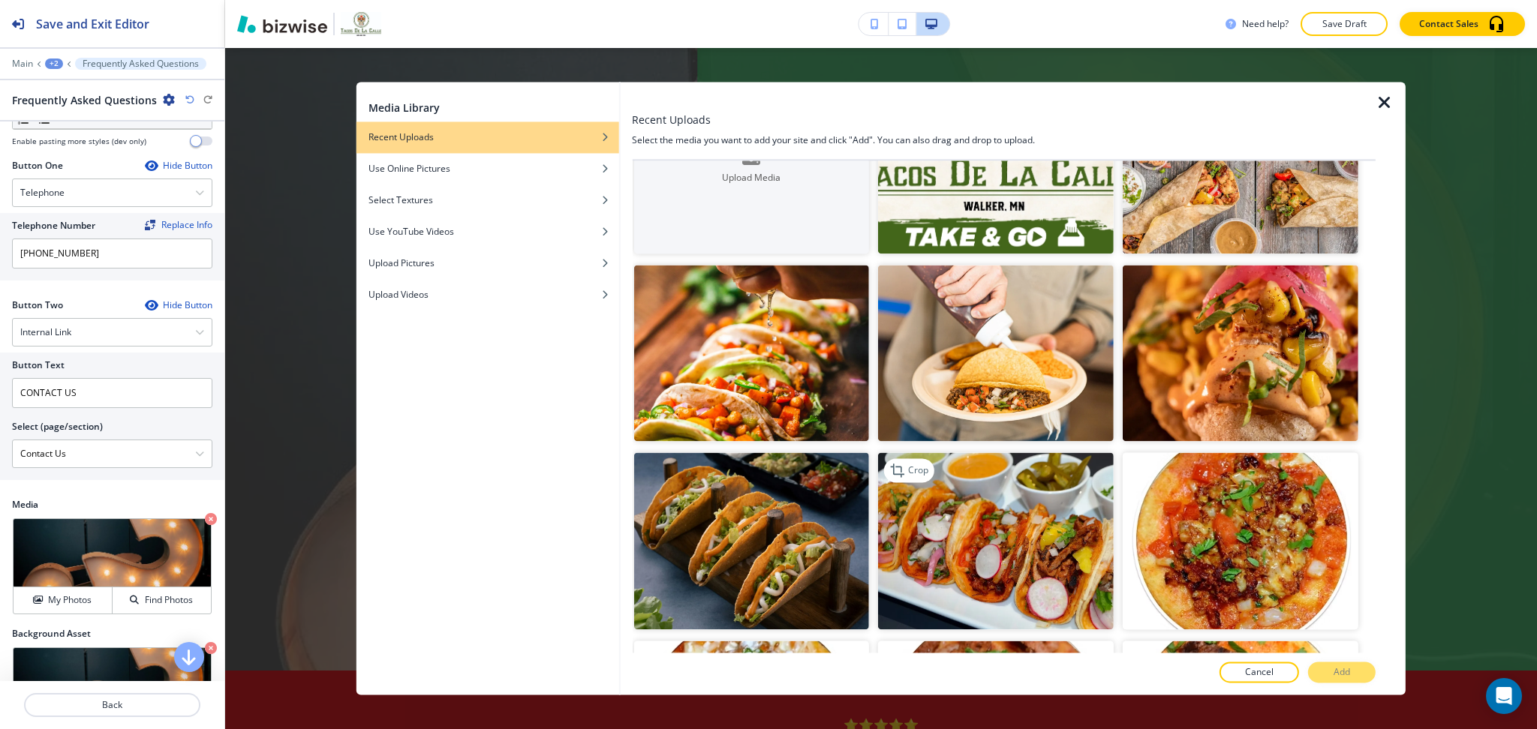
click at [963, 523] on img "button" at bounding box center [996, 541] width 236 height 176
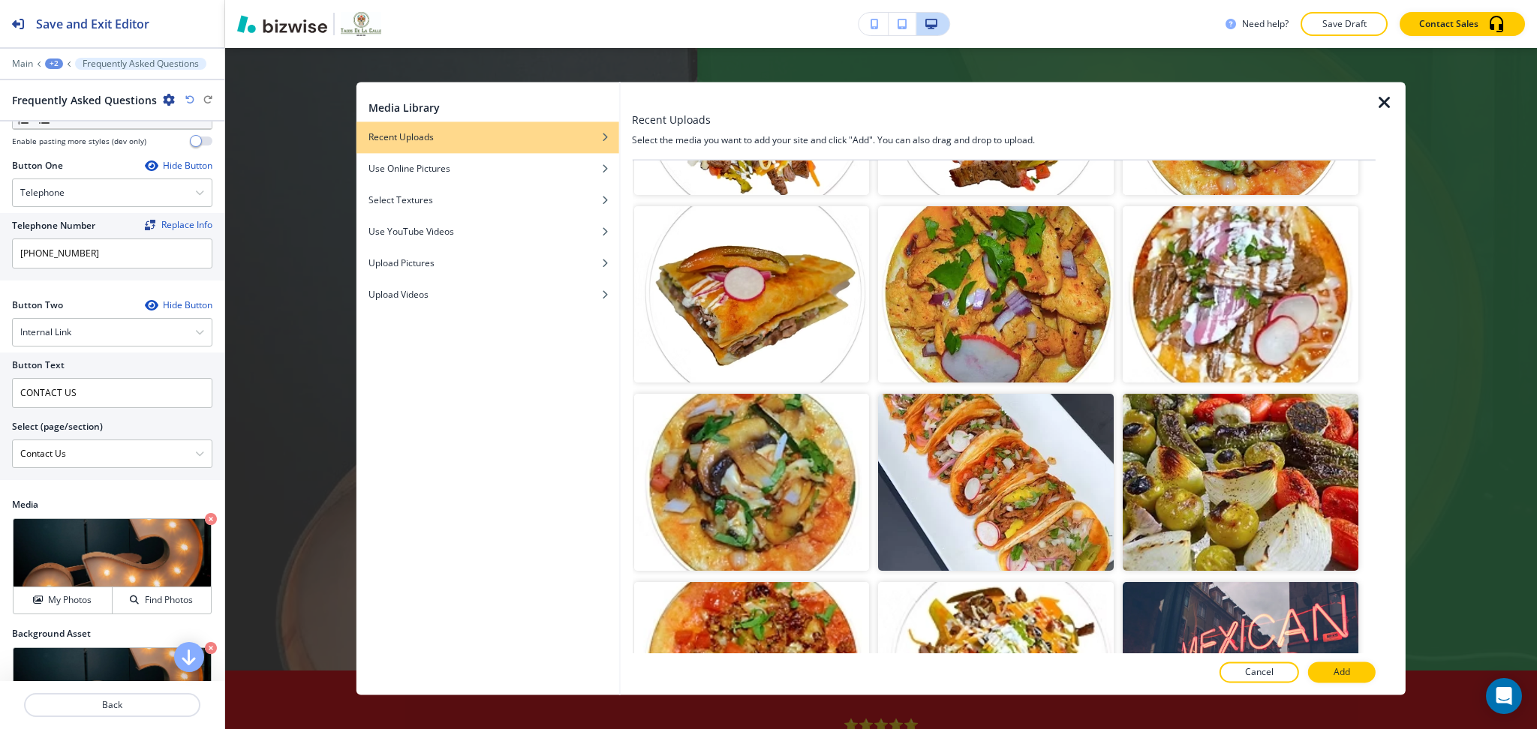
scroll to position [902, 0]
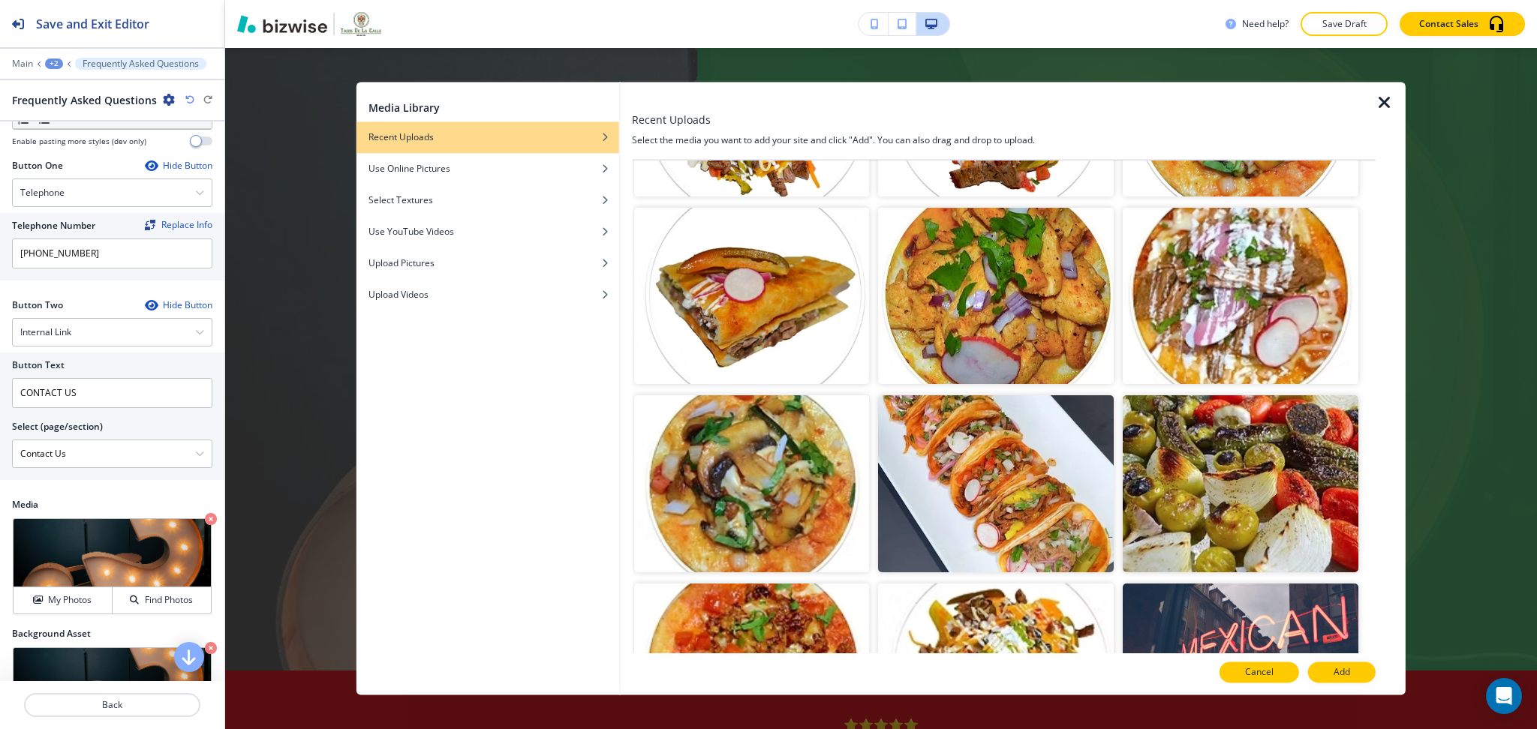
click at [1263, 678] on p "Cancel" at bounding box center [1259, 673] width 29 height 14
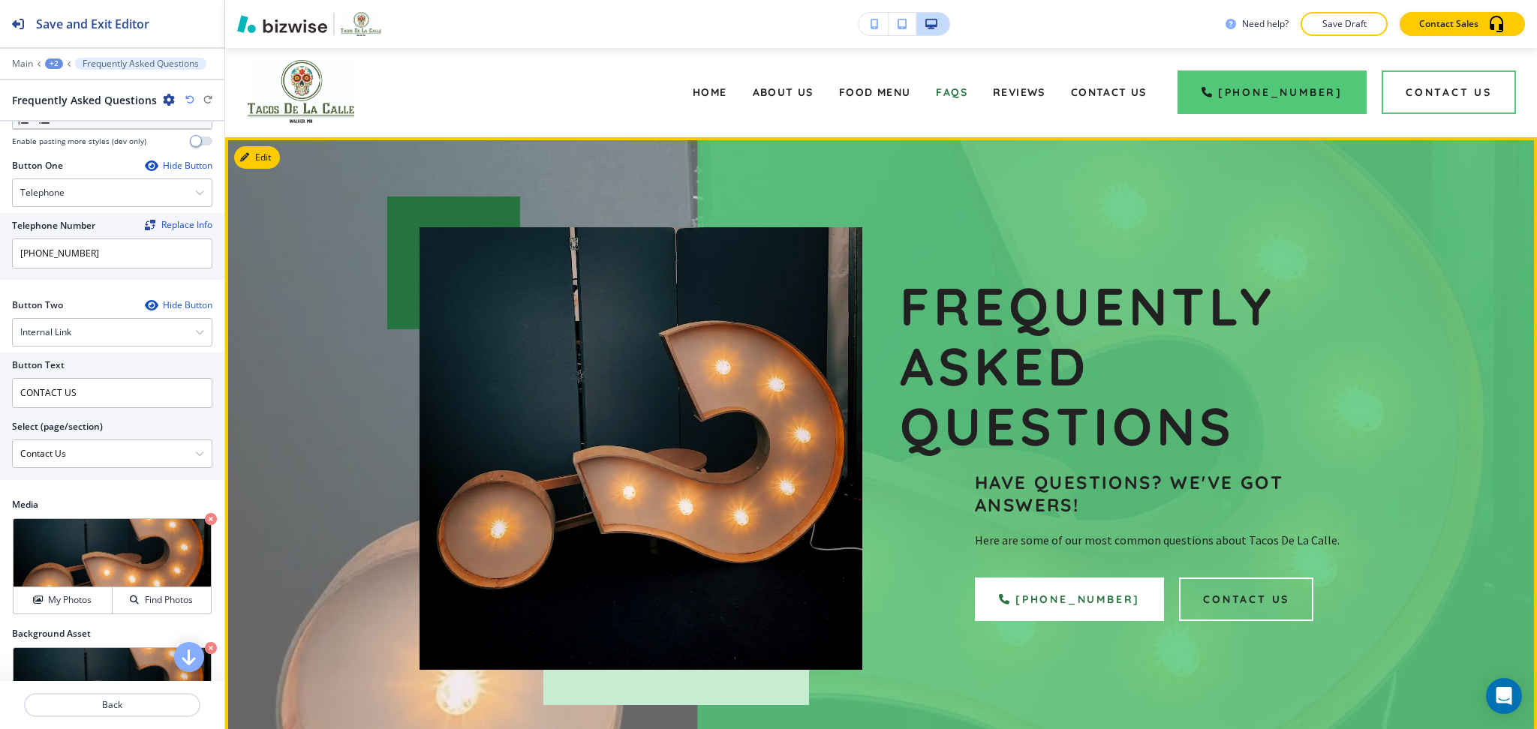
scroll to position [0, 0]
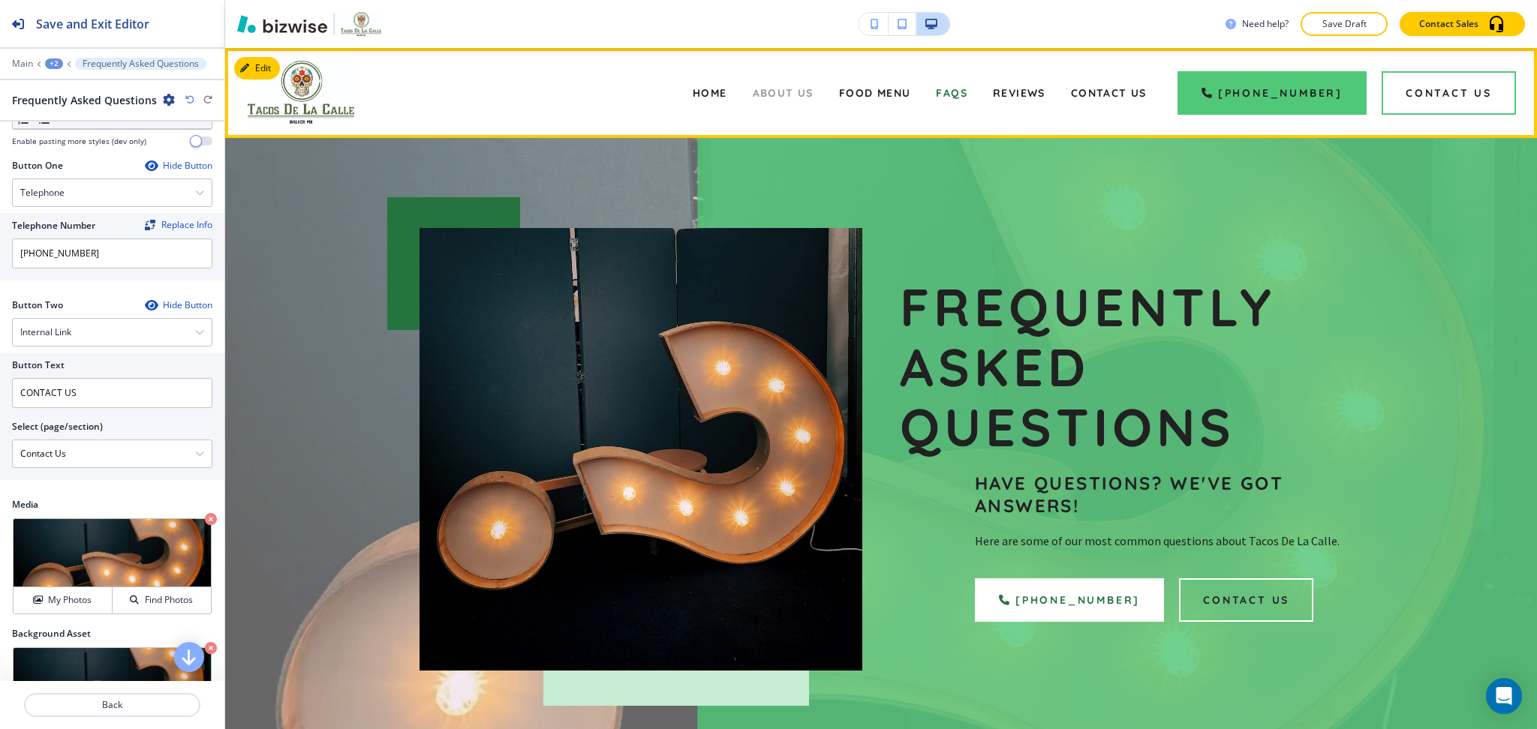
click at [809, 87] on span "About Us" at bounding box center [783, 93] width 61 height 14
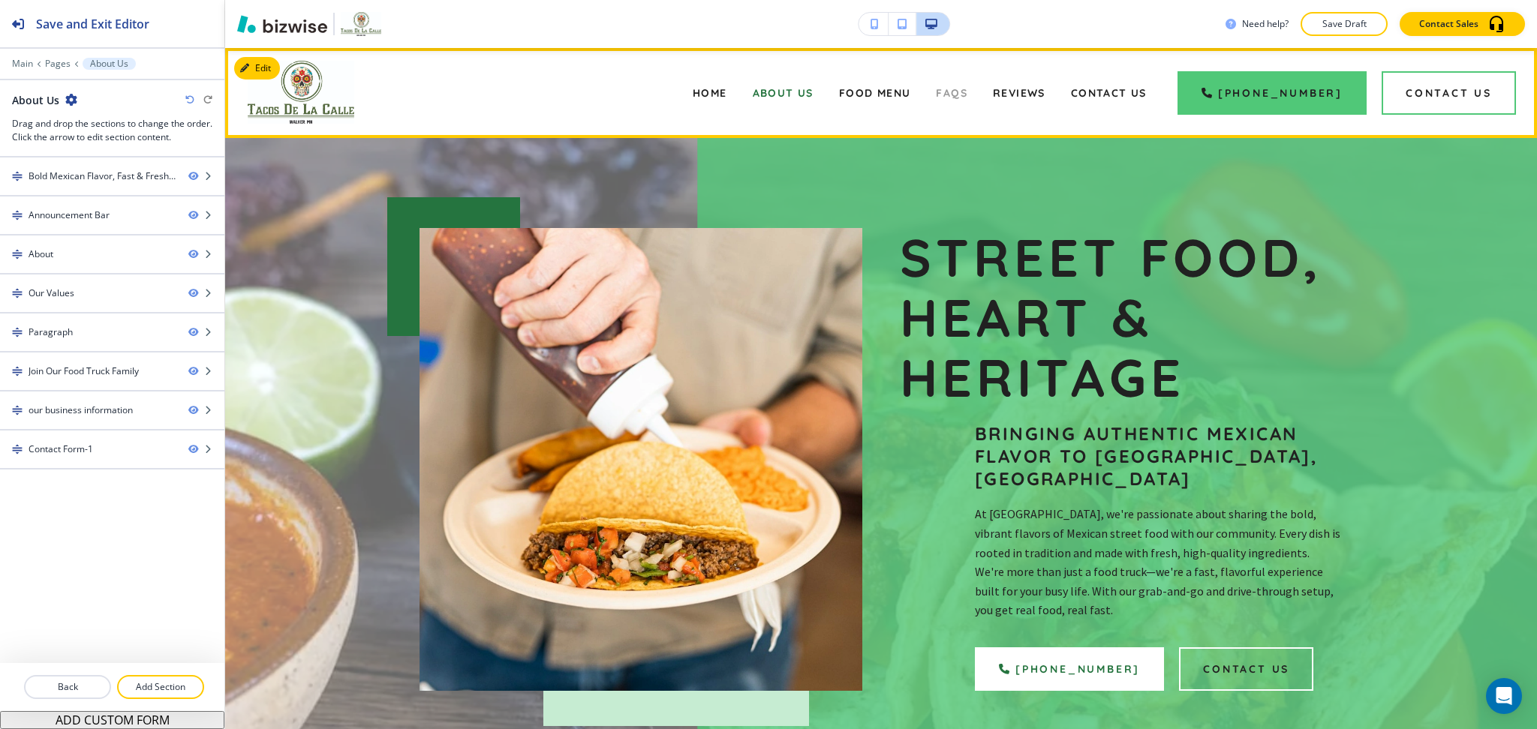
click at [967, 90] on span "FAQs" at bounding box center [952, 93] width 32 height 14
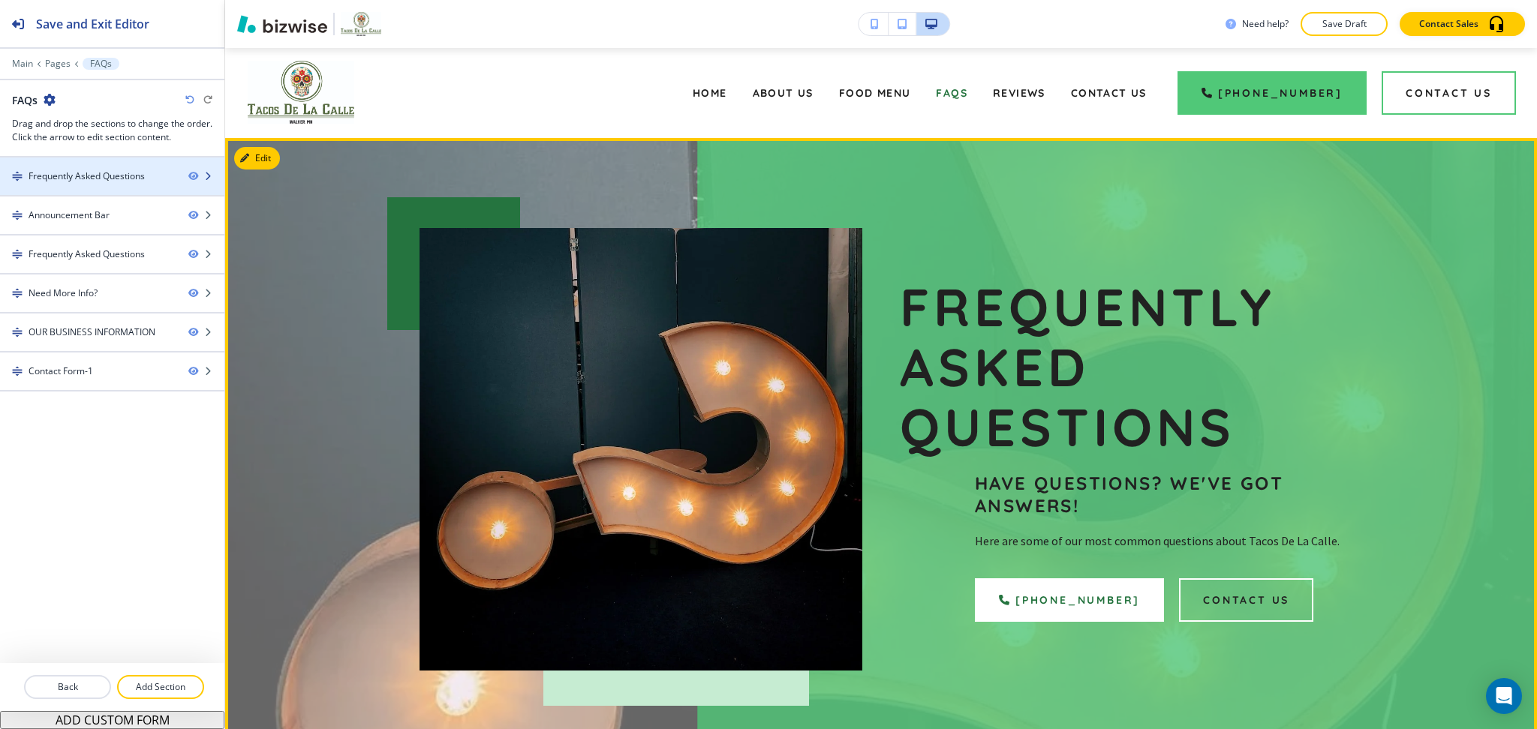
click at [70, 168] on div at bounding box center [112, 164] width 224 height 12
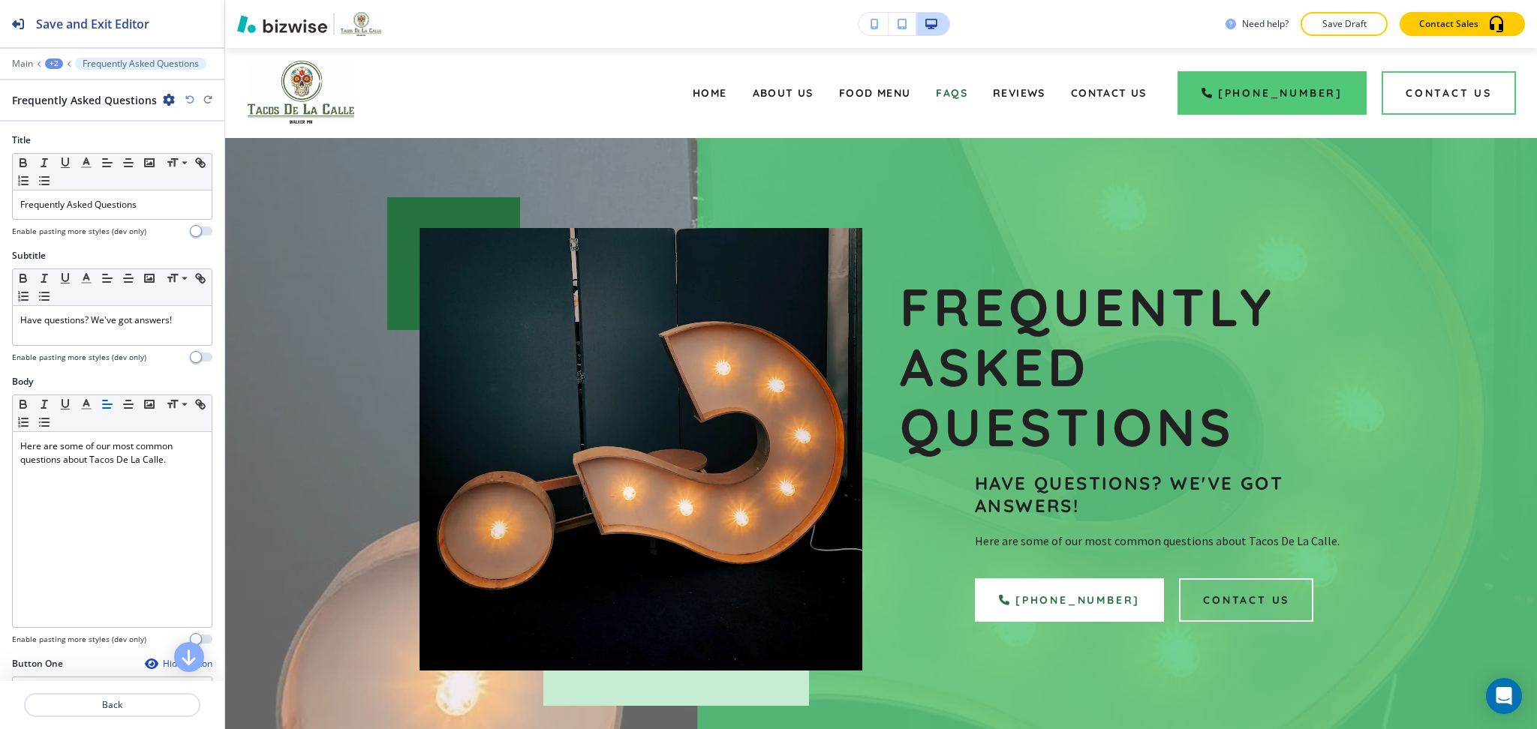
scroll to position [90, 0]
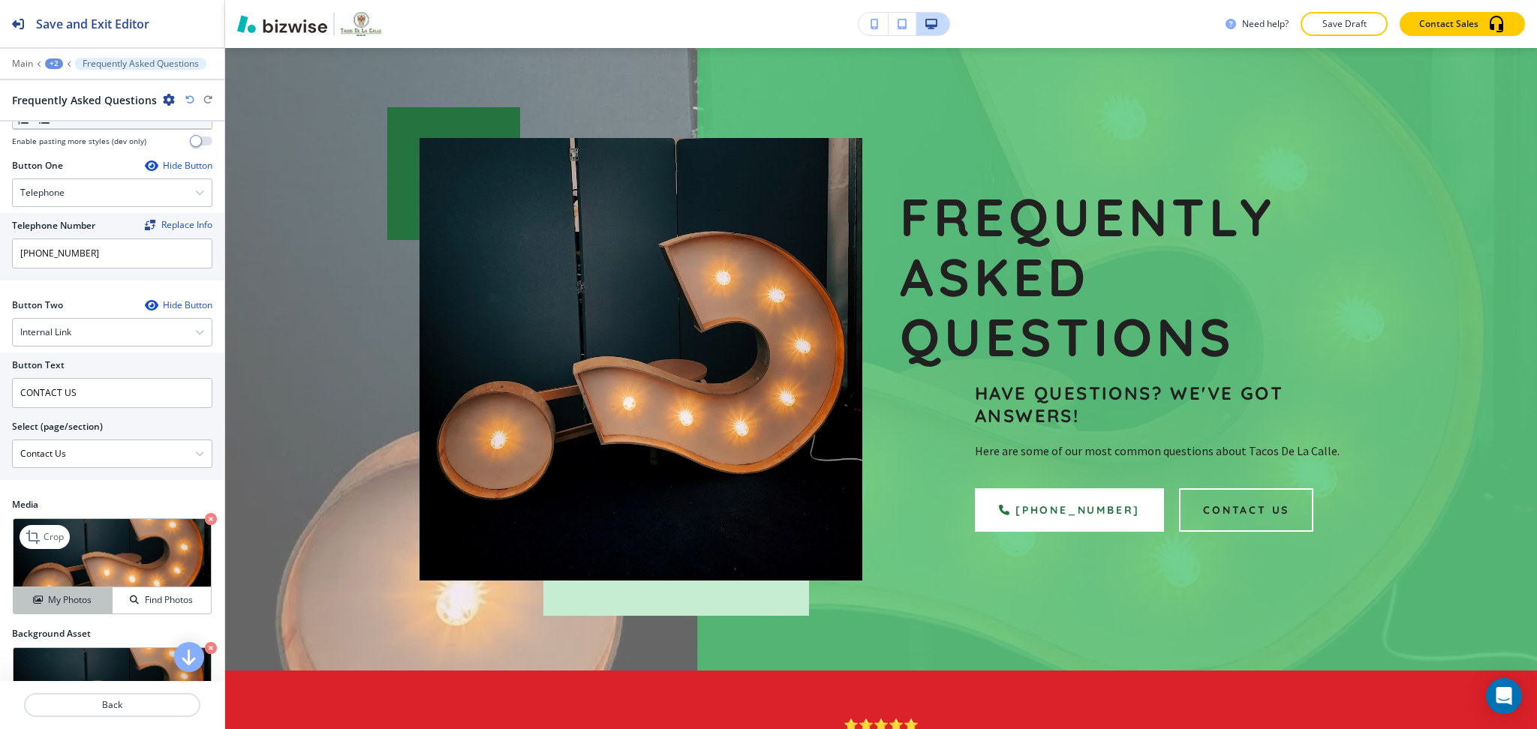
click at [54, 603] on h4 "My Photos" at bounding box center [70, 600] width 44 height 14
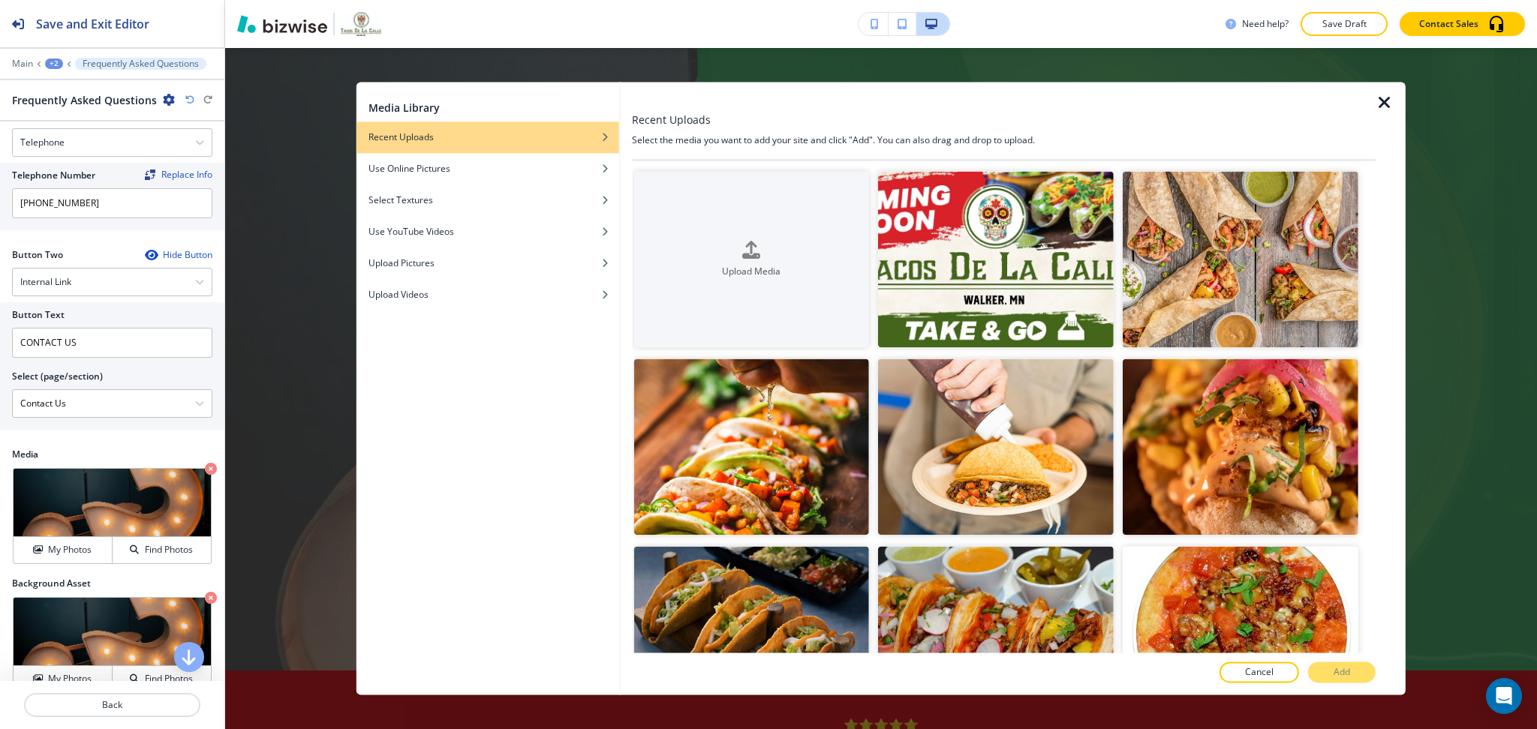
scroll to position [714, 0]
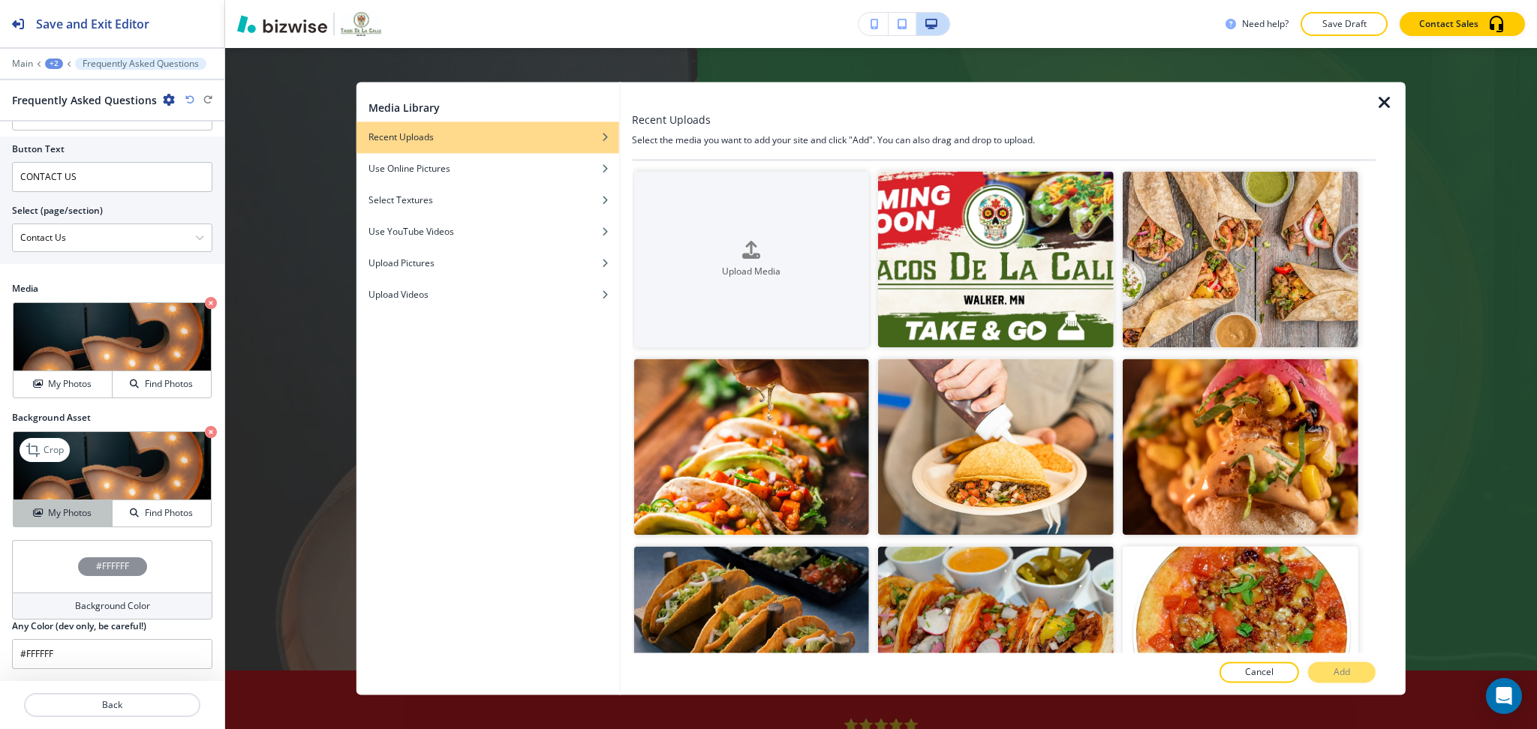
click at [60, 511] on h4 "My Photos" at bounding box center [70, 513] width 44 height 14
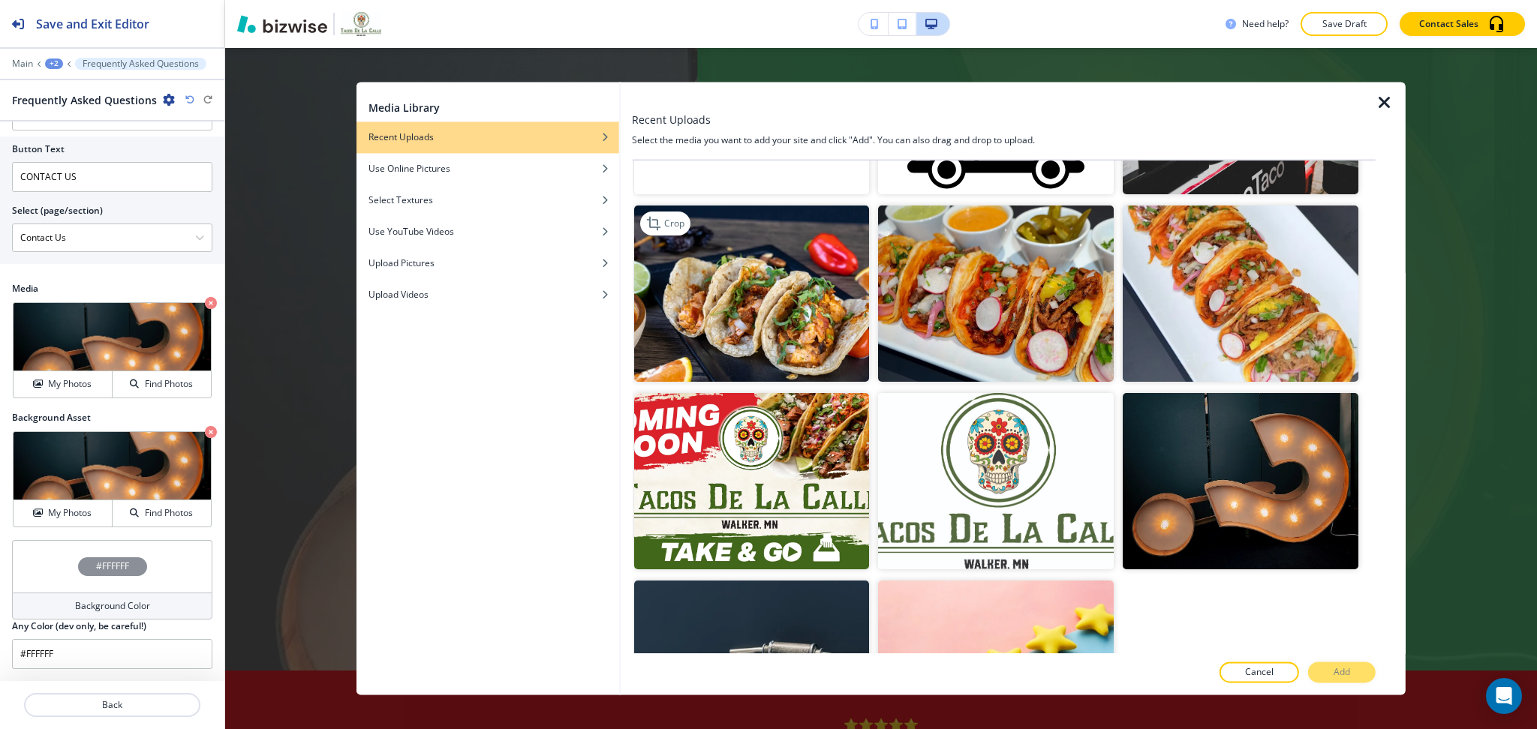
scroll to position [1624, 0]
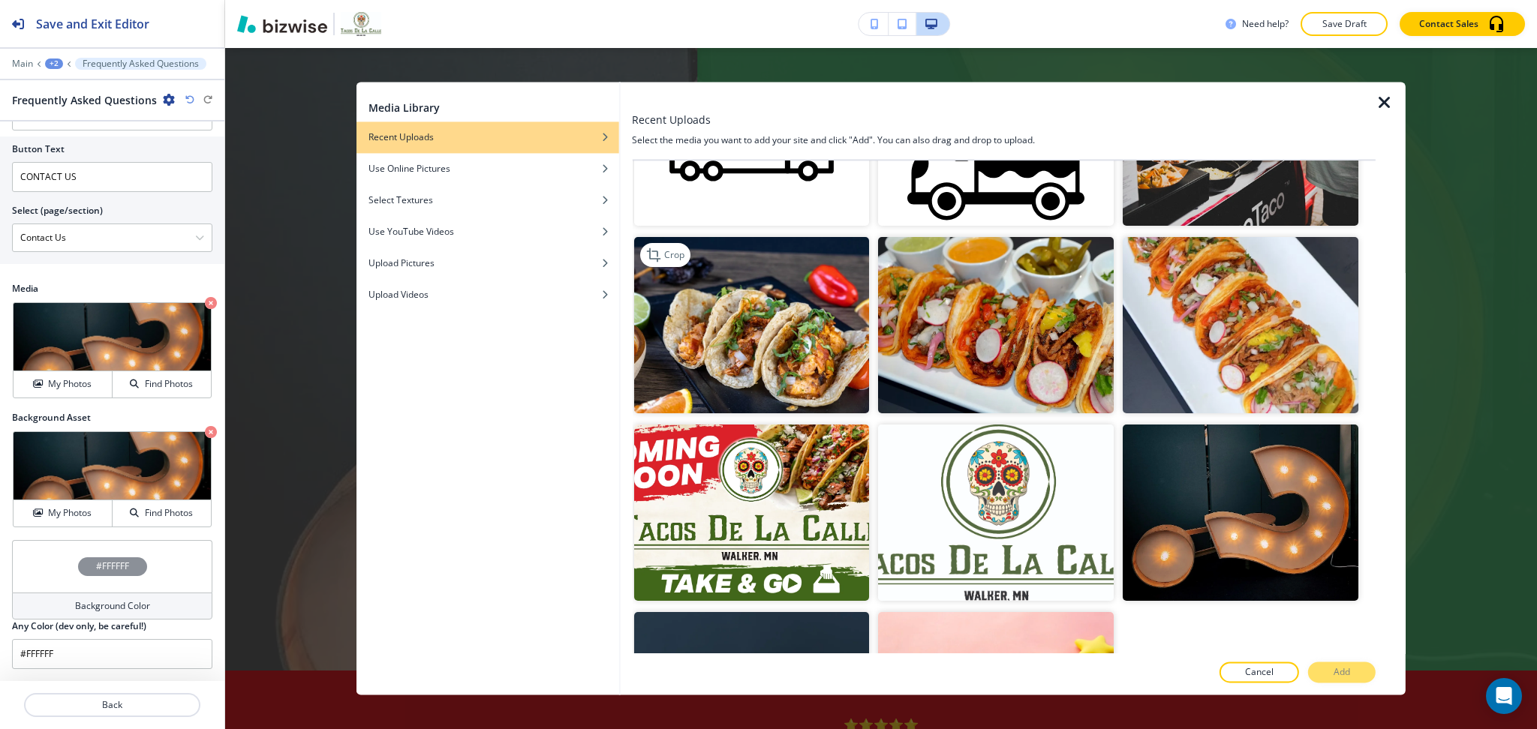
click at [767, 340] on img "button" at bounding box center [751, 325] width 236 height 176
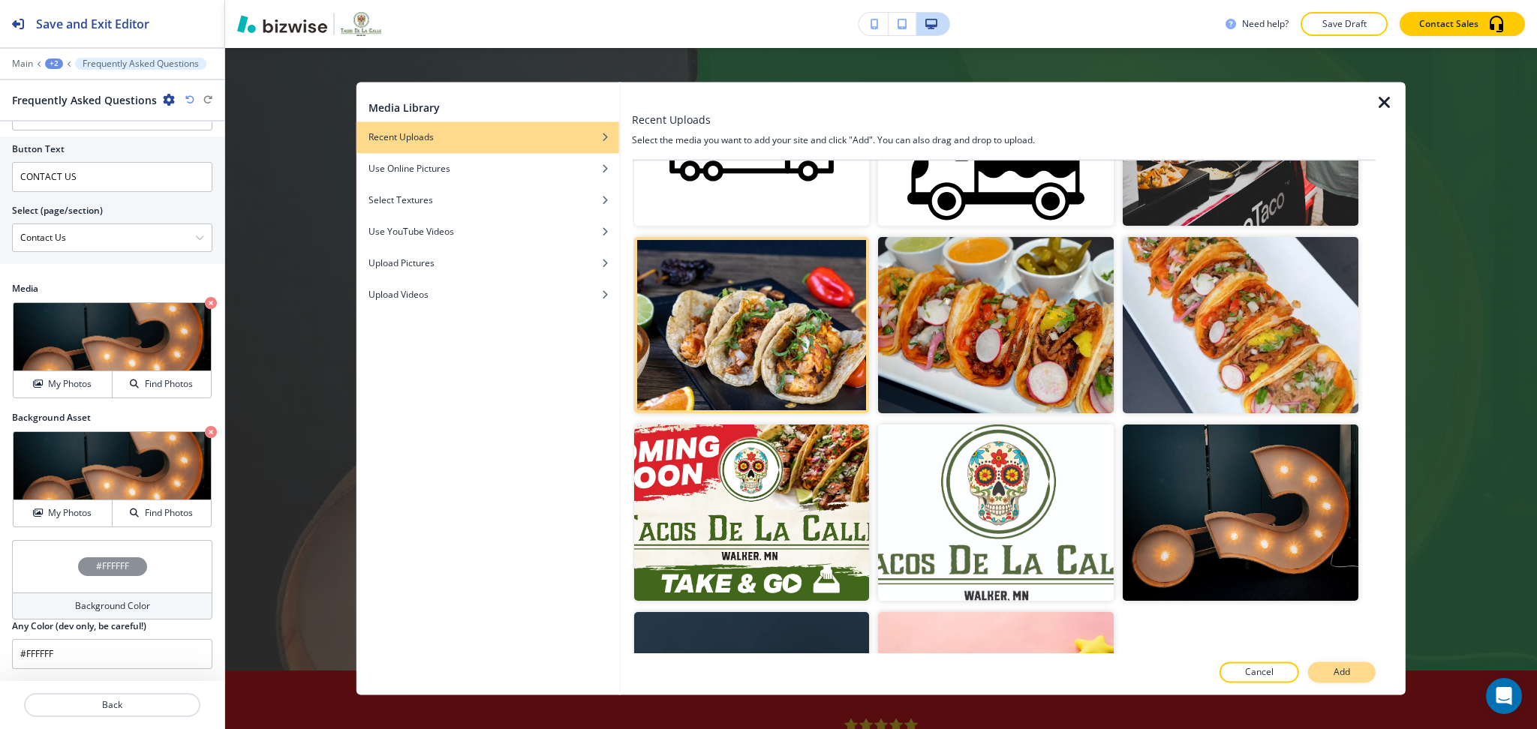
click at [1352, 675] on button "Add" at bounding box center [1342, 673] width 68 height 21
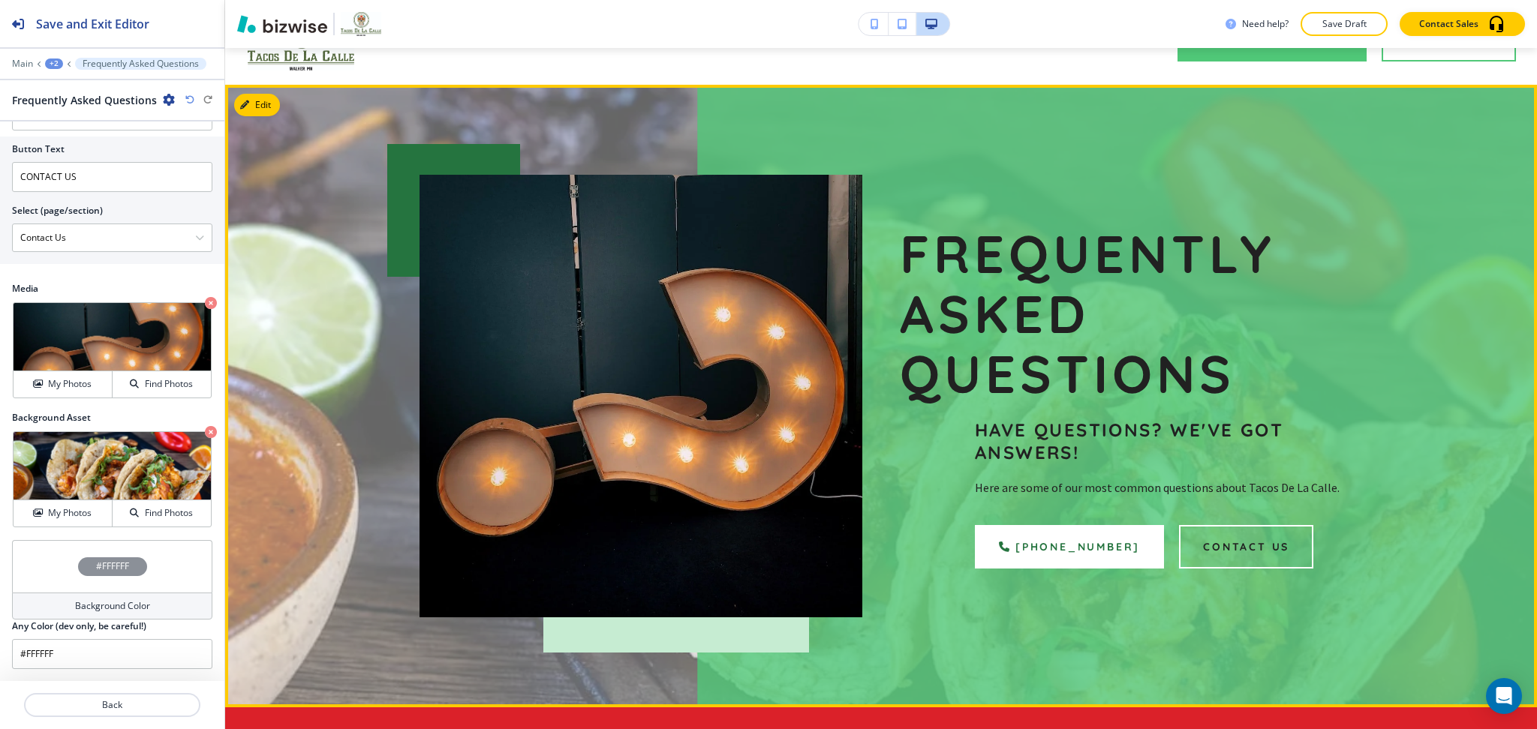
scroll to position [0, 0]
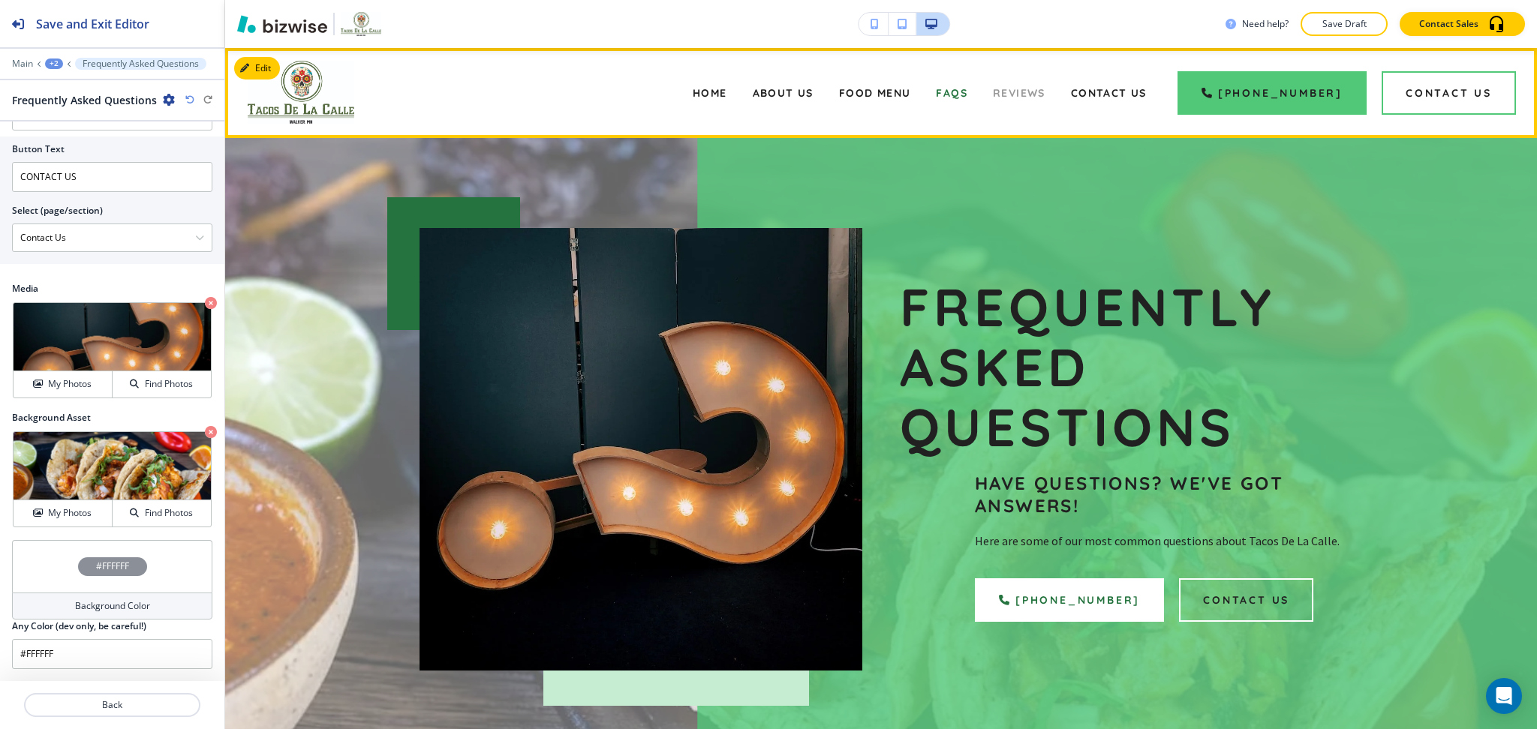
click at [1029, 95] on span "Reviews" at bounding box center [1019, 93] width 53 height 14
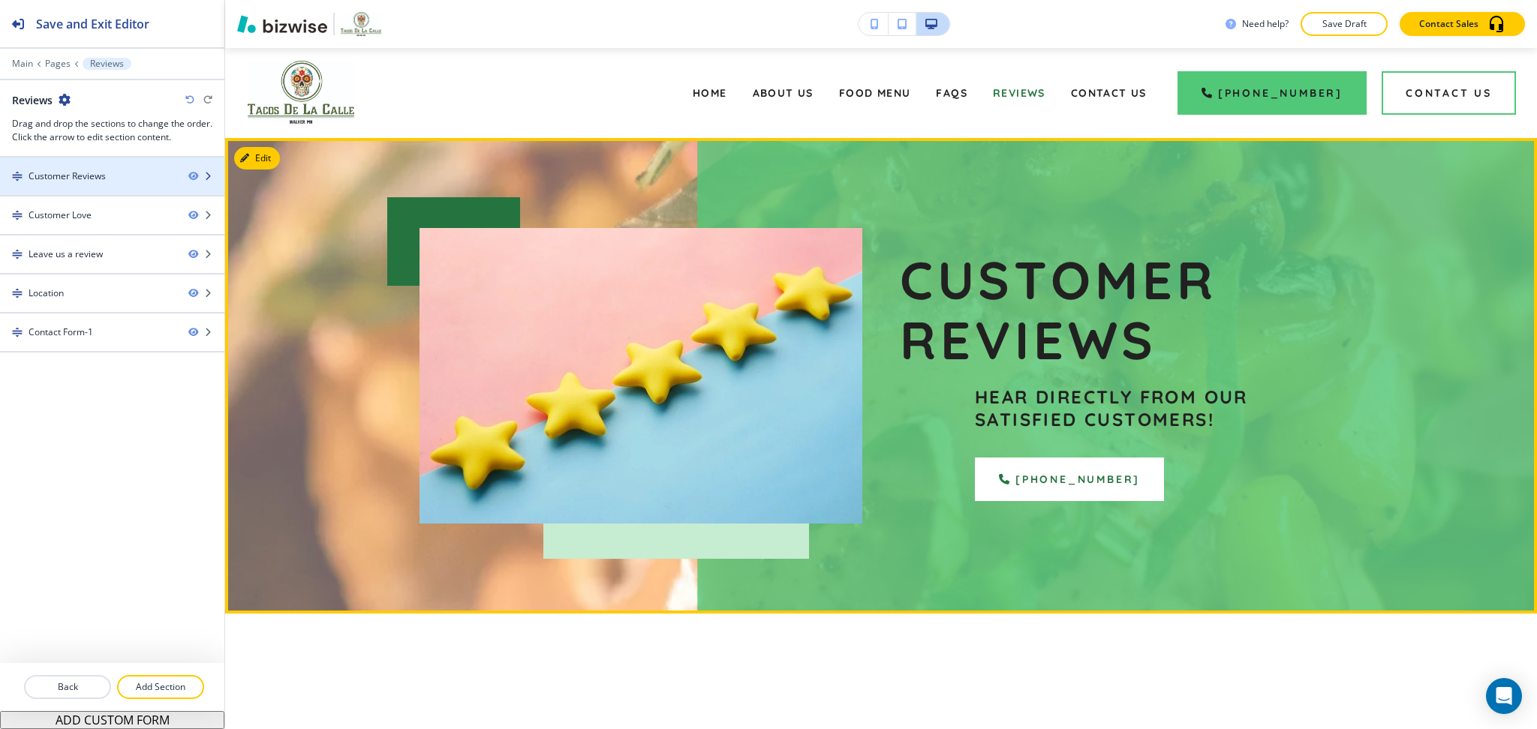
click at [57, 172] on div "Customer Reviews" at bounding box center [67, 177] width 77 height 14
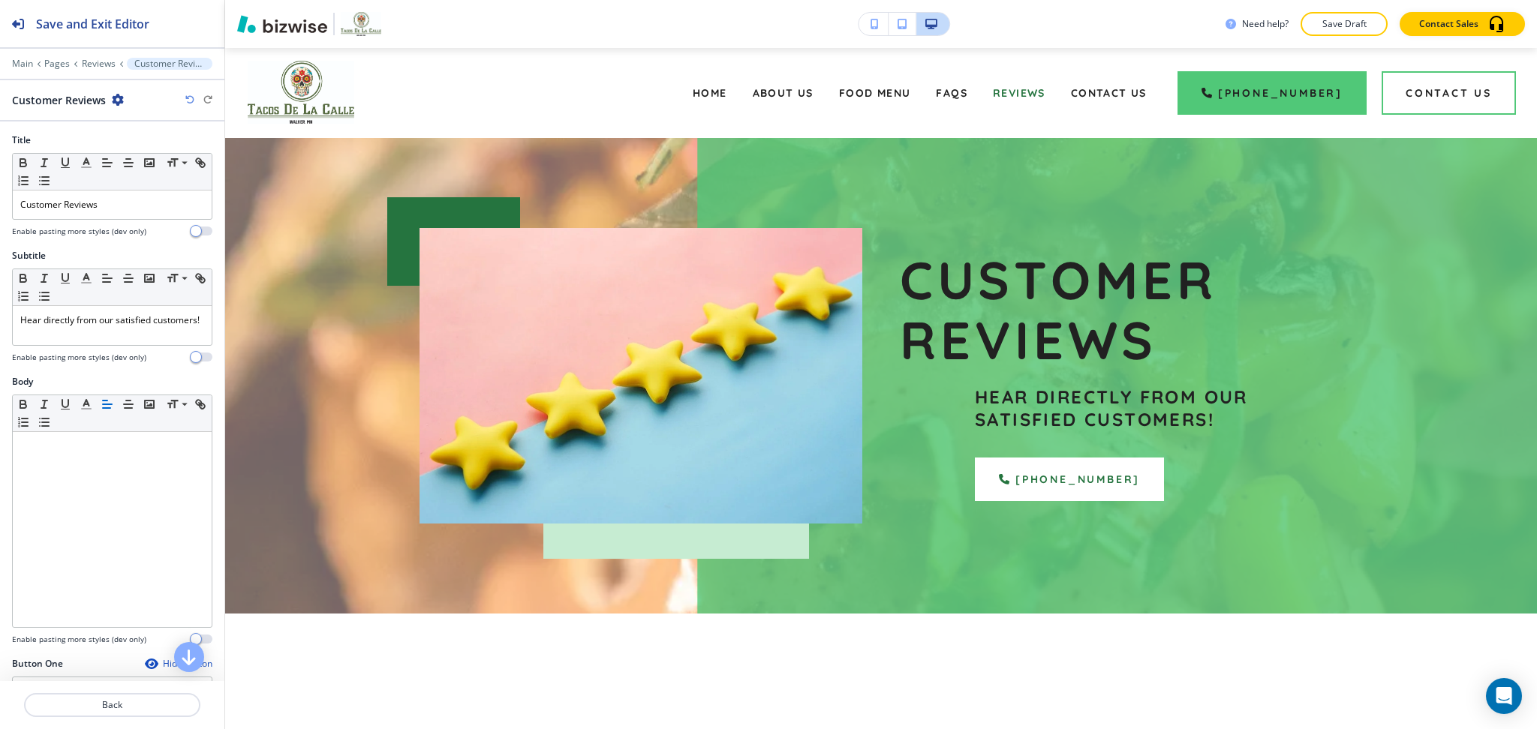
scroll to position [90, 0]
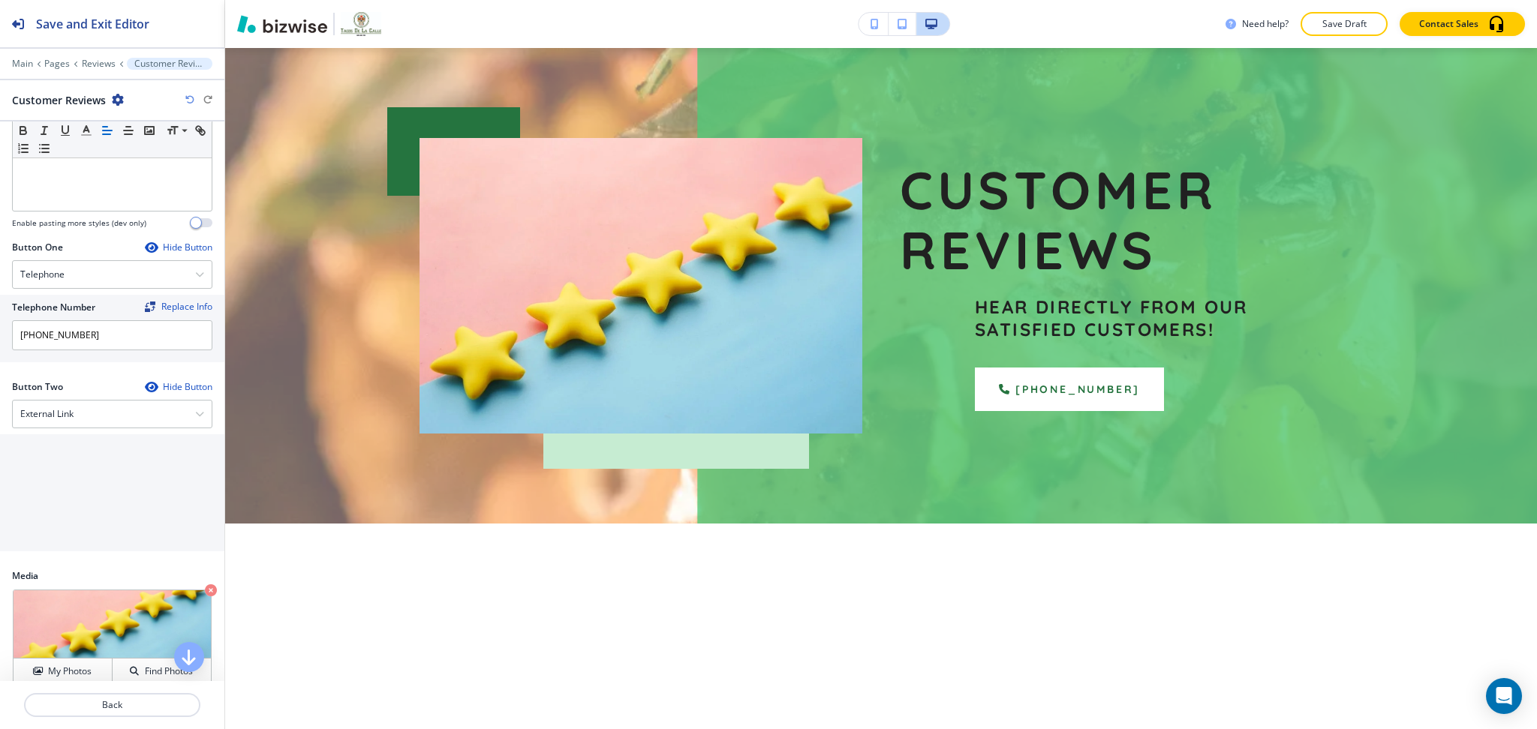
click at [92, 445] on div "Button Text Link URL" at bounding box center [112, 492] width 224 height 117
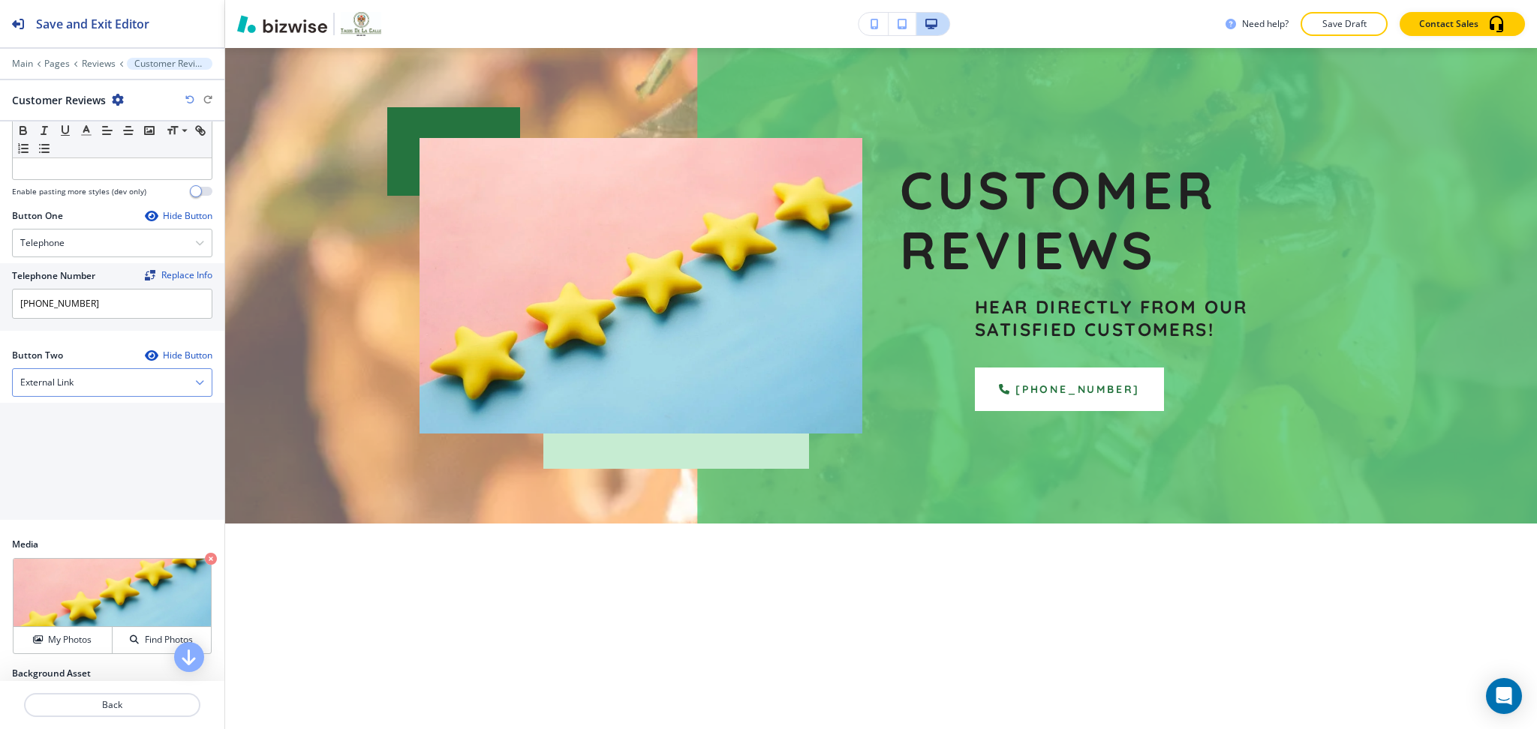
click at [70, 401] on div "Button Two Hide Button External Link Telephone External Link Social Media Email…" at bounding box center [112, 437] width 200 height 177
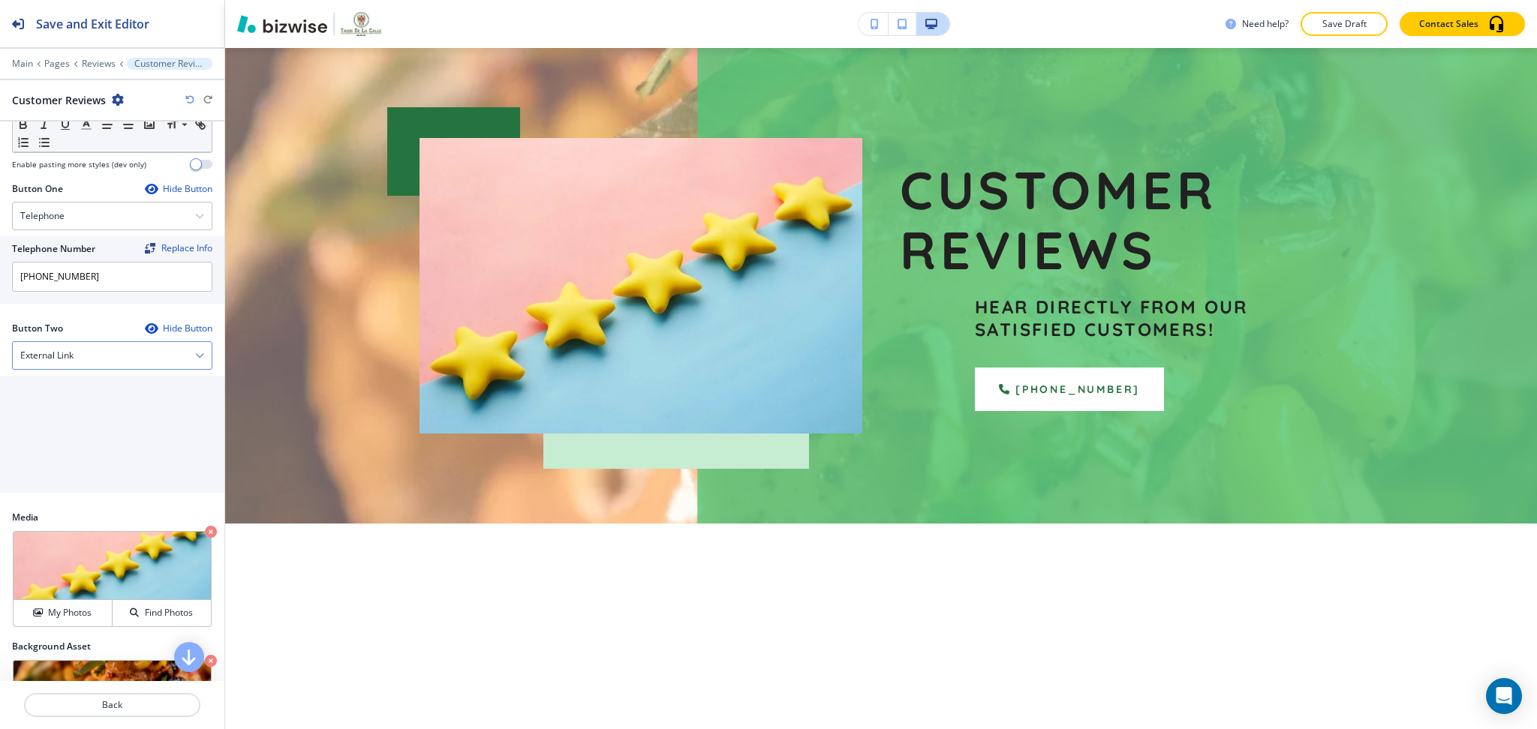
click at [70, 368] on div "External Link" at bounding box center [112, 355] width 199 height 27
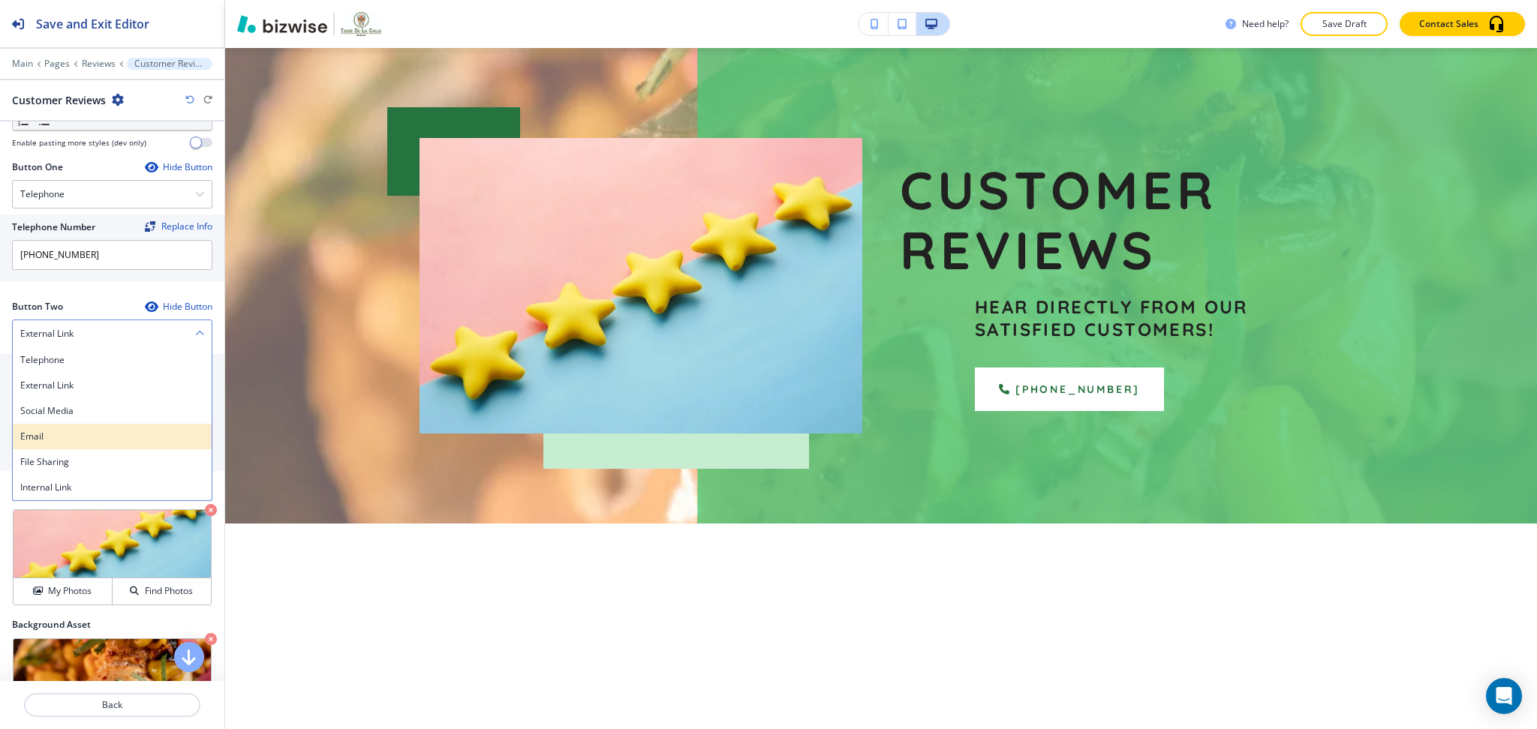
click at [61, 434] on h4 "Email" at bounding box center [112, 437] width 184 height 14
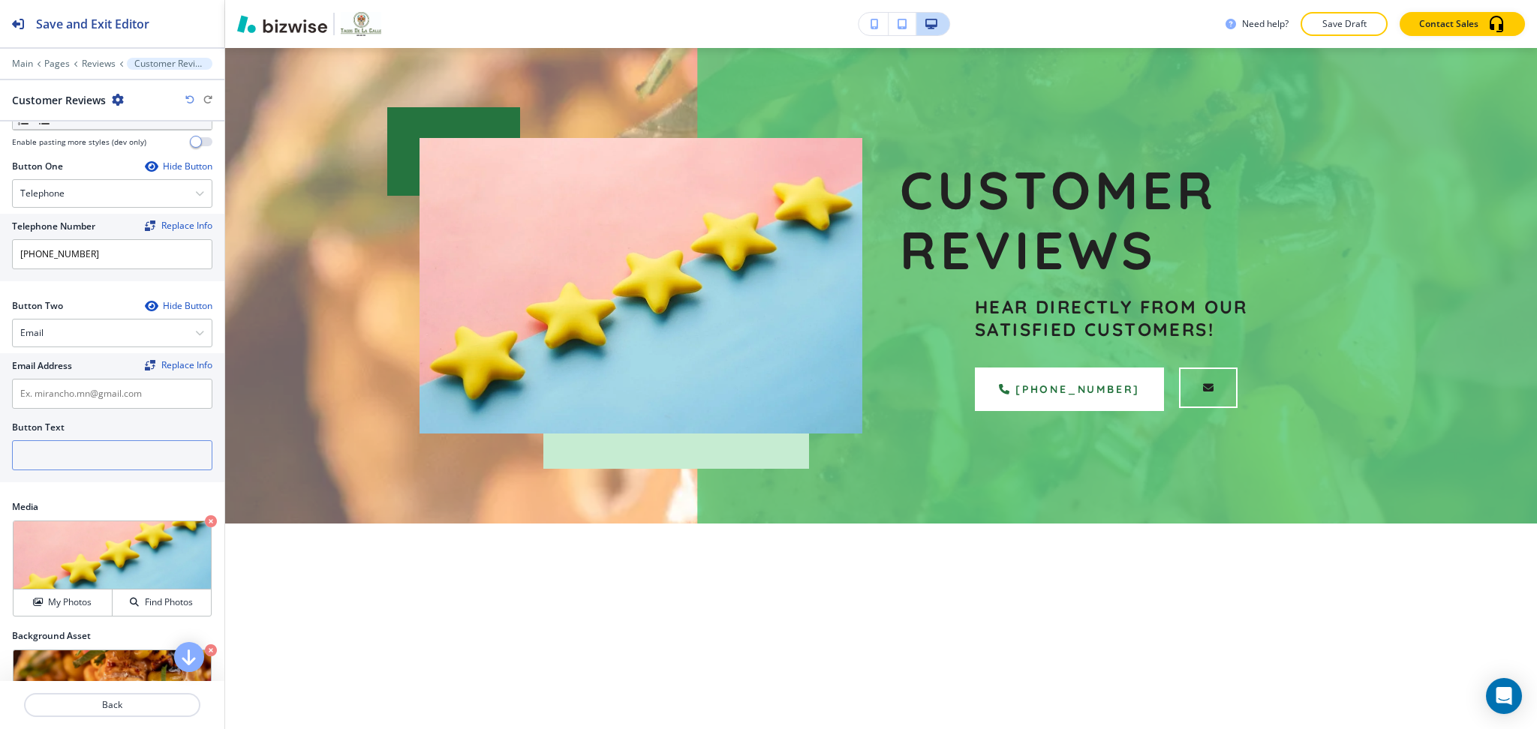
scroll to position [498, 0]
click at [56, 447] on input "text" at bounding box center [112, 455] width 200 height 30
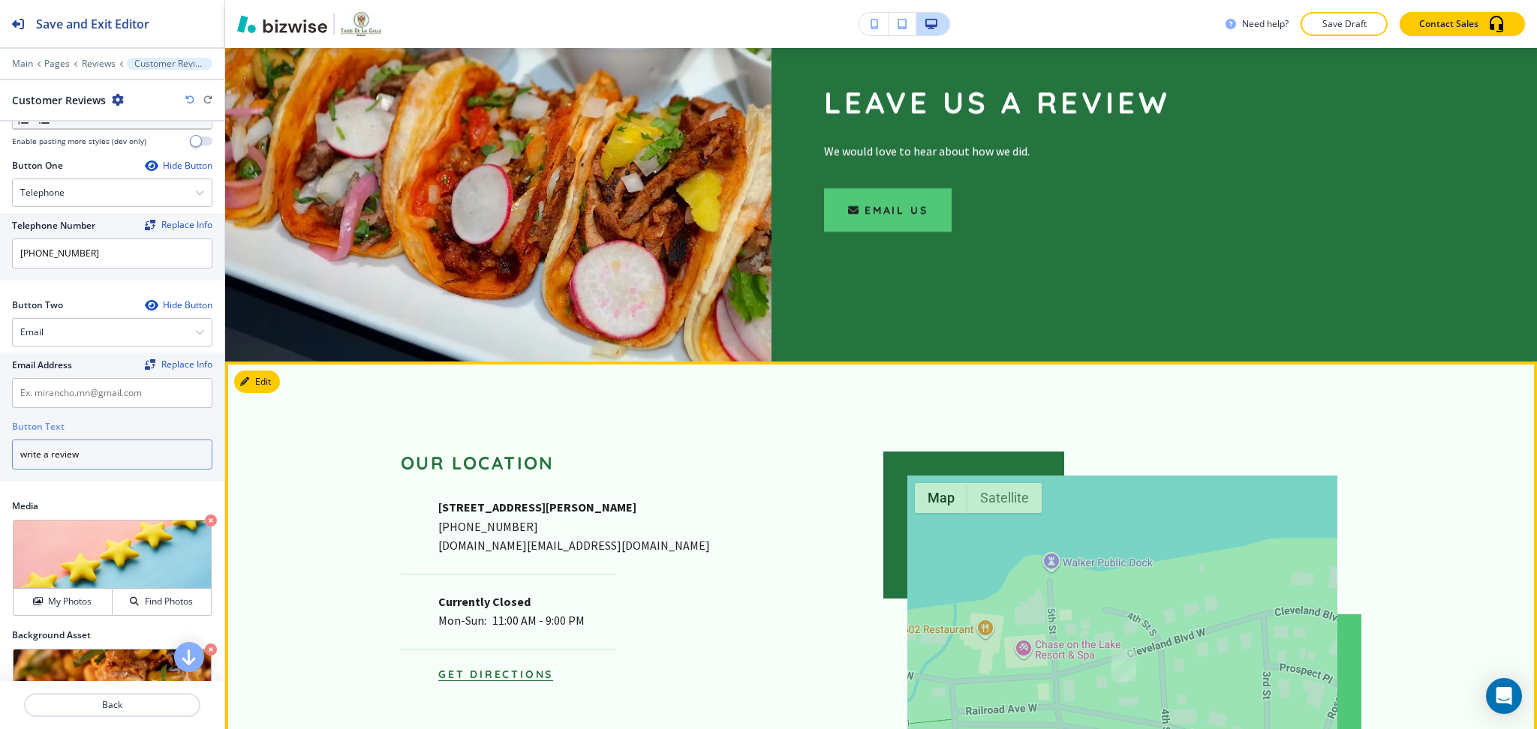
scroll to position [2092, 0]
type input "write a review"
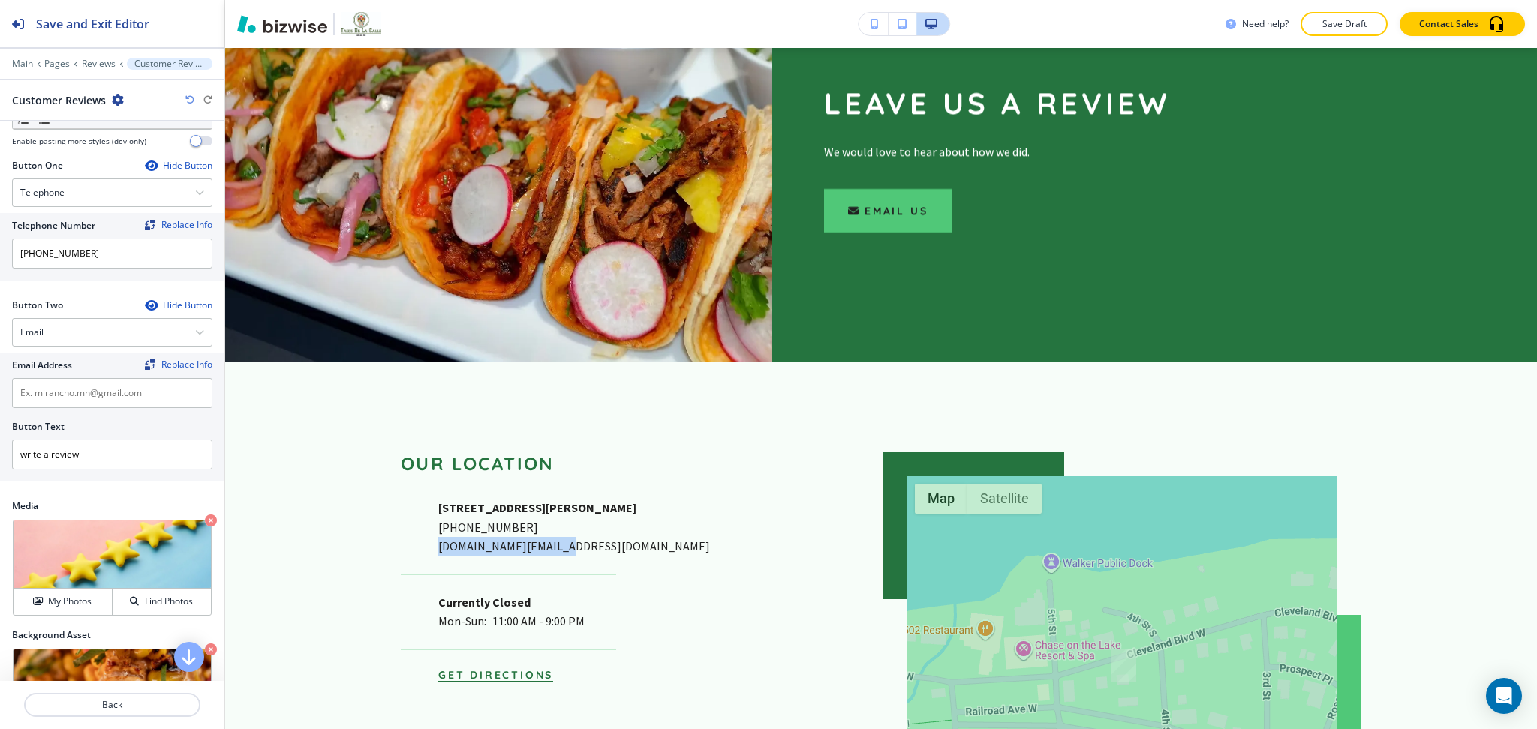
drag, startPoint x: 407, startPoint y: 515, endPoint x: 562, endPoint y: 512, distance: 155.3
click at [562, 512] on div "[STREET_ADDRESS][PERSON_NAME] [PHONE_NUMBER] [DOMAIN_NAME][EMAIL_ADDRESS][DOMAI…" at bounding box center [616, 528] width 430 height 58
copy p "[DOMAIN_NAME][EMAIL_ADDRESS][DOMAIN_NAME]"
click at [119, 408] on input "text" at bounding box center [112, 393] width 200 height 30
paste input "[DOMAIN_NAME][EMAIL_ADDRESS][DOMAIN_NAME]"
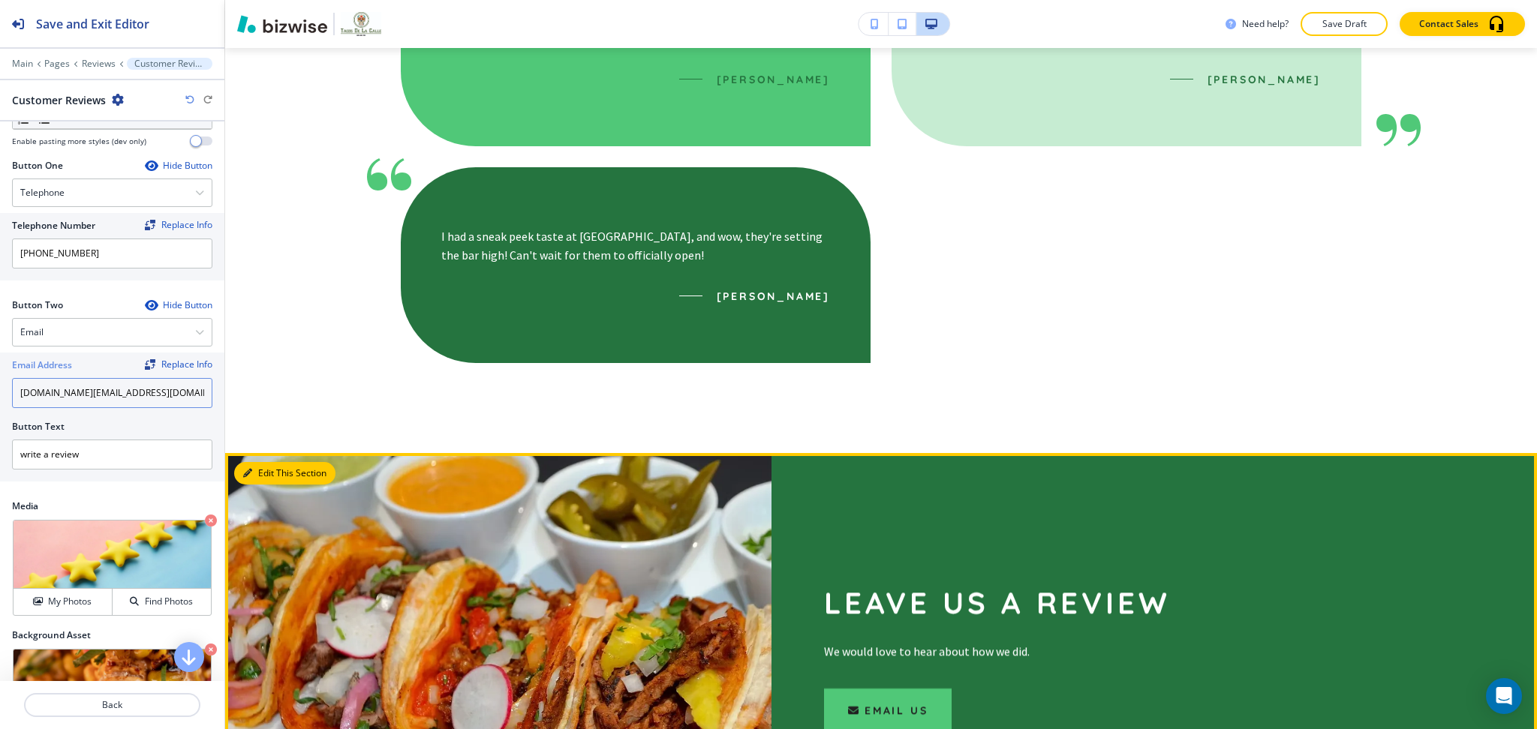
type input "[DOMAIN_NAME][EMAIL_ADDRESS][DOMAIN_NAME]"
click at [253, 462] on button "Edit This Section" at bounding box center [284, 473] width 101 height 23
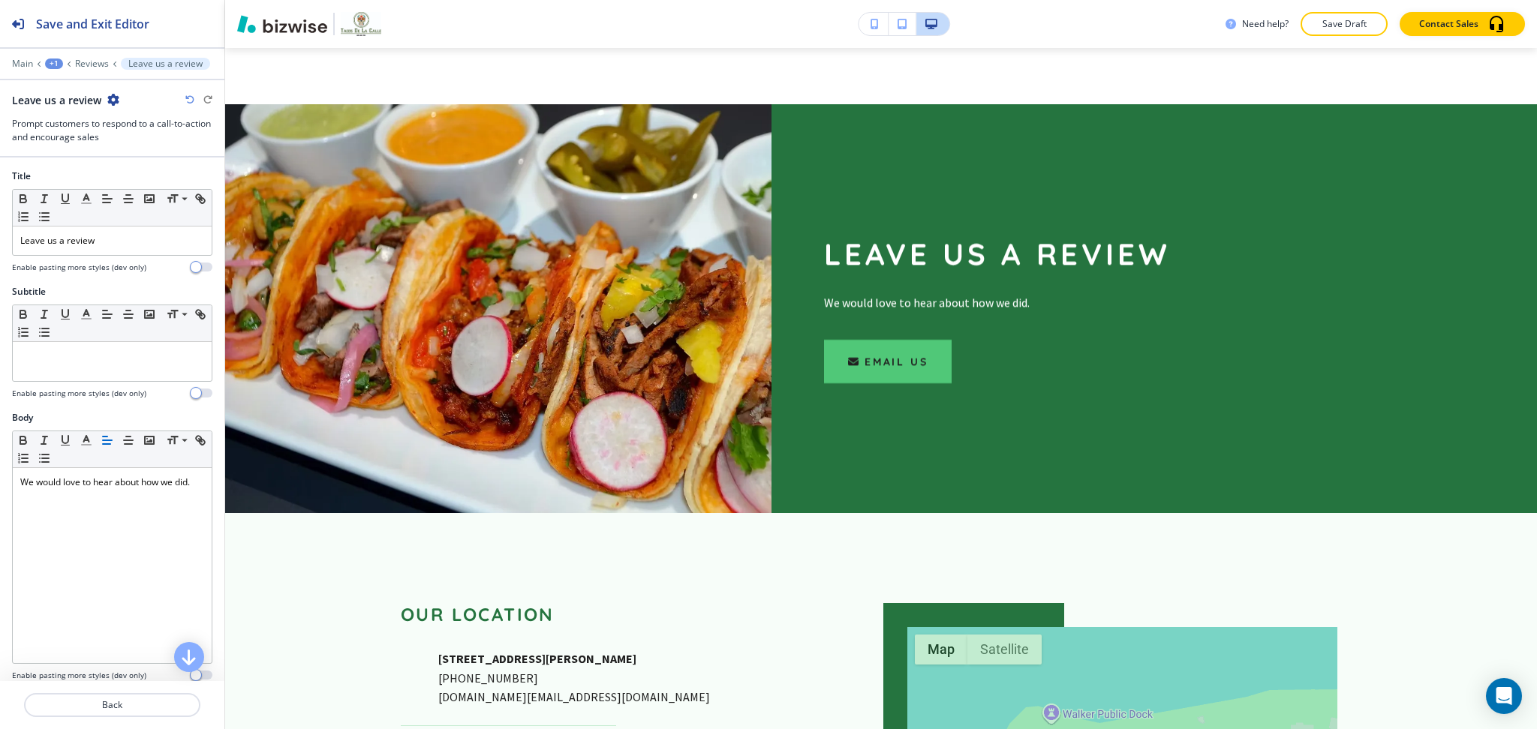
scroll to position [1961, 0]
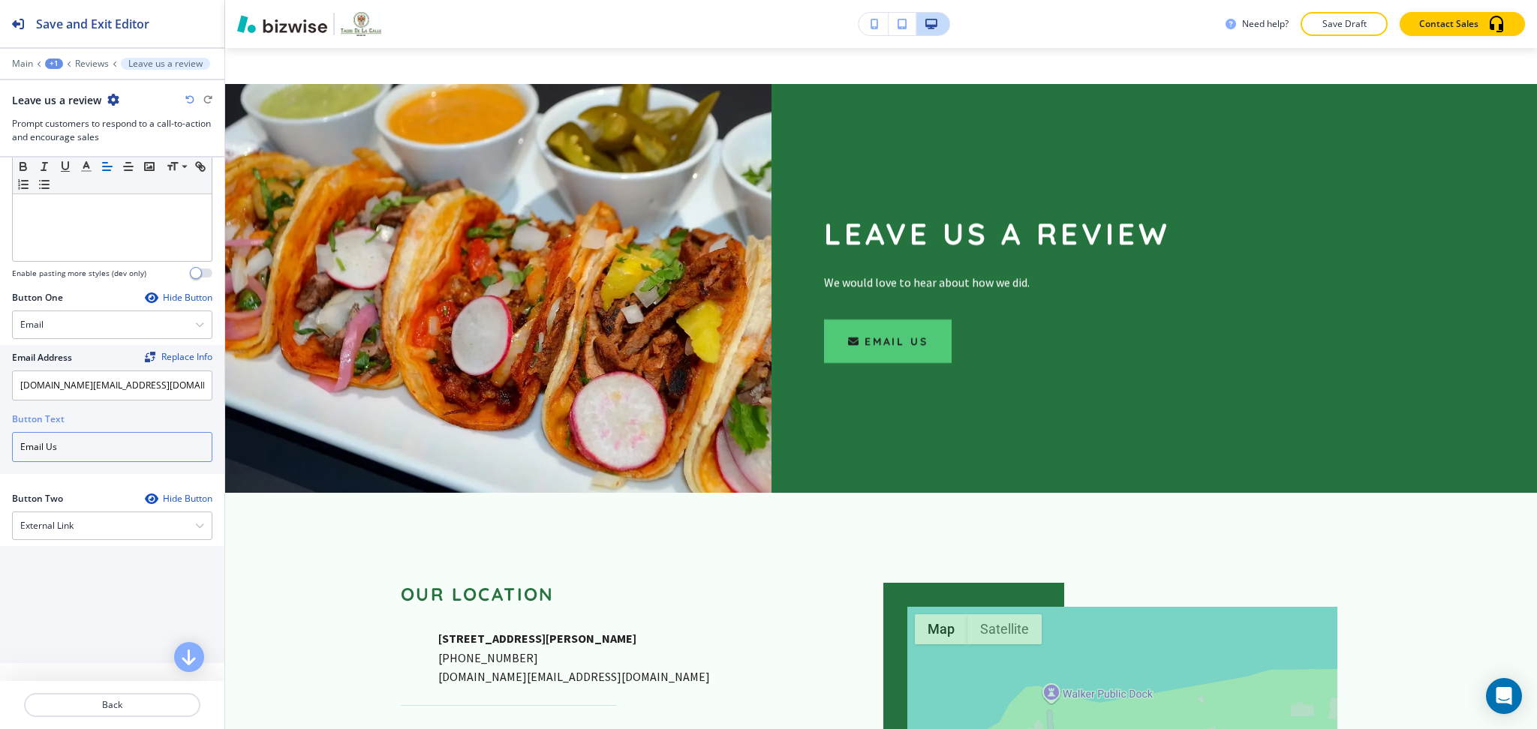
drag, startPoint x: 77, startPoint y: 443, endPoint x: 0, endPoint y: 444, distance: 76.5
click at [0, 446] on div "Email Address Replace Info [DOMAIN_NAME][EMAIL_ADDRESS][DOMAIN_NAME] Button Tex…" at bounding box center [112, 409] width 224 height 129
type input "write a review"
click at [77, 545] on div "Button Two Hide Button External Link Telephone External Link Social Media Email…" at bounding box center [112, 582] width 200 height 177
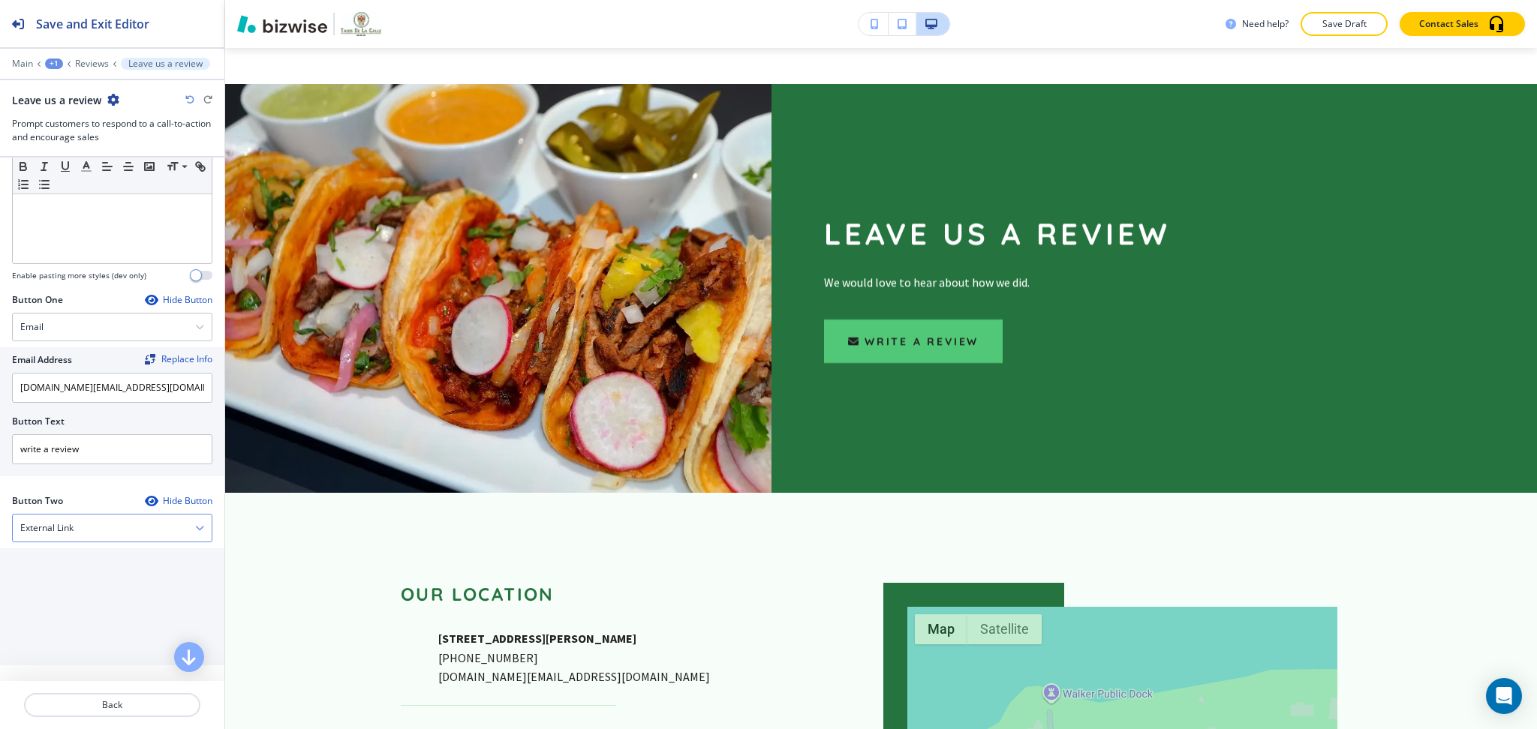
click at [77, 530] on div "External Link" at bounding box center [112, 528] width 199 height 27
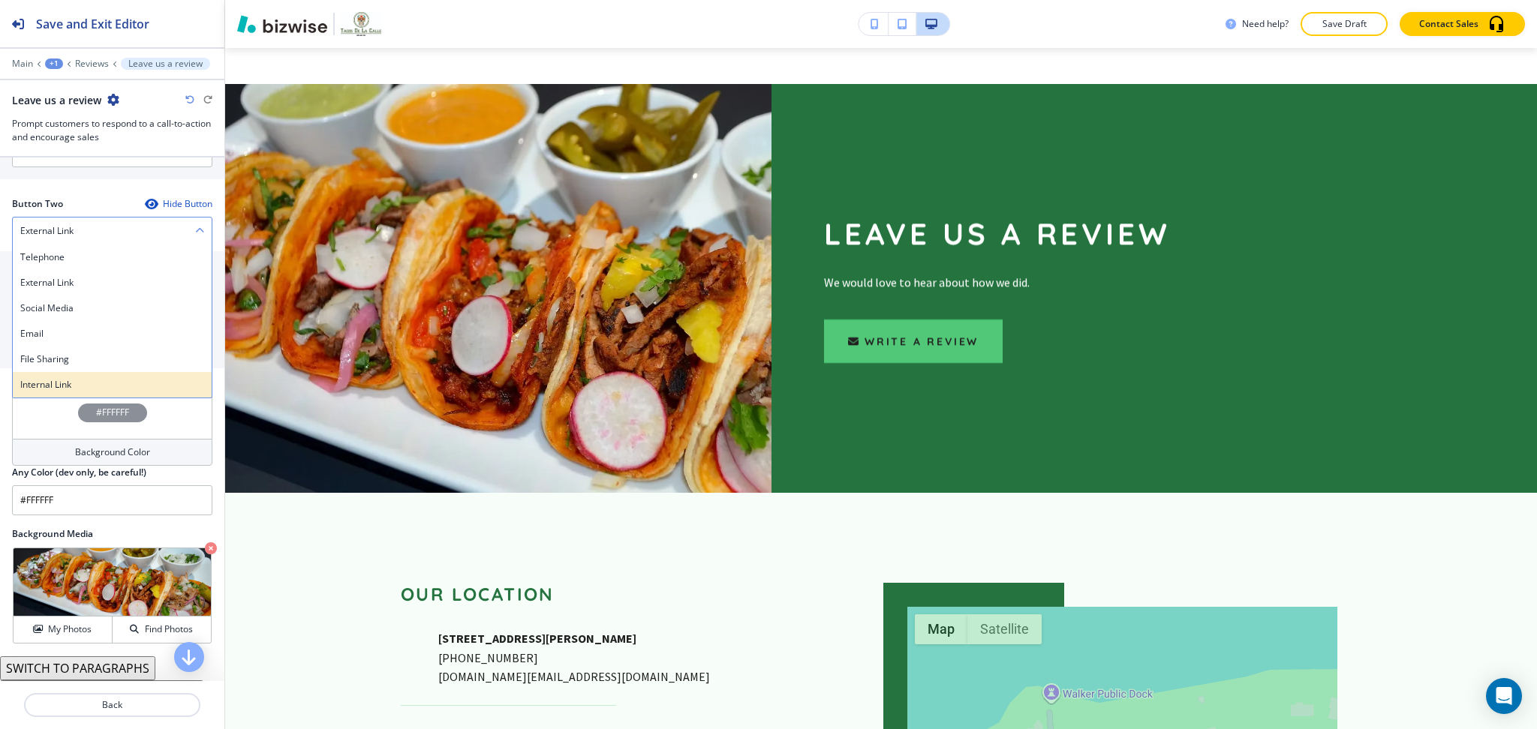
click at [58, 386] on h4 "Internal Link" at bounding box center [112, 385] width 184 height 14
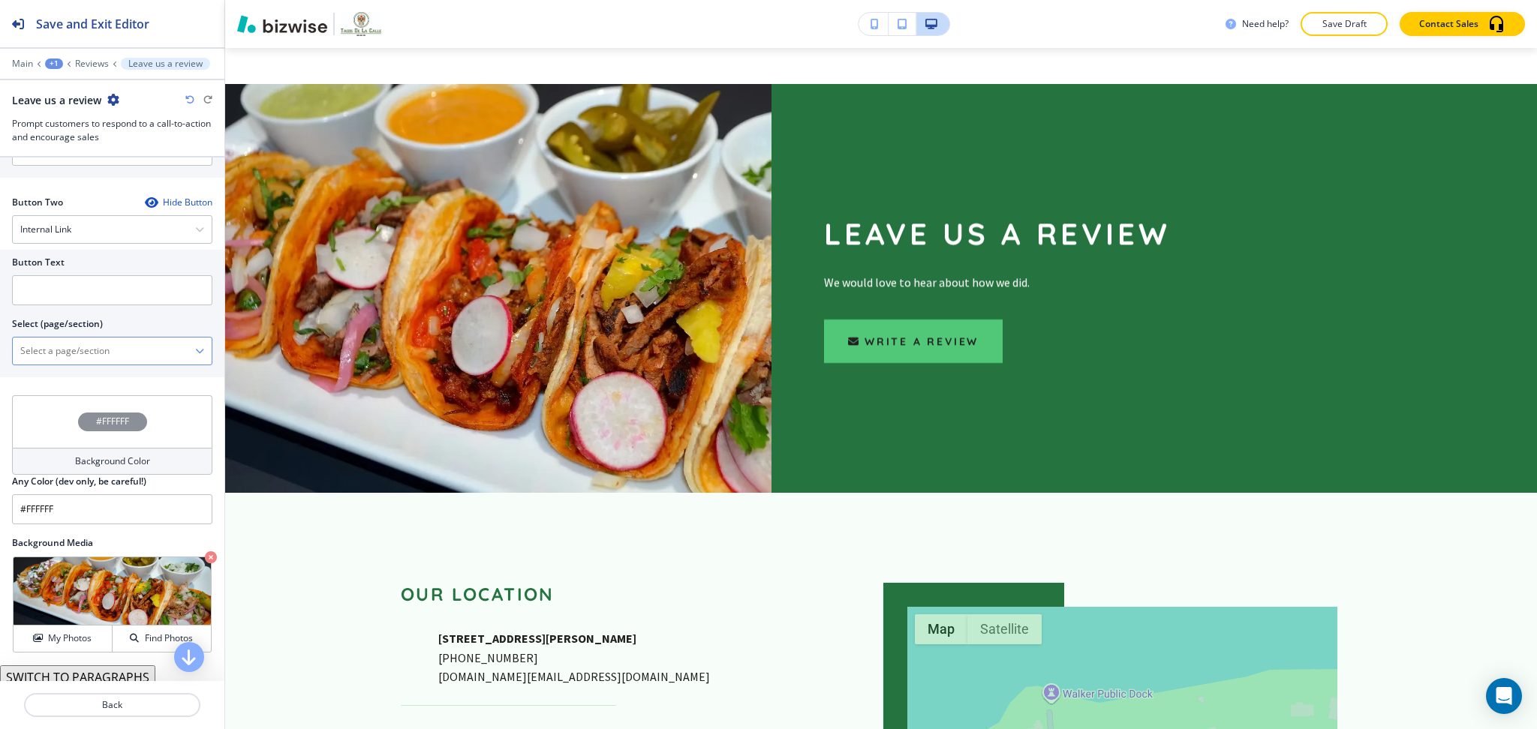
scroll to position [699, 0]
click at [58, 359] on \(page\/section\) "Manual Input" at bounding box center [104, 351] width 182 height 26
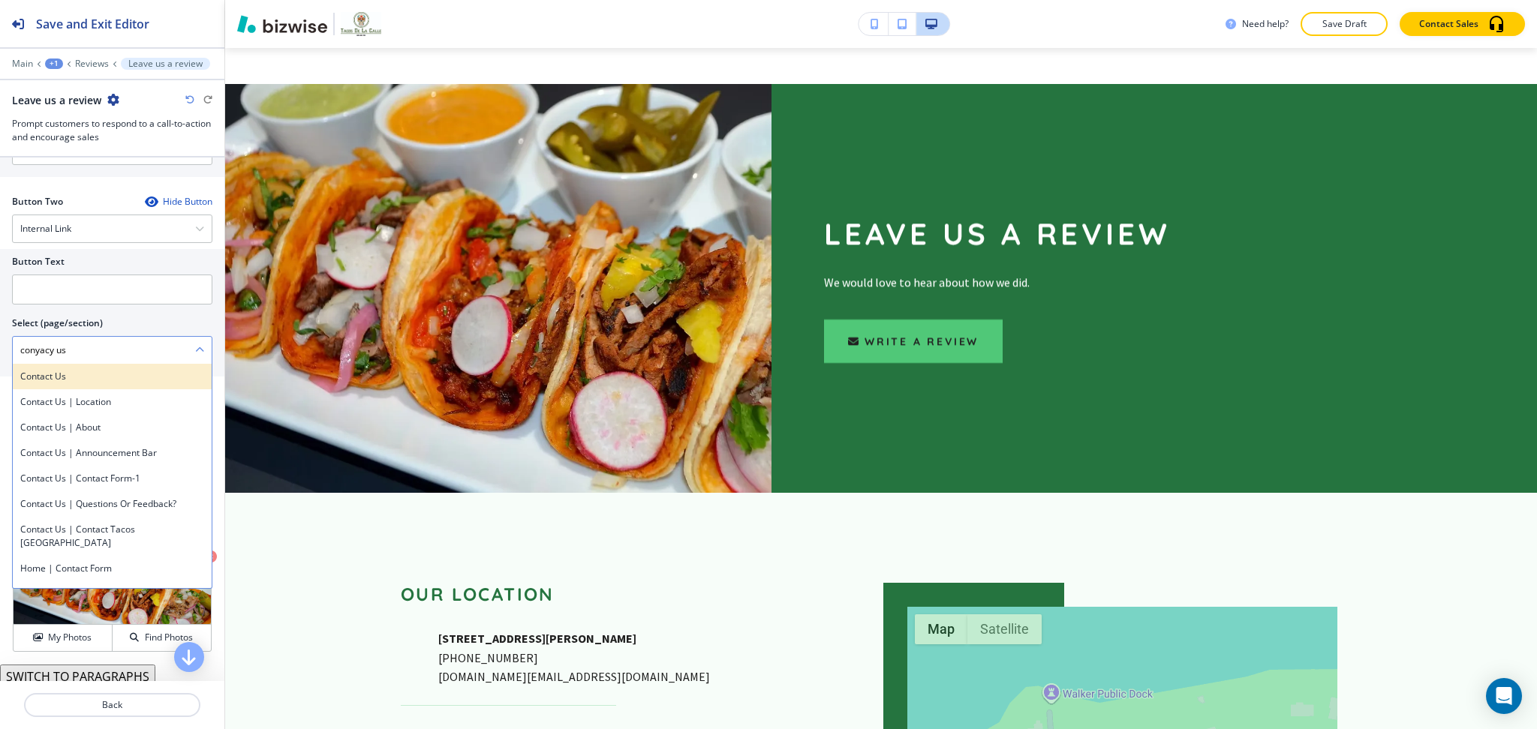
click at [59, 373] on h4 "Contact Us" at bounding box center [112, 377] width 184 height 14
type \(page\/section\) "Contact Us"
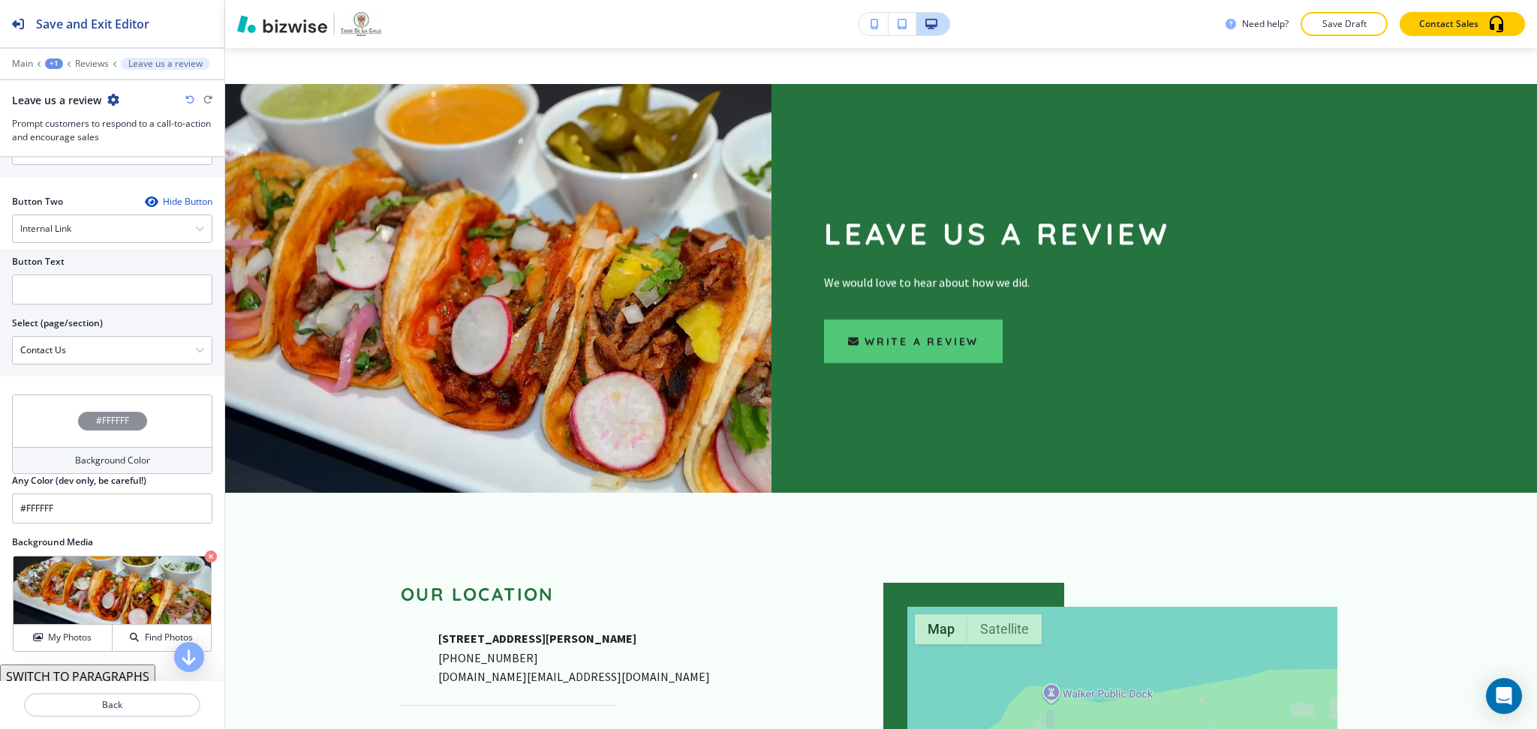
drag, startPoint x: 79, startPoint y: 348, endPoint x: 0, endPoint y: 339, distance: 79.3
click at [0, 339] on div "Button Text Select (page/section) Contact Us Contact Us Contact Us | Location C…" at bounding box center [112, 313] width 224 height 128
click at [82, 301] on input "text" at bounding box center [112, 290] width 200 height 30
paste input "Contact Us"
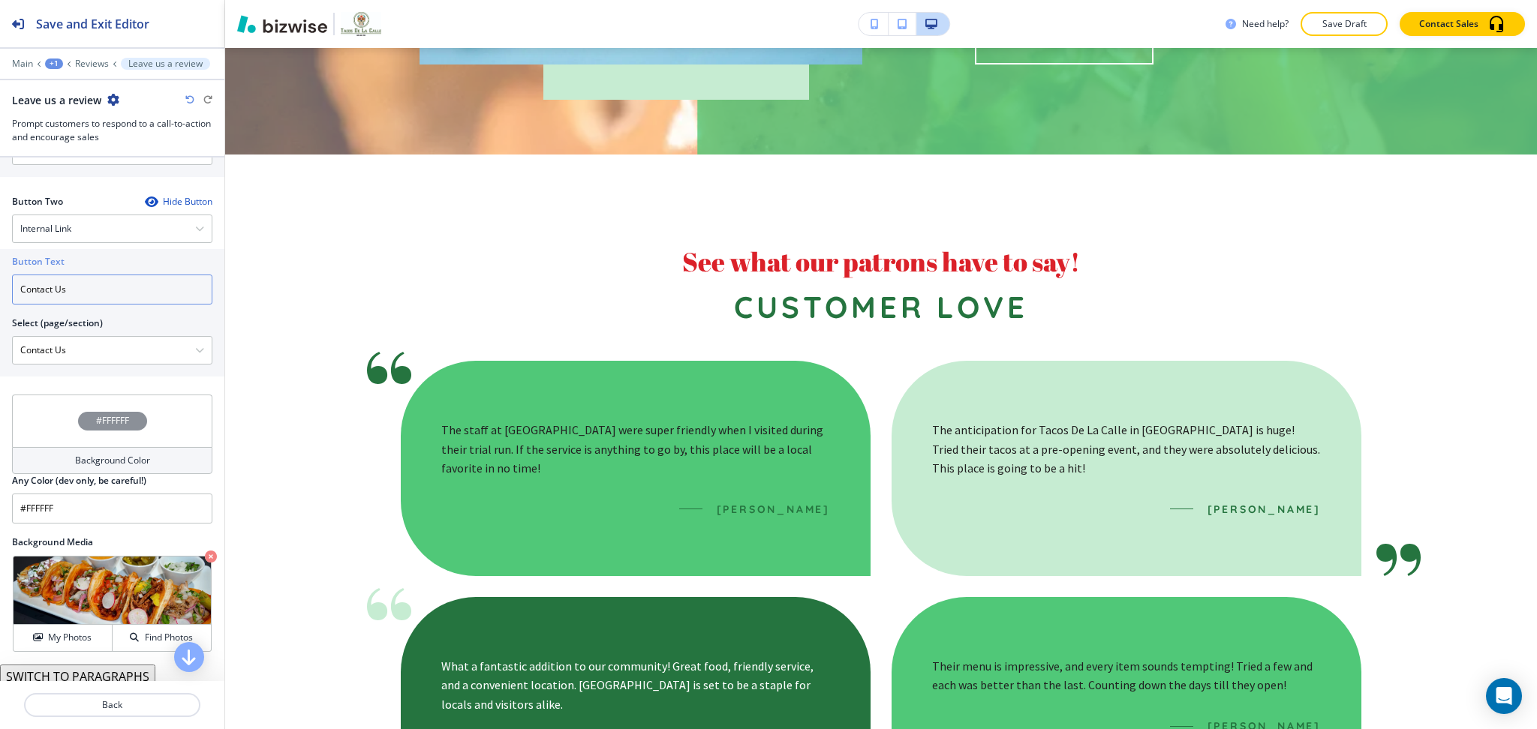
scroll to position [289, 0]
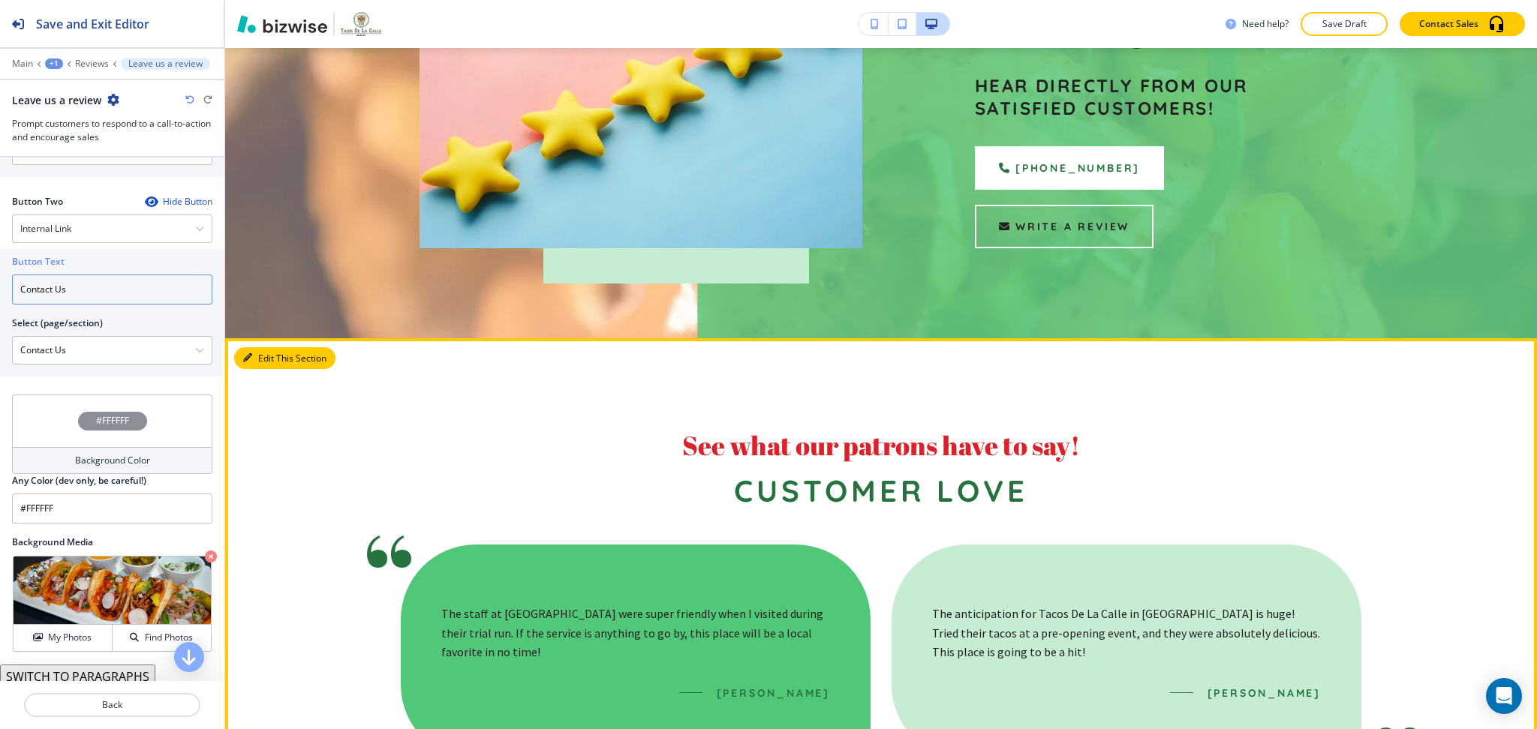
type input "Contact Us"
click at [257, 347] on button "Edit This Section" at bounding box center [284, 358] width 101 height 23
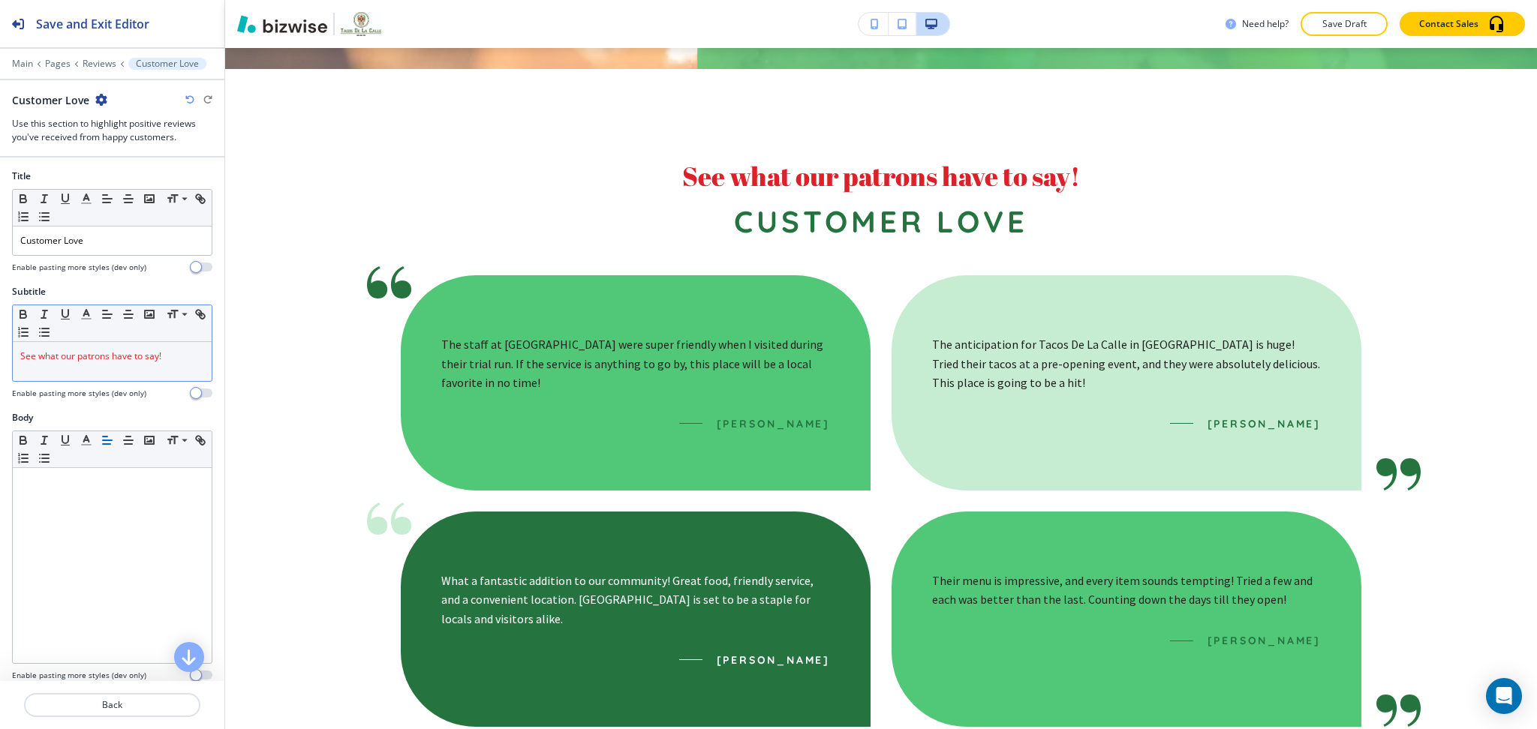
scroll to position [566, 0]
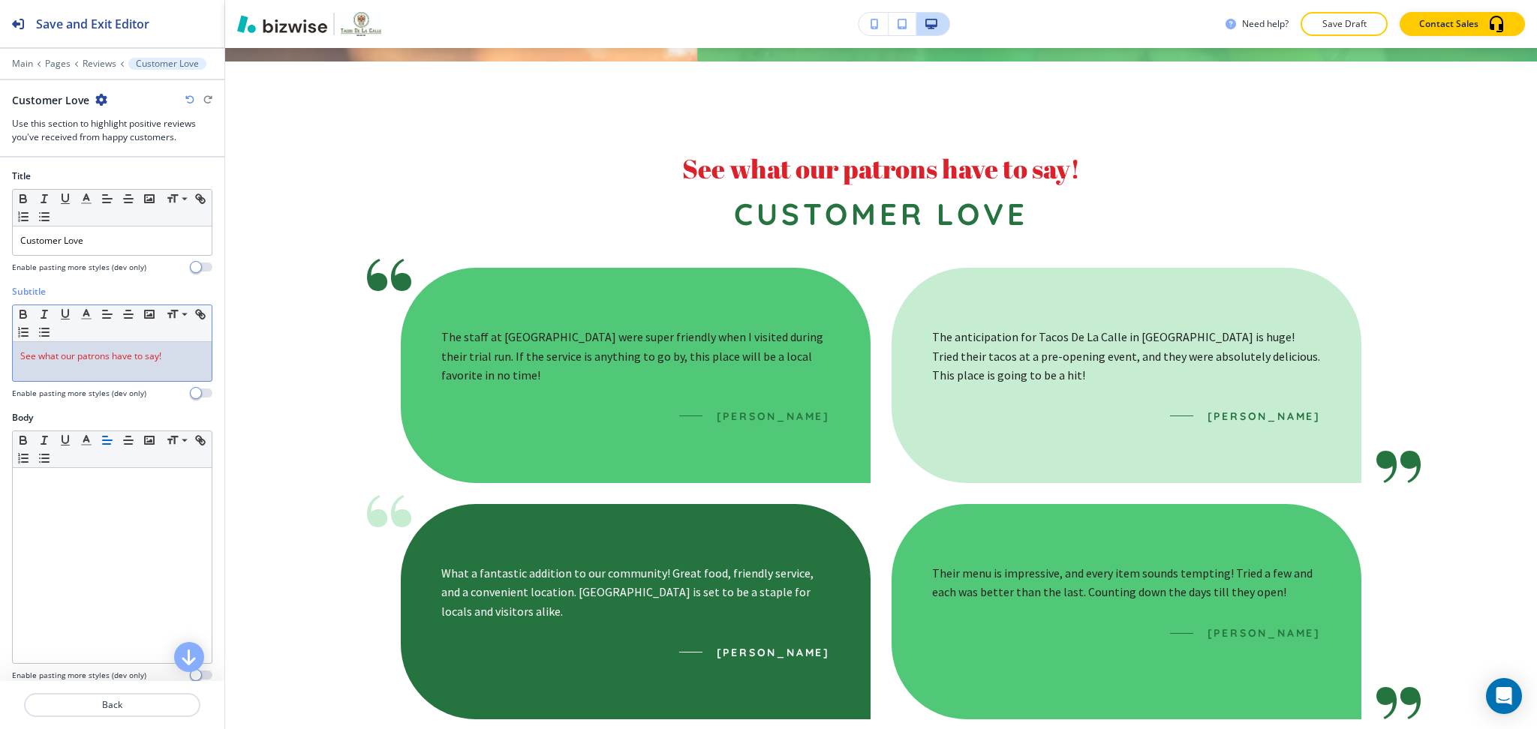
click at [112, 359] on span "See what our patrons have to say!" at bounding box center [90, 356] width 141 height 13
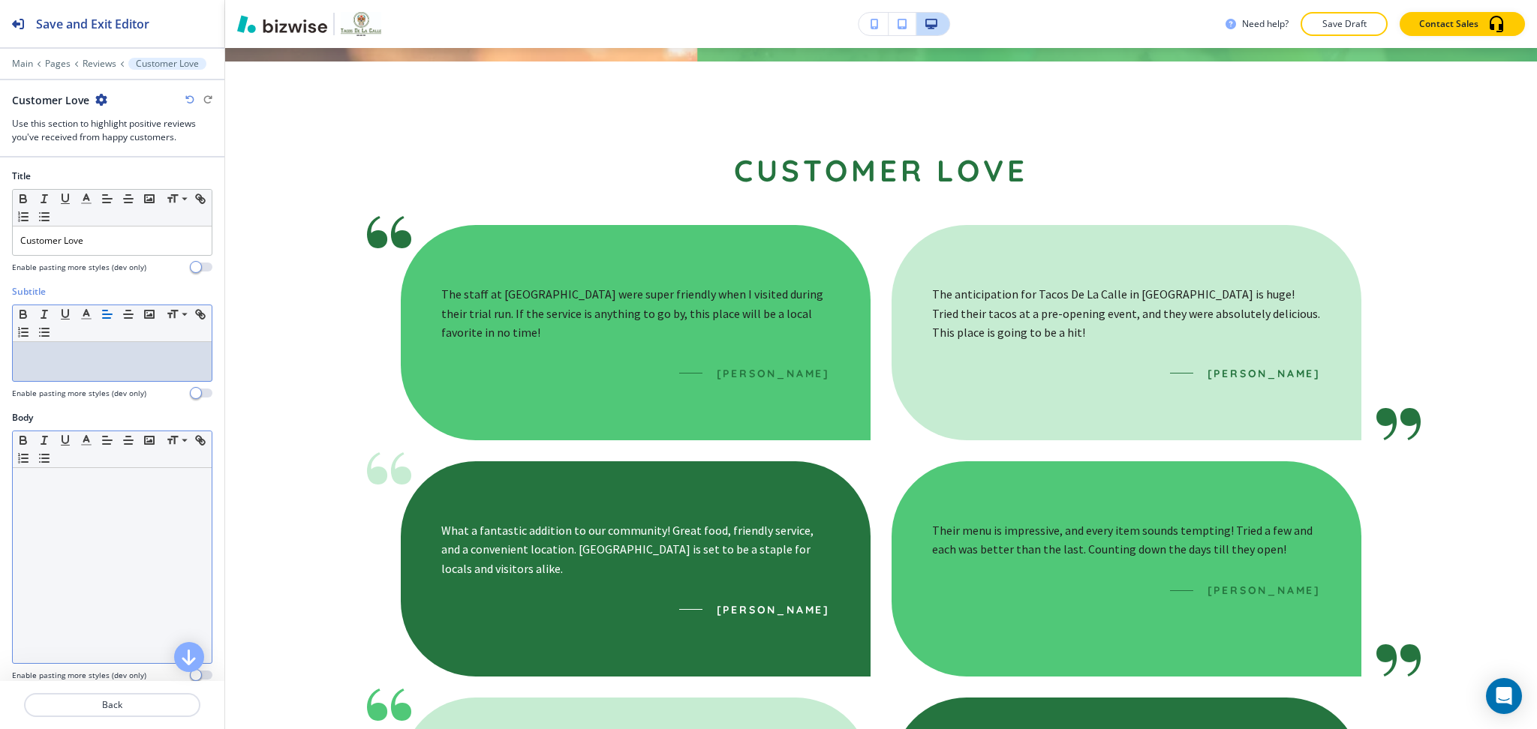
click at [140, 515] on div at bounding box center [112, 565] width 199 height 195
paste div
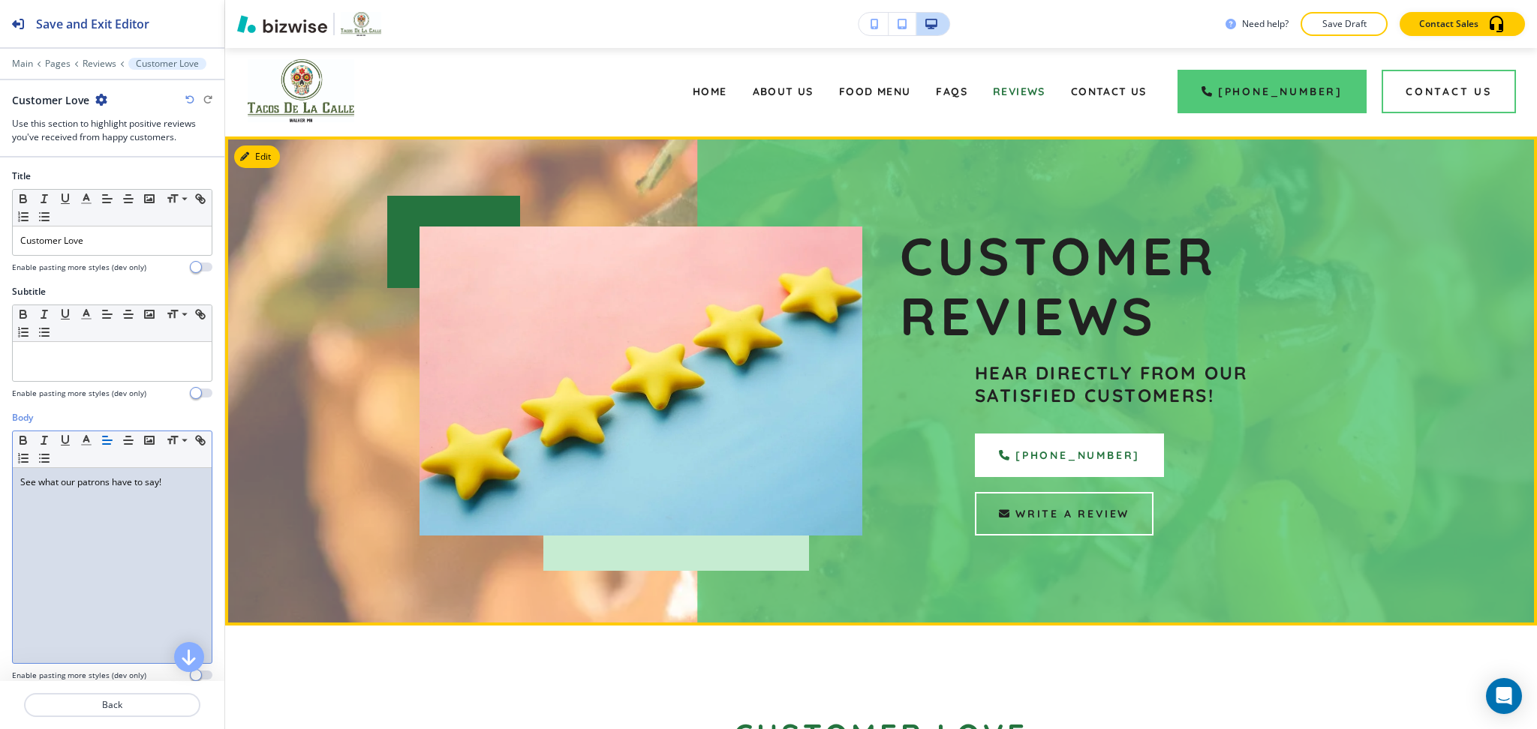
scroll to position [0, 0]
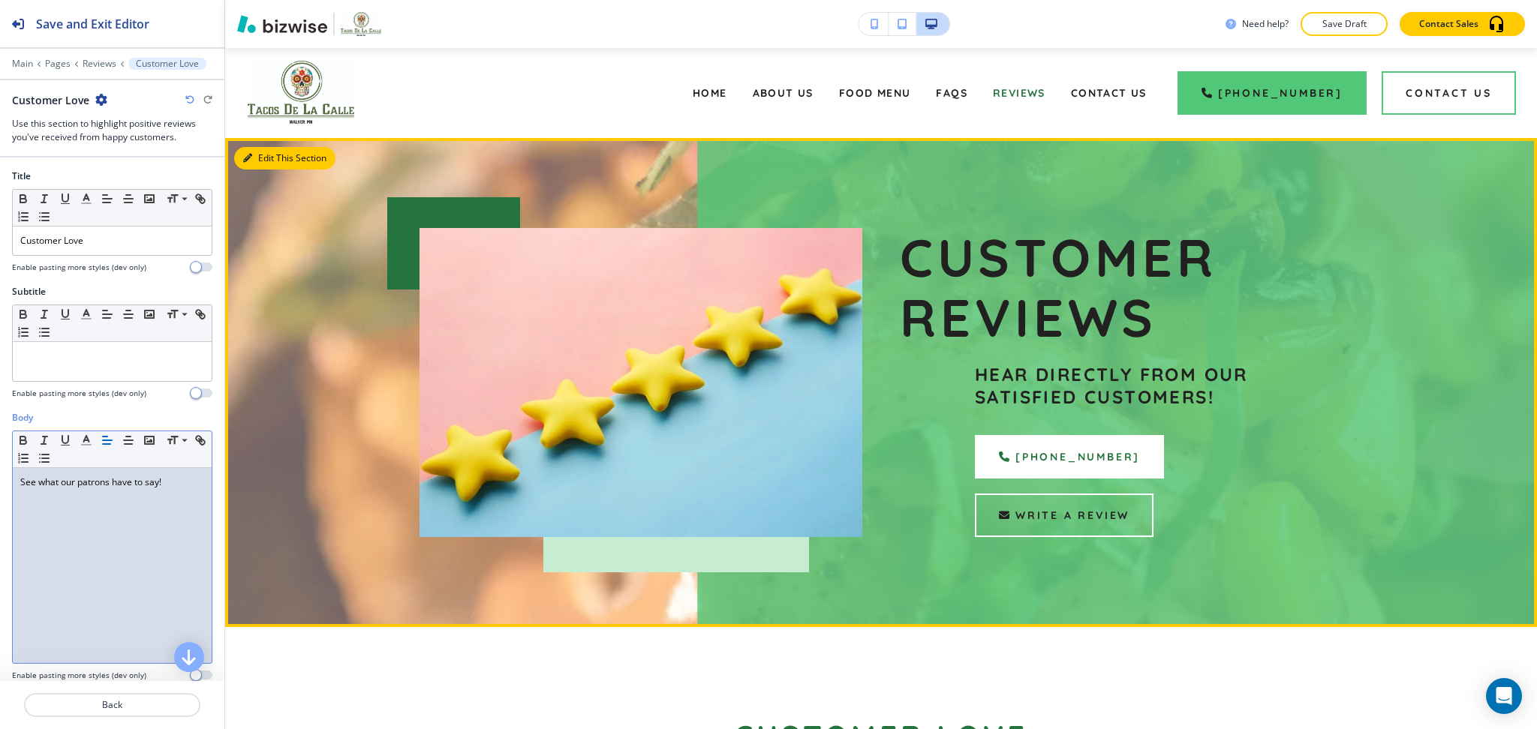
click at [269, 158] on button "Edit This Section" at bounding box center [284, 158] width 101 height 23
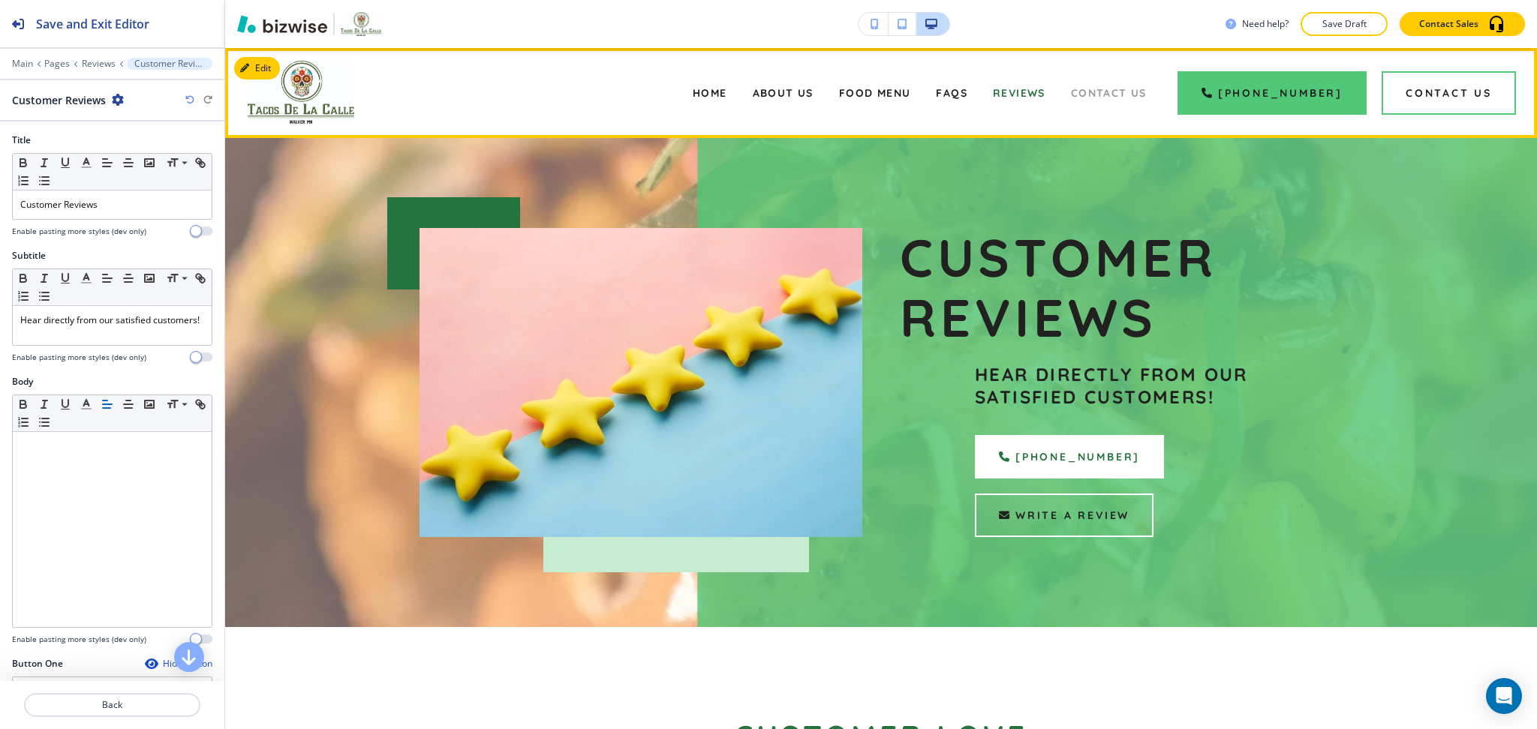
click at [1107, 90] on span "Contact Us" at bounding box center [1109, 93] width 76 height 14
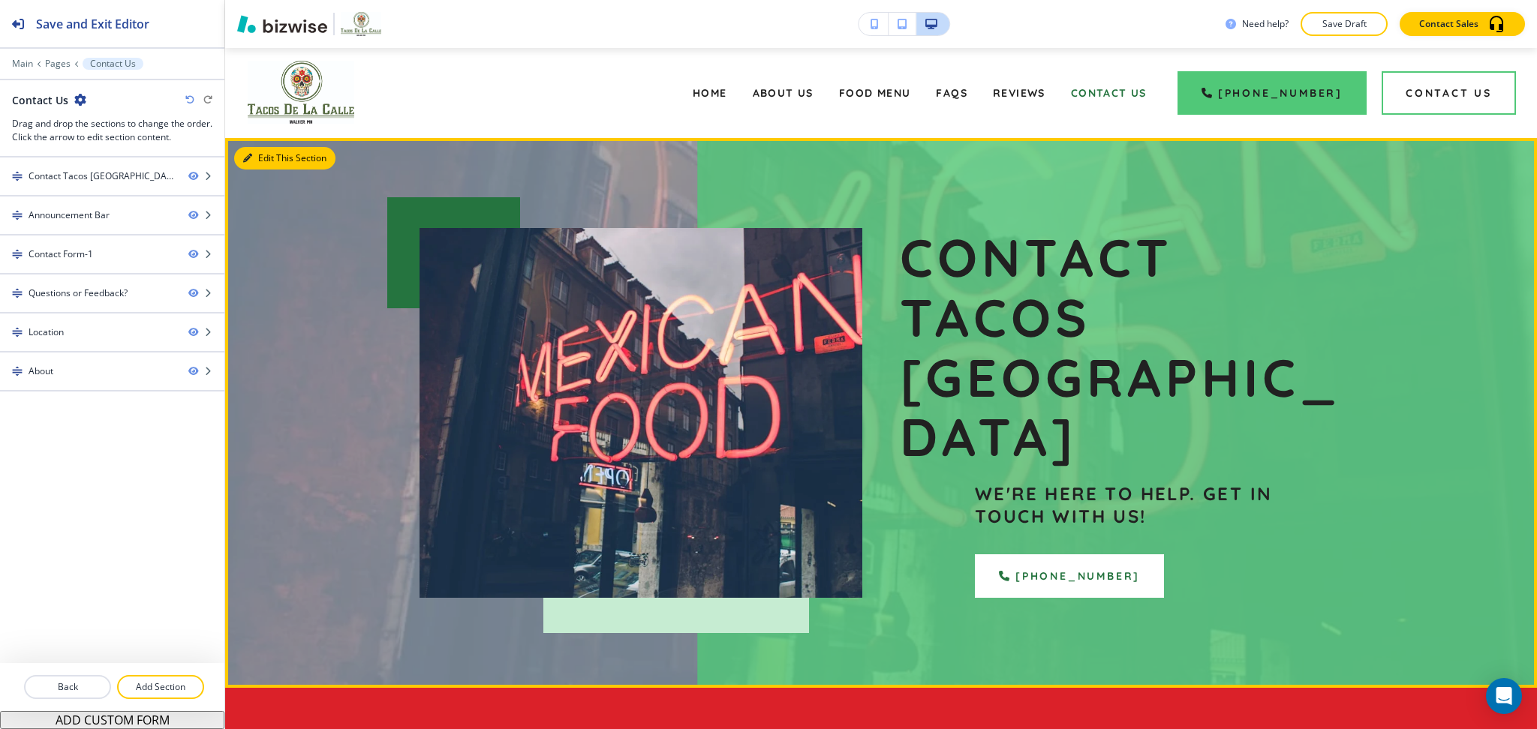
click at [253, 153] on button "Edit This Section" at bounding box center [284, 158] width 101 height 23
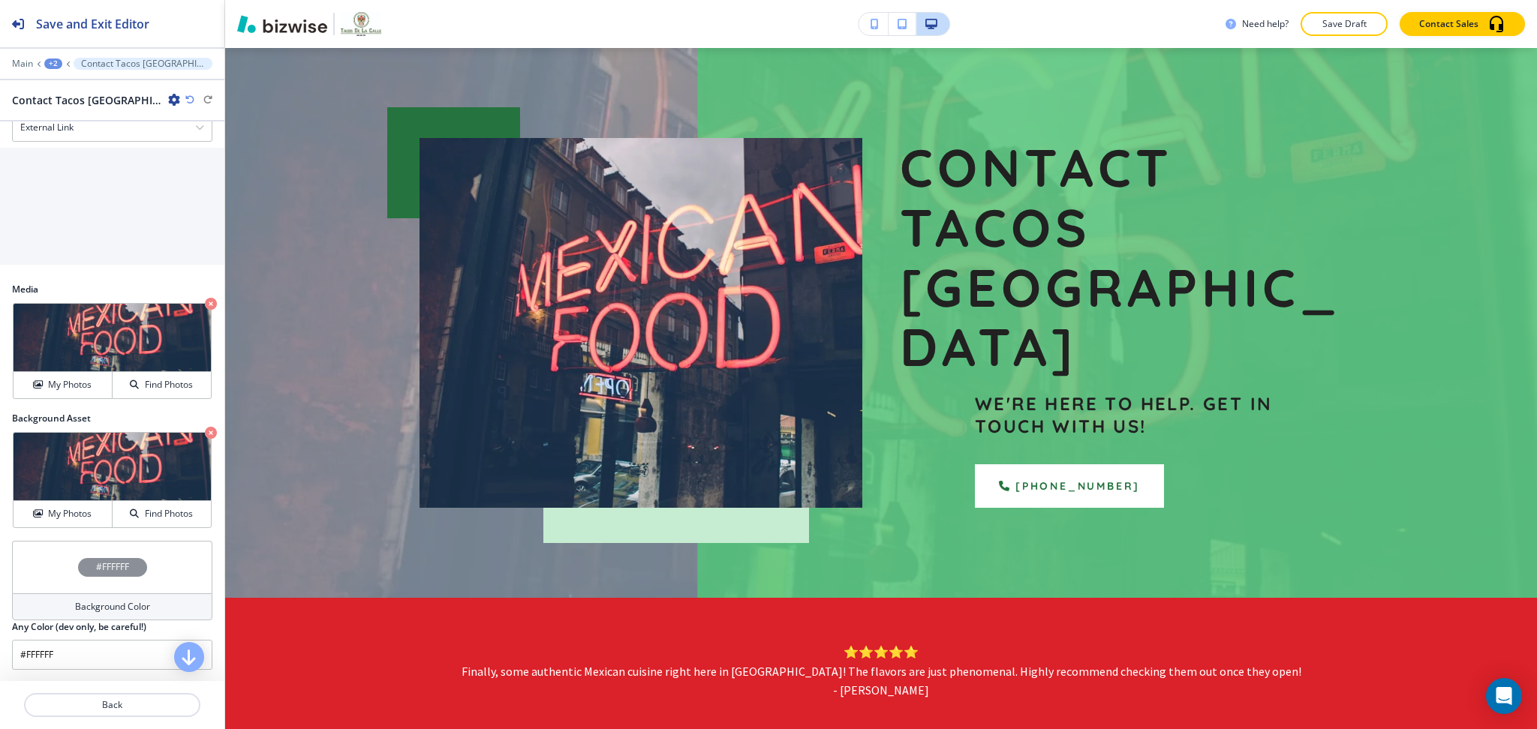
scroll to position [704, 0]
click at [70, 515] on h4 "My Photos" at bounding box center [70, 513] width 44 height 14
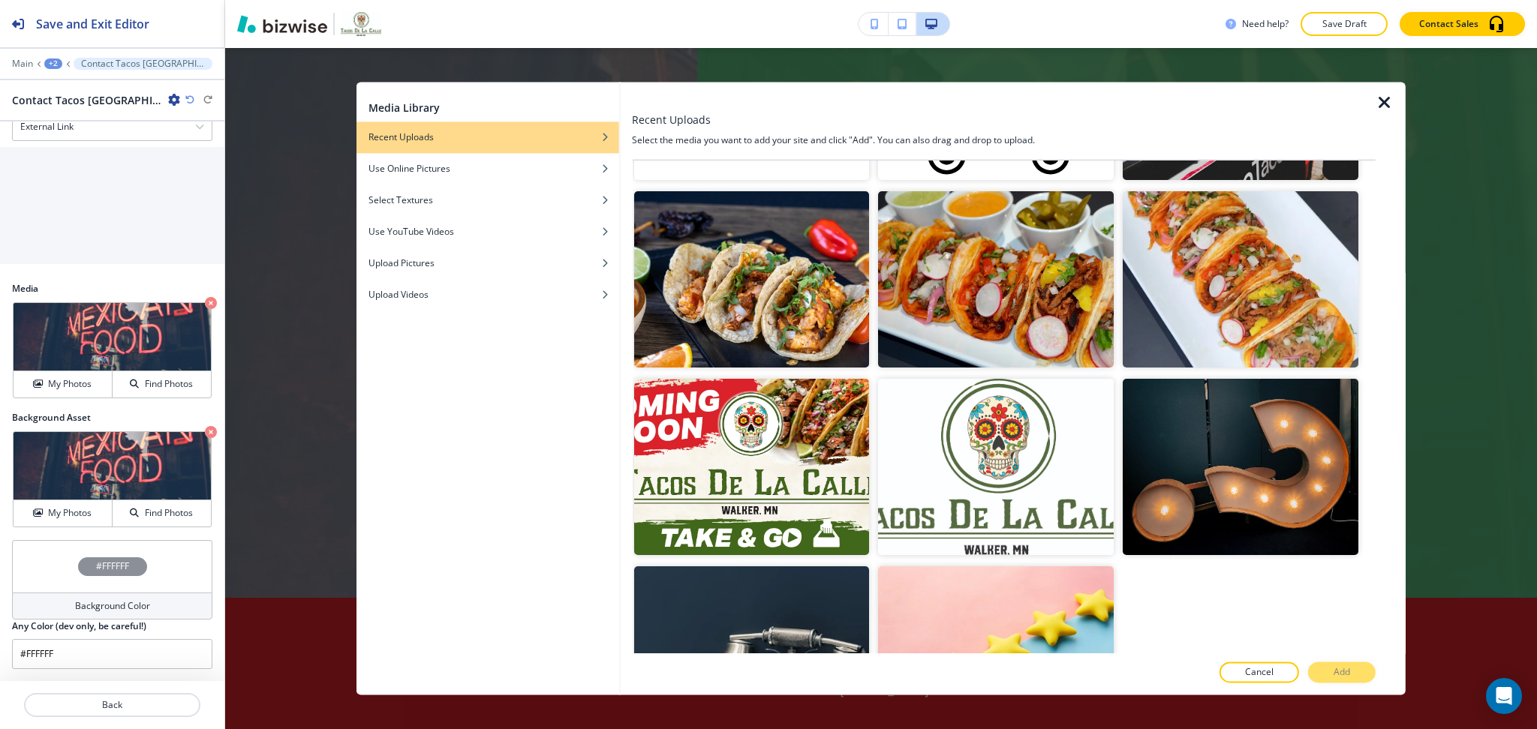
scroll to position [1731, 0]
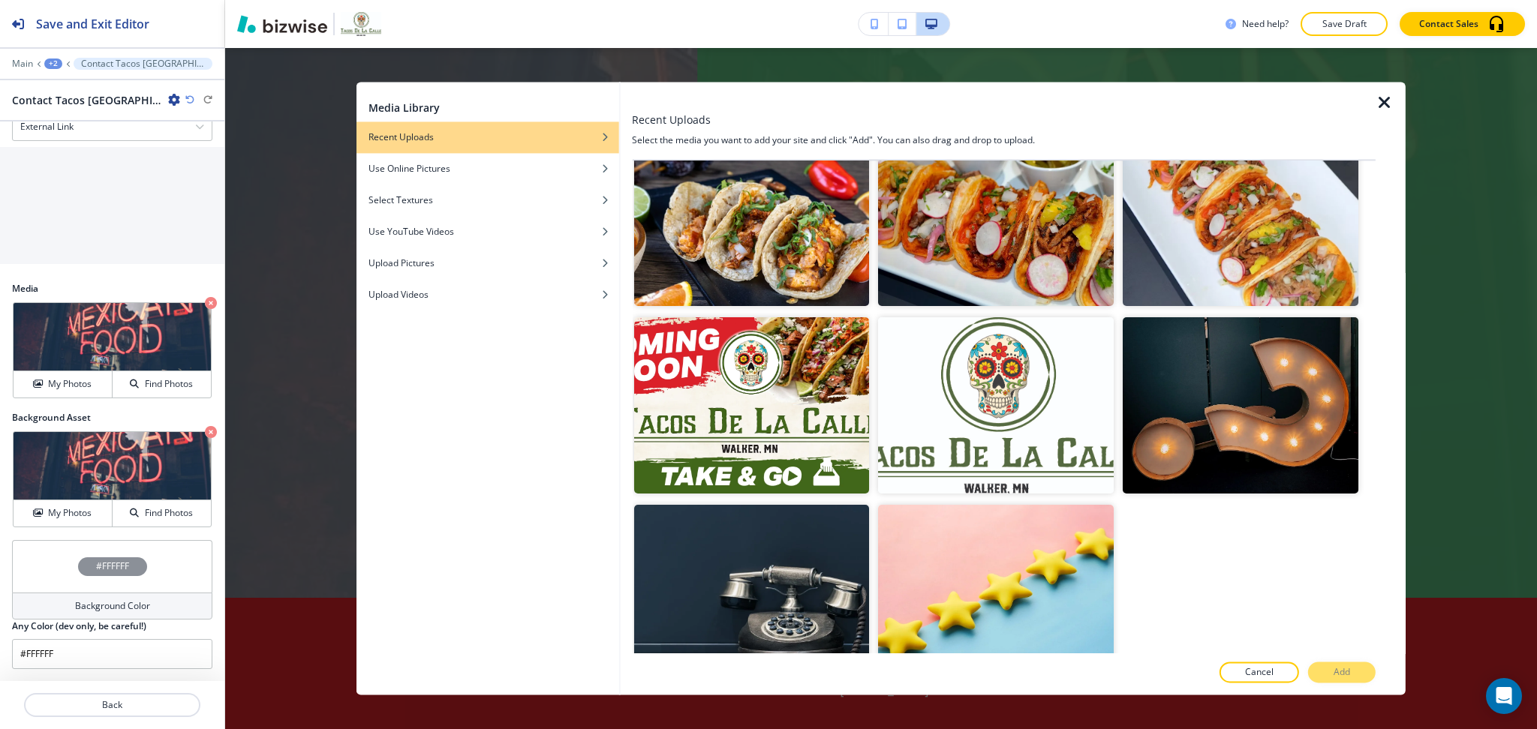
click at [747, 197] on img "button" at bounding box center [751, 218] width 236 height 176
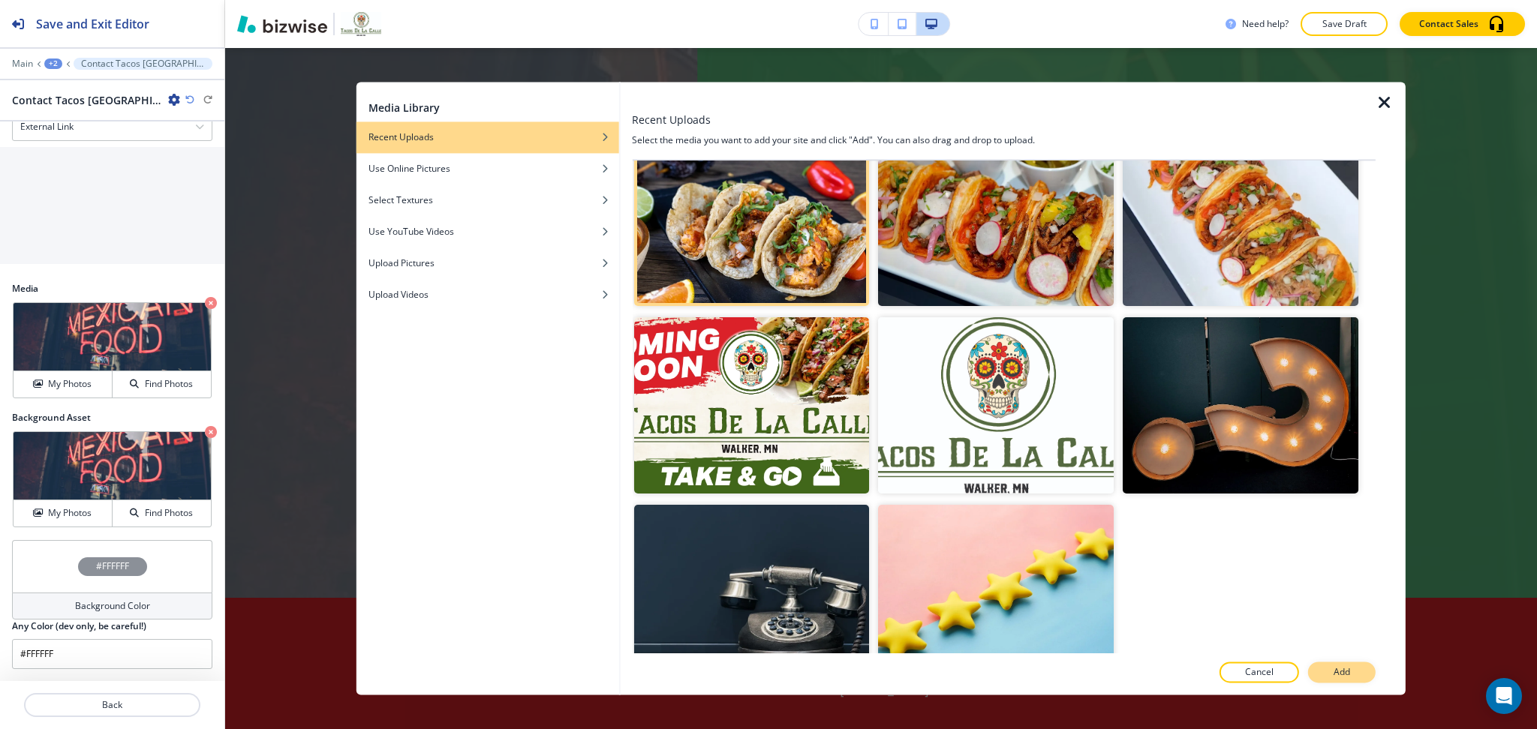
click at [1348, 682] on button "Add" at bounding box center [1342, 673] width 68 height 21
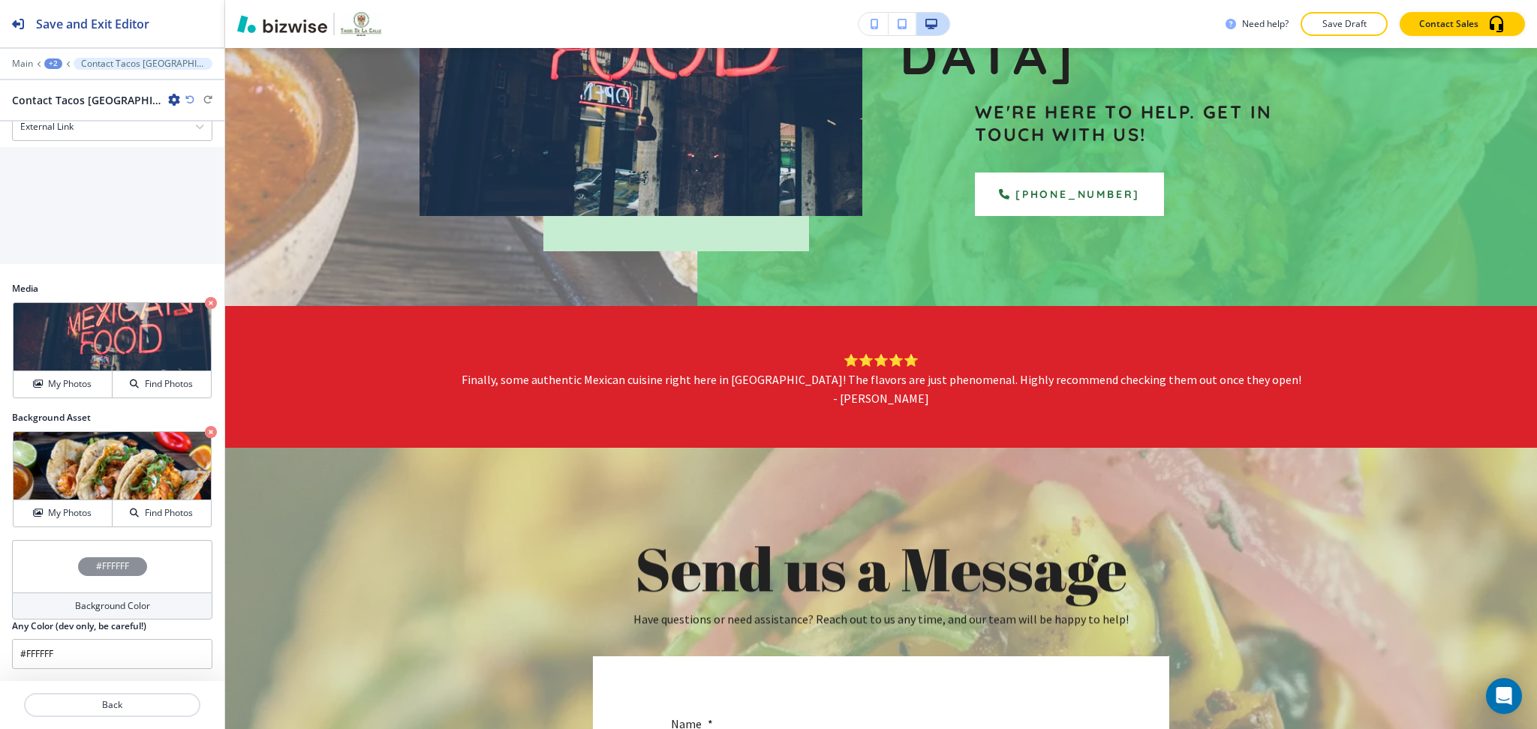
scroll to position [445, 0]
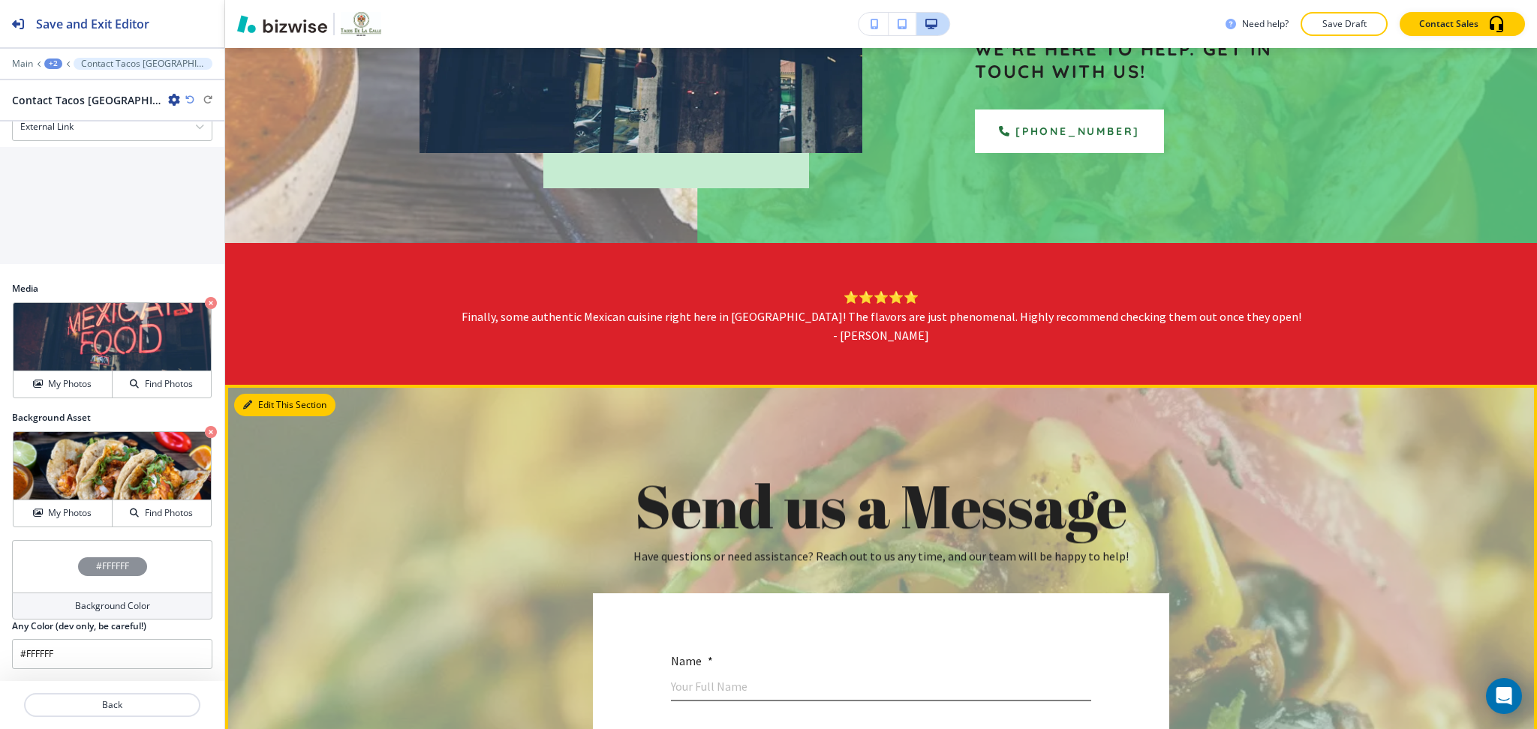
click at [268, 394] on button "Edit This Section" at bounding box center [284, 405] width 101 height 23
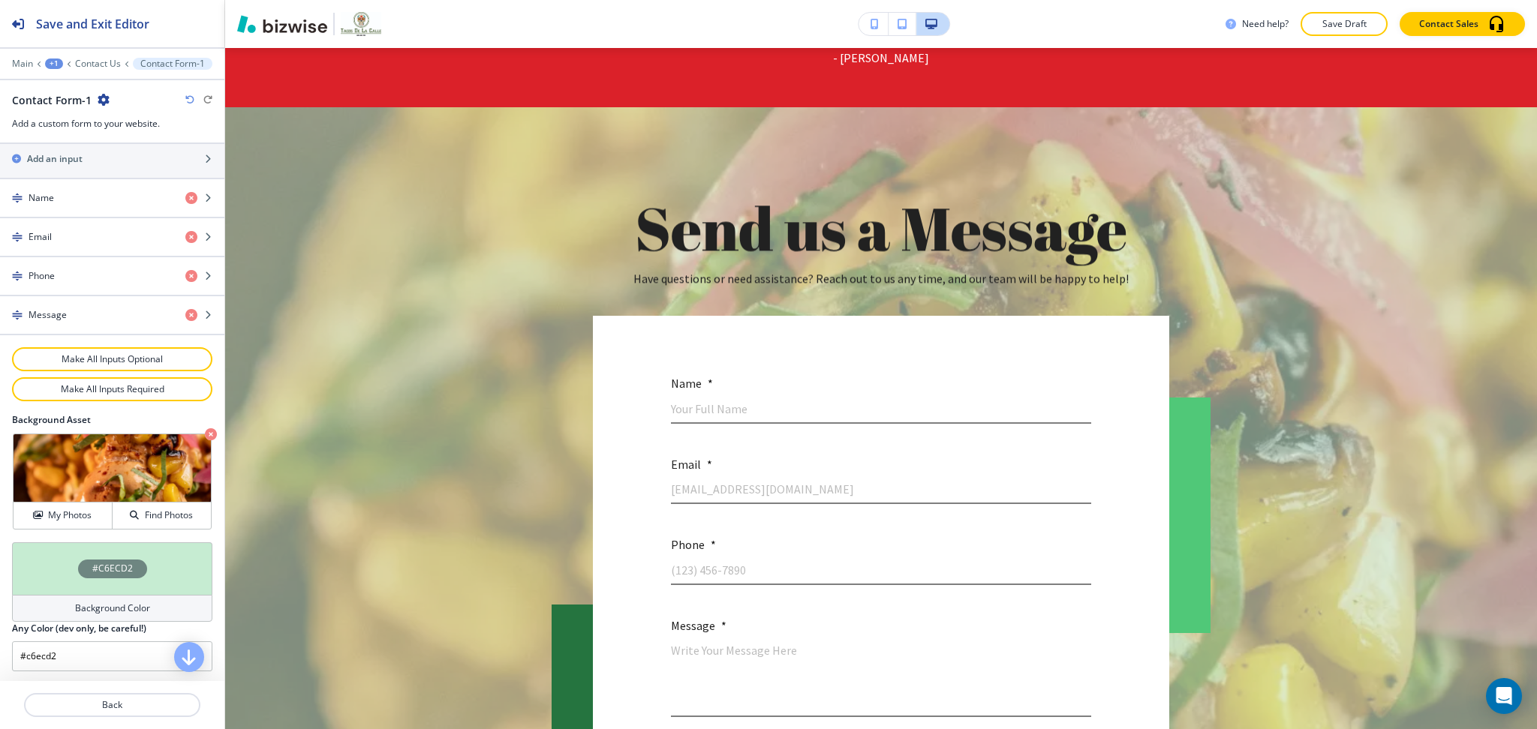
scroll to position [659, 0]
click at [205, 435] on icon "button" at bounding box center [211, 432] width 12 height 12
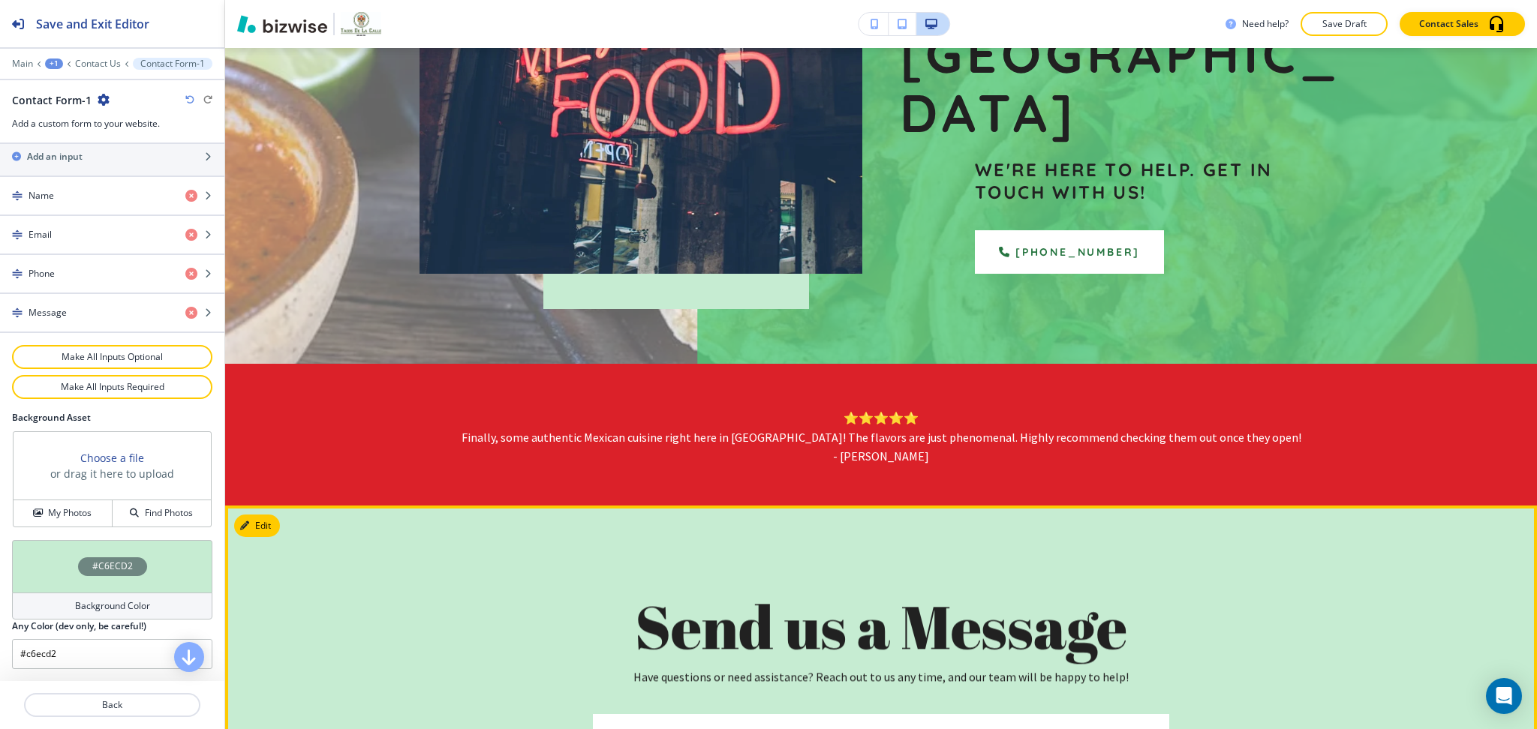
scroll to position [323, 0]
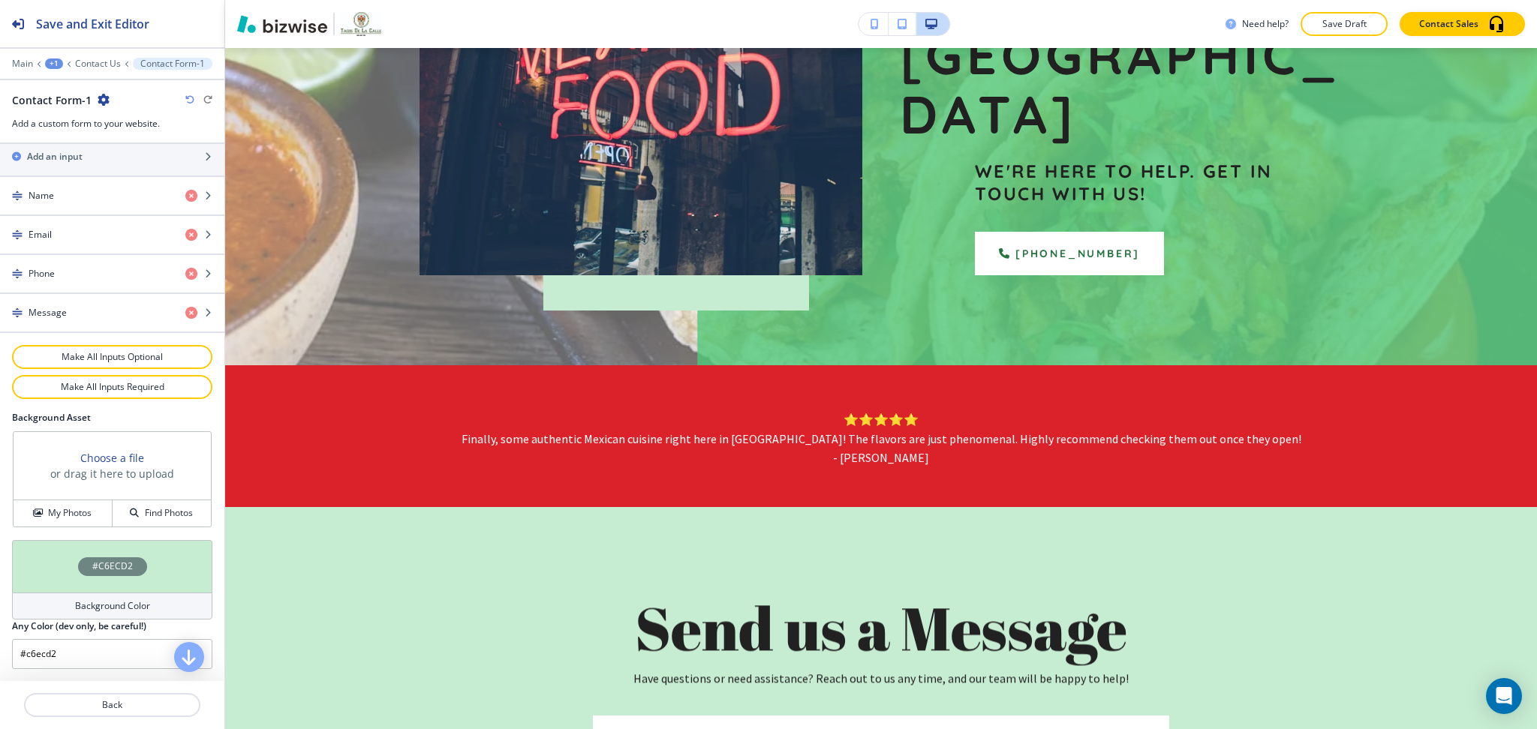
click at [103, 598] on div "Background Color" at bounding box center [112, 606] width 200 height 27
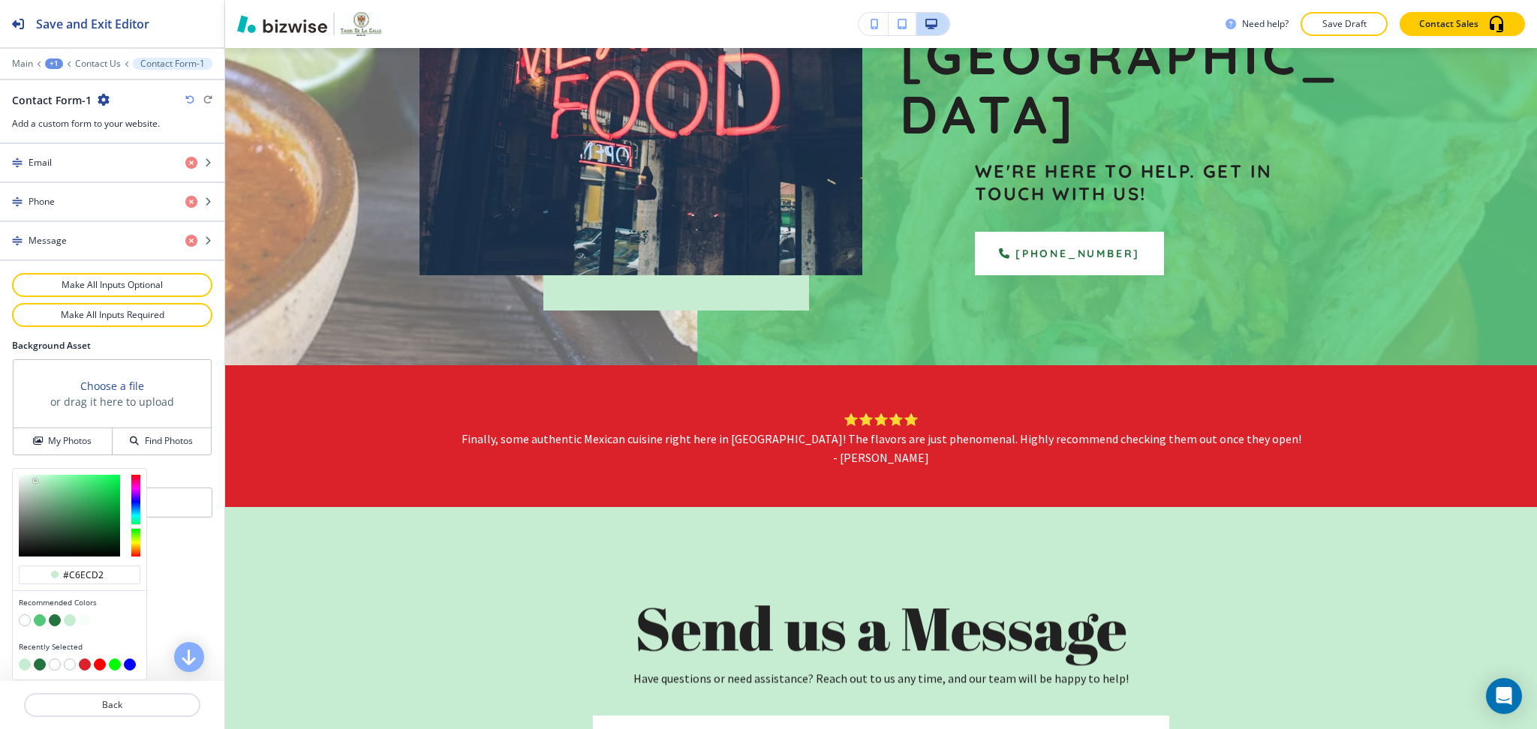
click at [26, 617] on button "button" at bounding box center [25, 621] width 12 height 12
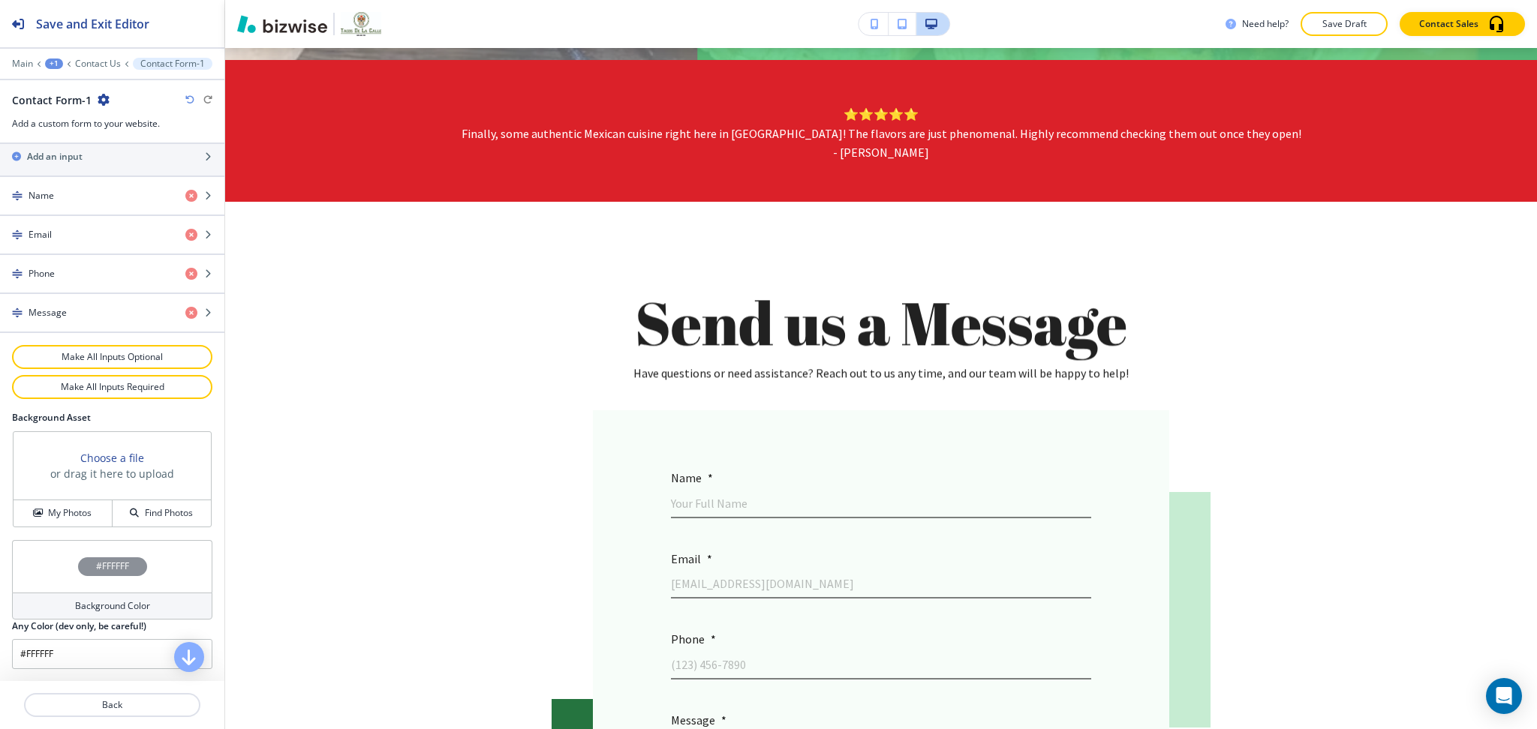
scroll to position [687, 0]
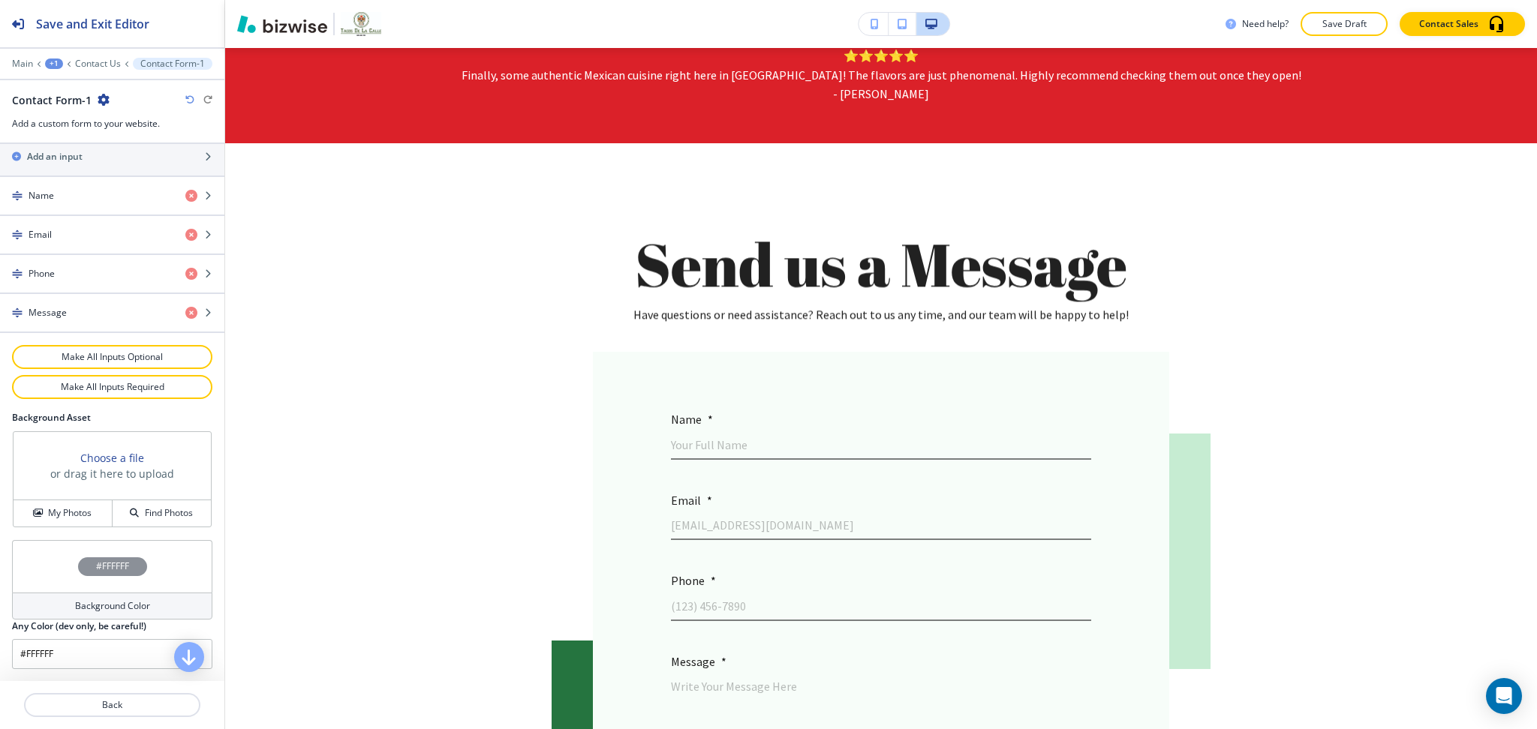
click at [111, 610] on h4 "Background Color" at bounding box center [112, 606] width 75 height 14
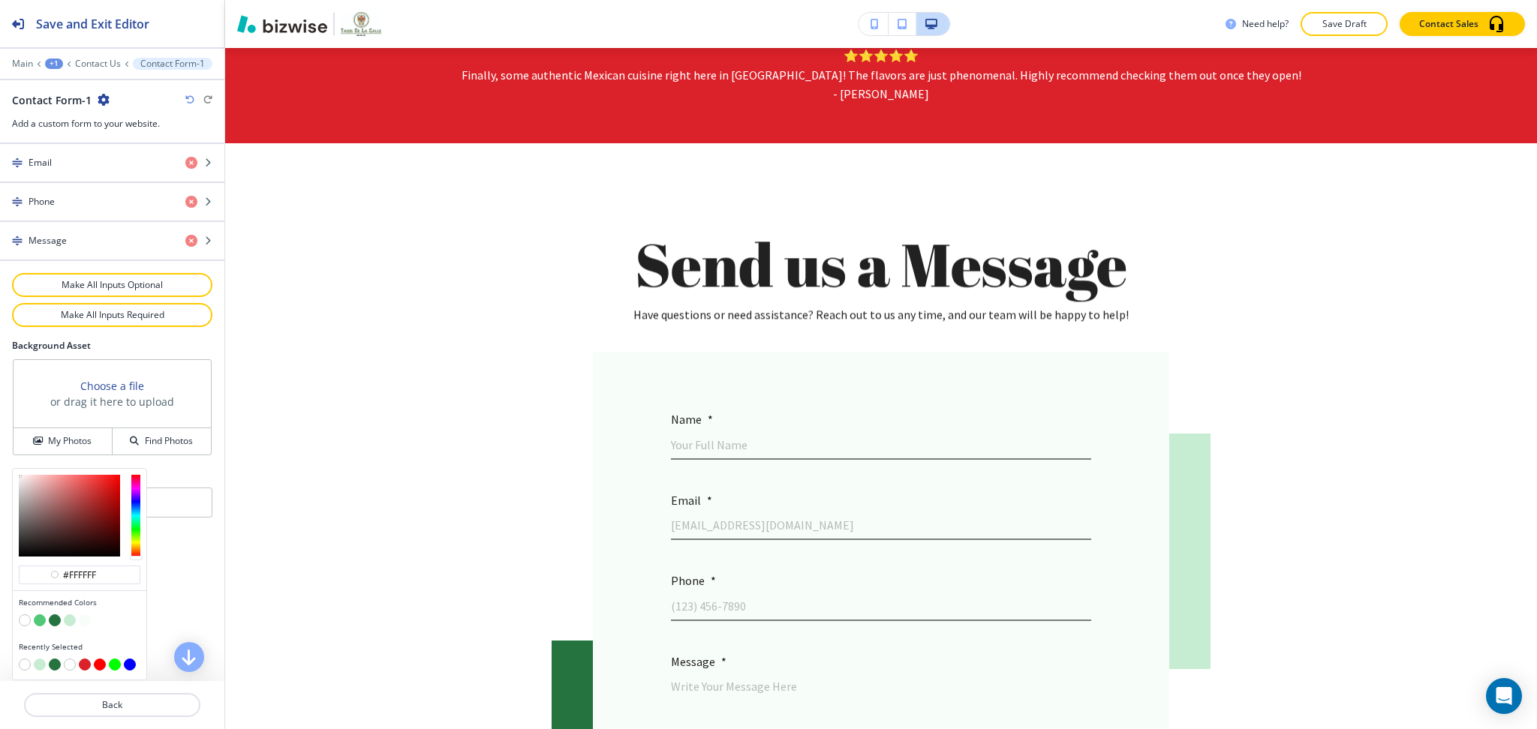
click at [71, 623] on button "button" at bounding box center [70, 621] width 12 height 12
type input "#c6ecd2"
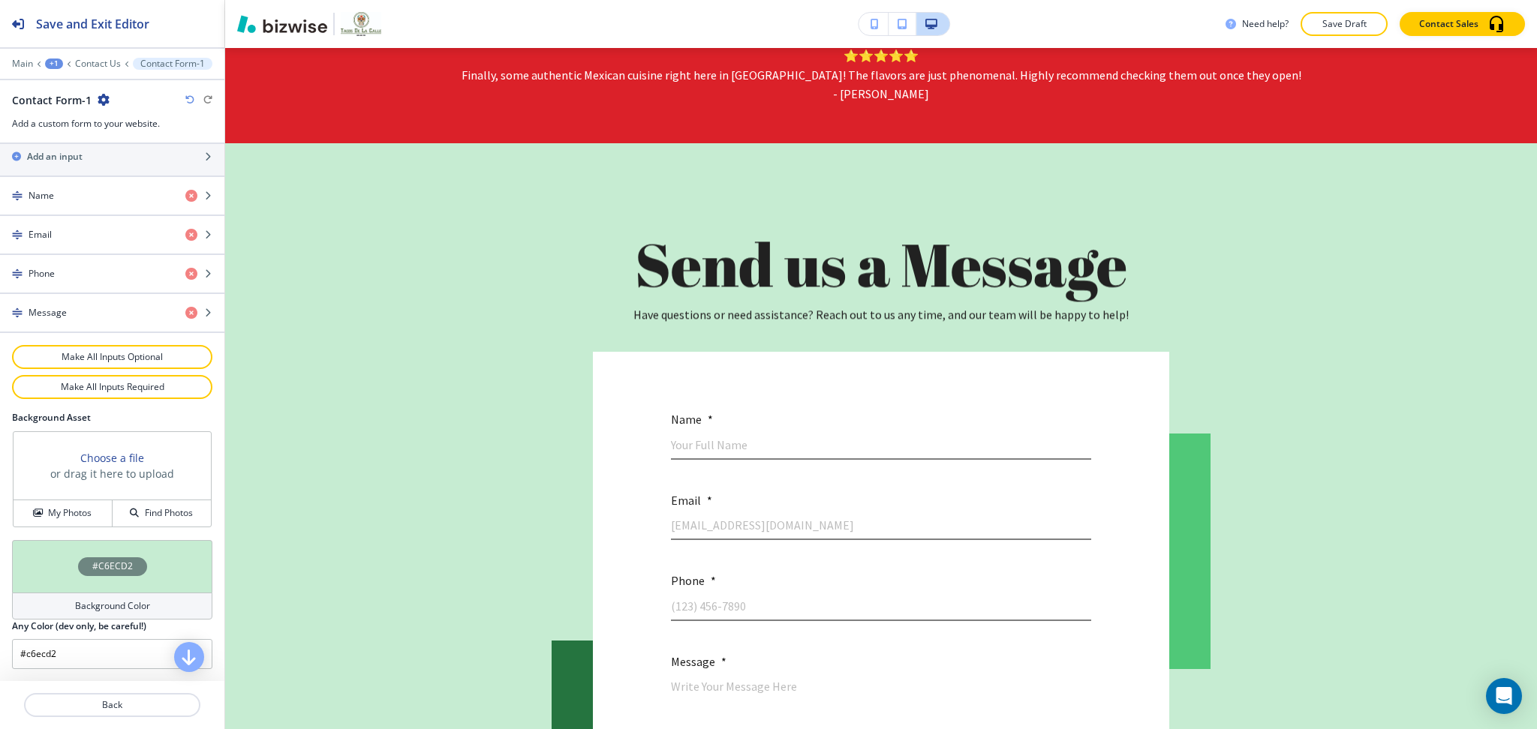
scroll to position [659, 0]
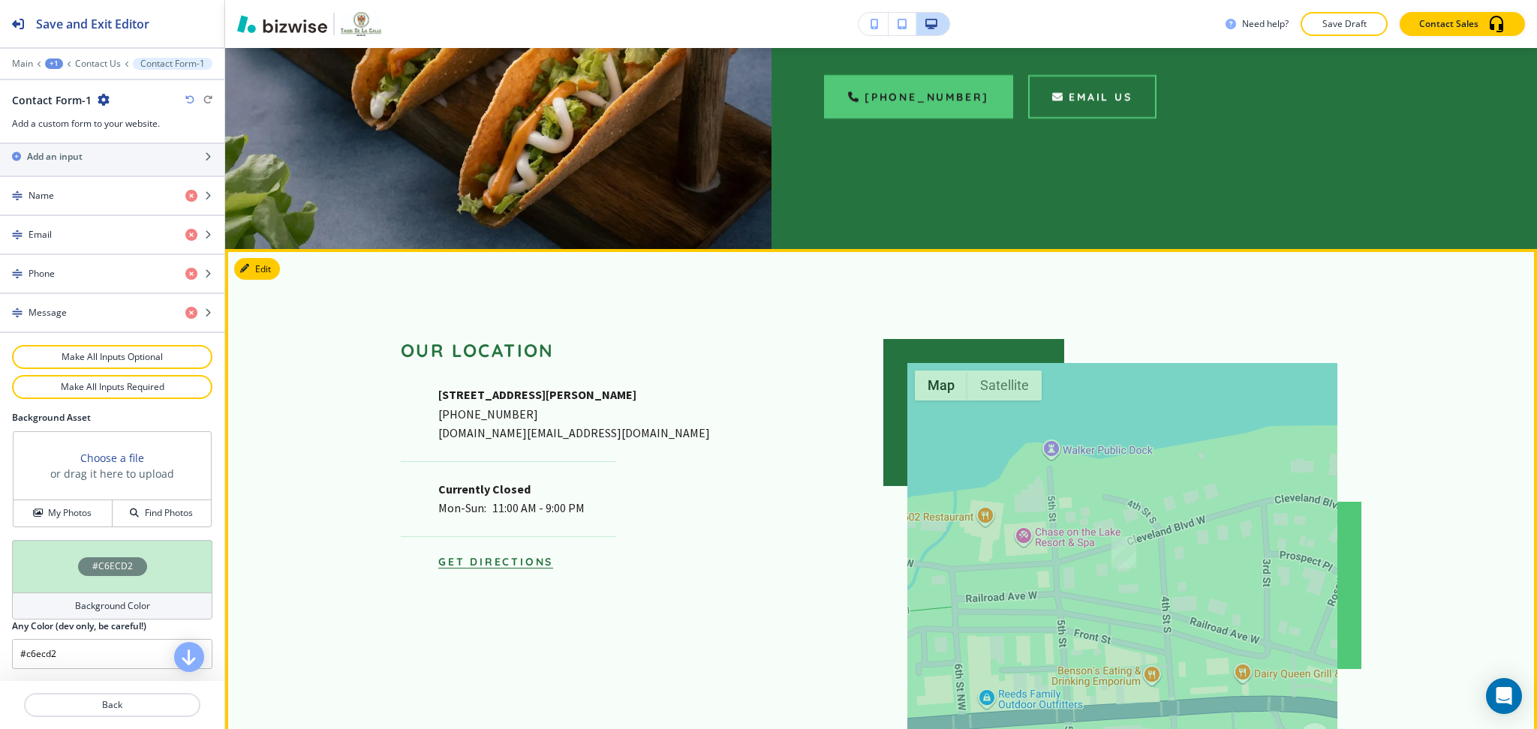
click at [266, 258] on button "Edit" at bounding box center [257, 269] width 46 height 23
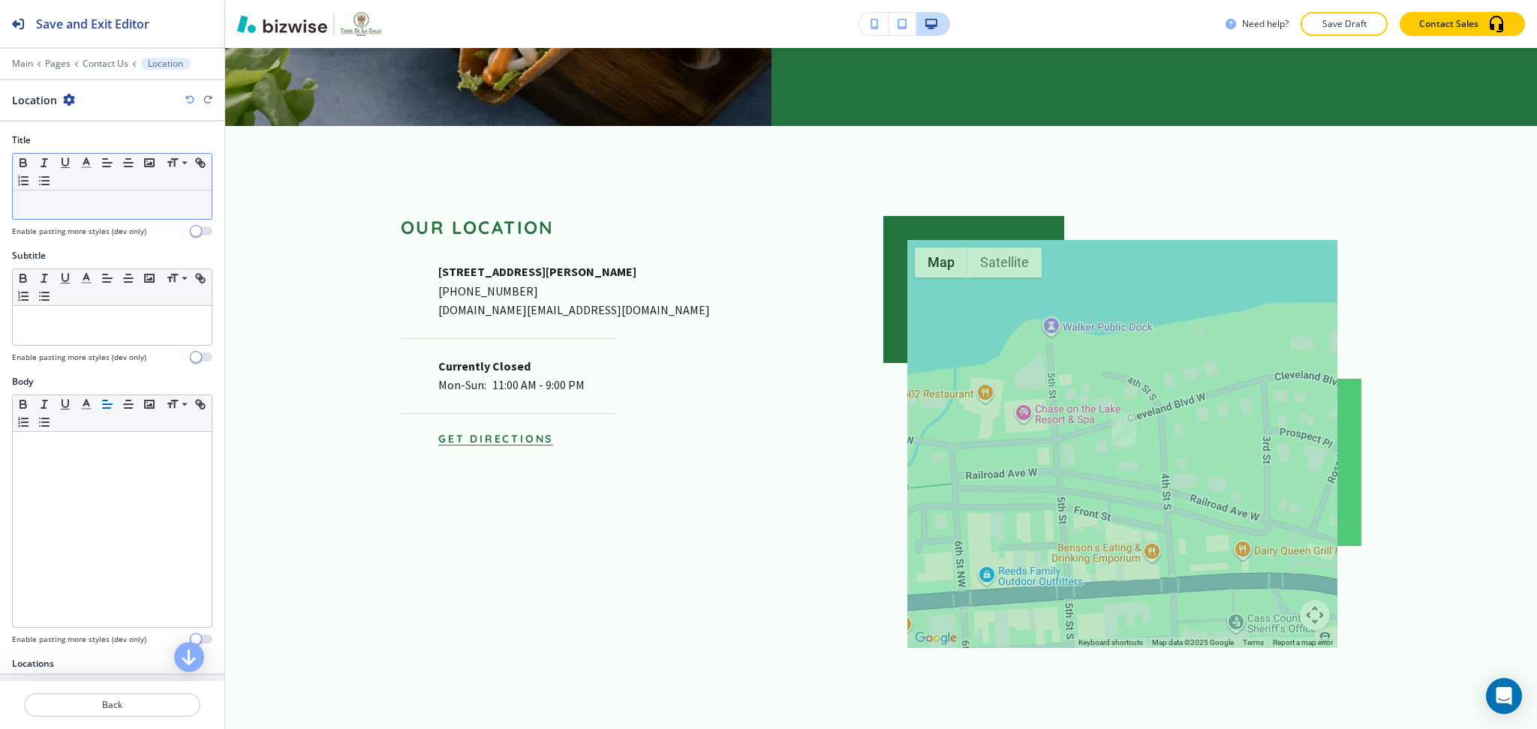
scroll to position [2043, 0]
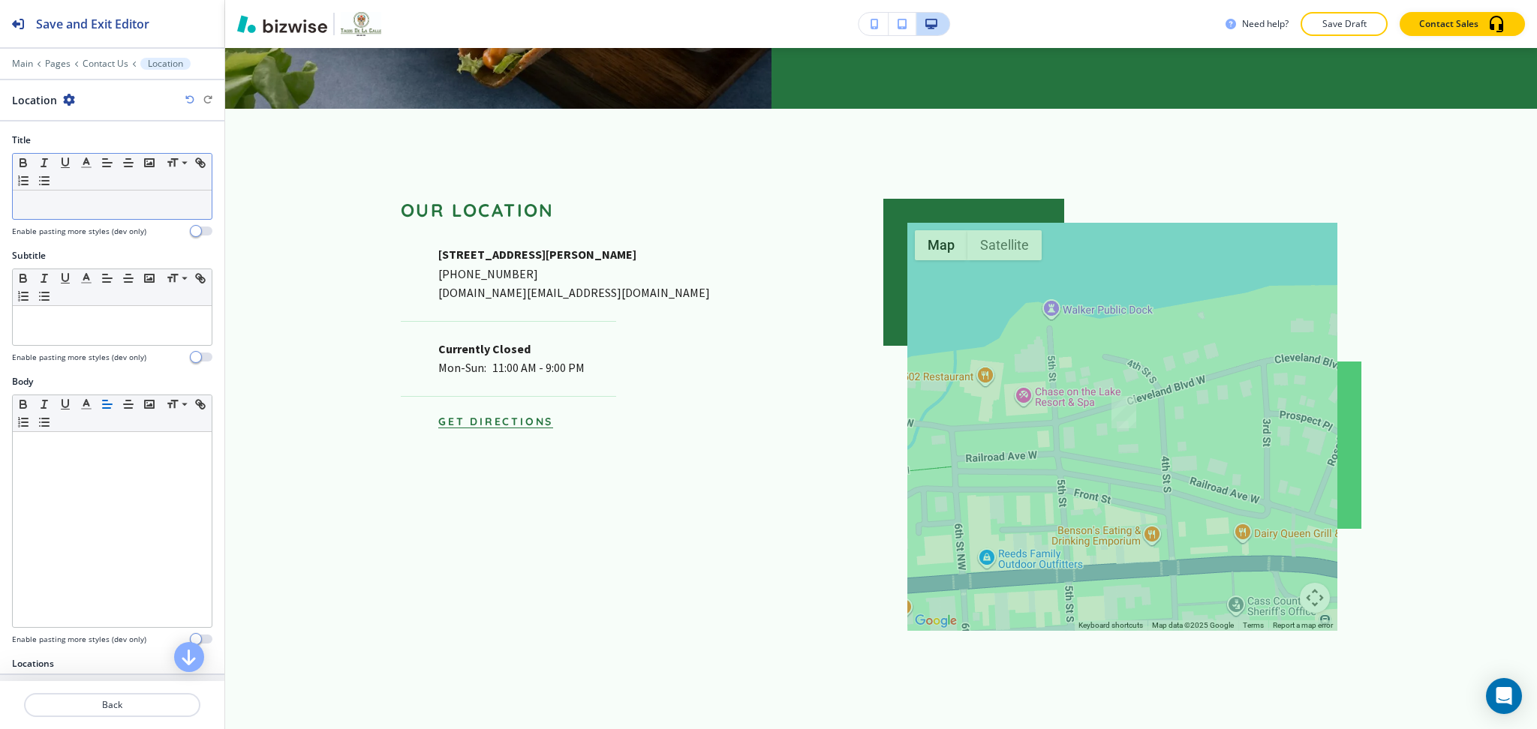
click at [101, 207] on p at bounding box center [112, 205] width 184 height 14
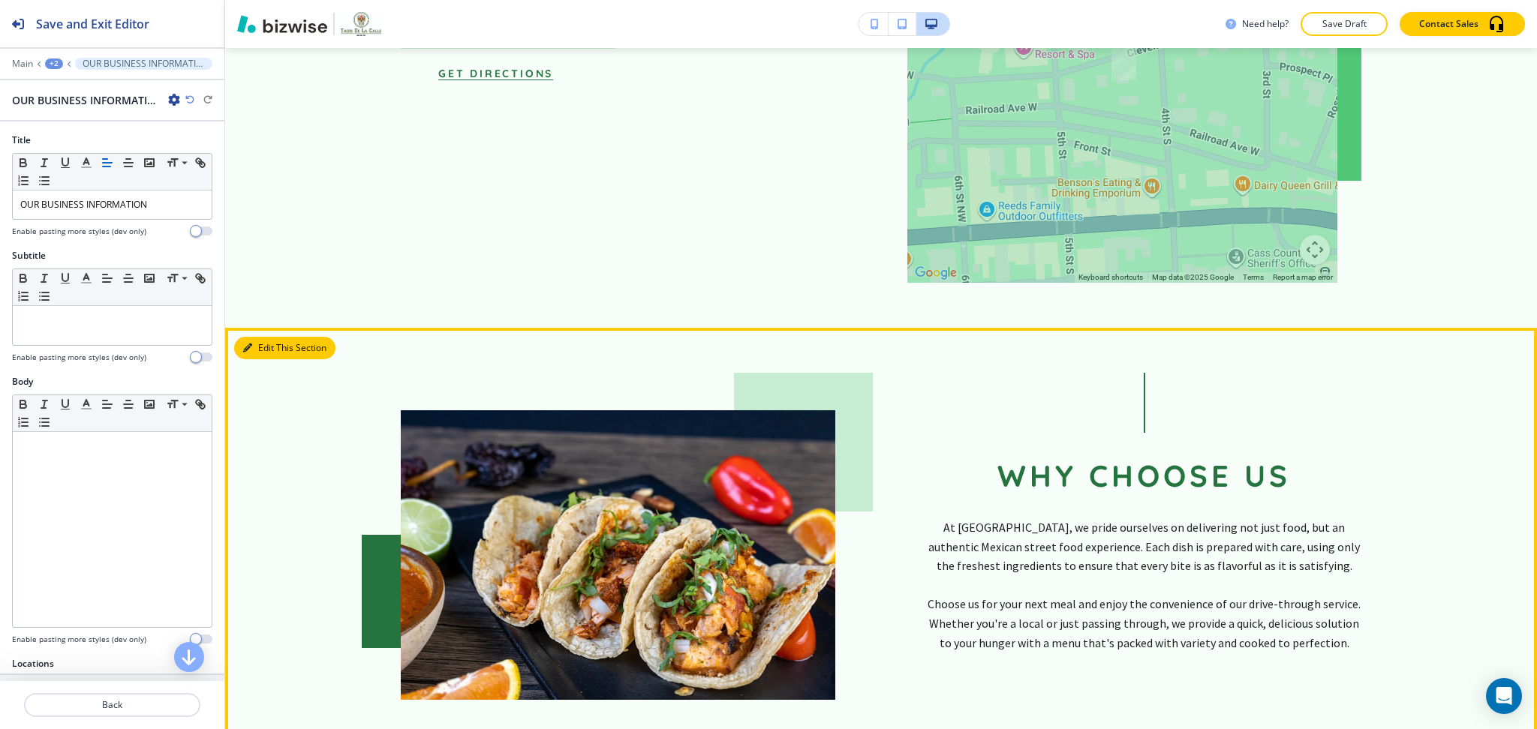
click at [263, 337] on button "Edit This Section" at bounding box center [284, 348] width 101 height 23
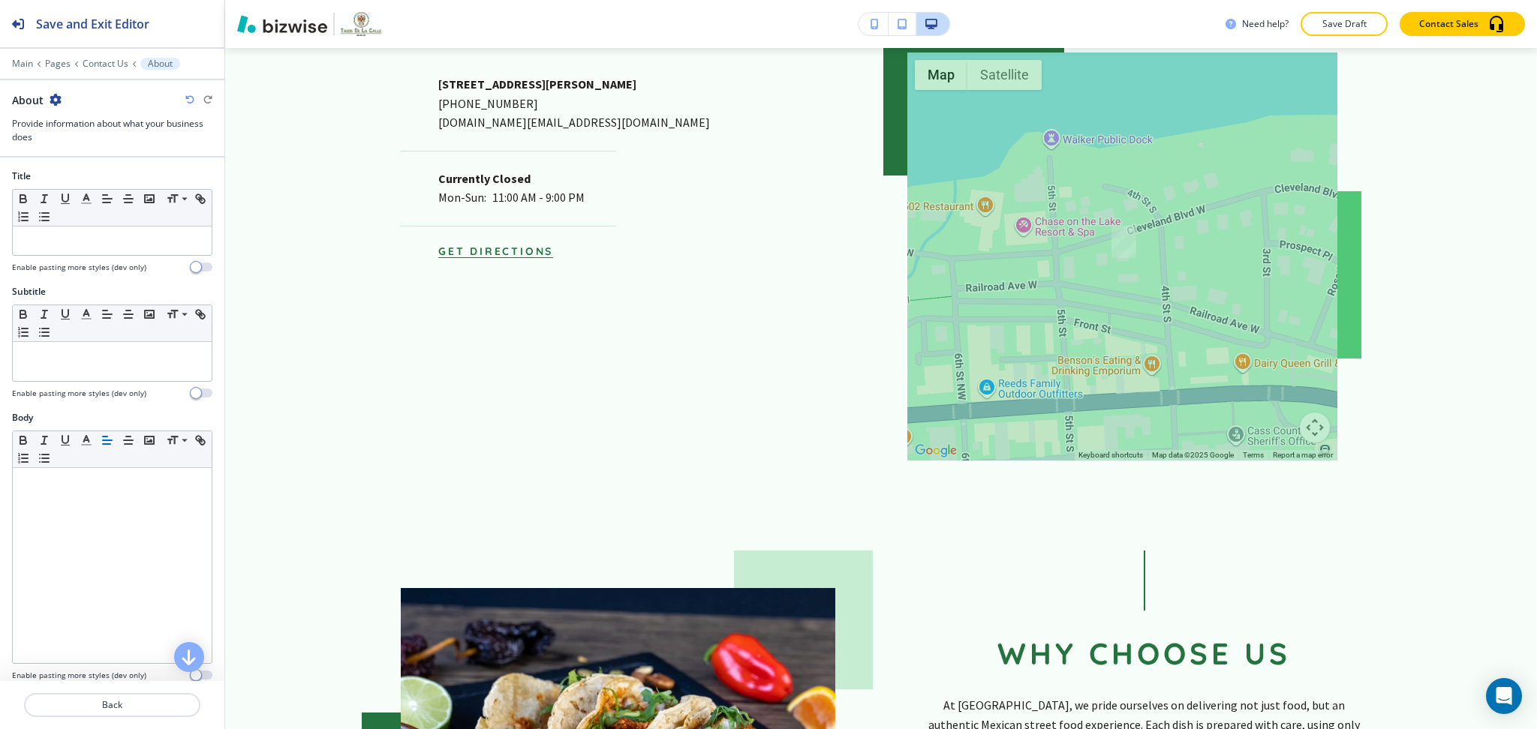
scroll to position [2279, 0]
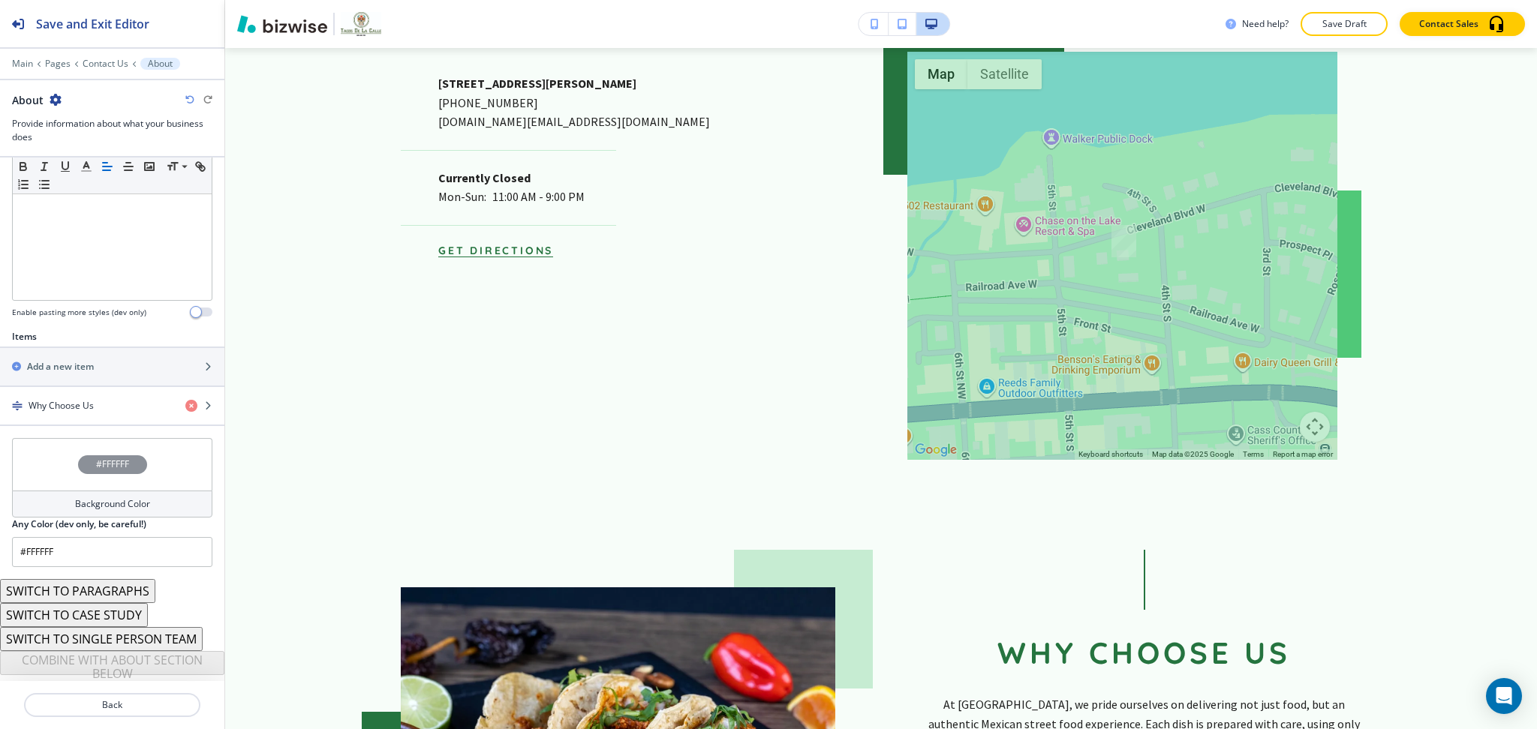
click at [131, 486] on div "#FFFFFF" at bounding box center [112, 464] width 200 height 53
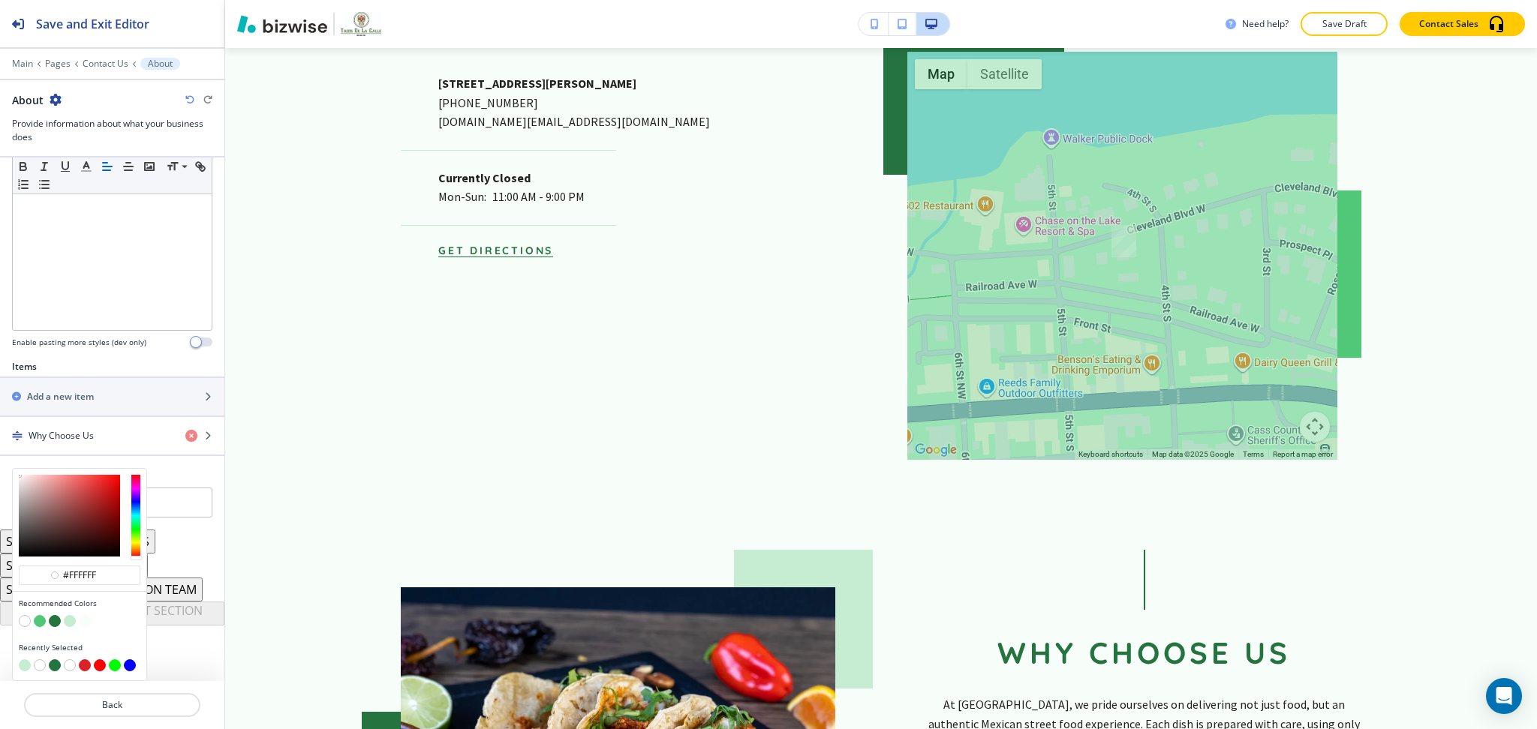
click at [65, 624] on button "button" at bounding box center [70, 621] width 12 height 12
type input "#c6ecd2"
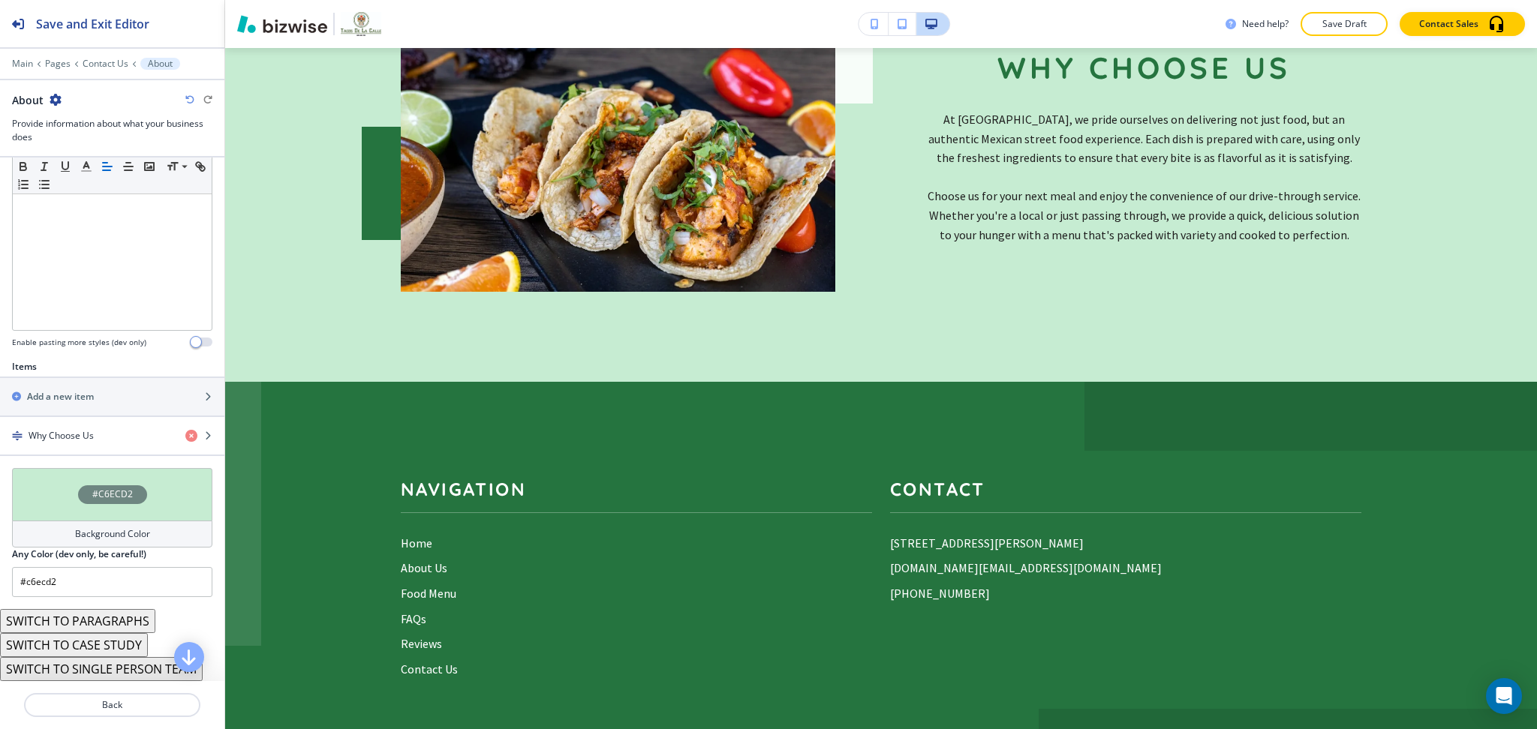
scroll to position [2962, 0]
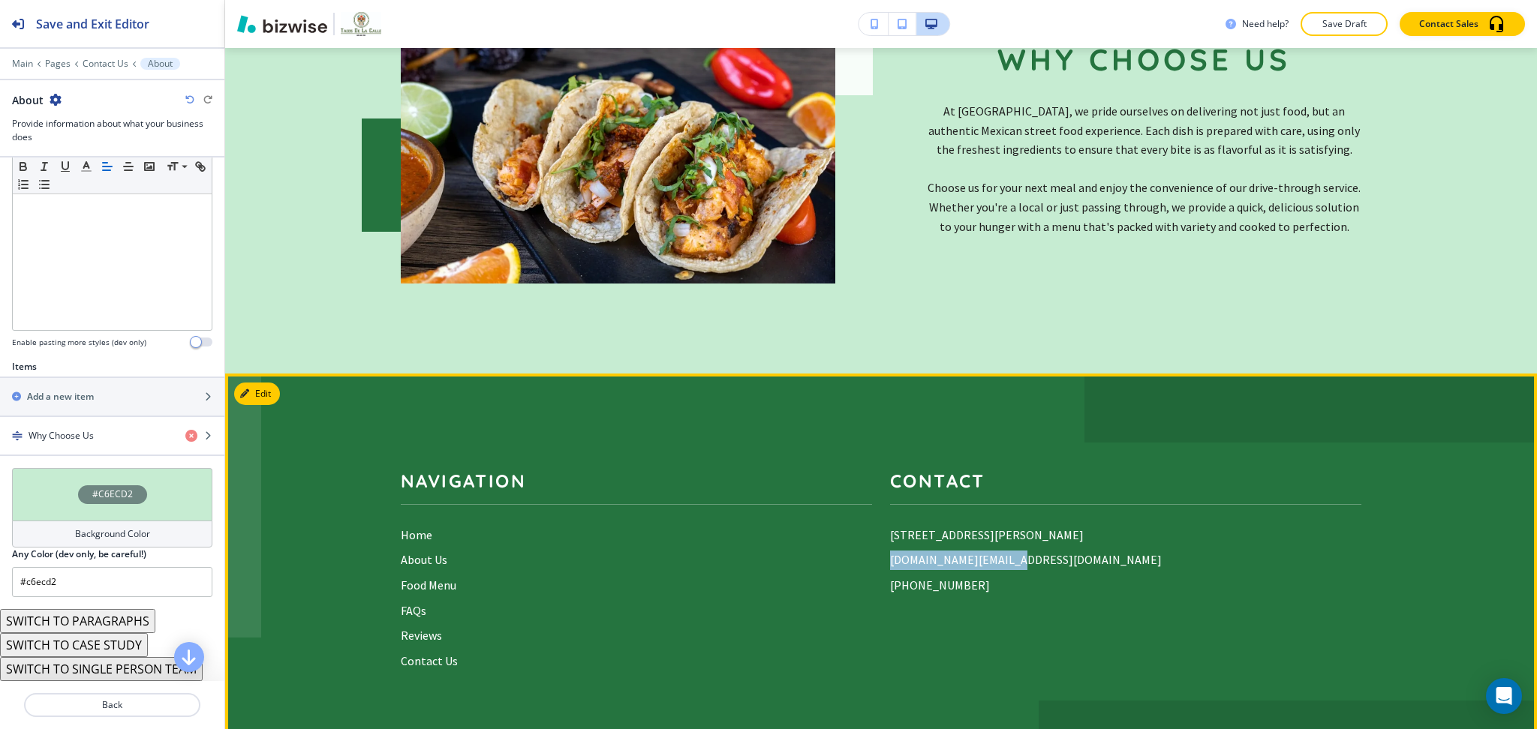
drag, startPoint x: 1008, startPoint y: 502, endPoint x: 870, endPoint y: 501, distance: 138.1
click at [872, 501] on div "Contact [STREET_ADDRESS][PERSON_NAME] [DOMAIN_NAME][EMAIL_ADDRESS][DOMAIN_NAME]…" at bounding box center [1116, 551] width 489 height 241
copy p "[DOMAIN_NAME][EMAIL_ADDRESS][DOMAIN_NAME]"
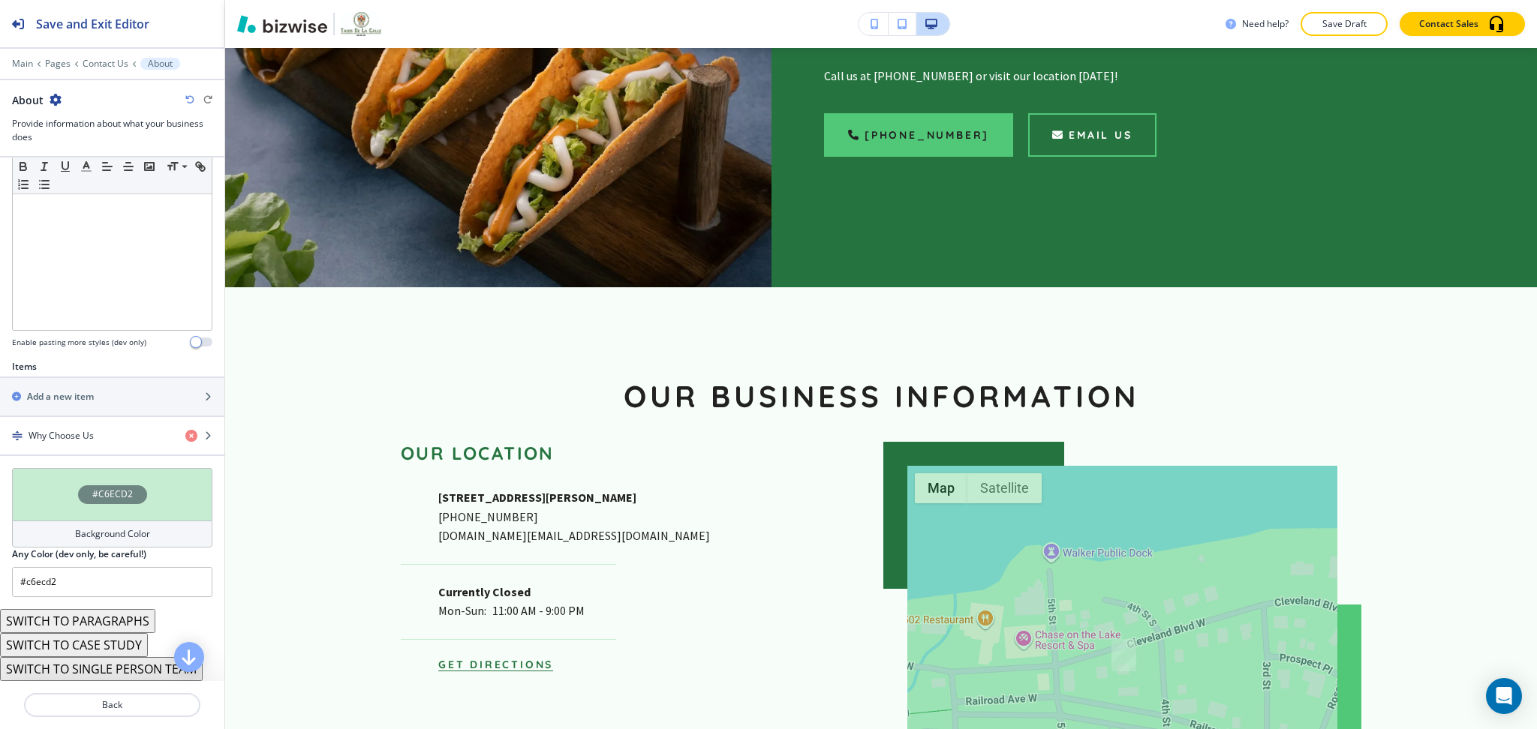
scroll to position [0, 0]
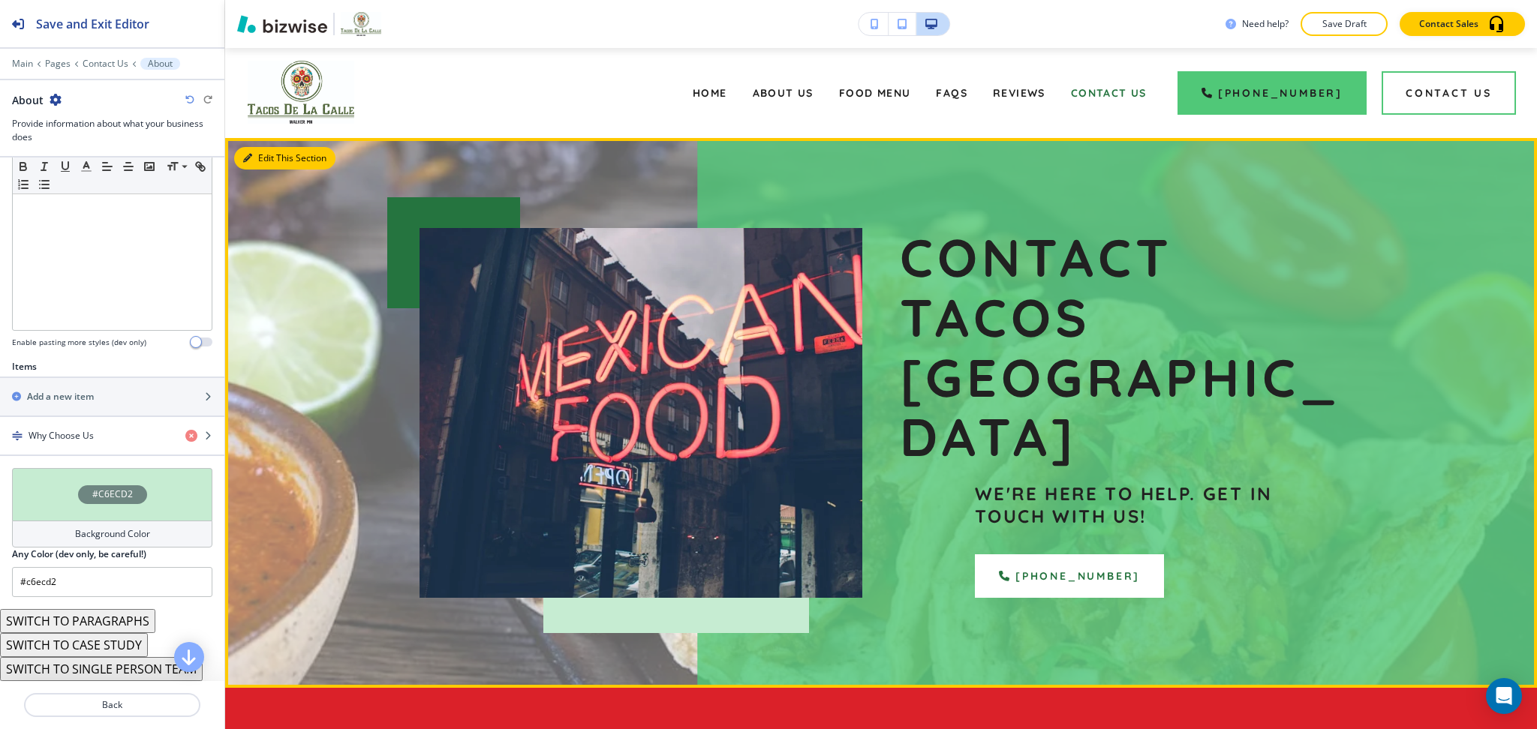
click at [259, 156] on button "Edit This Section" at bounding box center [284, 158] width 101 height 23
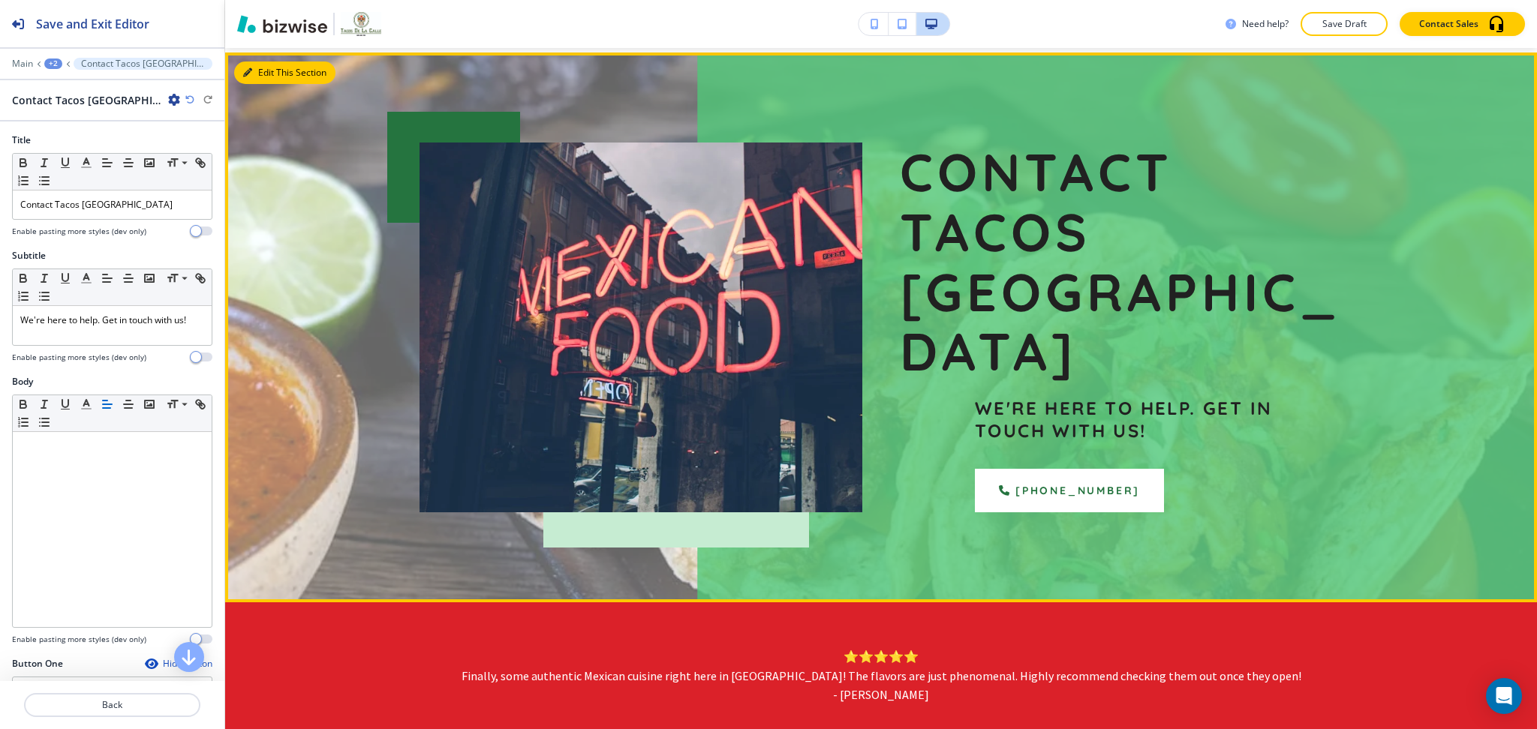
scroll to position [90, 0]
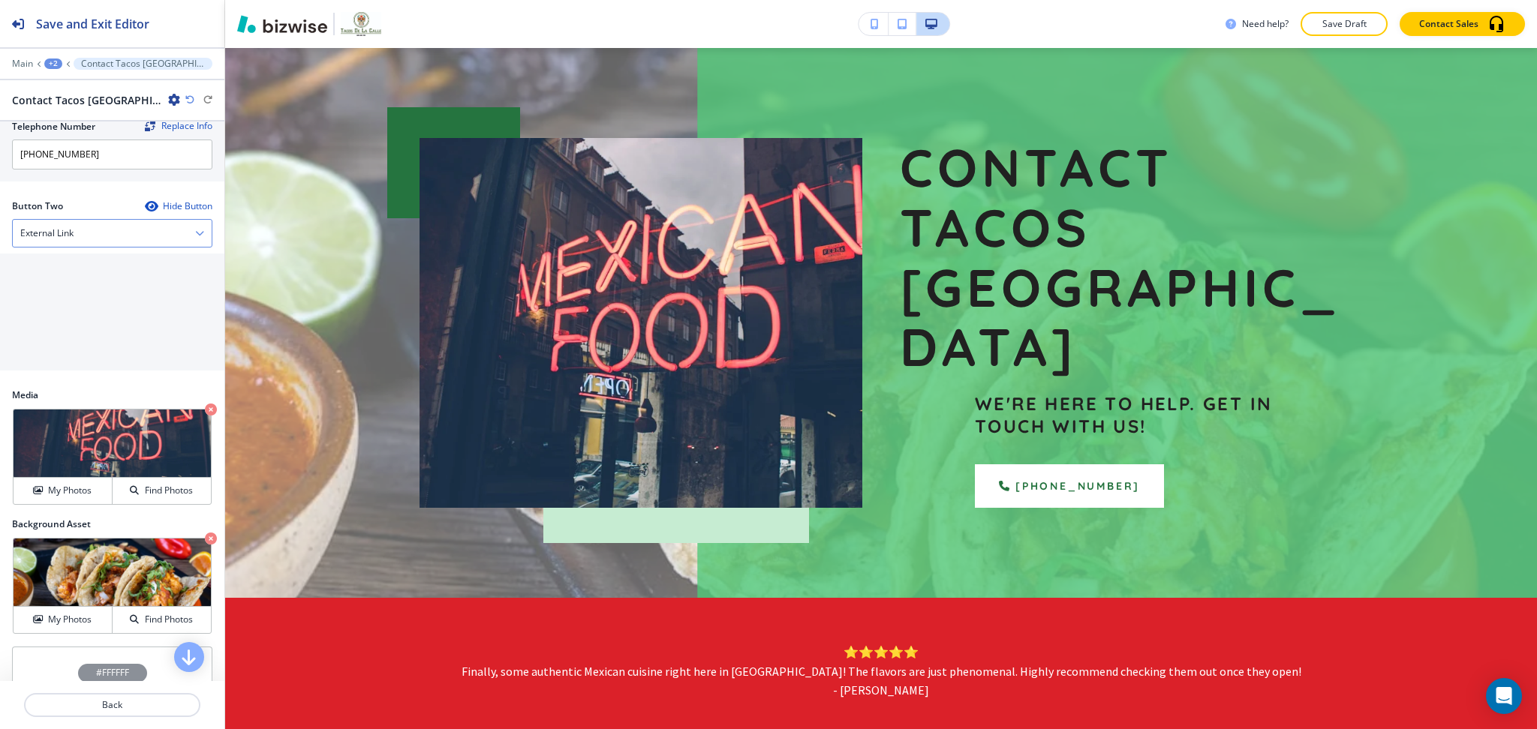
click at [87, 232] on div "External Link" at bounding box center [112, 233] width 199 height 27
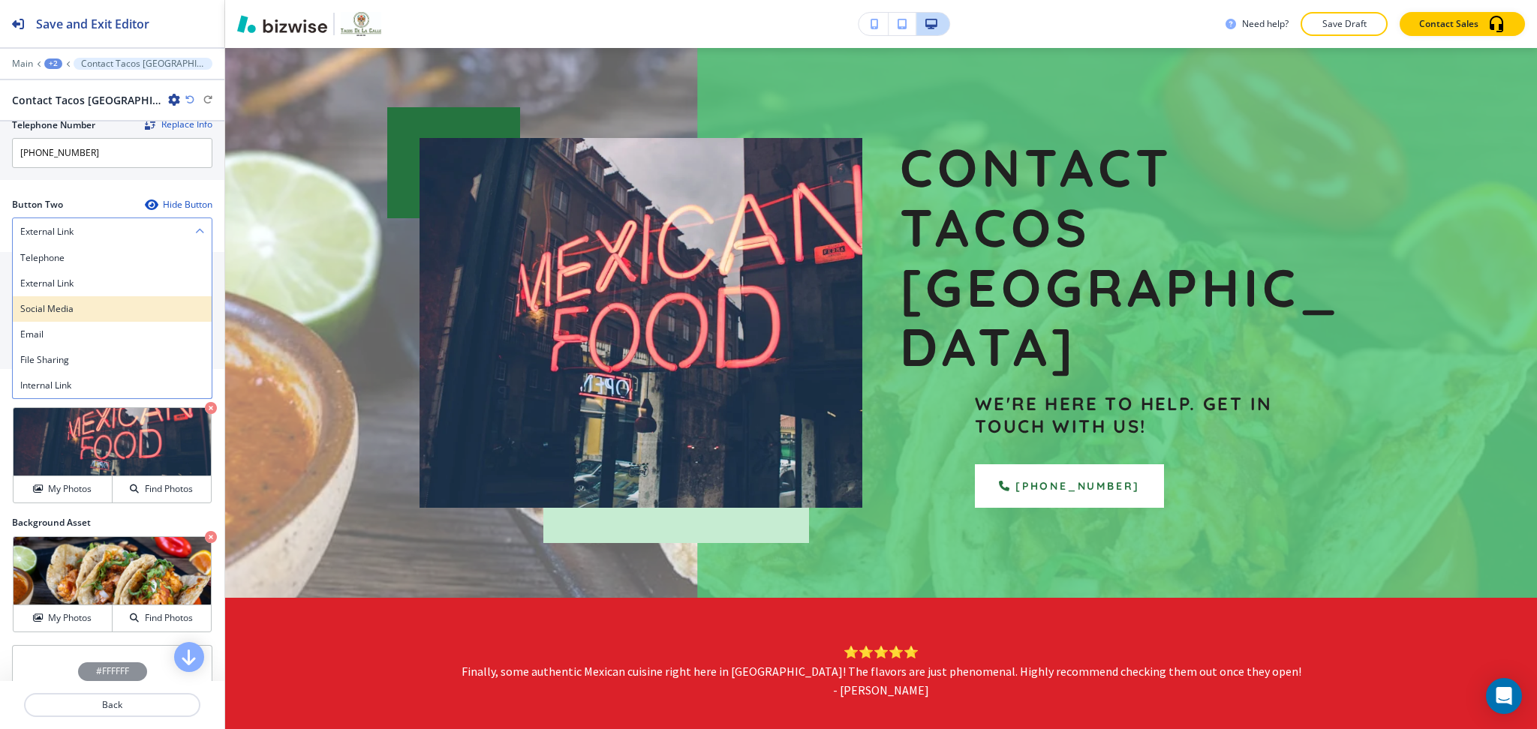
scroll to position [600, 0]
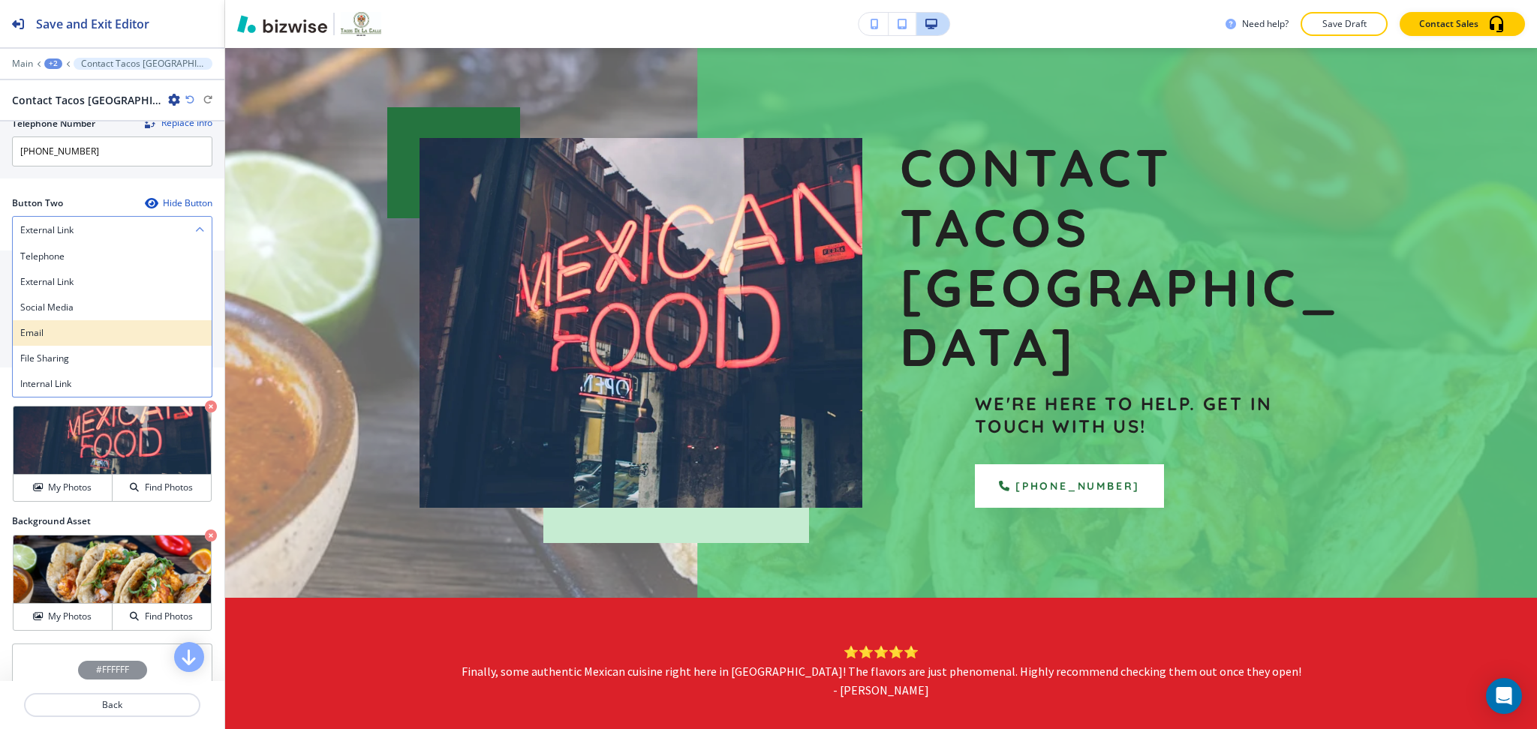
click at [60, 329] on h4 "Email" at bounding box center [112, 333] width 184 height 14
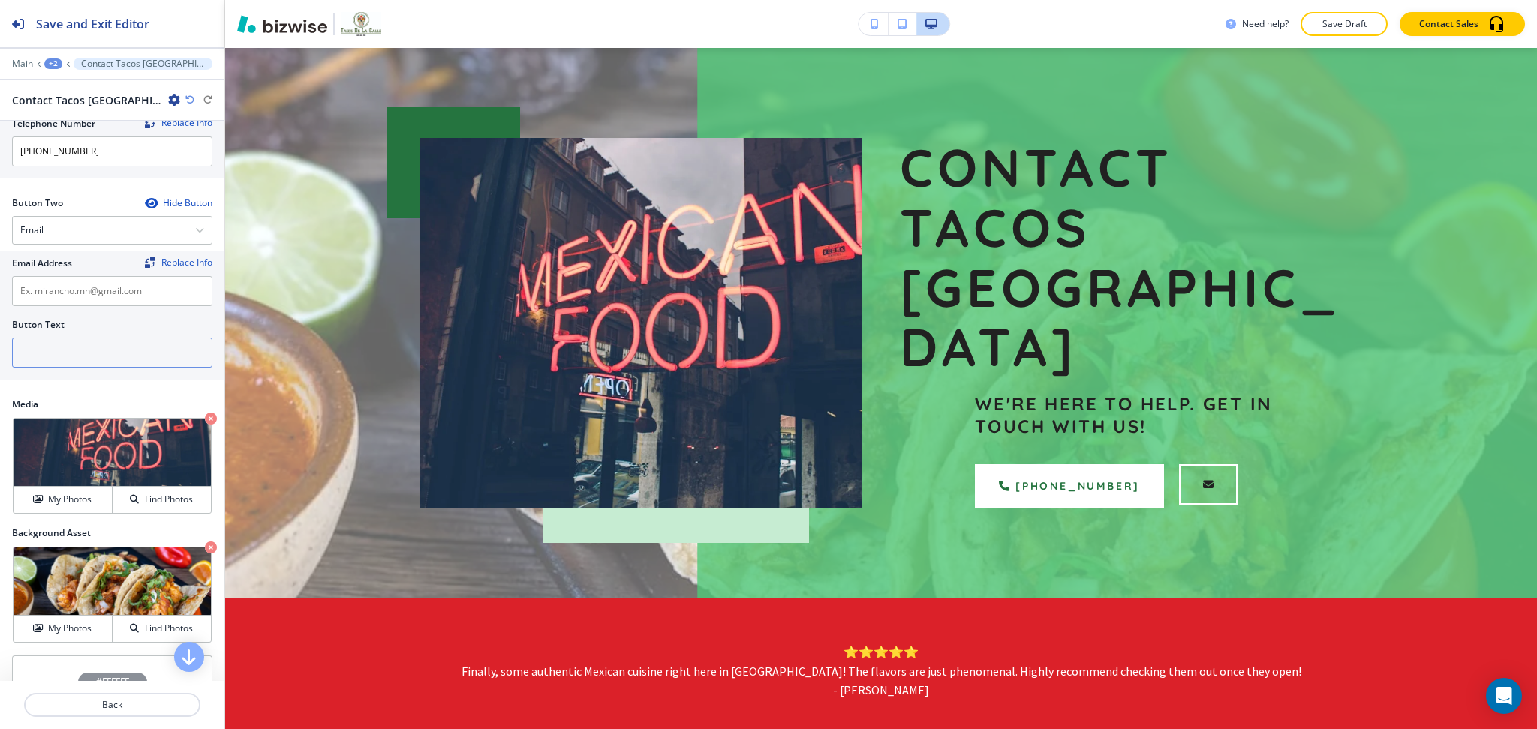
click at [79, 362] on input "text" at bounding box center [112, 353] width 200 height 30
click at [67, 305] on input "text" at bounding box center [112, 291] width 200 height 30
paste input "[DOMAIN_NAME][EMAIL_ADDRESS][DOMAIN_NAME]"
type input "[DOMAIN_NAME][EMAIL_ADDRESS][DOMAIN_NAME]"
click at [74, 365] on input "text" at bounding box center [112, 353] width 200 height 30
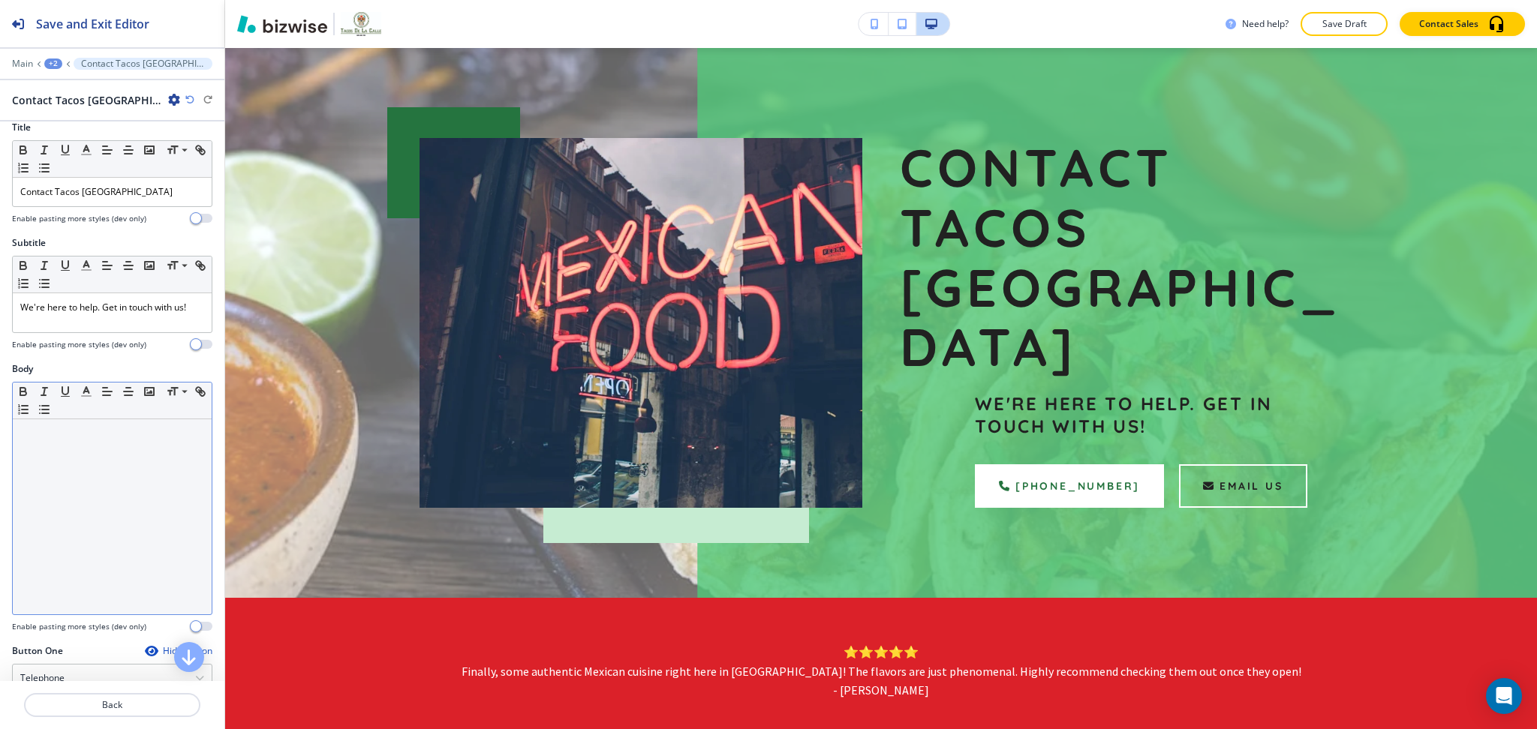
type input "EMAIL US"
click at [116, 474] on div at bounding box center [112, 522] width 199 height 195
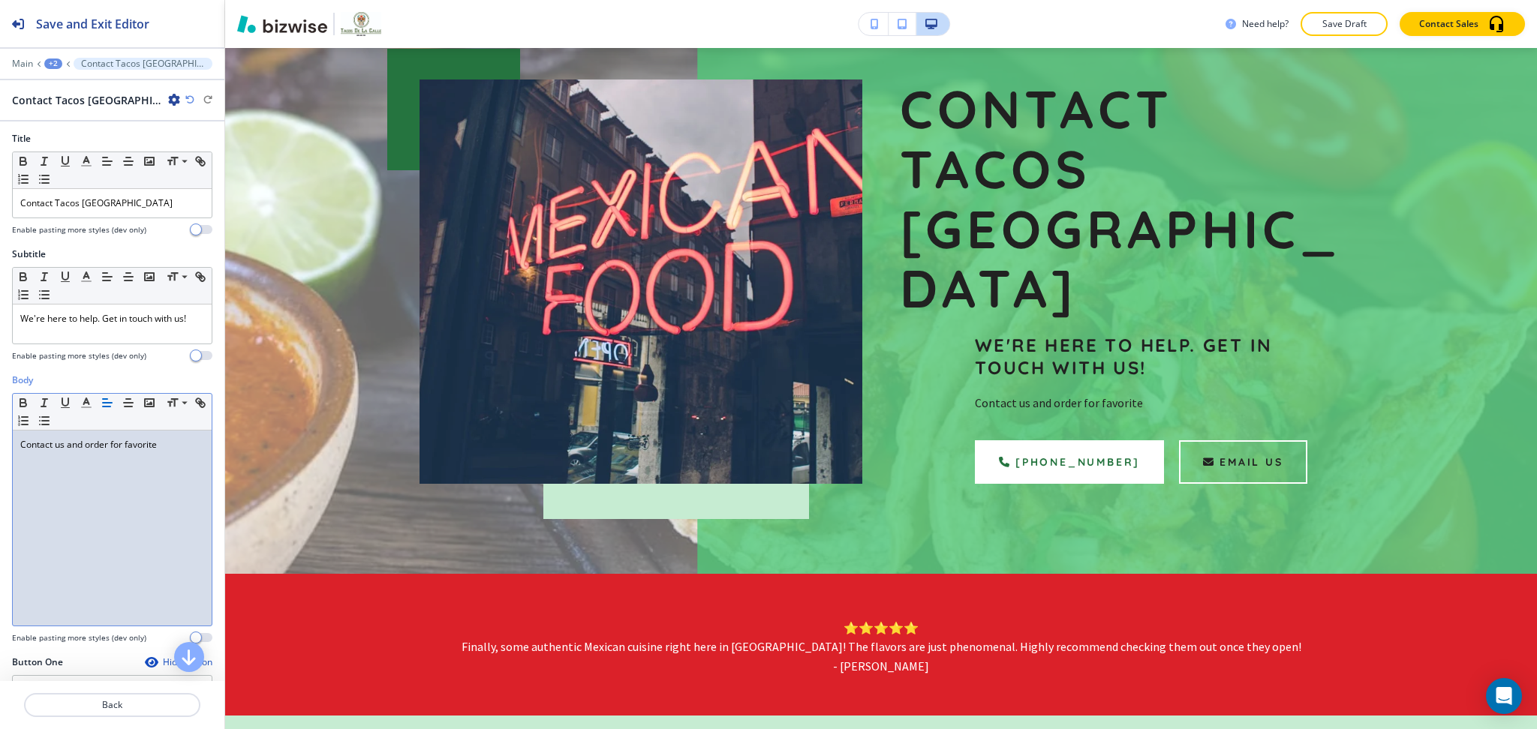
scroll to position [0, 0]
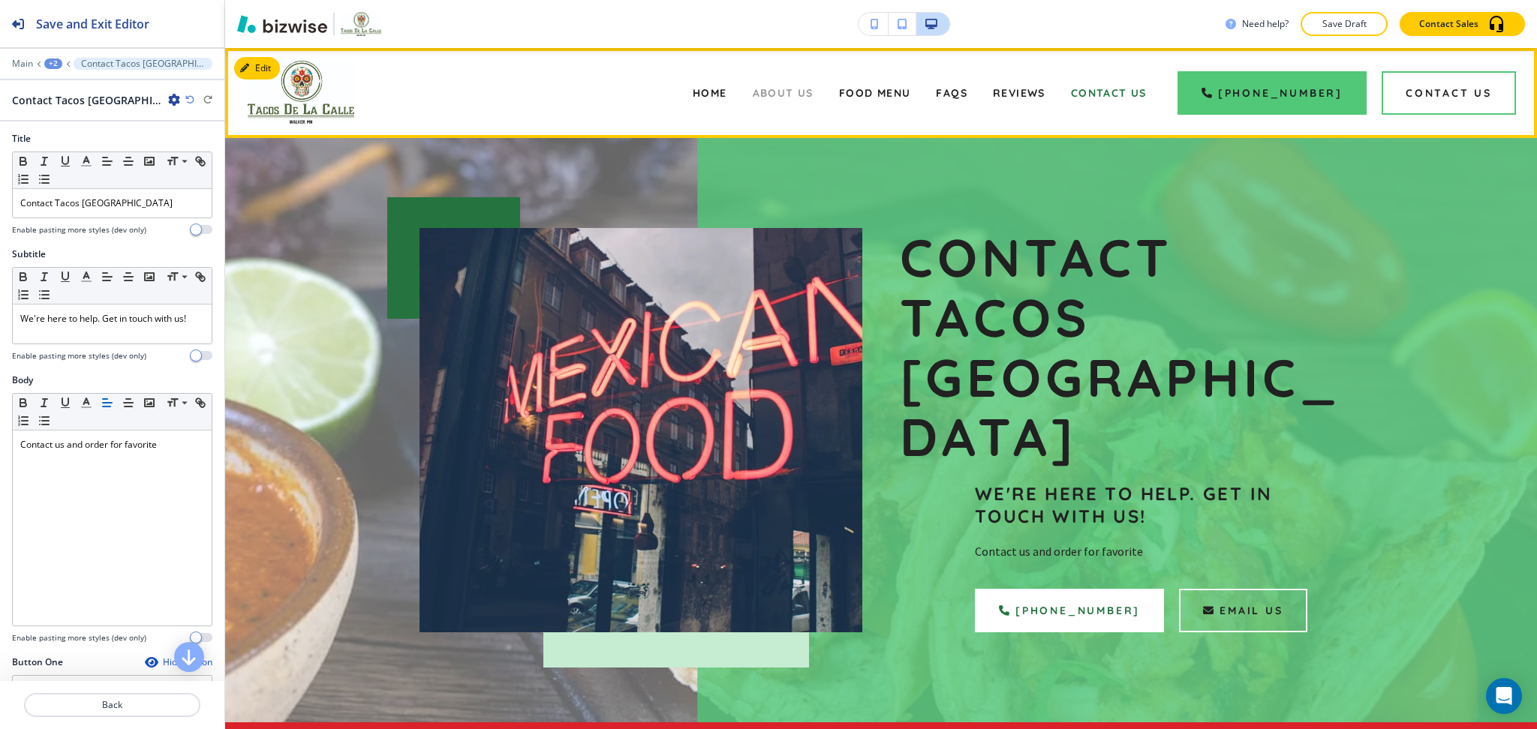
click at [790, 89] on span "About Us" at bounding box center [783, 93] width 61 height 14
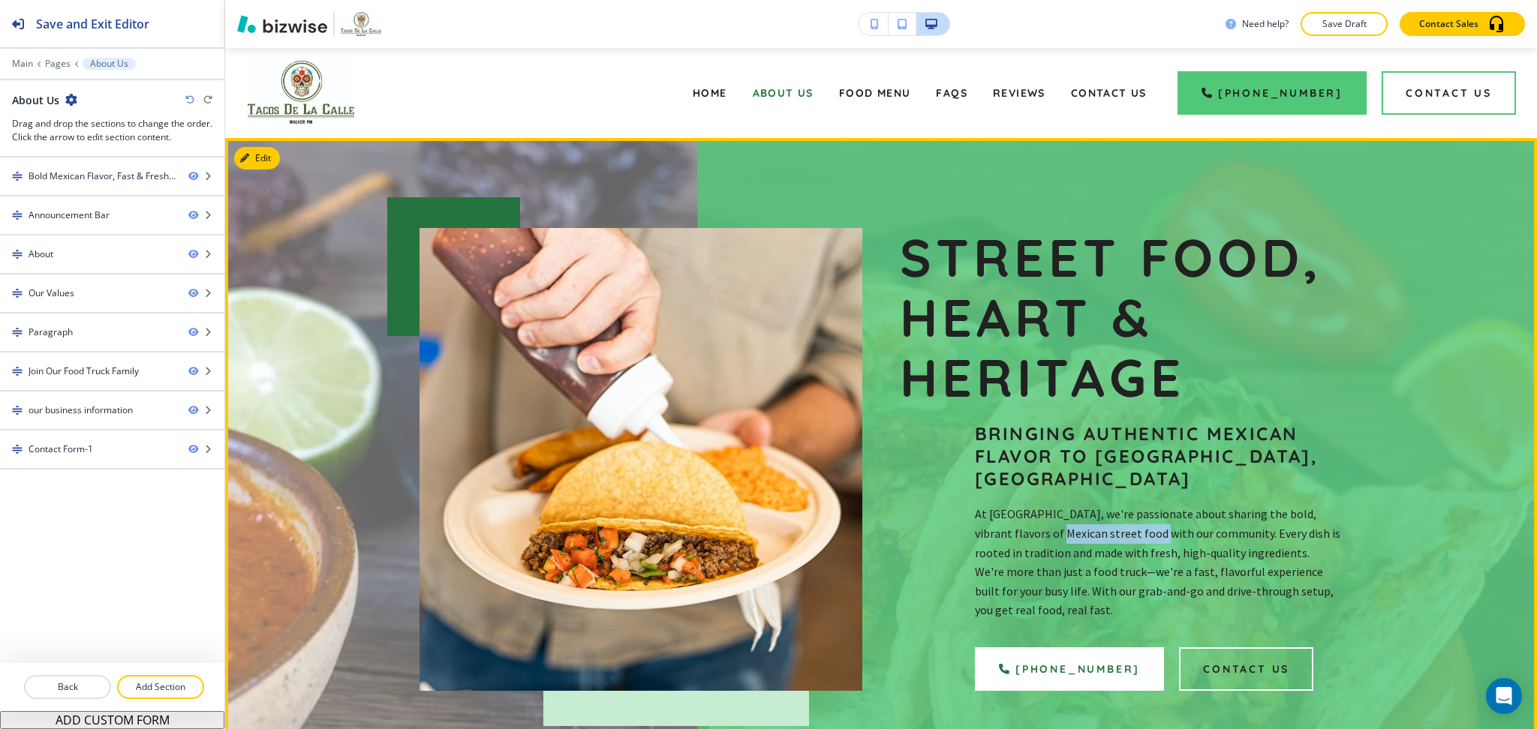
drag, startPoint x: 1015, startPoint y: 519, endPoint x: 1115, endPoint y: 521, distance: 99.8
click at [1115, 521] on p "At [GEOGRAPHIC_DATA], we're passionate about sharing the bold, vibrant flavors …" at bounding box center [1159, 534] width 368 height 58
copy p "Mexican street food"
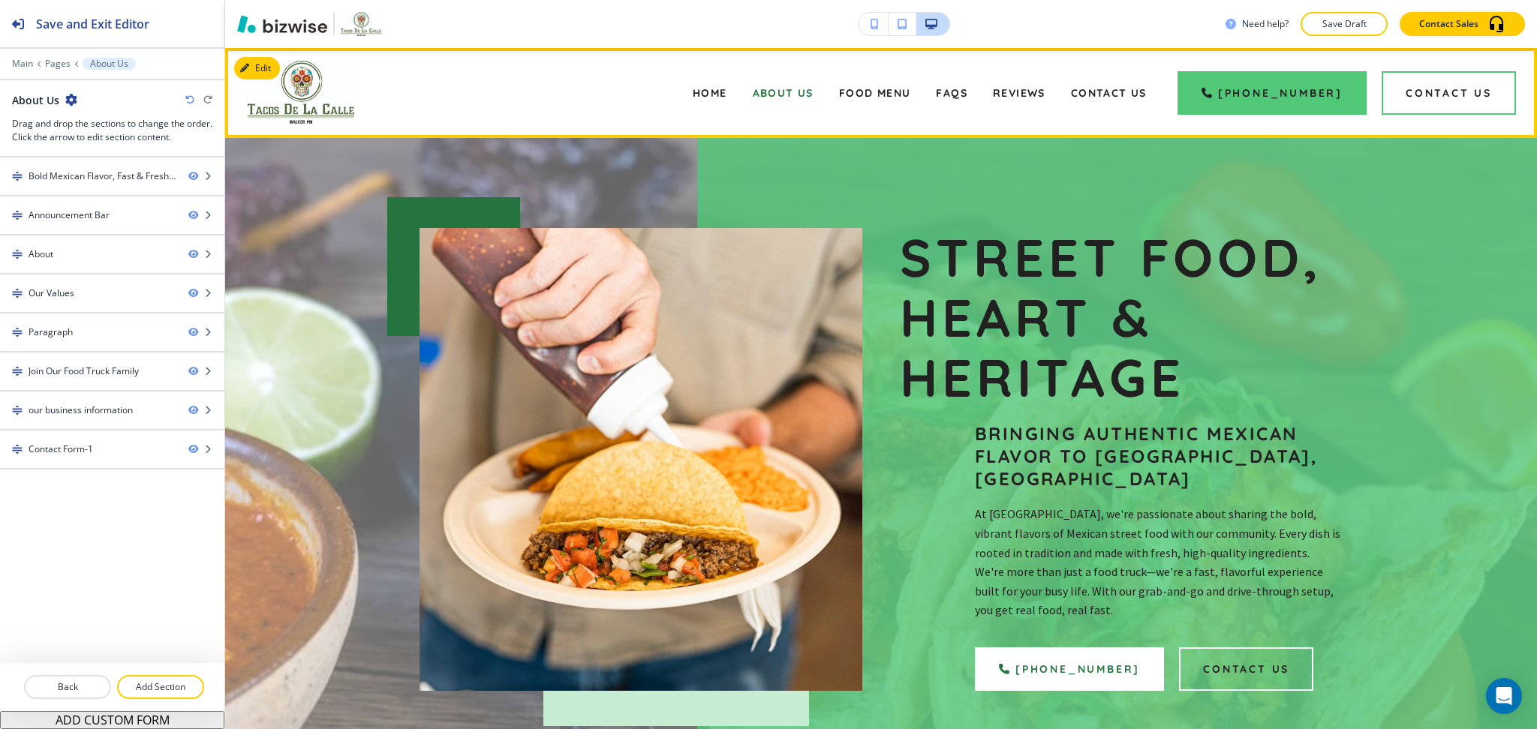
click at [1102, 86] on div "Contact Us" at bounding box center [1108, 93] width 101 height 60
click at [1110, 95] on span "Contact Us" at bounding box center [1109, 93] width 76 height 14
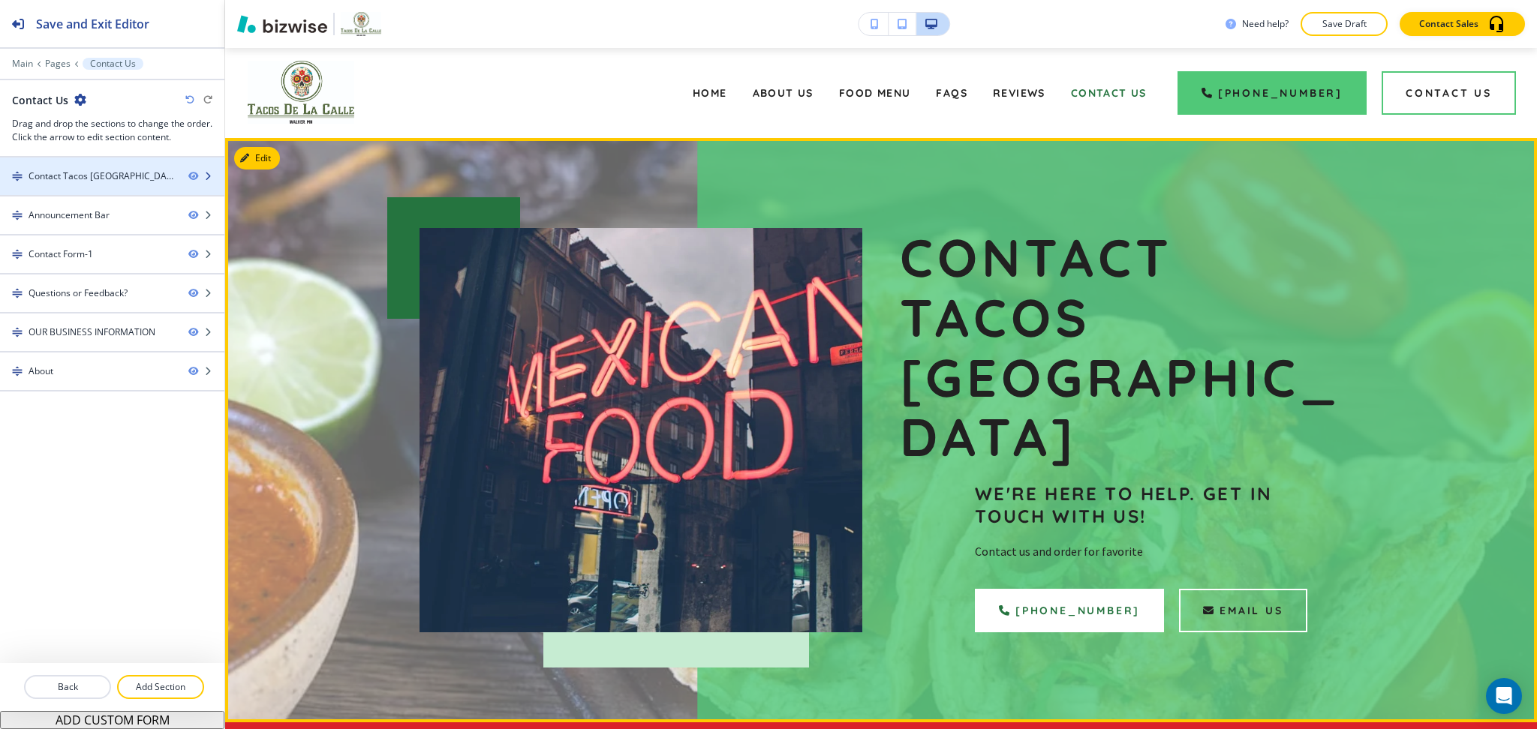
click at [63, 168] on div at bounding box center [112, 164] width 224 height 12
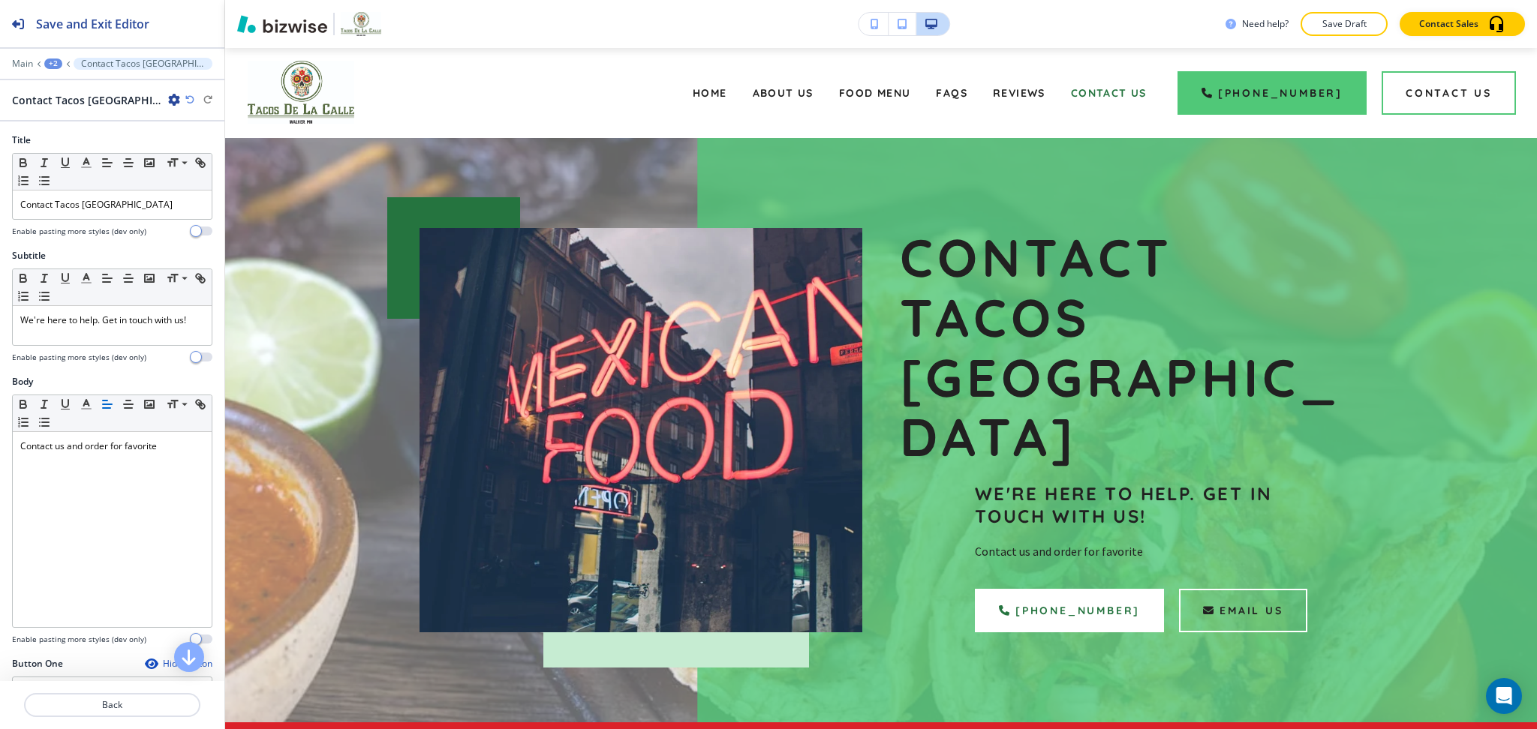
scroll to position [90, 0]
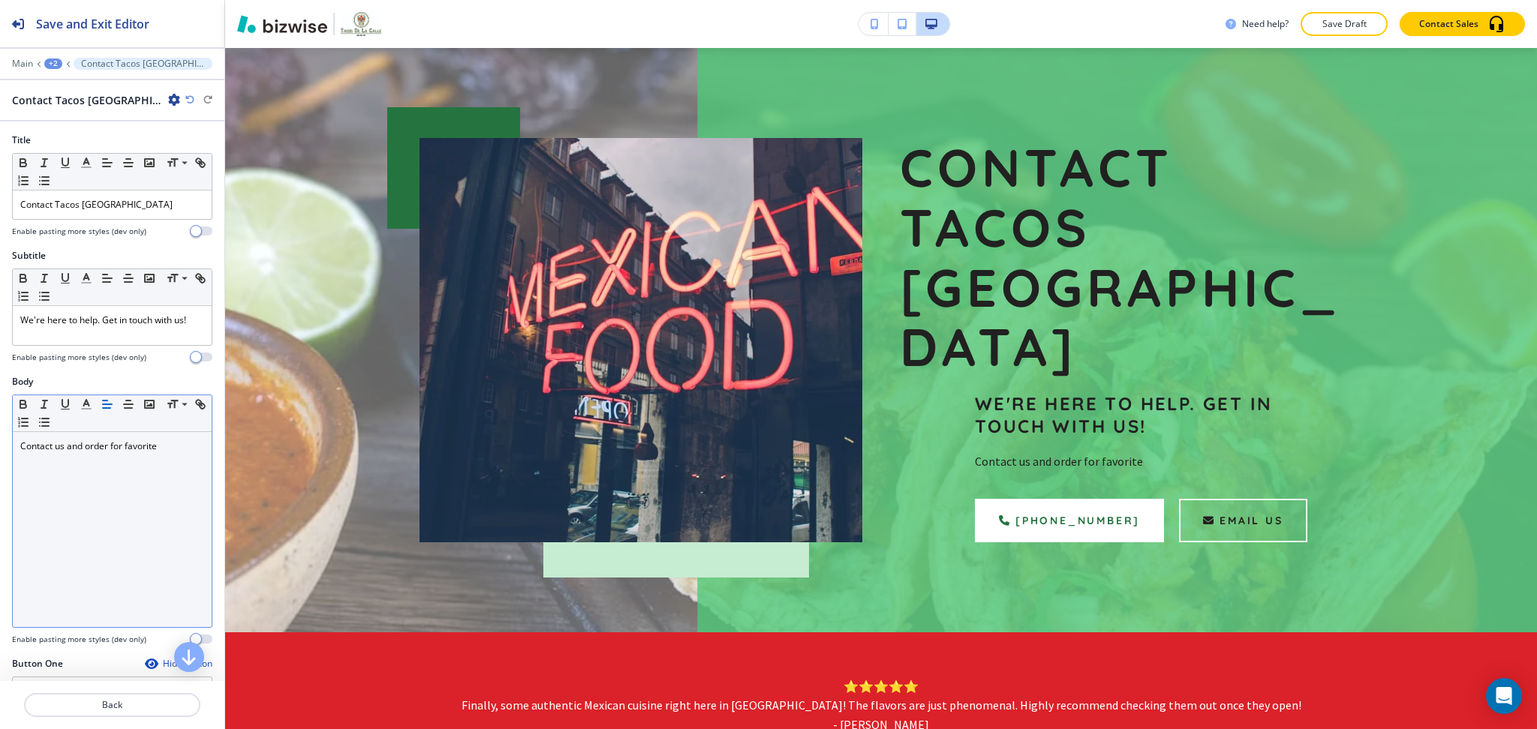
click at [184, 457] on div "Contact us and order for favorite" at bounding box center [112, 529] width 199 height 195
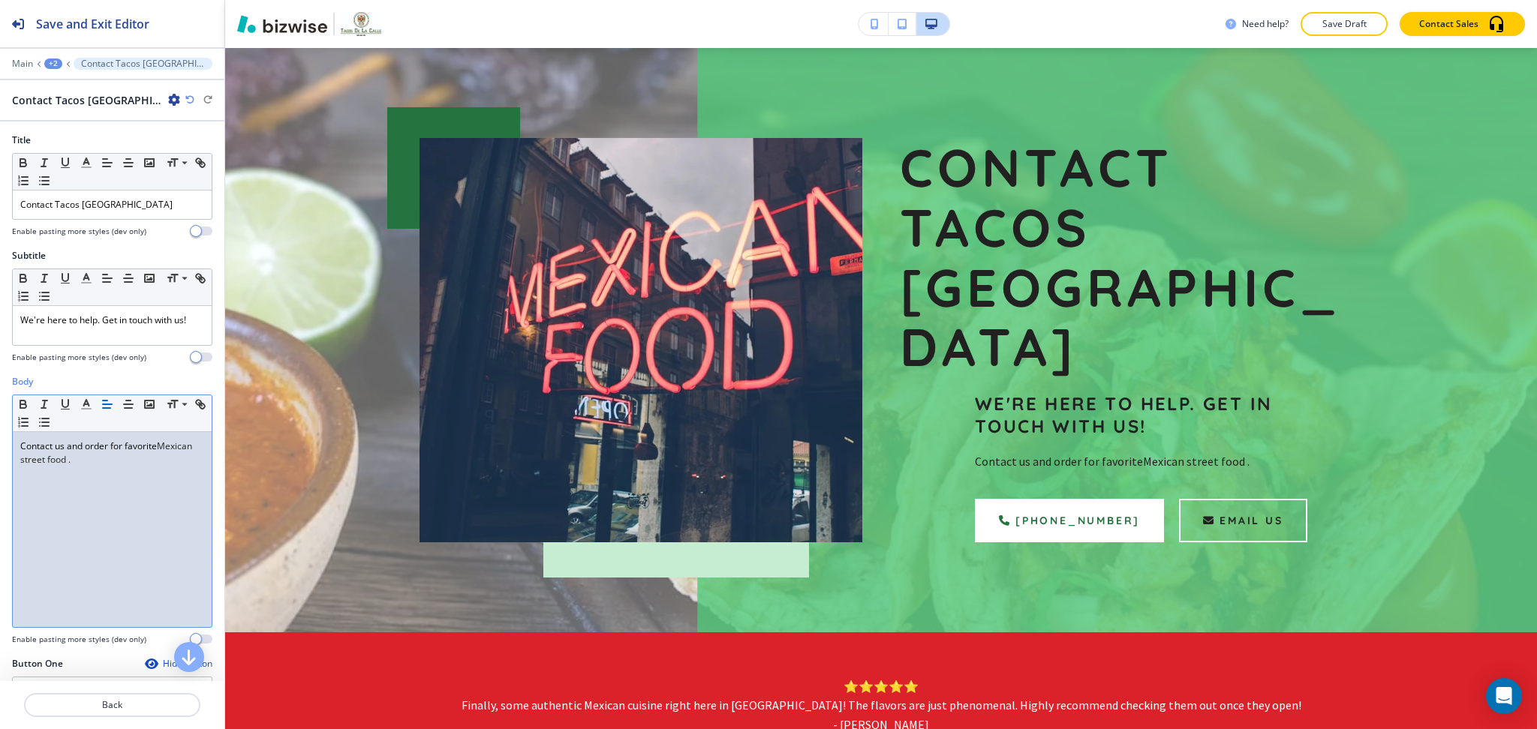
drag, startPoint x: 68, startPoint y: 447, endPoint x: 54, endPoint y: 446, distance: 14.3
click at [68, 447] on p "Contact us and order for favorite Mexican street food ." at bounding box center [112, 453] width 184 height 27
click at [116, 446] on p "Contact us now and order for favorite Mexican street food ." at bounding box center [112, 453] width 184 height 27
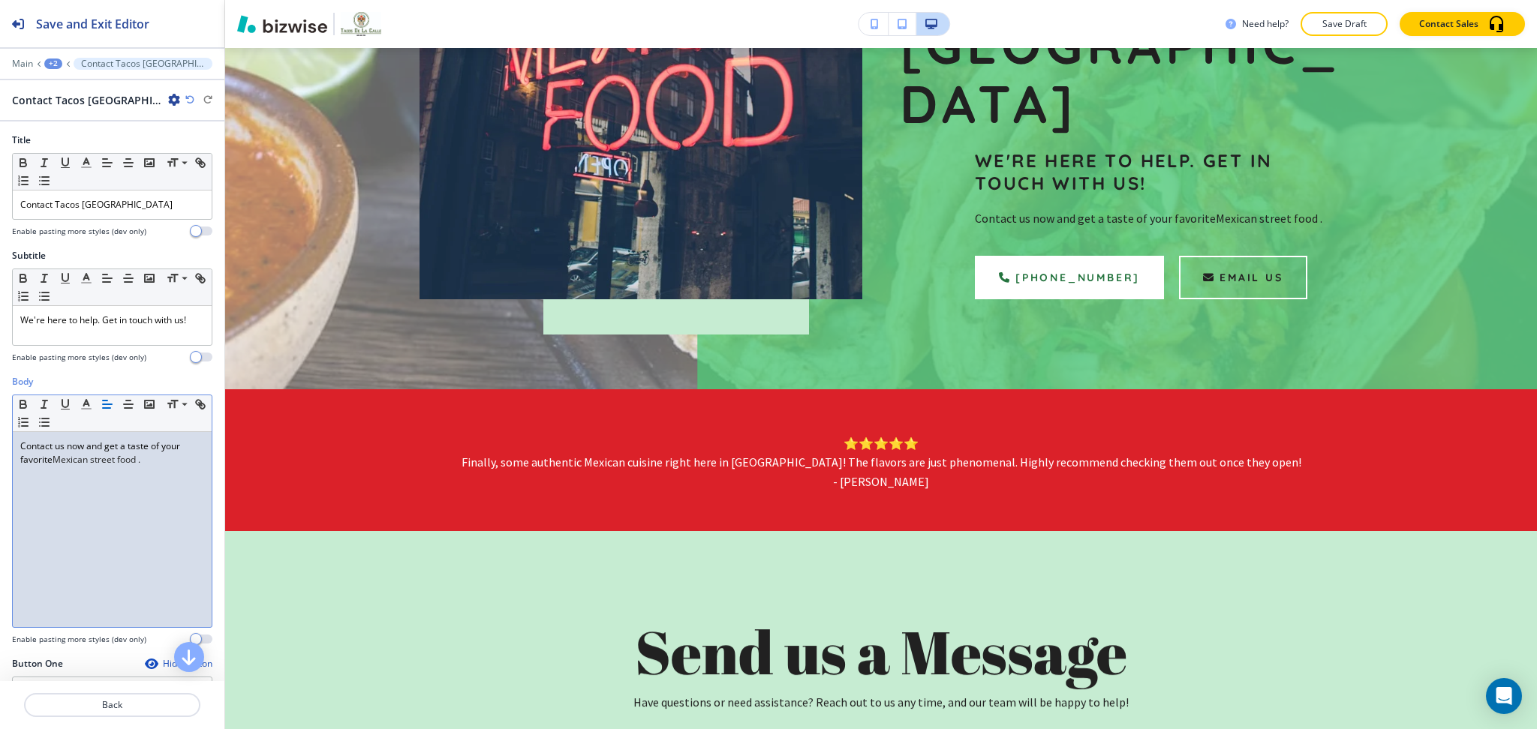
scroll to position [0, 0]
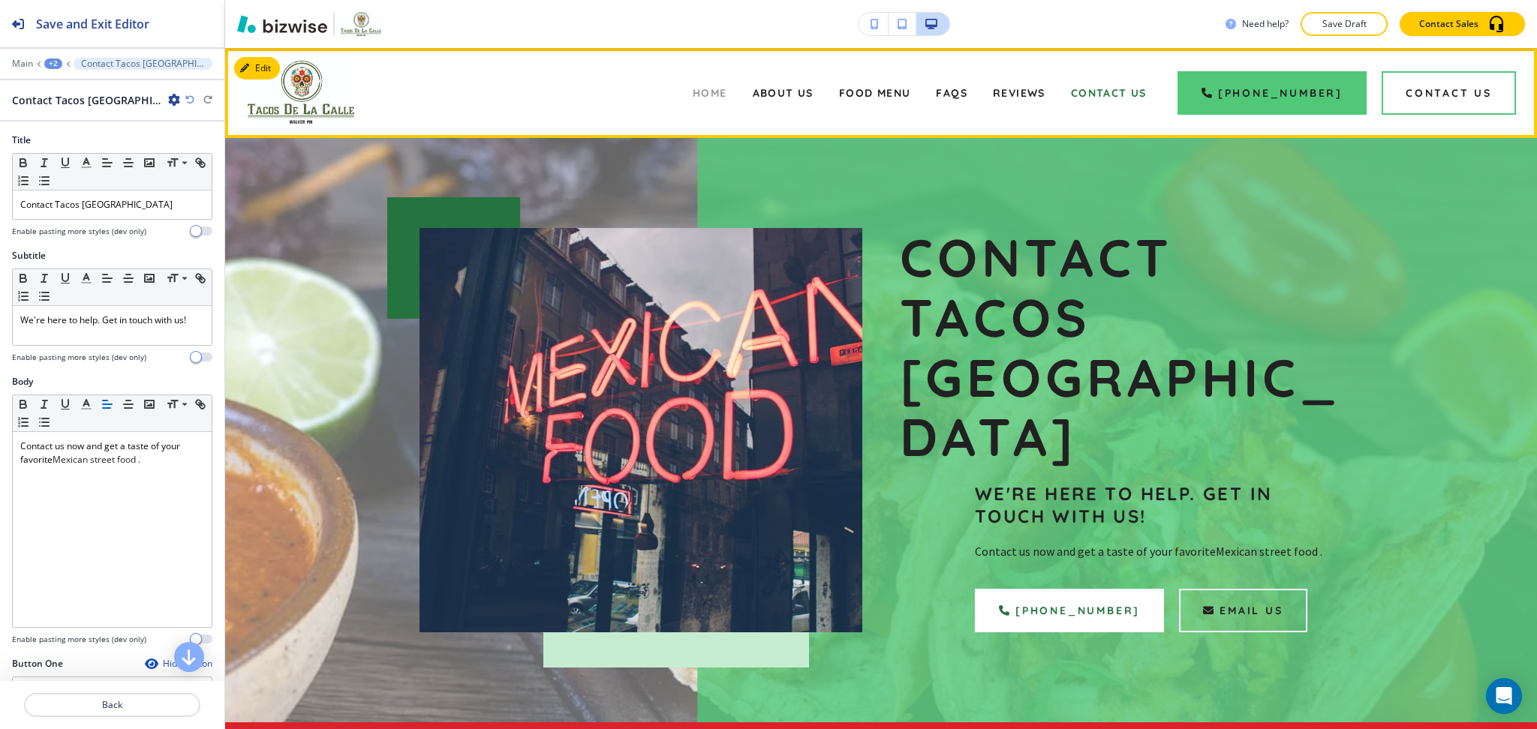
click at [711, 93] on span "Home" at bounding box center [710, 93] width 35 height 14
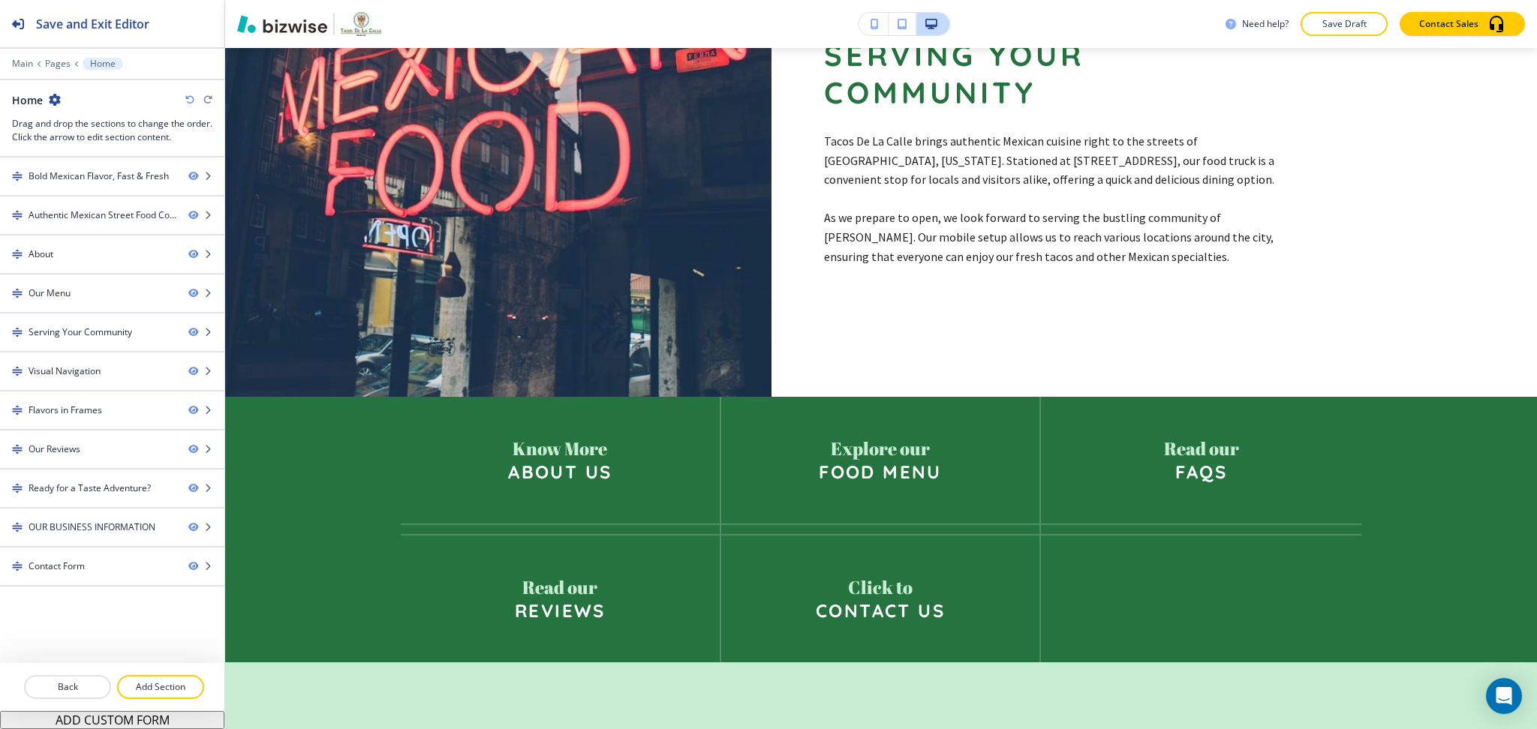
scroll to position [2413, 0]
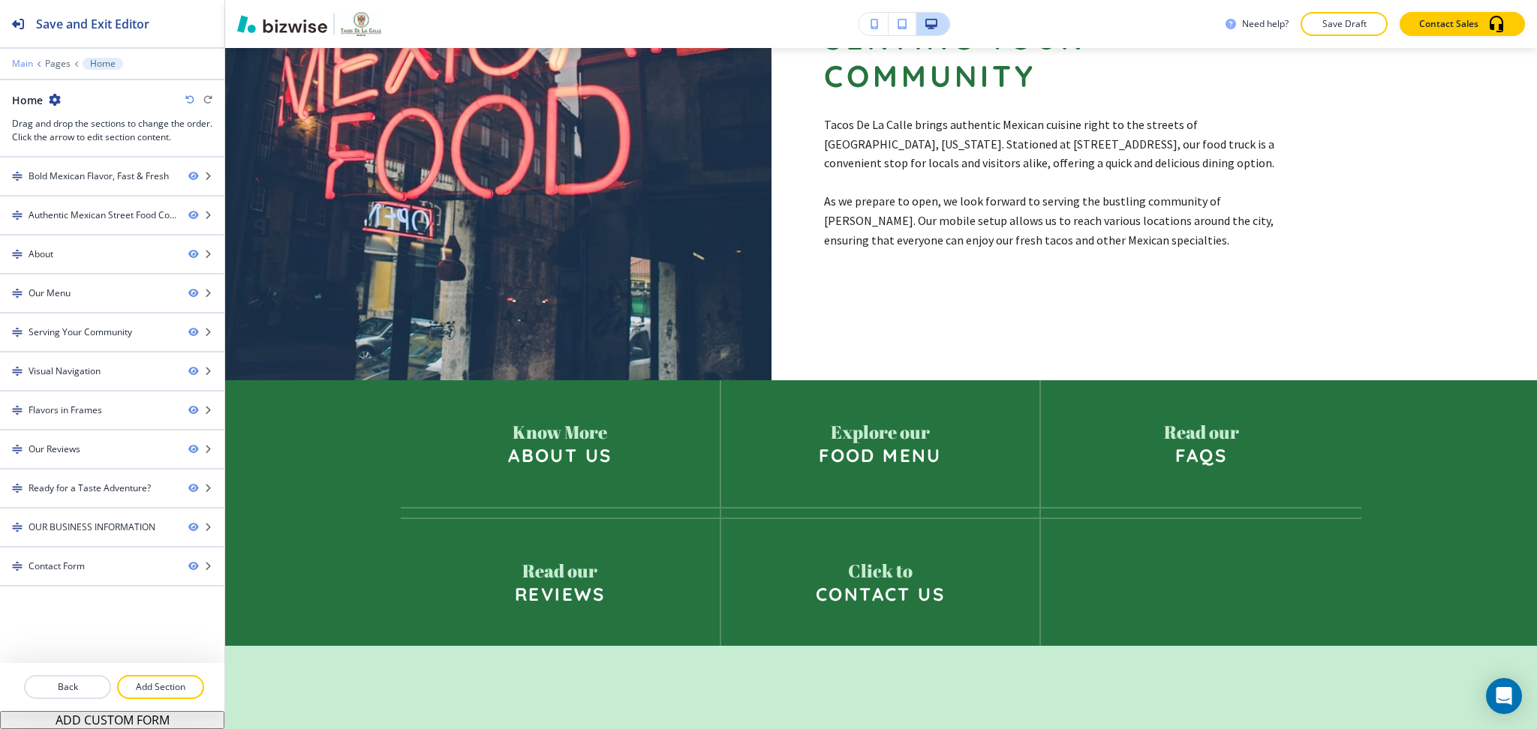
click at [14, 59] on p "Main" at bounding box center [22, 64] width 21 height 11
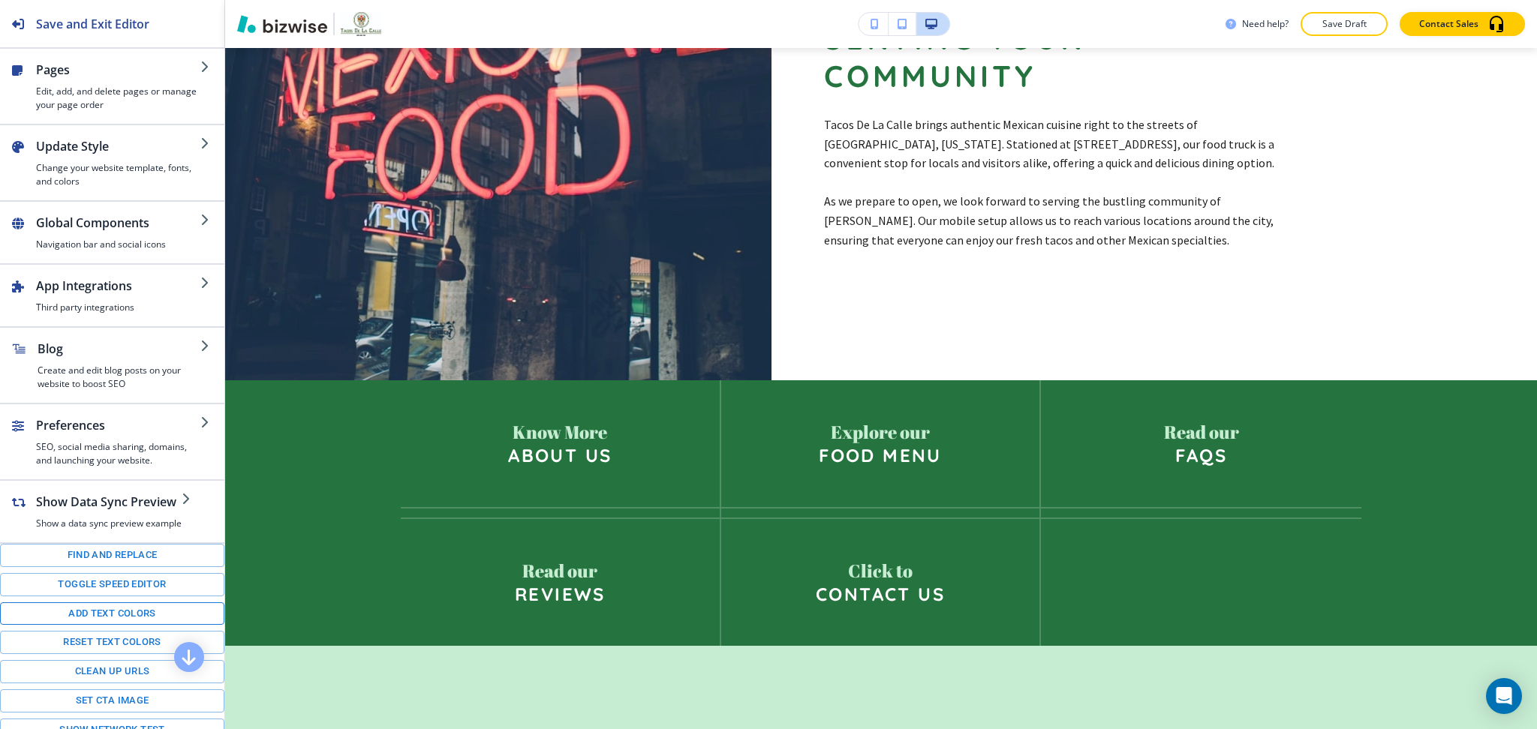
click at [90, 626] on button "Add text colors" at bounding box center [112, 613] width 224 height 23
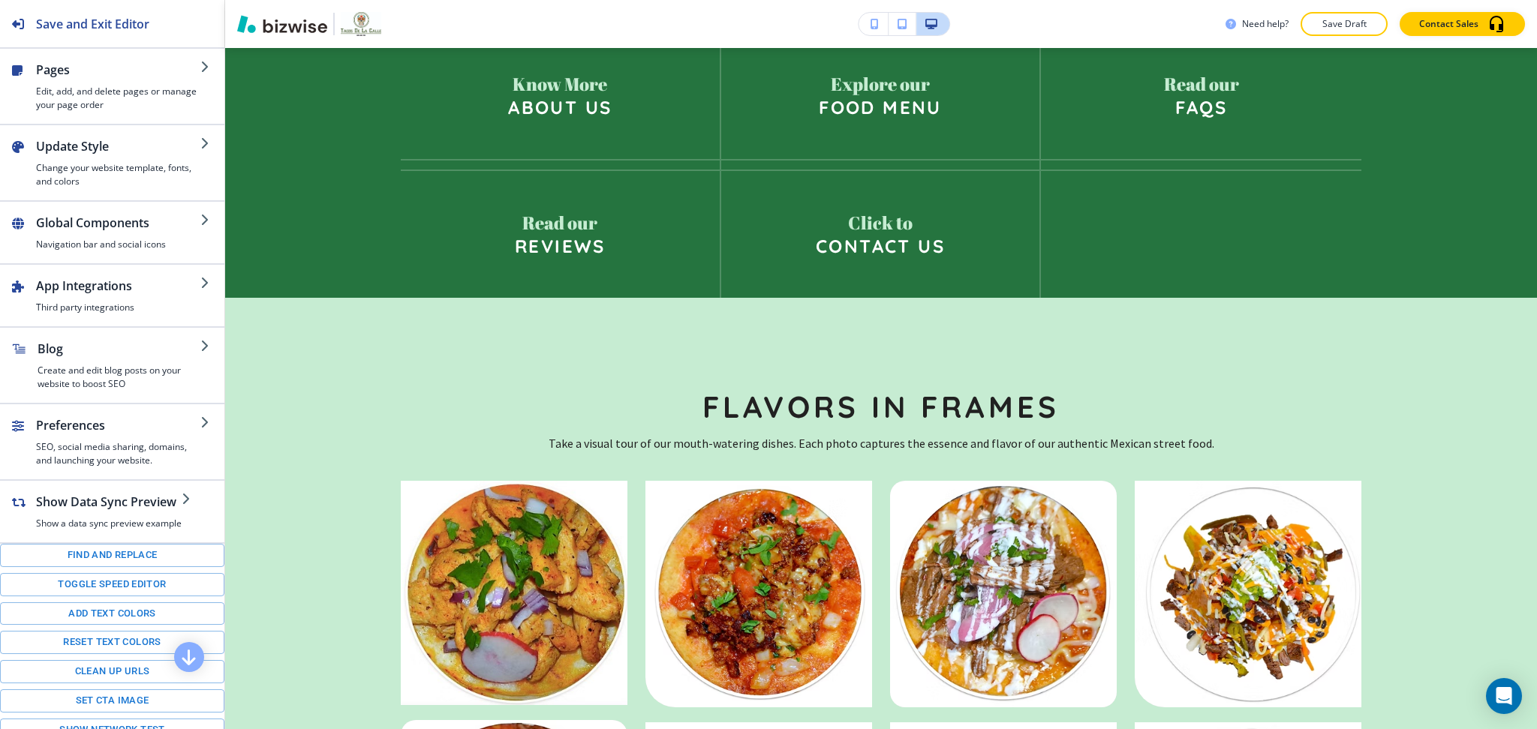
scroll to position [0, 0]
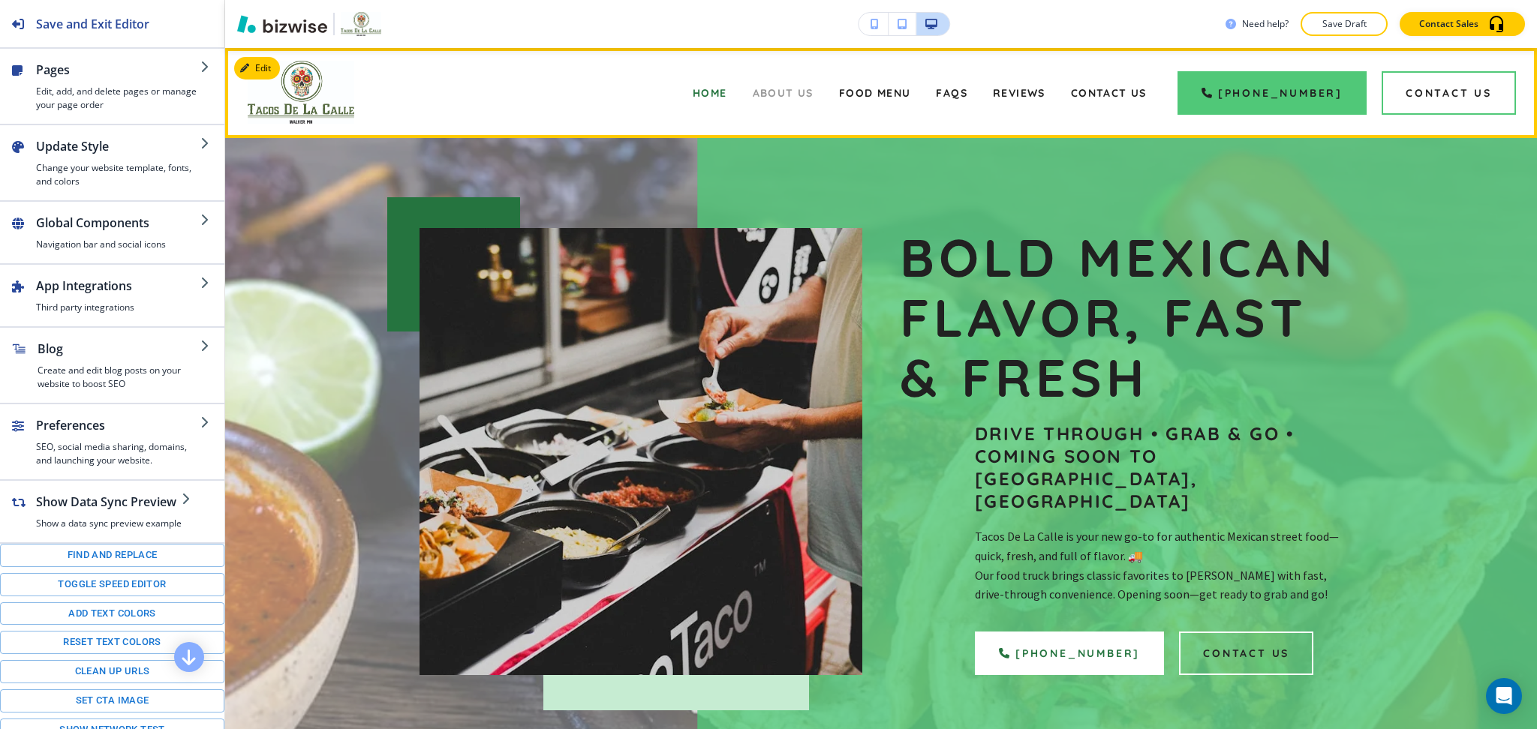
click at [813, 98] on span "About Us" at bounding box center [783, 93] width 61 height 14
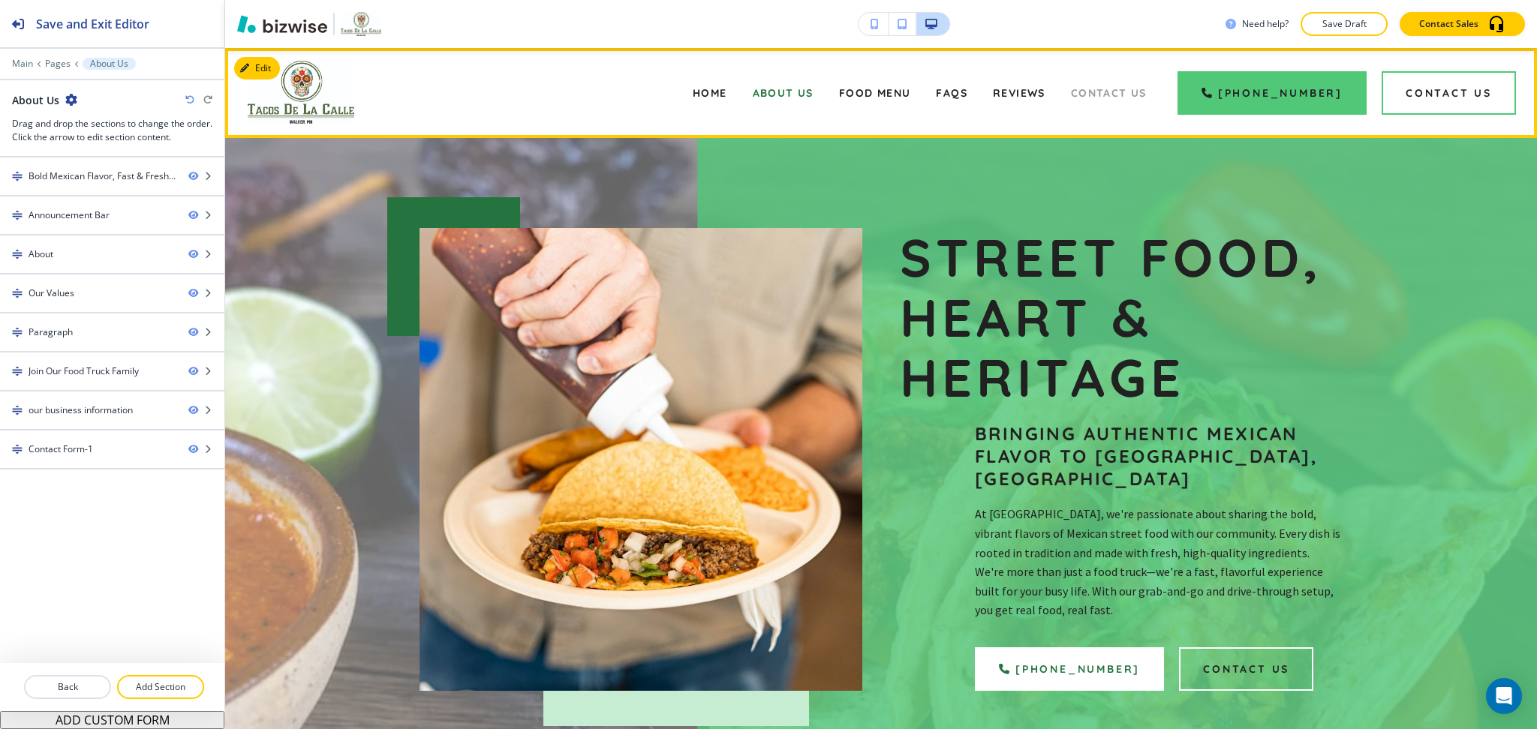
click at [1134, 89] on span "Contact Us" at bounding box center [1109, 93] width 76 height 14
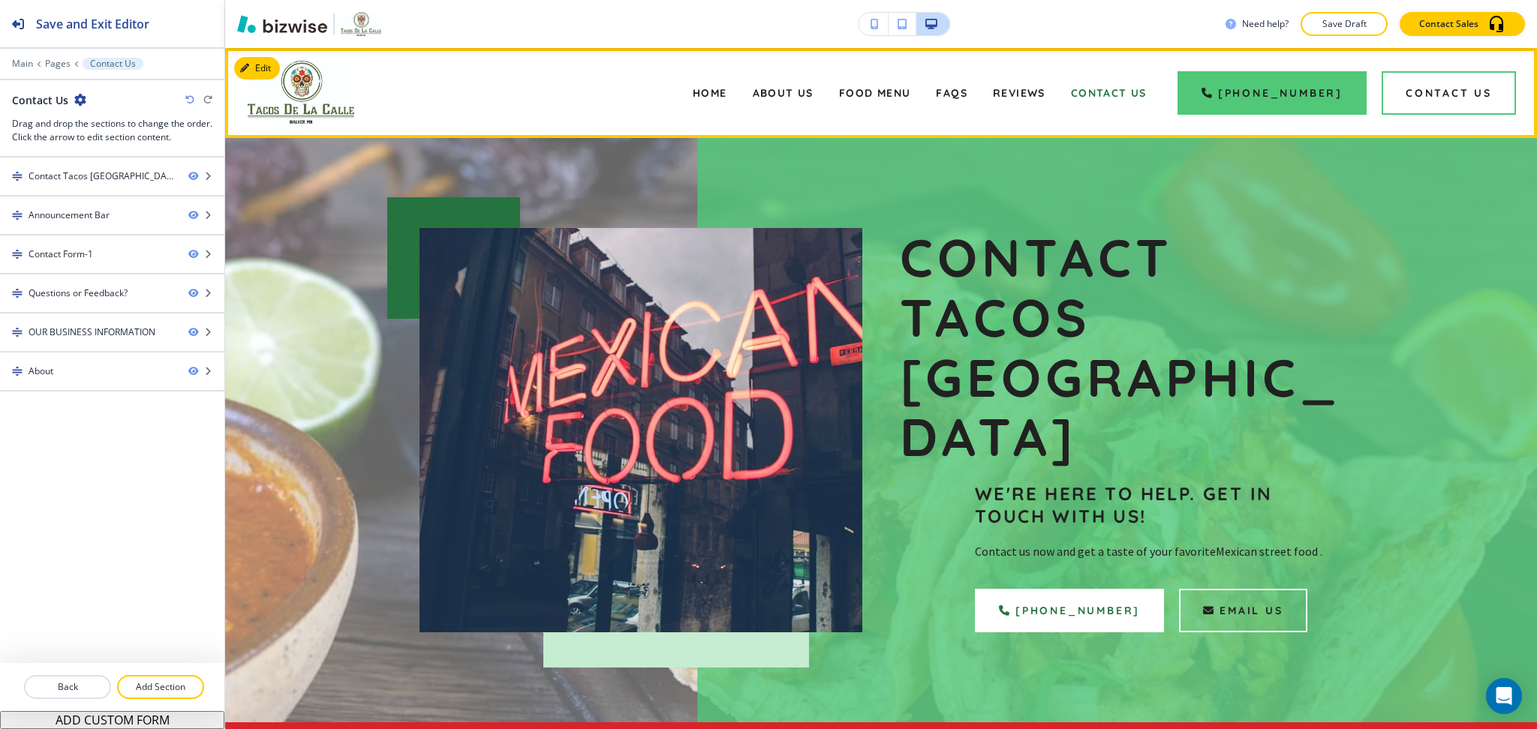
click at [1029, 76] on div "Reviews" at bounding box center [1019, 93] width 78 height 60
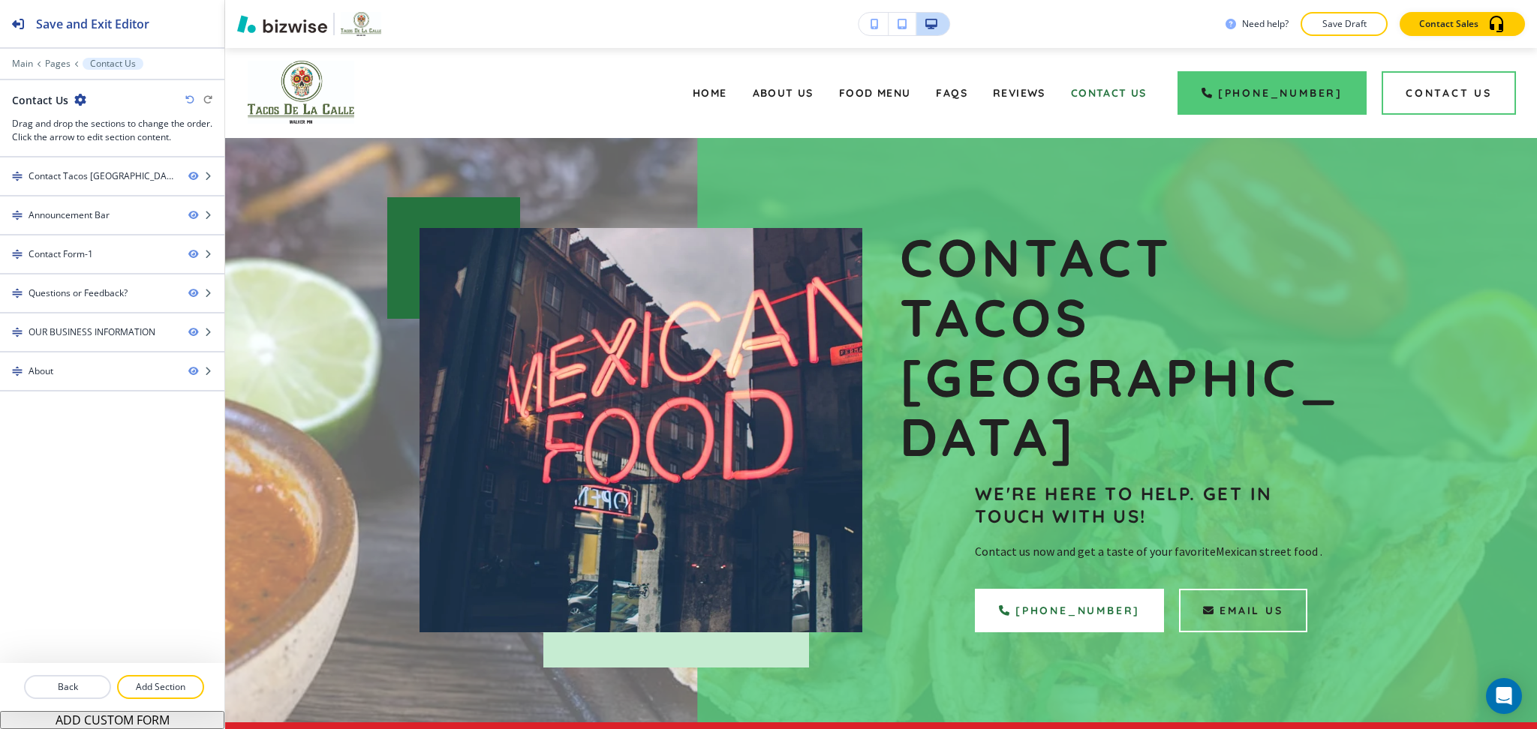
click at [1029, 86] on div "Reviews" at bounding box center [1019, 93] width 78 height 60
click at [1041, 88] on span "Reviews" at bounding box center [1019, 93] width 53 height 14
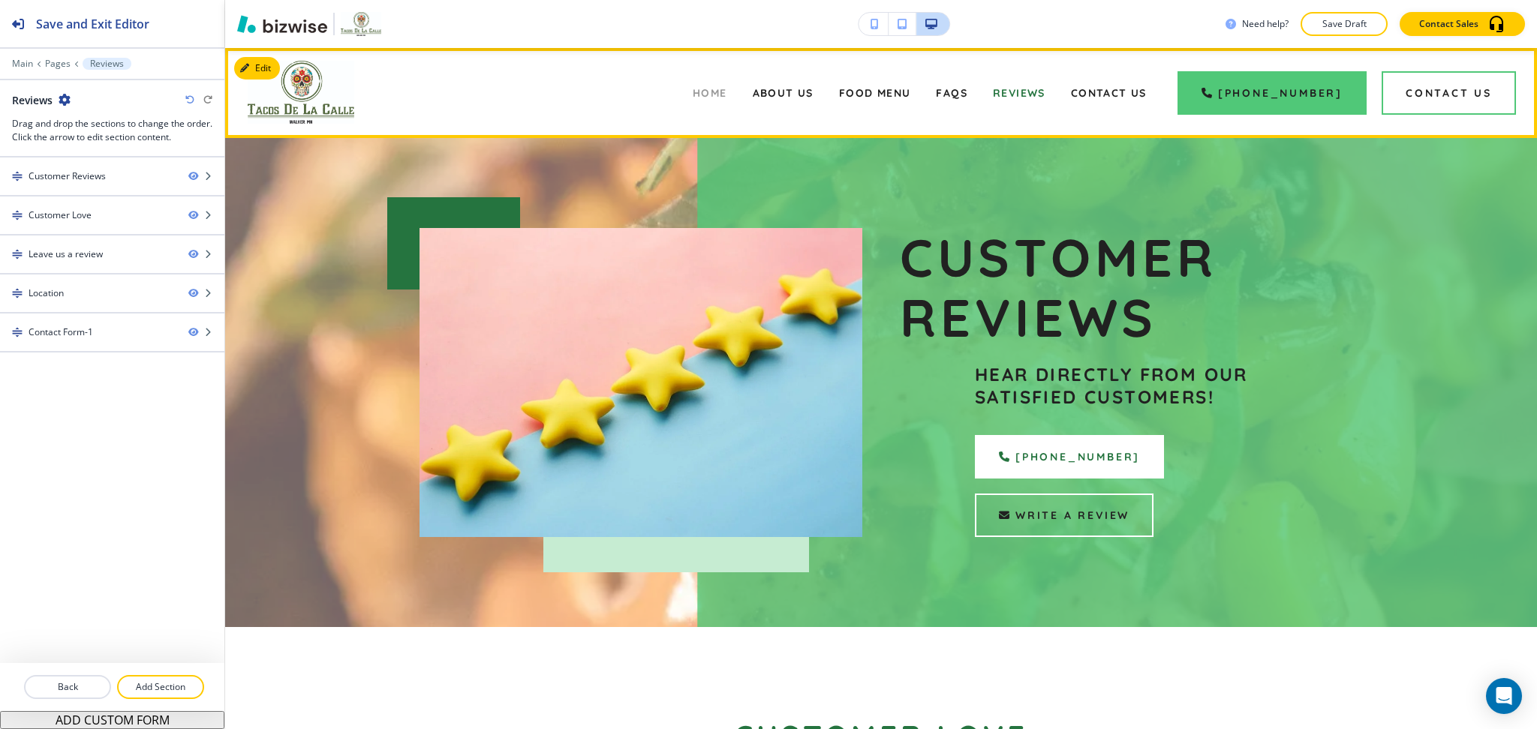
click at [727, 95] on span "Home" at bounding box center [710, 93] width 35 height 14
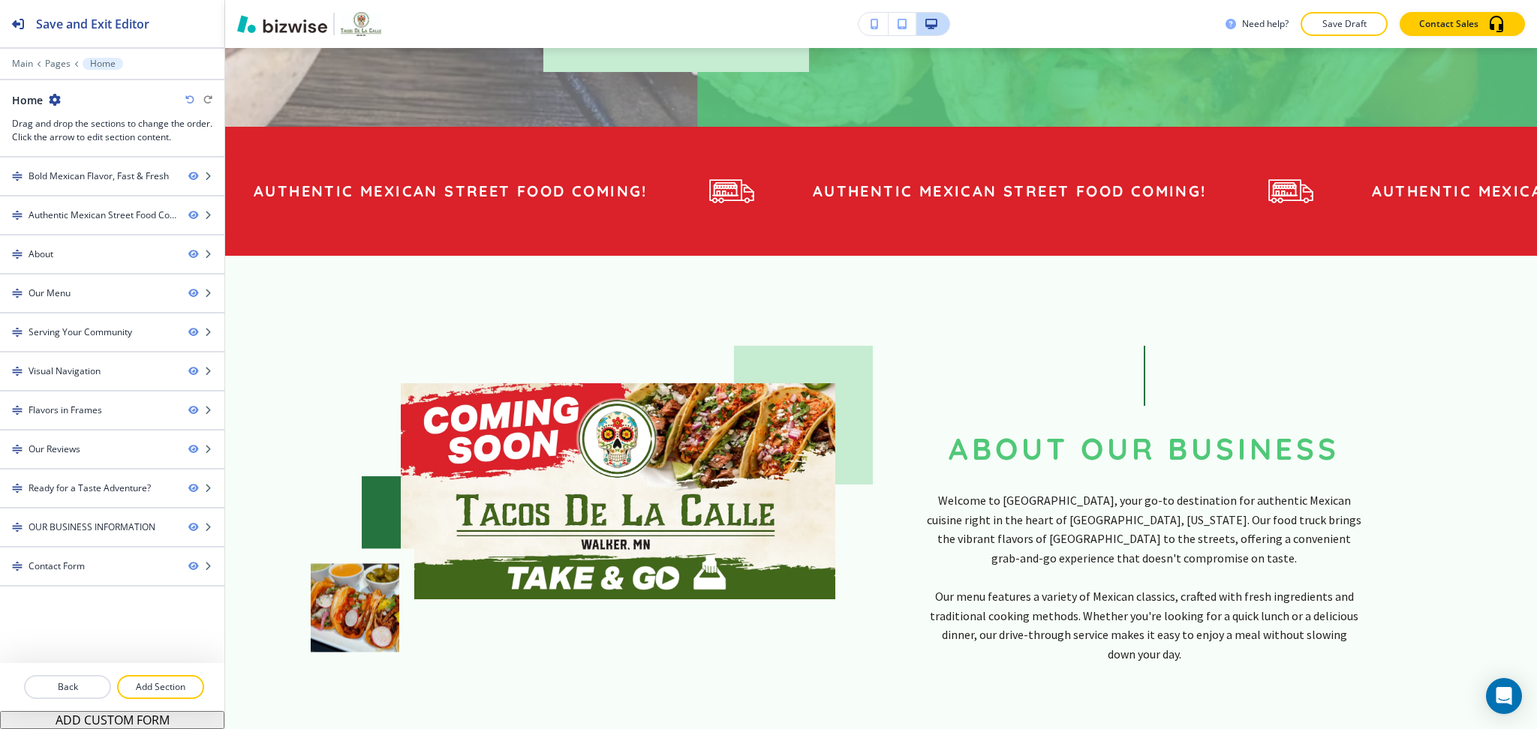
scroll to position [655, 0]
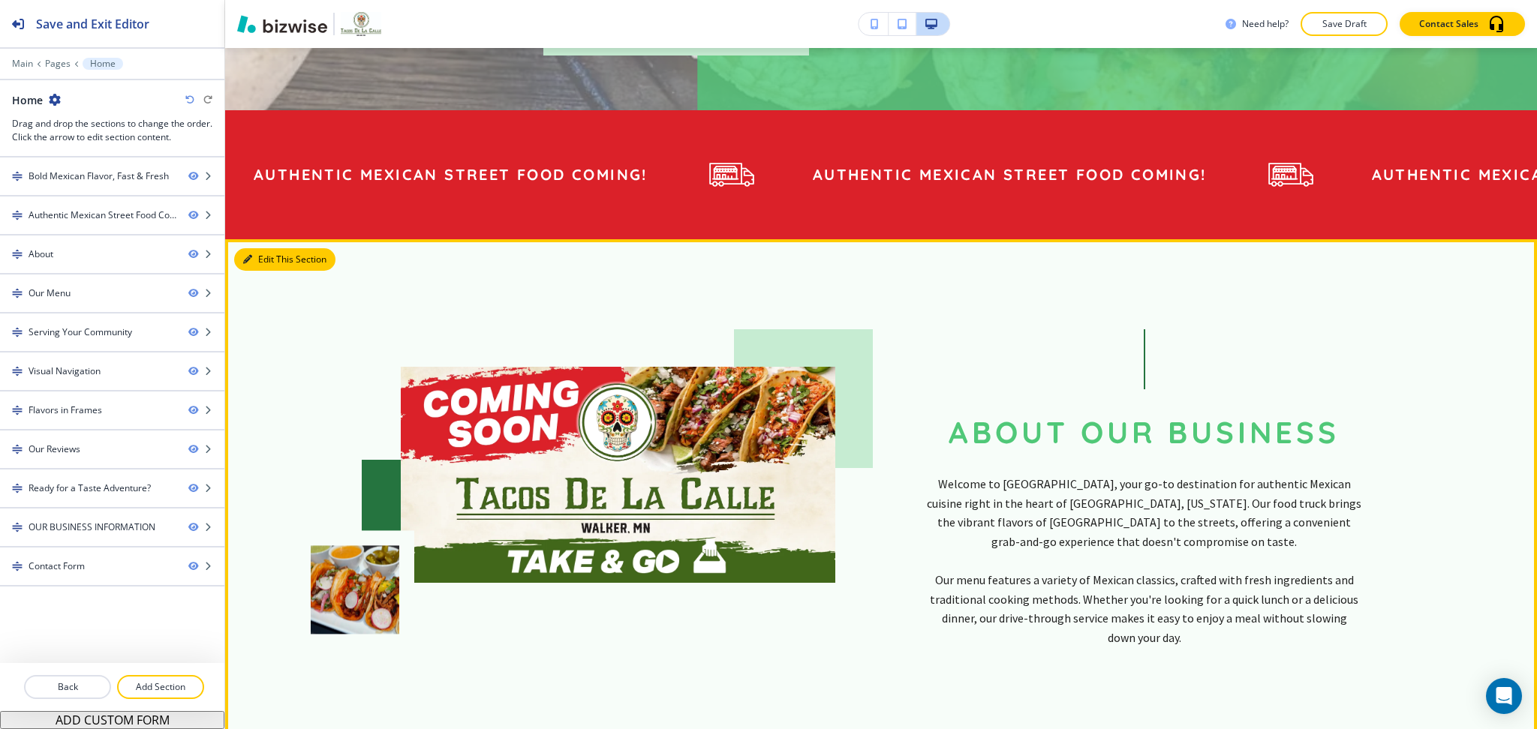
click at [264, 248] on button "Edit This Section" at bounding box center [284, 259] width 101 height 23
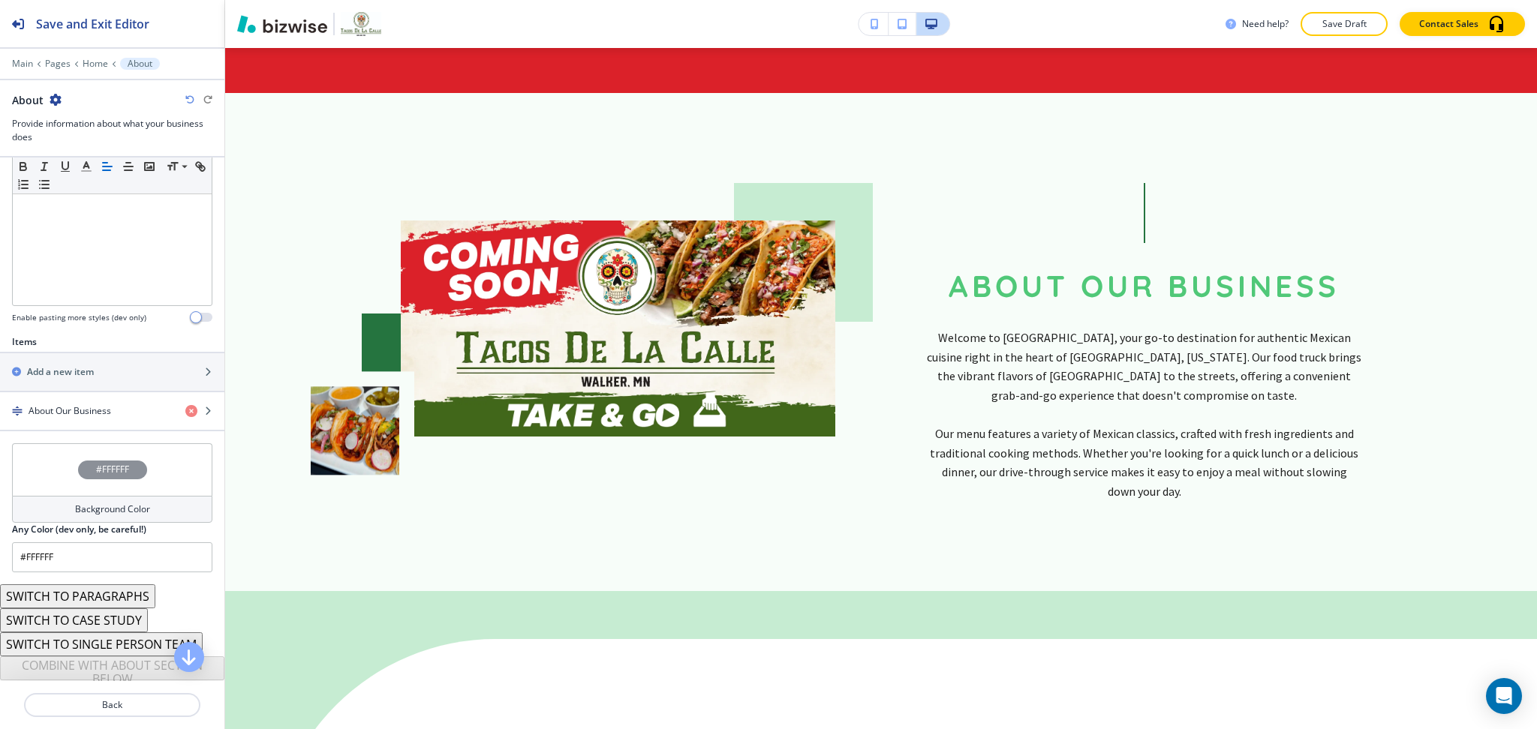
scroll to position [363, 0]
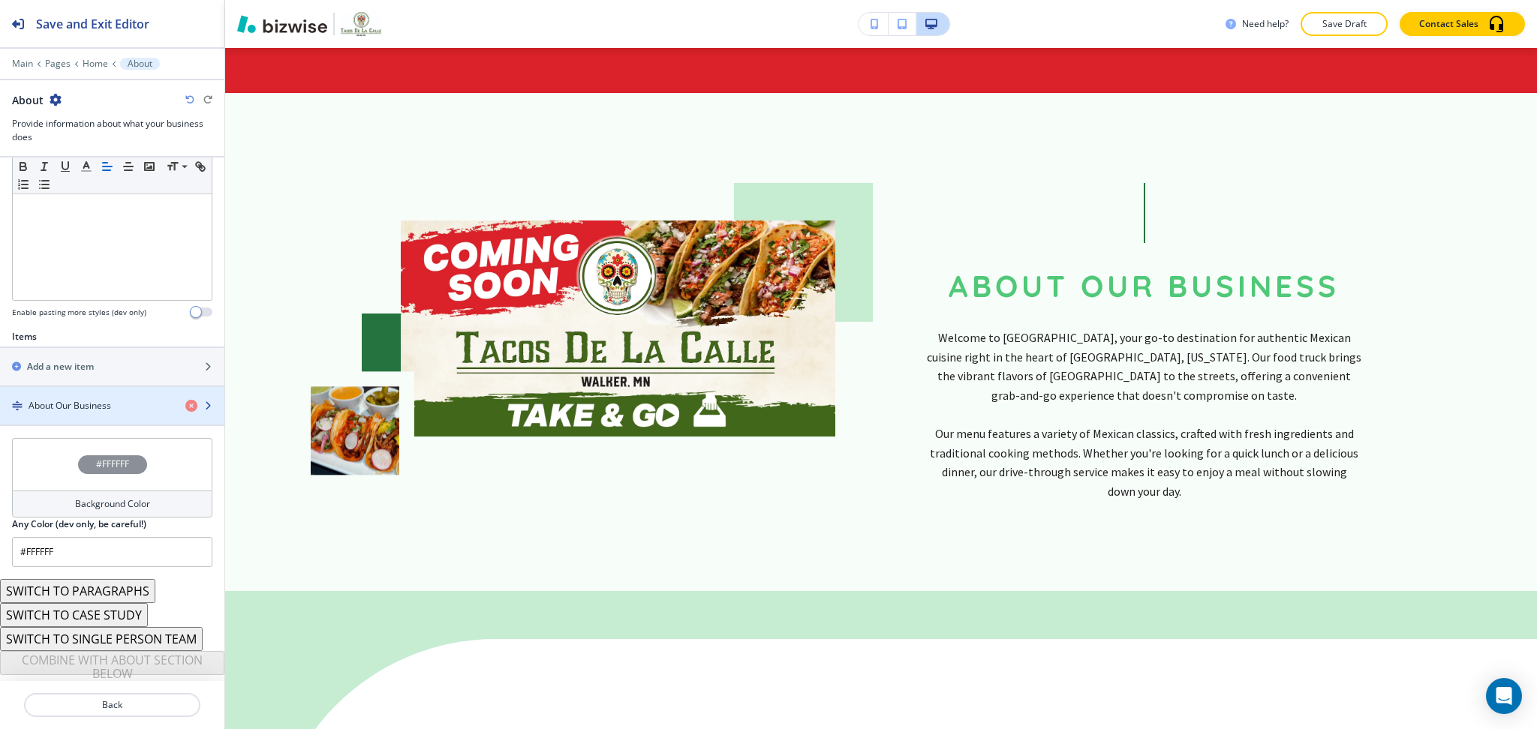
click at [103, 407] on h4 "About Our Business" at bounding box center [70, 406] width 83 height 14
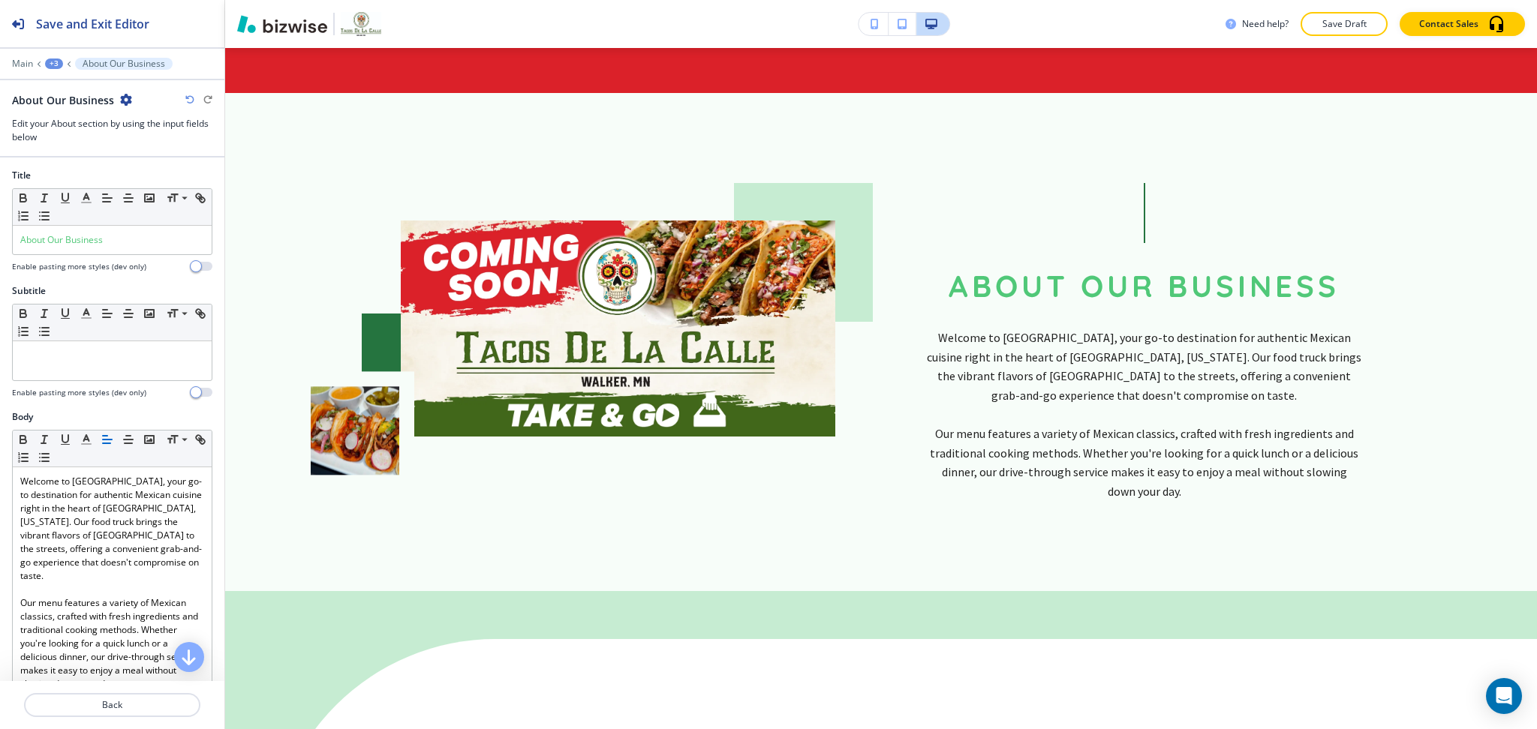
scroll to position [2, 0]
click at [121, 255] on div at bounding box center [112, 257] width 200 height 6
click at [108, 238] on p "About Our Business" at bounding box center [112, 240] width 184 height 14
click at [92, 207] on div "Small Normal Large Huge" at bounding box center [112, 206] width 199 height 37
click at [85, 197] on line "button" at bounding box center [86, 197] width 4 height 0
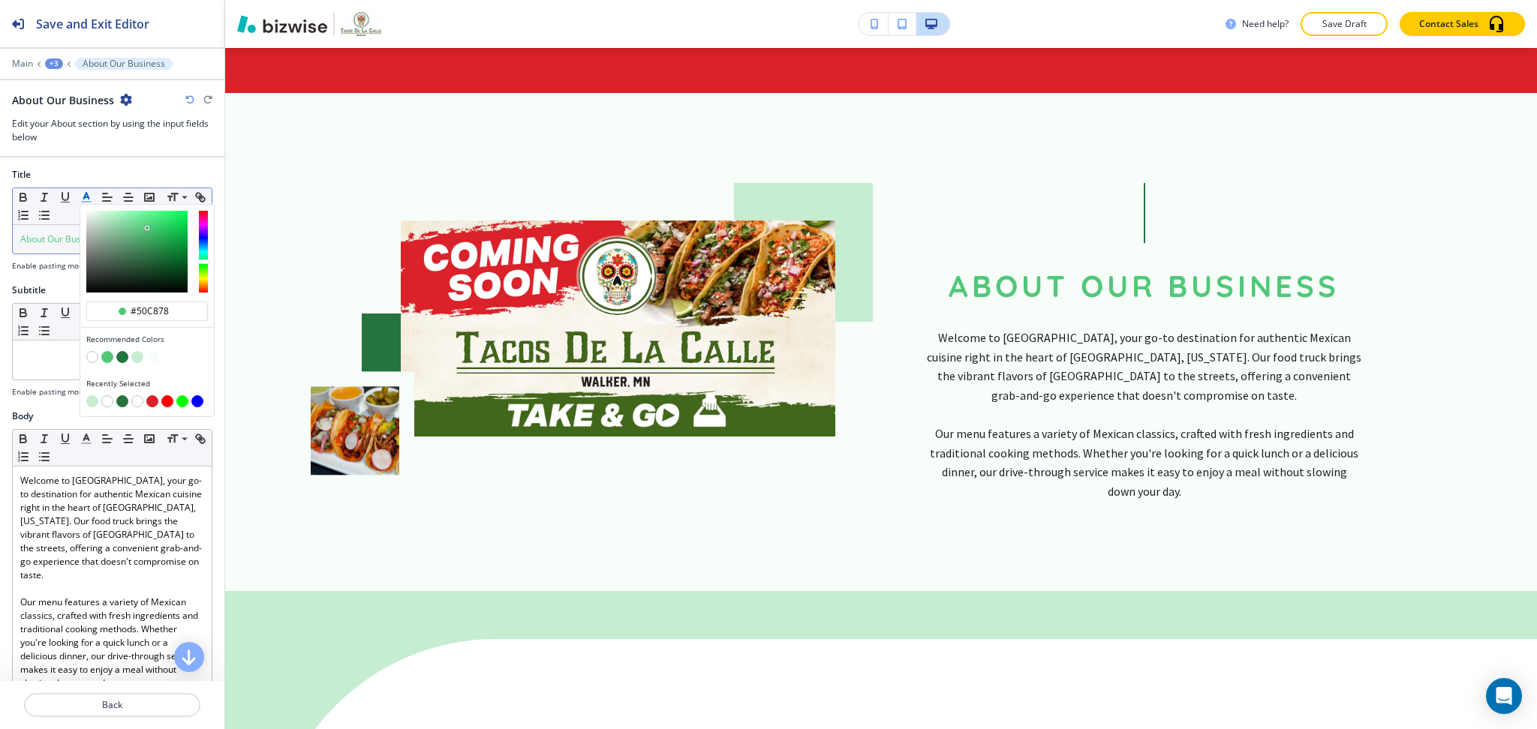
click at [119, 359] on button "button" at bounding box center [122, 357] width 12 height 12
type input "#25743f"
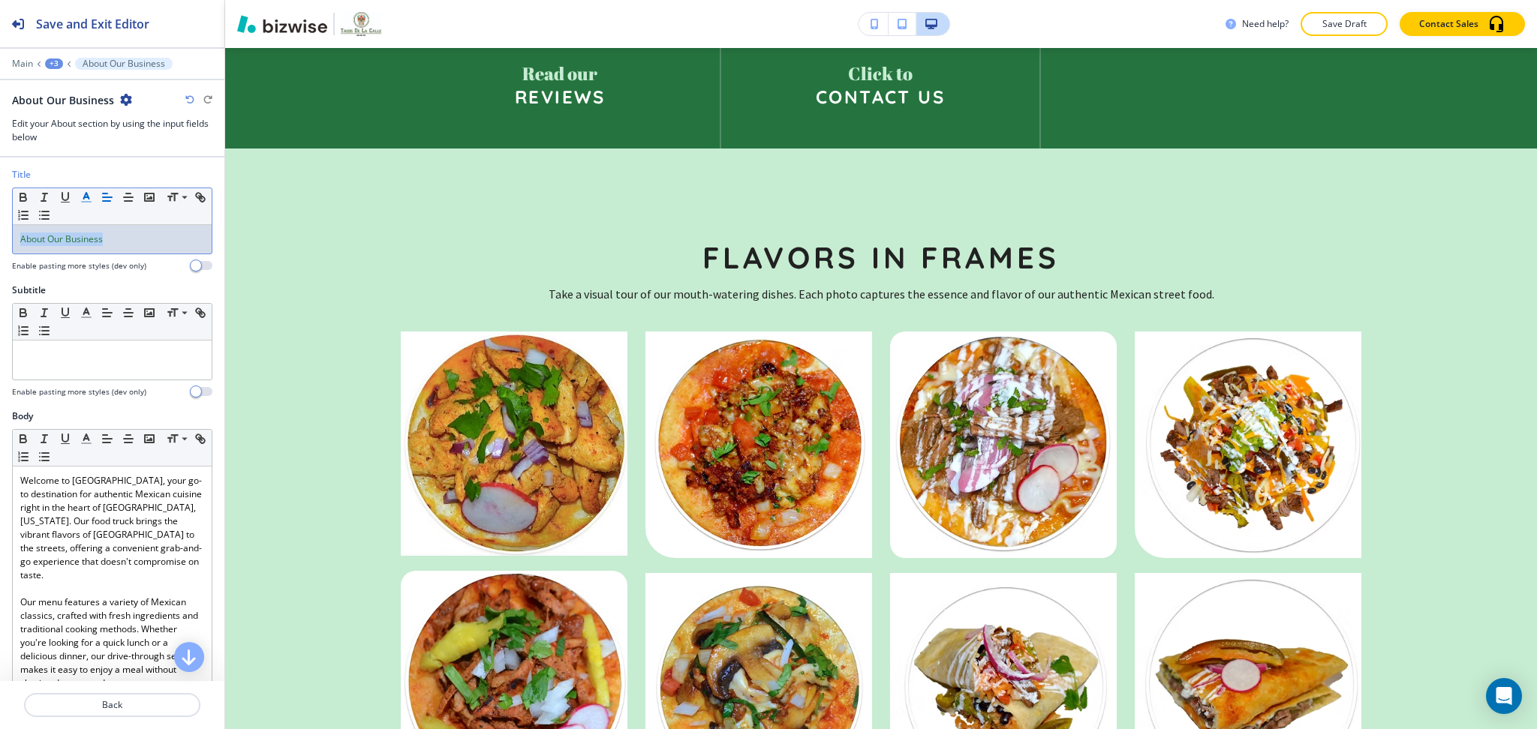
scroll to position [2870, 0]
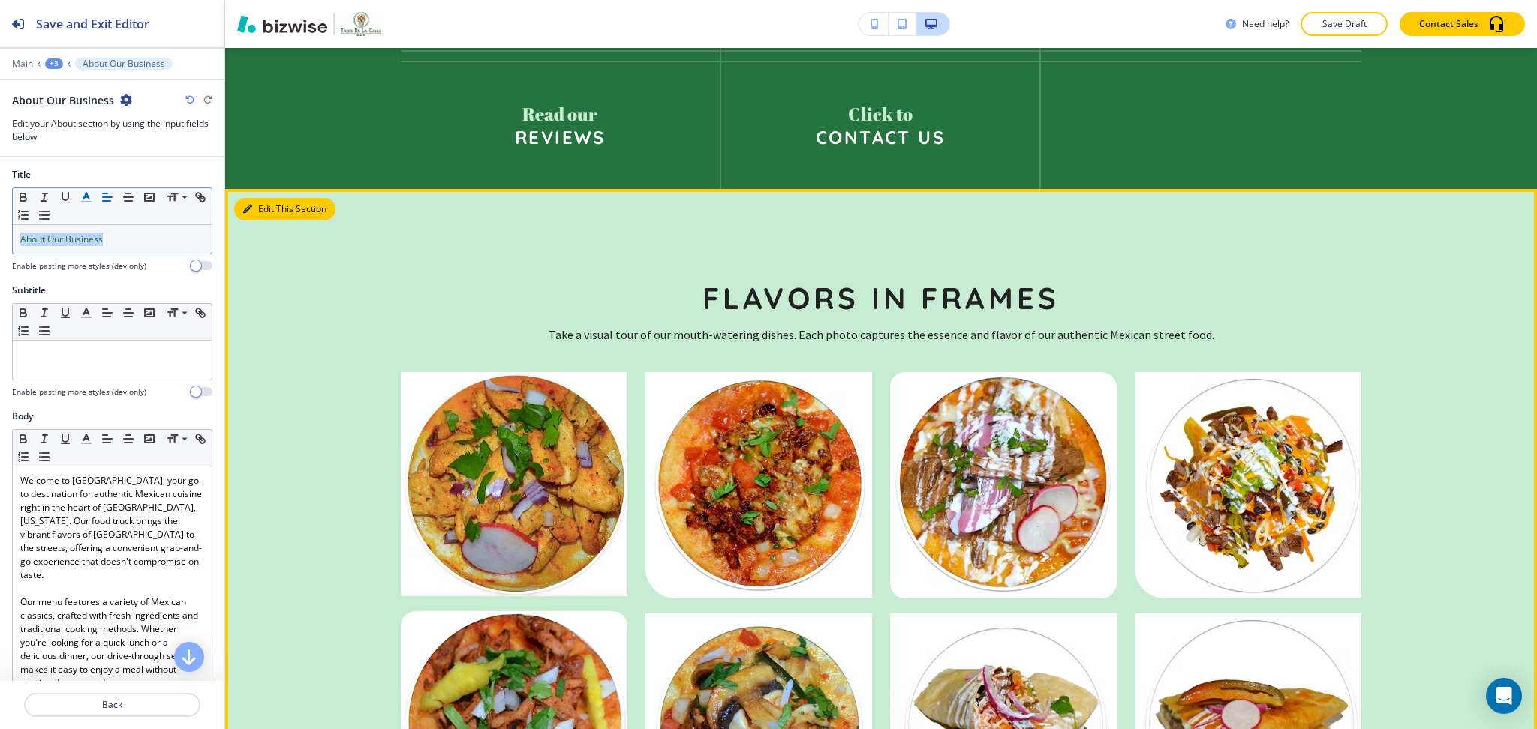
click at [272, 198] on button "Edit This Section" at bounding box center [284, 209] width 101 height 23
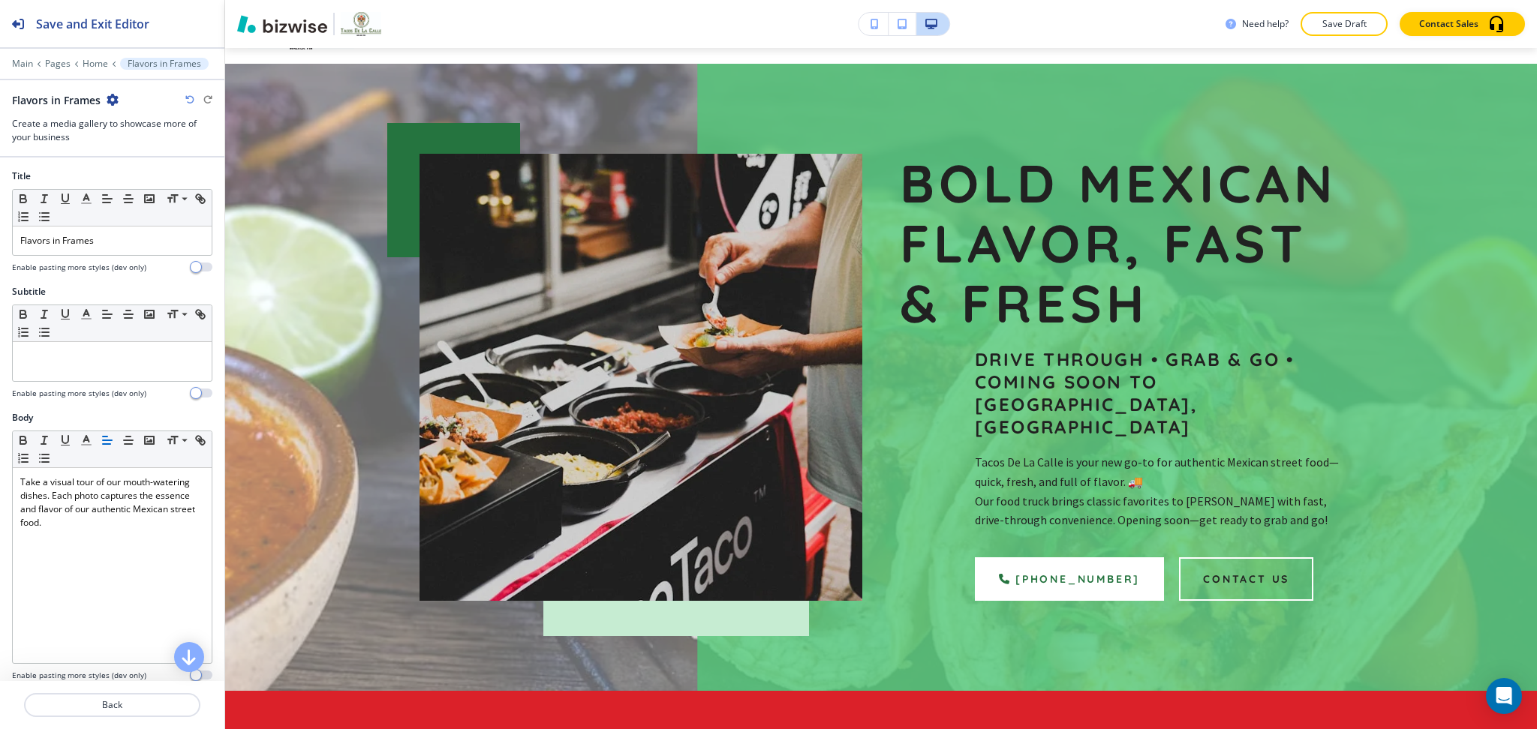
scroll to position [0, 0]
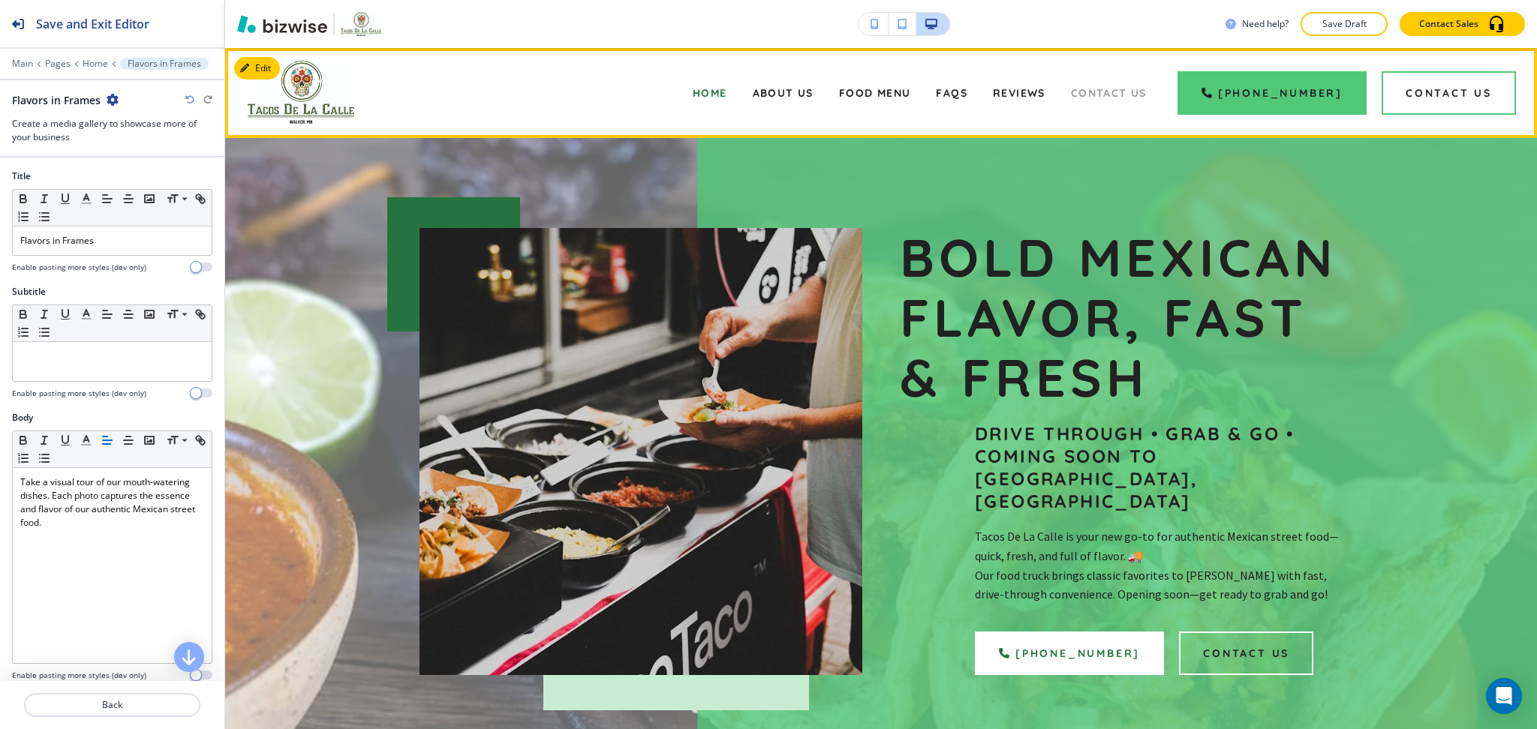
click at [1087, 90] on span "Contact Us" at bounding box center [1109, 93] width 76 height 14
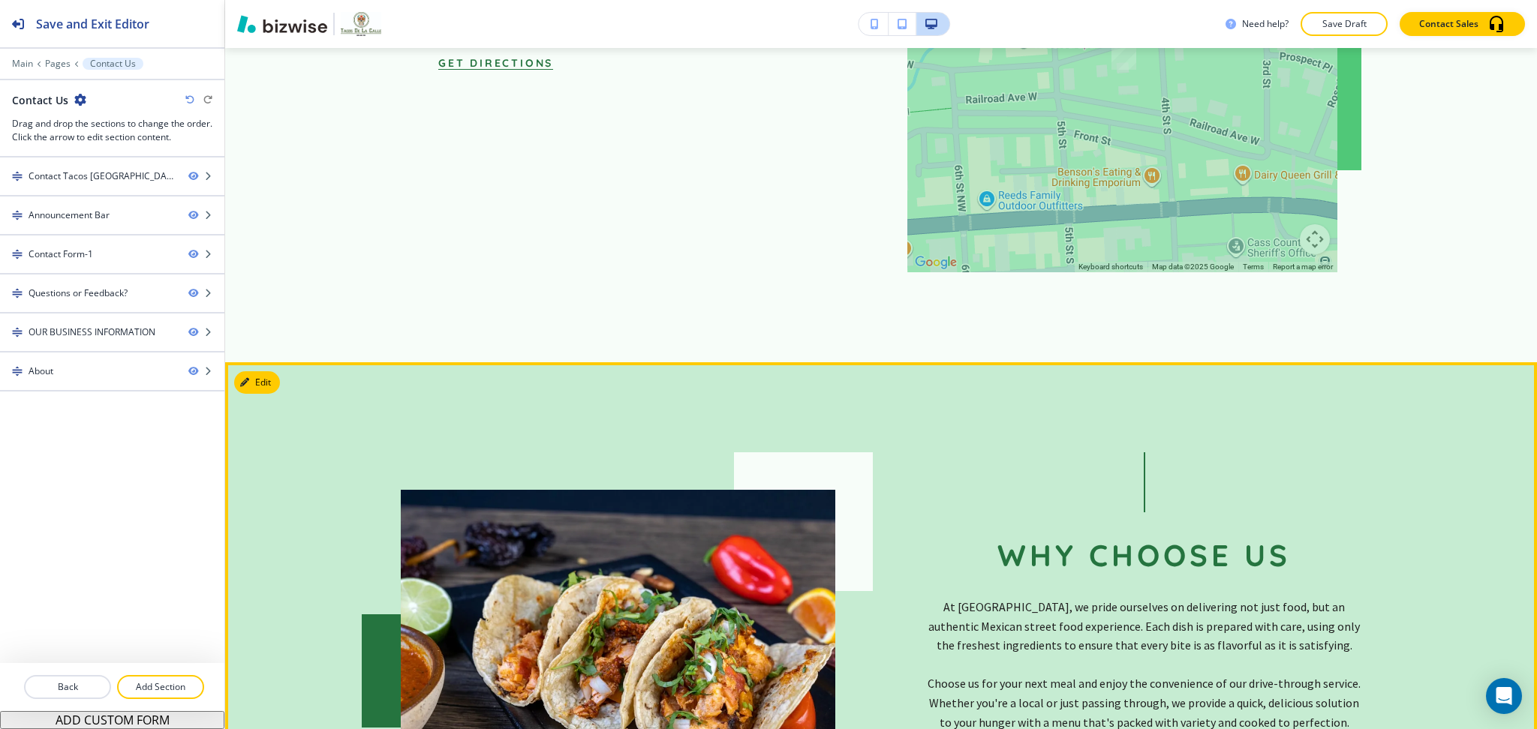
click at [273, 371] on button "Edit" at bounding box center [257, 382] width 46 height 23
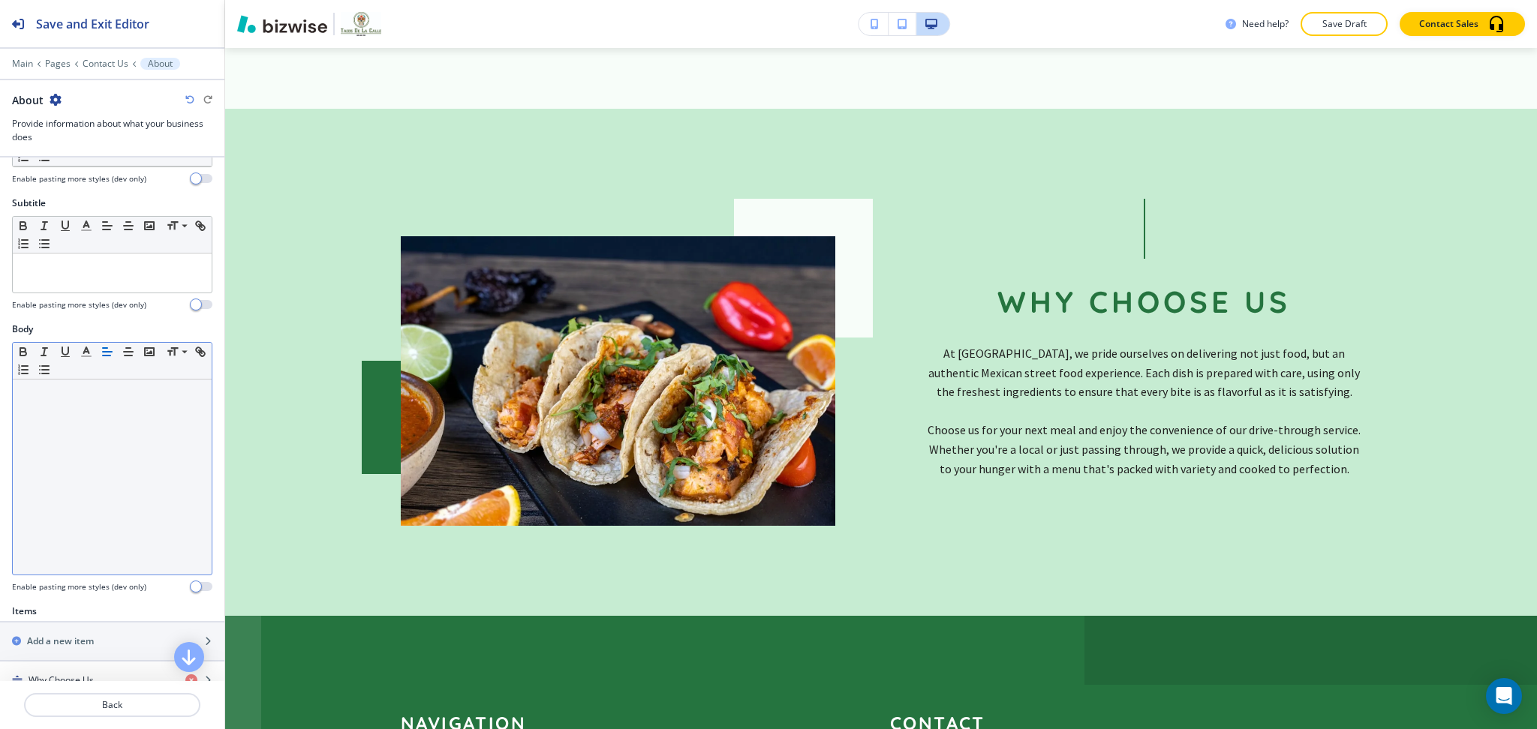
scroll to position [363, 0]
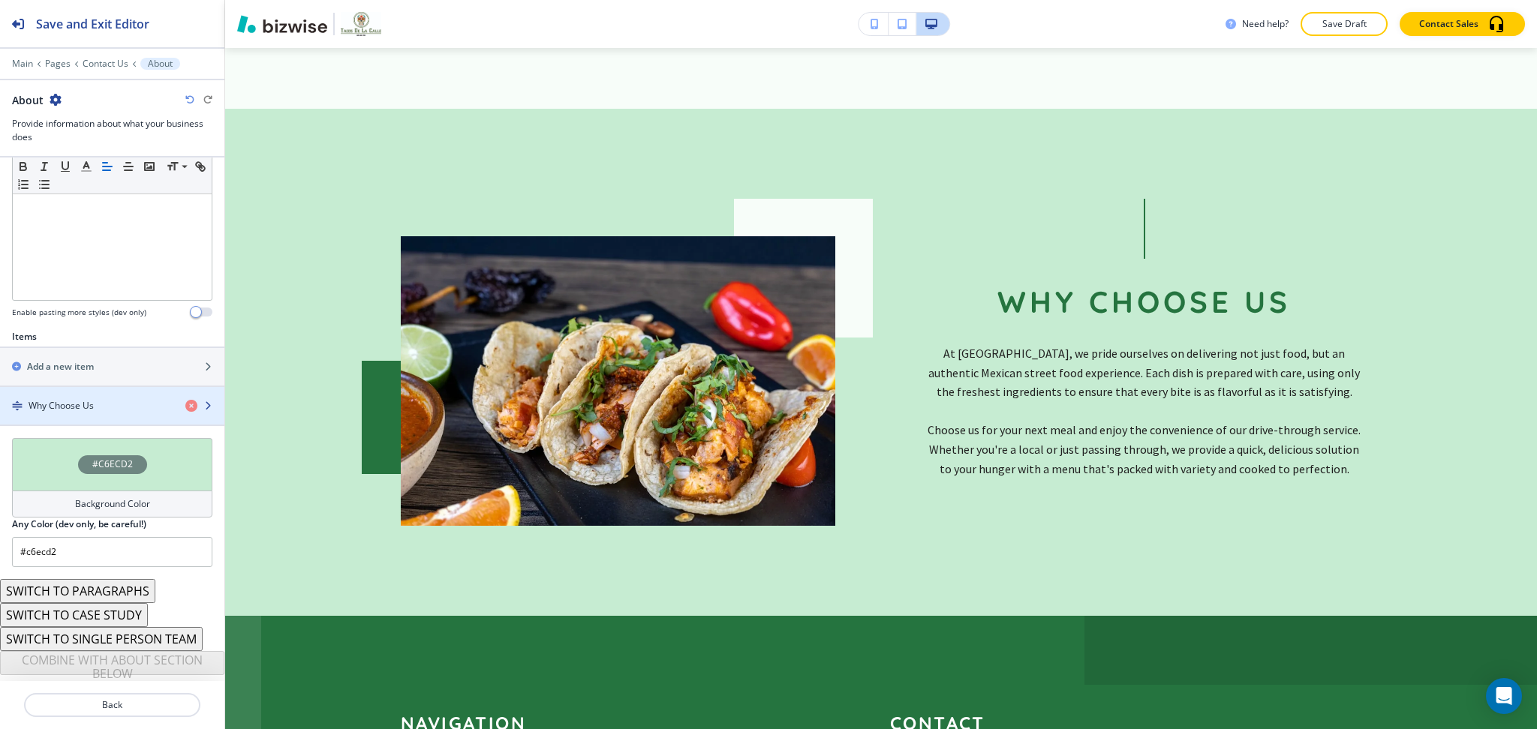
click at [98, 403] on div "Why Choose Us" at bounding box center [86, 406] width 173 height 14
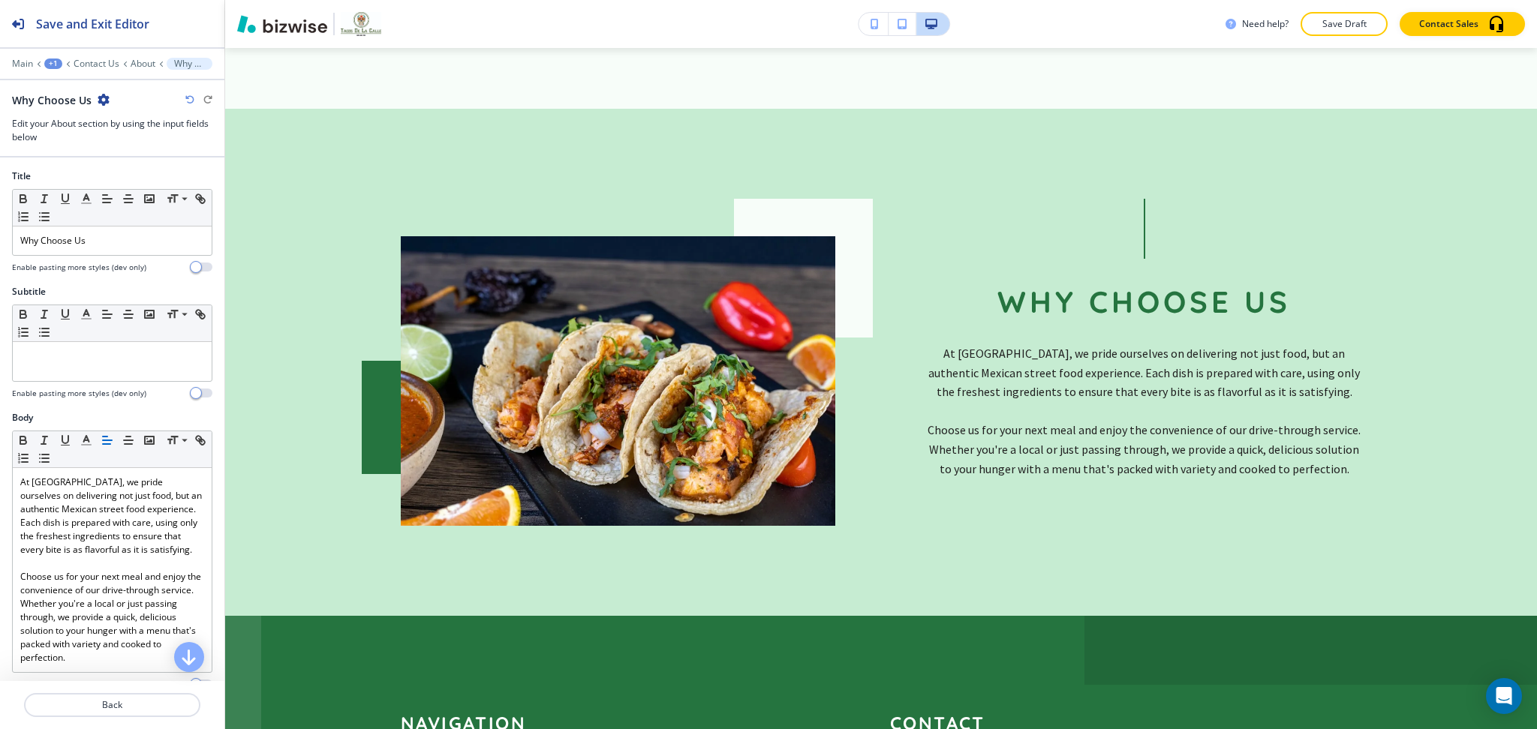
scroll to position [1, 0]
click at [111, 241] on p "Why Choose Us" at bounding box center [112, 240] width 184 height 14
click at [88, 199] on polyline "button" at bounding box center [86, 197] width 5 height 6
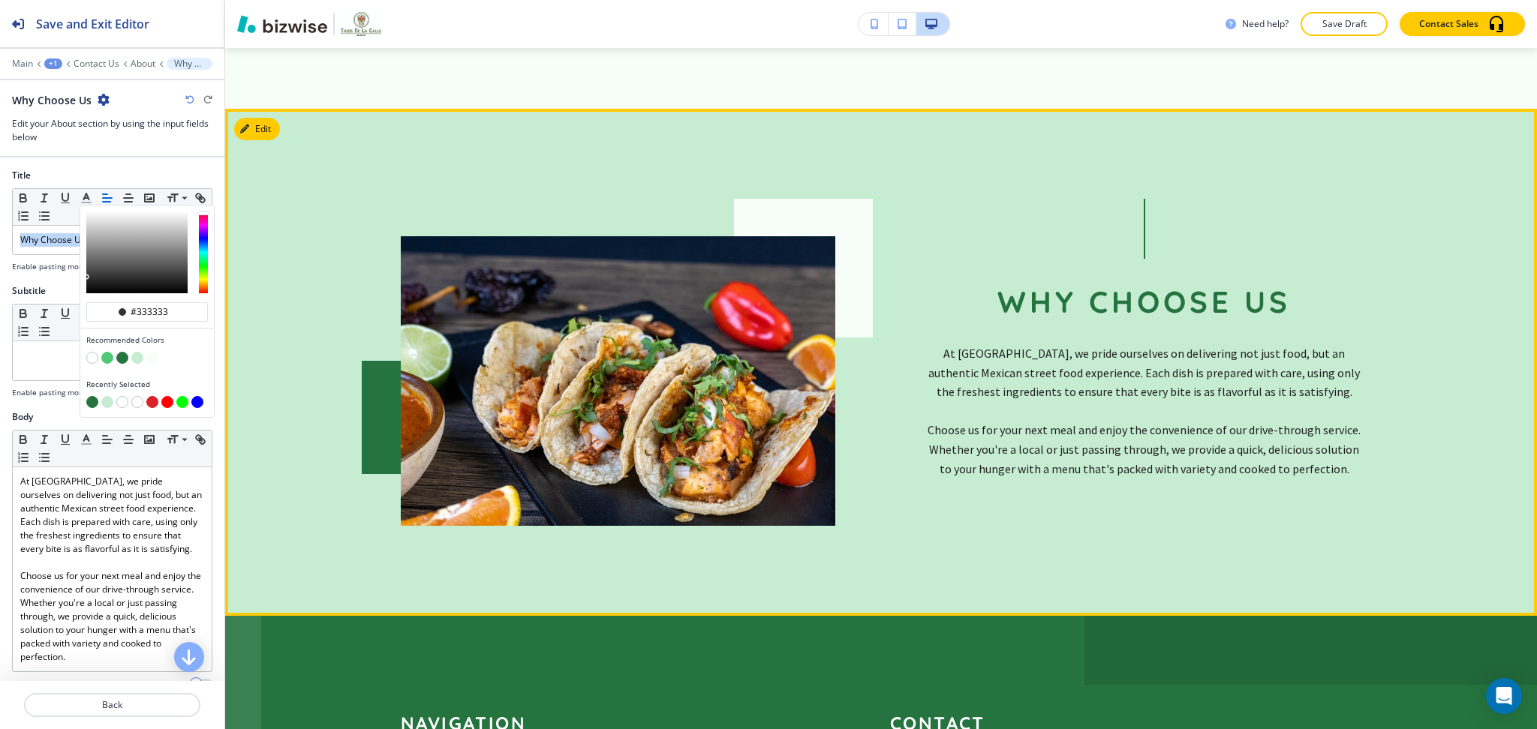
click at [997, 283] on h2 "Why Choose Us" at bounding box center [1143, 302] width 293 height 38
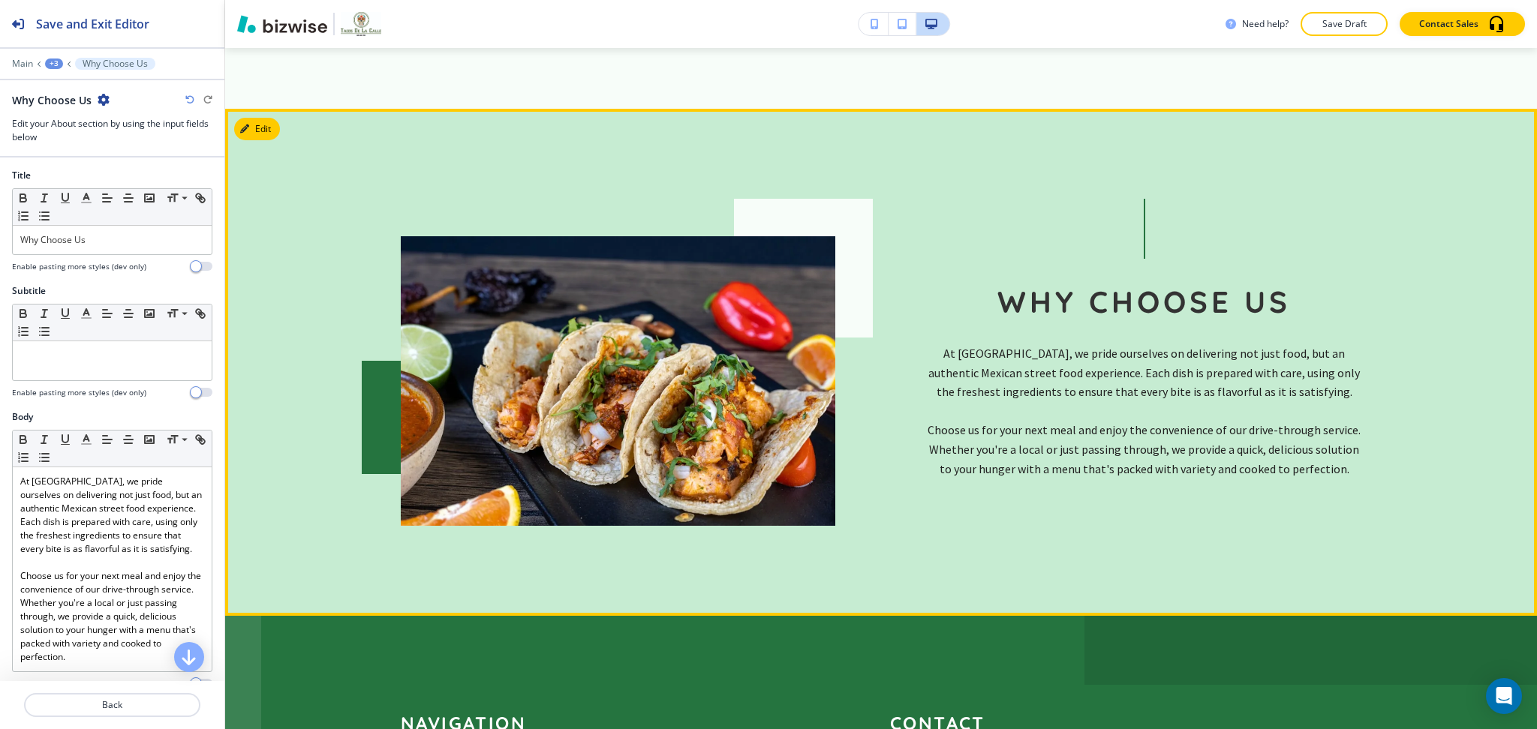
click at [1354, 385] on section "Why Choose Us At [GEOGRAPHIC_DATA], we pride ourselves on delivering not just f…" at bounding box center [881, 362] width 1312 height 507
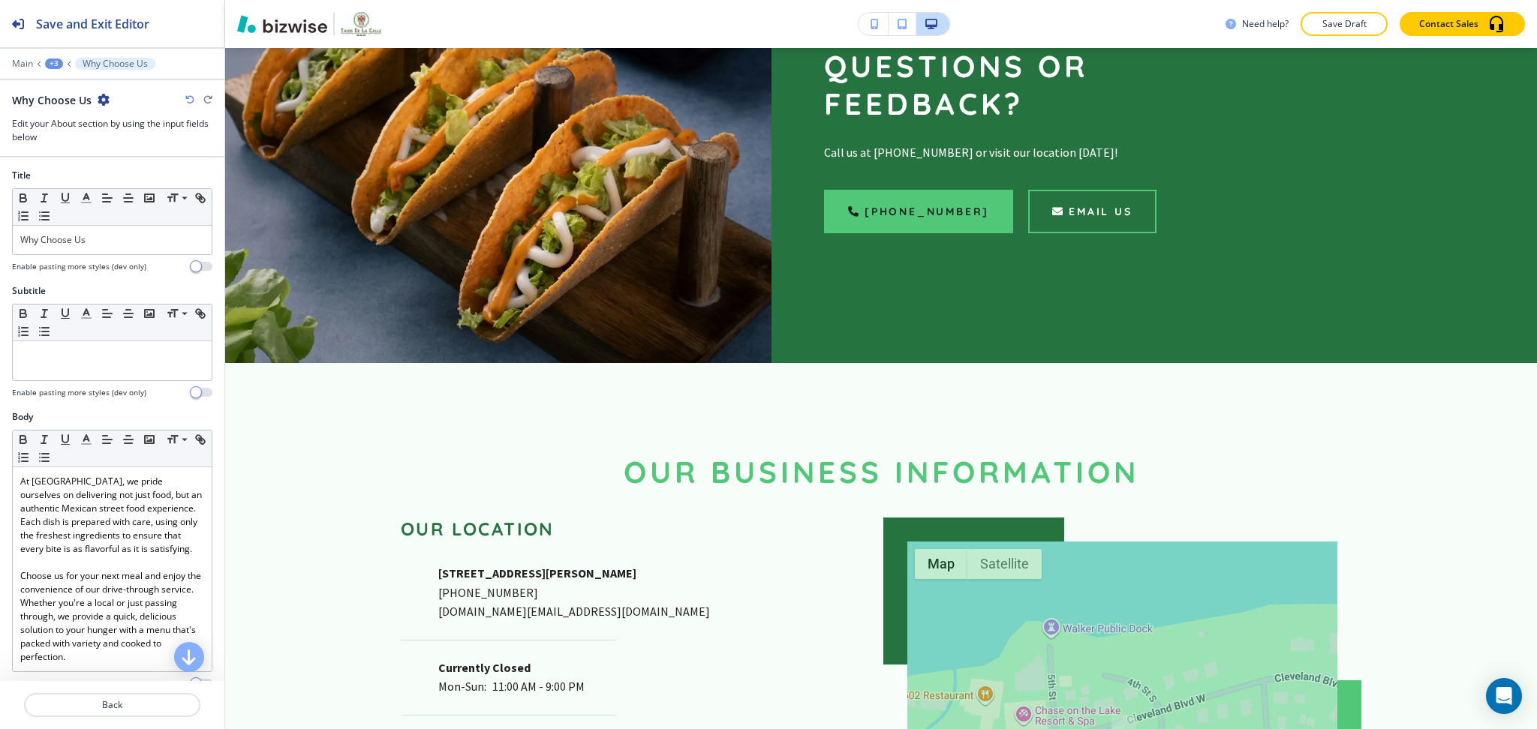
scroll to position [1775, 0]
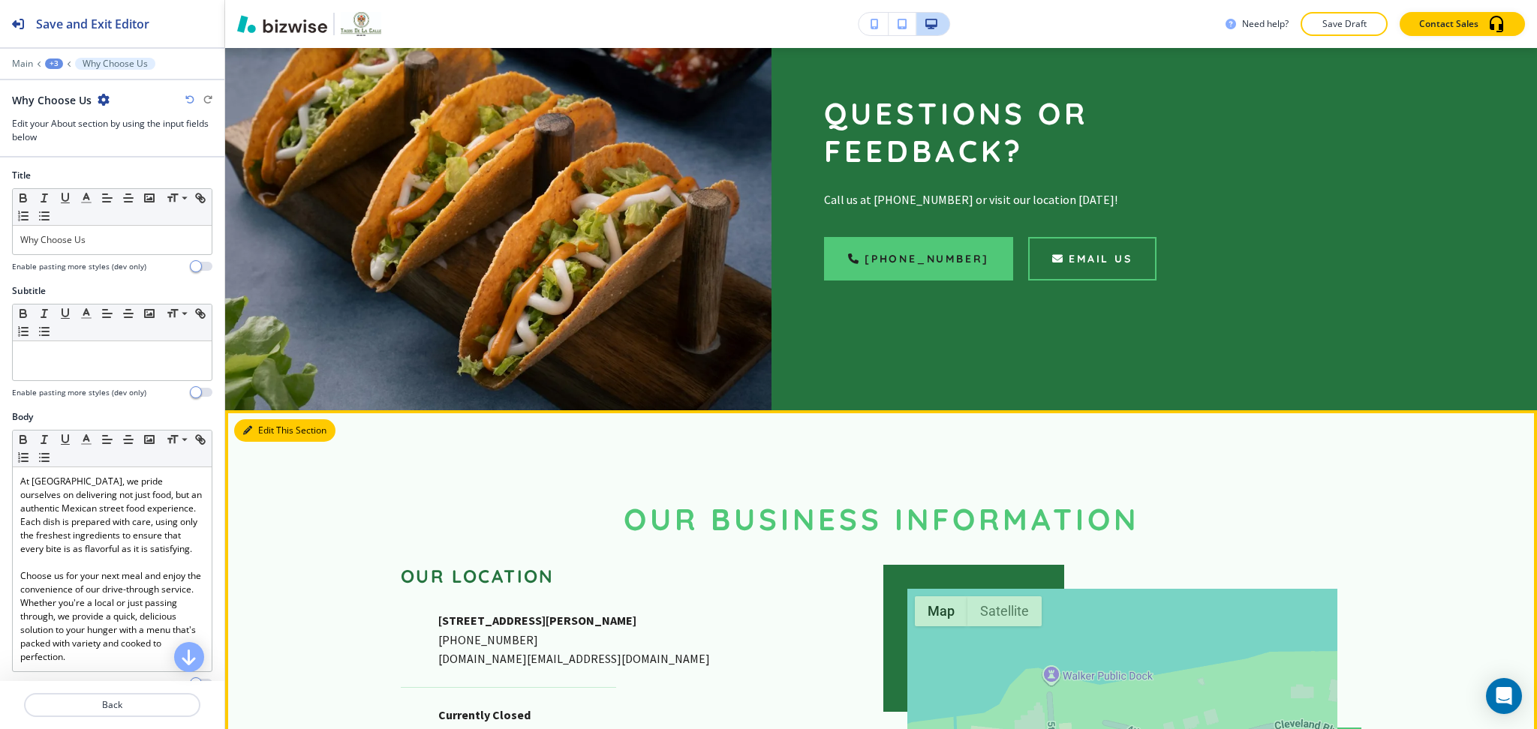
click at [261, 419] on button "Edit This Section" at bounding box center [284, 430] width 101 height 23
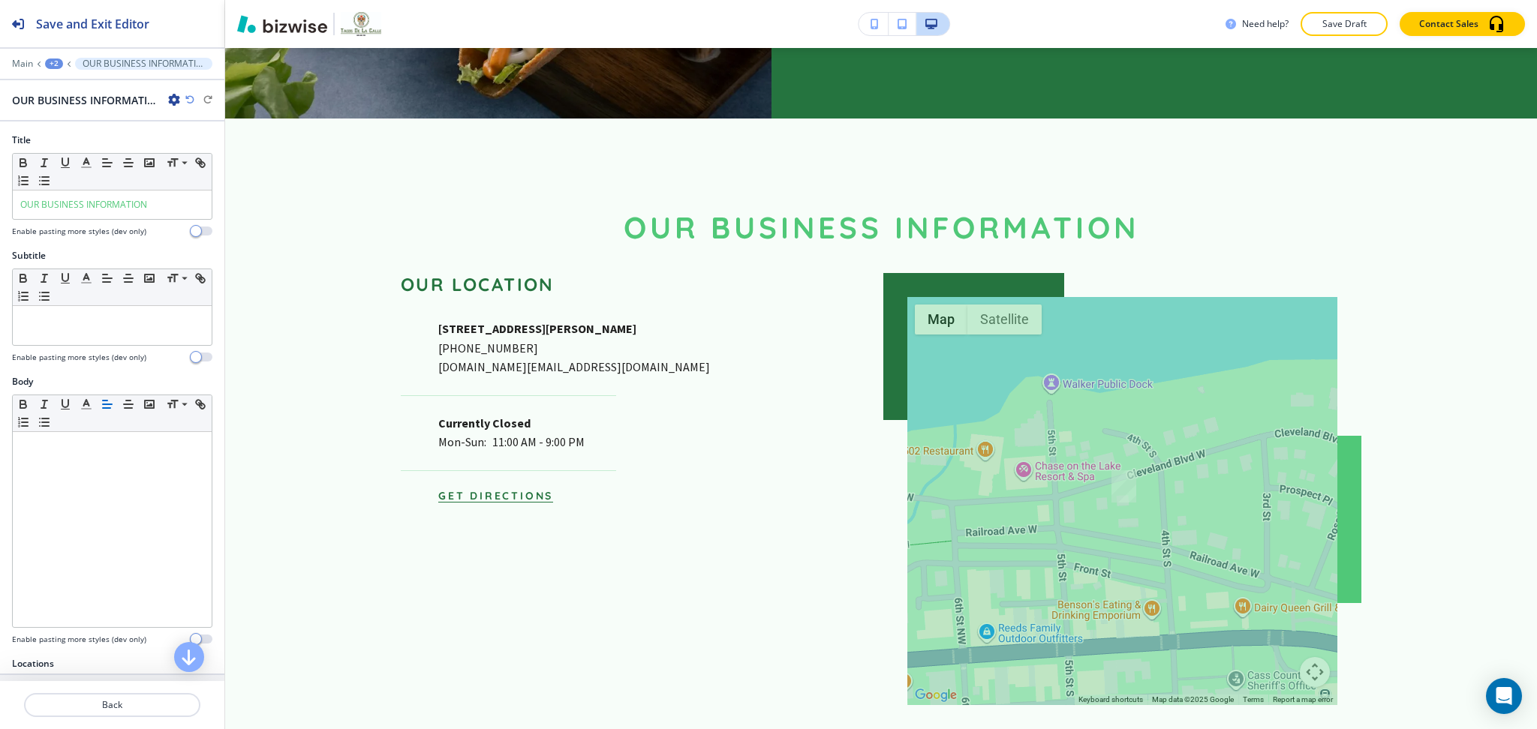
scroll to position [2077, 0]
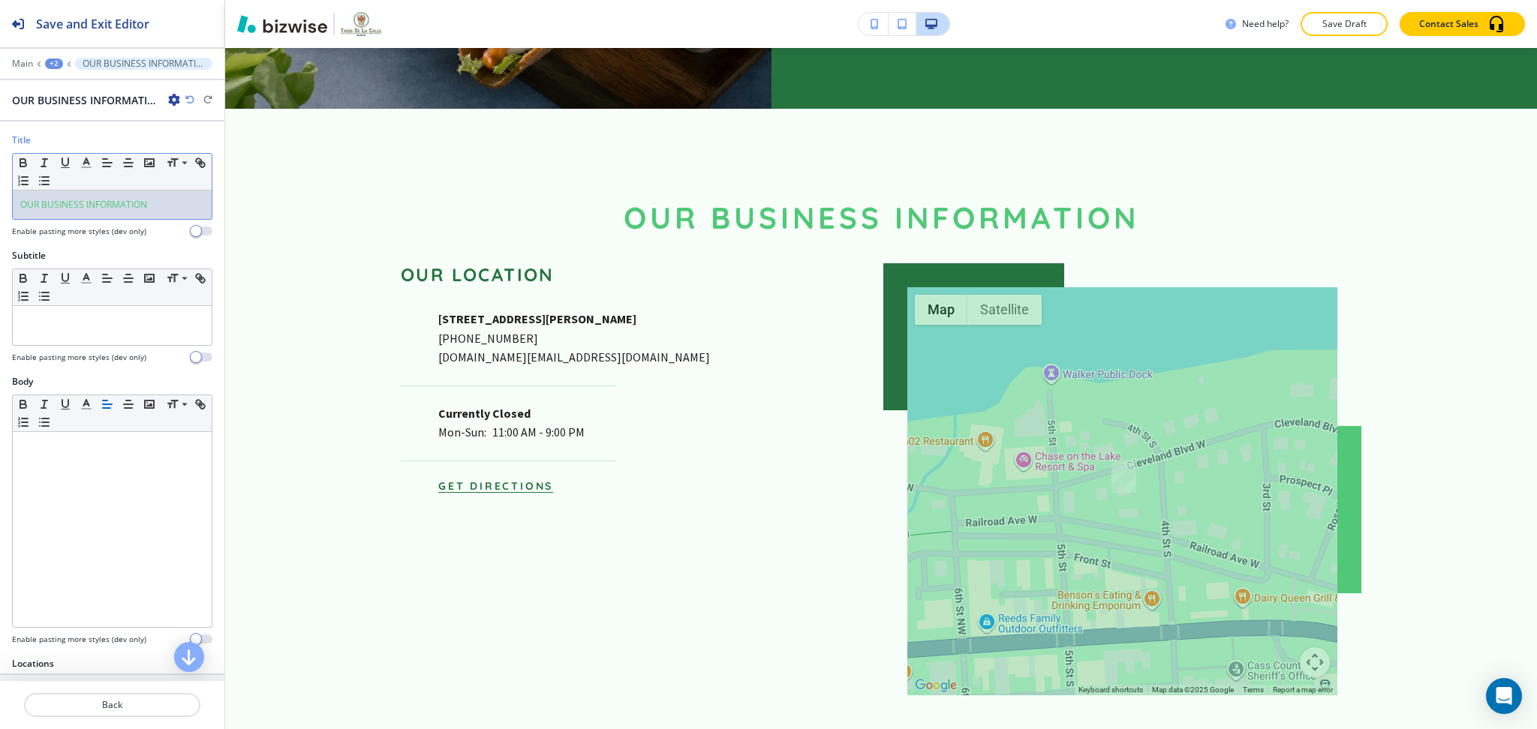
click at [125, 210] on p "OUR BUSINESS INFORMATION" at bounding box center [112, 205] width 184 height 14
click at [86, 157] on icon "button" at bounding box center [87, 163] width 14 height 14
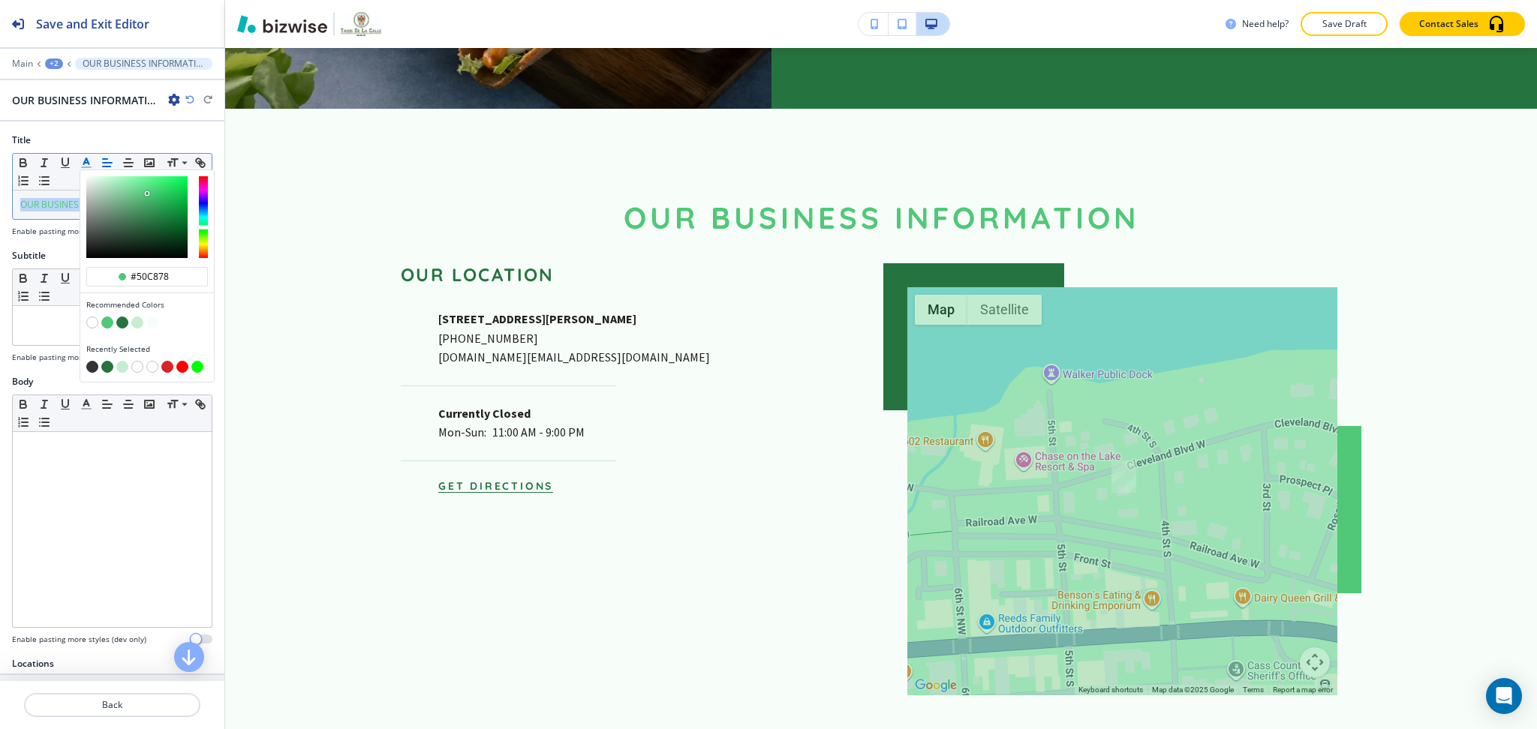
click at [121, 323] on button "button" at bounding box center [122, 323] width 12 height 12
type input "#25743f"
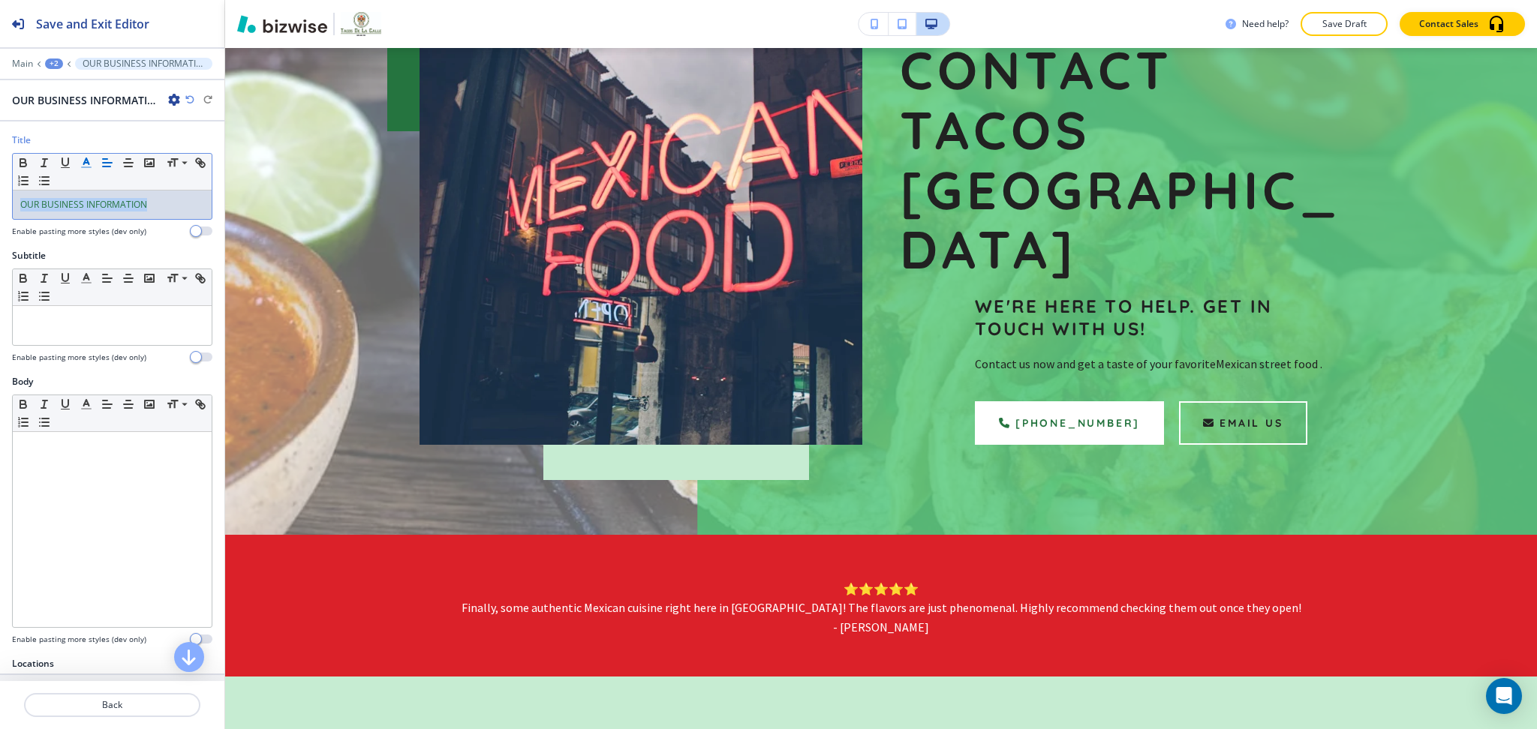
scroll to position [0, 0]
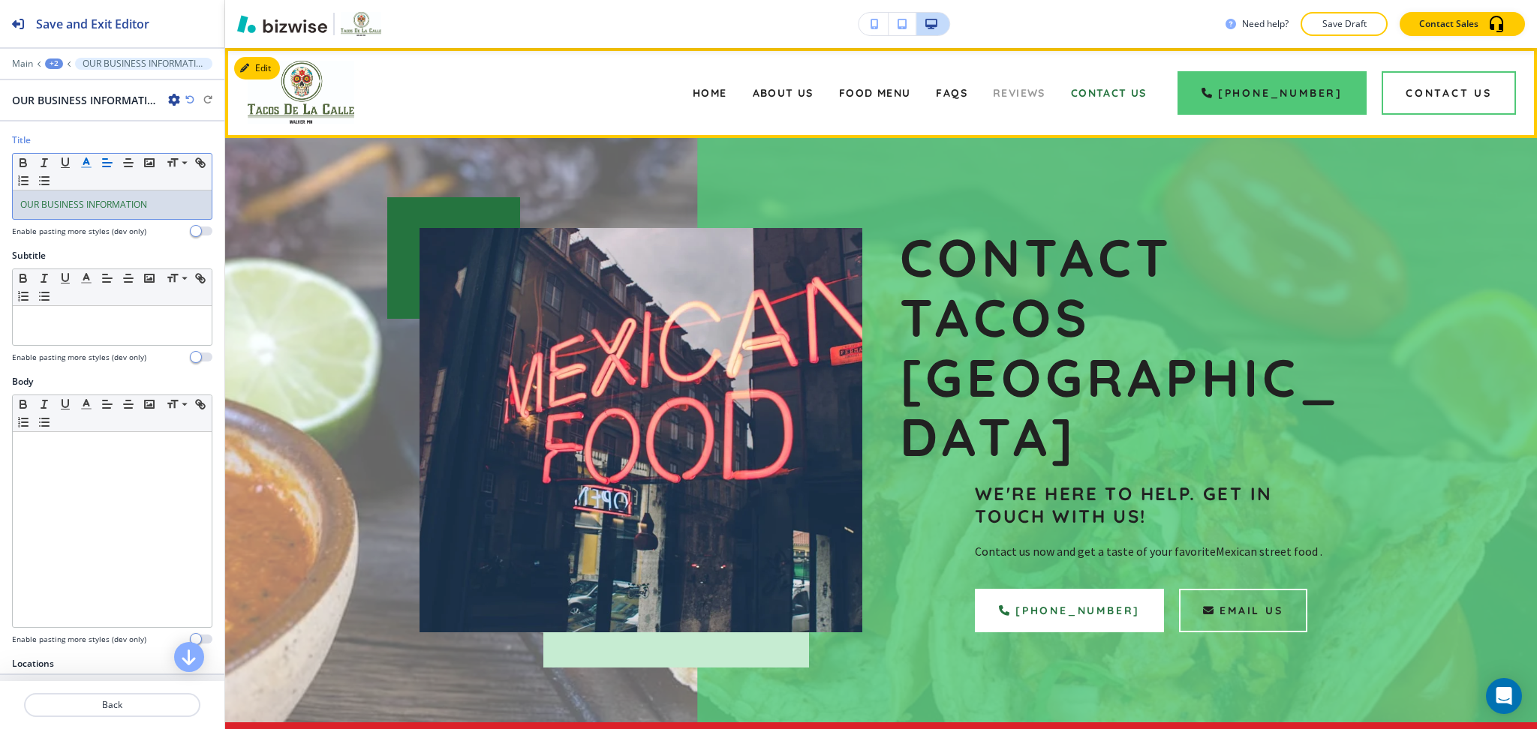
drag, startPoint x: 1059, startPoint y: 87, endPoint x: 1047, endPoint y: 87, distance: 12.0
click at [1058, 87] on div "Reviews" at bounding box center [1019, 93] width 78 height 60
click at [1040, 88] on span "Reviews" at bounding box center [1019, 93] width 53 height 14
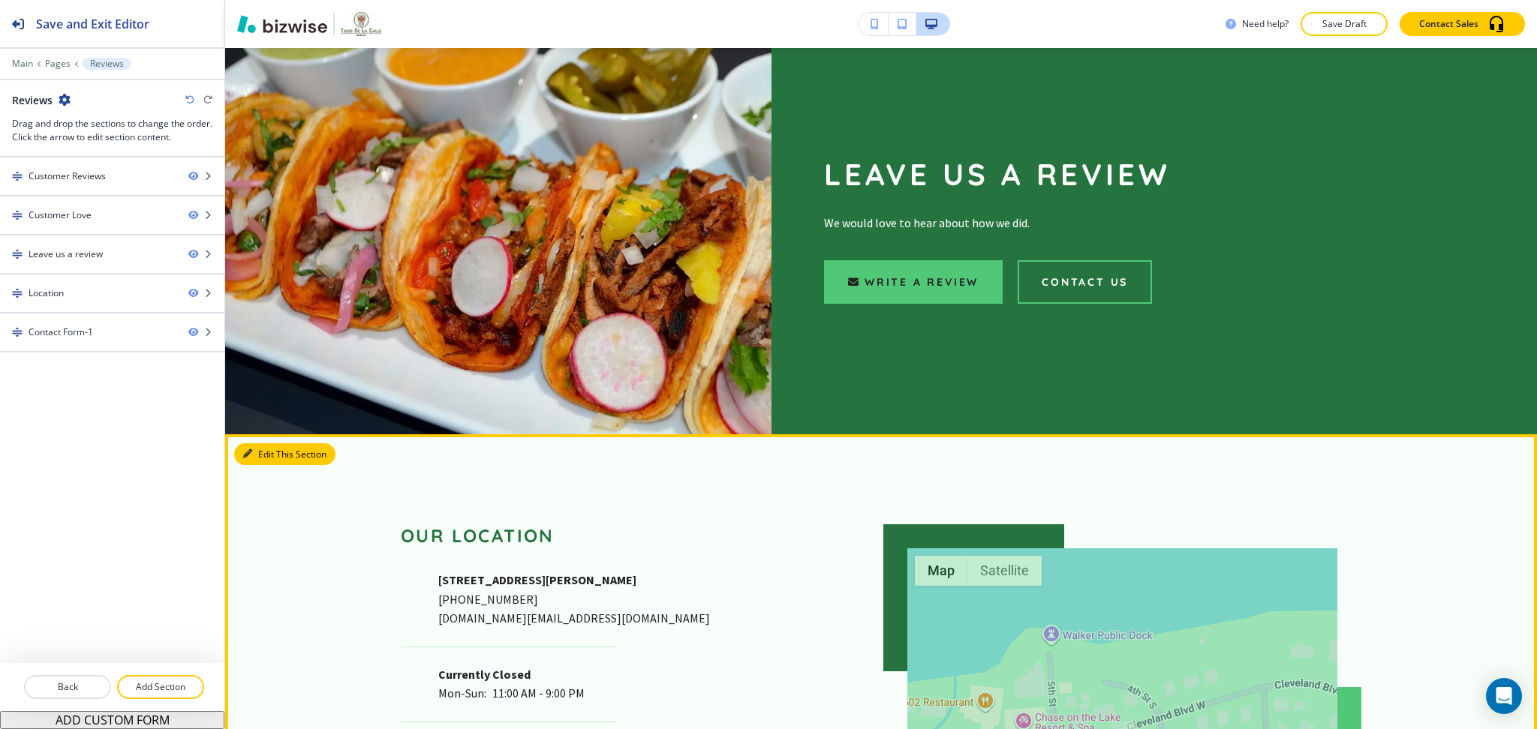
click at [272, 443] on button "Edit This Section" at bounding box center [284, 454] width 101 height 23
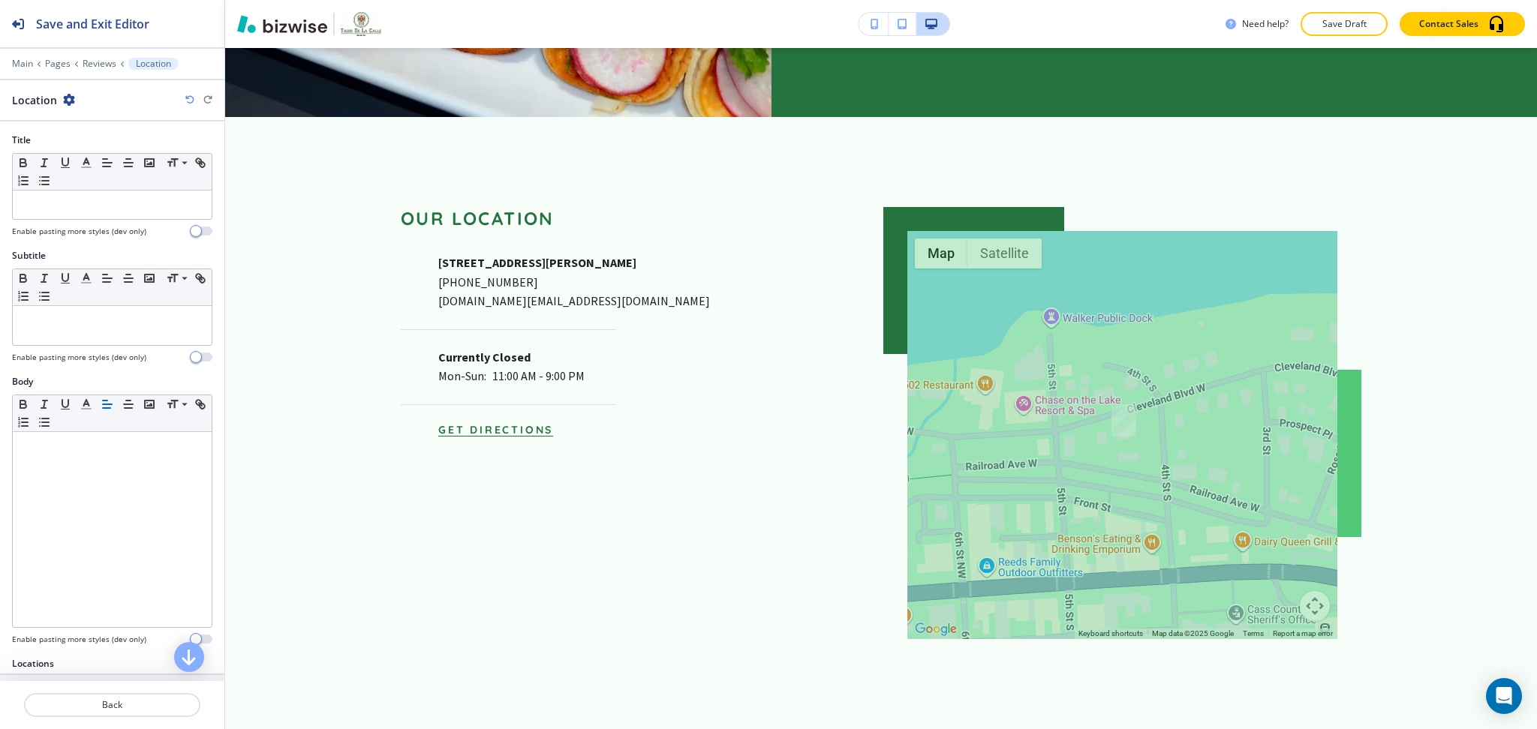
scroll to position [2355, 0]
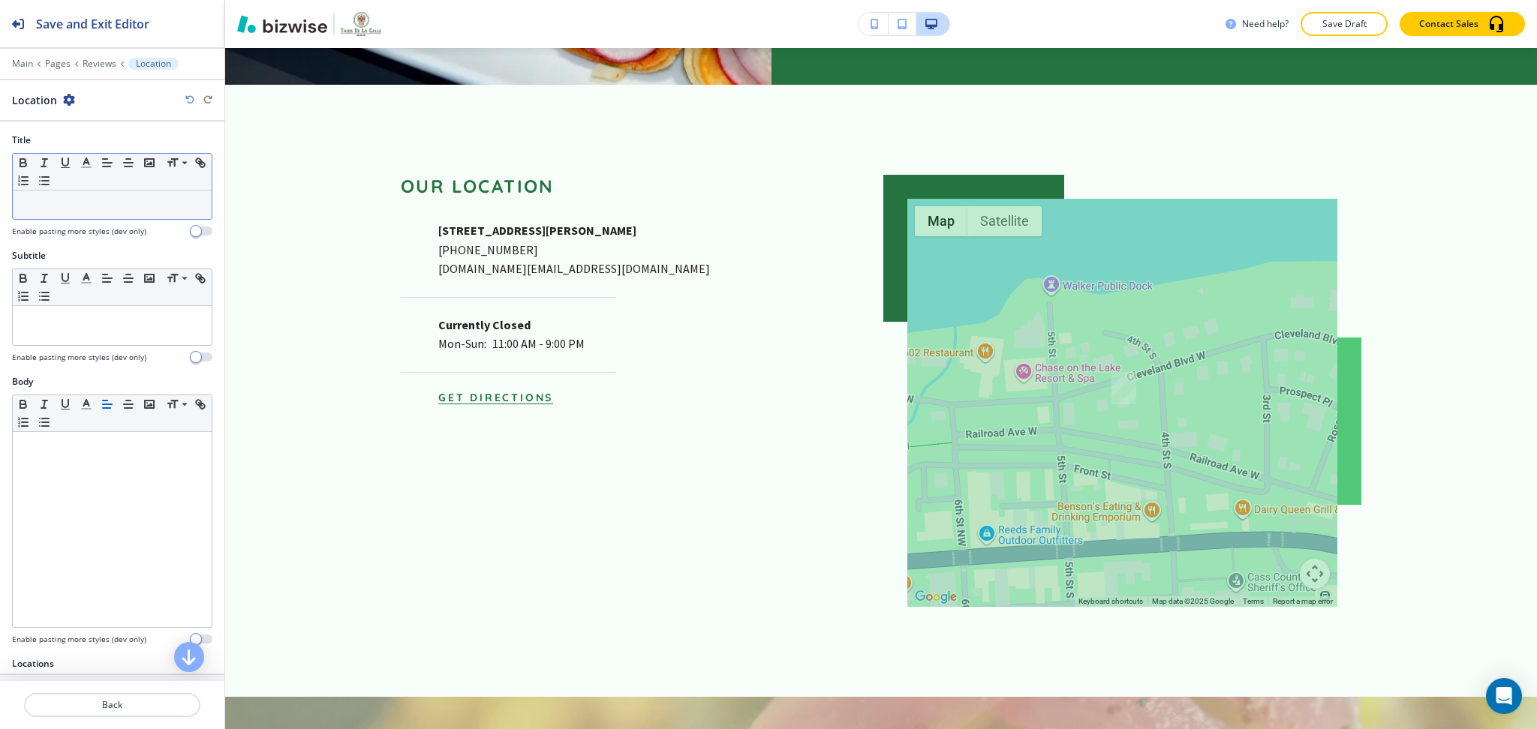
click at [86, 218] on div at bounding box center [112, 205] width 199 height 29
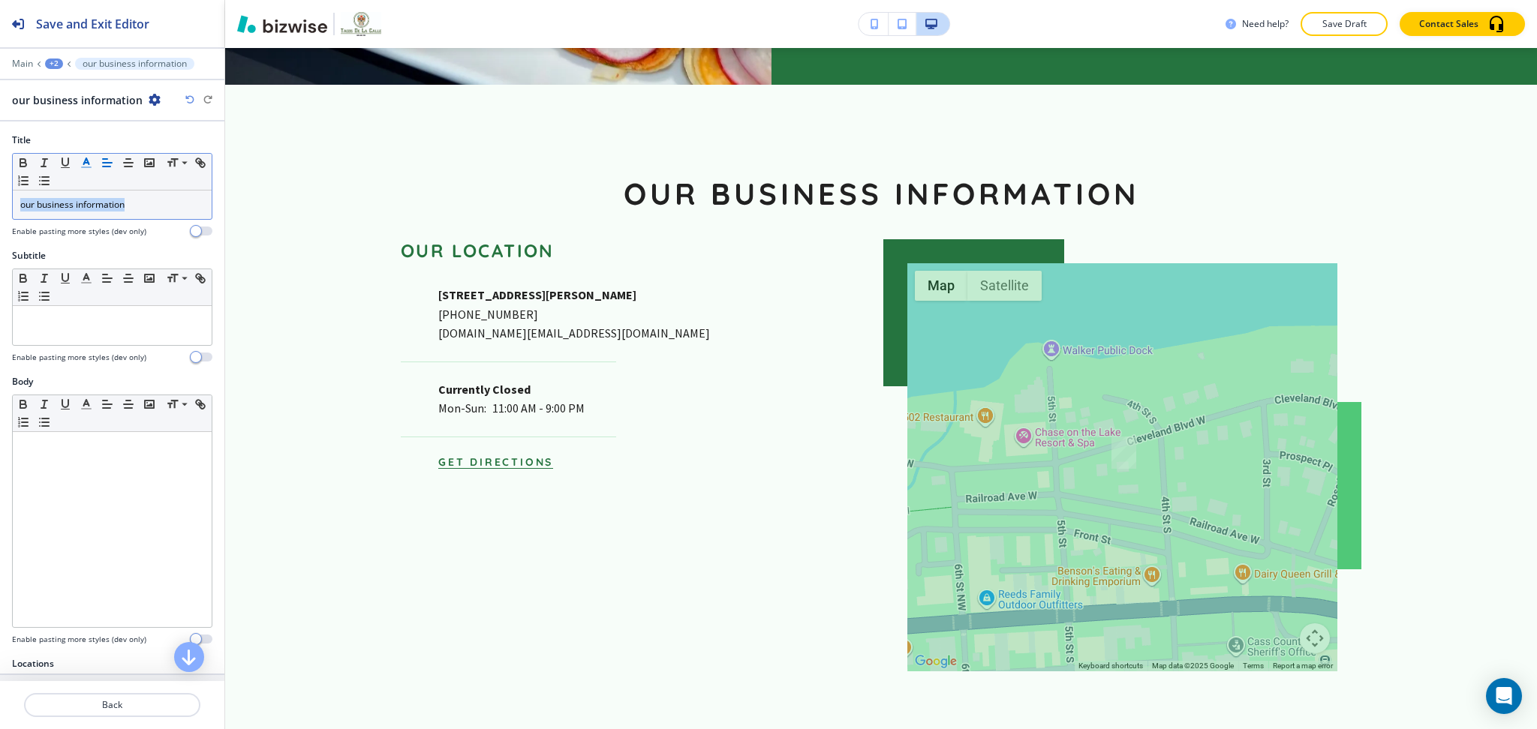
click at [85, 161] on polyline "button" at bounding box center [86, 161] width 5 height 6
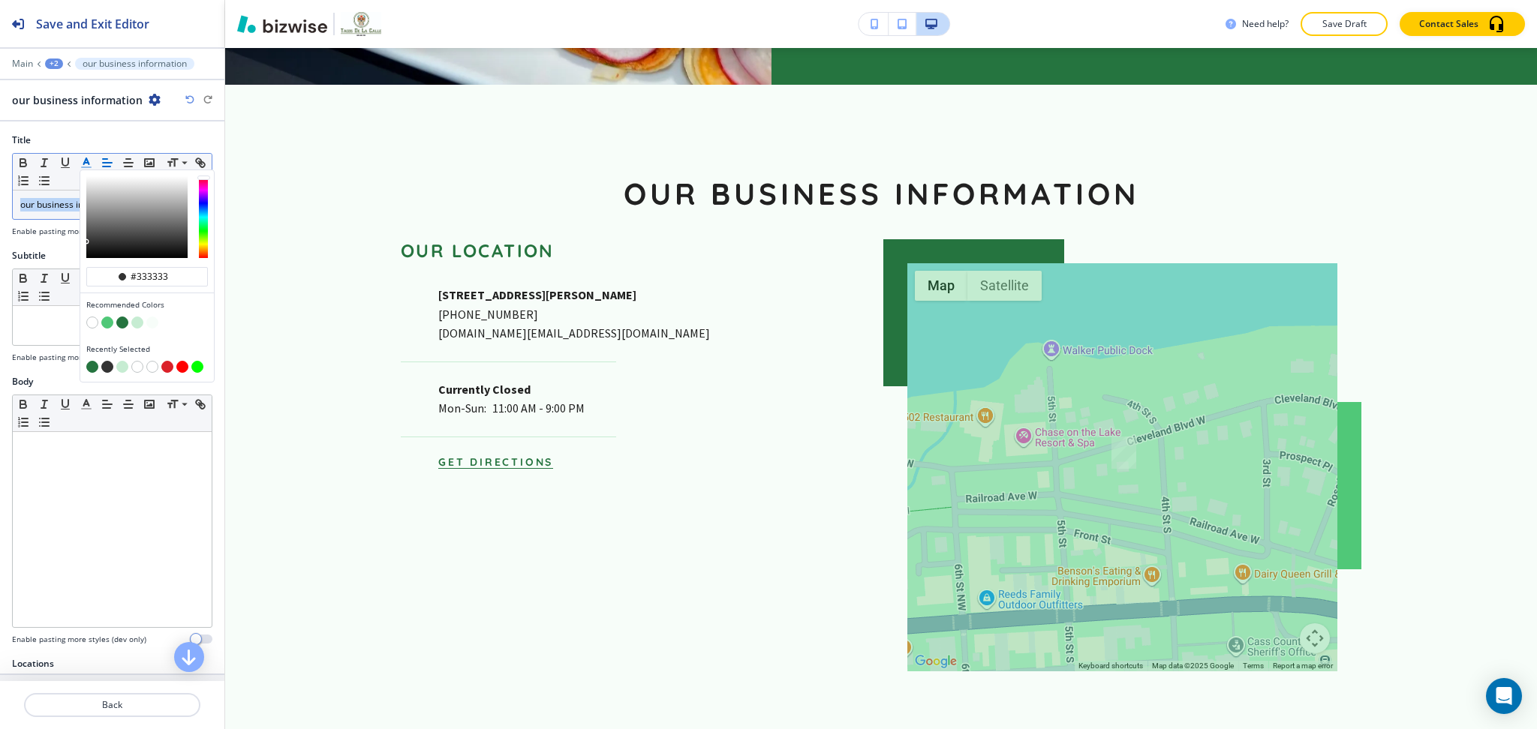
click at [123, 324] on button "button" at bounding box center [122, 323] width 12 height 12
type input "#25743f"
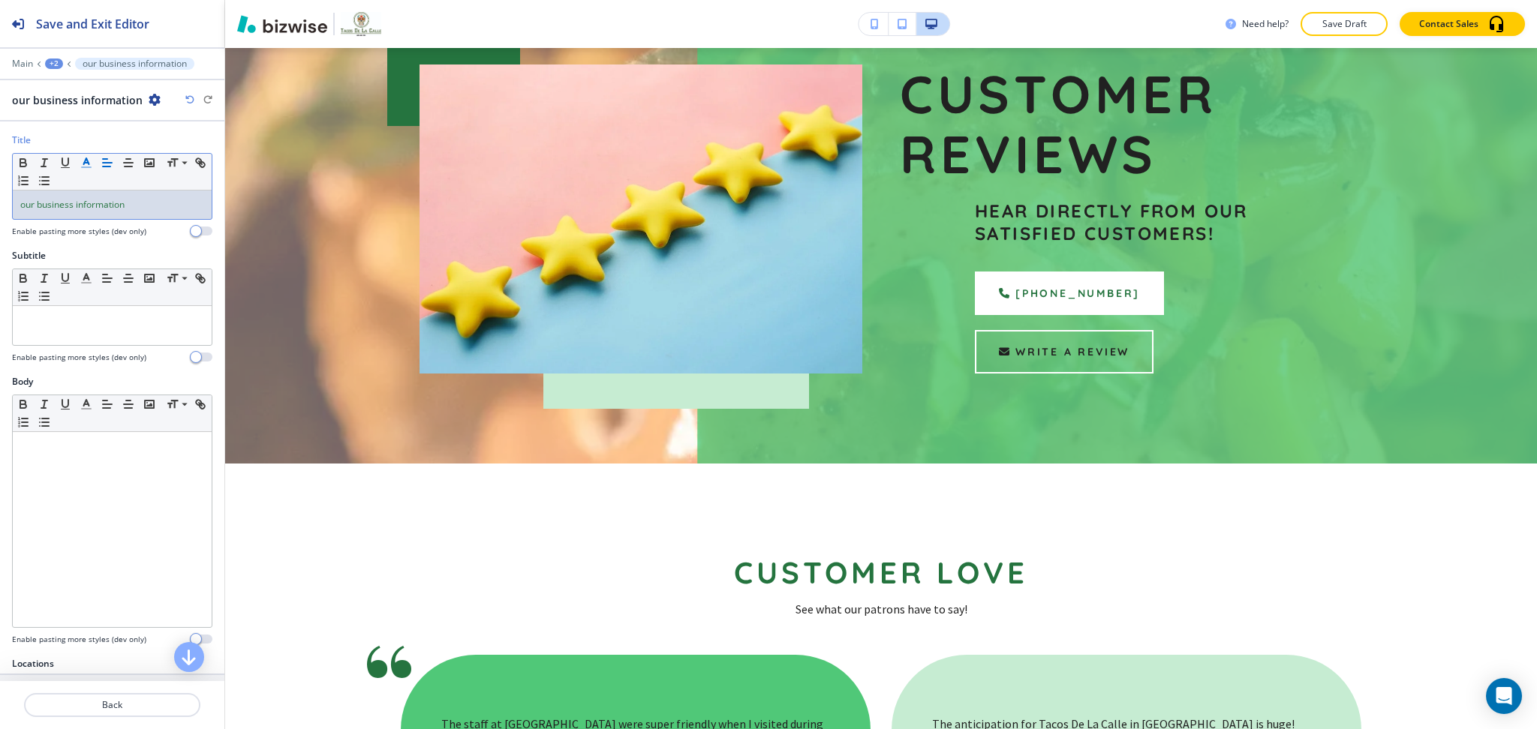
scroll to position [0, 0]
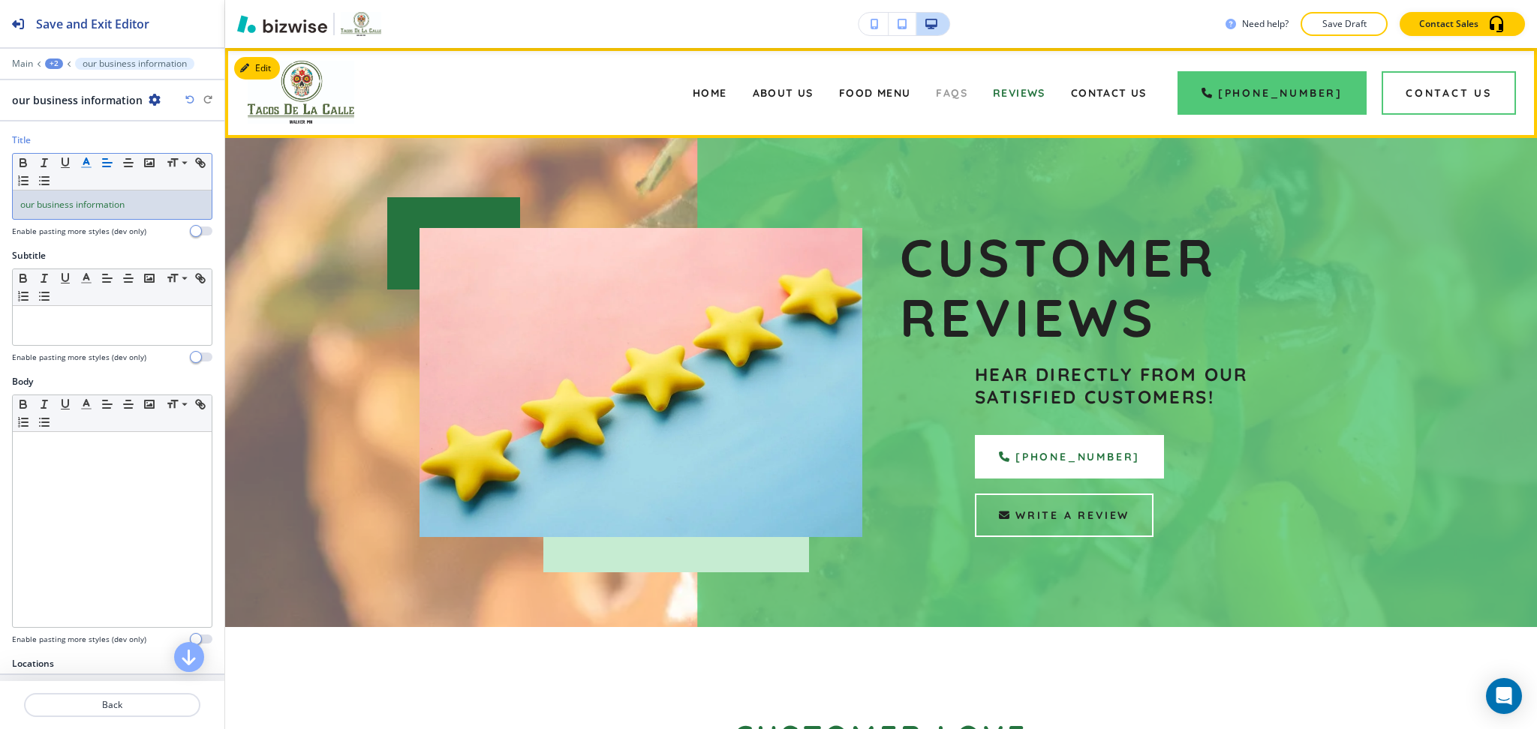
click at [957, 94] on span "FAQs" at bounding box center [952, 93] width 32 height 14
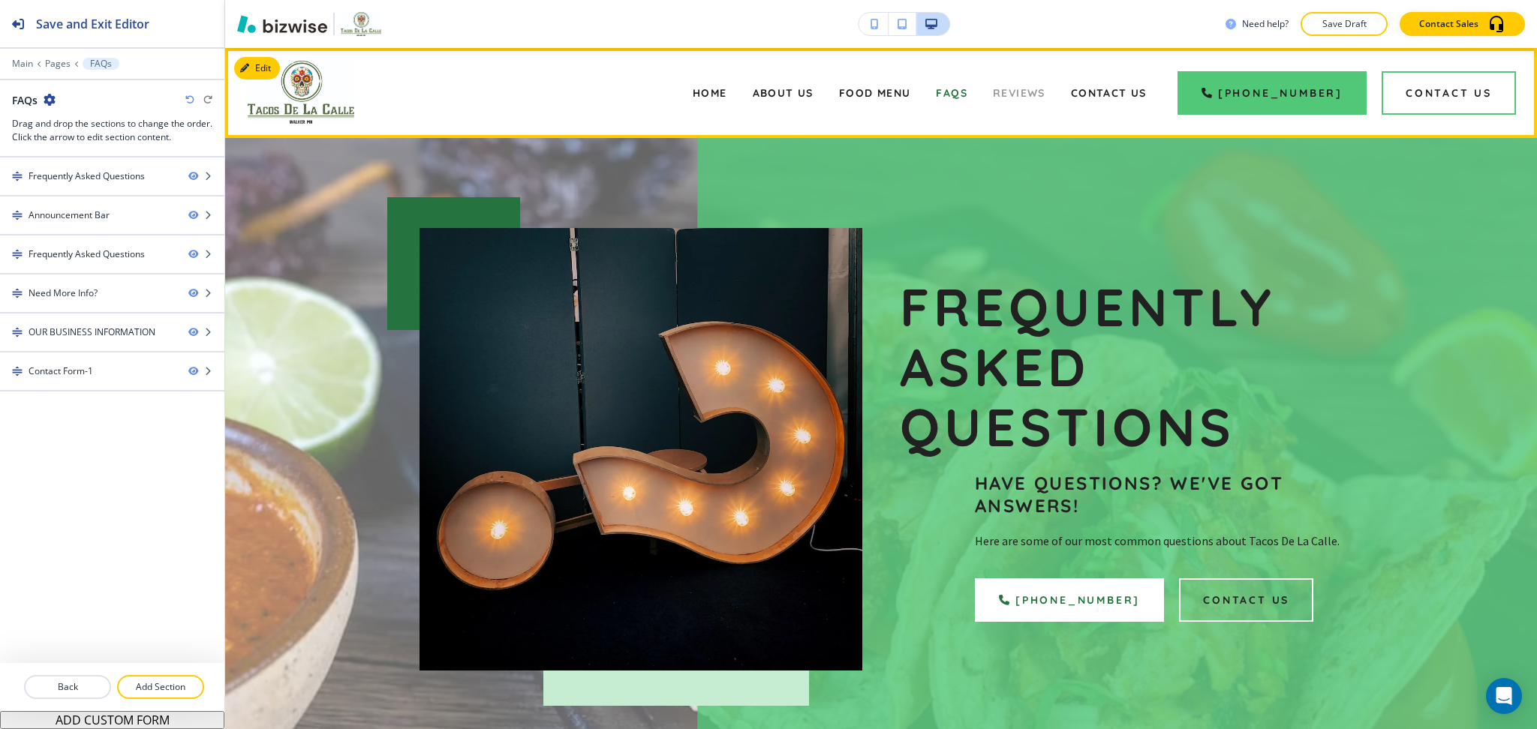
click at [1013, 93] on span "Reviews" at bounding box center [1019, 93] width 53 height 14
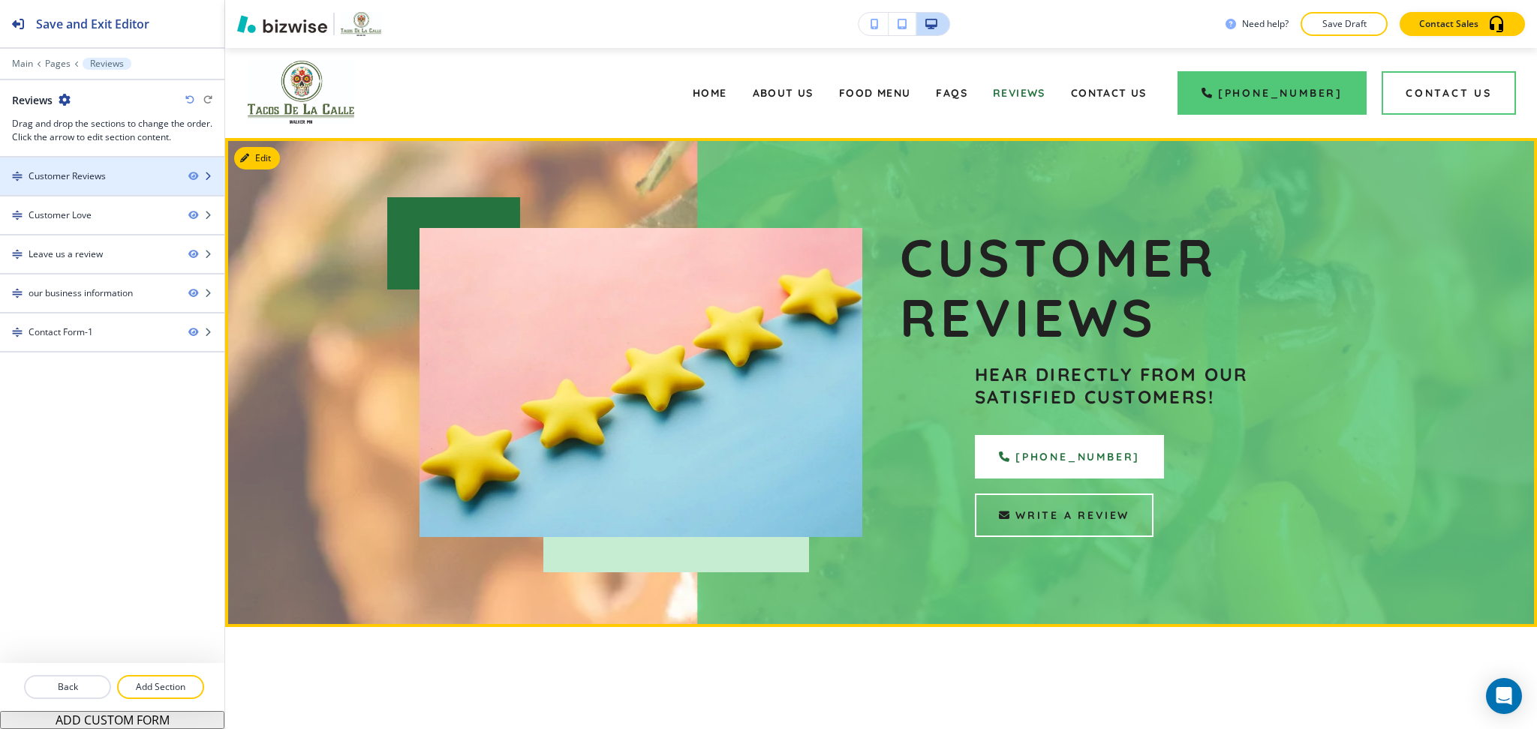
click at [86, 167] on div at bounding box center [112, 164] width 224 height 12
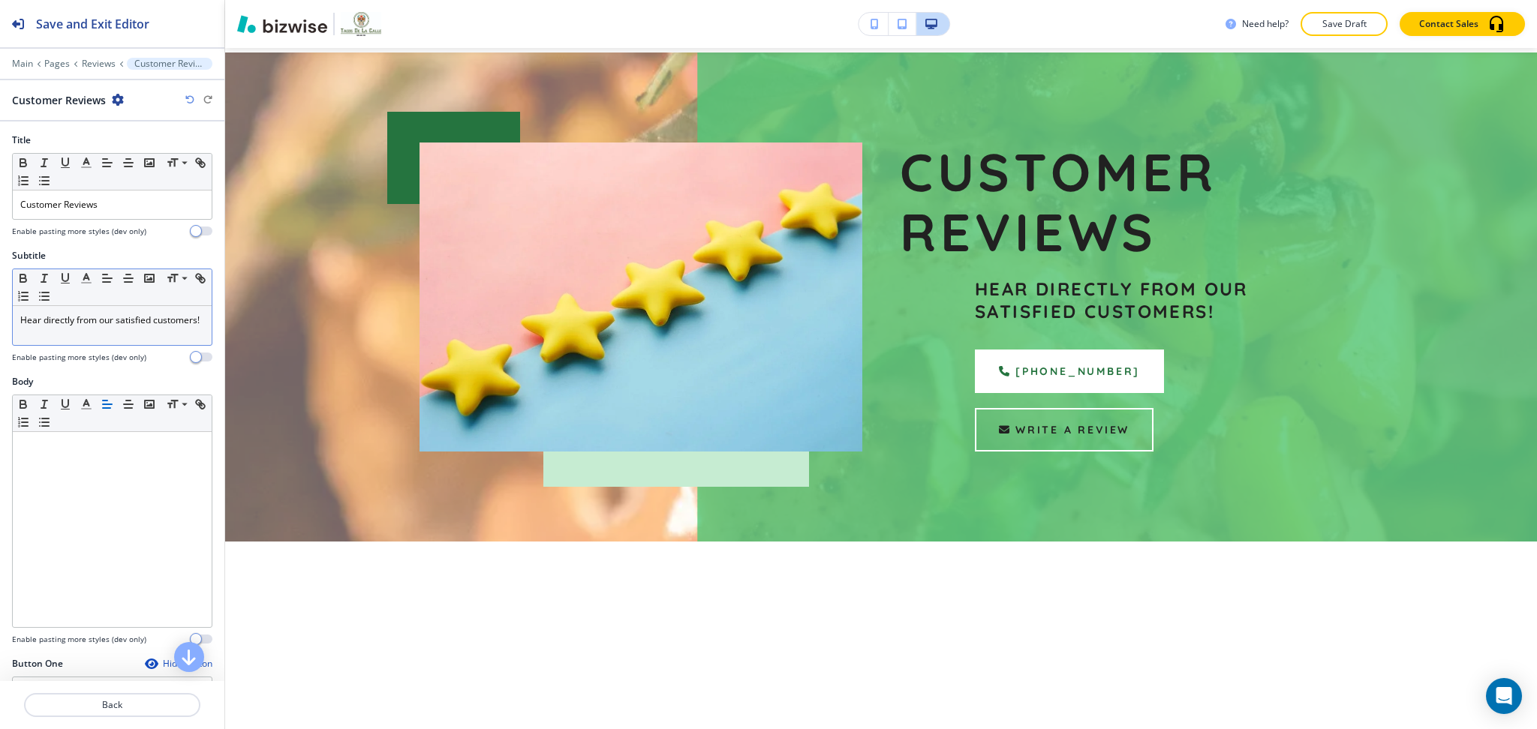
scroll to position [90, 0]
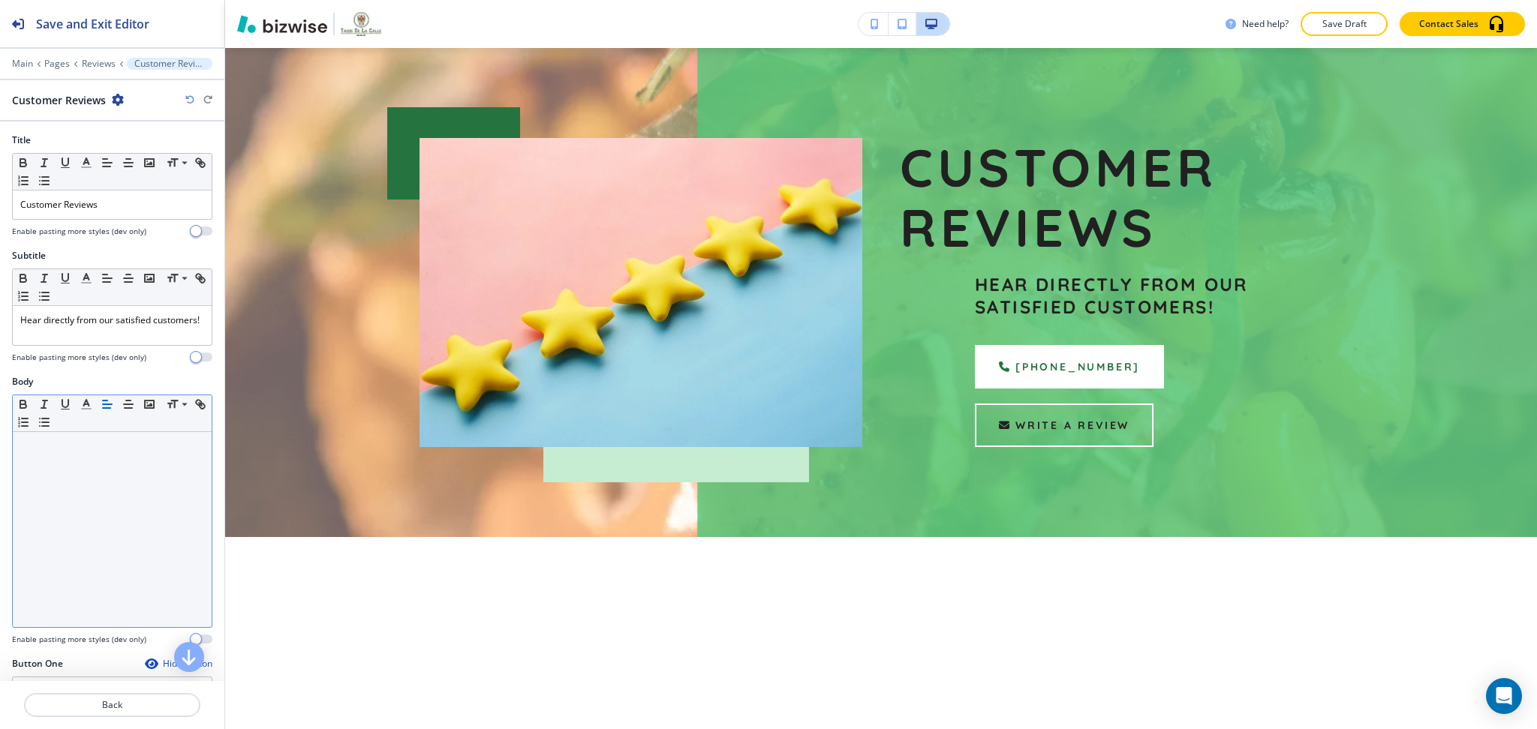
click at [101, 468] on div at bounding box center [112, 529] width 199 height 195
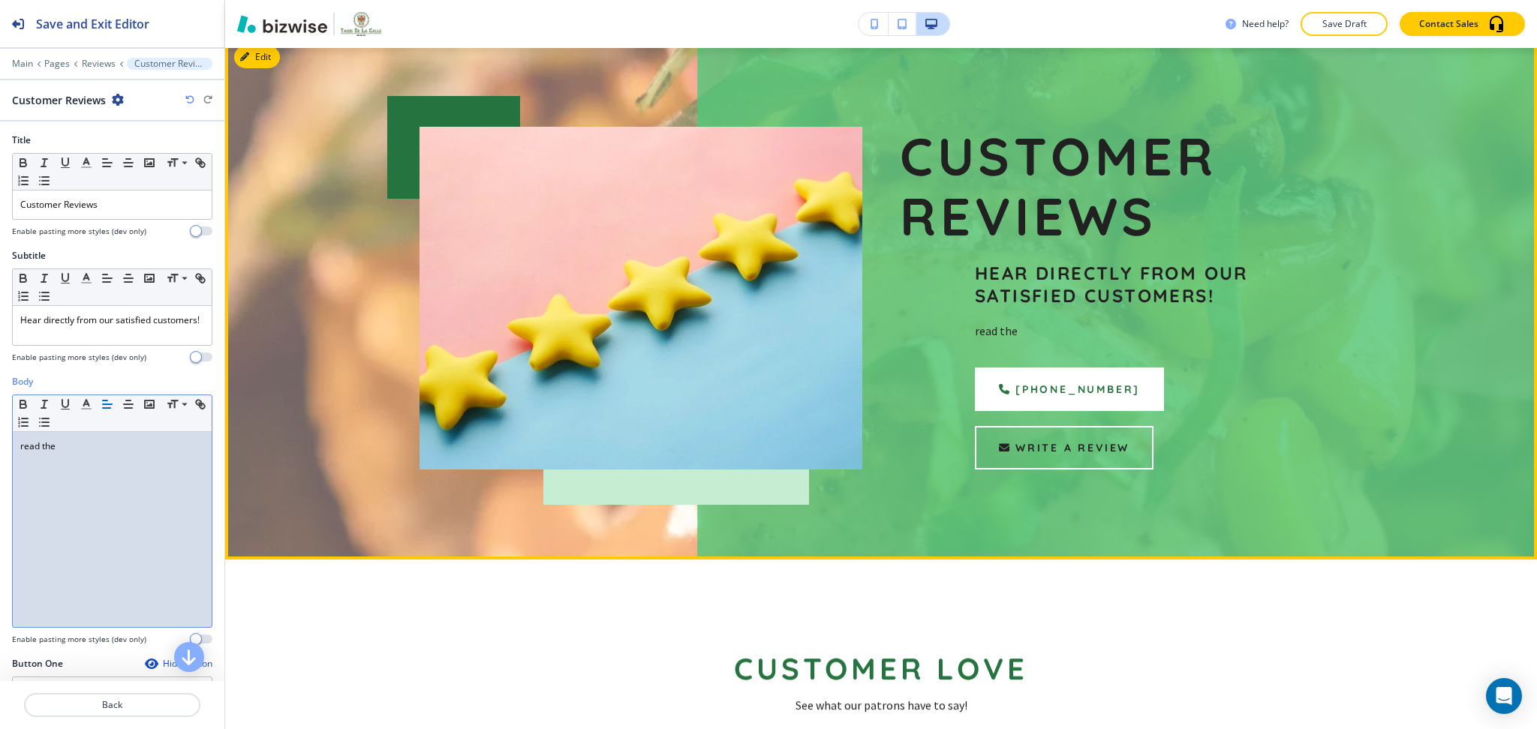
scroll to position [102, 0]
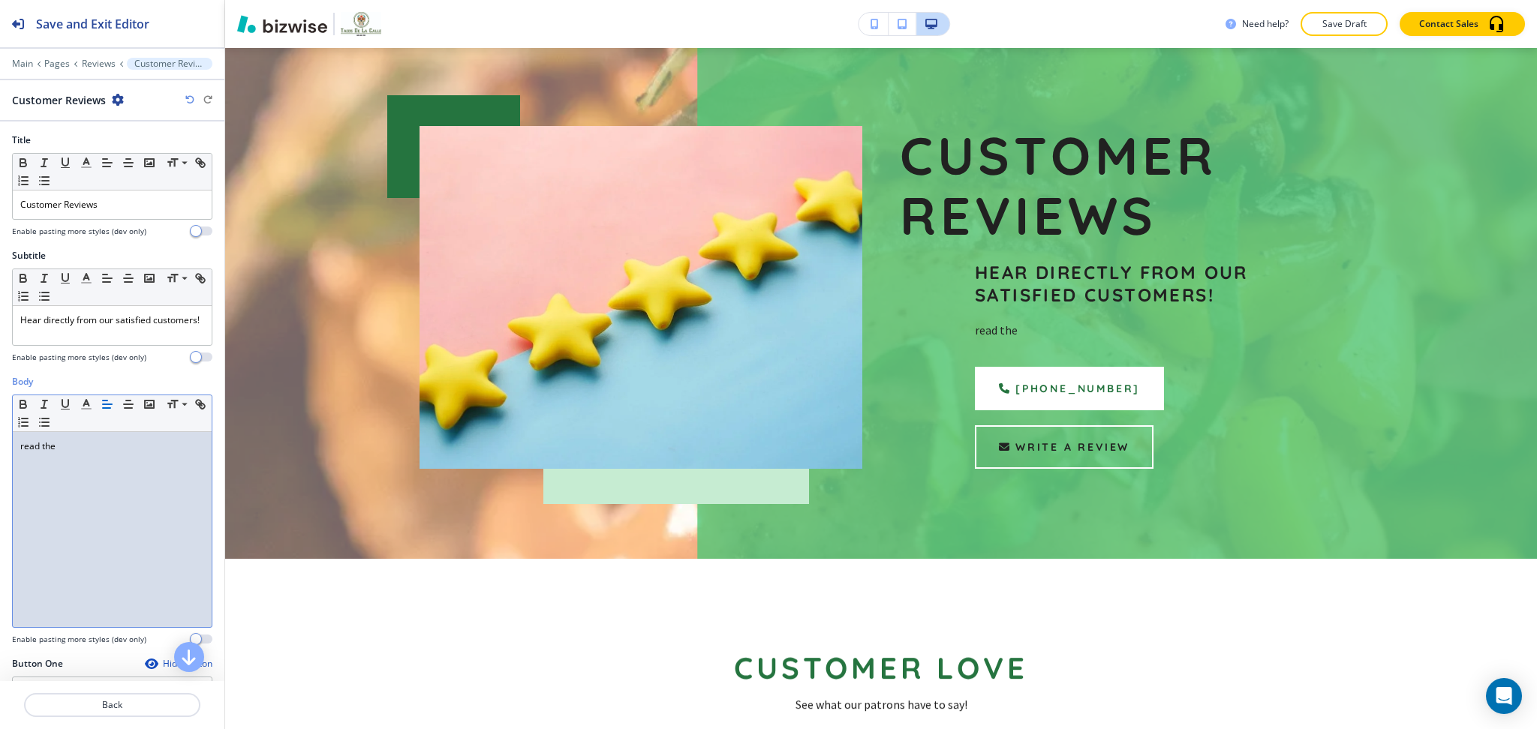
drag, startPoint x: 66, startPoint y: 456, endPoint x: 0, endPoint y: 424, distance: 73.5
click at [0, 428] on div "Body Small Normal Large Huge read the Enable pasting more styles (dev only)" at bounding box center [112, 516] width 224 height 282
click at [125, 447] on p "Here are some of the feddbacks we have received from our hgh" at bounding box center [112, 453] width 184 height 27
click at [150, 467] on p "Here are some of the feedbacks we have received from our hgh" at bounding box center [112, 453] width 184 height 27
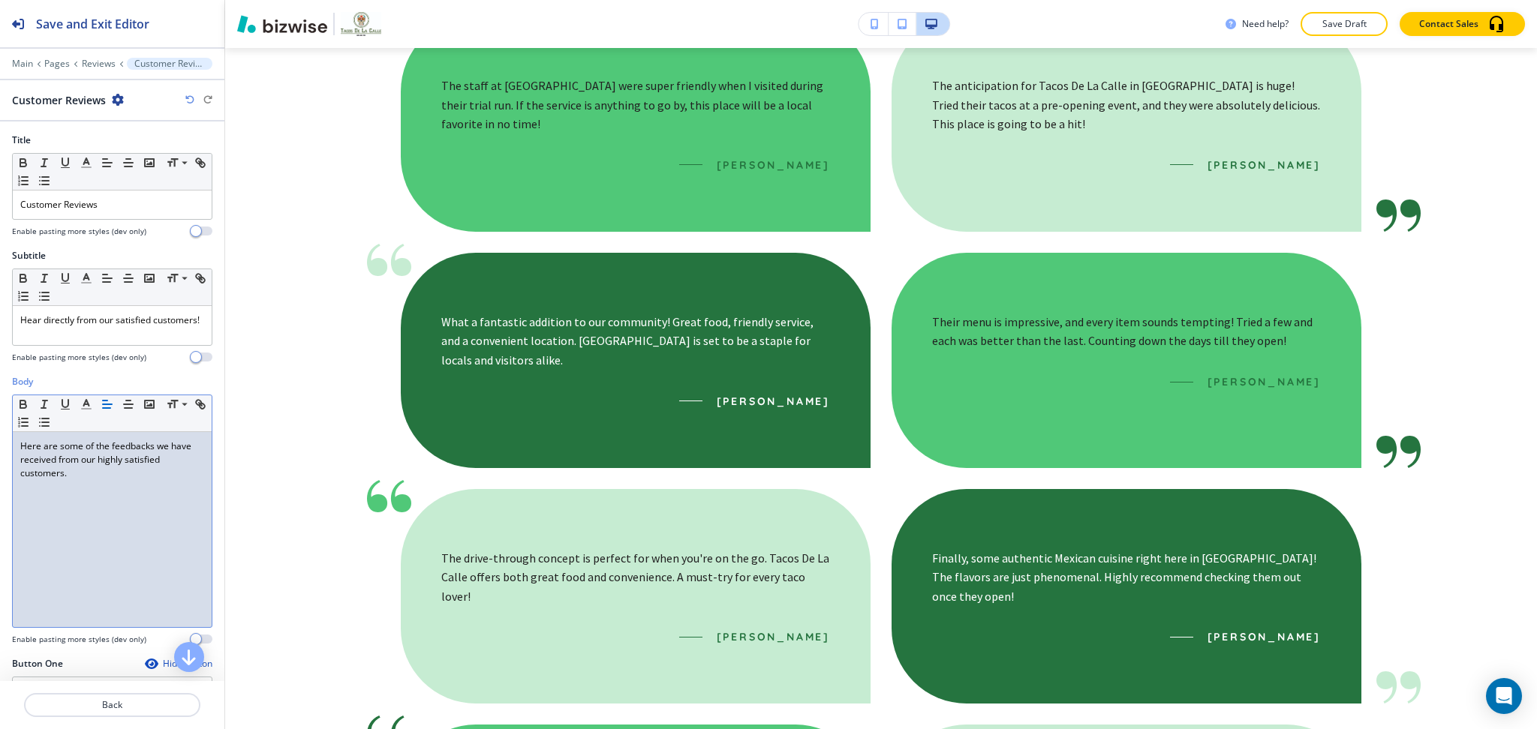
scroll to position [0, 0]
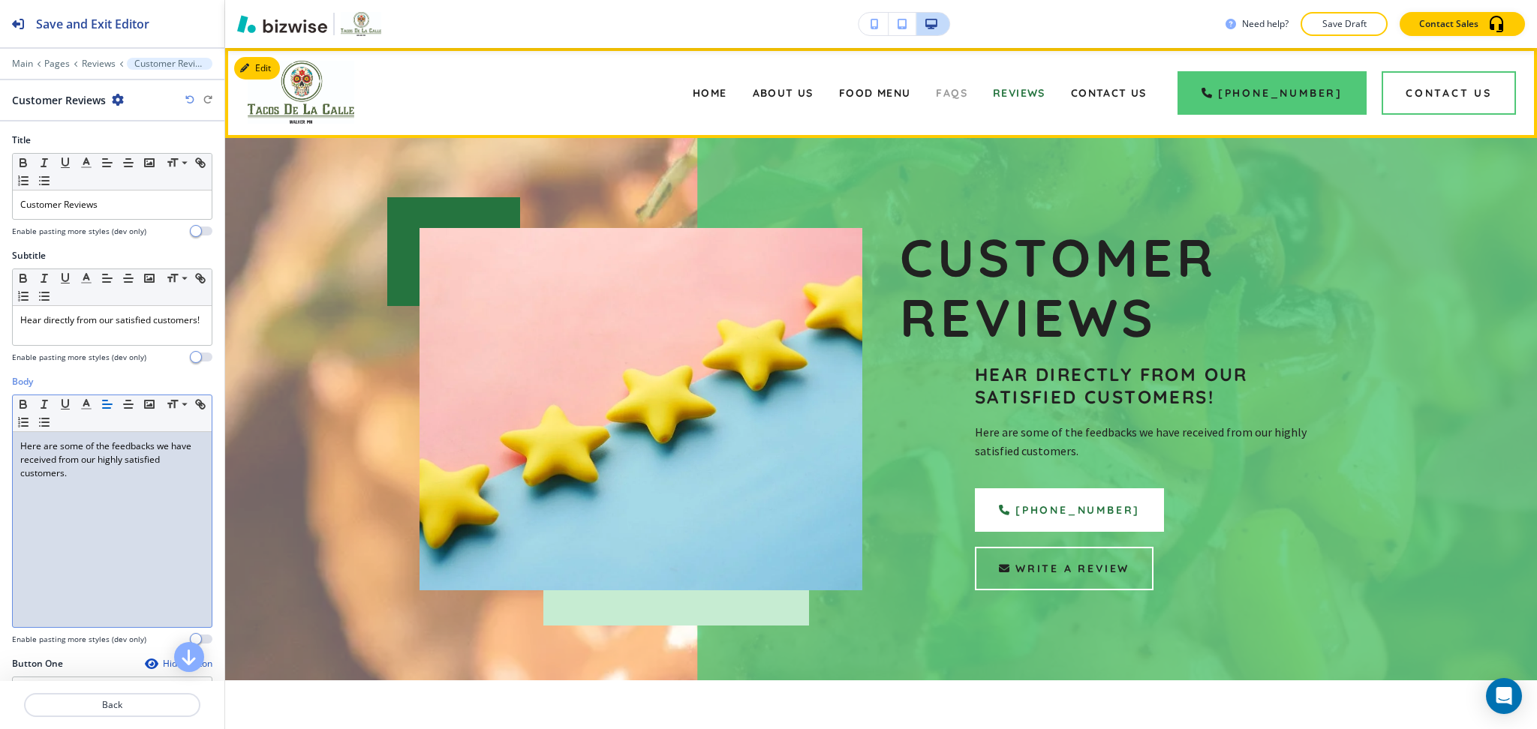
click at [967, 91] on span "FAQs" at bounding box center [952, 93] width 32 height 14
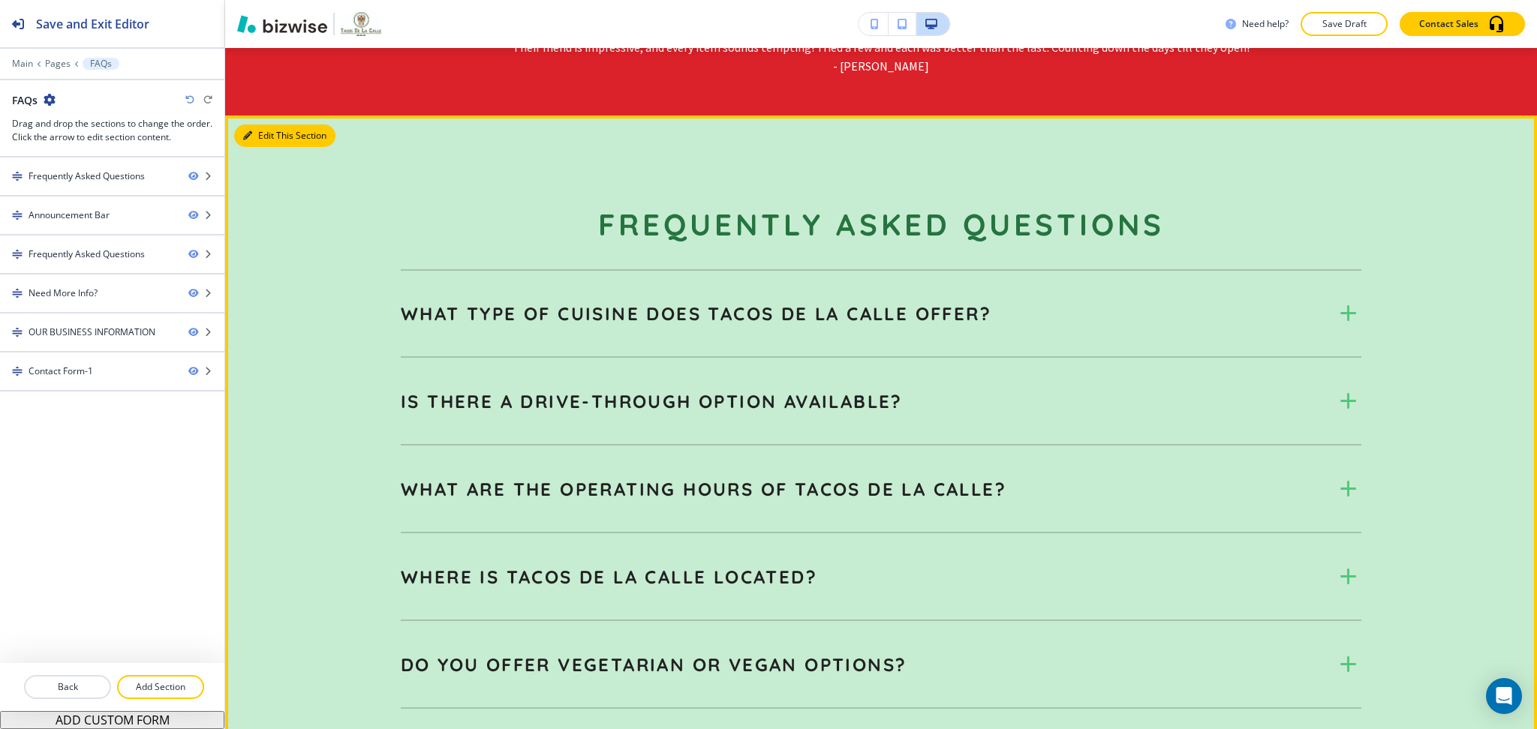
click at [259, 119] on section "Frequently Asked Questions What type of cuisine does Tacos De La Calle offer? T…" at bounding box center [881, 545] width 1312 height 859
click at [265, 137] on button "Edit" at bounding box center [257, 136] width 46 height 23
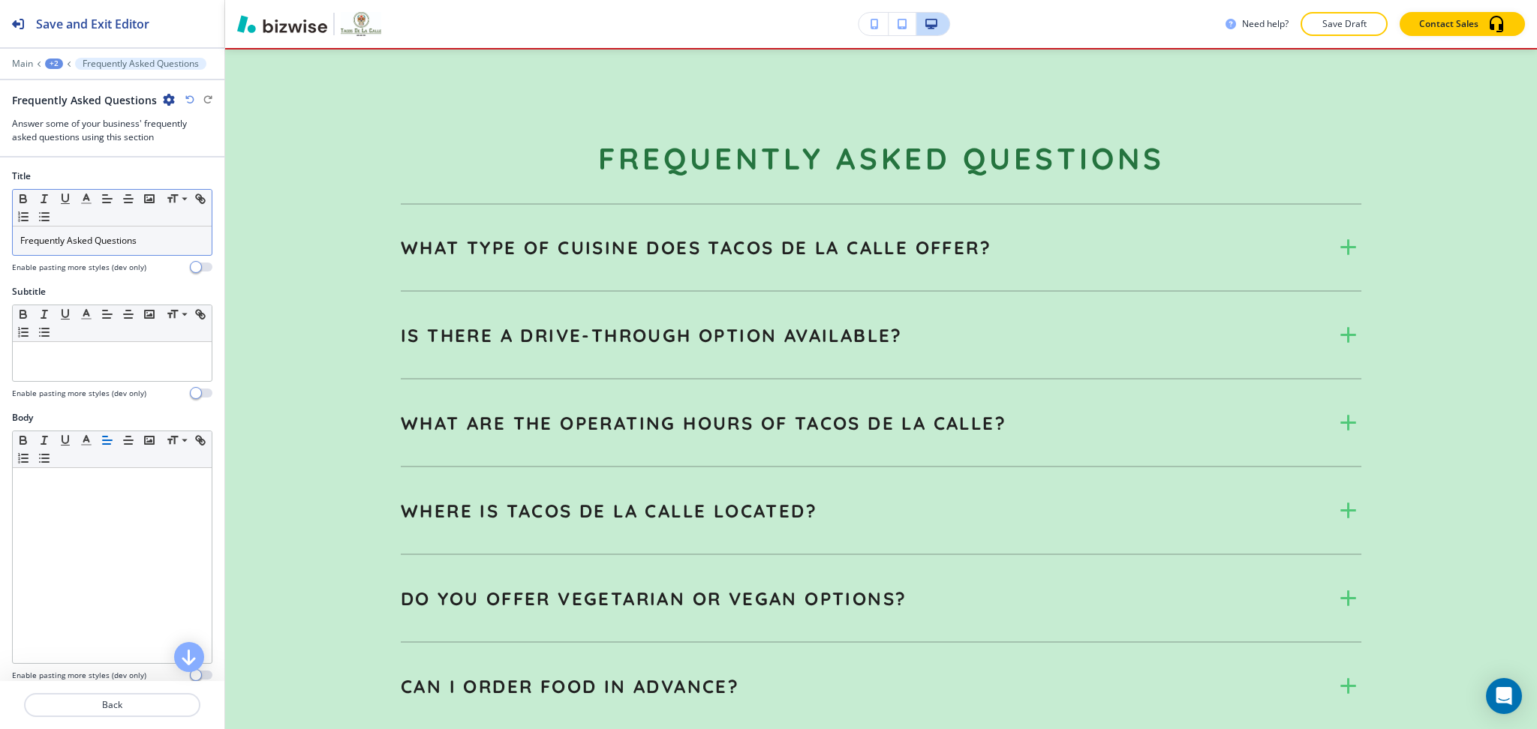
scroll to position [855, 0]
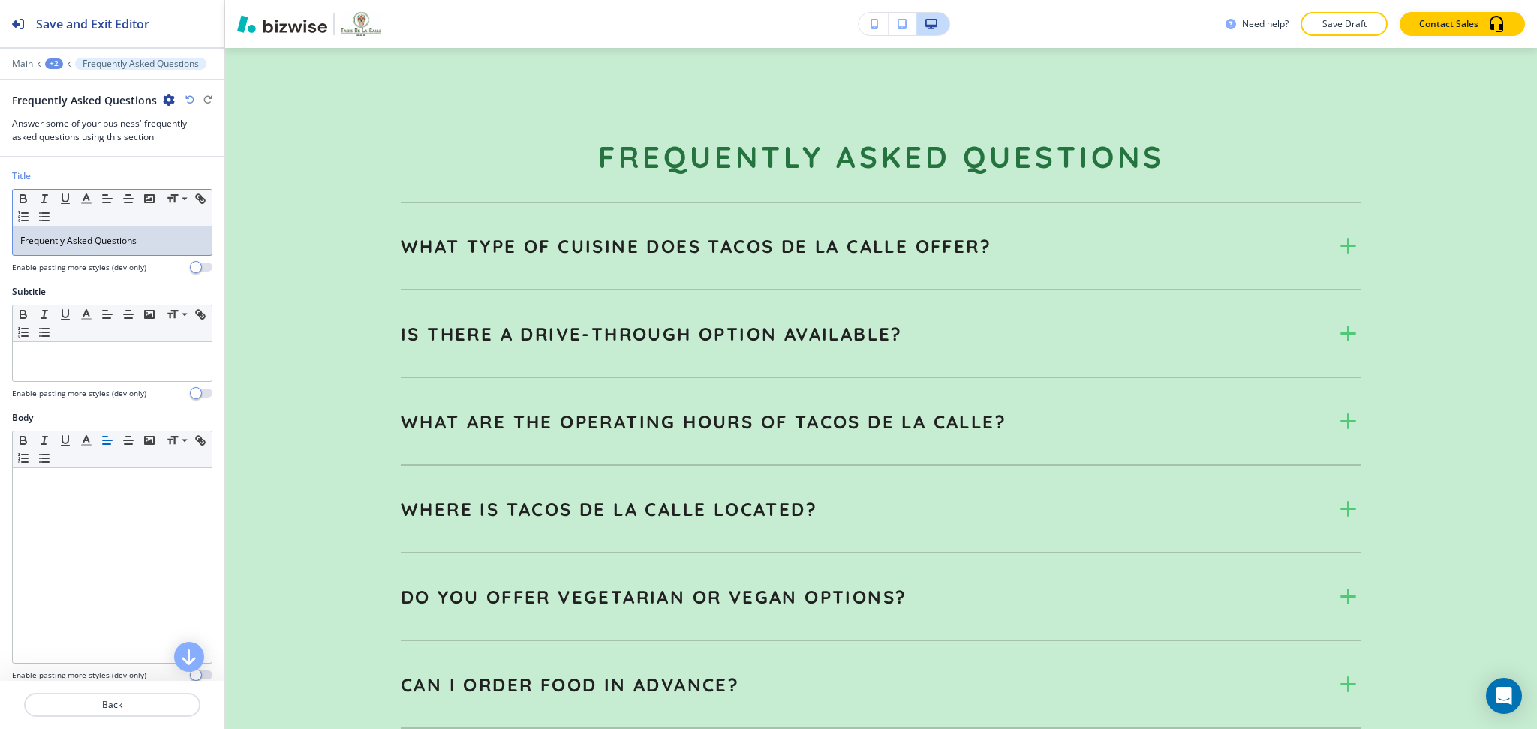
click at [101, 251] on div "Frequently Asked Questions" at bounding box center [112, 241] width 199 height 29
click at [86, 201] on icon "button" at bounding box center [87, 199] width 14 height 14
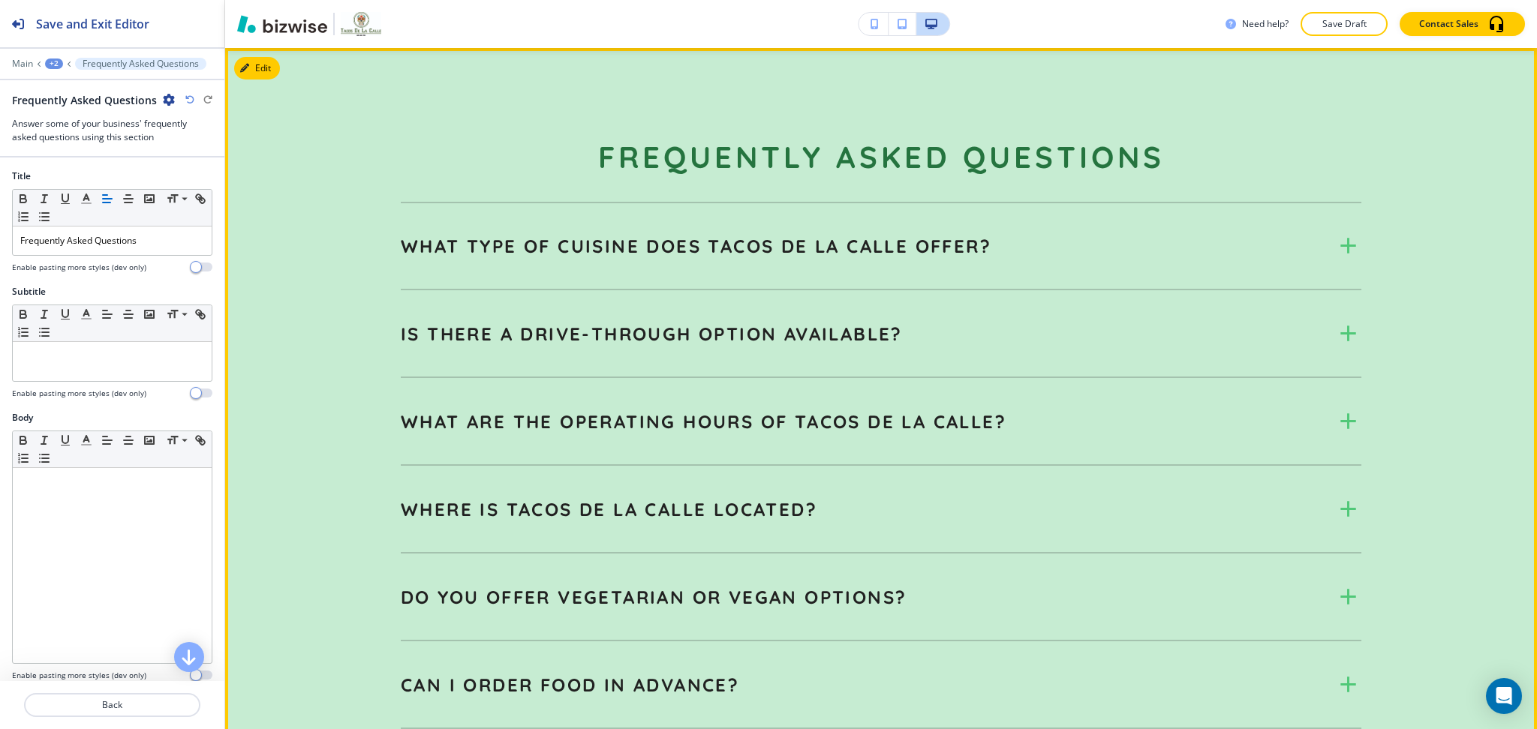
click at [302, 362] on section "Frequently Asked Questions What type of cuisine does Tacos De La Calle offer? T…" at bounding box center [881, 477] width 1312 height 859
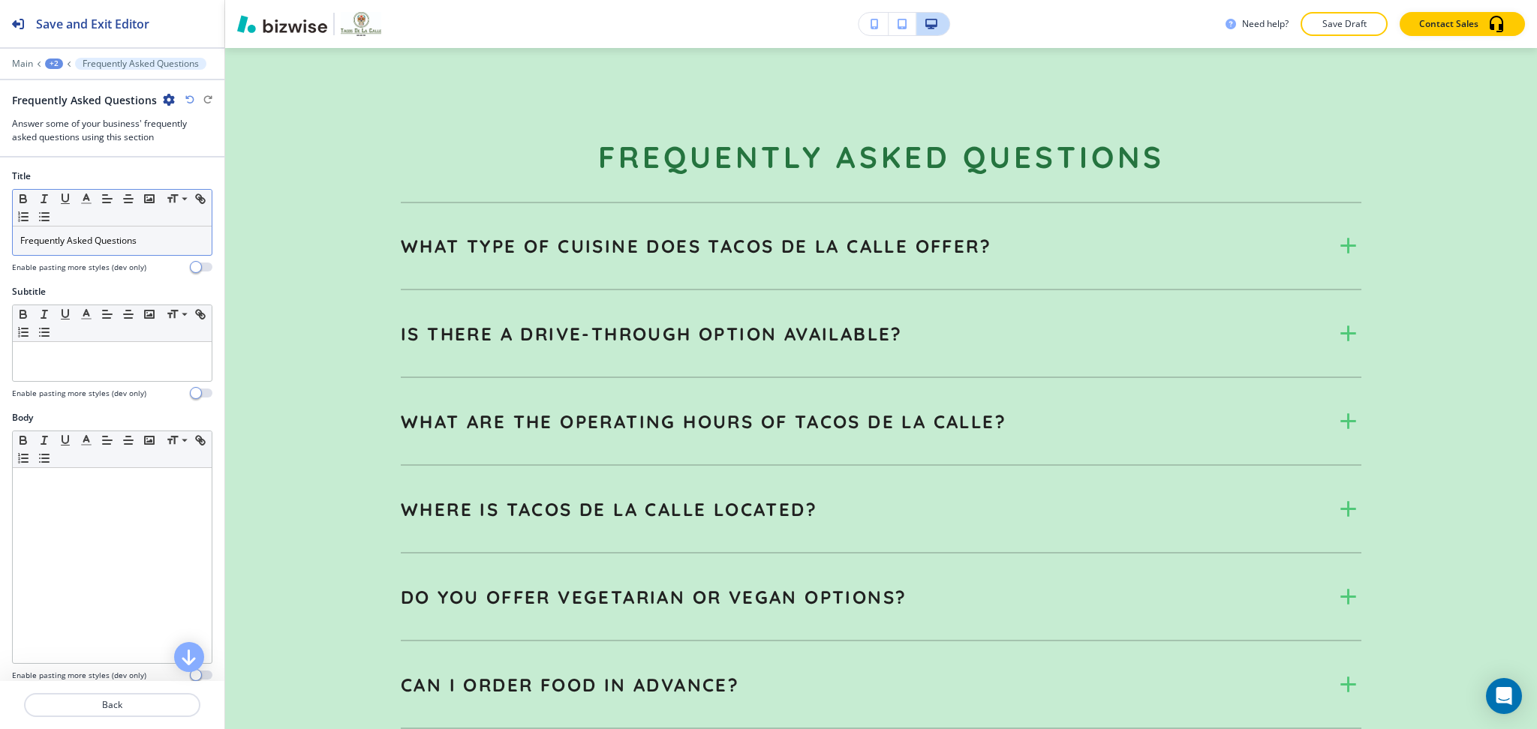
click at [127, 245] on p "Frequently Asked Q ﻿ uestions" at bounding box center [112, 241] width 184 height 14
click at [87, 191] on button "button" at bounding box center [86, 199] width 21 height 18
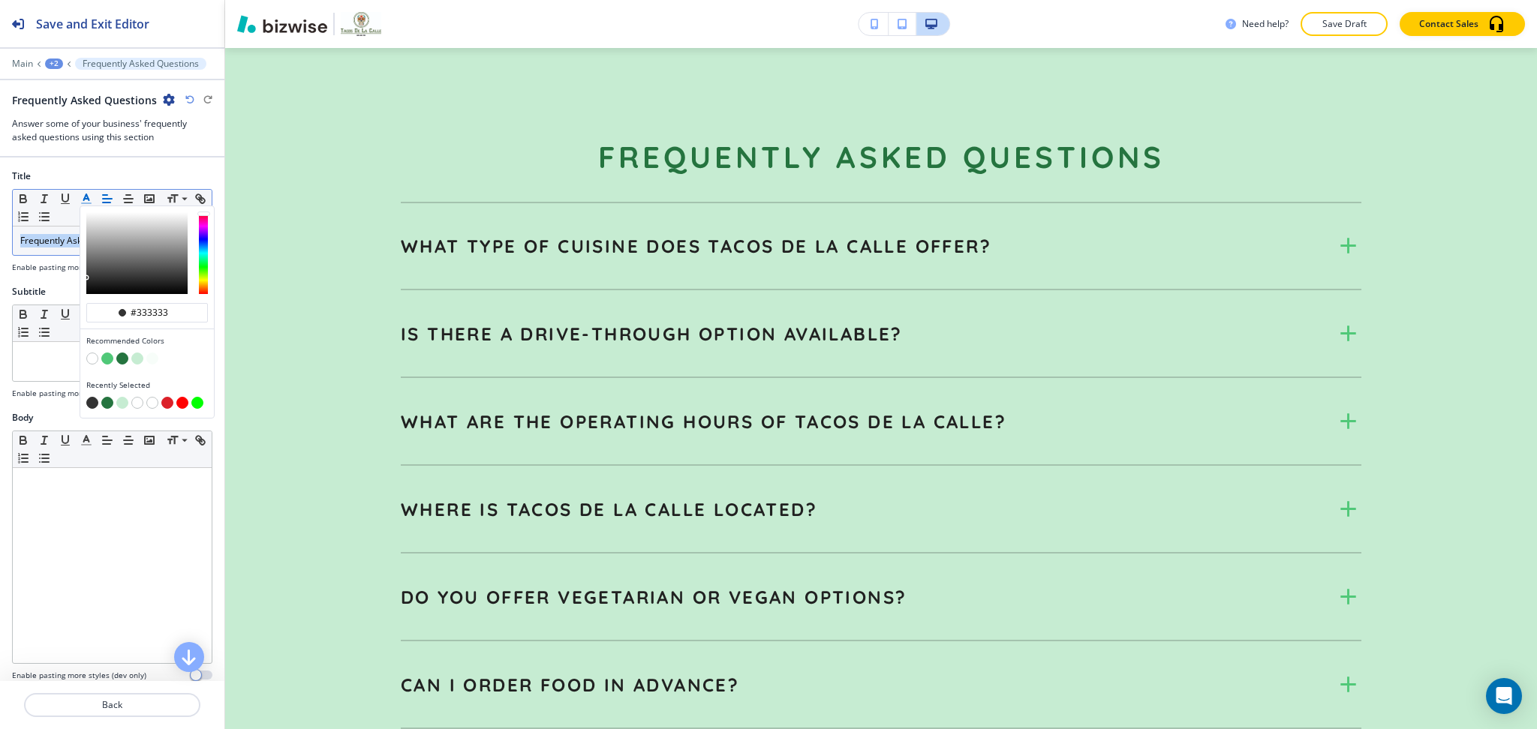
click at [92, 403] on button "button" at bounding box center [92, 403] width 12 height 12
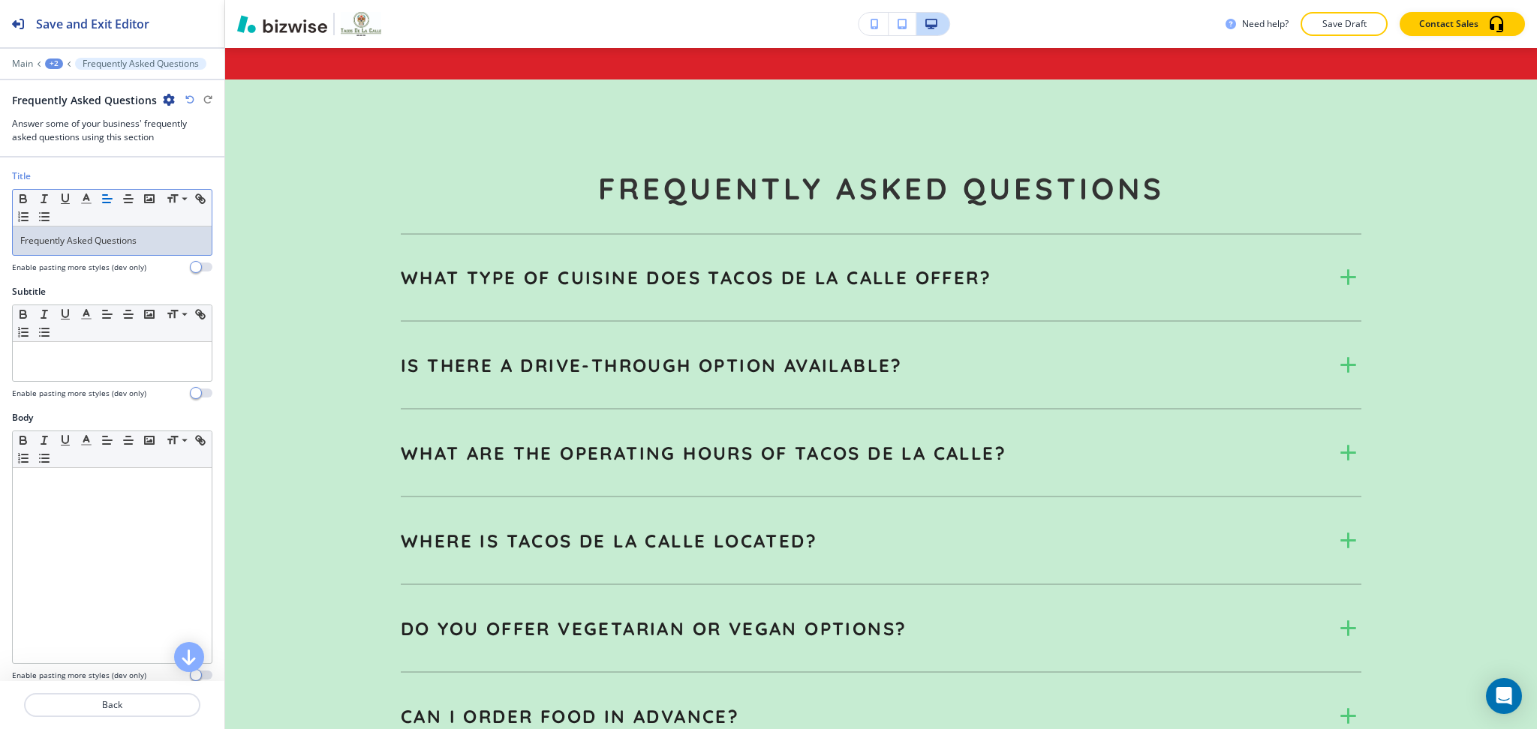
scroll to position [764, 0]
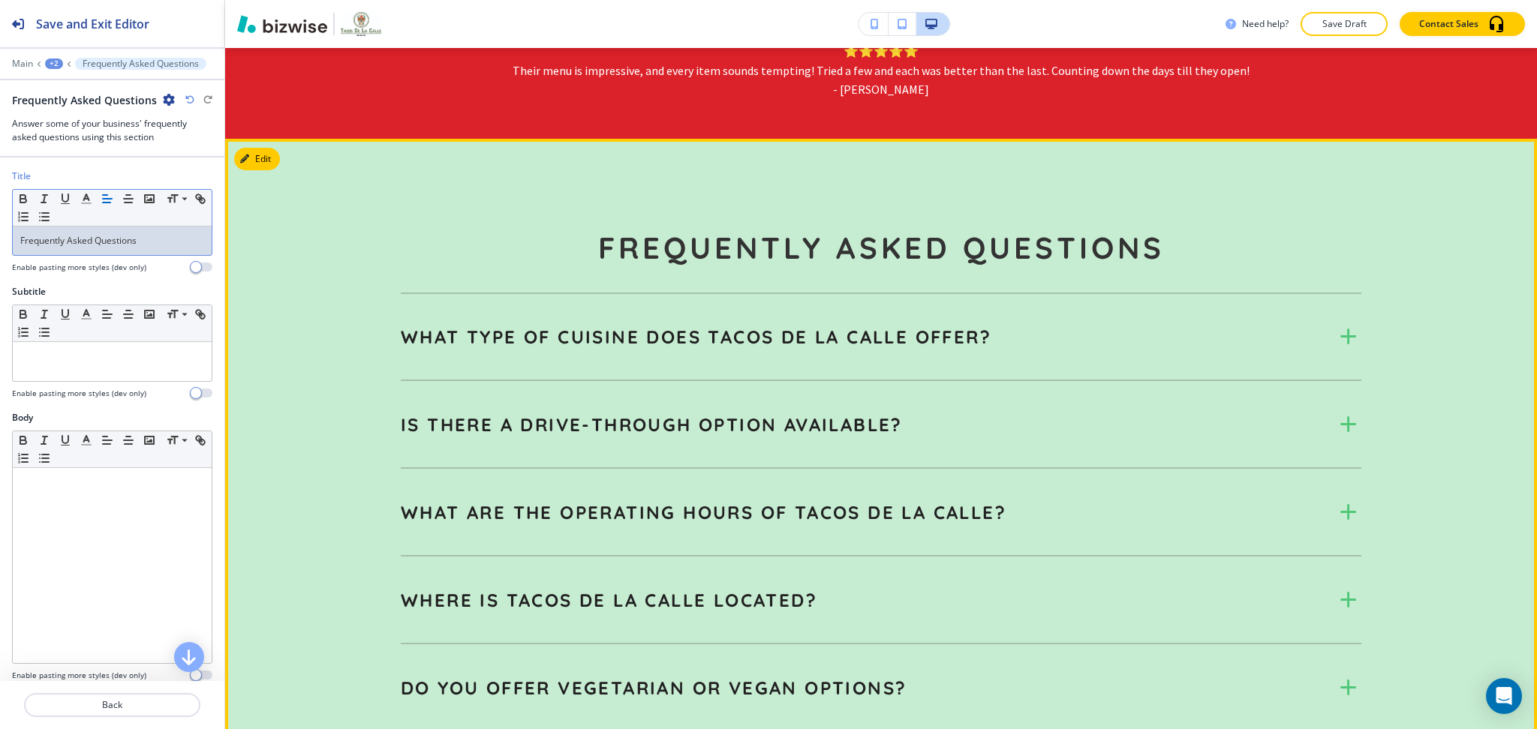
click at [263, 161] on button "Edit" at bounding box center [257, 159] width 46 height 23
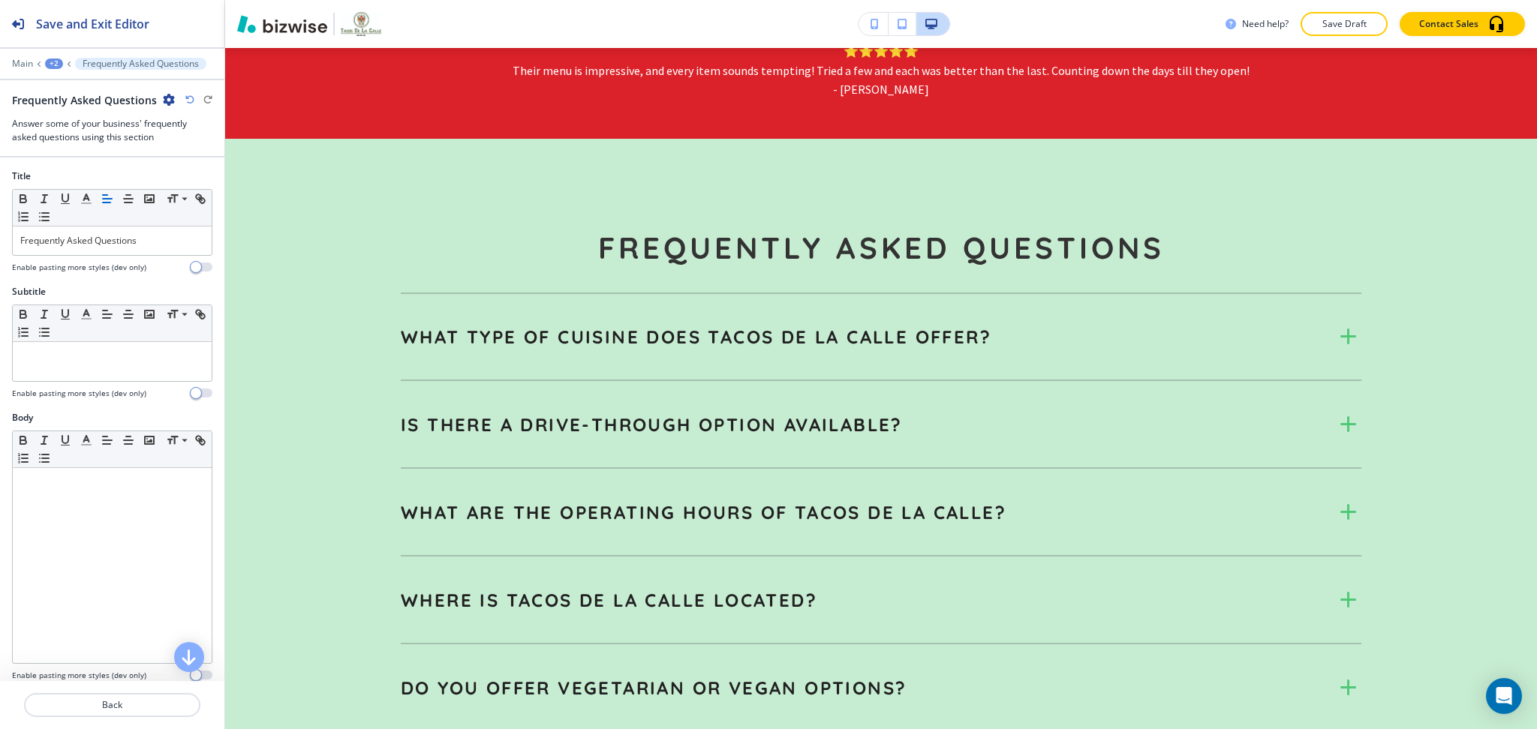
scroll to position [520, 0]
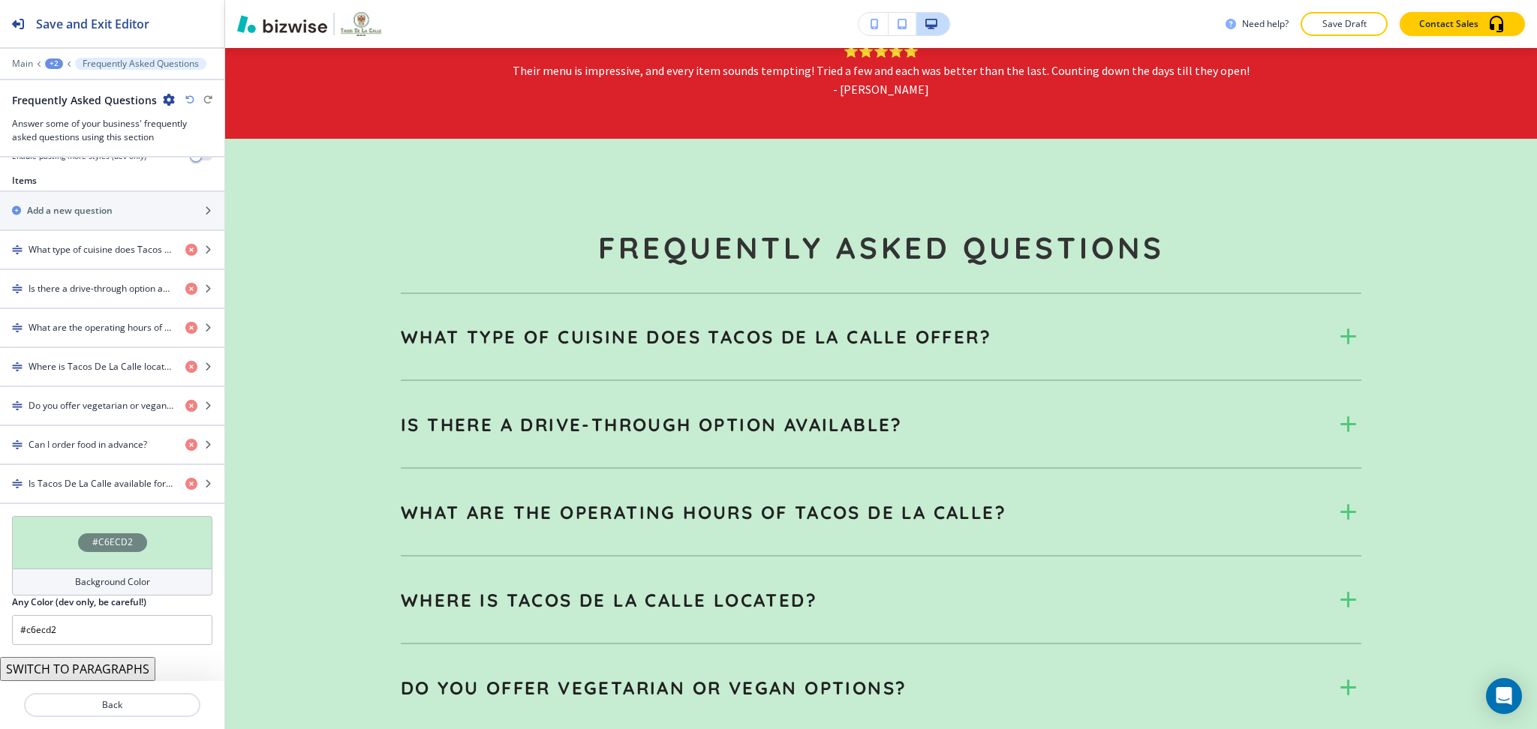
click at [104, 575] on div "Background Color" at bounding box center [112, 582] width 200 height 27
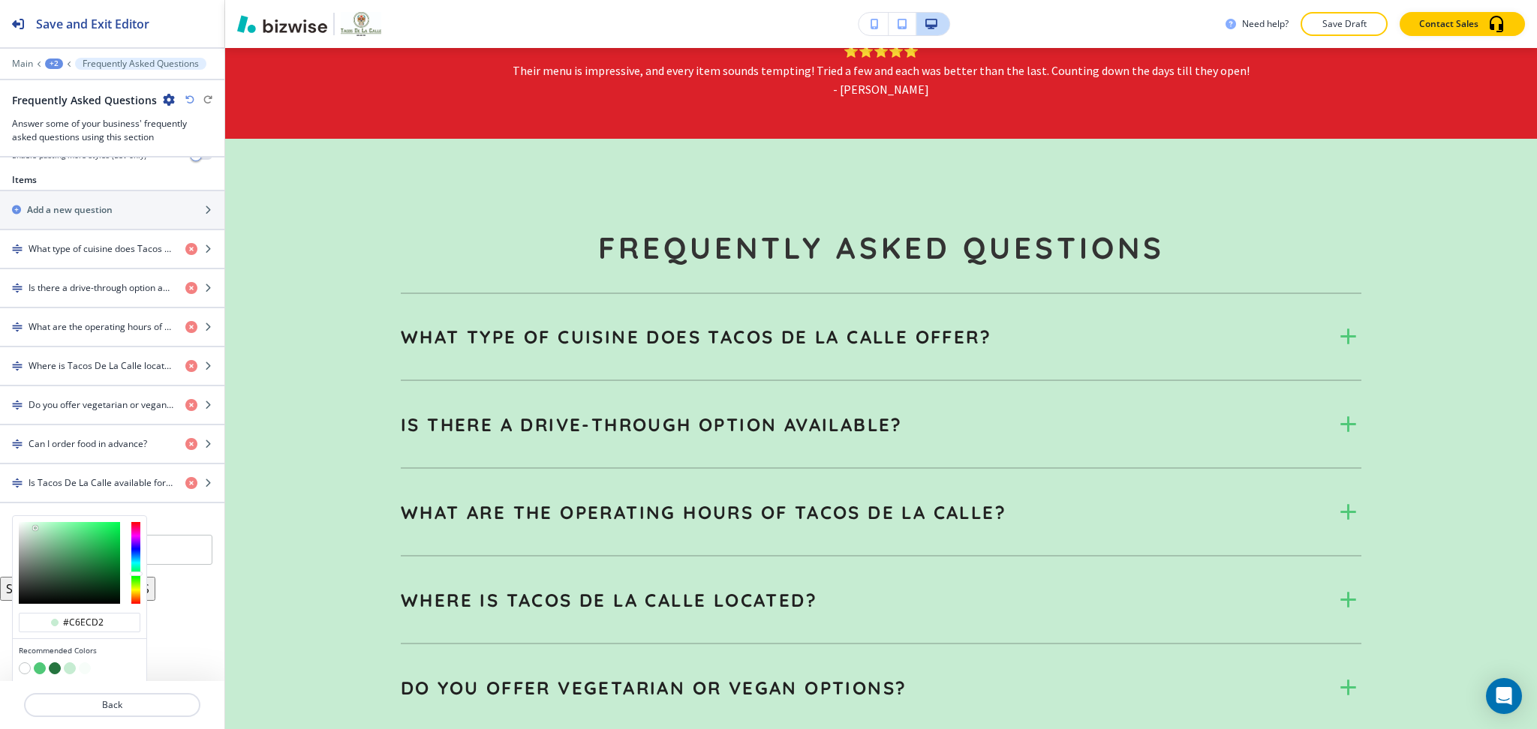
click at [28, 669] on button "button" at bounding box center [25, 669] width 12 height 12
type input "#FFFFFF"
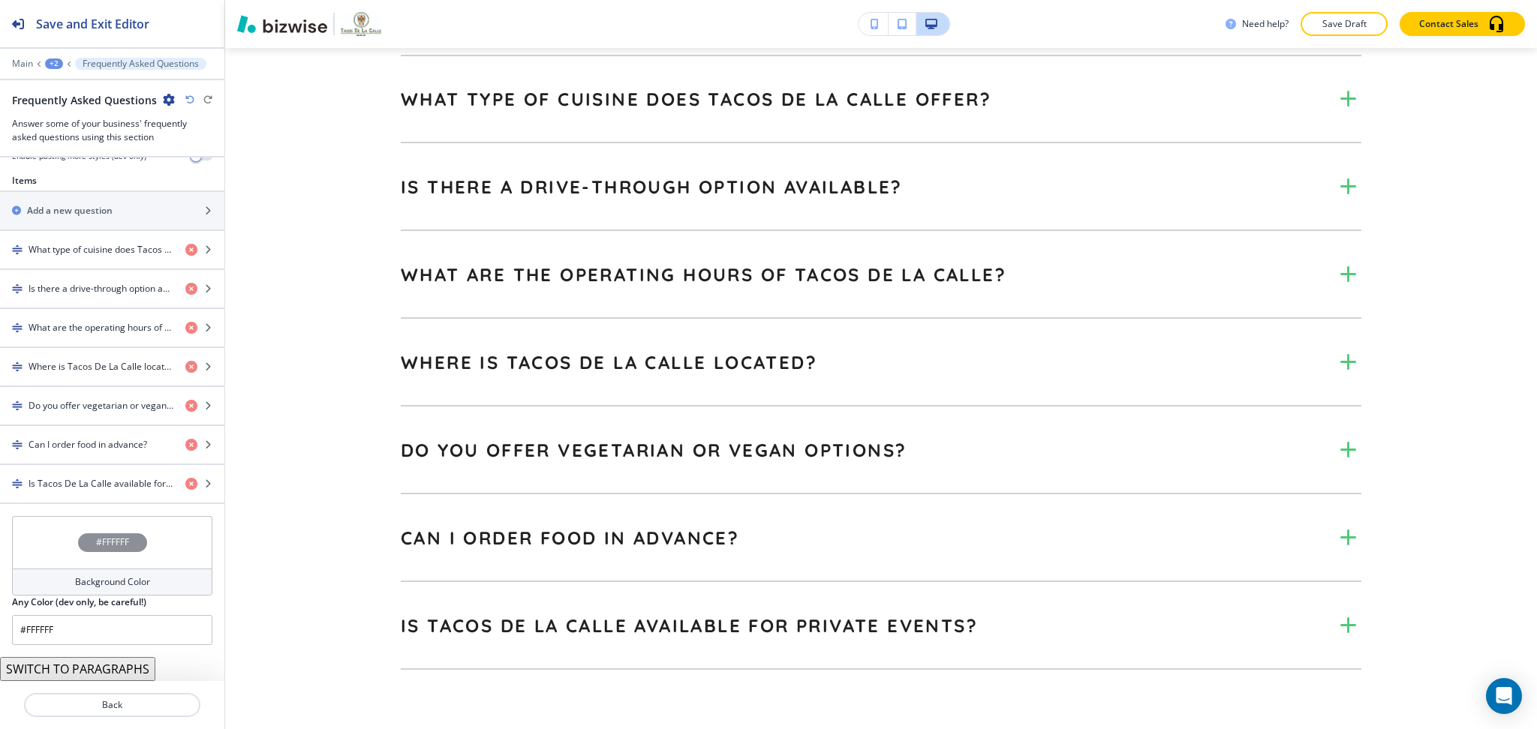
scroll to position [945, 0]
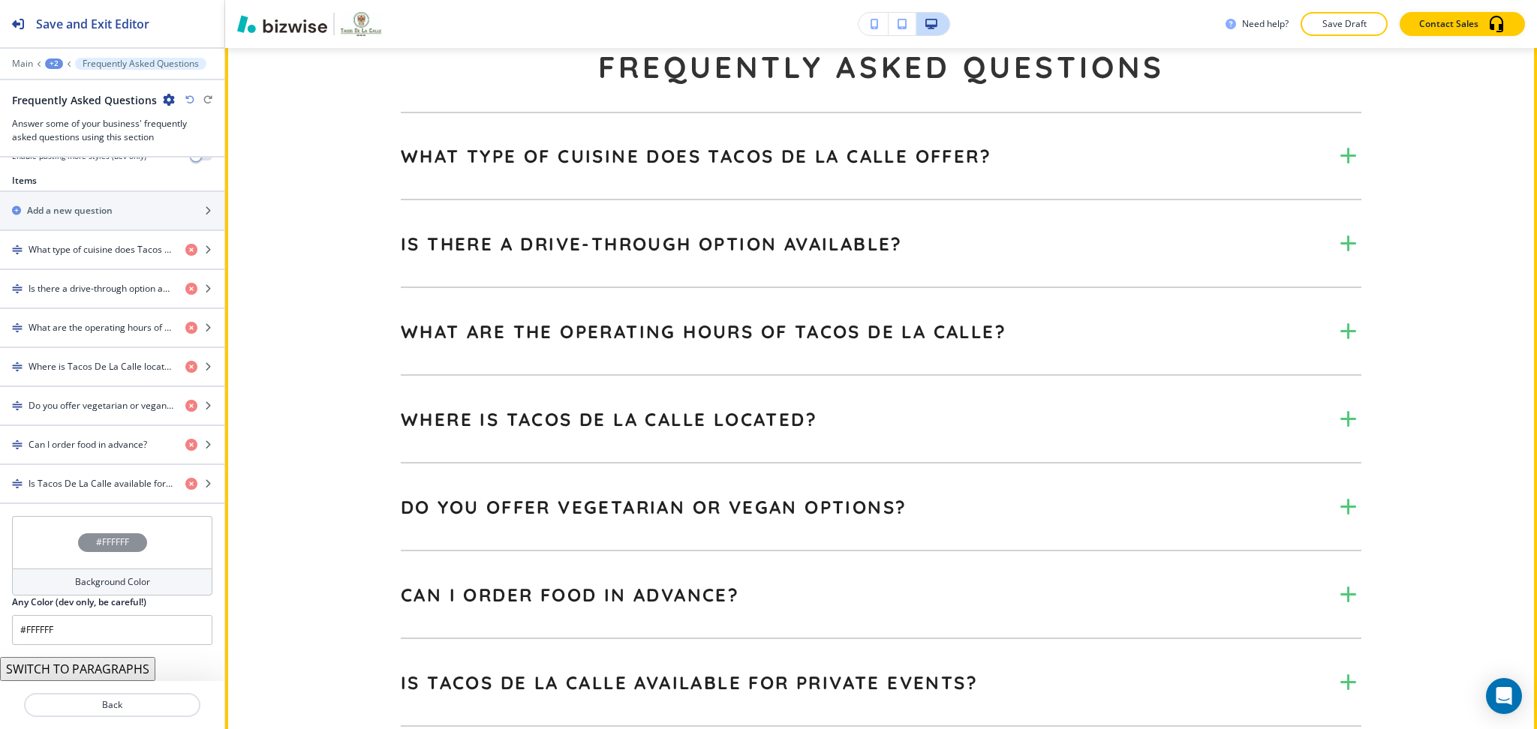
click at [1131, 152] on div "What type of cuisine does Tacos De La Calle offer?" at bounding box center [868, 155] width 934 height 23
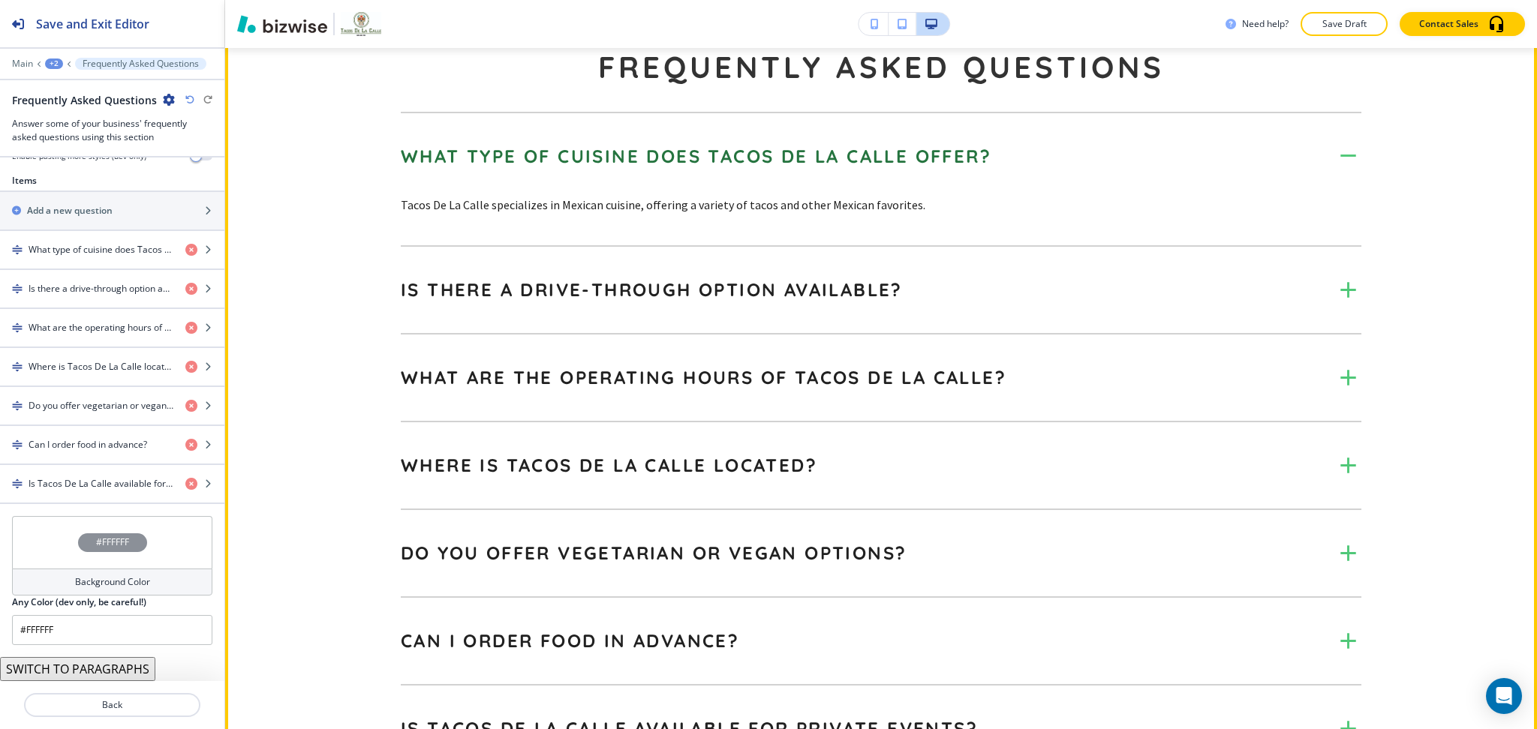
click at [1131, 152] on div "What type of cuisine does Tacos De La Calle offer?" at bounding box center [868, 155] width 934 height 23
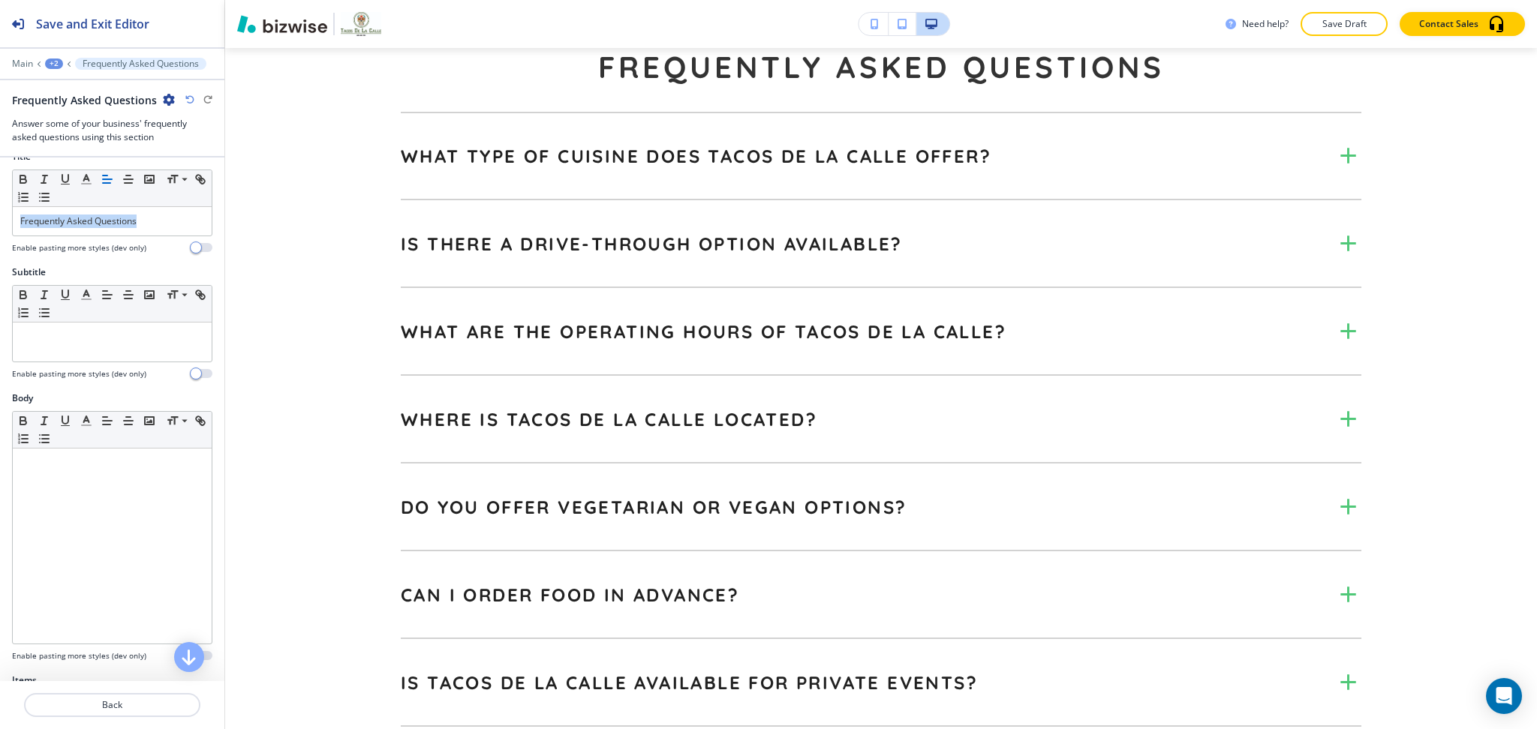
scroll to position [0, 0]
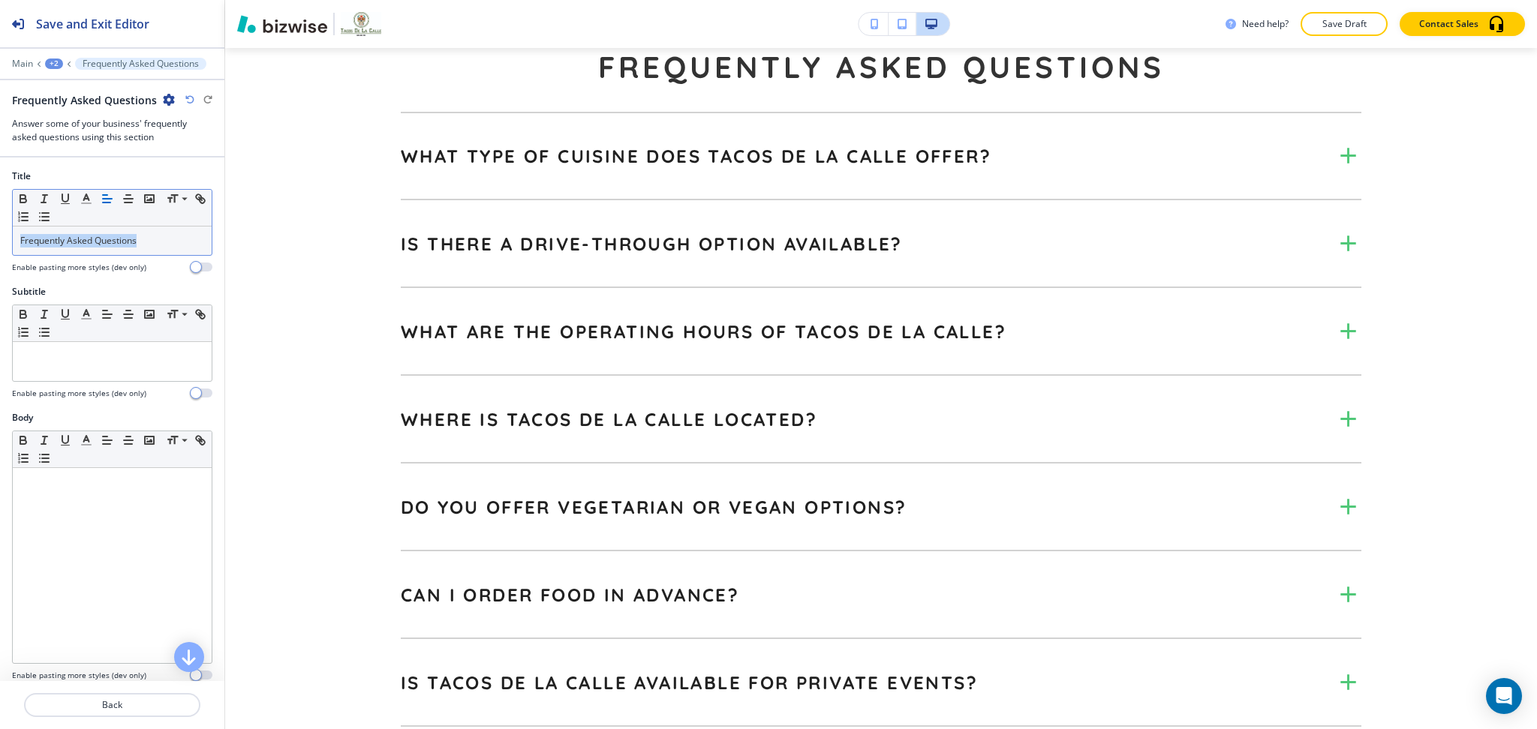
click at [128, 240] on span "Frequently Asked Questions" at bounding box center [78, 240] width 116 height 13
click at [85, 196] on polyline "button" at bounding box center [86, 197] width 5 height 6
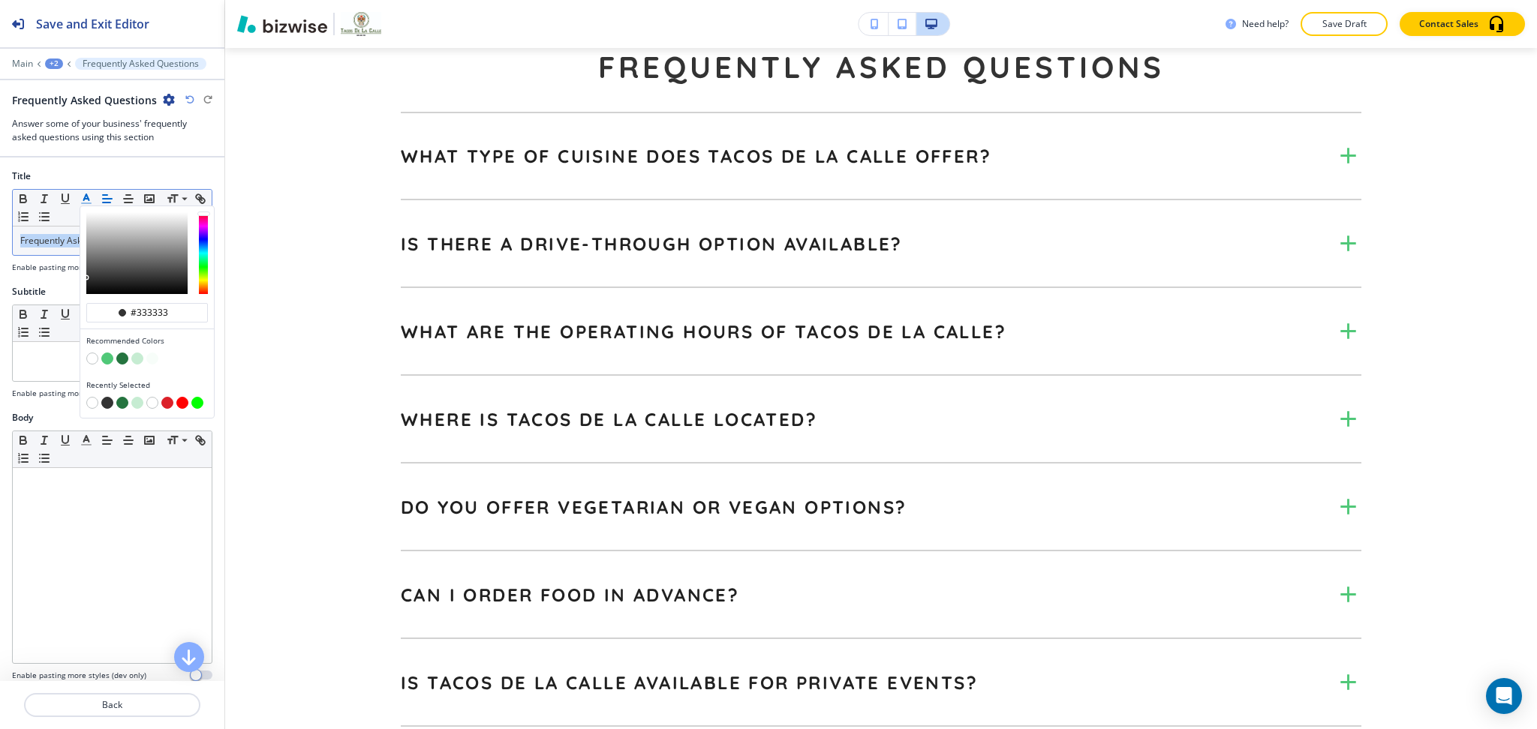
click at [122, 359] on button "button" at bounding box center [122, 359] width 12 height 12
type input "#25743f"
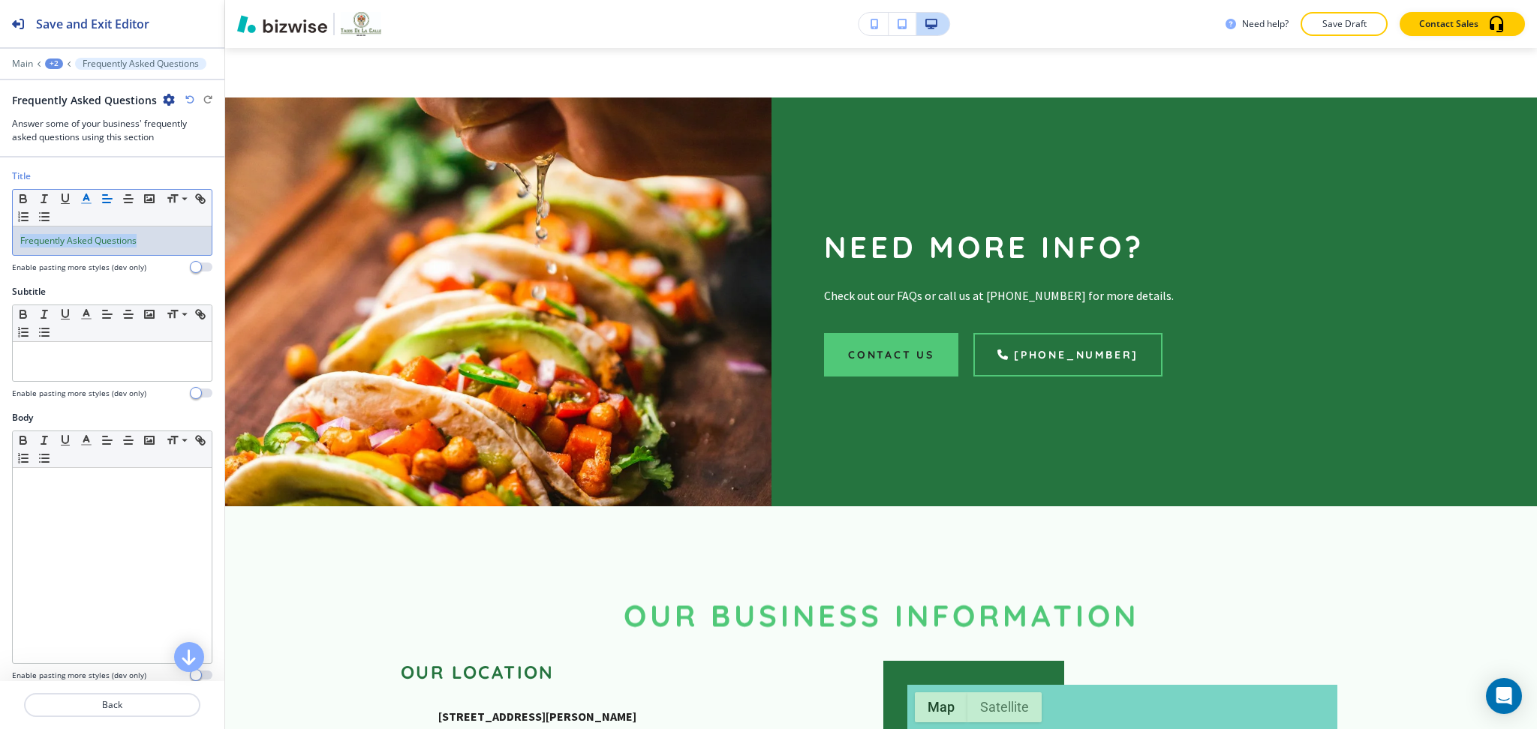
scroll to position [1768, 0]
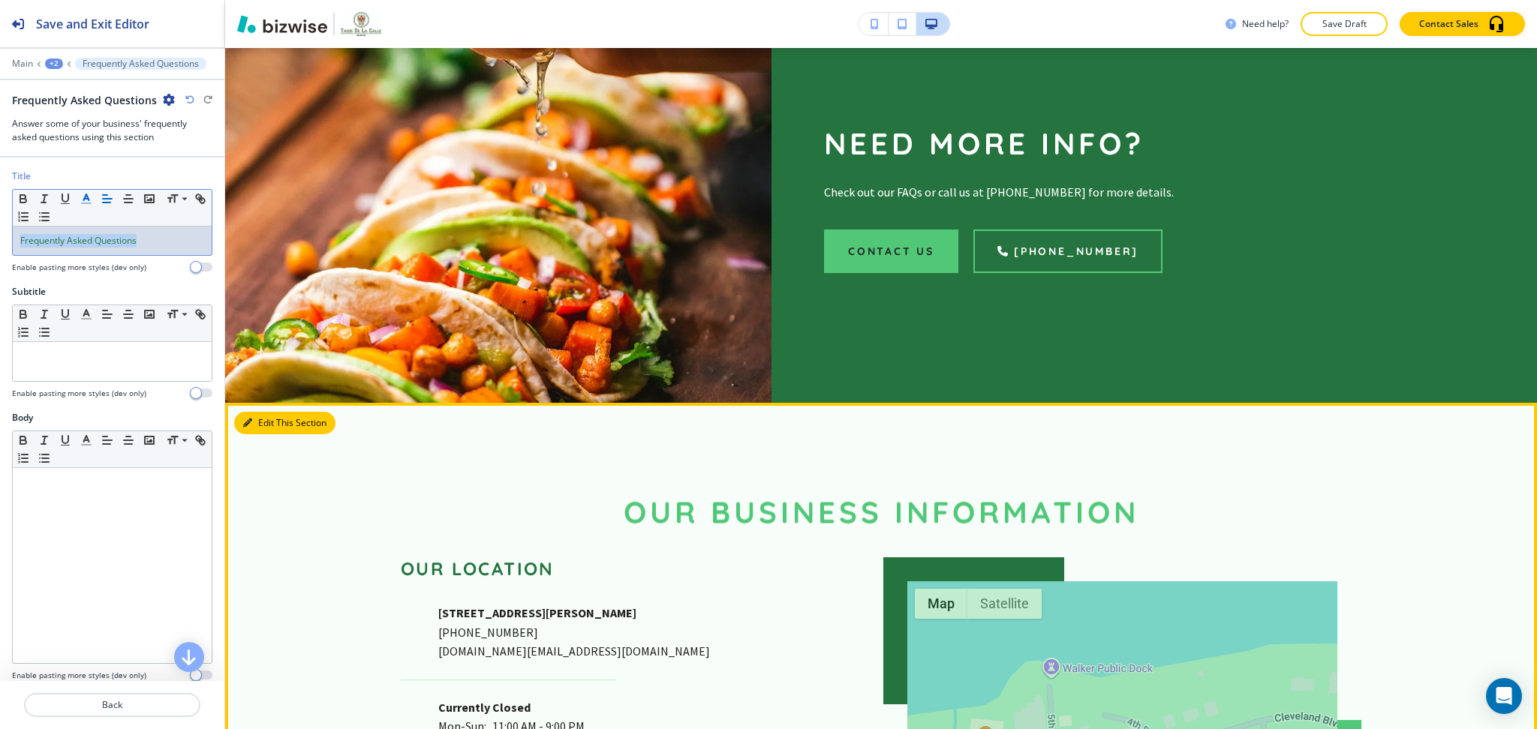
click at [260, 418] on button "Edit This Section" at bounding box center [284, 423] width 101 height 23
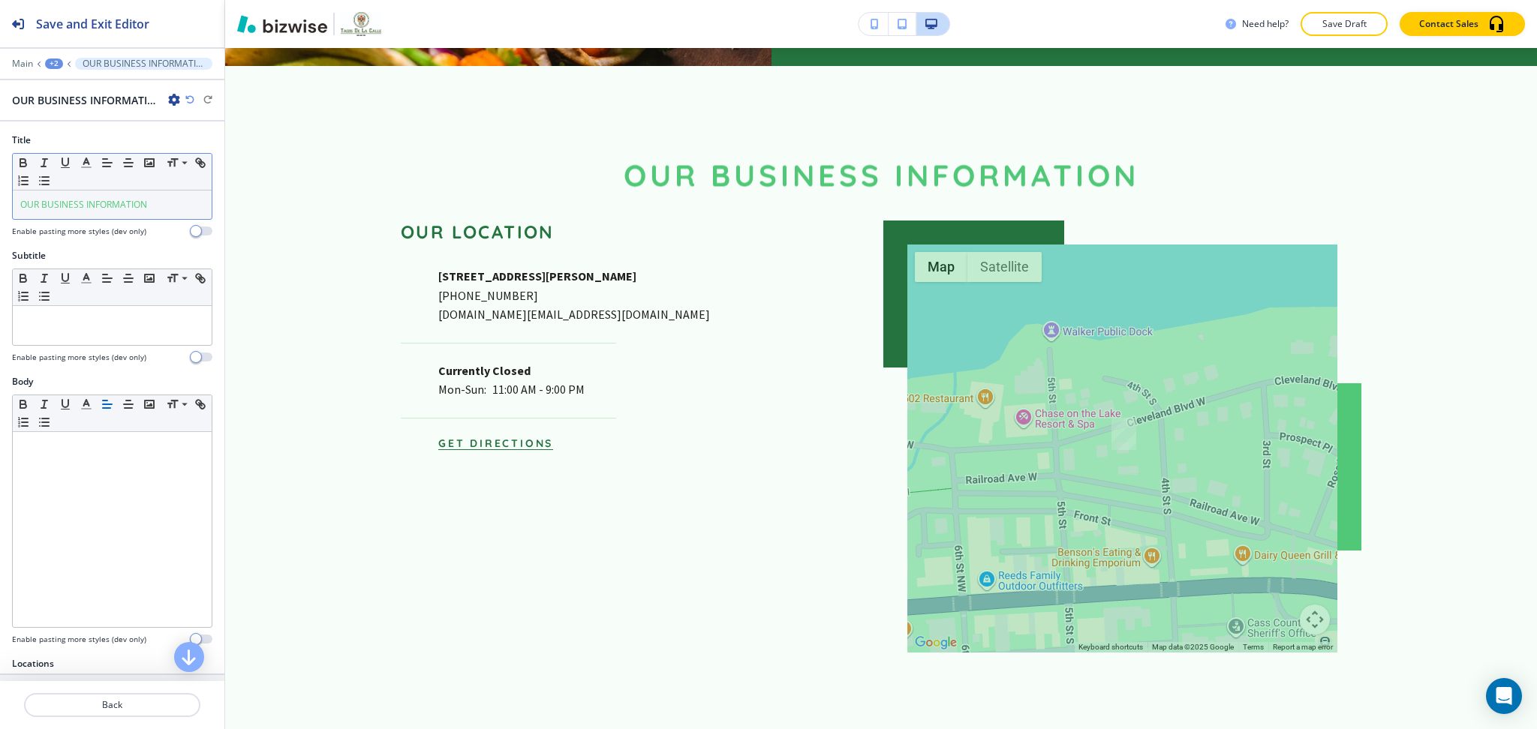
scroll to position [2122, 0]
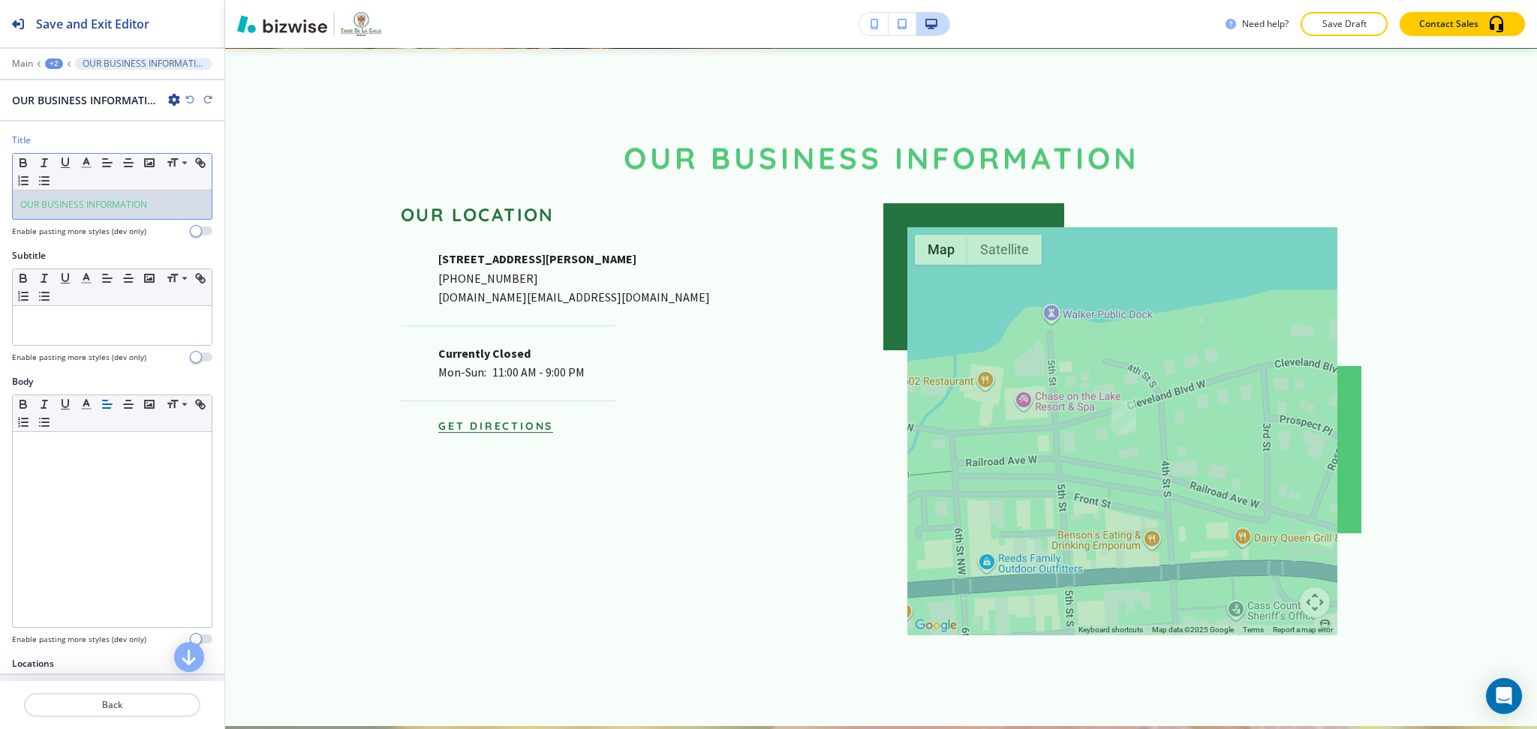
click at [133, 212] on div "OUR BUSINESS INFORMATION" at bounding box center [112, 205] width 199 height 29
click at [90, 167] on line "button" at bounding box center [86, 167] width 9 height 0
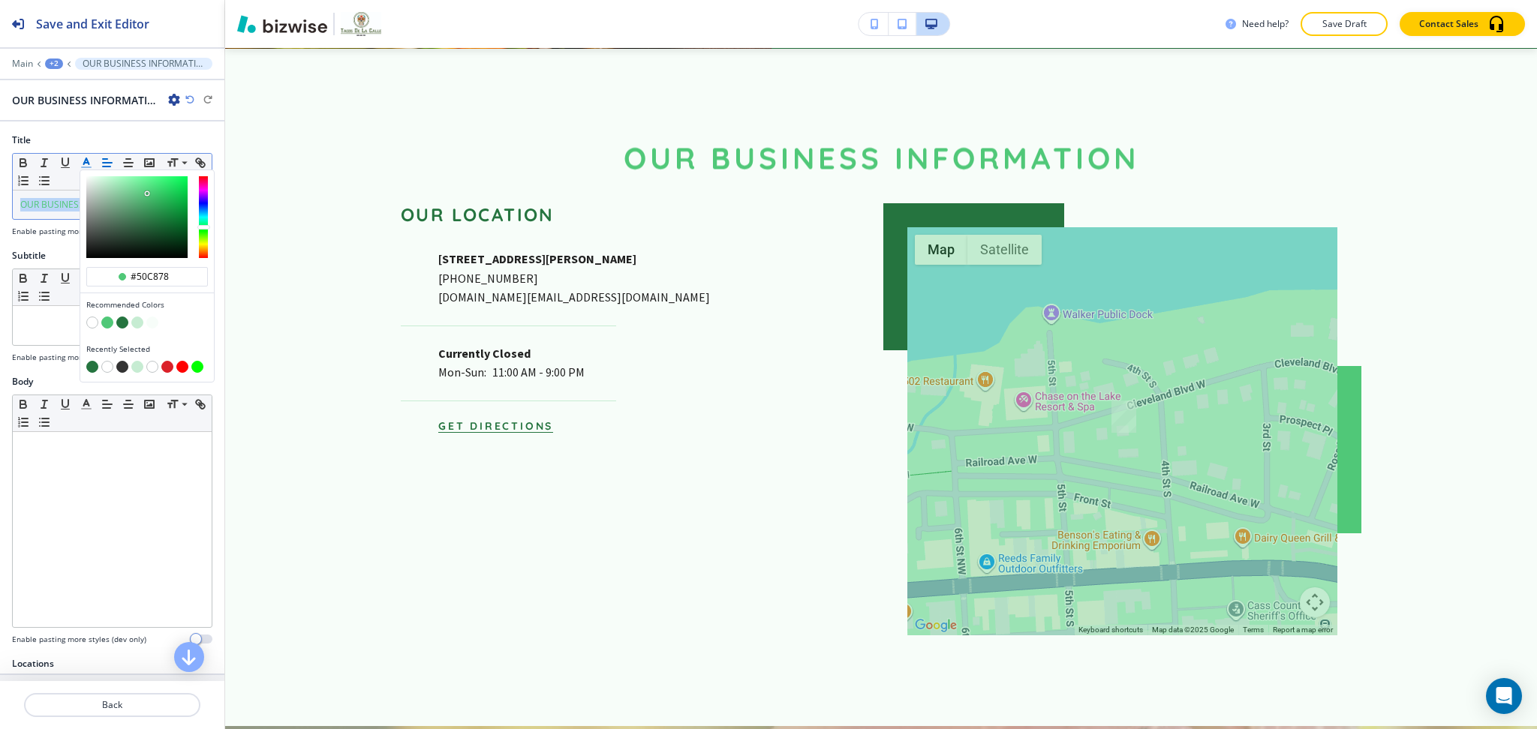
click at [123, 322] on button "button" at bounding box center [122, 323] width 12 height 12
type input "#25743f"
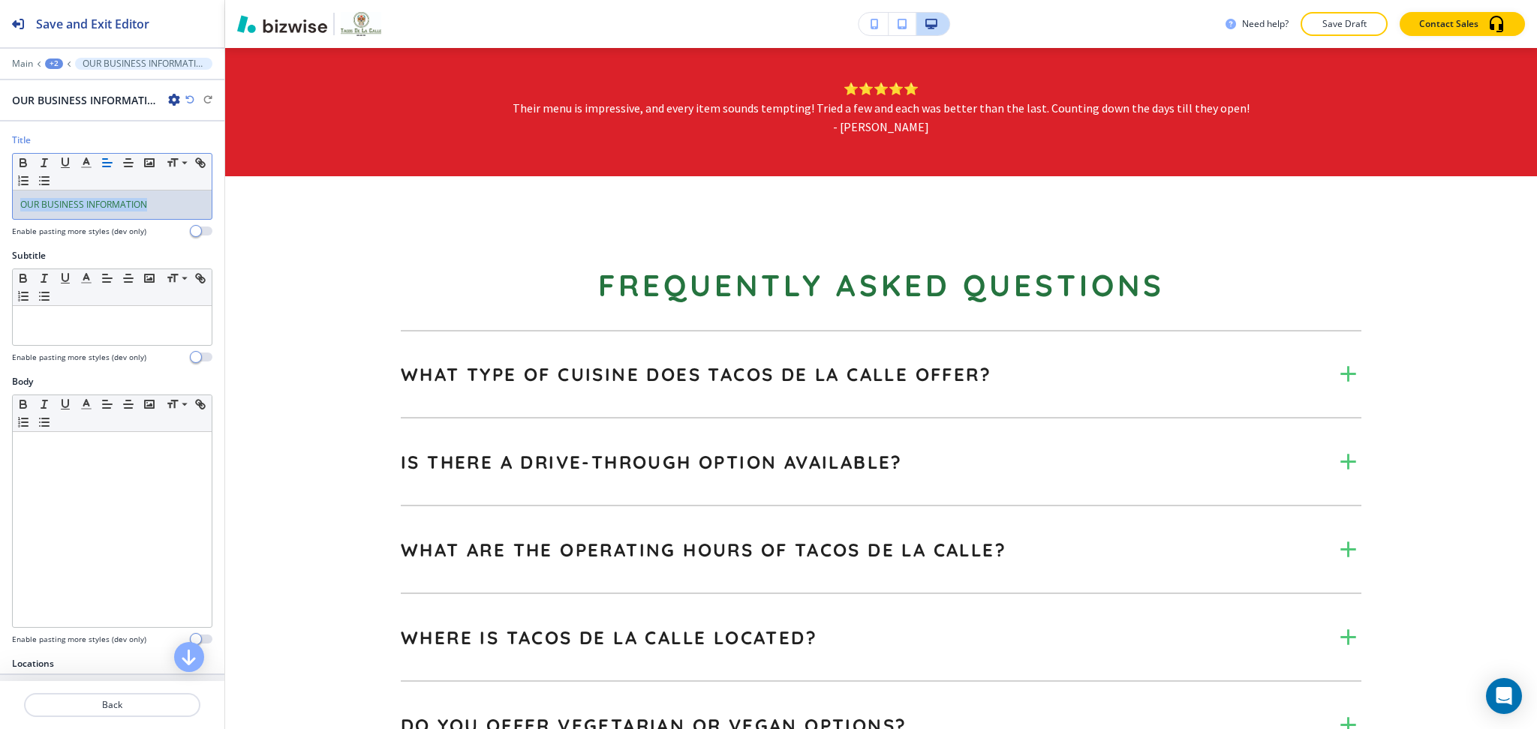
scroll to position [0, 0]
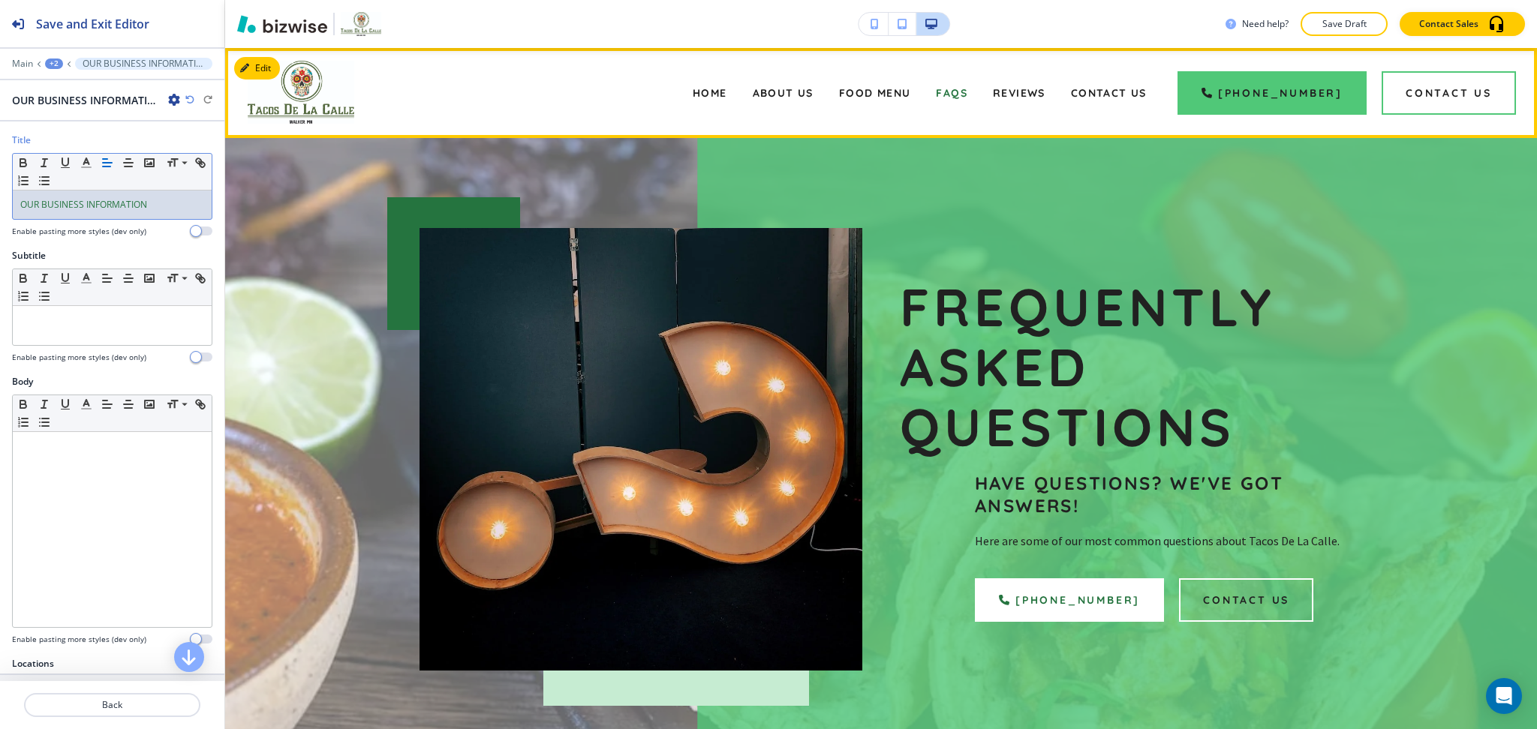
click at [870, 103] on div "Food Menu" at bounding box center [875, 93] width 98 height 60
click at [872, 90] on span "Food Menu" at bounding box center [875, 93] width 72 height 14
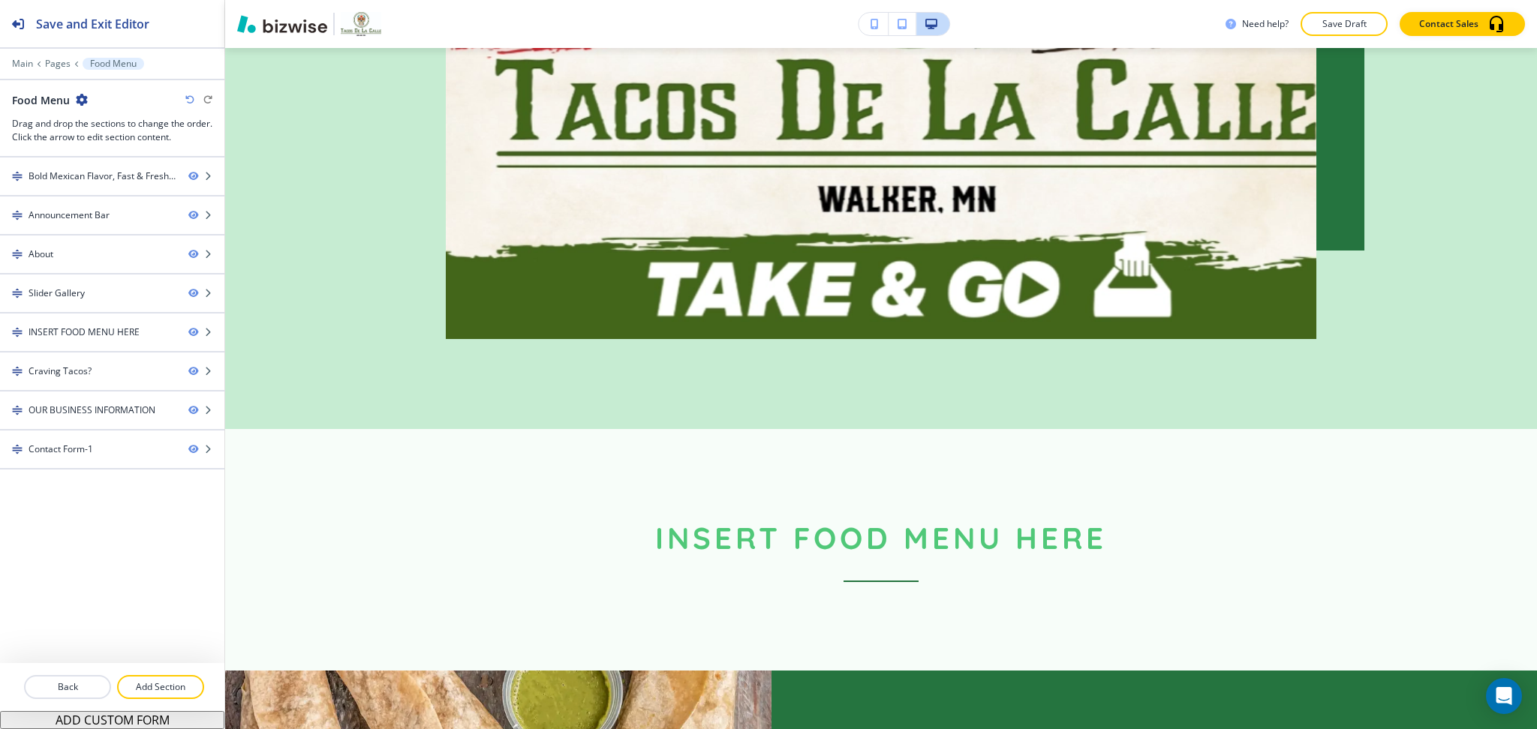
scroll to position [2007, 0]
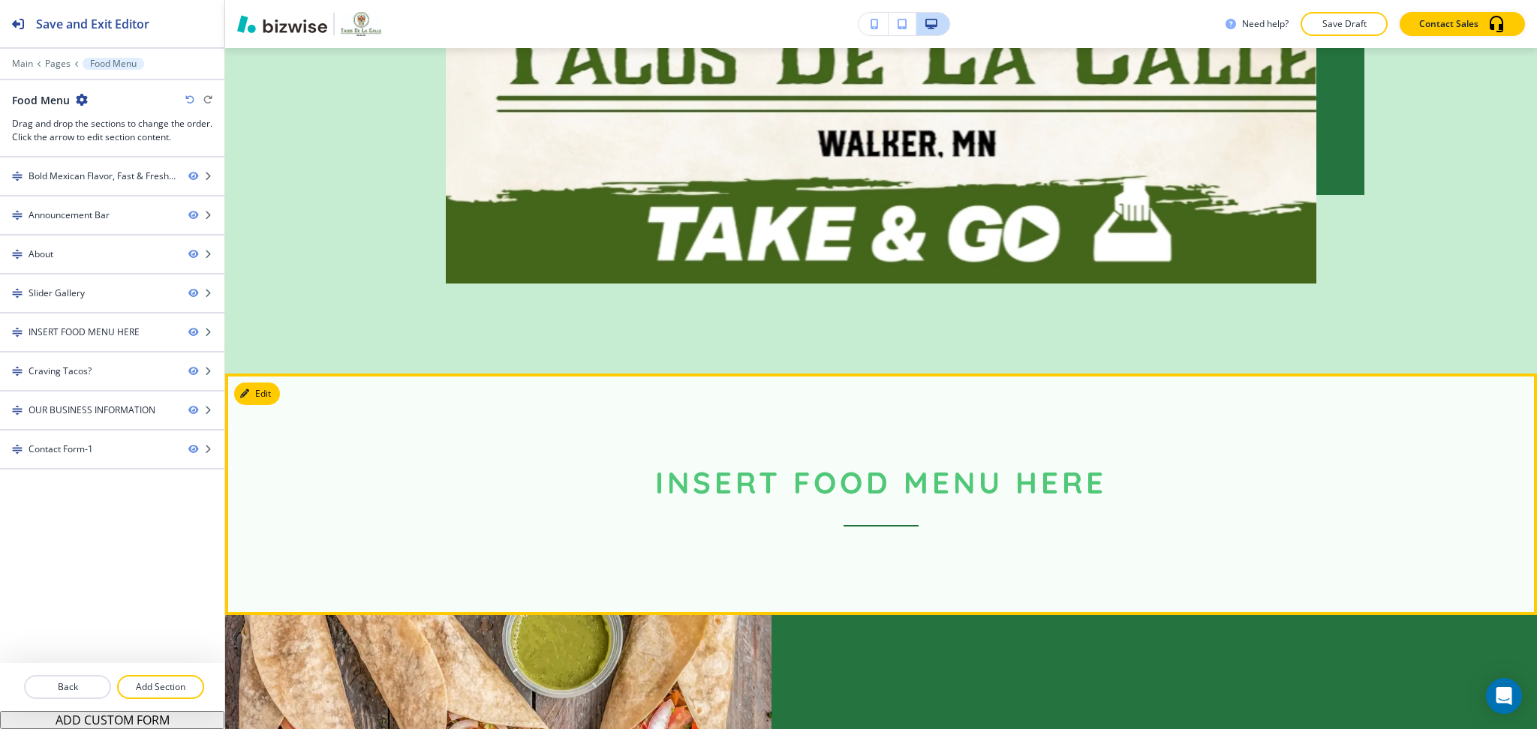
click at [289, 460] on section "INSERT FOOD MENU HERE" at bounding box center [881, 495] width 1312 height 242
click at [271, 405] on button "Edit" at bounding box center [257, 394] width 46 height 23
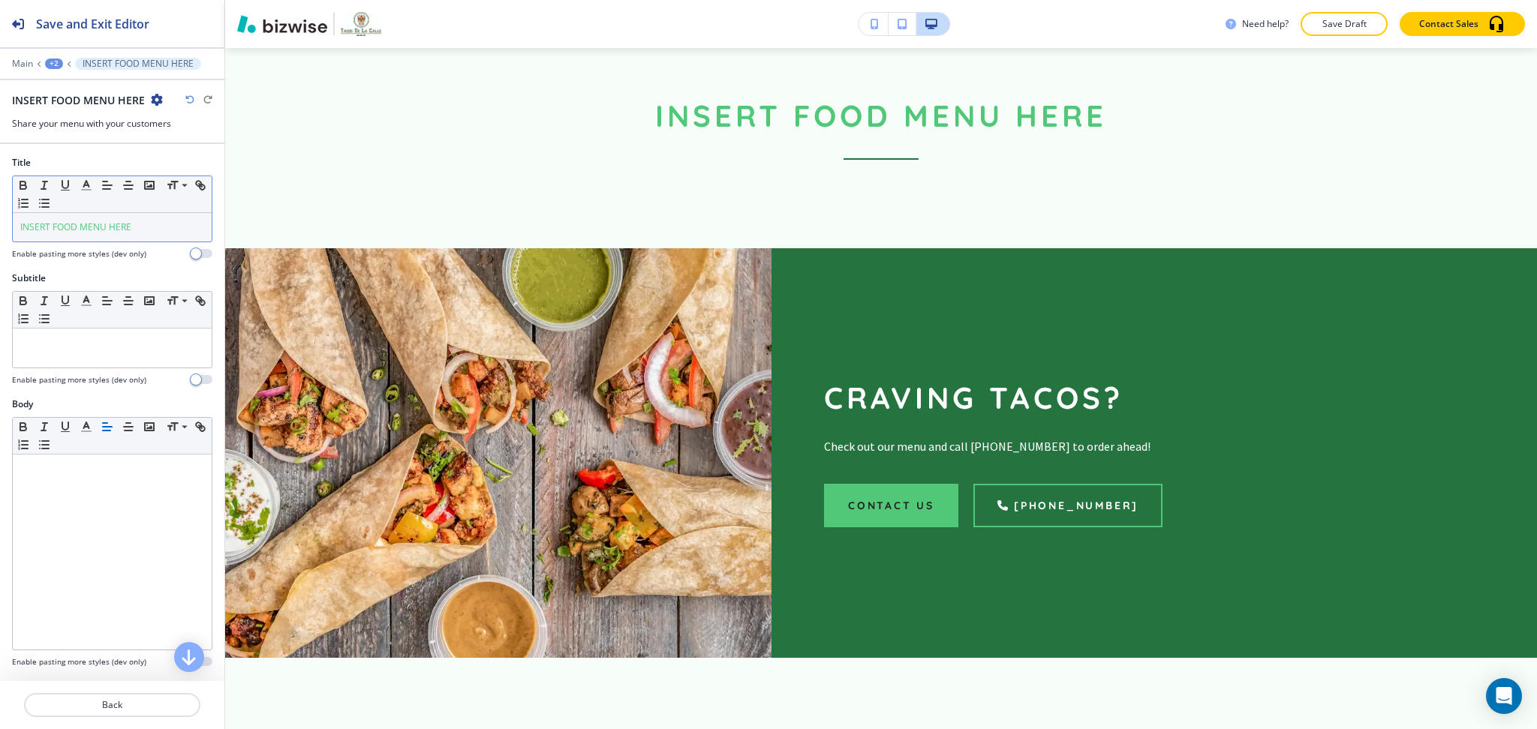
scroll to position [2398, 0]
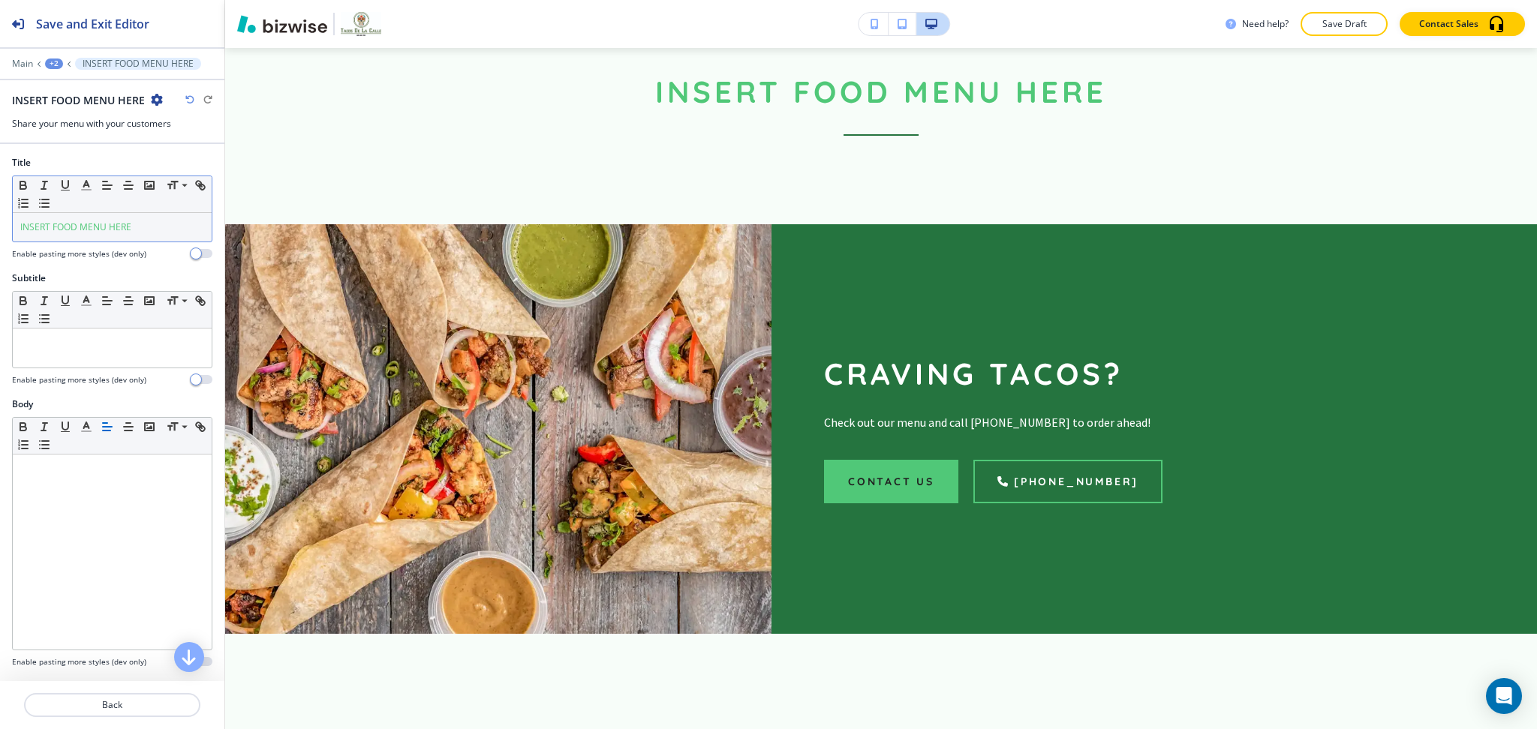
click at [113, 231] on span "INSERT FOOD MENU HERE" at bounding box center [75, 227] width 111 height 13
click at [88, 184] on polyline "button" at bounding box center [86, 184] width 5 height 6
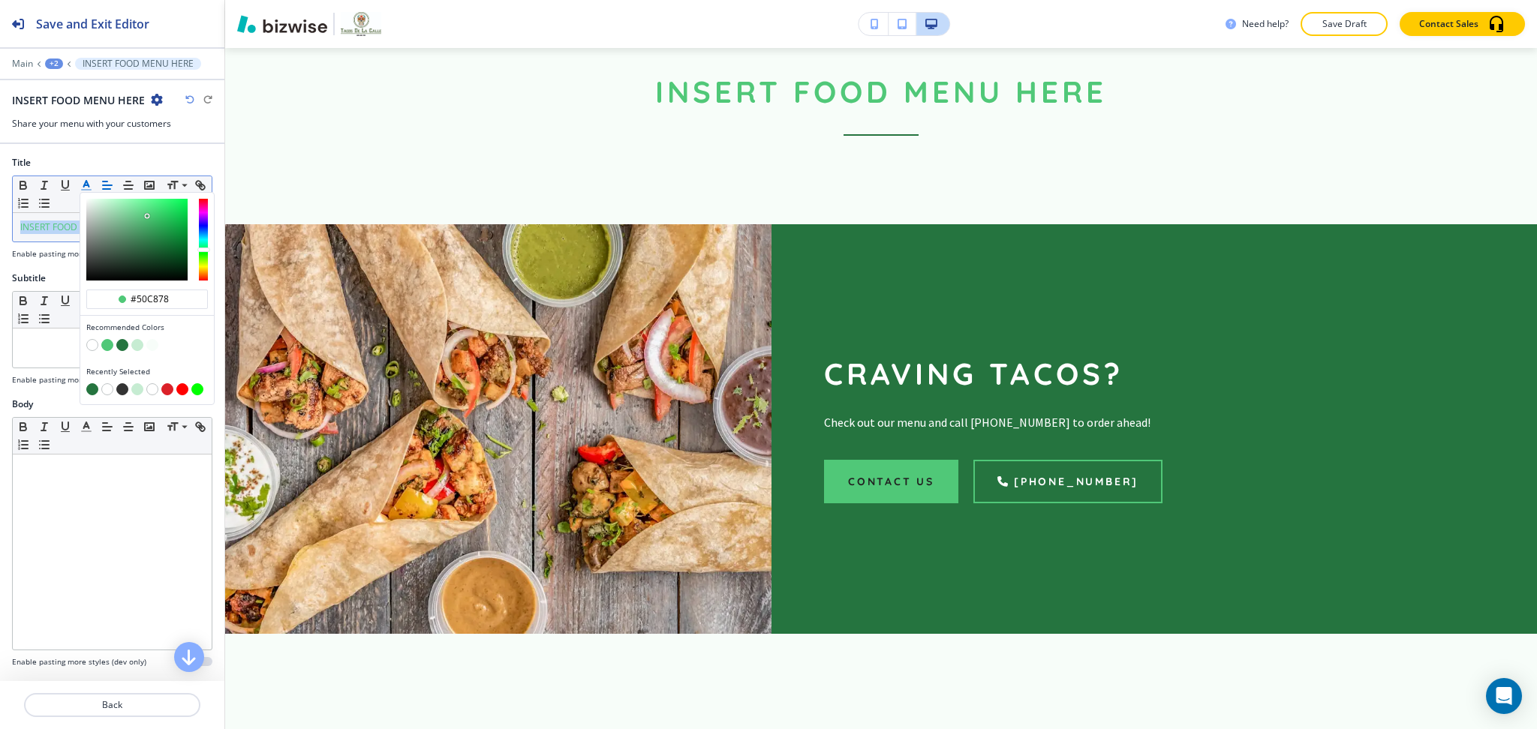
click at [121, 341] on button "button" at bounding box center [122, 345] width 12 height 12
type input "#25743f"
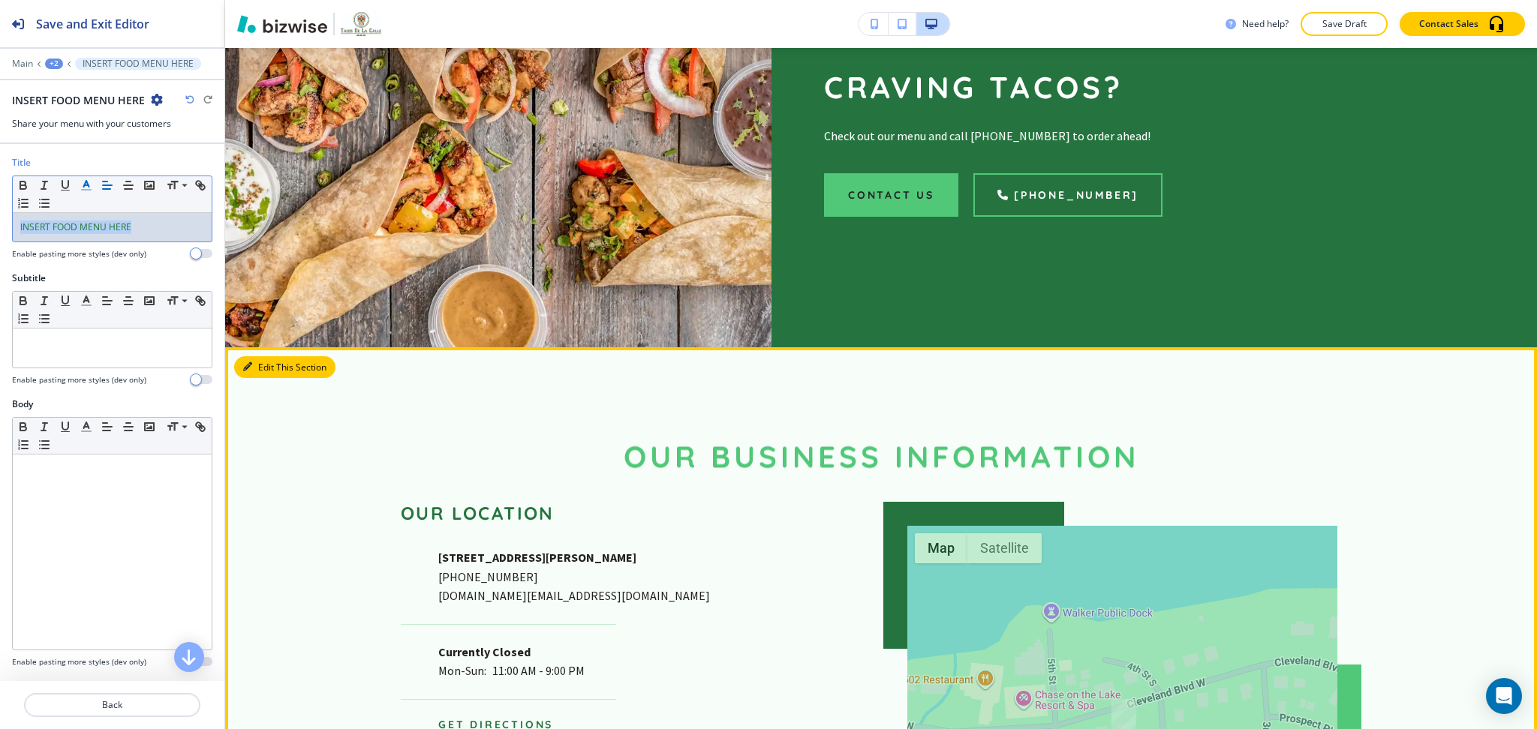
drag, startPoint x: 248, startPoint y: 430, endPoint x: 225, endPoint y: 407, distance: 32.4
click at [248, 371] on icon "button" at bounding box center [247, 366] width 9 height 9
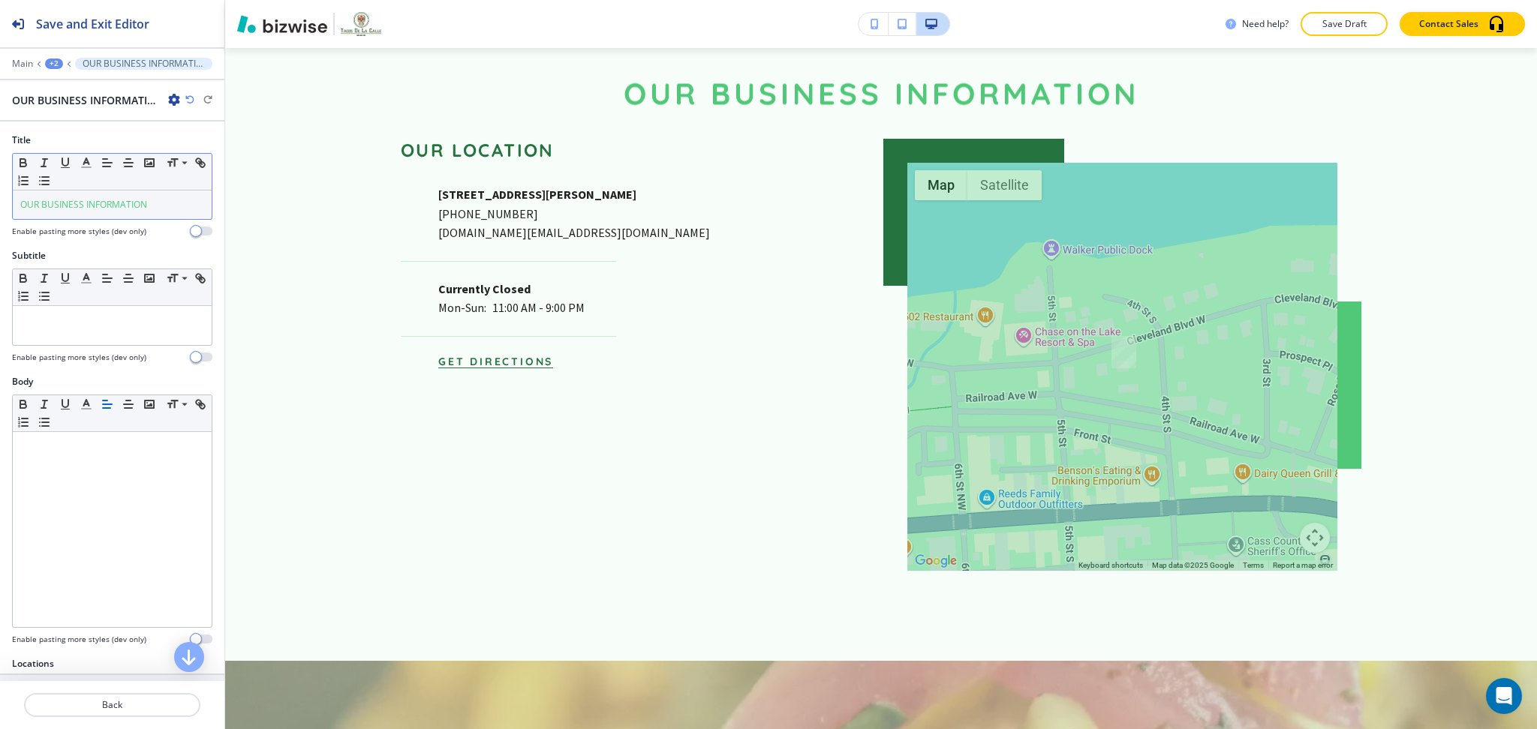
scroll to position [3049, 0]
click at [52, 193] on div "OUR BUSINESS INFORMATION" at bounding box center [112, 205] width 199 height 29
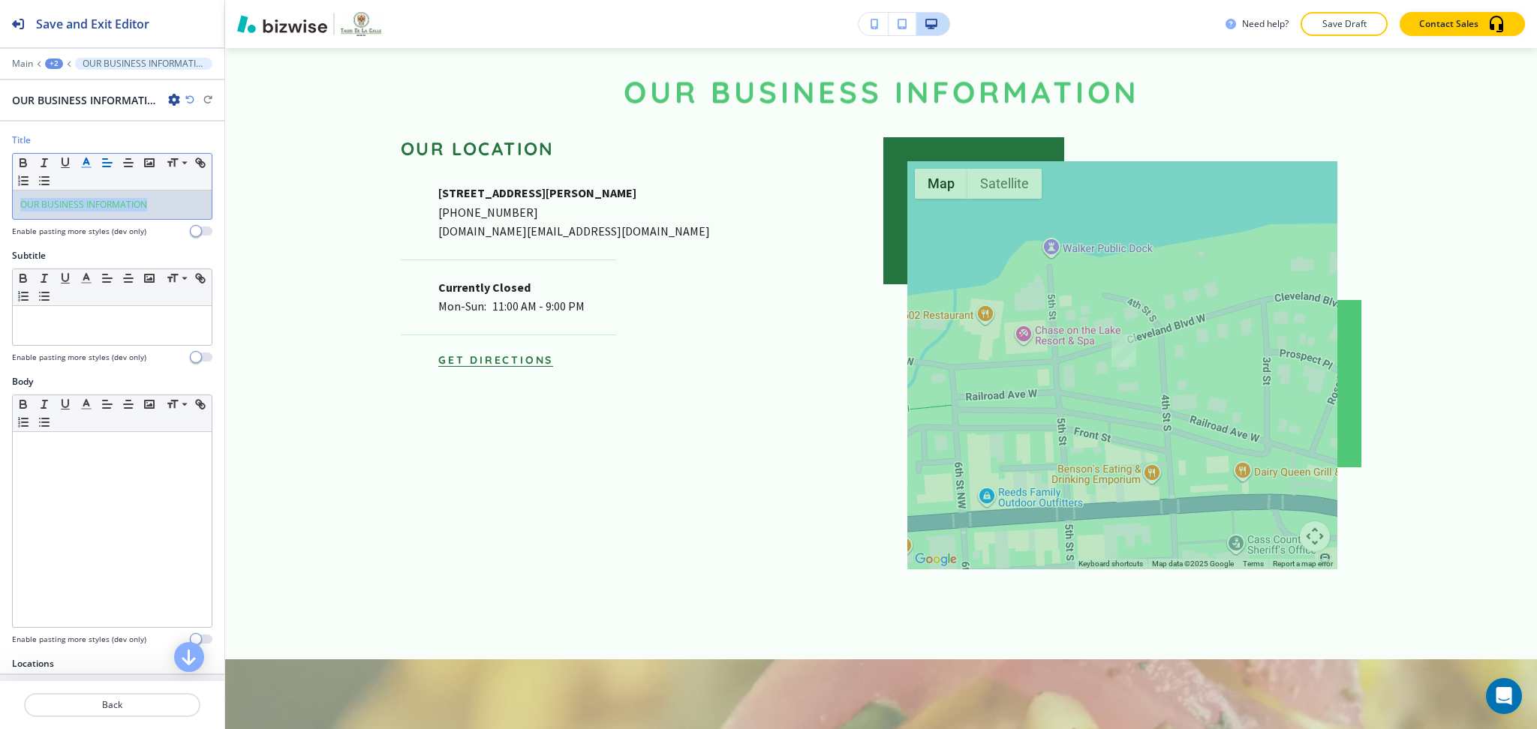
click at [84, 169] on icon "button" at bounding box center [87, 163] width 14 height 14
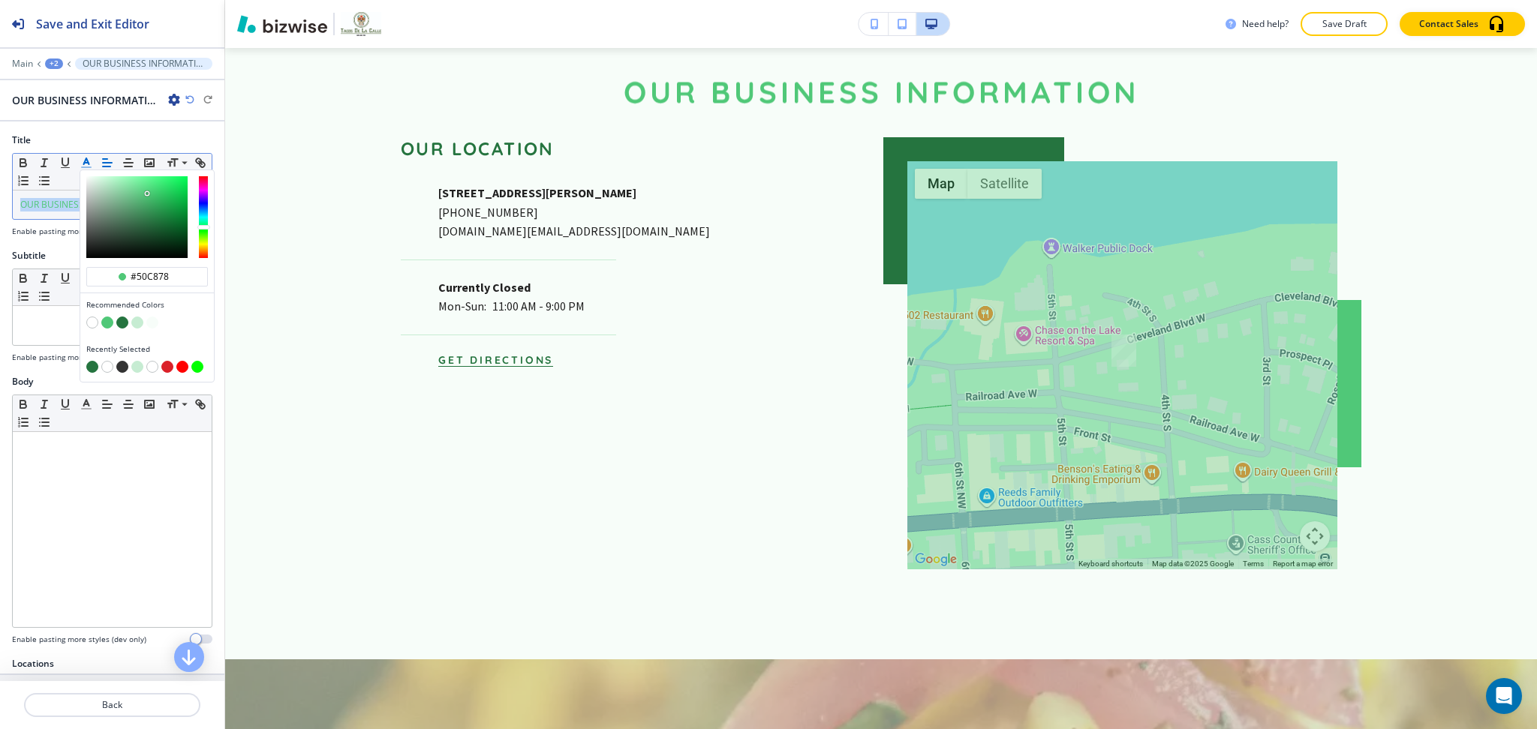
click at [122, 322] on button "button" at bounding box center [122, 323] width 12 height 12
type input "#25743f"
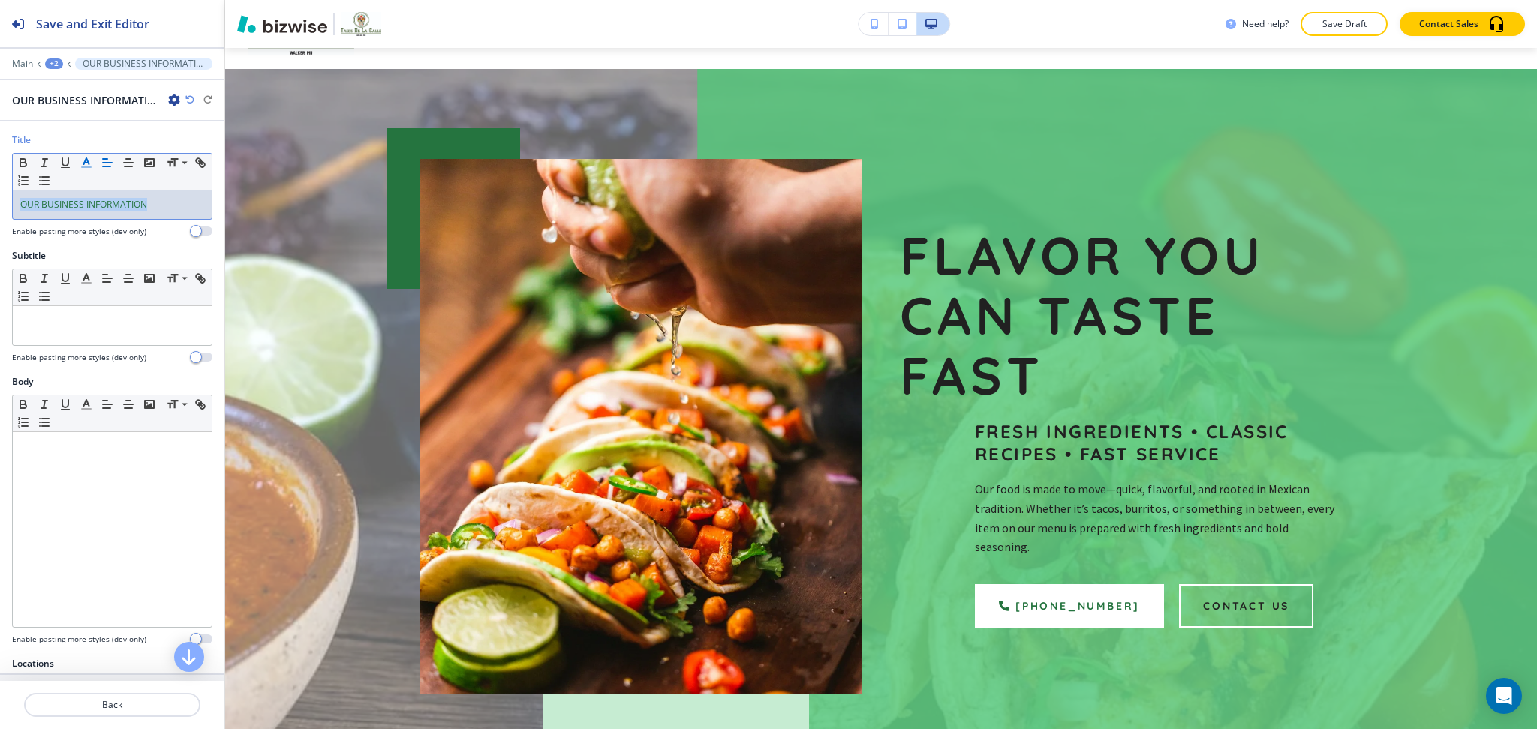
scroll to position [0, 0]
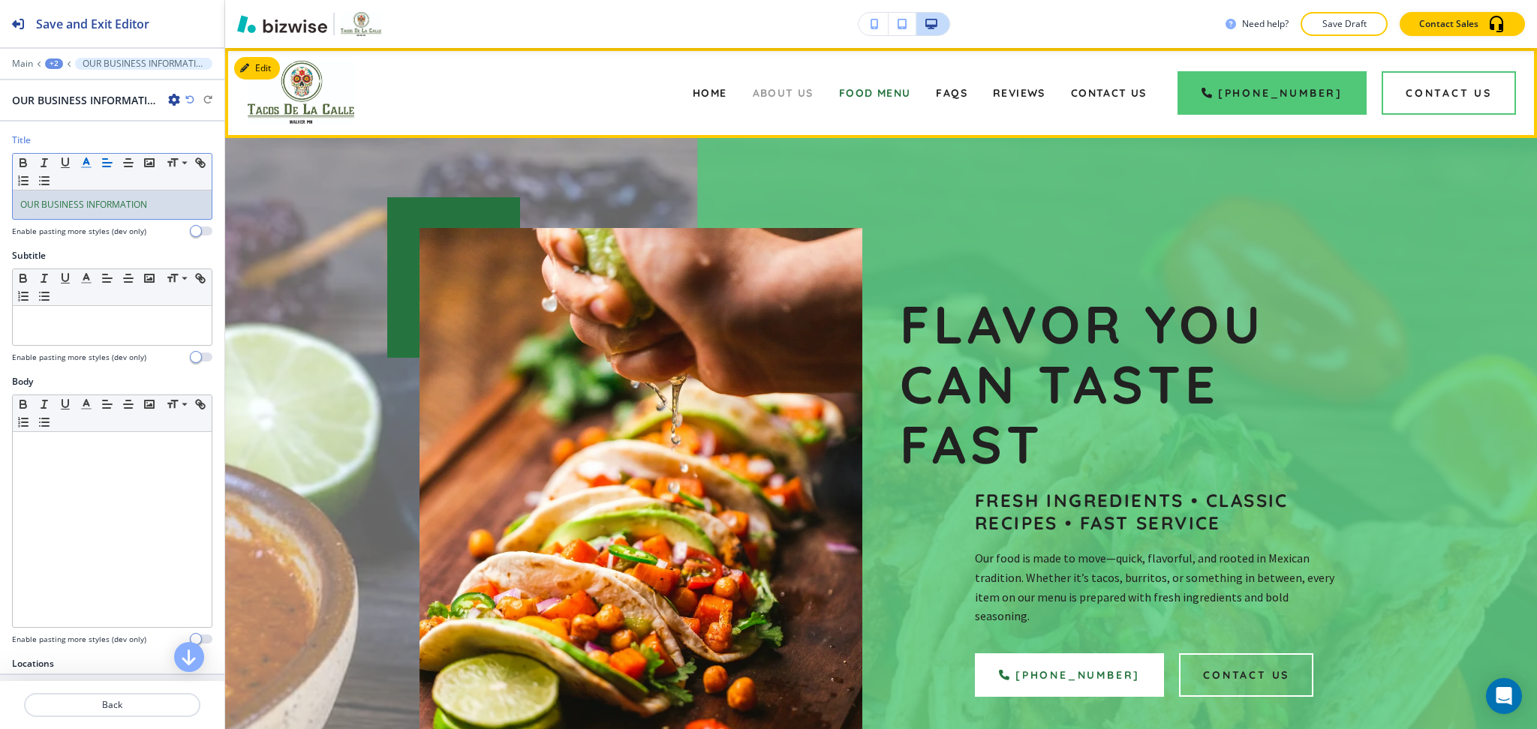
click at [813, 95] on span "About Us" at bounding box center [783, 93] width 61 height 14
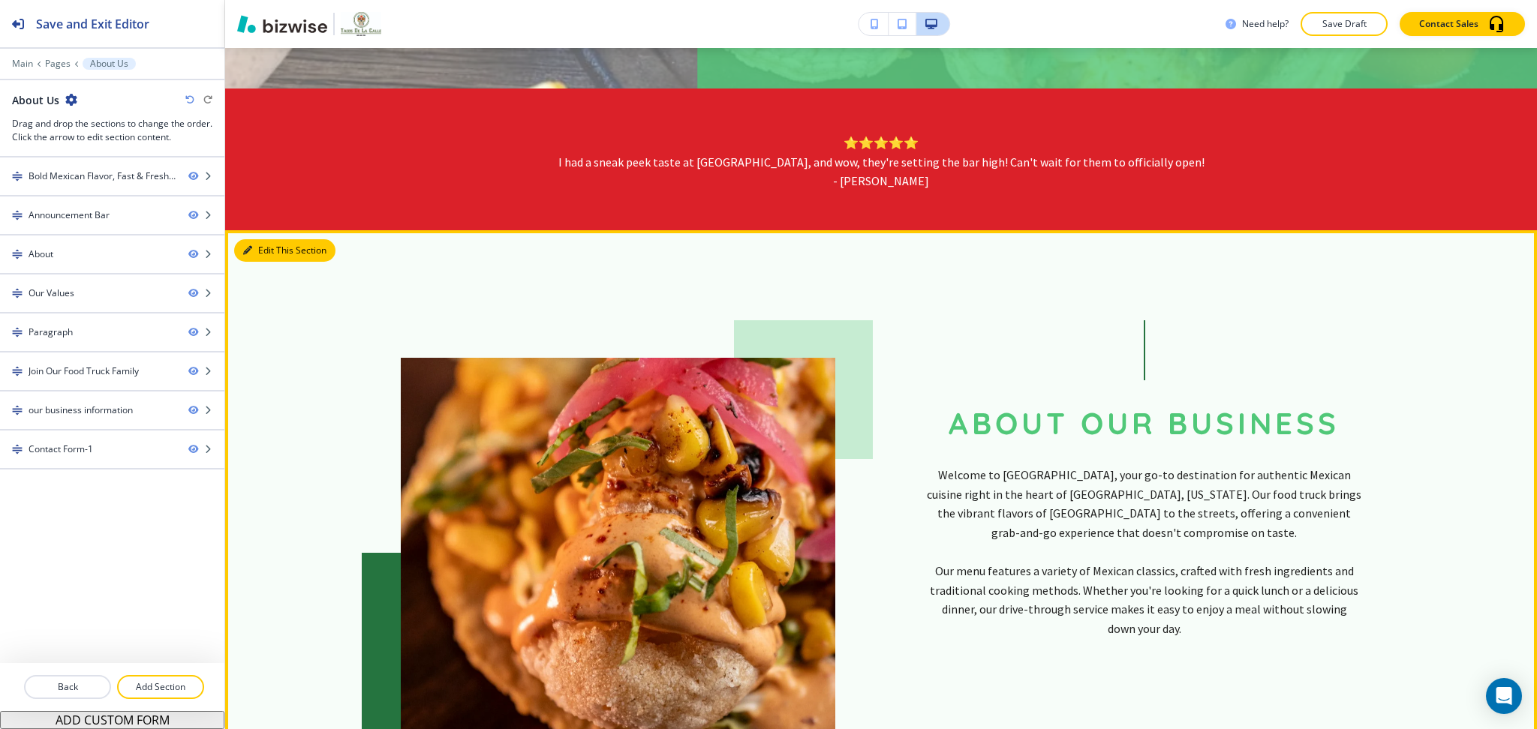
click at [256, 240] on button "Edit This Section" at bounding box center [284, 250] width 101 height 23
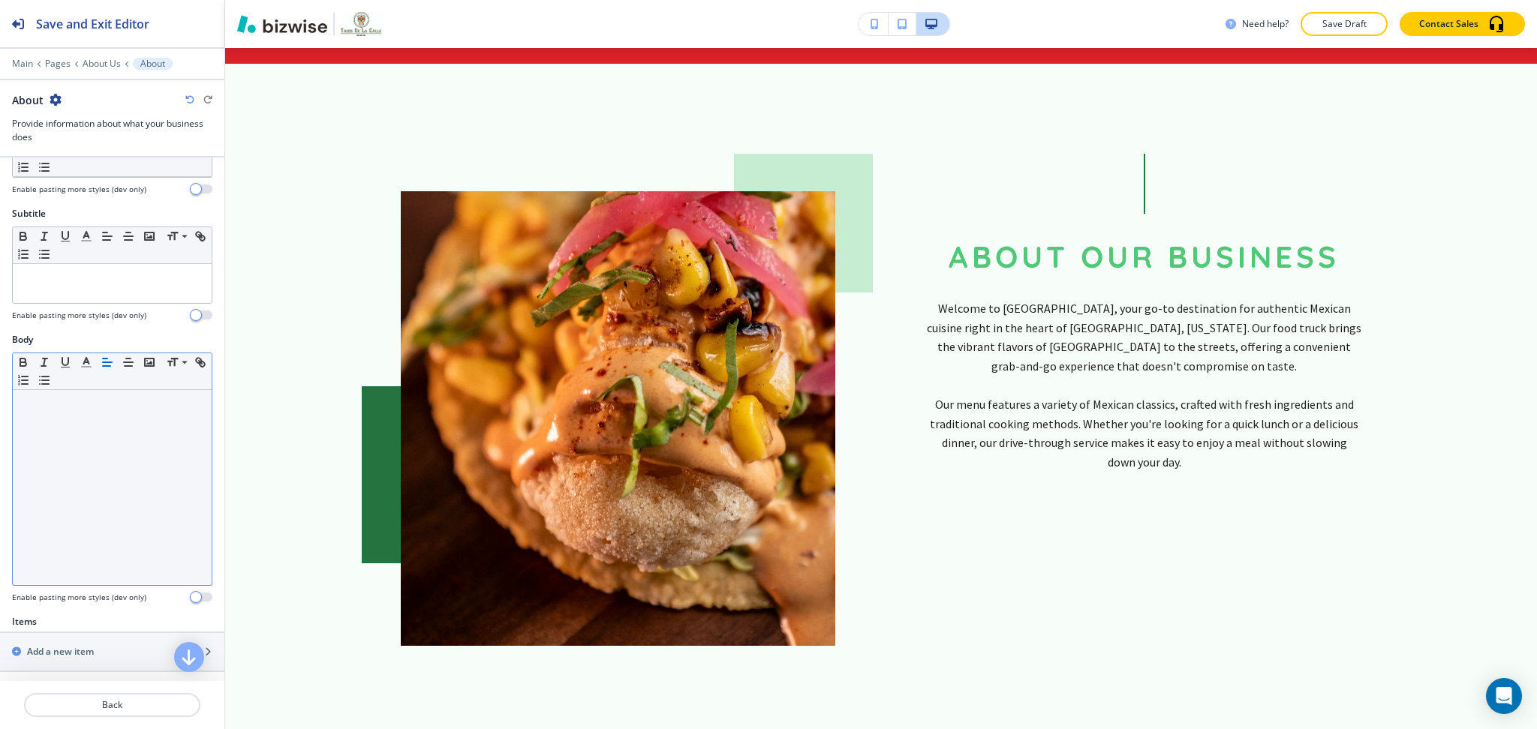
scroll to position [402, 0]
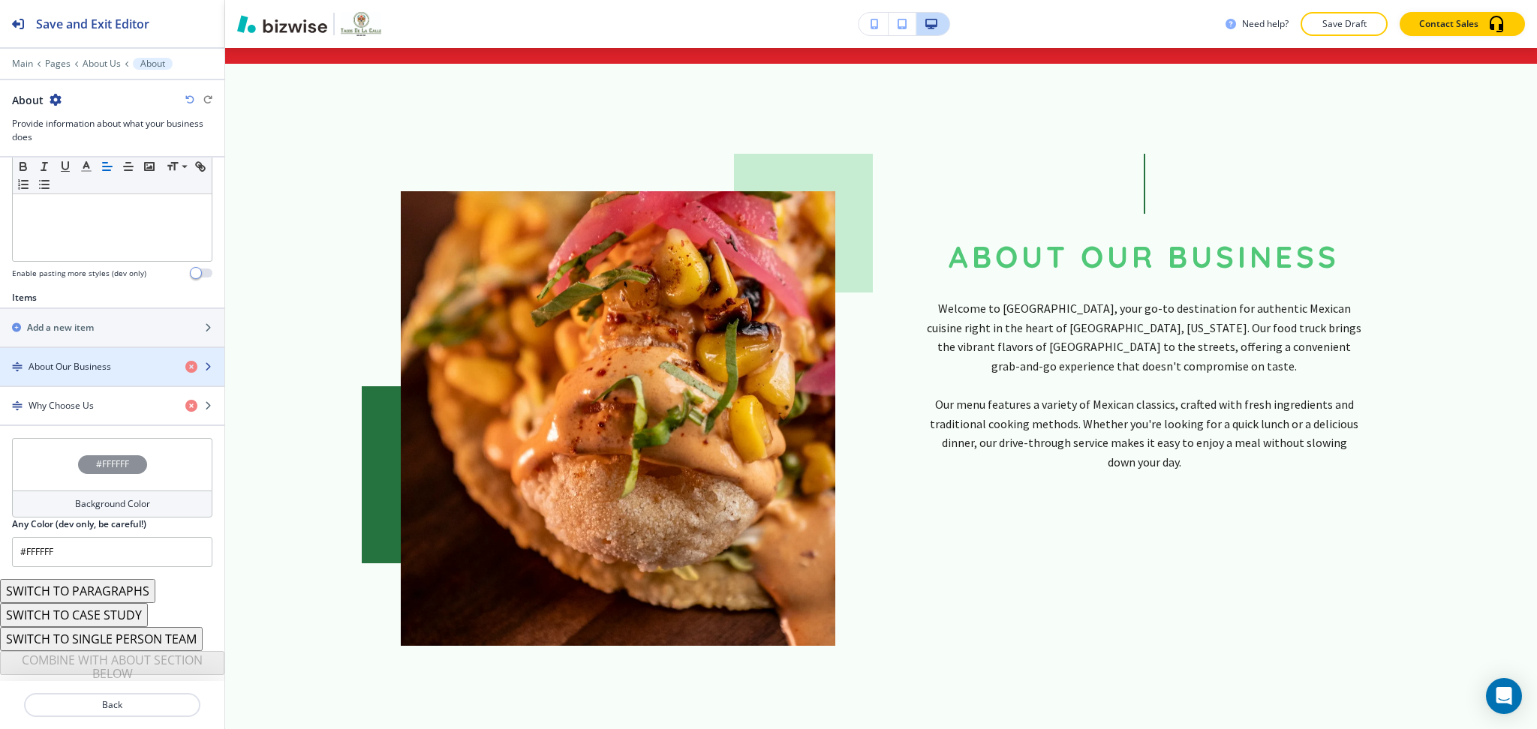
click at [41, 362] on h4 "About Our Business" at bounding box center [70, 367] width 83 height 14
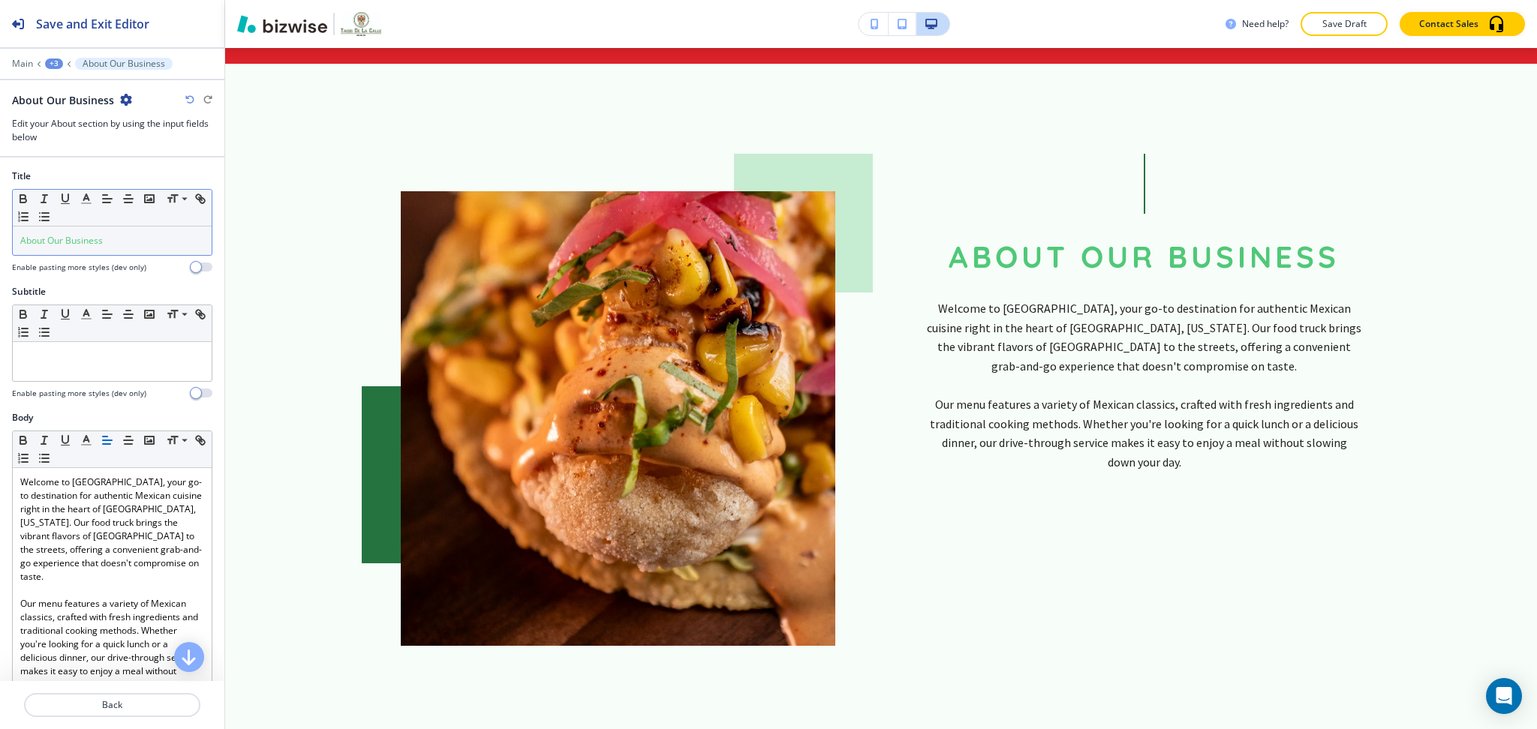
scroll to position [1, 0]
click at [109, 243] on p "About Our Business" at bounding box center [112, 240] width 184 height 14
click at [88, 201] on icon "button" at bounding box center [87, 198] width 14 height 14
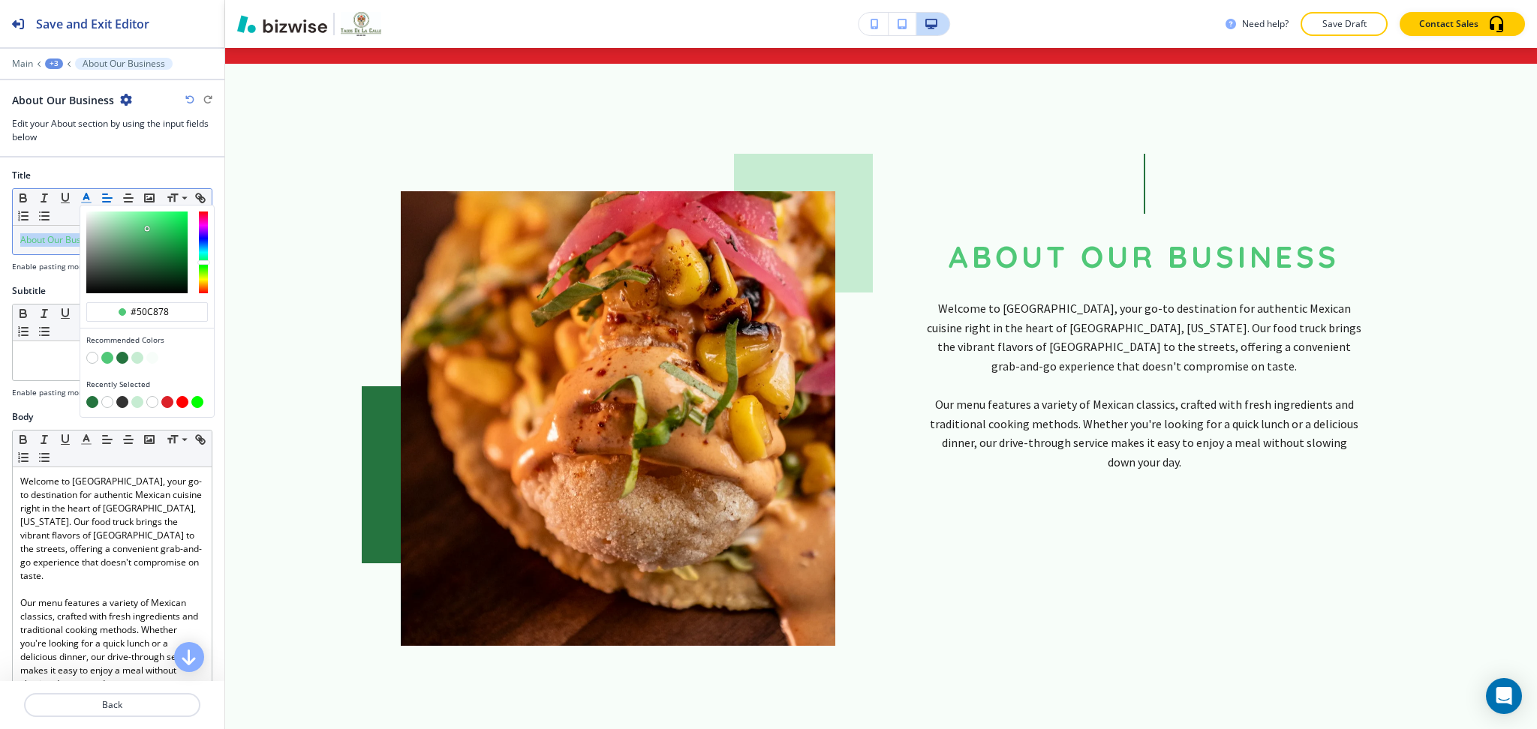
click at [120, 362] on button "button" at bounding box center [122, 358] width 12 height 12
type input "#25743f"
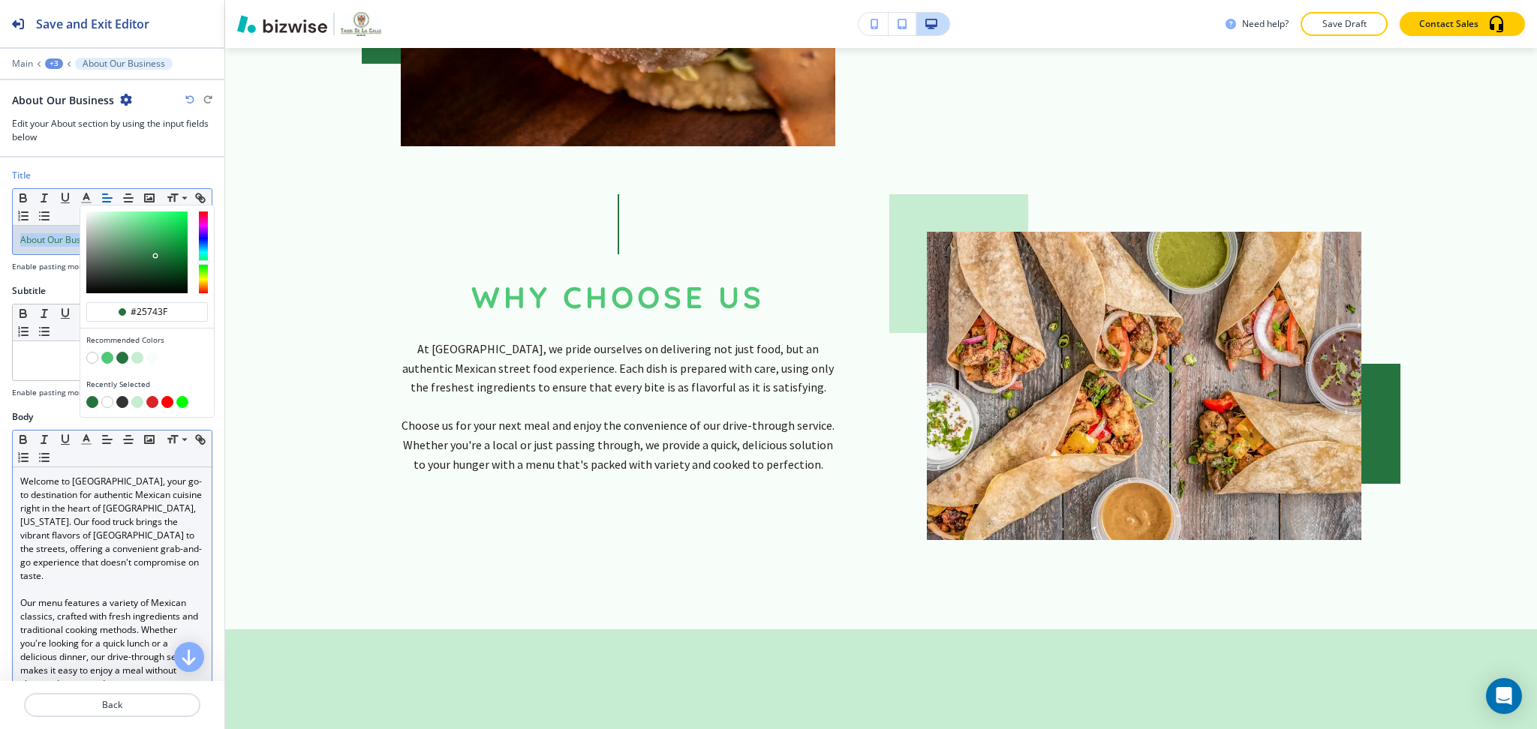
scroll to position [2, 0]
click at [119, 626] on p "Our menu features a variety of Mexican classics, crafted with fresh ingredients…" at bounding box center [112, 643] width 184 height 95
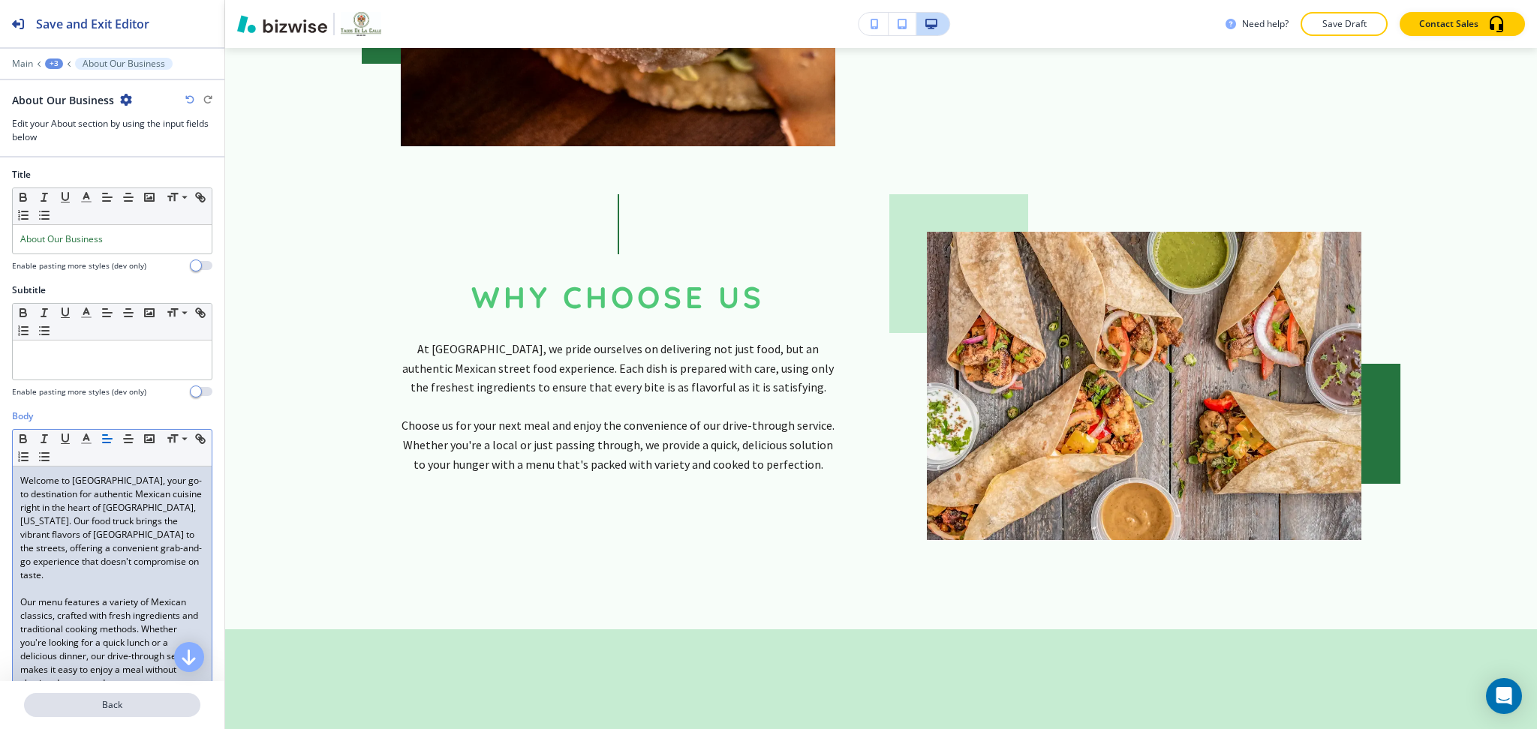
click at [125, 700] on p "Back" at bounding box center [112, 706] width 173 height 14
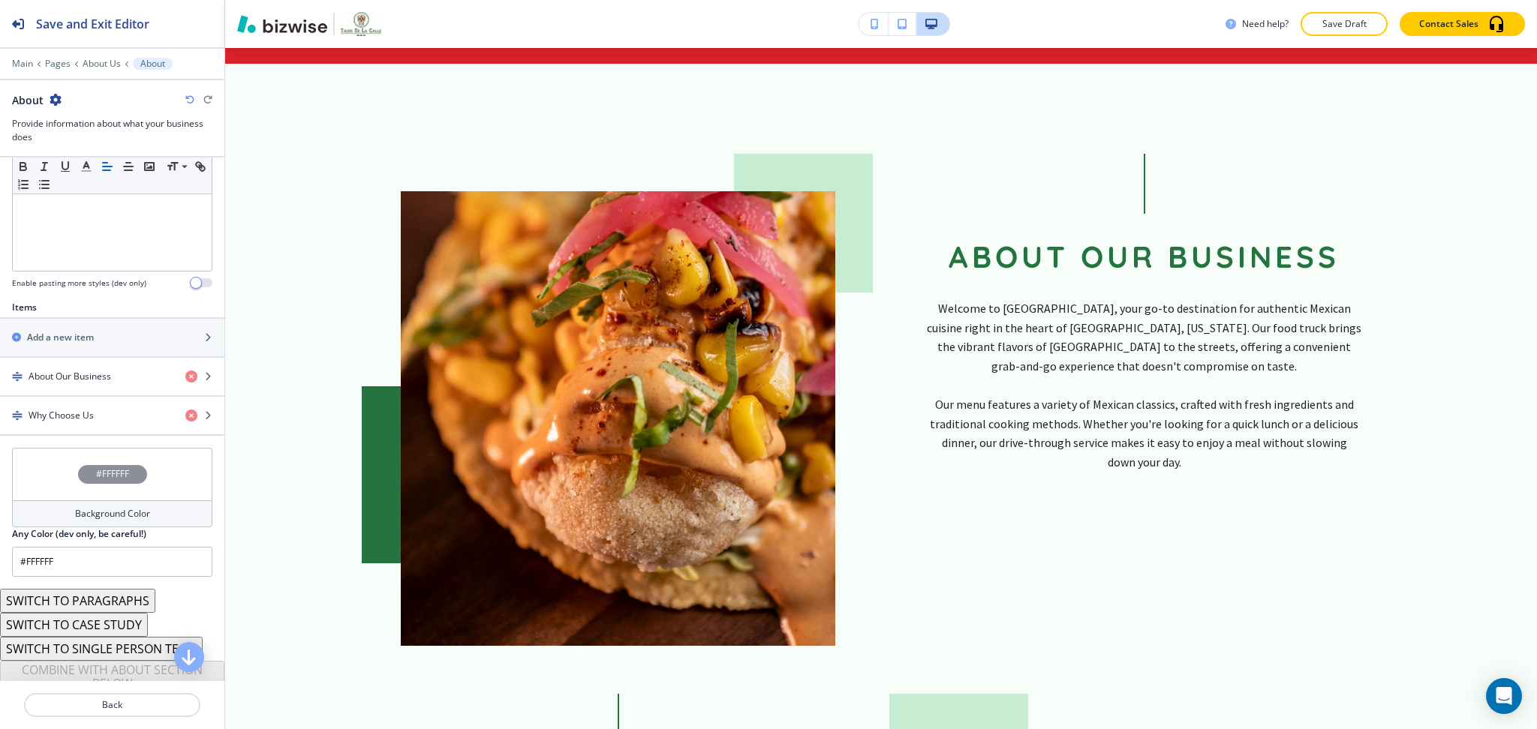
scroll to position [402, 0]
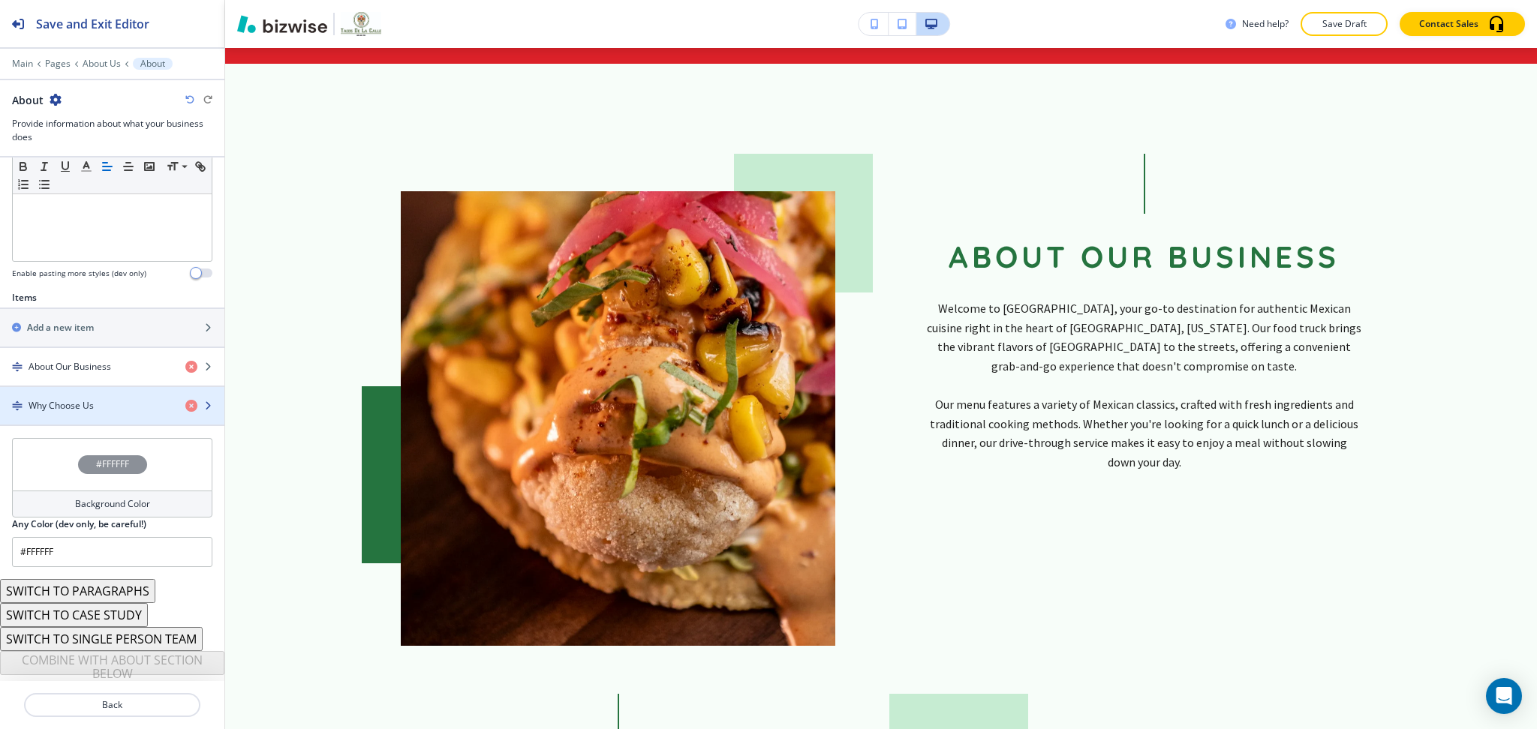
click at [62, 395] on div "button" at bounding box center [112, 393] width 224 height 12
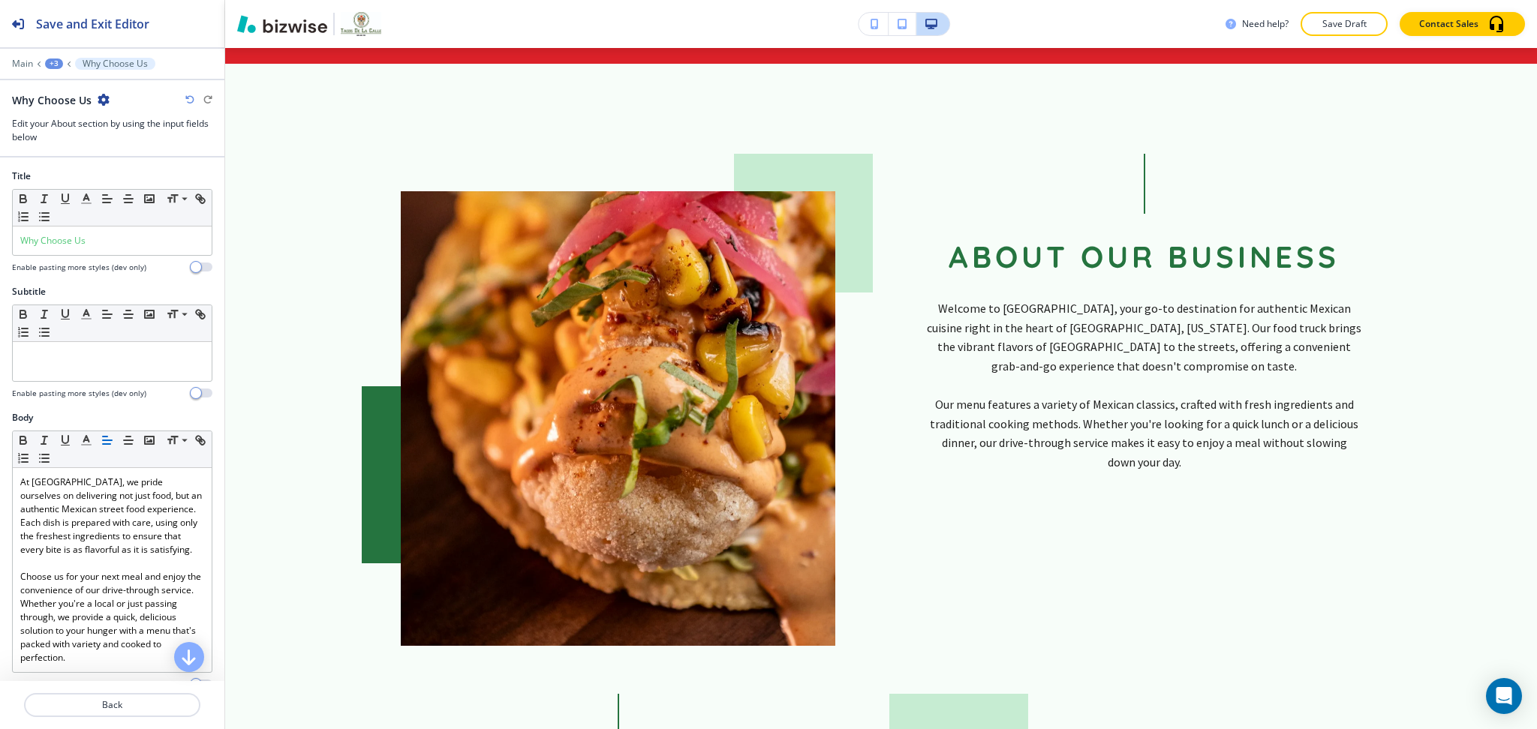
scroll to position [1, 0]
click at [101, 255] on div at bounding box center [112, 258] width 200 height 6
click at [101, 239] on p "Why Choose Us" at bounding box center [112, 240] width 184 height 14
click at [86, 196] on icon "button" at bounding box center [87, 198] width 14 height 14
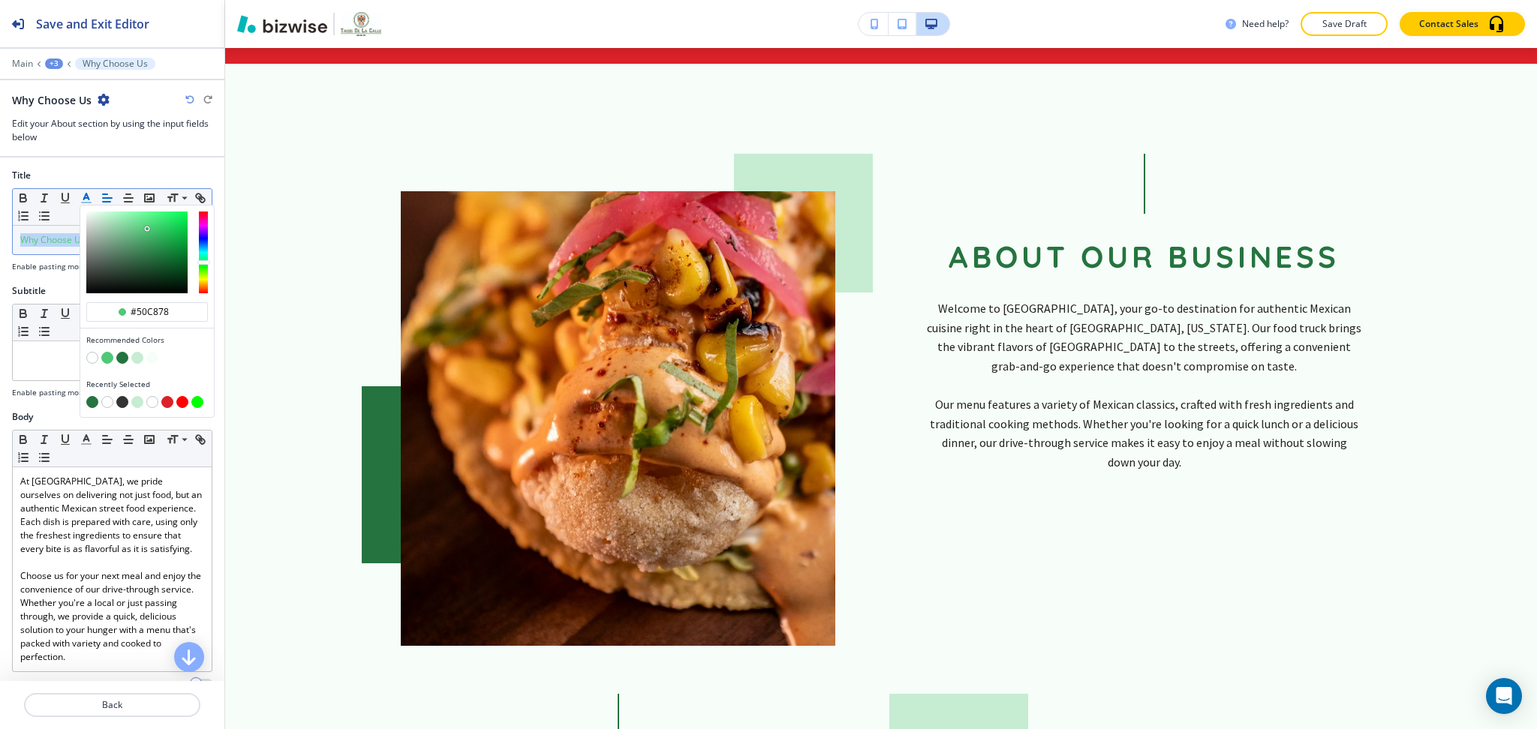
click at [122, 359] on button "button" at bounding box center [122, 358] width 12 height 12
type input "#25743f"
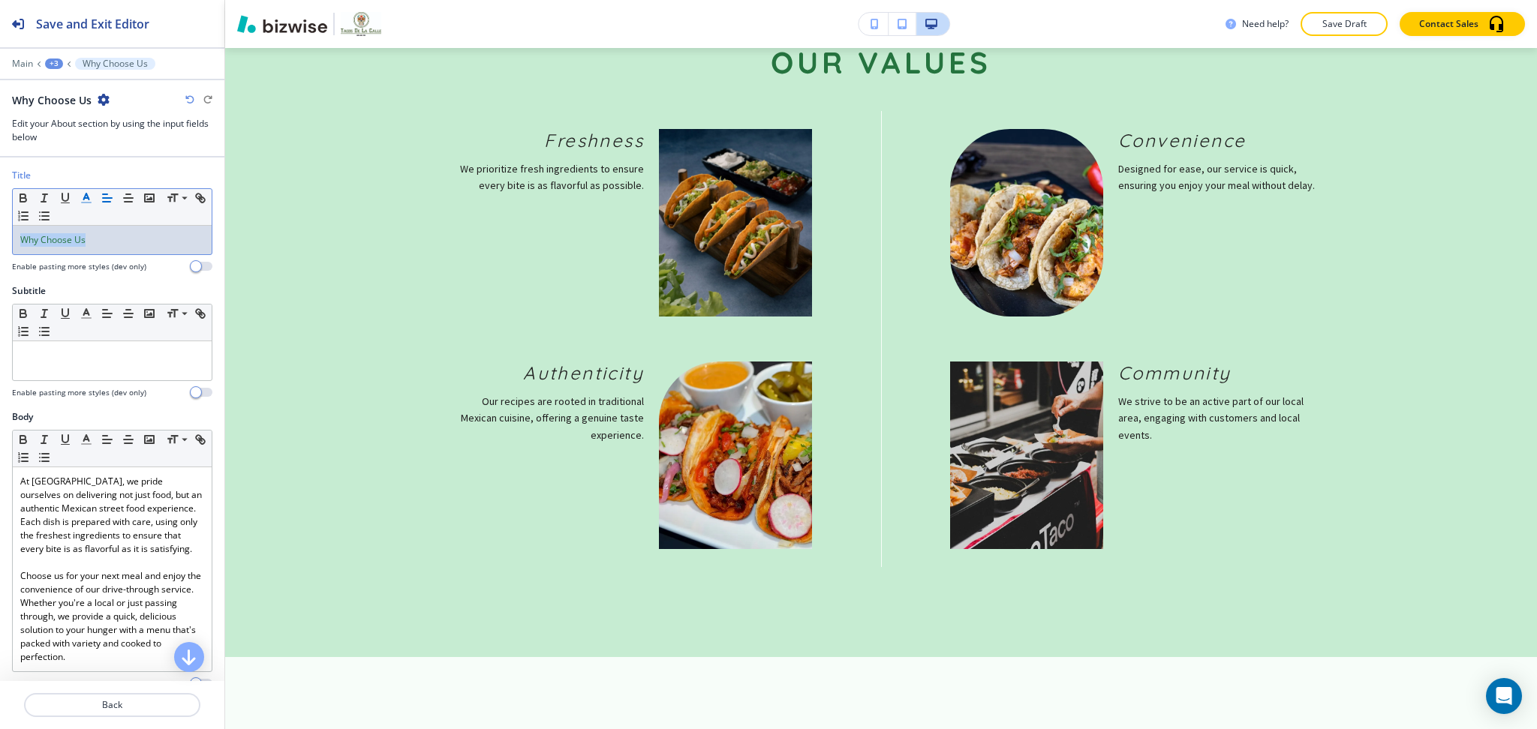
scroll to position [1883, 0]
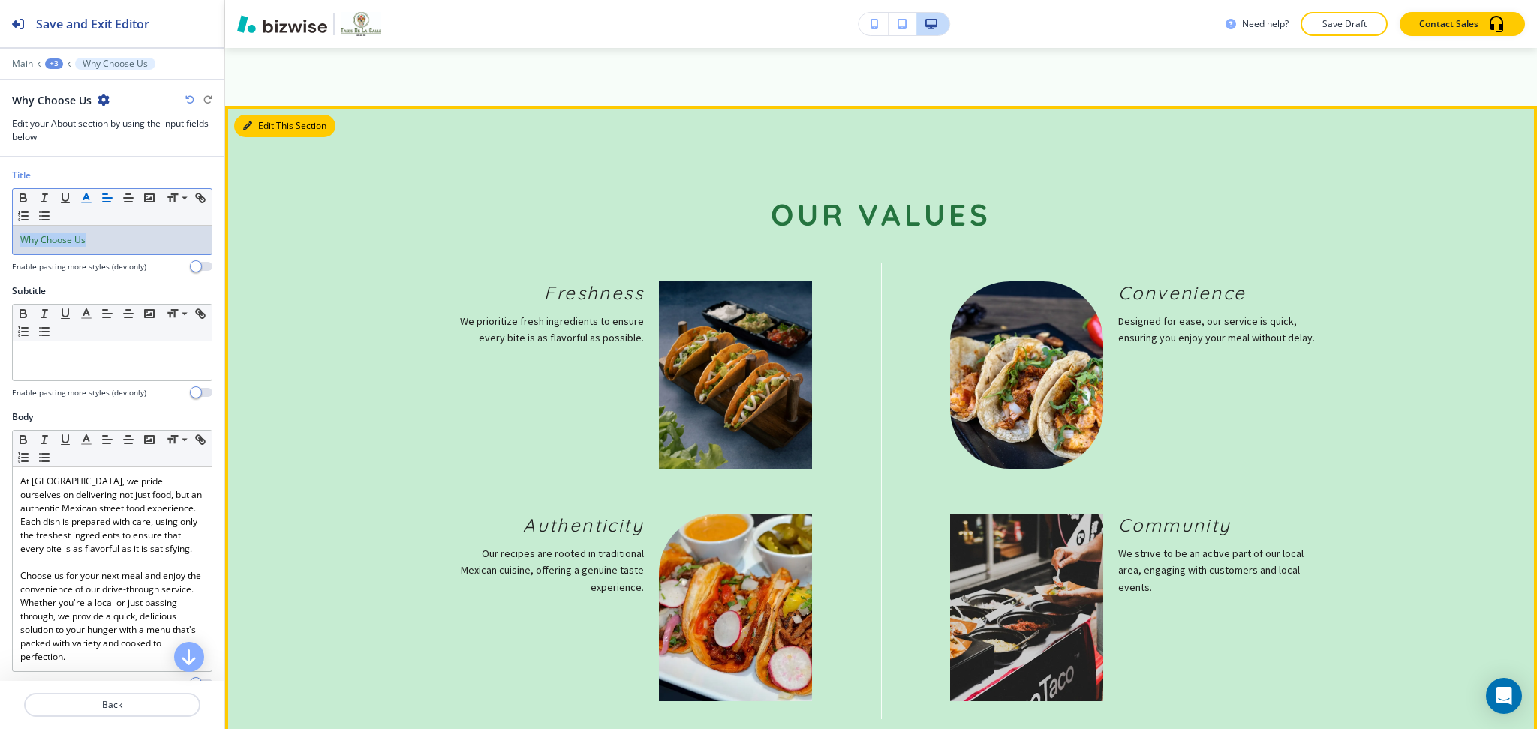
click at [255, 115] on button "Edit This Section" at bounding box center [284, 126] width 101 height 23
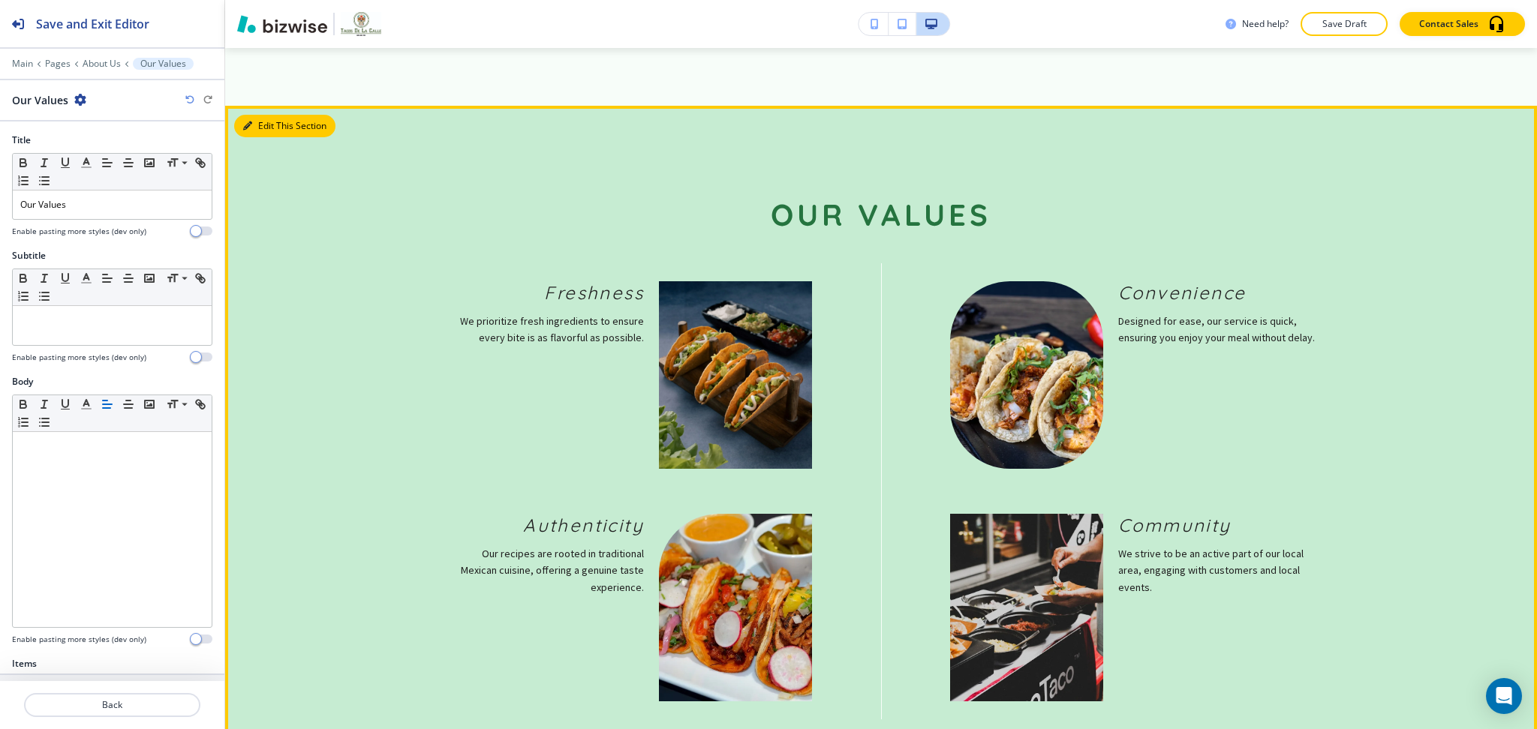
scroll to position [1925, 0]
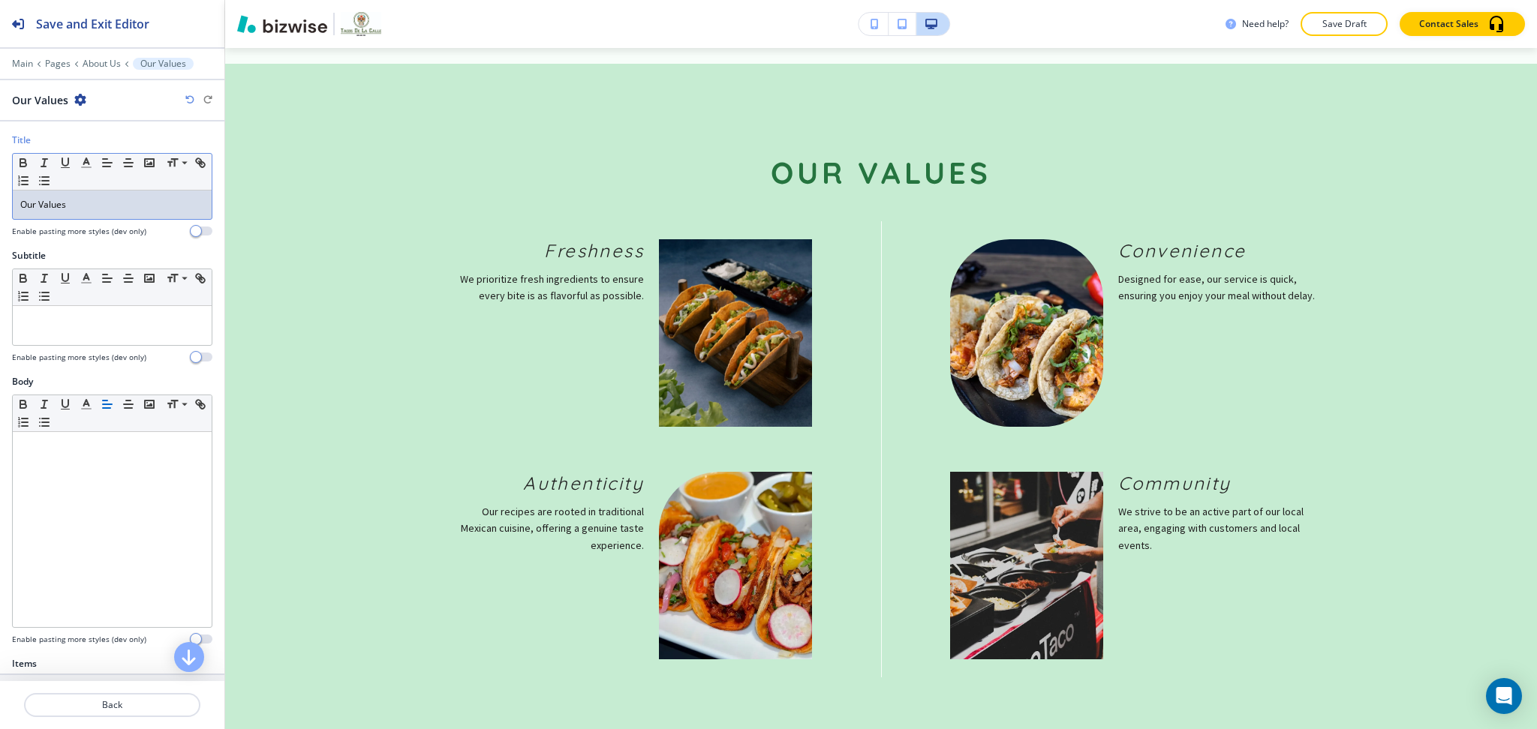
click at [65, 206] on p "Our Values" at bounding box center [112, 205] width 184 height 14
click at [86, 159] on polyline "button" at bounding box center [86, 161] width 5 height 6
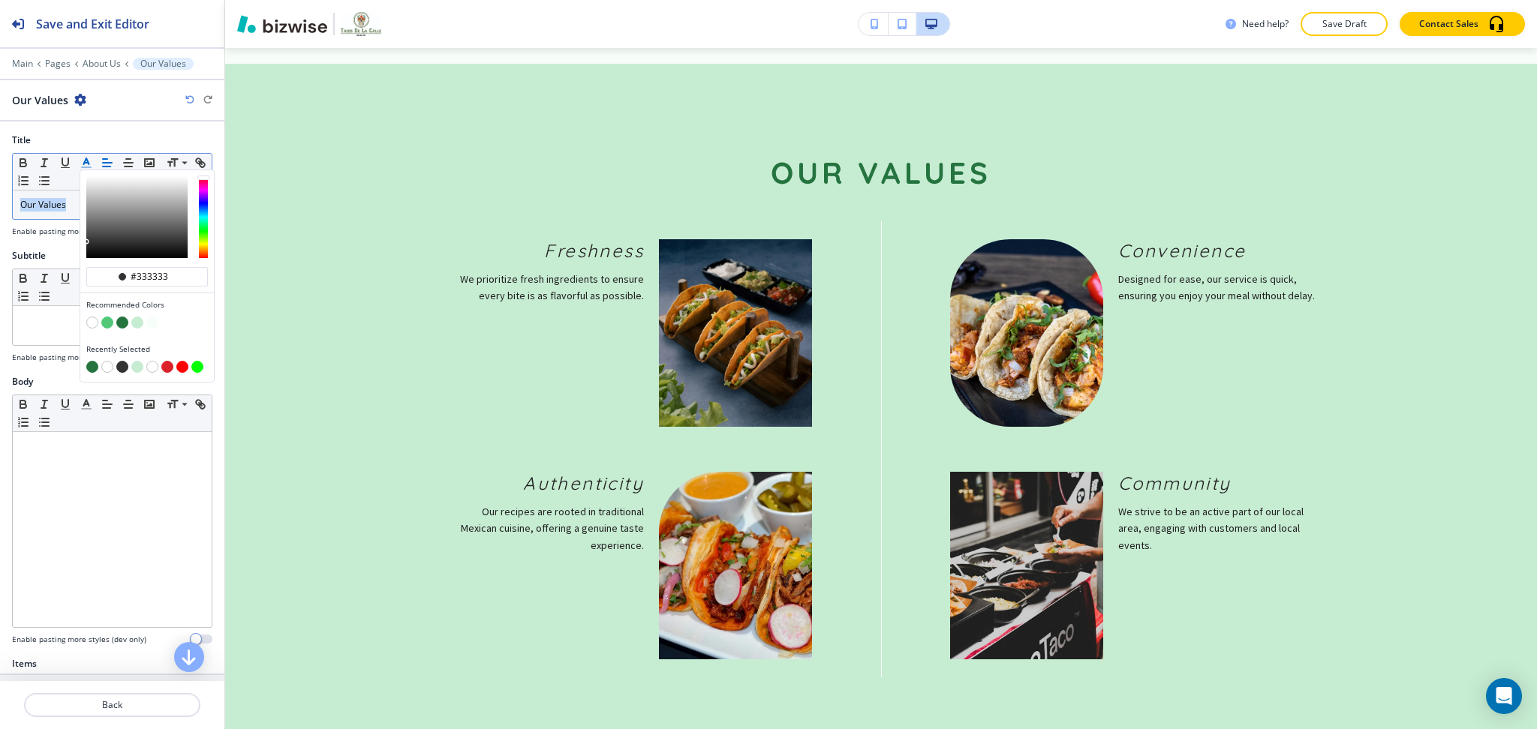
click at [121, 367] on button "button" at bounding box center [122, 367] width 12 height 12
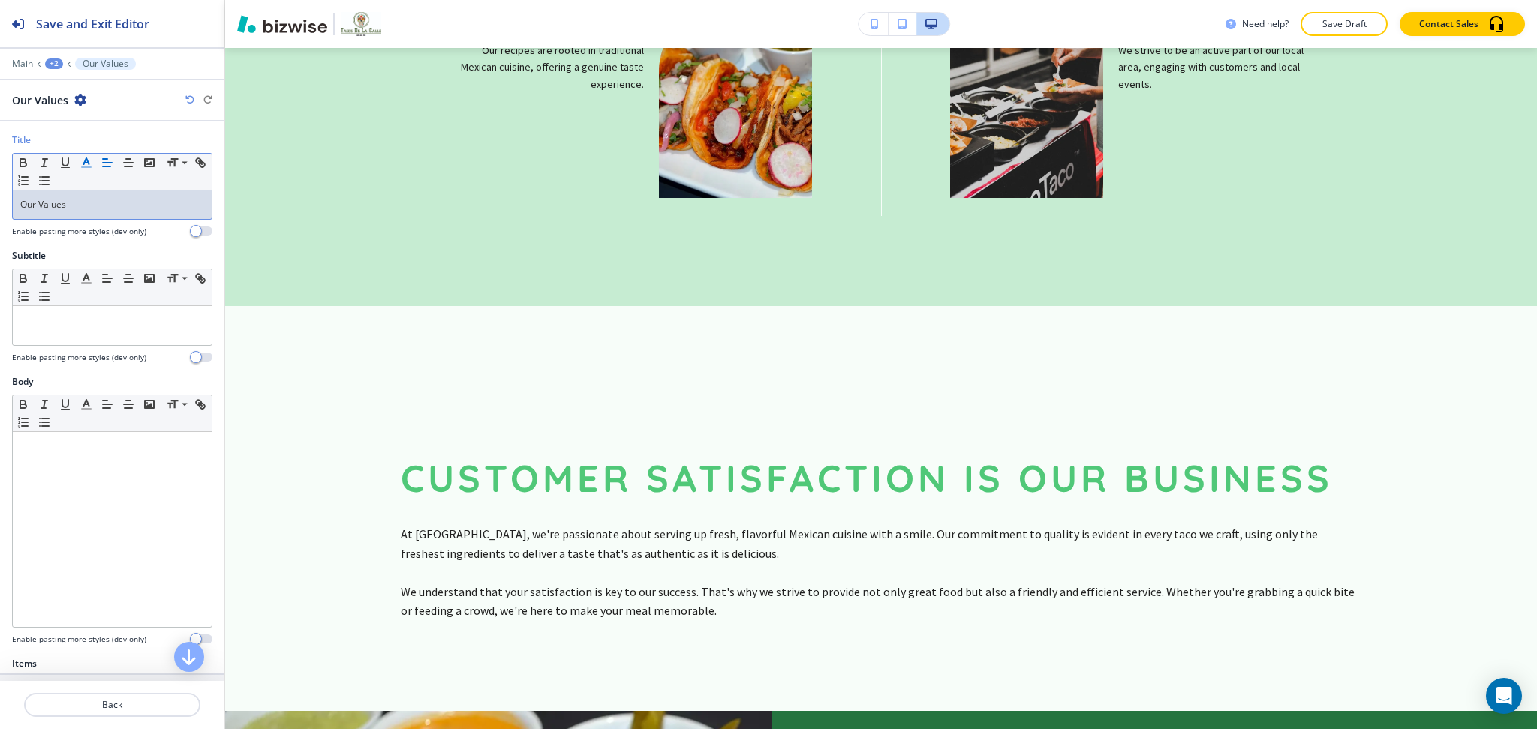
scroll to position [2525, 0]
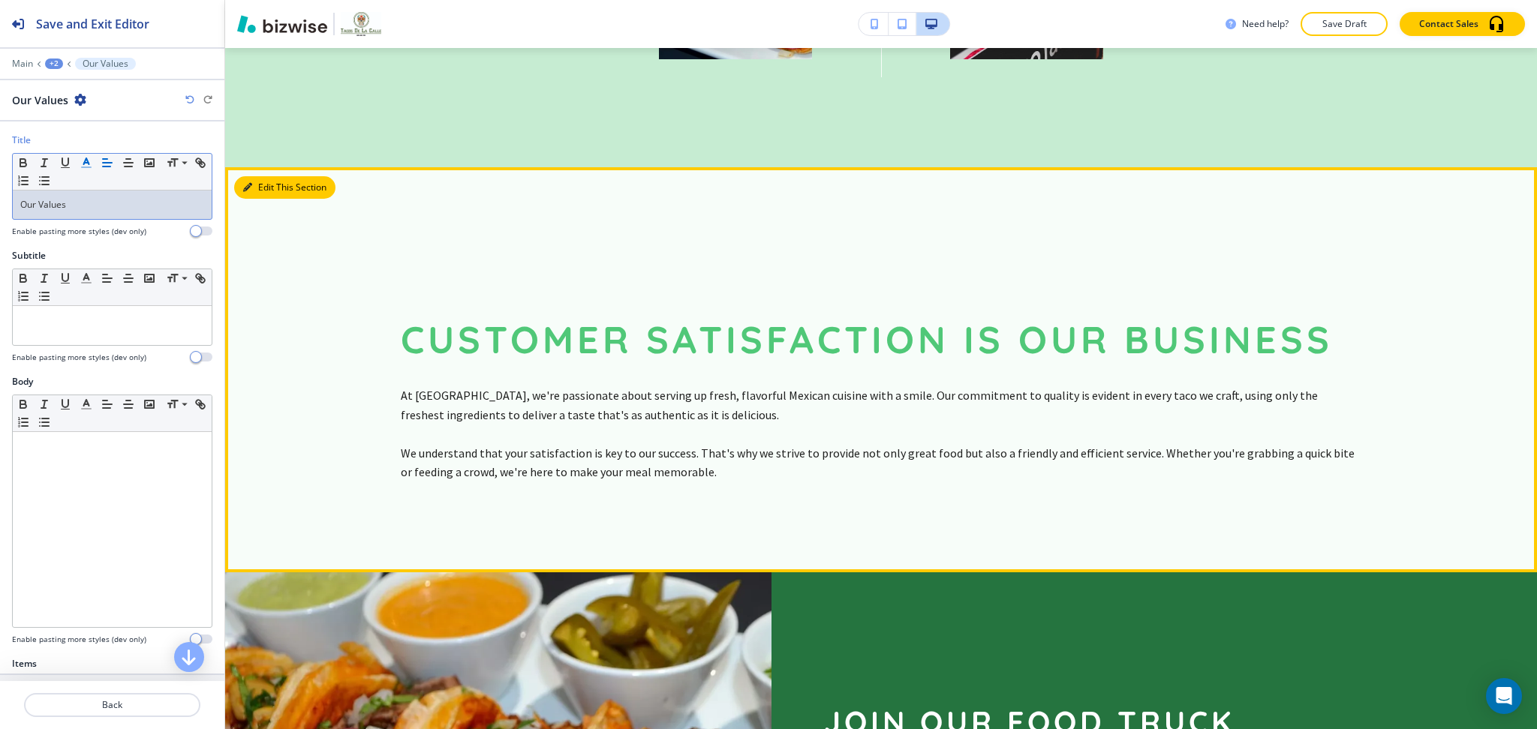
click at [256, 176] on button "Edit This Section" at bounding box center [284, 187] width 101 height 23
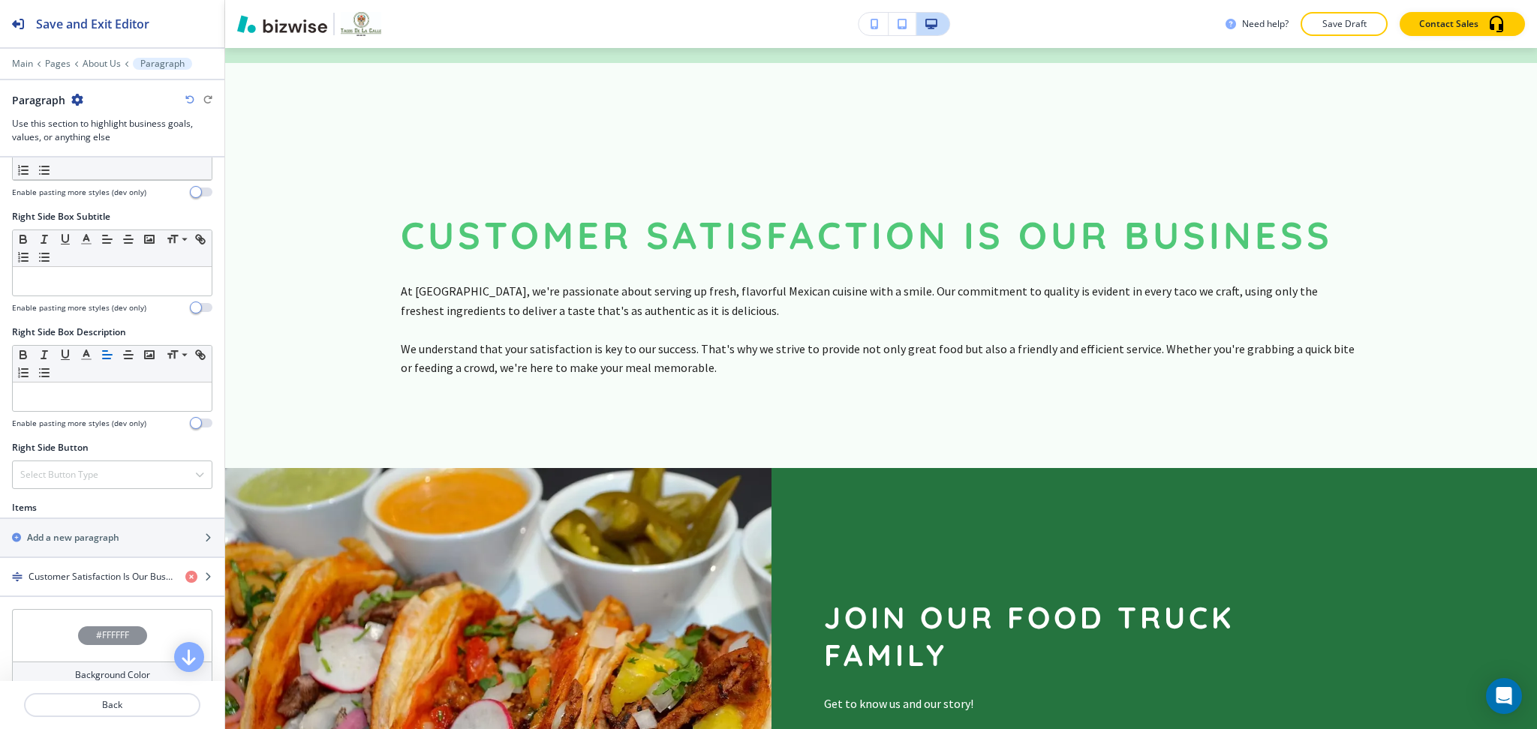
scroll to position [600, 0]
click at [97, 579] on h4 "Customer Satisfaction Is Our Business" at bounding box center [101, 576] width 145 height 14
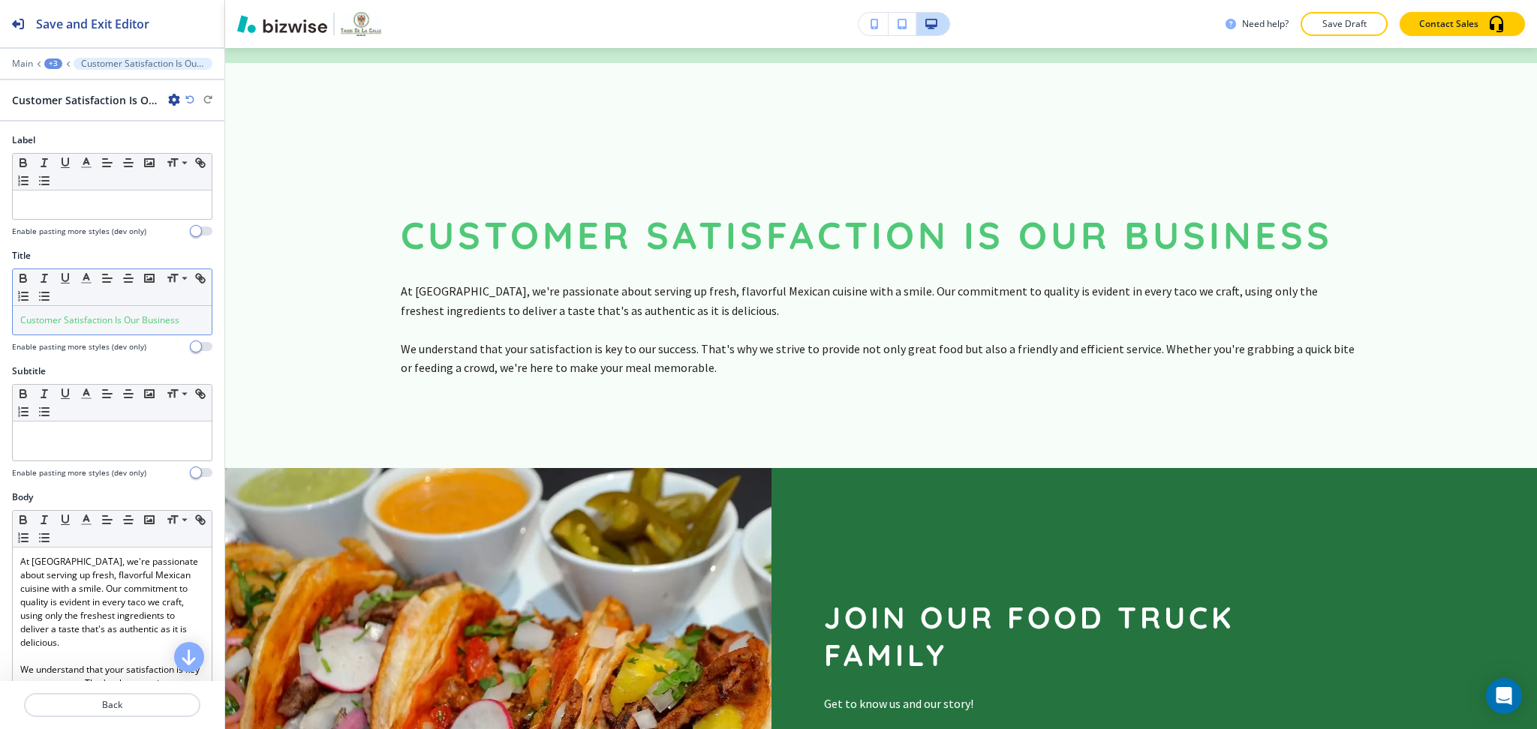
click at [84, 314] on span "Customer Satisfaction Is Our Business" at bounding box center [99, 320] width 159 height 13
click at [89, 275] on icon "button" at bounding box center [87, 279] width 14 height 14
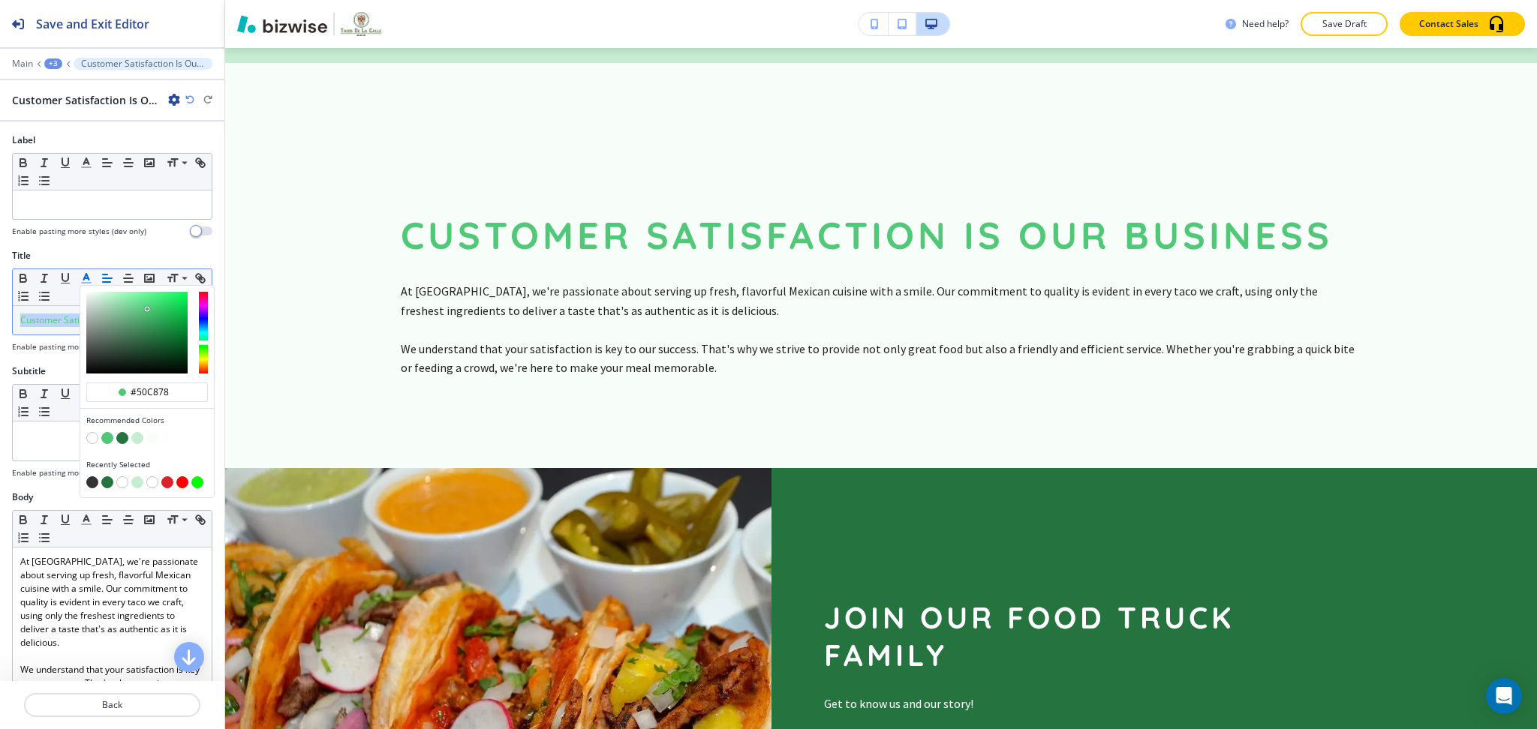
click at [108, 484] on button "button" at bounding box center [107, 482] width 12 height 12
type input "#25743f"
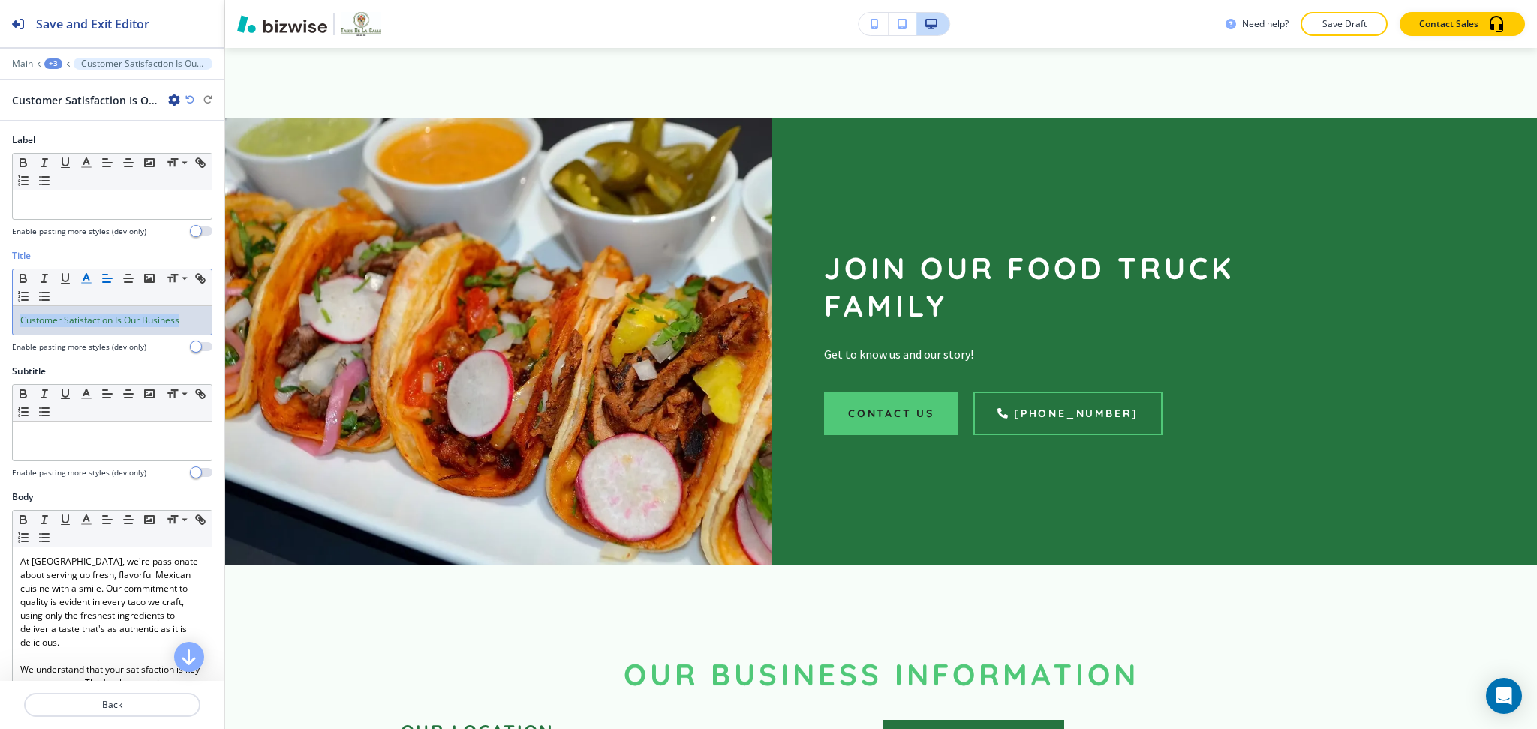
scroll to position [3431, 0]
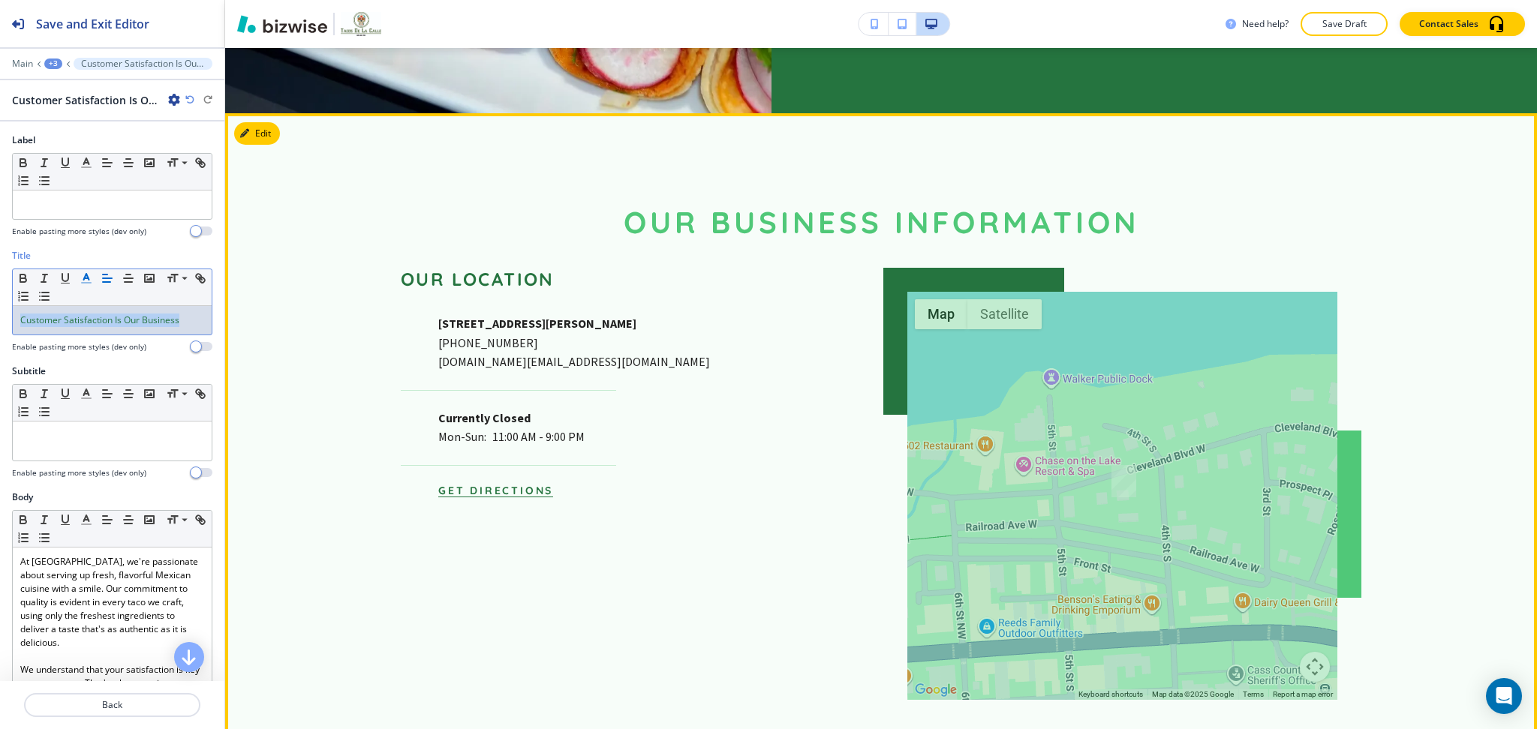
click at [266, 122] on button "Edit" at bounding box center [257, 133] width 46 height 23
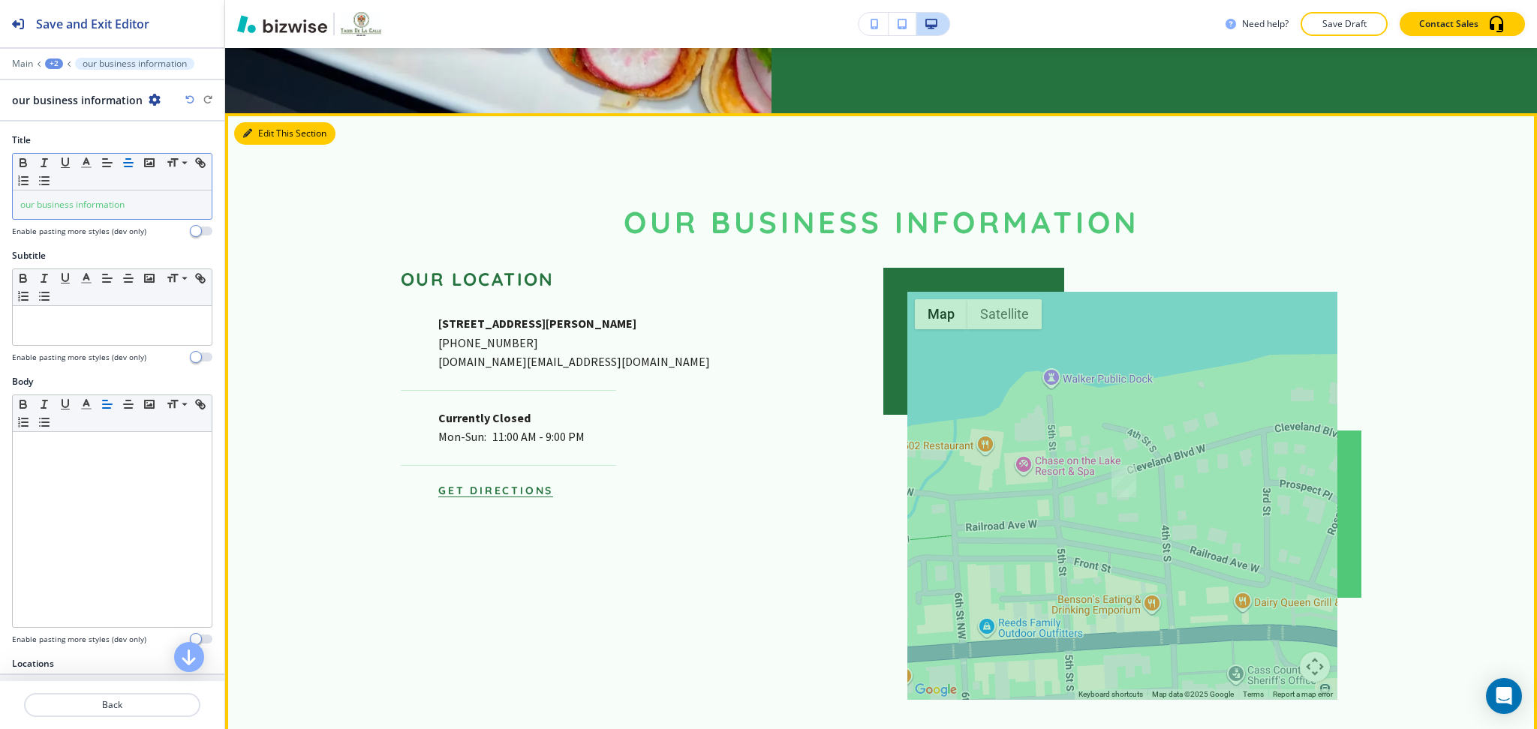
scroll to position [0, 0]
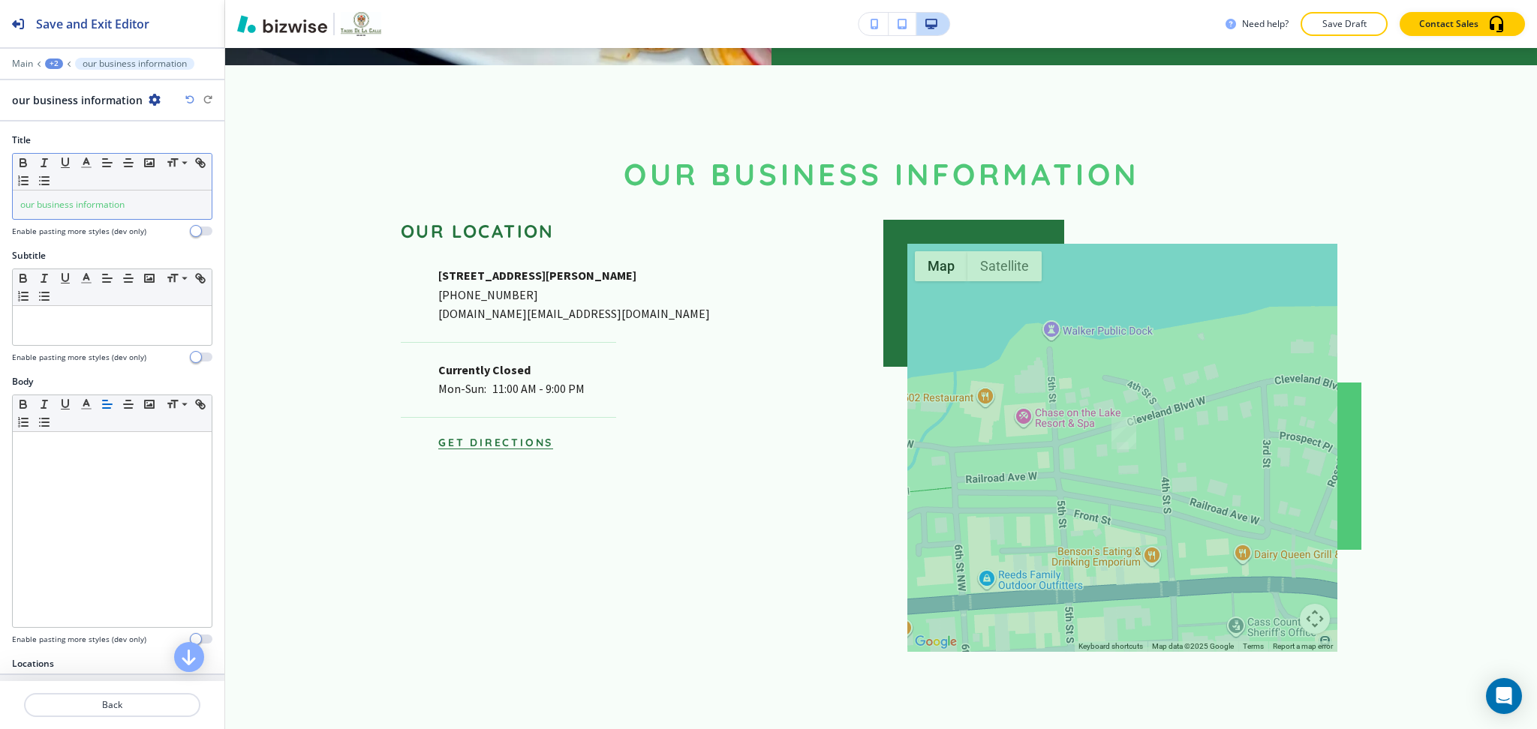
click at [115, 199] on span "our business information" at bounding box center [72, 204] width 104 height 13
click at [91, 162] on icon "button" at bounding box center [87, 163] width 14 height 14
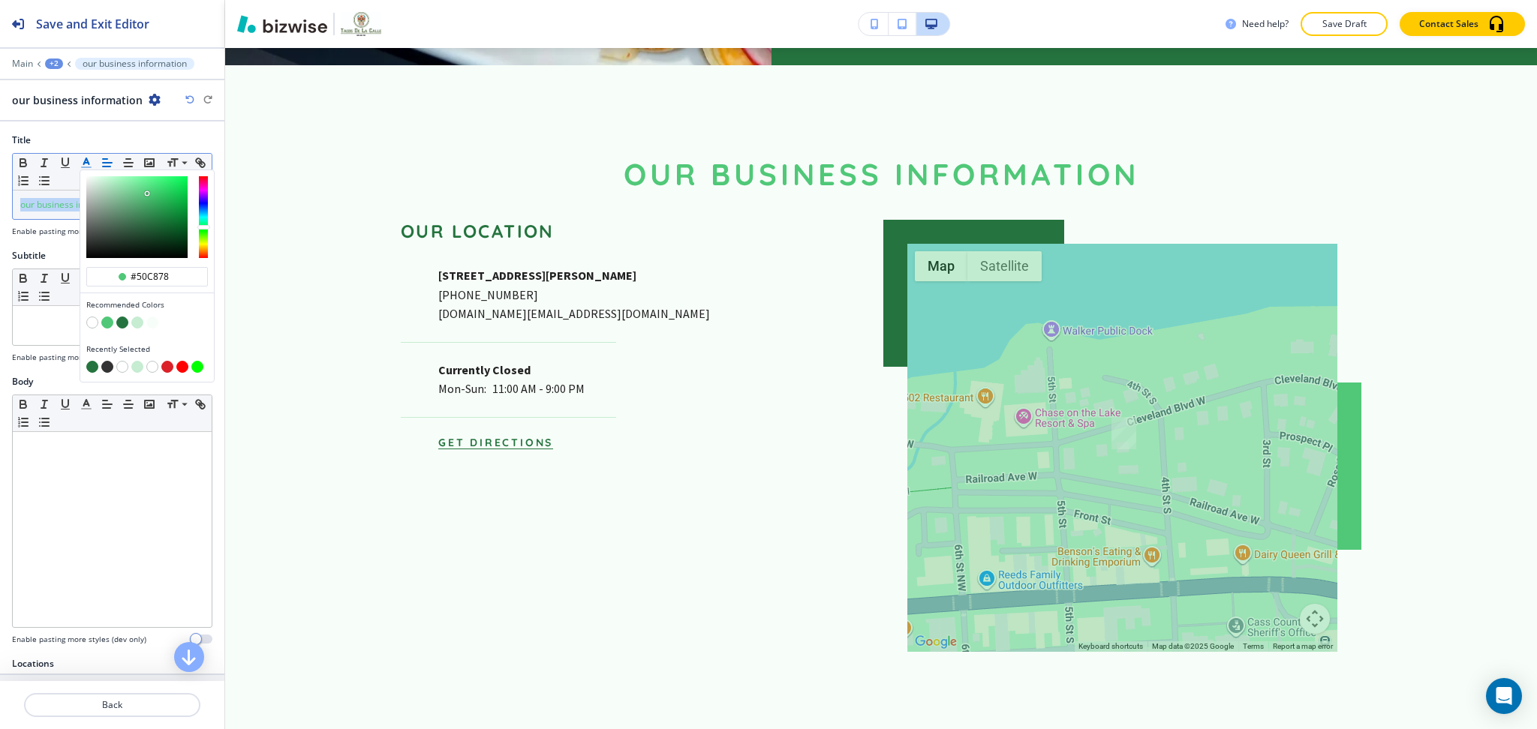
click at [125, 321] on button "button" at bounding box center [122, 323] width 12 height 12
type input "#25743f"
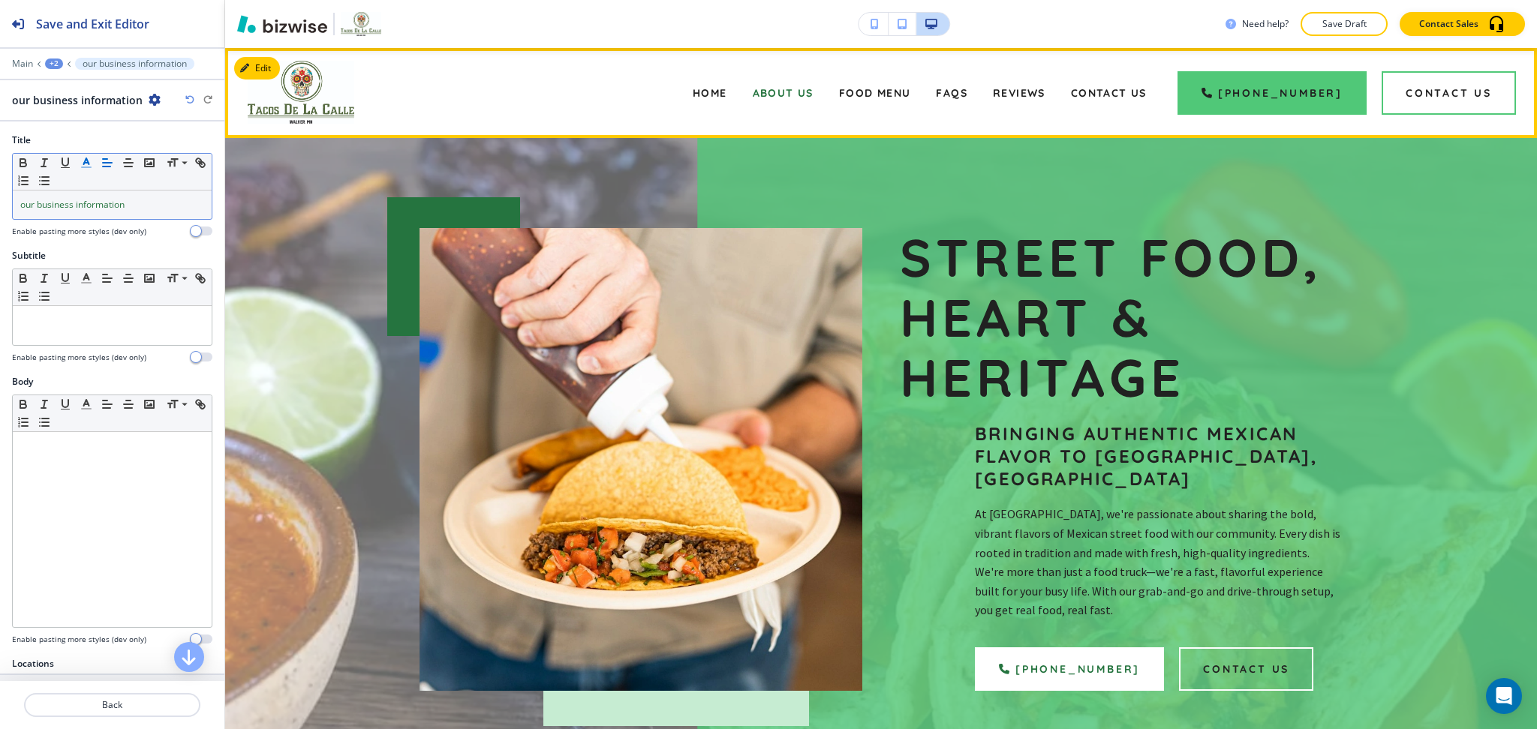
click at [713, 99] on div "Home" at bounding box center [710, 93] width 60 height 60
click at [716, 85] on div "Home" at bounding box center [710, 93] width 60 height 60
click at [716, 92] on span "Home" at bounding box center [710, 93] width 35 height 14
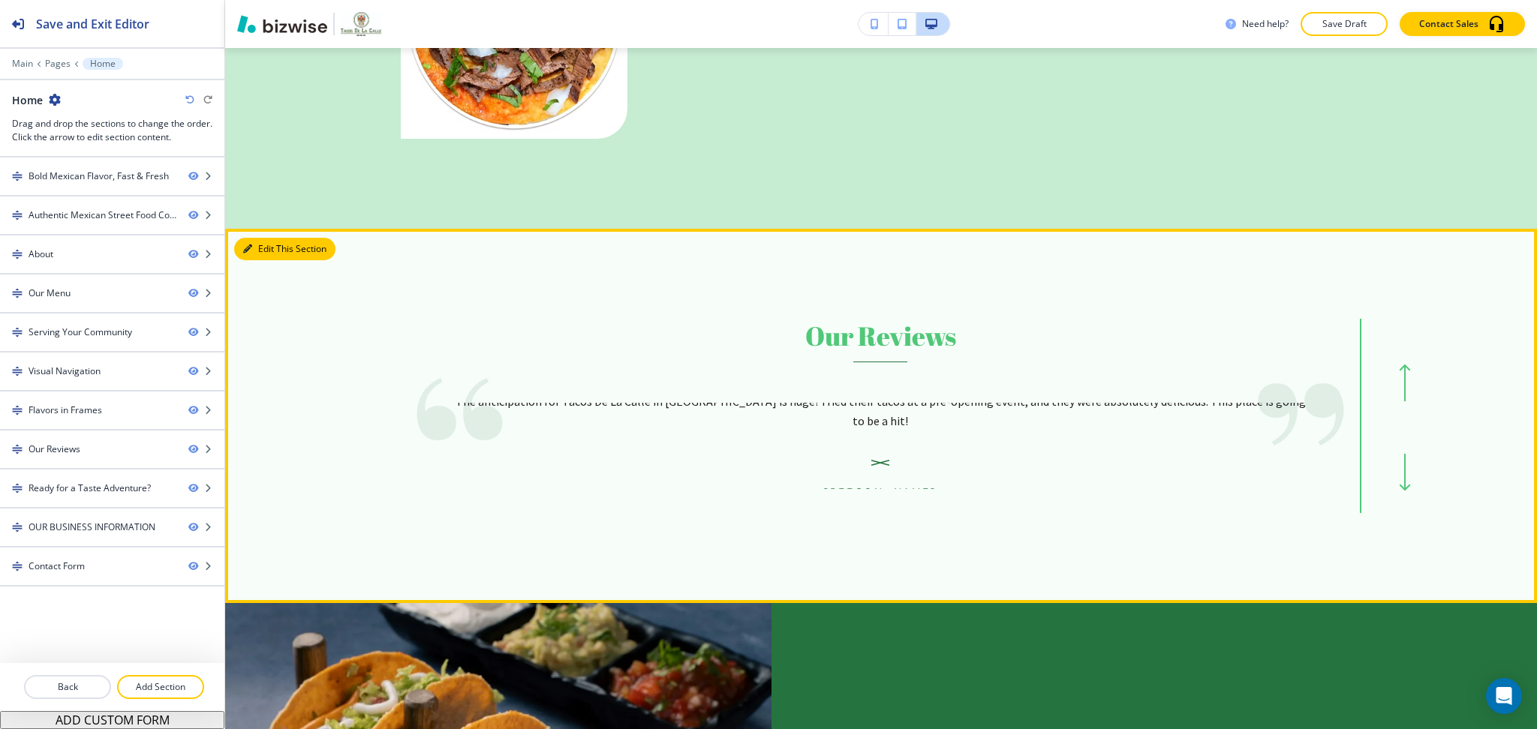
click at [257, 229] on div "Edit This Section Our Reviews I had a sneak peek taste at [GEOGRAPHIC_DATA], an…" at bounding box center [881, 416] width 1312 height 374
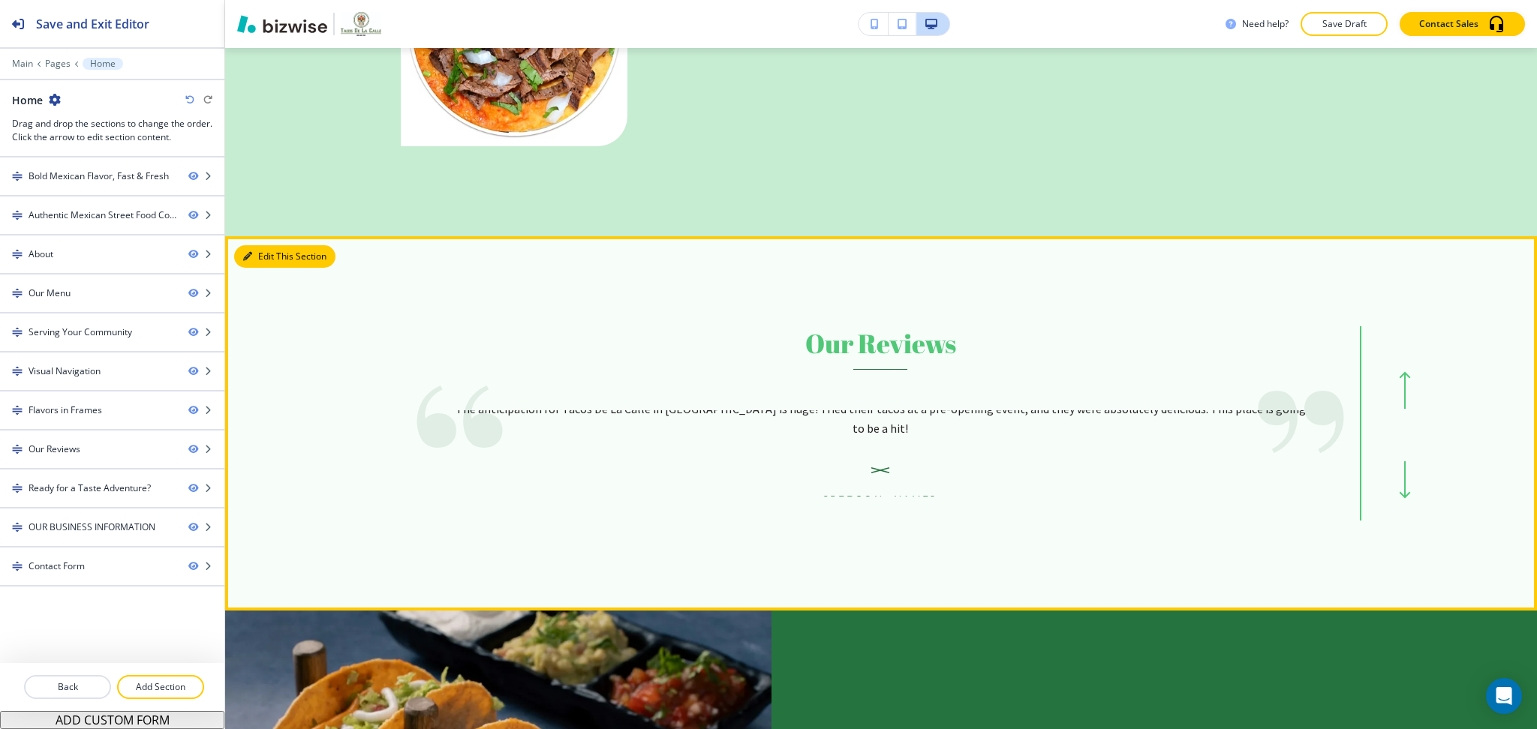
click at [262, 245] on button "Edit This Section" at bounding box center [284, 256] width 101 height 23
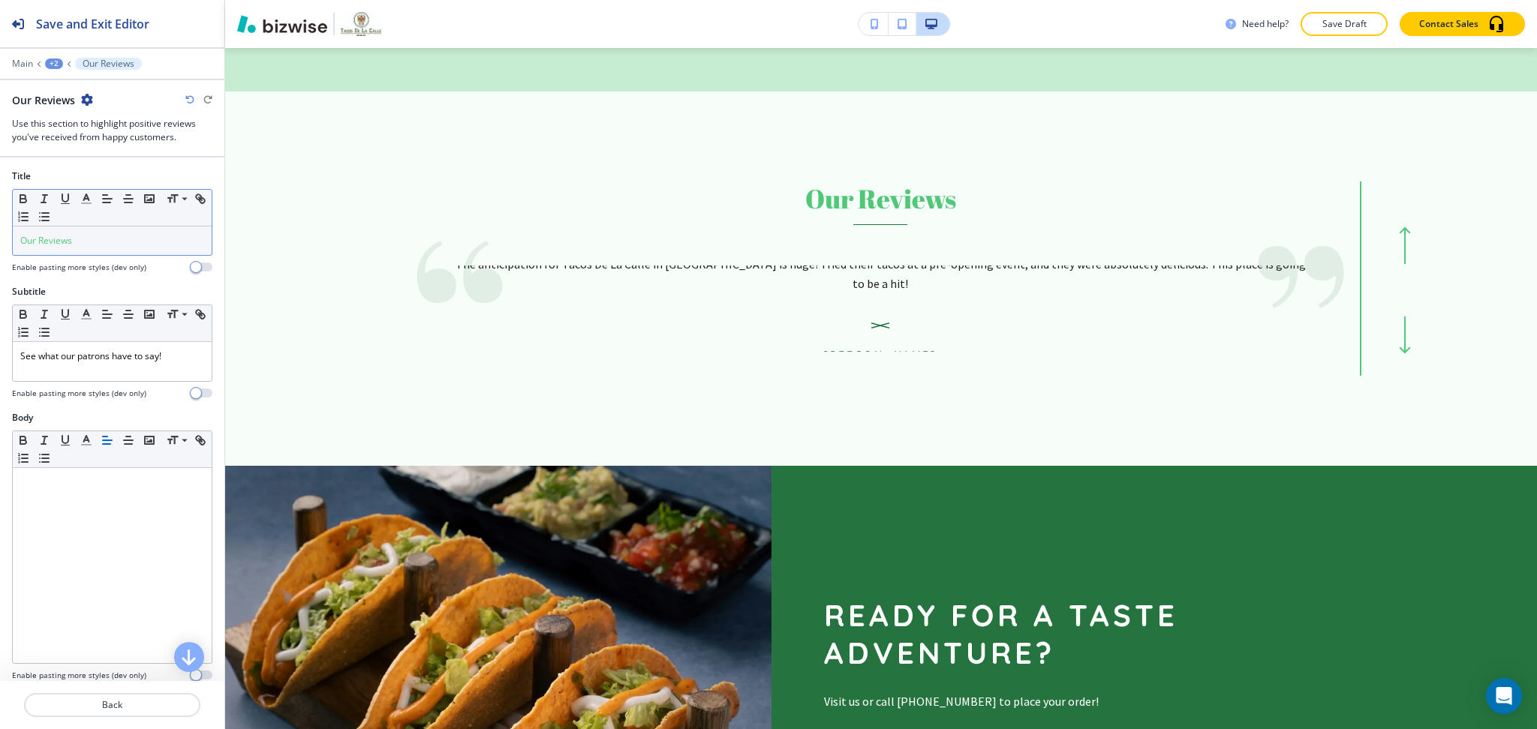
scroll to position [3845, 0]
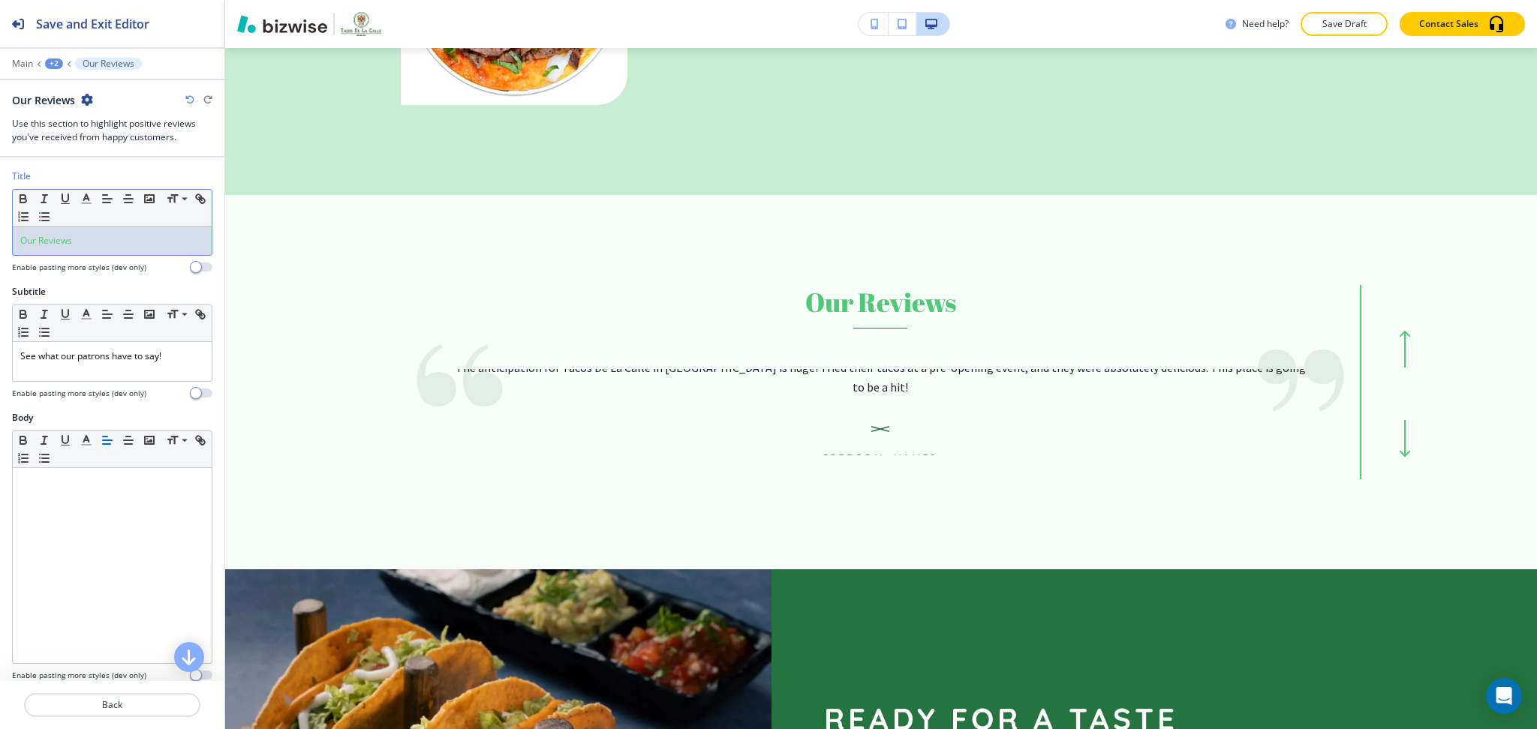
click at [123, 249] on div "Our Reviews" at bounding box center [112, 241] width 199 height 29
click at [87, 201] on icon "button" at bounding box center [87, 199] width 14 height 14
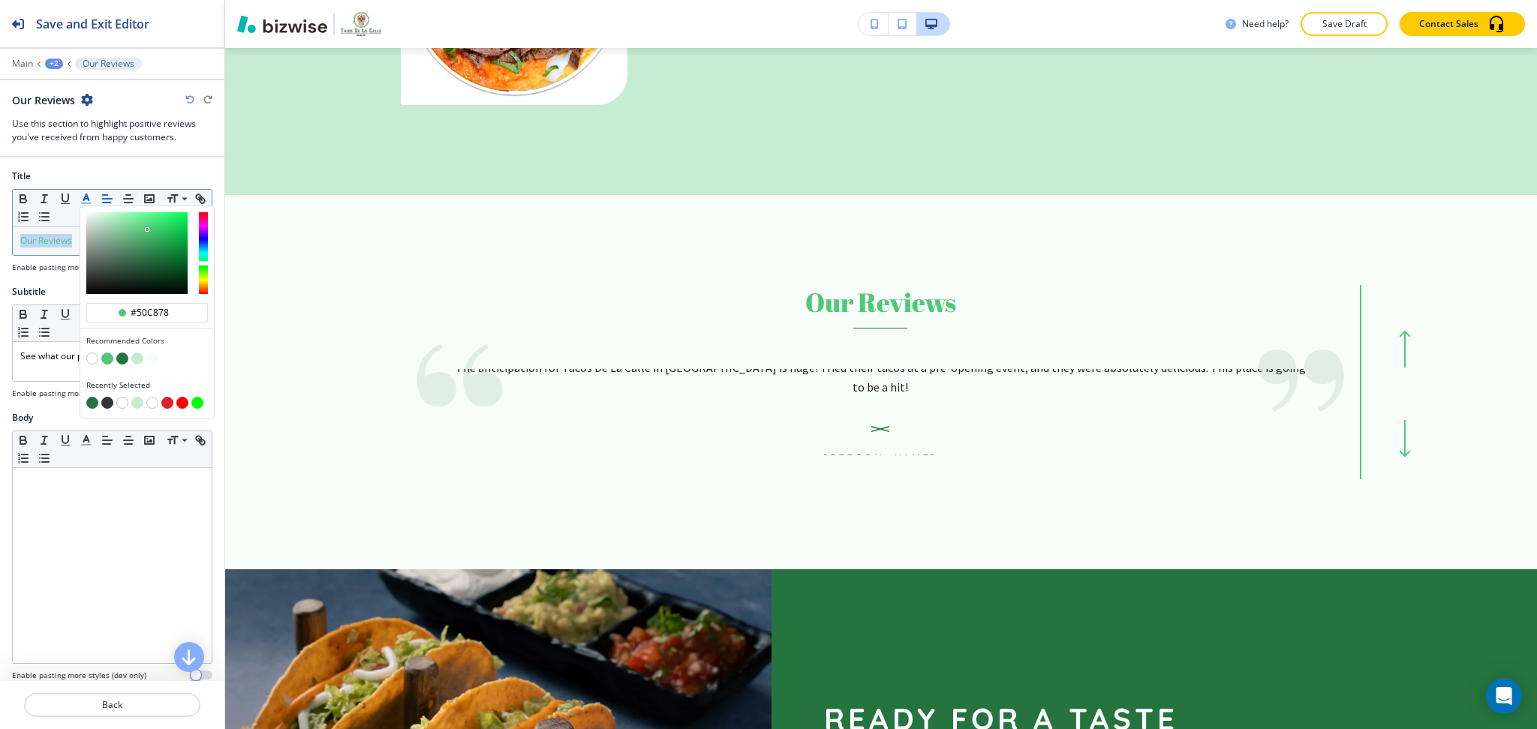
click at [120, 353] on div "Recommended Colors" at bounding box center [147, 351] width 134 height 44
click at [120, 356] on button "button" at bounding box center [122, 359] width 12 height 12
type input "#25743f"
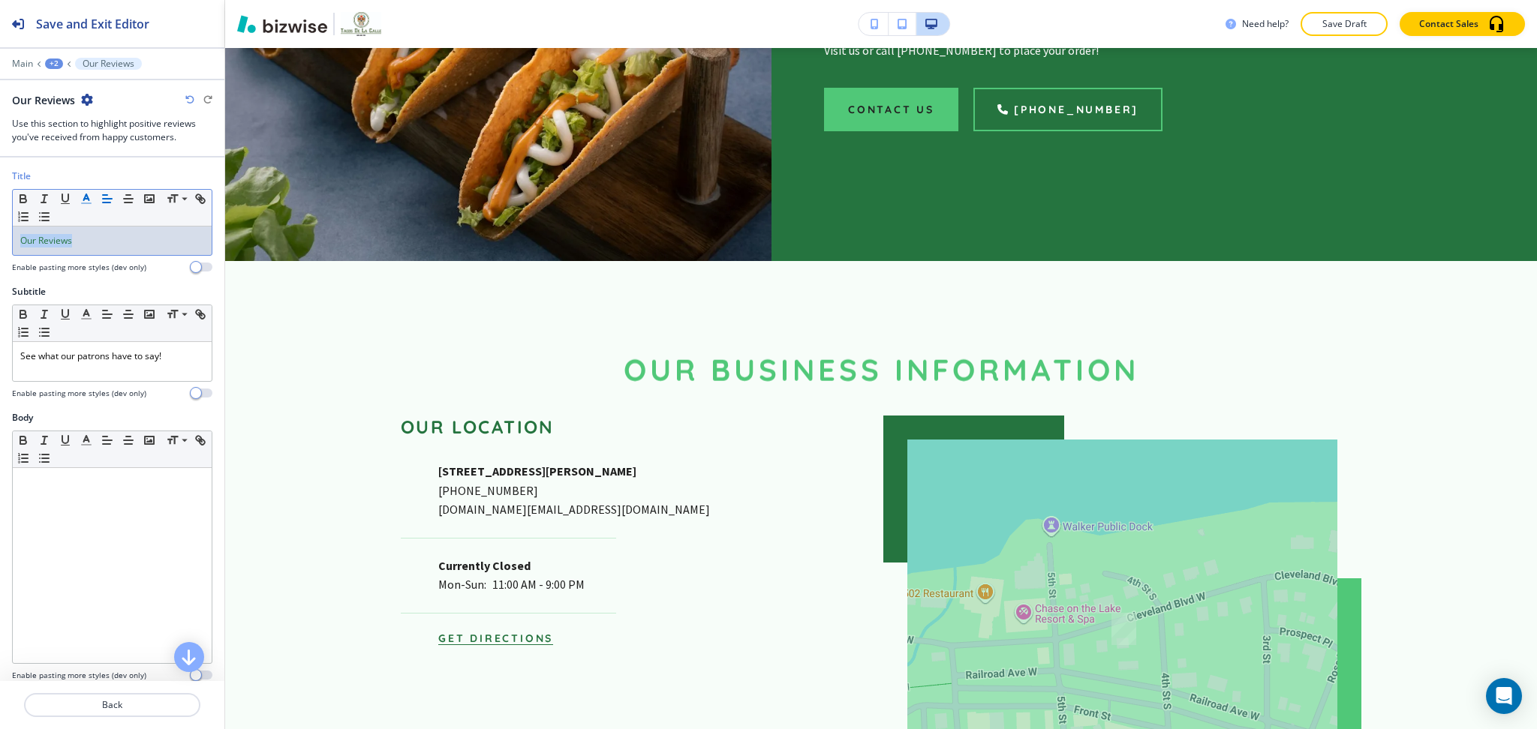
scroll to position [4718, 0]
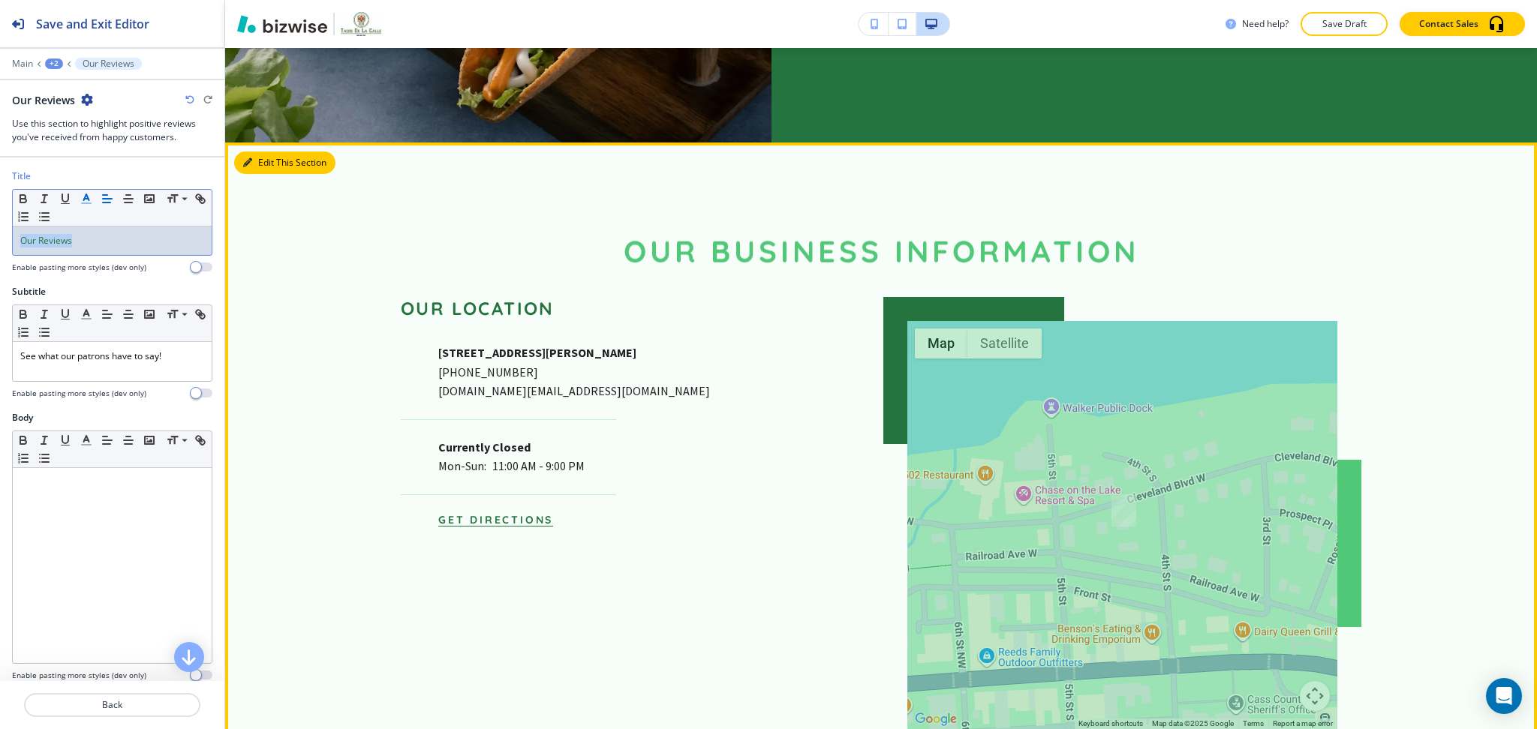
click at [260, 152] on button "Edit This Section" at bounding box center [284, 163] width 101 height 23
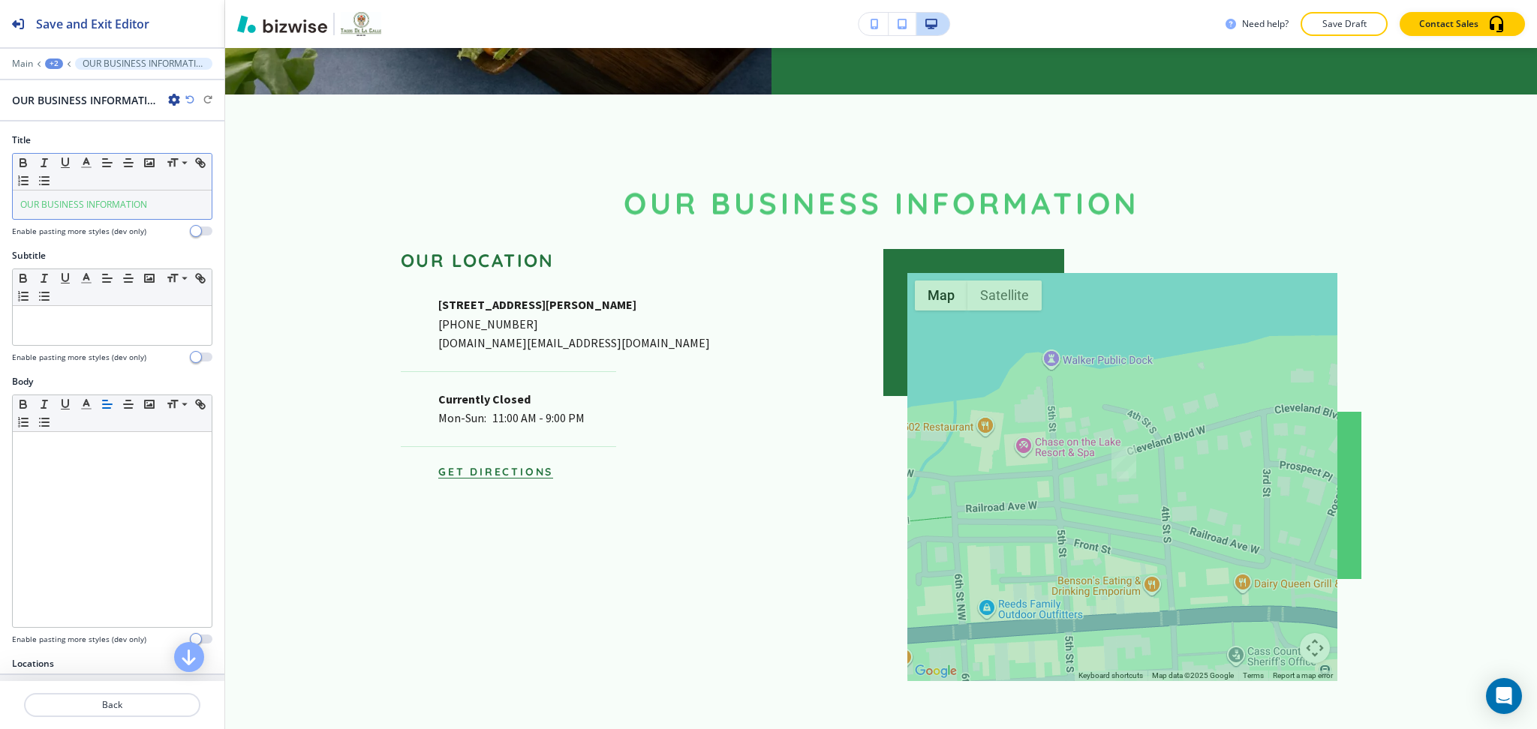
scroll to position [4769, 0]
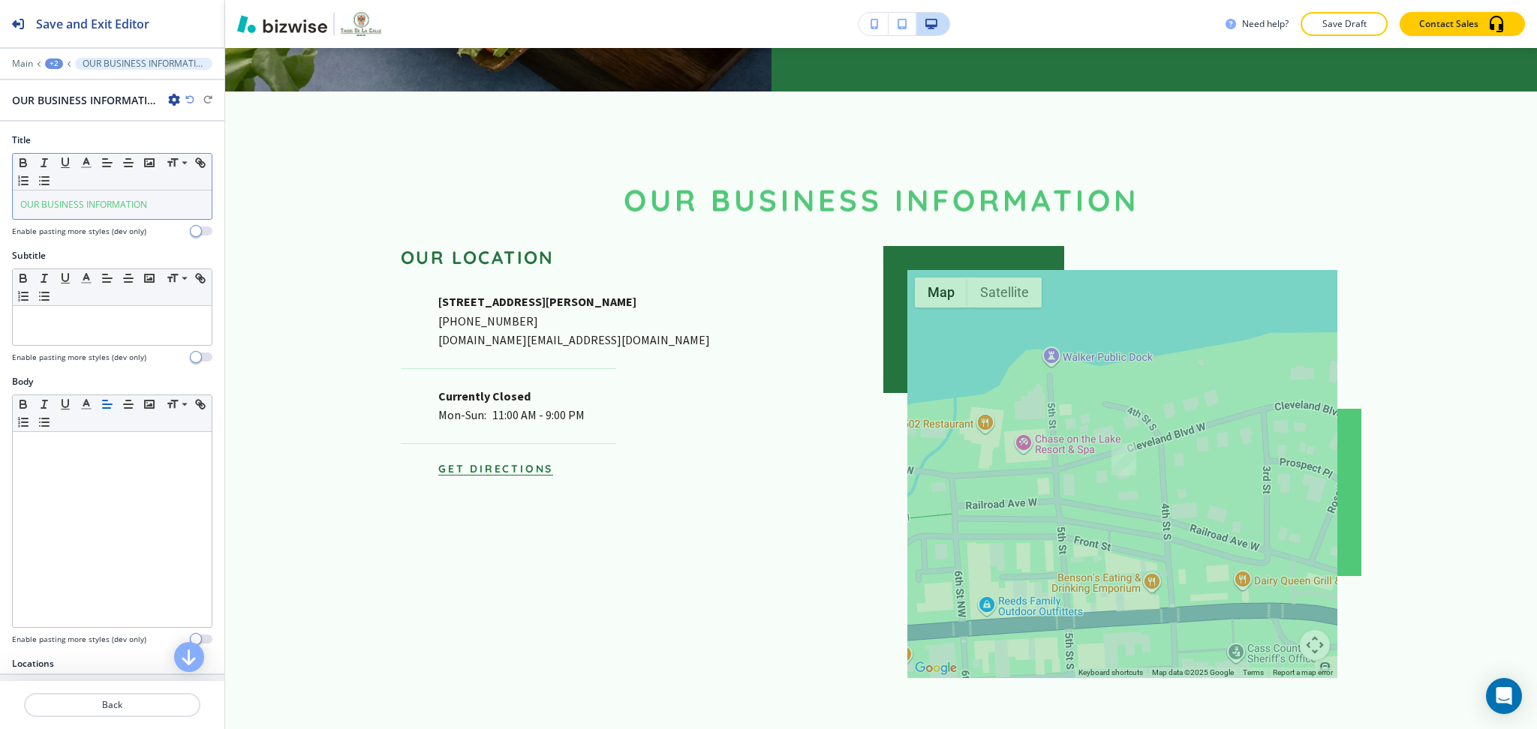
click at [142, 203] on span "OUR BUSINESS INFORMATION" at bounding box center [83, 204] width 127 height 13
click at [77, 159] on button "button" at bounding box center [86, 163] width 21 height 18
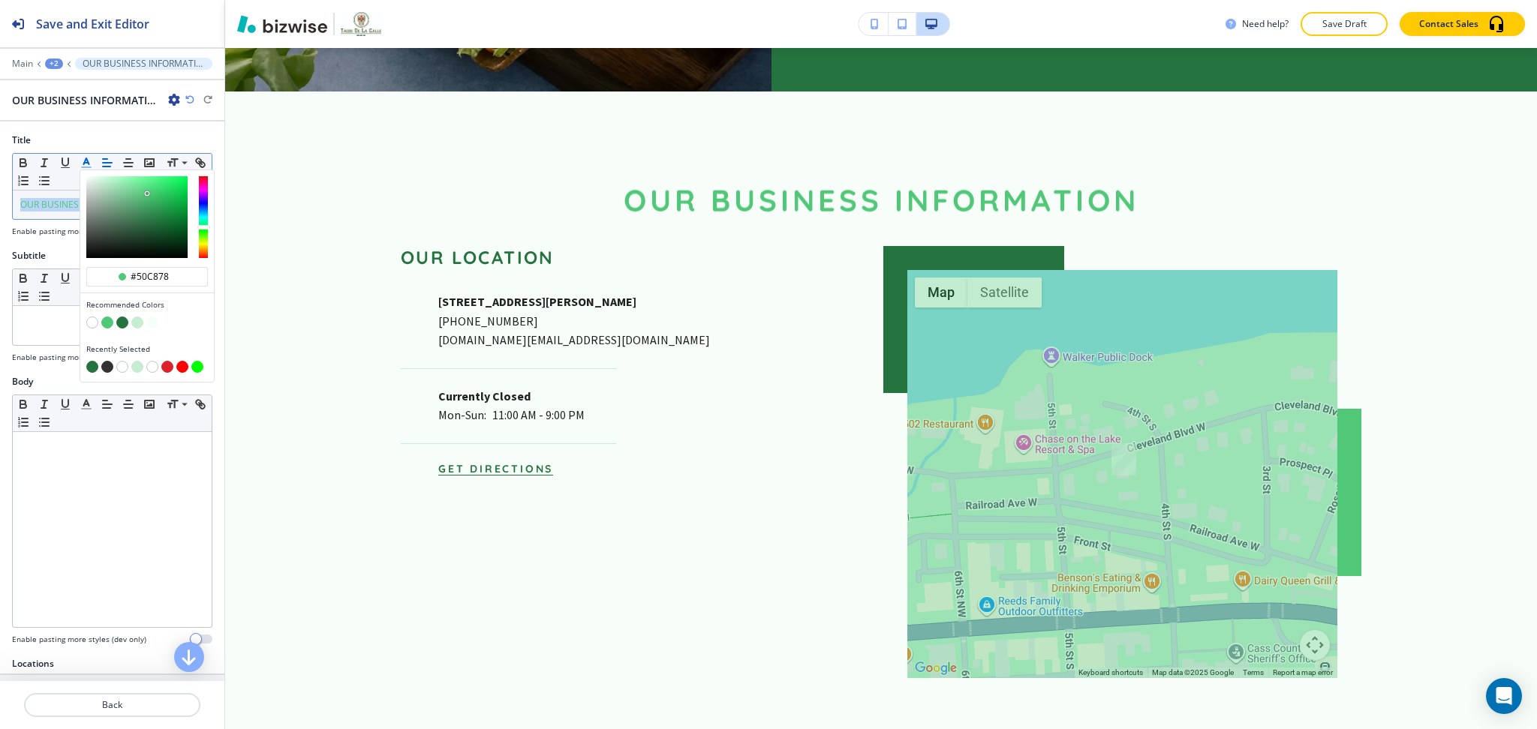
click at [120, 322] on button "button" at bounding box center [122, 323] width 12 height 12
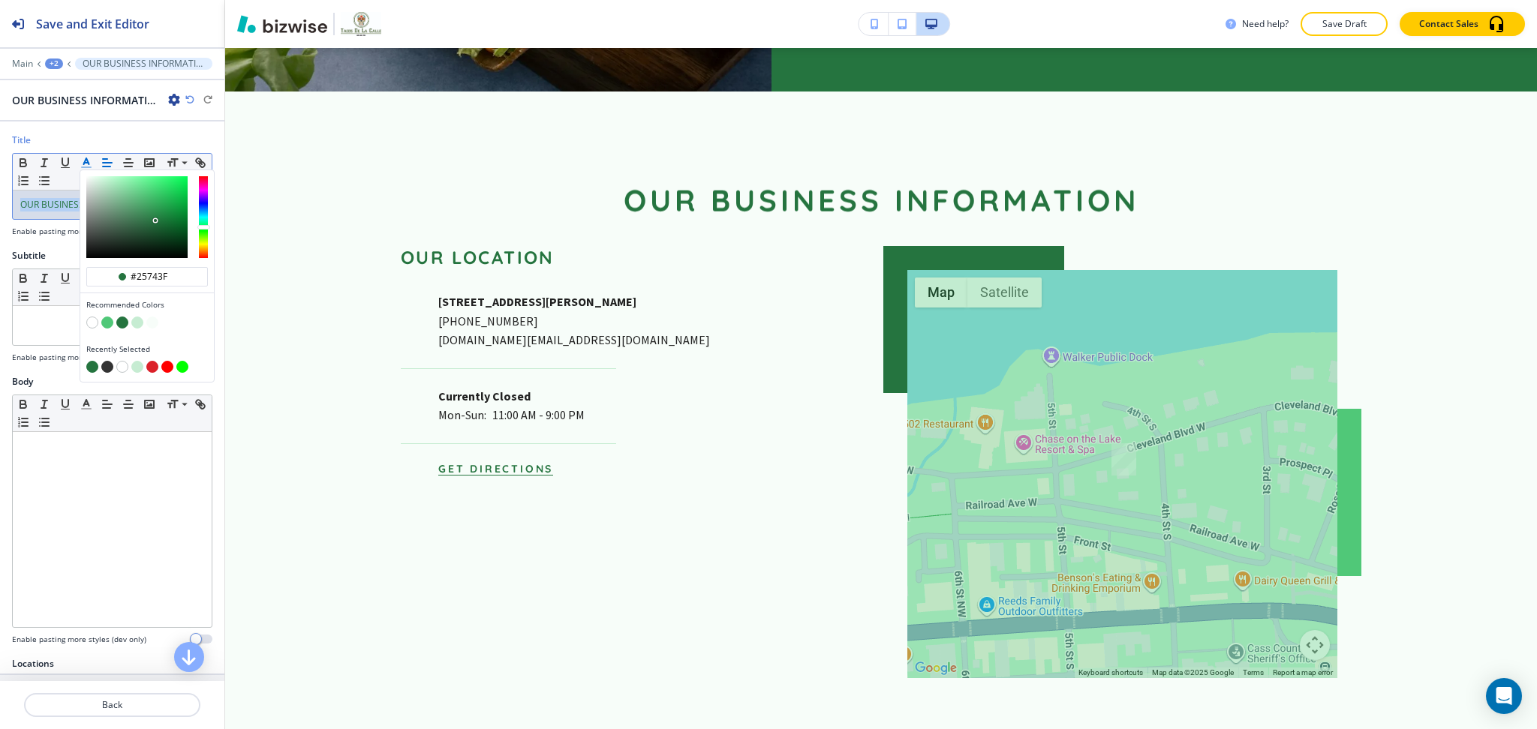
type input "#25743f"
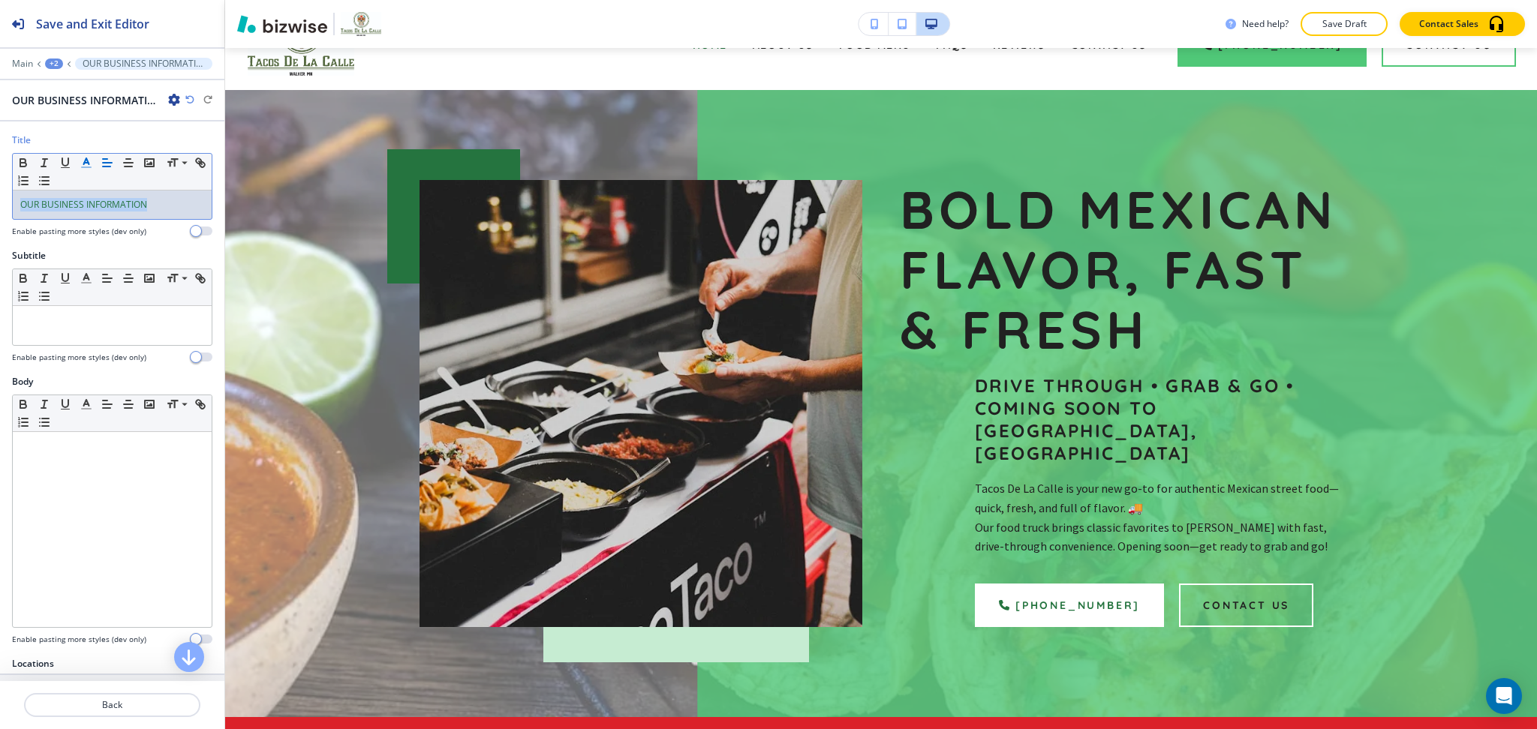
scroll to position [0, 0]
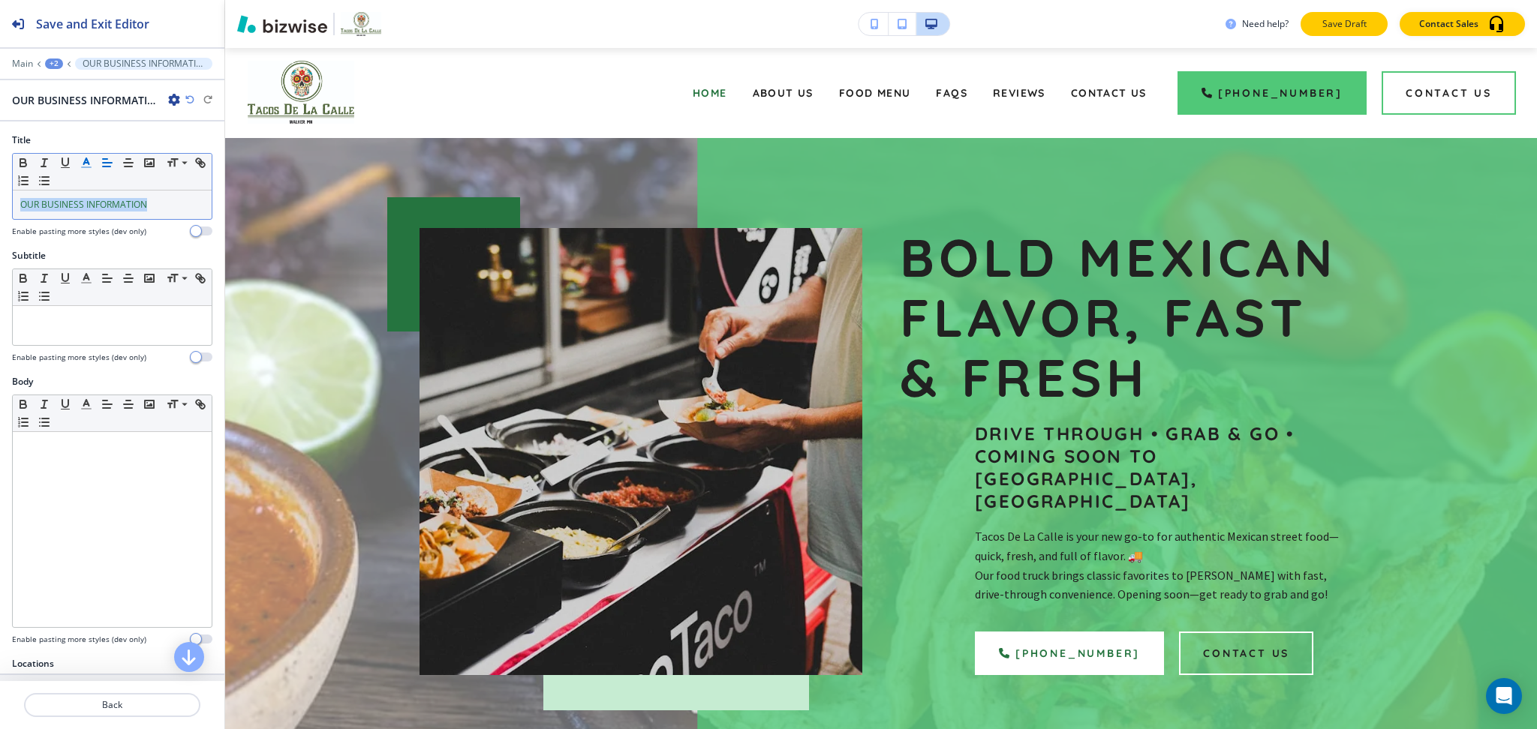
click at [1318, 20] on button "Save Draft" at bounding box center [1343, 24] width 87 height 24
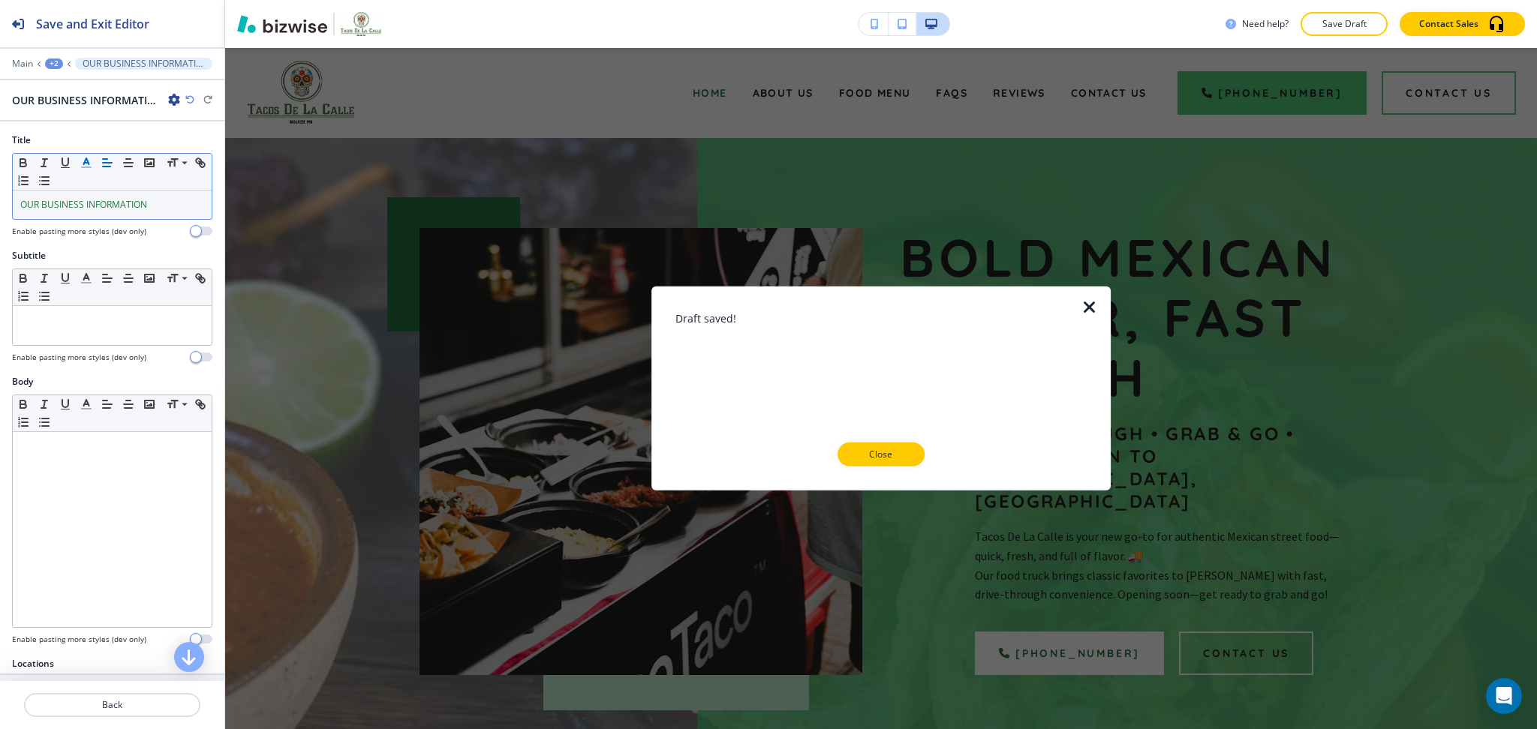
click at [894, 434] on div "Draft saved! Close" at bounding box center [880, 389] width 411 height 156
click at [894, 450] on p "Close" at bounding box center [881, 455] width 48 height 14
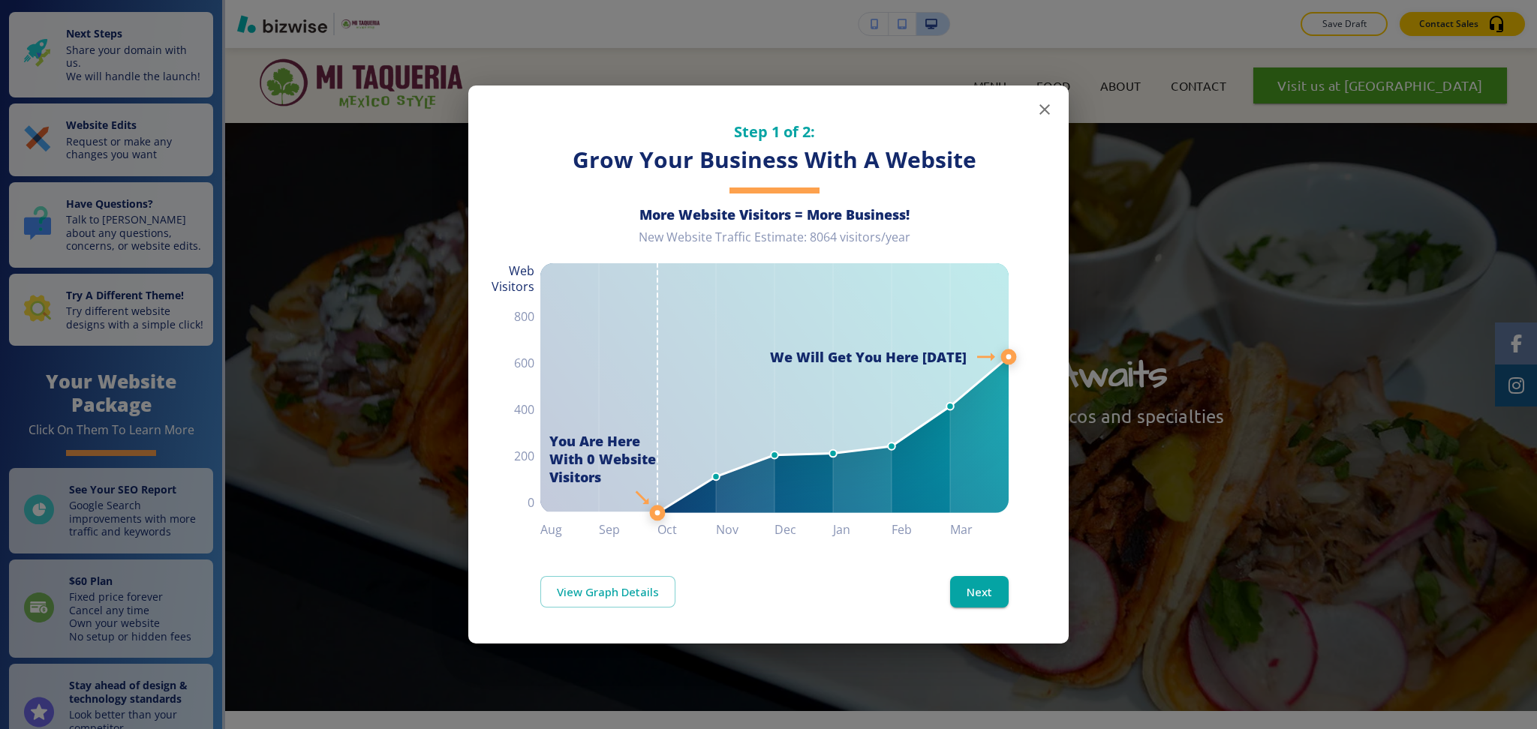
click at [1038, 114] on icon "button" at bounding box center [1044, 110] width 18 height 18
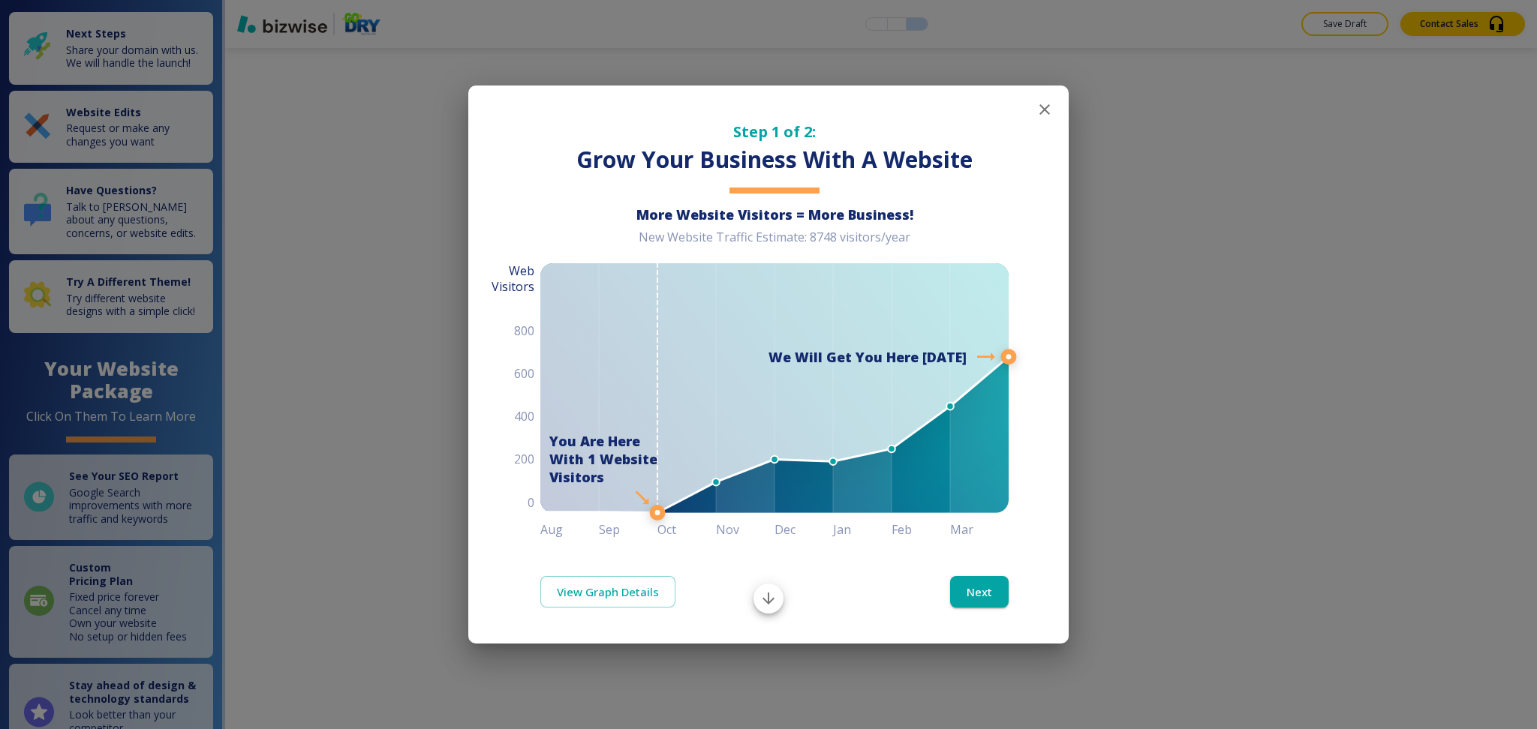
click at [1035, 110] on icon "button" at bounding box center [1044, 110] width 18 height 18
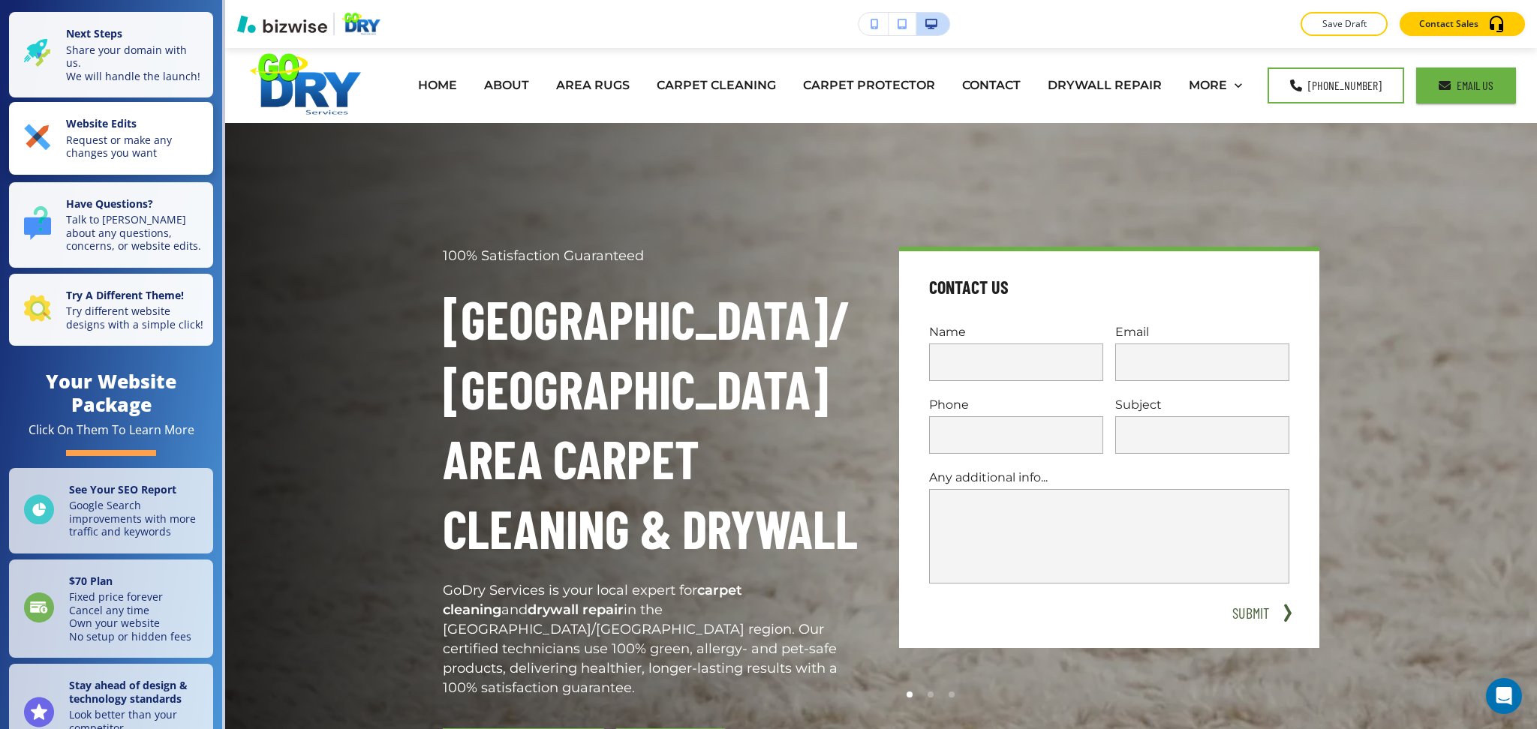
click at [167, 152] on p "Request or make any changes you want" at bounding box center [135, 147] width 138 height 26
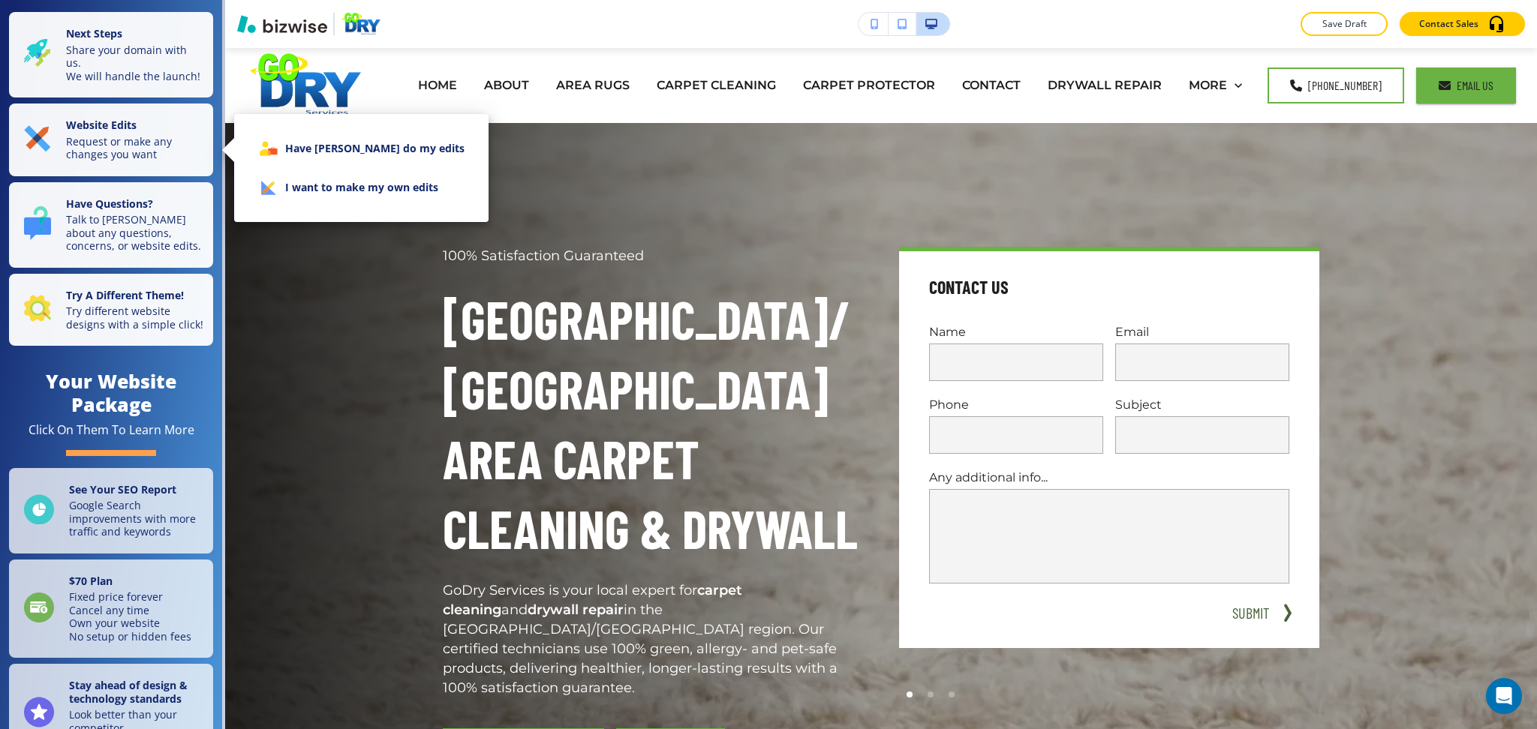
click at [311, 191] on li "I want to make my own edits" at bounding box center [361, 187] width 230 height 39
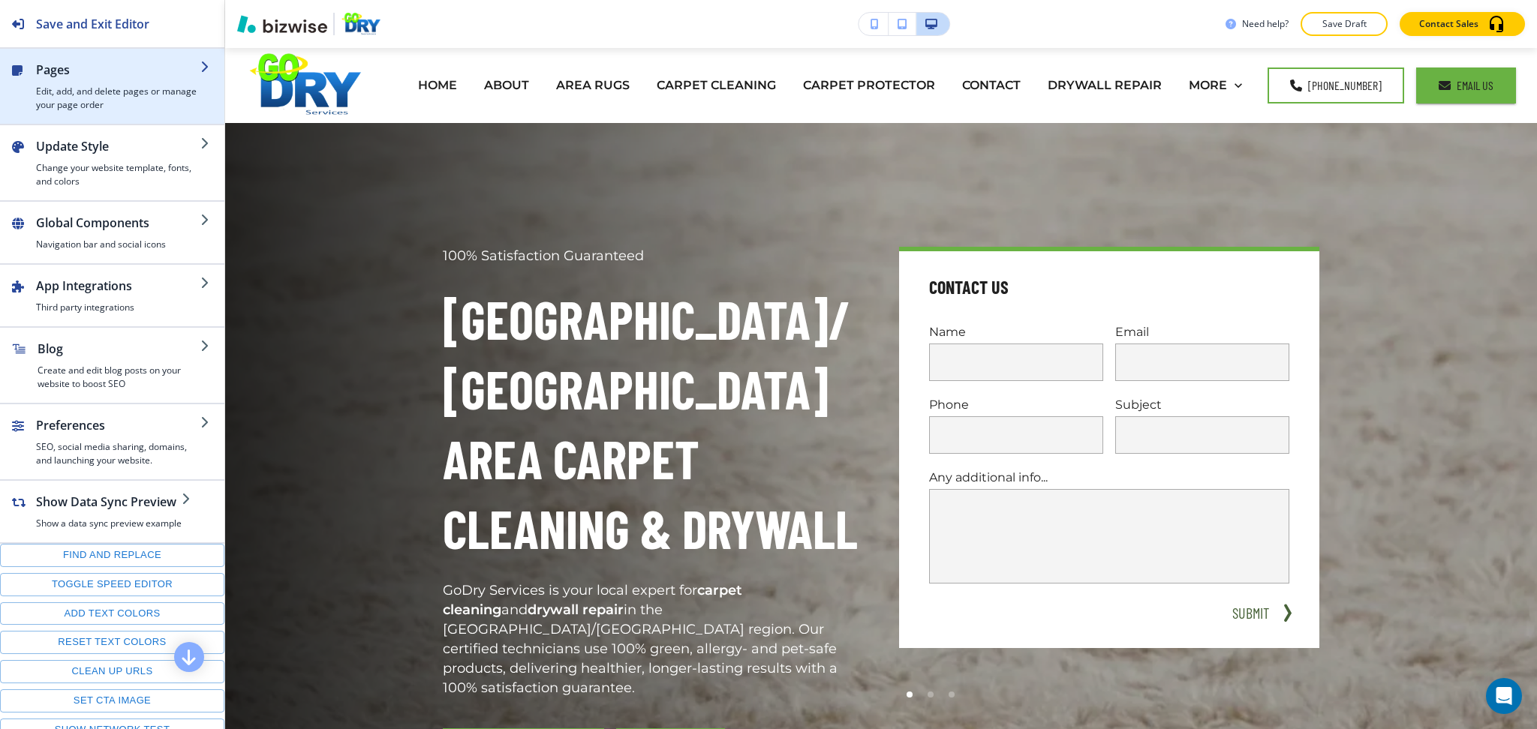
click at [96, 79] on div "button" at bounding box center [118, 82] width 164 height 6
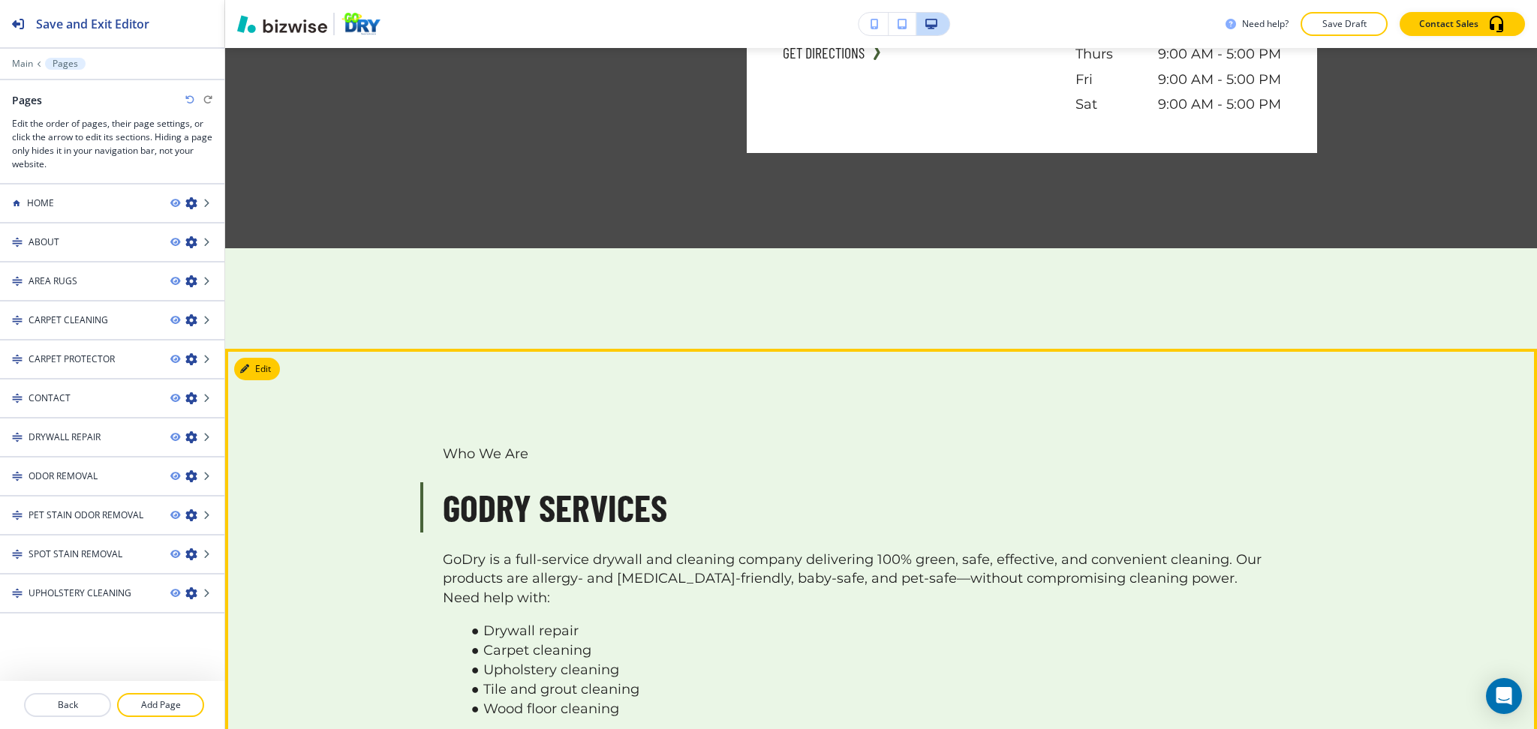
scroll to position [1600, 0]
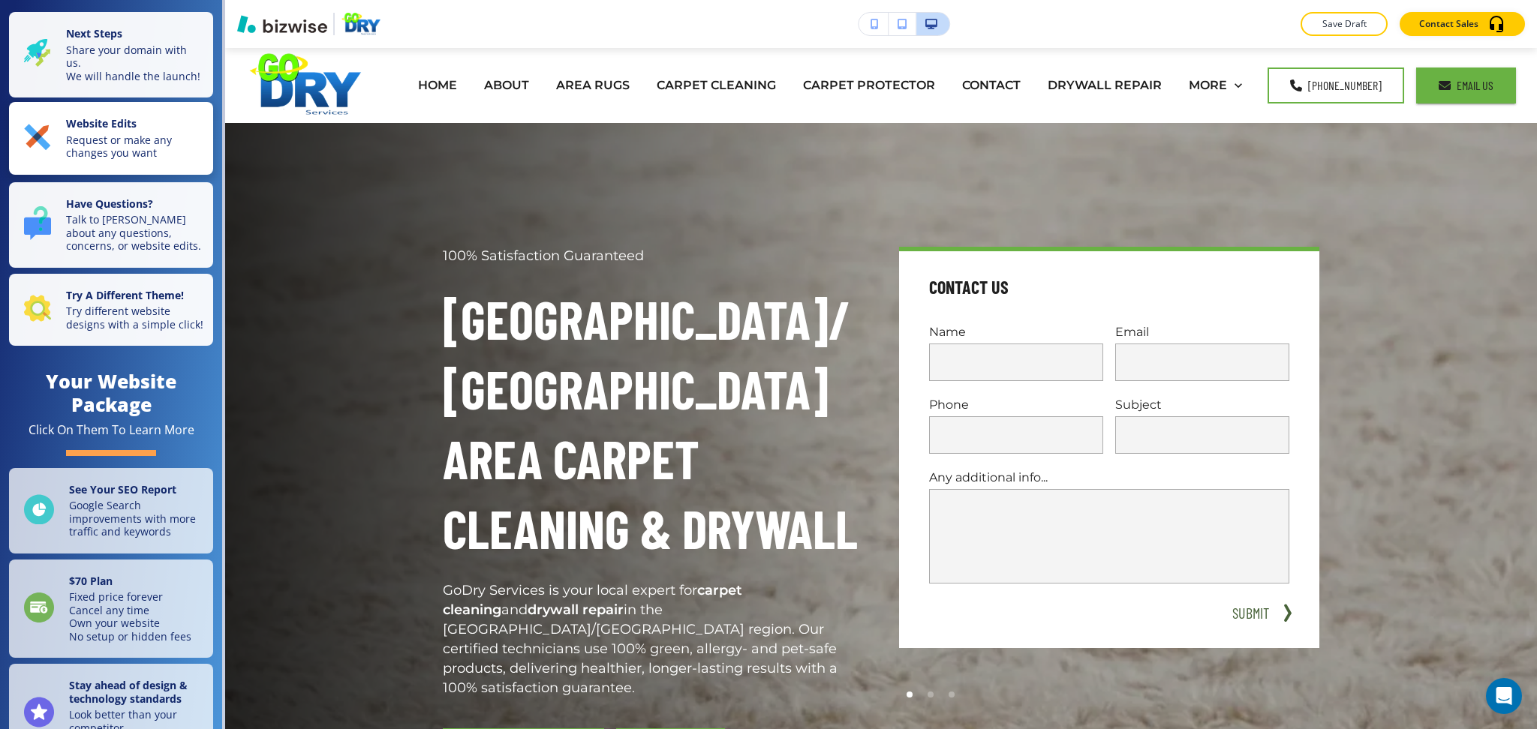
click at [185, 122] on button "Website Edits Request or make any changes you want" at bounding box center [111, 138] width 204 height 73
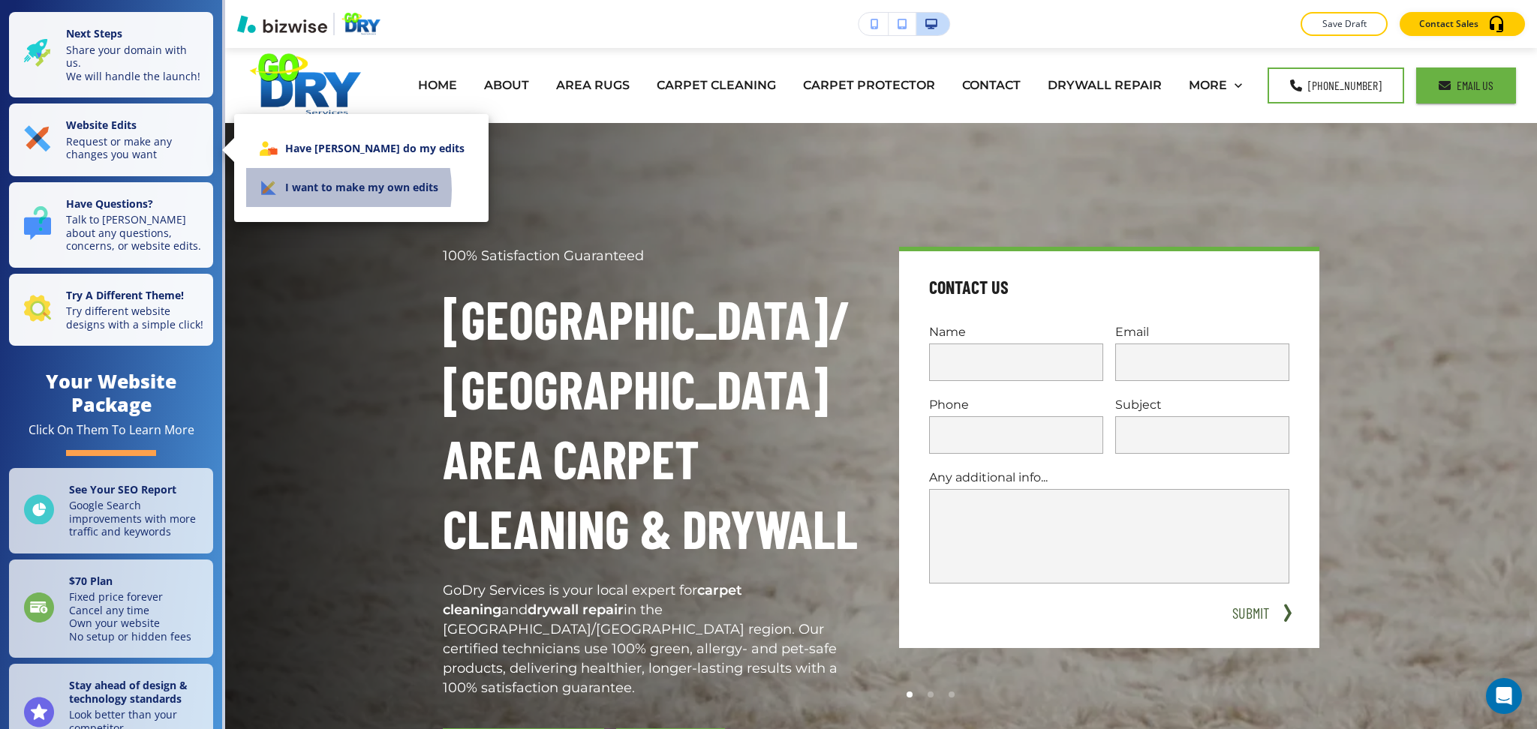
click at [323, 190] on li "I want to make my own edits" at bounding box center [361, 187] width 230 height 39
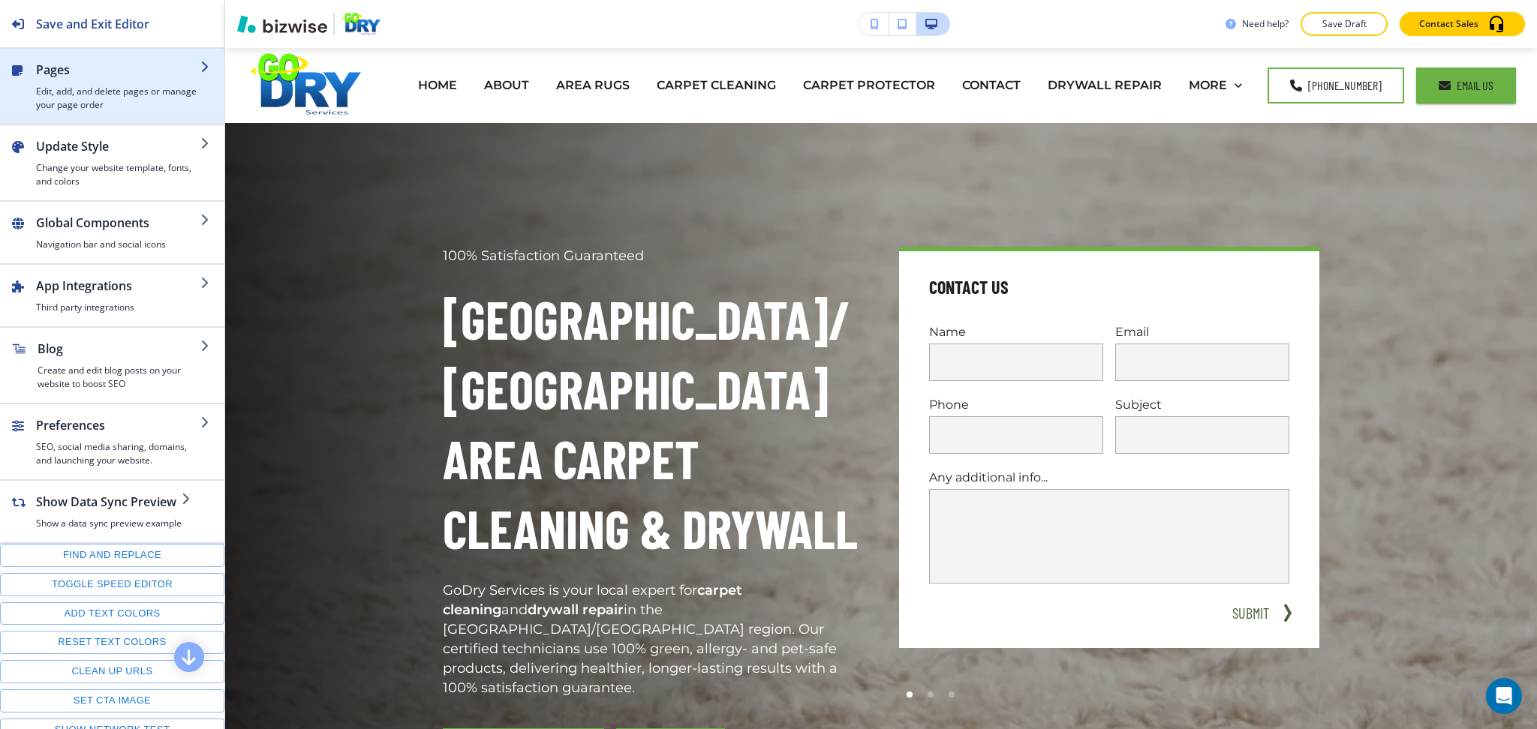
click at [137, 74] on h2 "Pages" at bounding box center [118, 70] width 164 height 18
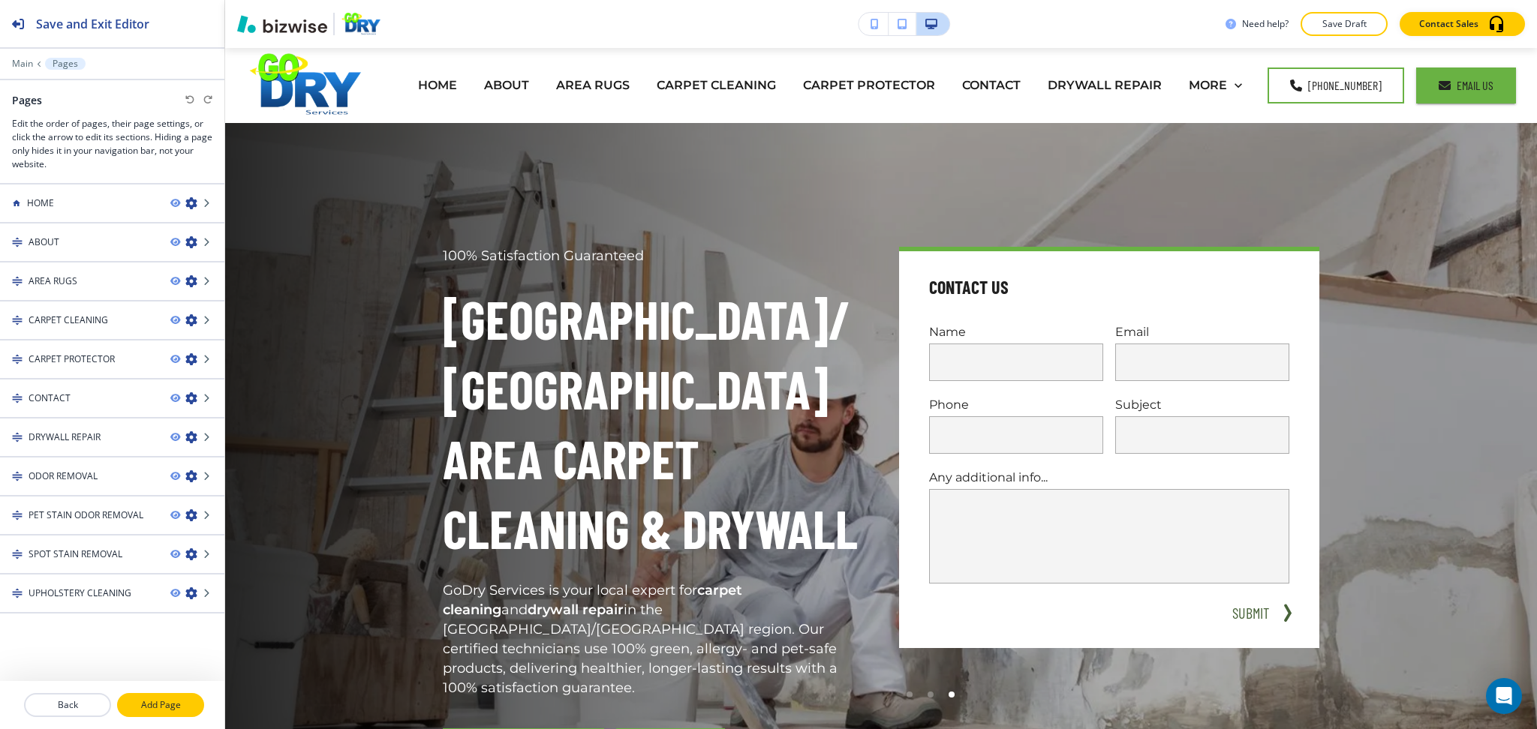
click at [186, 701] on p "Add Page" at bounding box center [161, 706] width 84 height 14
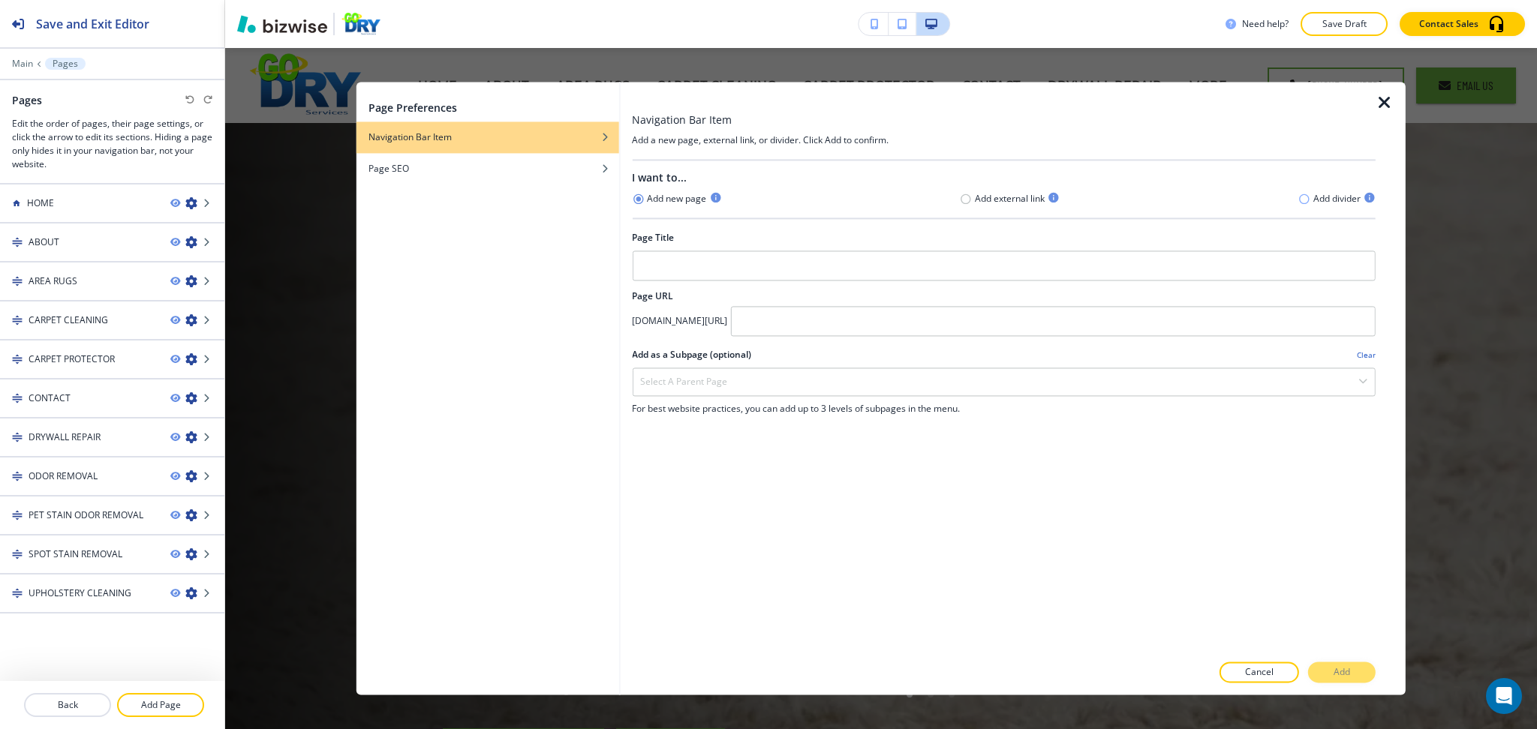
click at [1304, 200] on icon "button" at bounding box center [1304, 199] width 12 height 12
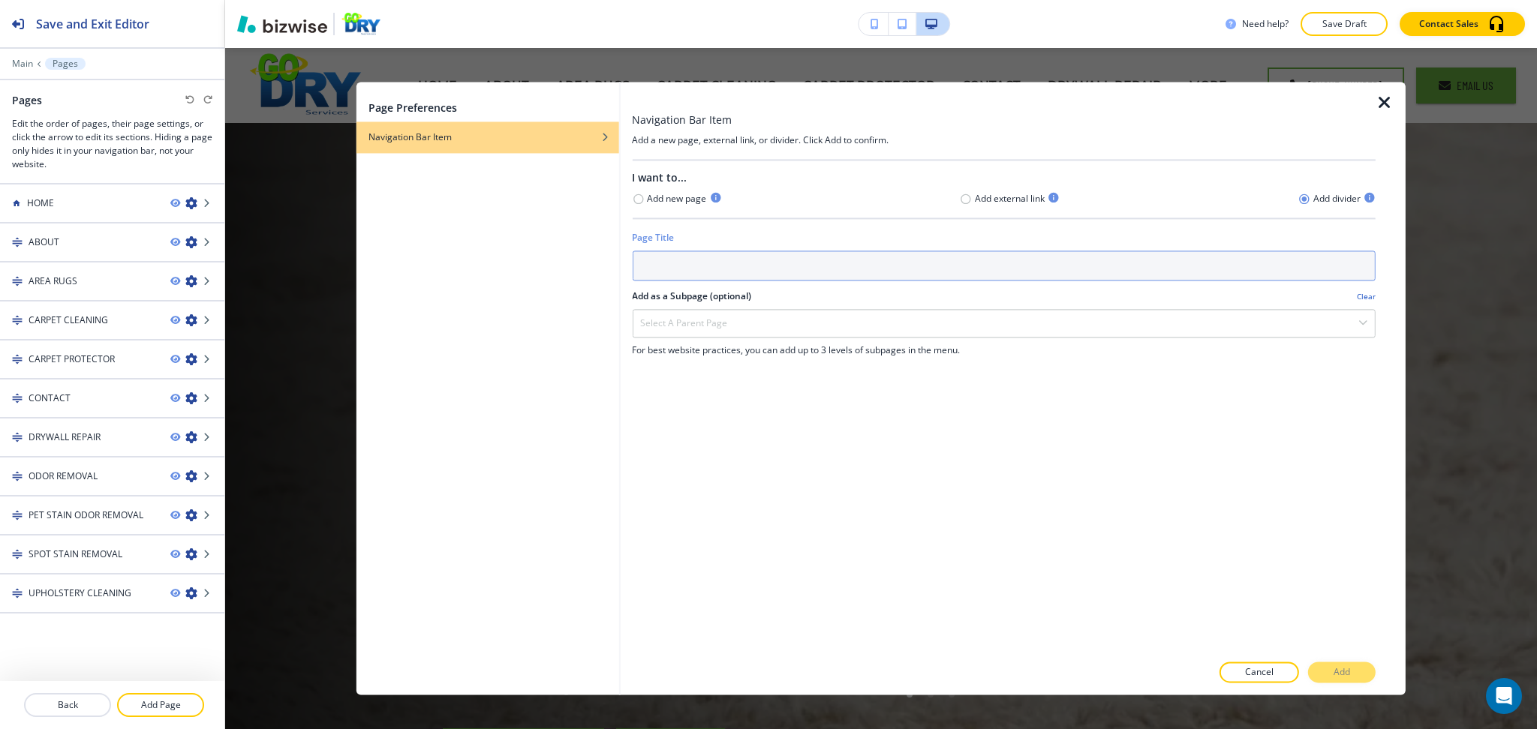
click at [1273, 257] on input "text" at bounding box center [1004, 266] width 744 height 30
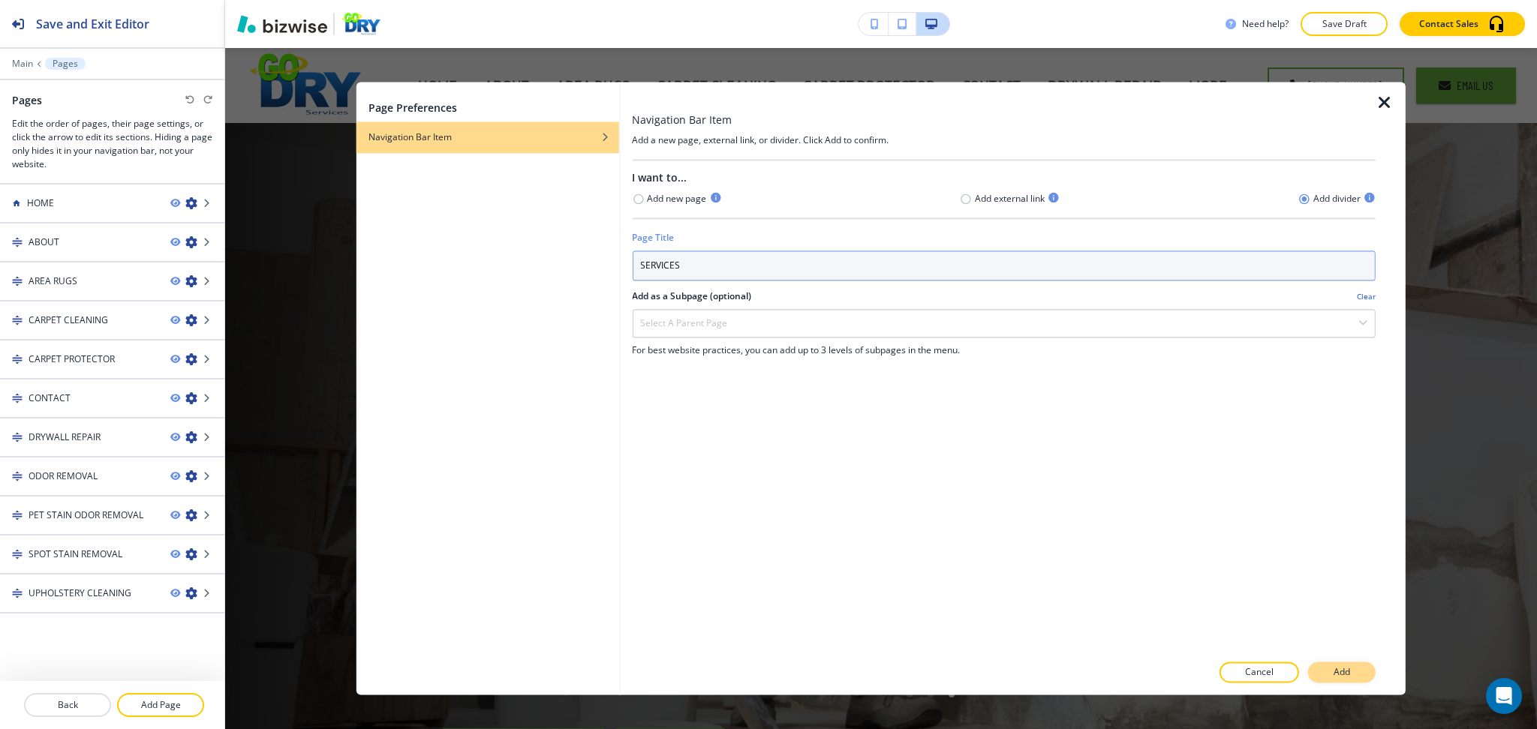
type input "SERVICES"
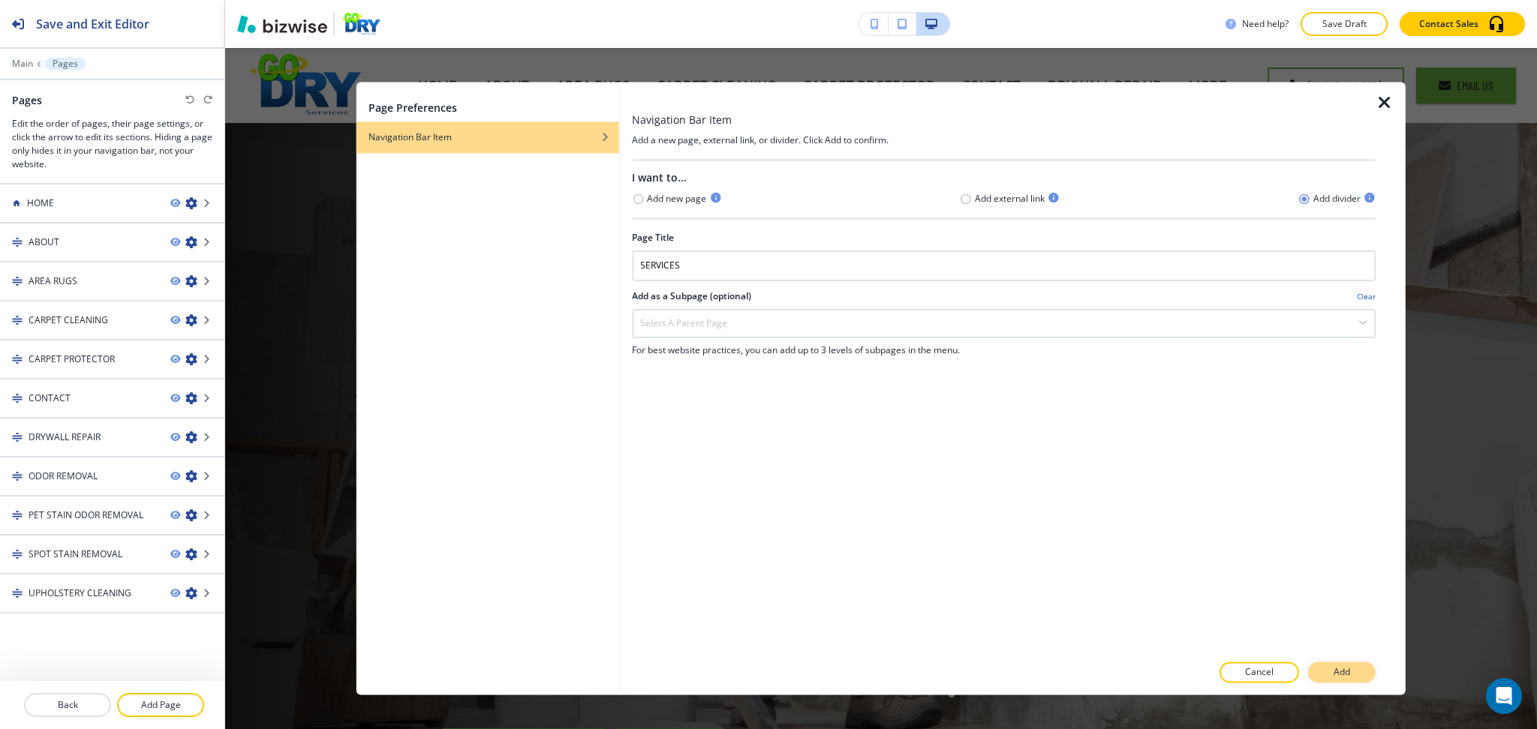
click at [1343, 683] on button "Add" at bounding box center [1342, 673] width 68 height 21
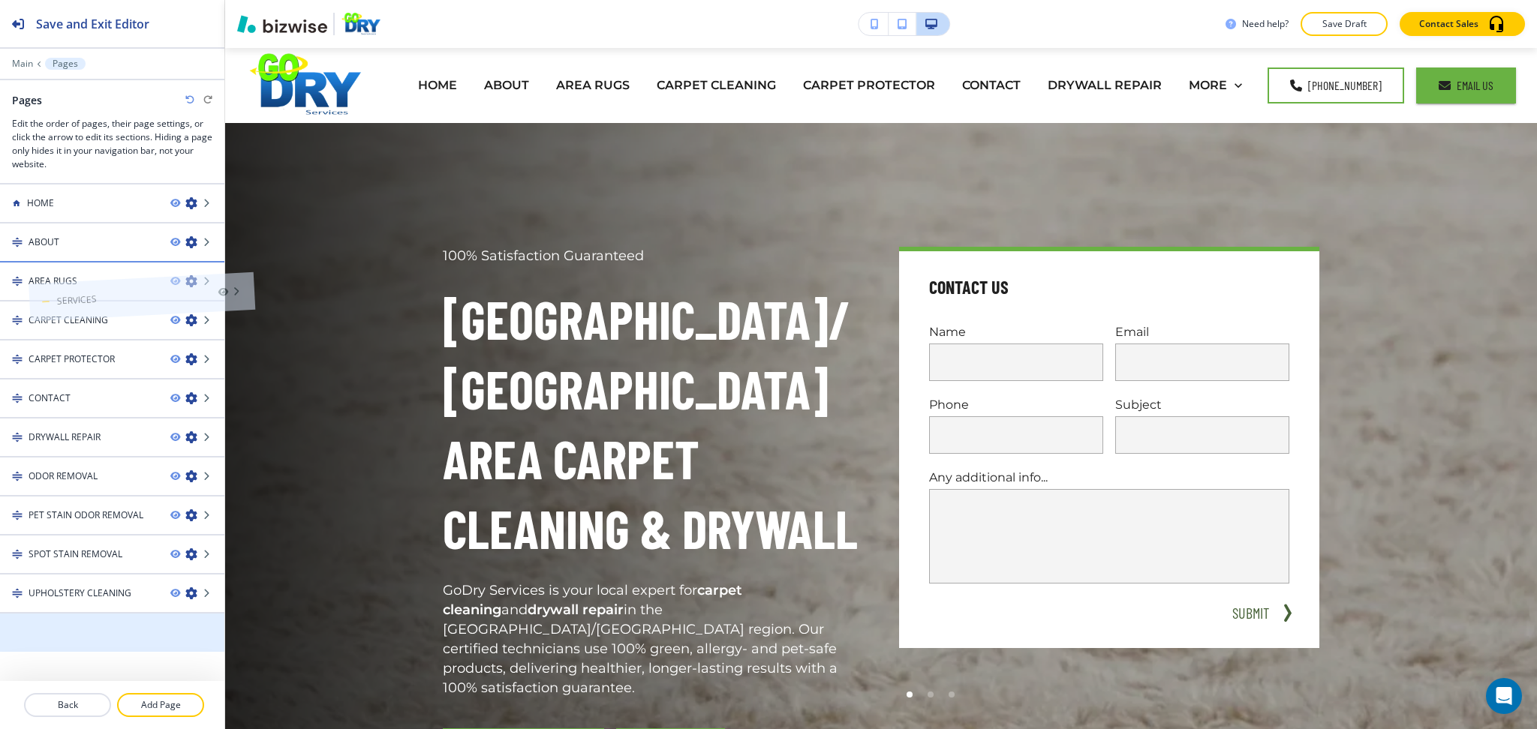
drag, startPoint x: 71, startPoint y: 632, endPoint x: 99, endPoint y: 269, distance: 363.5
